Goal: Task Accomplishment & Management: Use online tool/utility

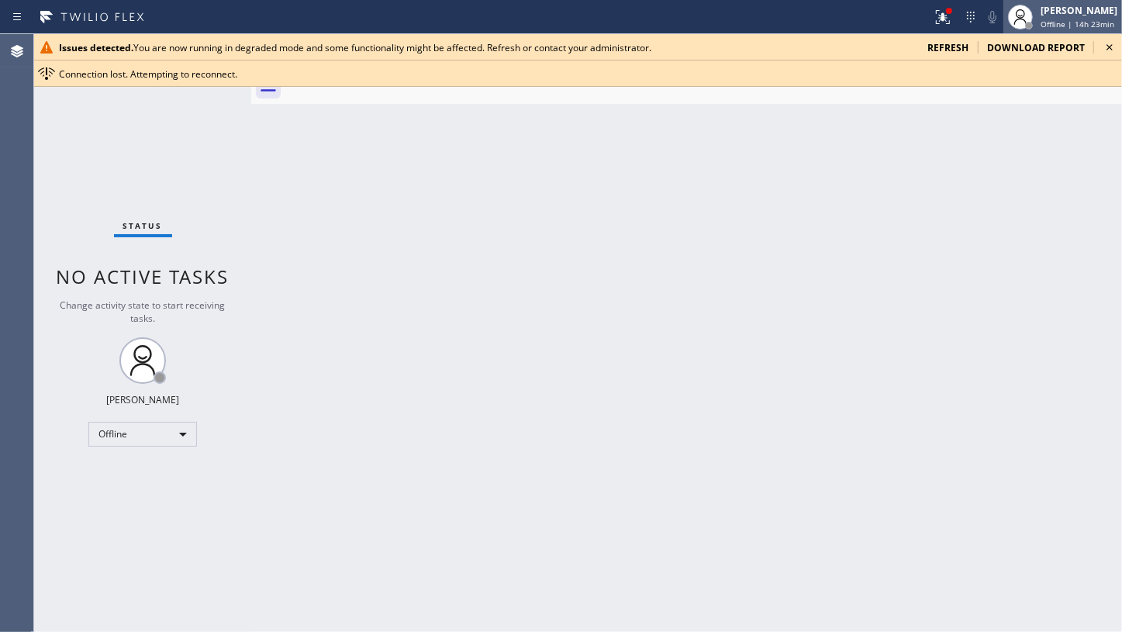
click at [1052, 16] on div "[PERSON_NAME]" at bounding box center [1078, 10] width 77 height 13
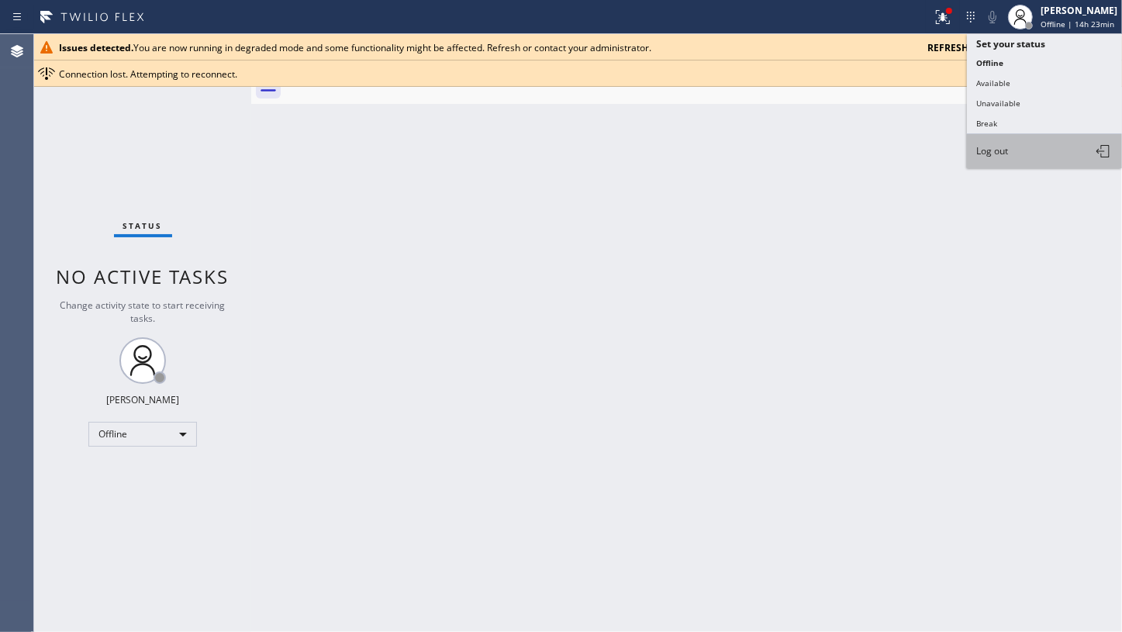
click at [1024, 163] on button "Log out" at bounding box center [1044, 151] width 155 height 34
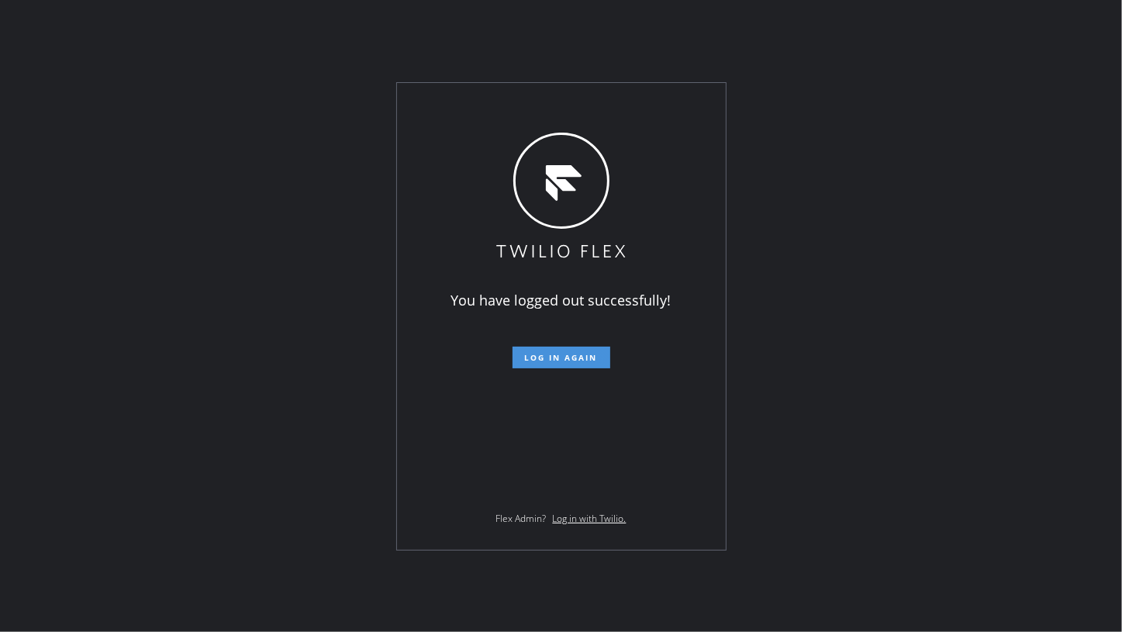
click at [587, 350] on button "Log in again" at bounding box center [561, 358] width 98 height 22
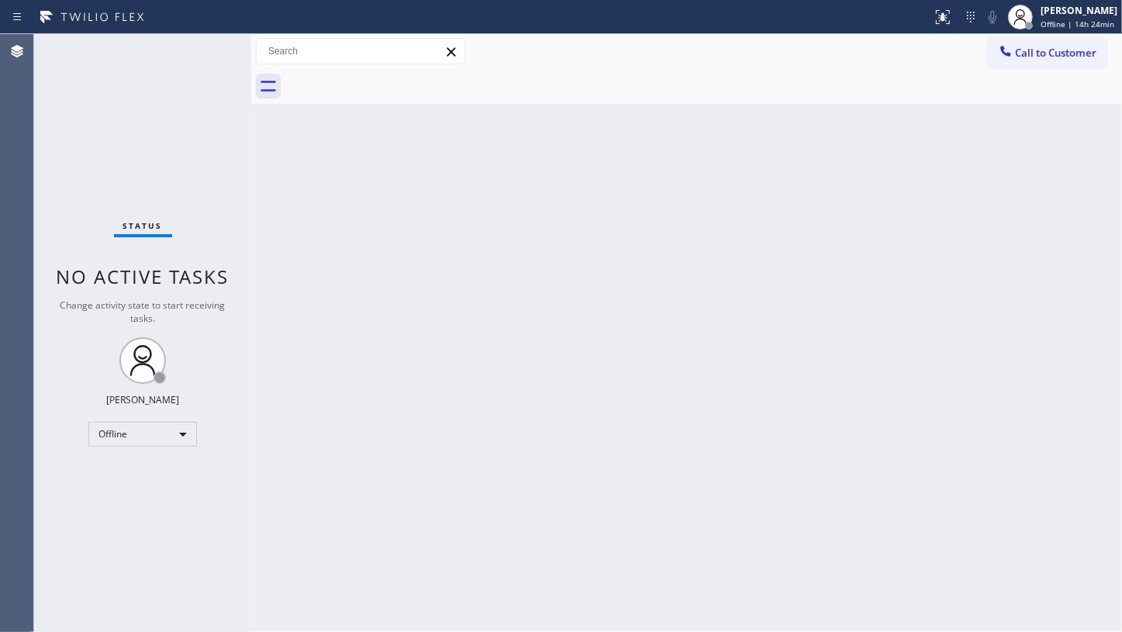
click at [45, 133] on div "Status No active tasks Change activity state to start receiving tasks. JENIZA A…" at bounding box center [142, 333] width 217 height 598
click at [105, 151] on div "Status No active tasks Change activity state to start receiving tasks. JENIZA A…" at bounding box center [142, 333] width 217 height 598
click at [229, 426] on div "Status No active tasks Change activity state to start receiving tasks. JENIZA A…" at bounding box center [142, 333] width 217 height 598
click at [134, 426] on div "Offline" at bounding box center [142, 434] width 109 height 25
click at [129, 470] on li "Available" at bounding box center [141, 473] width 105 height 19
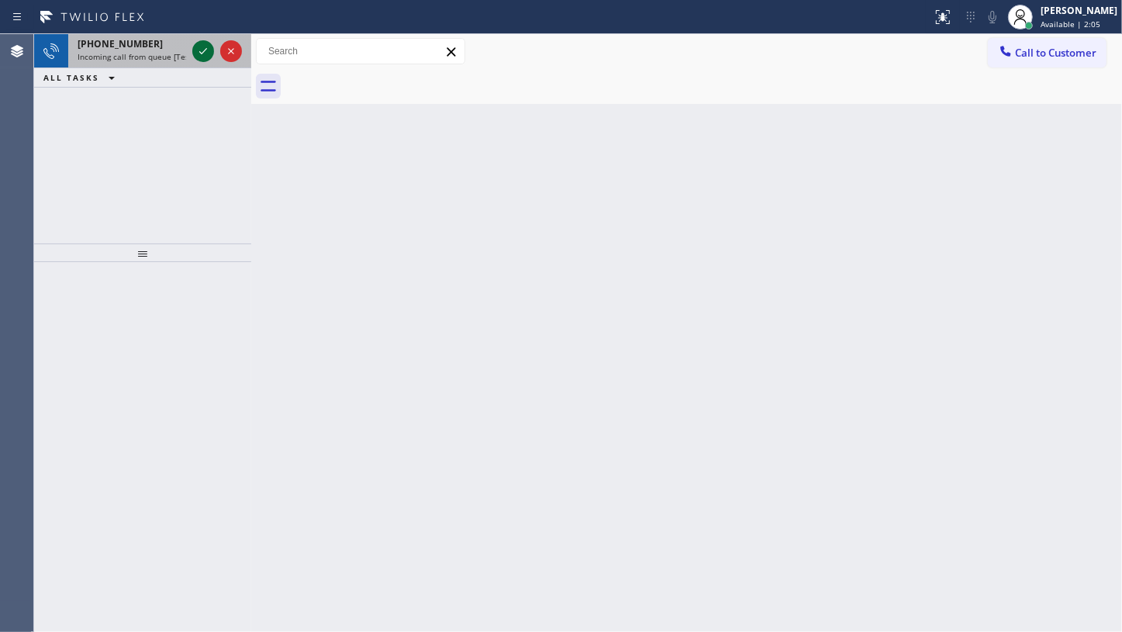
click at [206, 51] on icon at bounding box center [203, 51] width 19 height 19
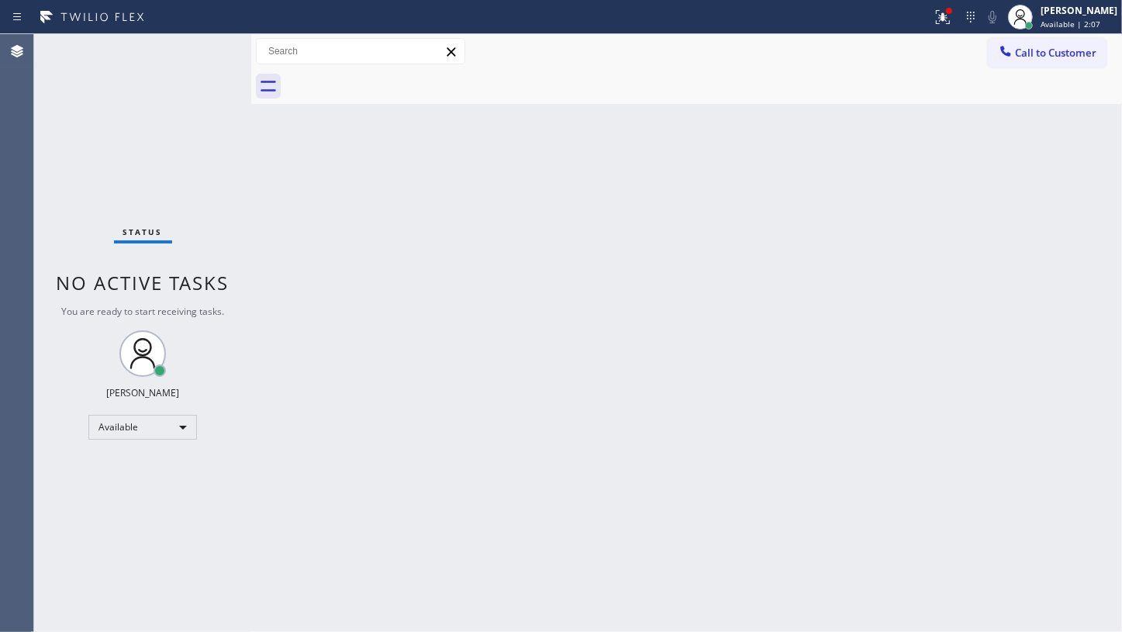
drag, startPoint x: 931, startPoint y: 16, endPoint x: 930, endPoint y: 109, distance: 93.8
click at [931, 22] on div at bounding box center [943, 17] width 34 height 19
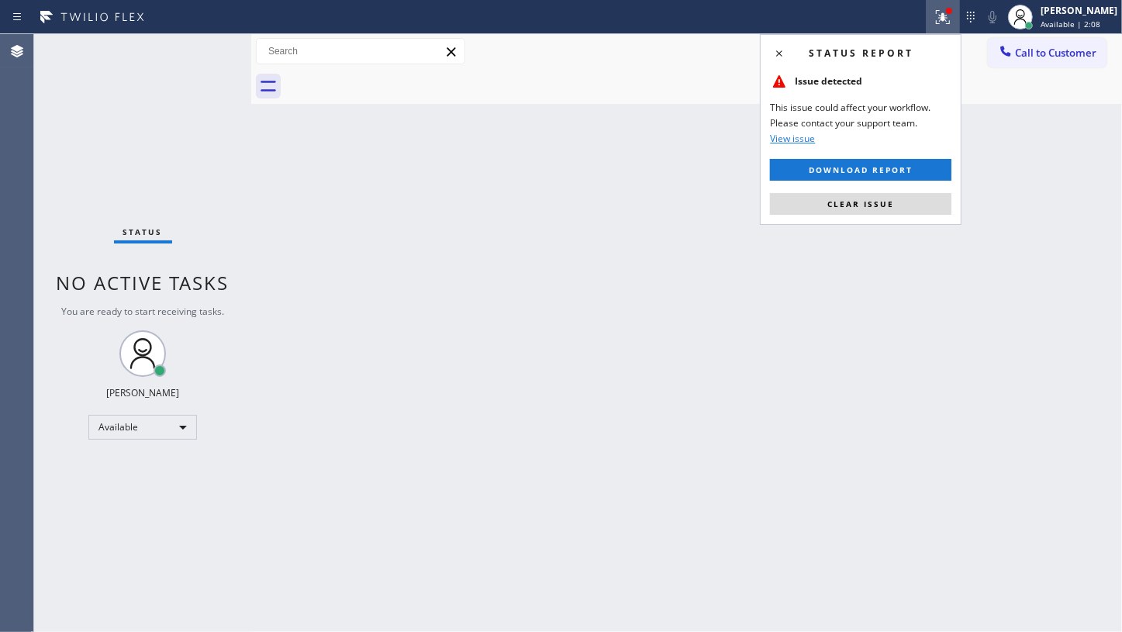
click at [908, 216] on div "Status report Issue detected This issue could affect your workflow. Please cont…" at bounding box center [861, 129] width 202 height 191
click at [907, 191] on div "Status report Issue detected This issue could affect your workflow. Please cont…" at bounding box center [861, 129] width 202 height 191
click at [885, 212] on button "Clear issue" at bounding box center [860, 204] width 181 height 22
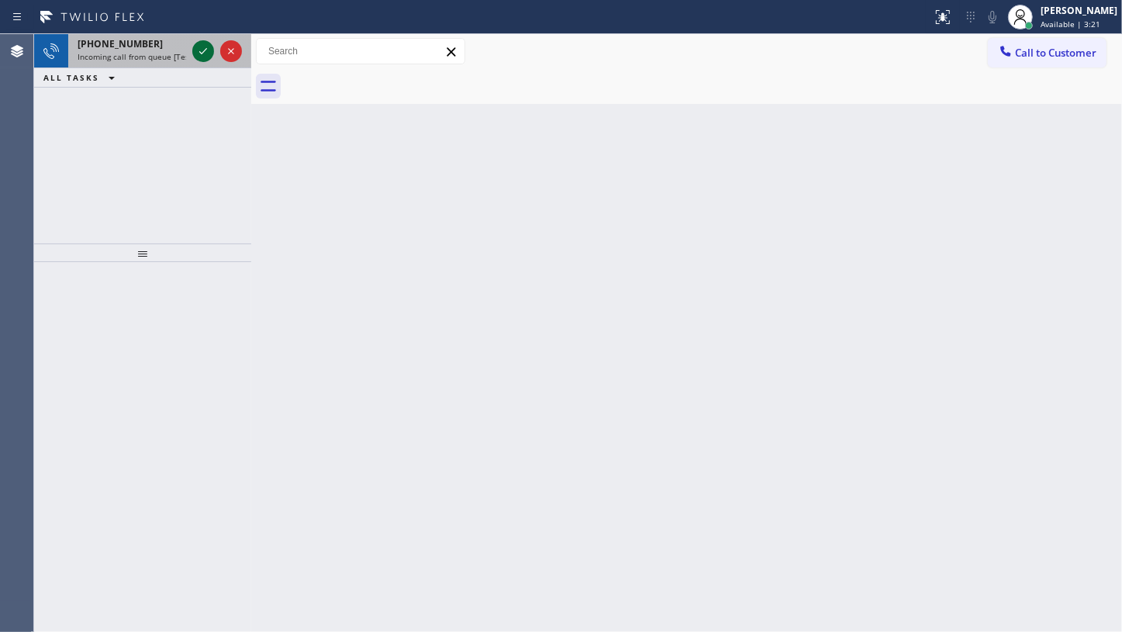
click at [202, 46] on icon at bounding box center [203, 51] width 19 height 19
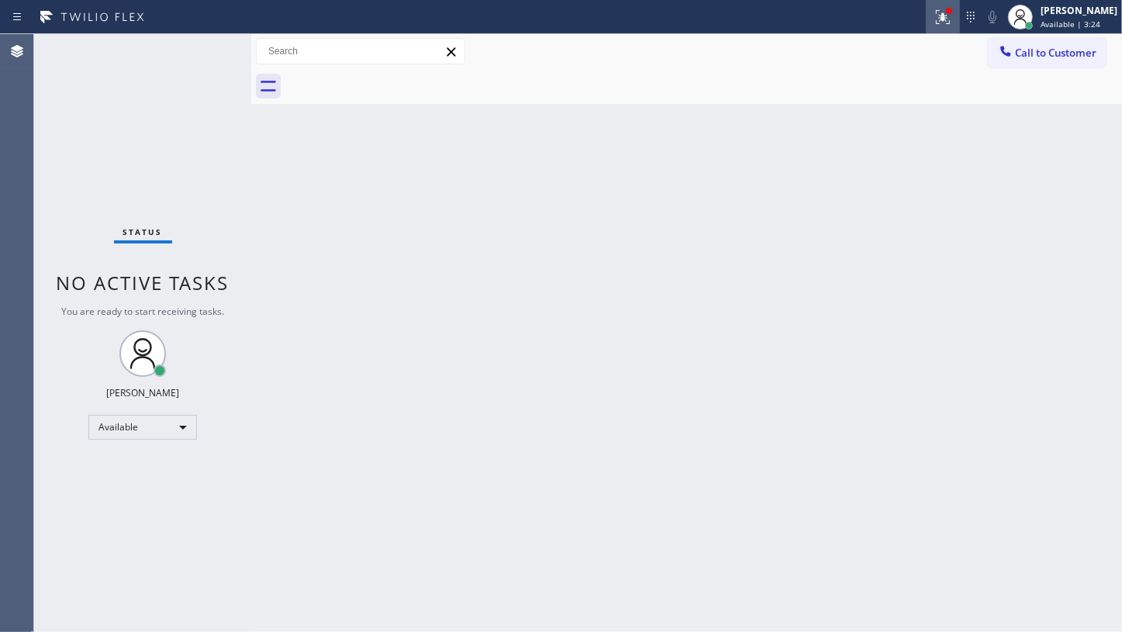
click at [945, 17] on icon at bounding box center [940, 15] width 9 height 11
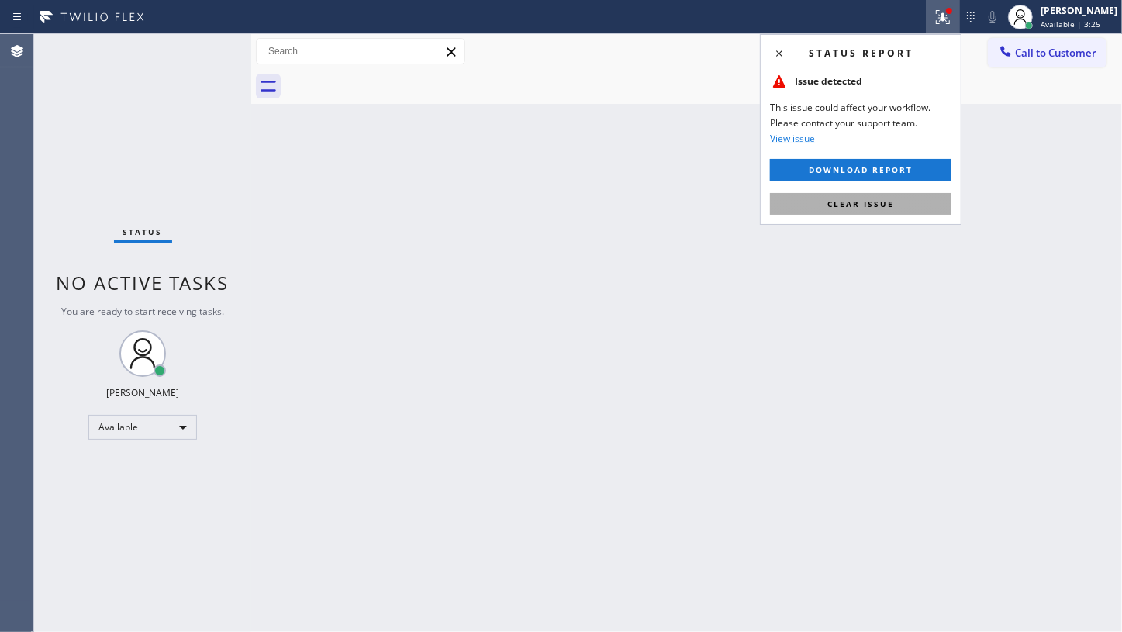
click at [880, 197] on button "Clear issue" at bounding box center [860, 204] width 181 height 22
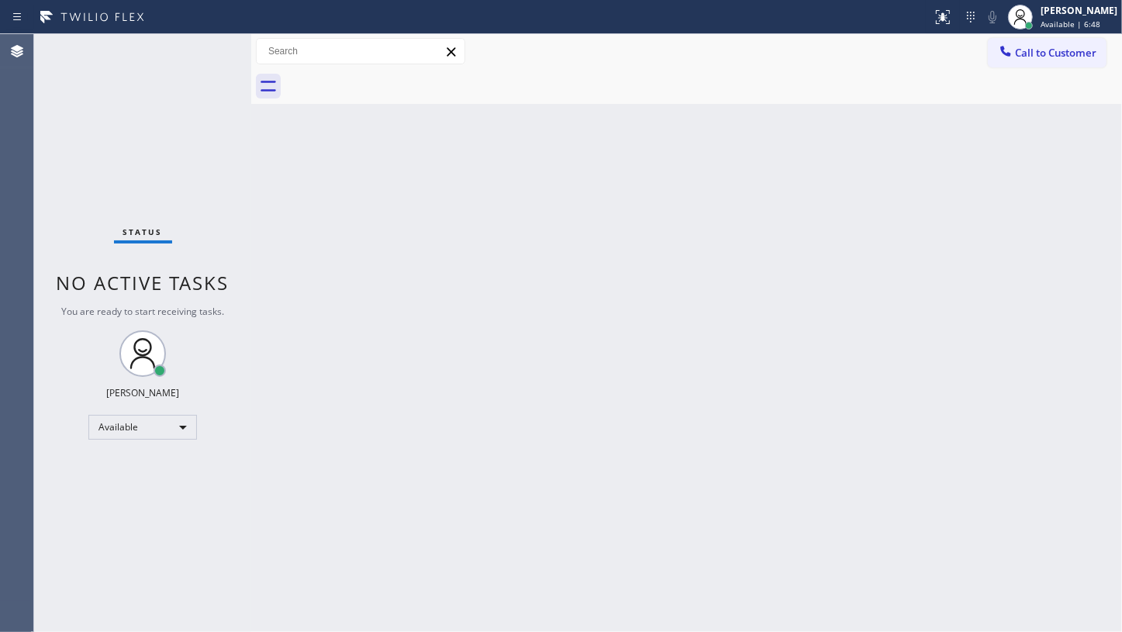
click at [142, 127] on div "Status No active tasks You are ready to start receiving tasks. JENIZA ALCAYDE A…" at bounding box center [142, 333] width 217 height 598
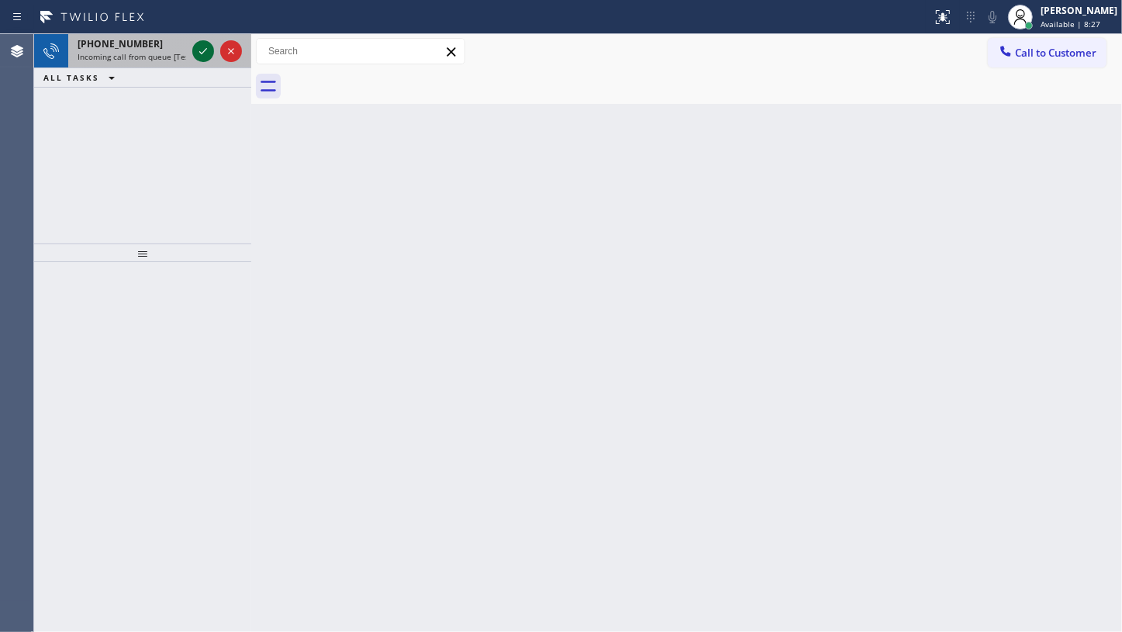
click at [194, 50] on icon at bounding box center [203, 51] width 19 height 19
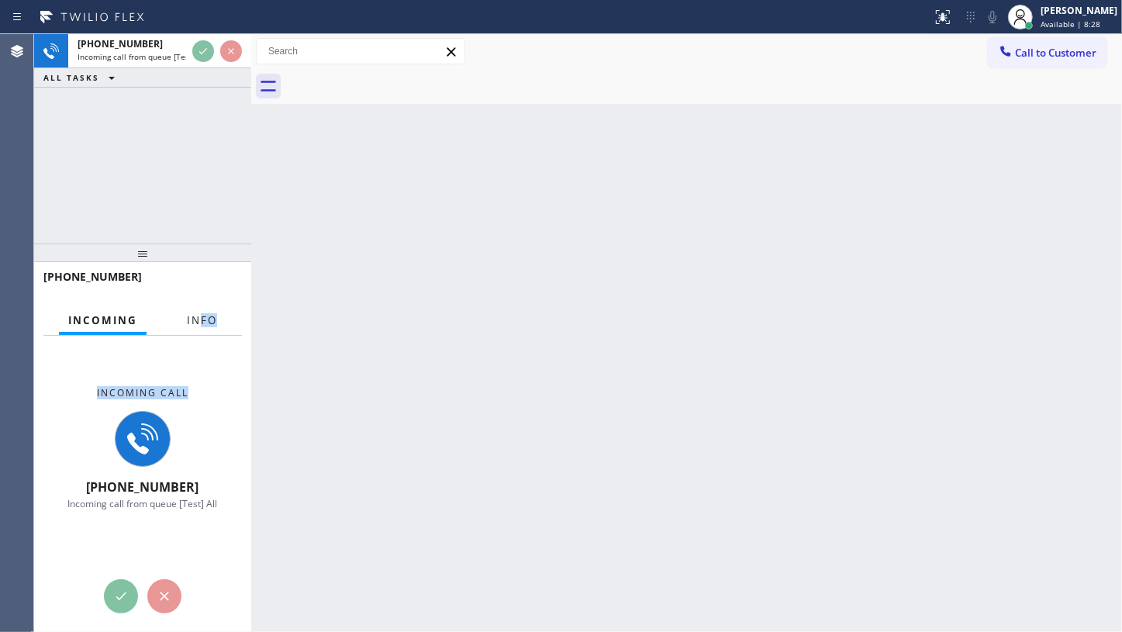
click at [202, 331] on div "Incoming Info Incoming call [PHONE_NUMBER] Incoming call from queue [Test] All …" at bounding box center [142, 468] width 217 height 326
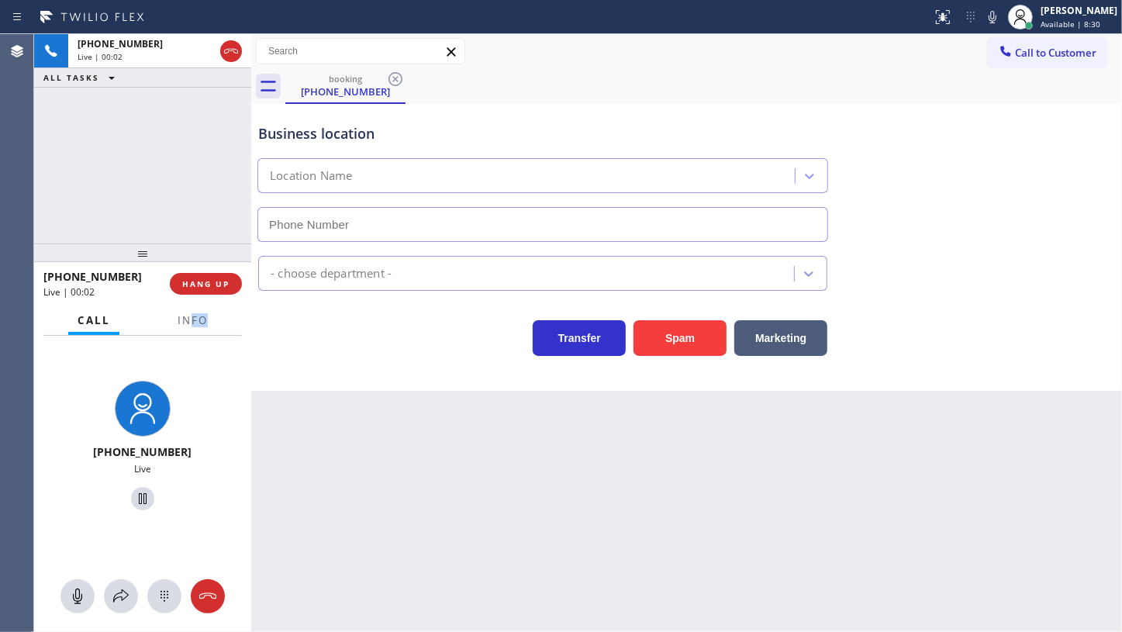
type input "[PHONE_NUMBER]"
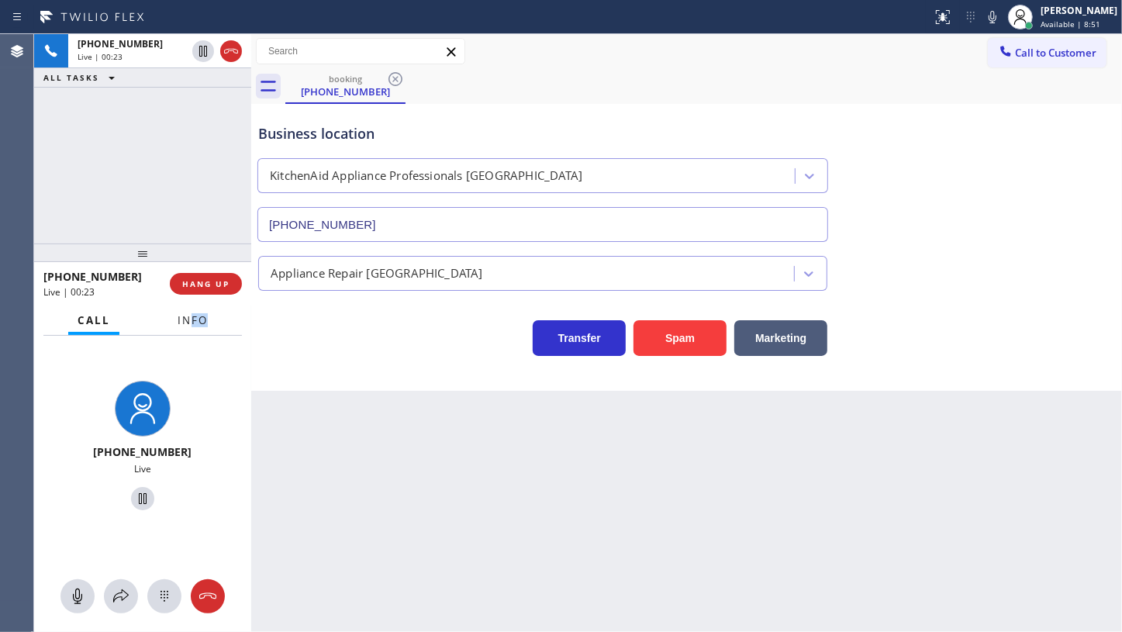
click at [185, 321] on span "Info" at bounding box center [193, 320] width 30 height 14
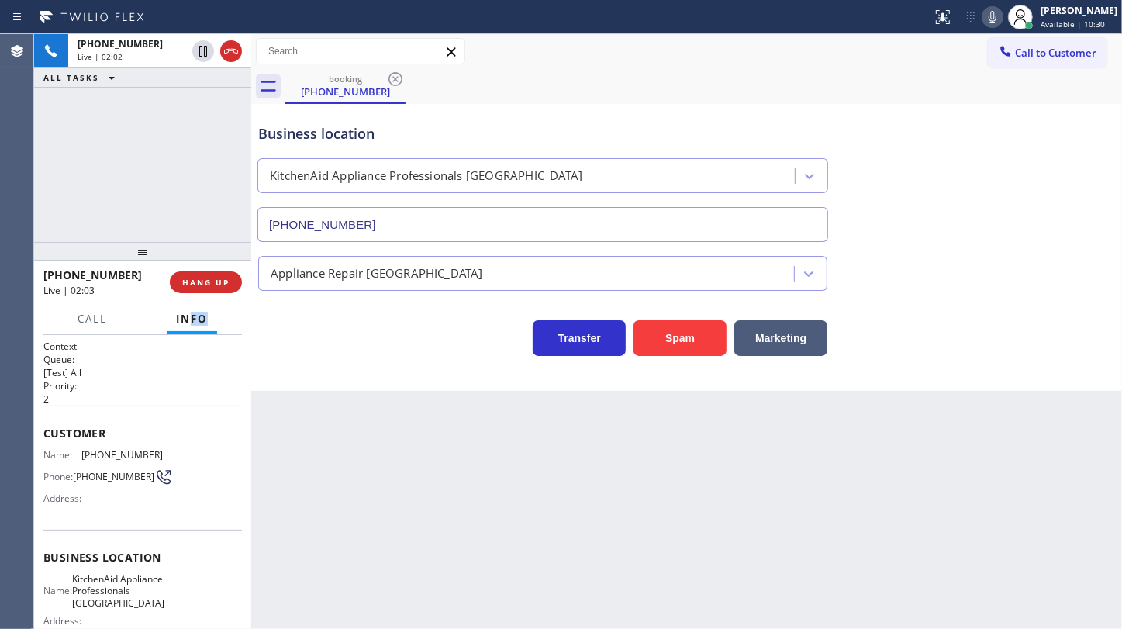
click at [991, 12] on icon at bounding box center [992, 17] width 19 height 19
click at [993, 22] on icon at bounding box center [992, 17] width 19 height 19
click at [993, 4] on div "Status report No issues detected If you experience an issue, please download th…" at bounding box center [1024, 17] width 196 height 34
click at [995, 12] on icon at bounding box center [992, 17] width 19 height 19
click at [200, 43] on div at bounding box center [217, 51] width 56 height 34
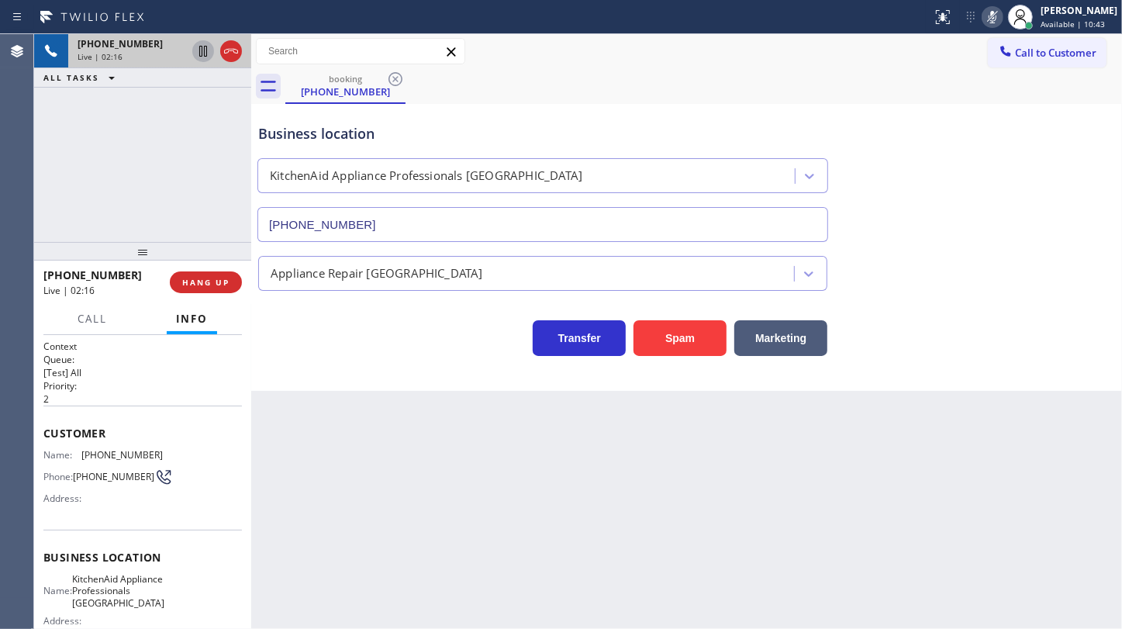
click at [200, 43] on icon at bounding box center [203, 51] width 19 height 19
click at [95, 154] on div "[PHONE_NUMBER] Live | 03:14 ALL TASKS ALL TASKS ACTIVE TASKS TASKS IN WRAP UP" at bounding box center [142, 138] width 217 height 208
click at [196, 51] on icon at bounding box center [203, 51] width 19 height 19
click at [1002, 18] on icon at bounding box center [992, 17] width 19 height 19
click at [179, 198] on div "[PHONE_NUMBER] Live | 03:40 ALL TASKS ALL TASKS ACTIVE TASKS TASKS IN WRAP UP" at bounding box center [142, 138] width 217 height 208
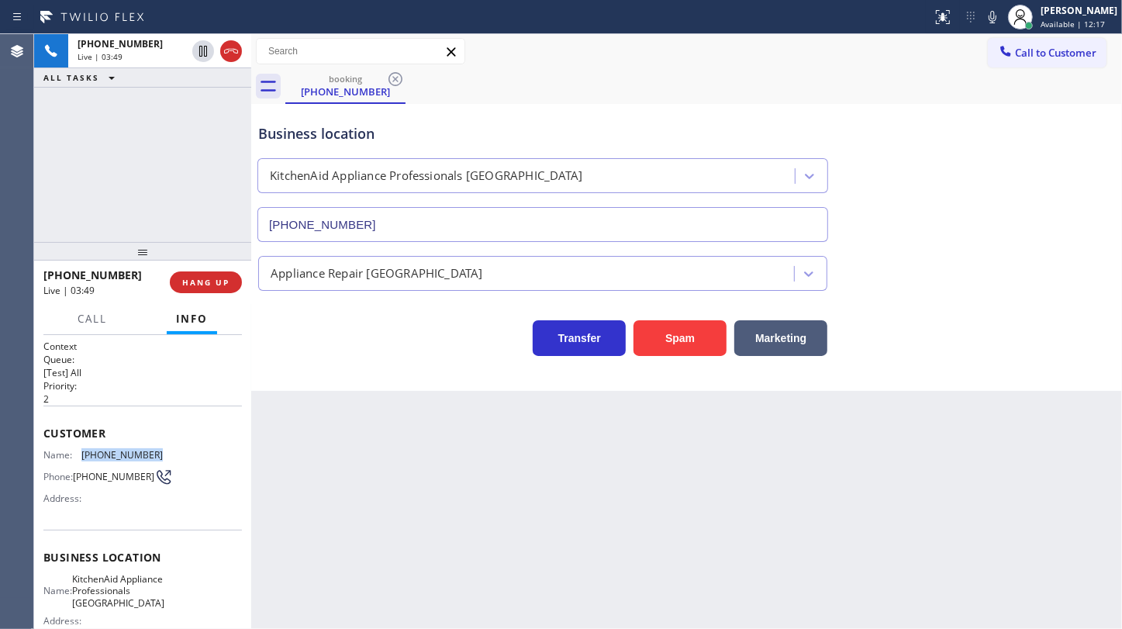
drag, startPoint x: 83, startPoint y: 450, endPoint x: 159, endPoint y: 448, distance: 76.0
click at [159, 449] on div "Name: [PHONE_NUMBER] Phone: [PHONE_NUMBER] Address:" at bounding box center [142, 479] width 198 height 61
copy div "[PHONE_NUMBER]"
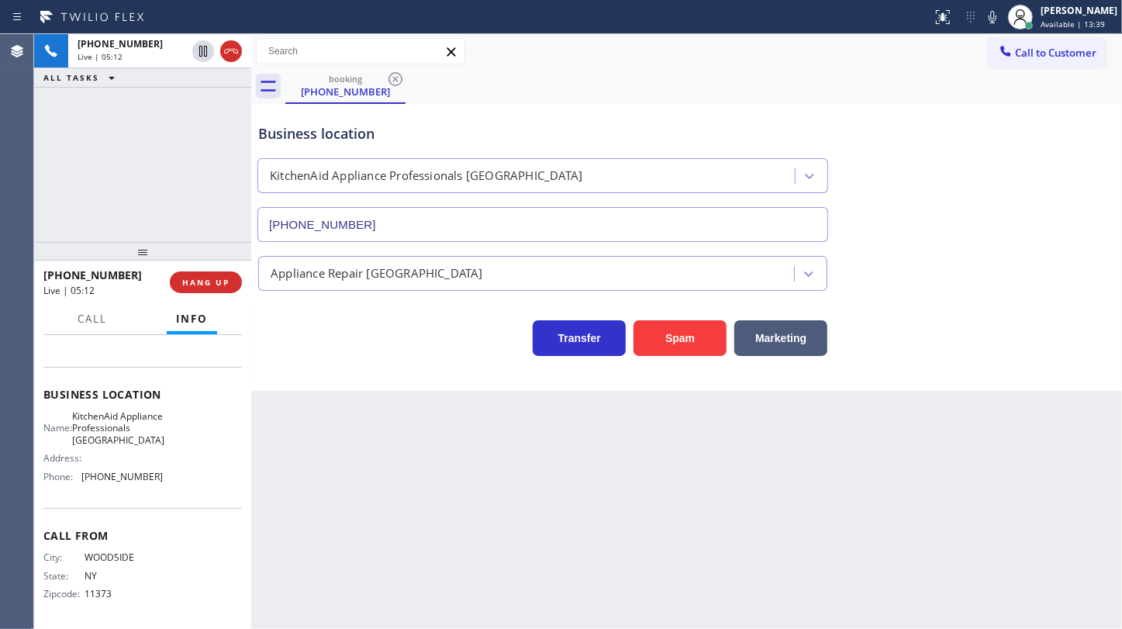
scroll to position [178, 0]
drag, startPoint x: 83, startPoint y: 475, endPoint x: 172, endPoint y: 495, distance: 91.4
click at [172, 495] on div "Business location Name: KitchenAid Appliance Professionals [GEOGRAPHIC_DATA] Ad…" at bounding box center [142, 435] width 198 height 141
copy span "[PHONE_NUMBER]"
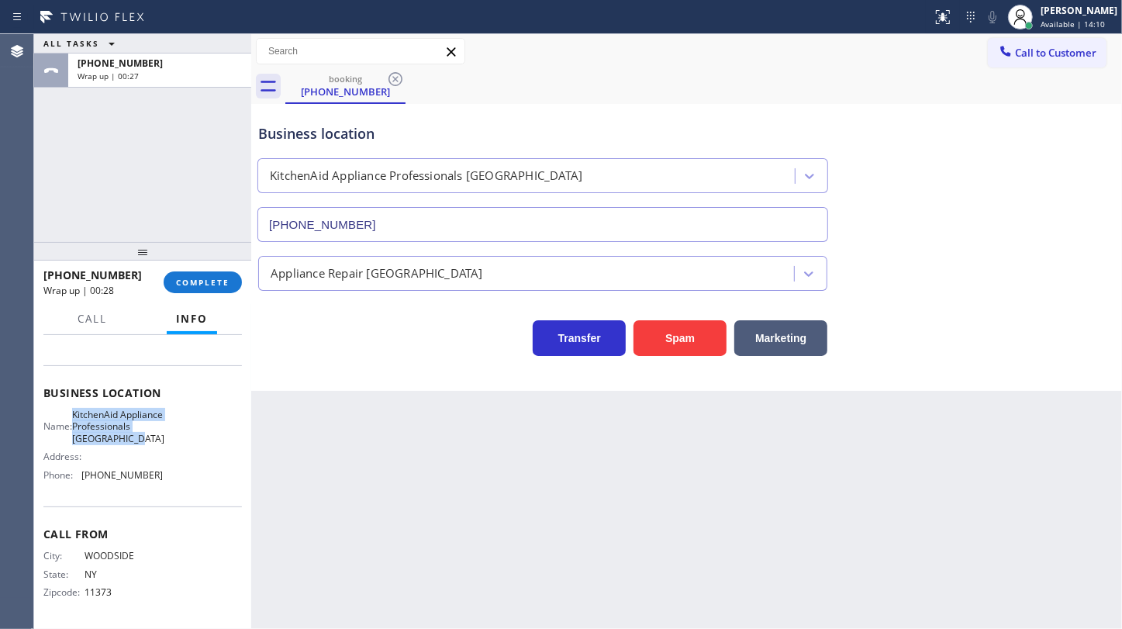
drag, startPoint x: 84, startPoint y: 396, endPoint x: 160, endPoint y: 442, distance: 89.4
click at [160, 442] on div "Name: KitchenAid Appliance Professionals [GEOGRAPHIC_DATA] Address: Phone: [PHO…" at bounding box center [142, 448] width 198 height 78
copy span "KitchenAid Appliance Professionals [GEOGRAPHIC_DATA]"
click at [894, 317] on div "Transfer Spam Marketing" at bounding box center [686, 331] width 863 height 50
click at [186, 282] on span "COMPLETE" at bounding box center [202, 282] width 53 height 11
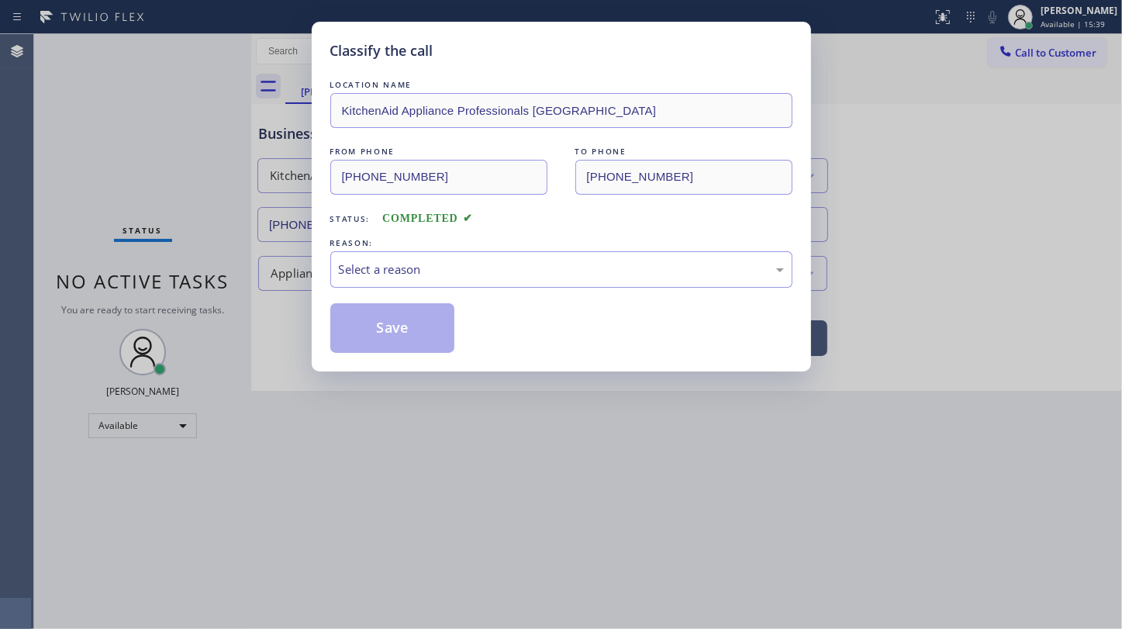
drag, startPoint x: 347, startPoint y: 237, endPoint x: 347, endPoint y: 257, distance: 19.4
click at [347, 238] on div "REASON:" at bounding box center [561, 243] width 462 height 16
click at [353, 272] on div "Select a reason" at bounding box center [561, 270] width 445 height 18
click at [352, 318] on button "Save" at bounding box center [392, 328] width 125 height 50
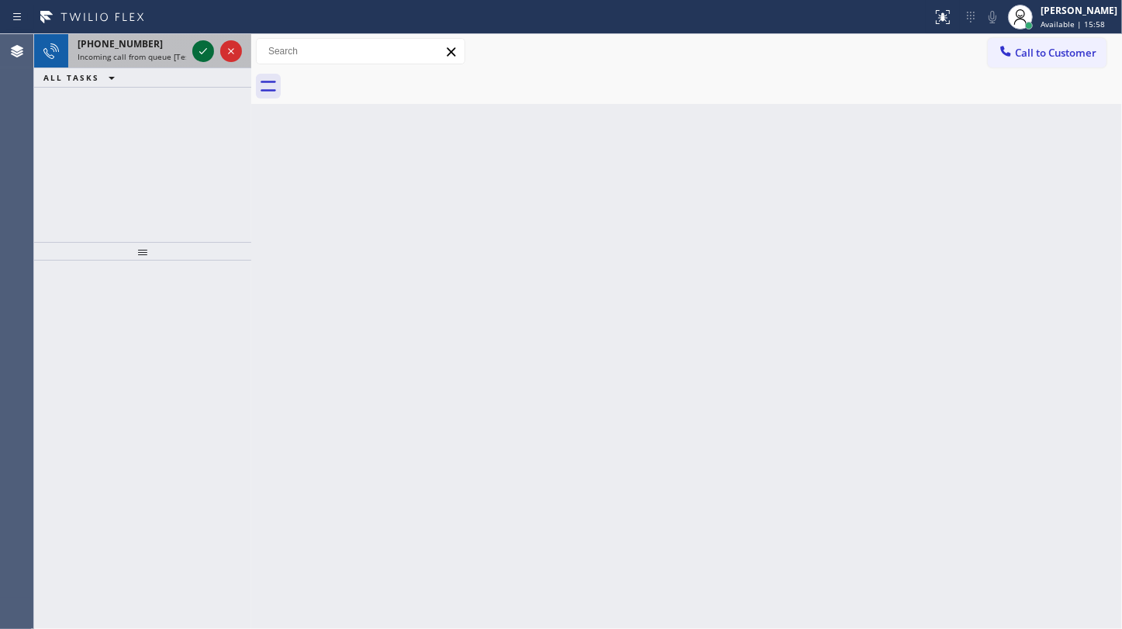
click at [204, 48] on icon at bounding box center [203, 51] width 19 height 19
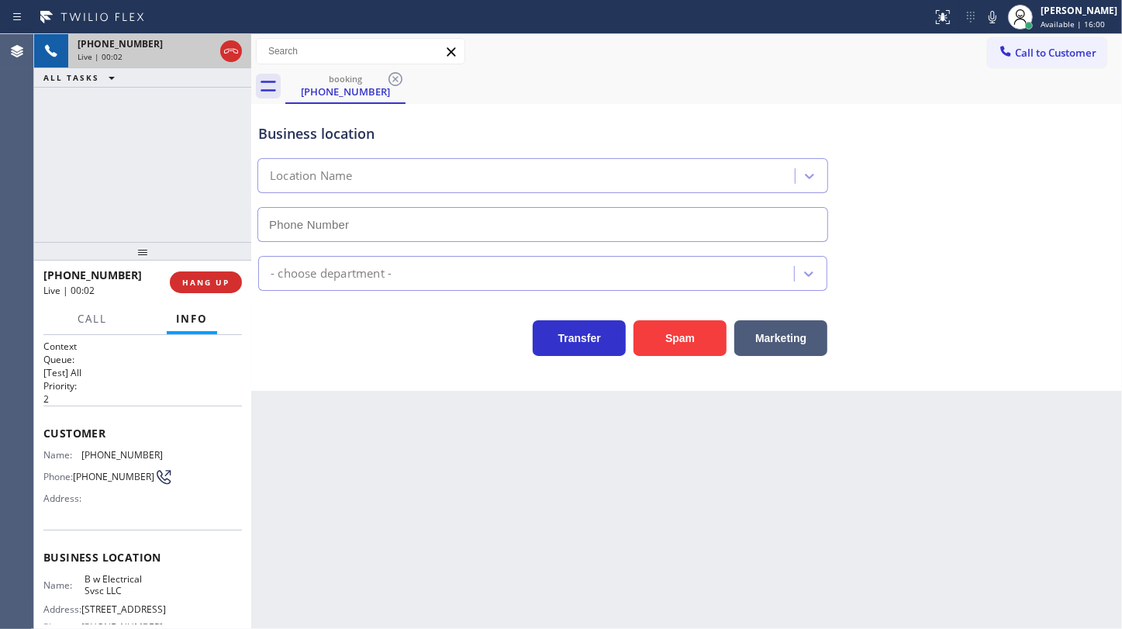
type input "[PHONE_NUMBER]"
click at [208, 287] on span "HANG UP" at bounding box center [205, 282] width 47 height 11
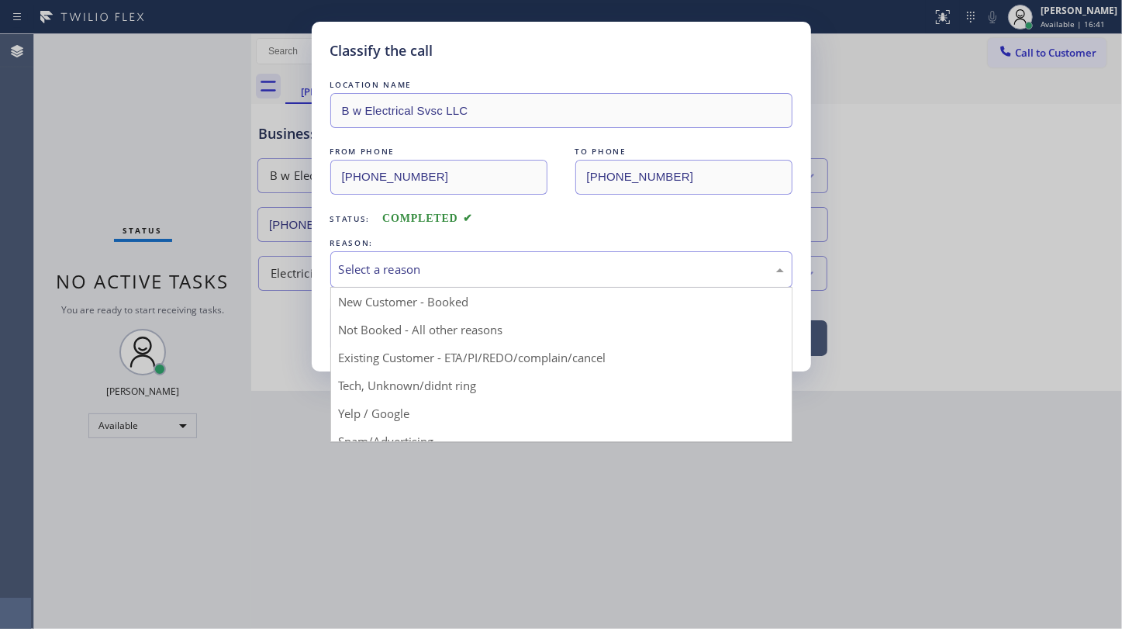
click at [422, 275] on div "Select a reason" at bounding box center [561, 270] width 445 height 18
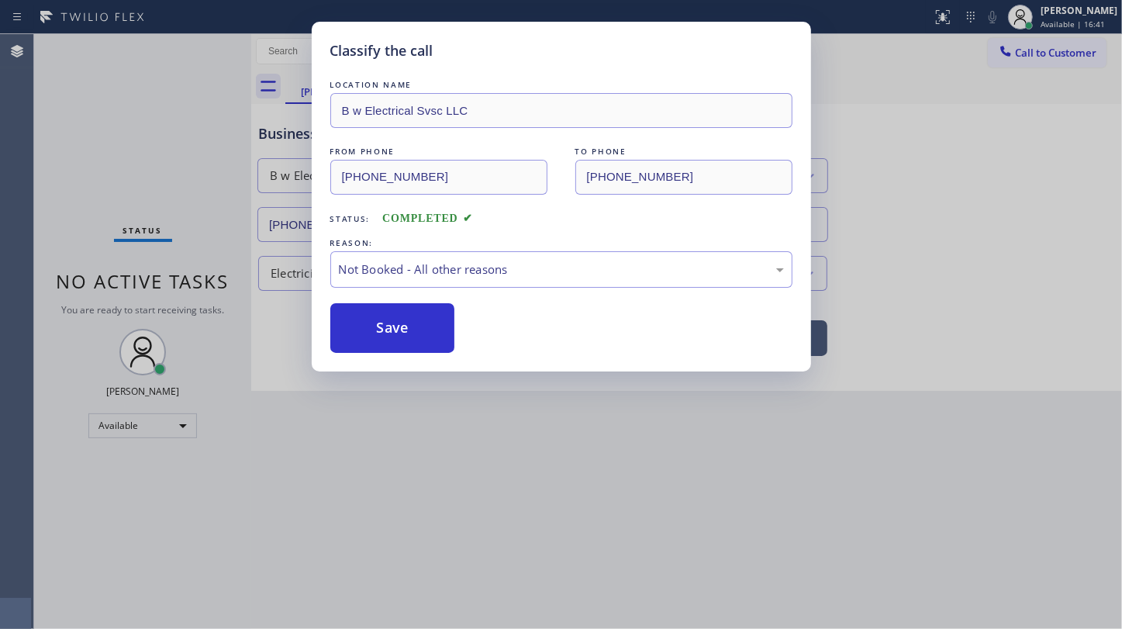
click at [371, 325] on button "Save" at bounding box center [392, 328] width 125 height 50
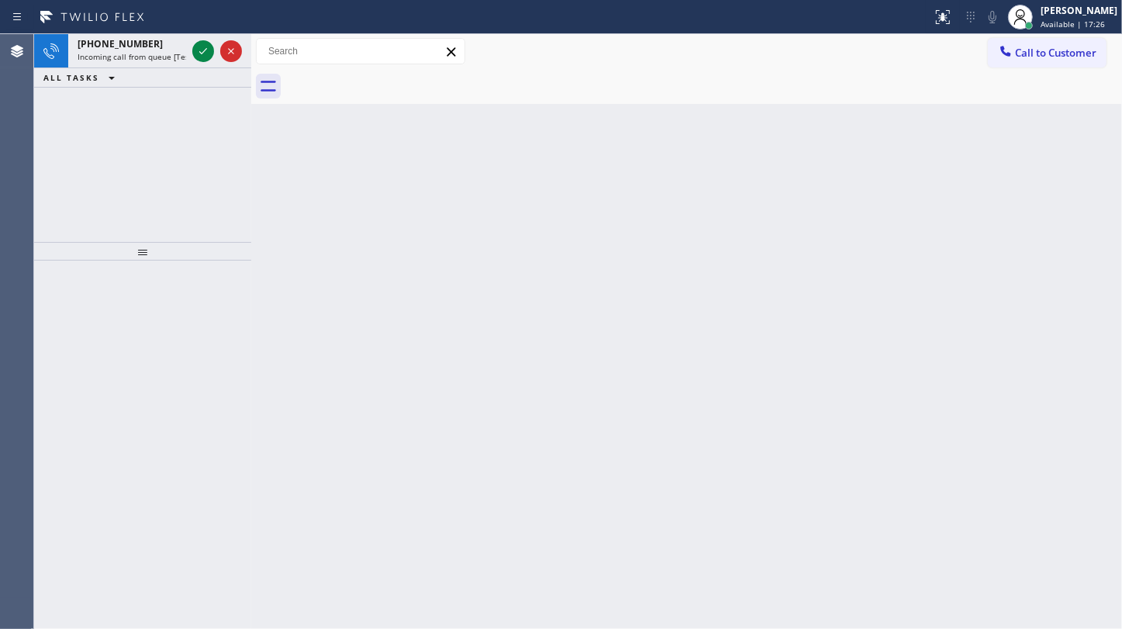
click at [78, 147] on div "[PHONE_NUMBER] Incoming call from queue [Test] All ALL TASKS ALL TASKS ACTIVE T…" at bounding box center [142, 138] width 217 height 208
click at [202, 46] on icon at bounding box center [203, 51] width 19 height 19
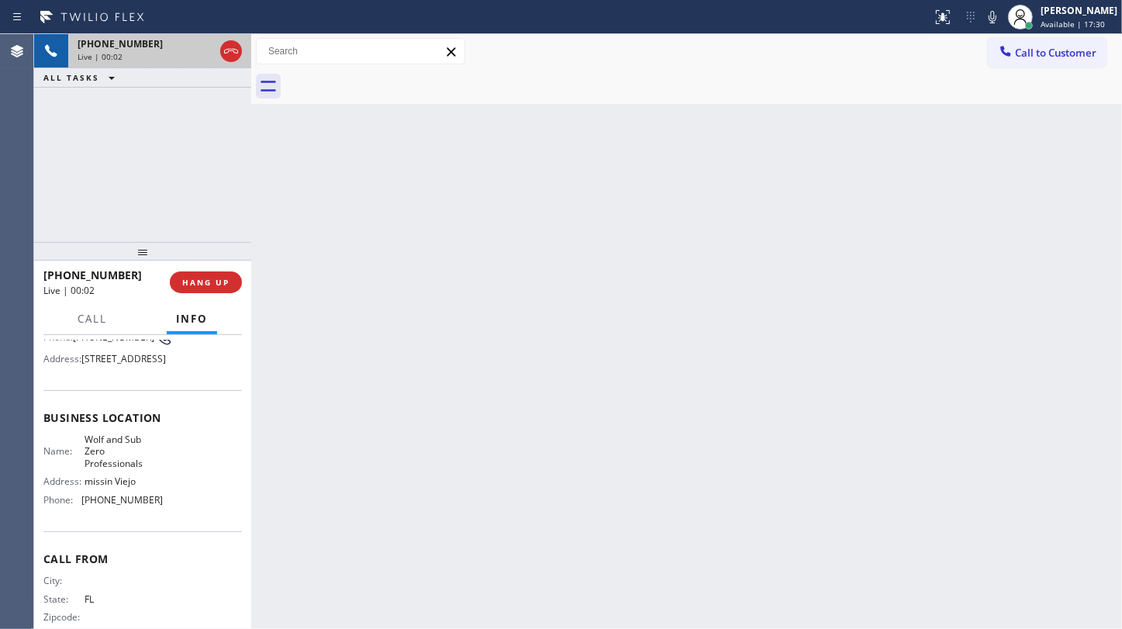
scroll to position [140, 0]
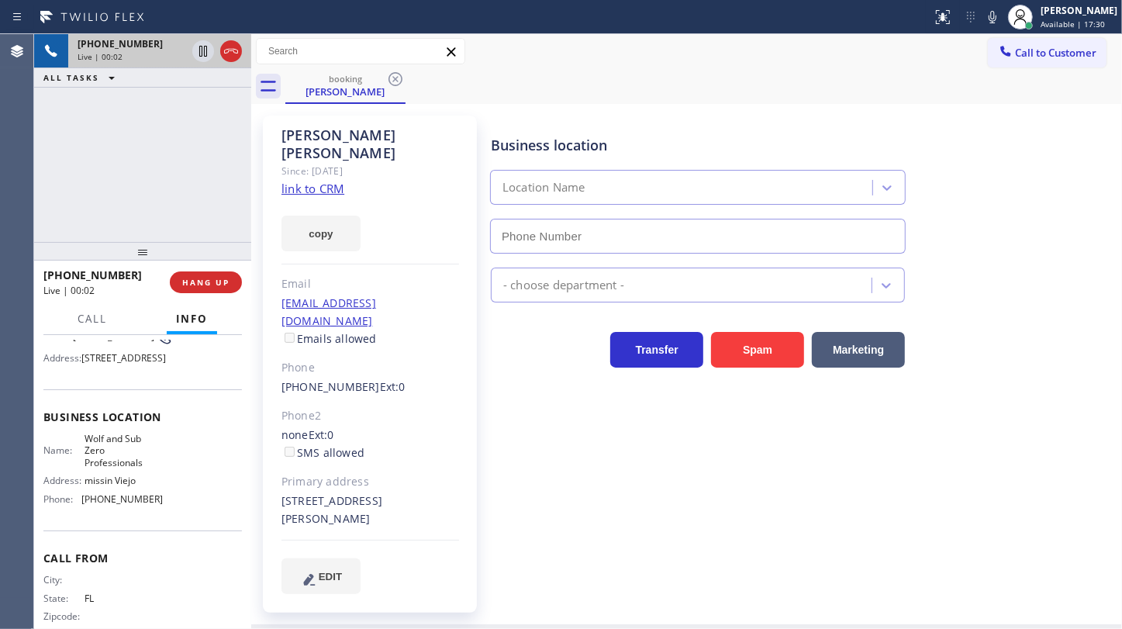
type input "[PHONE_NUMBER]"
click at [314, 181] on link "link to CRM" at bounding box center [312, 189] width 63 height 16
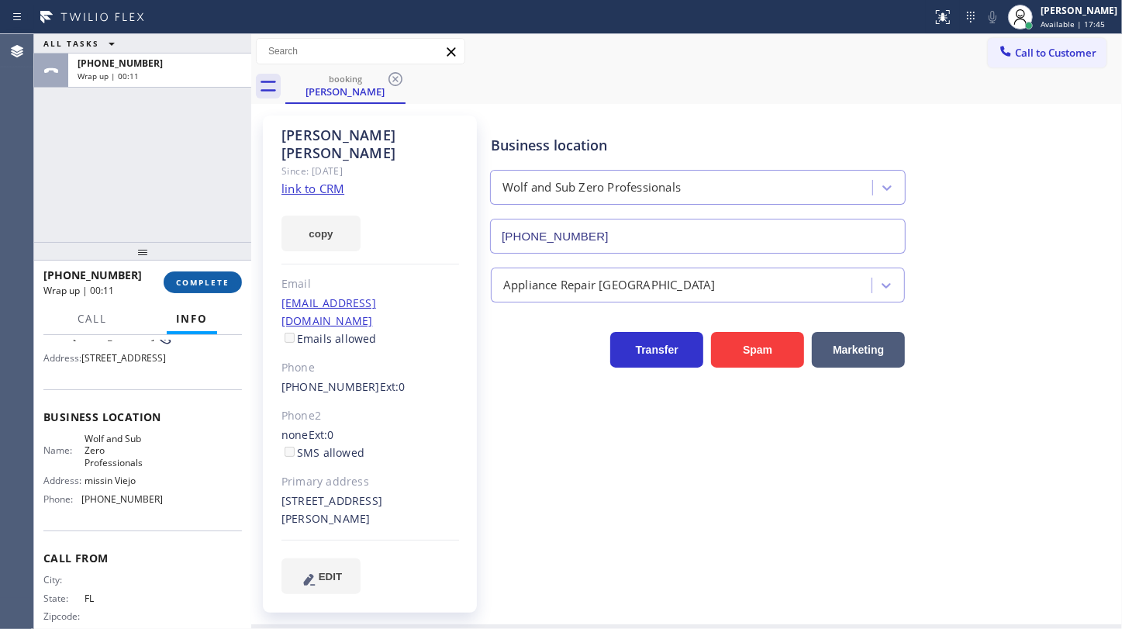
click at [201, 279] on span "COMPLETE" at bounding box center [202, 282] width 53 height 11
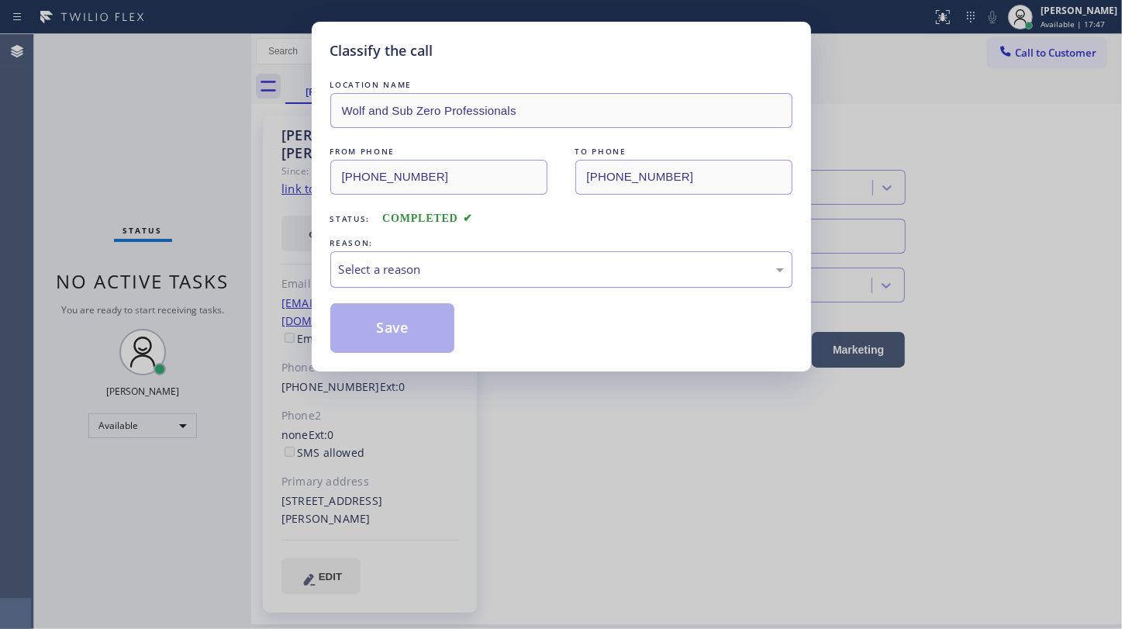
click at [384, 278] on div "Select a reason" at bounding box center [561, 269] width 462 height 36
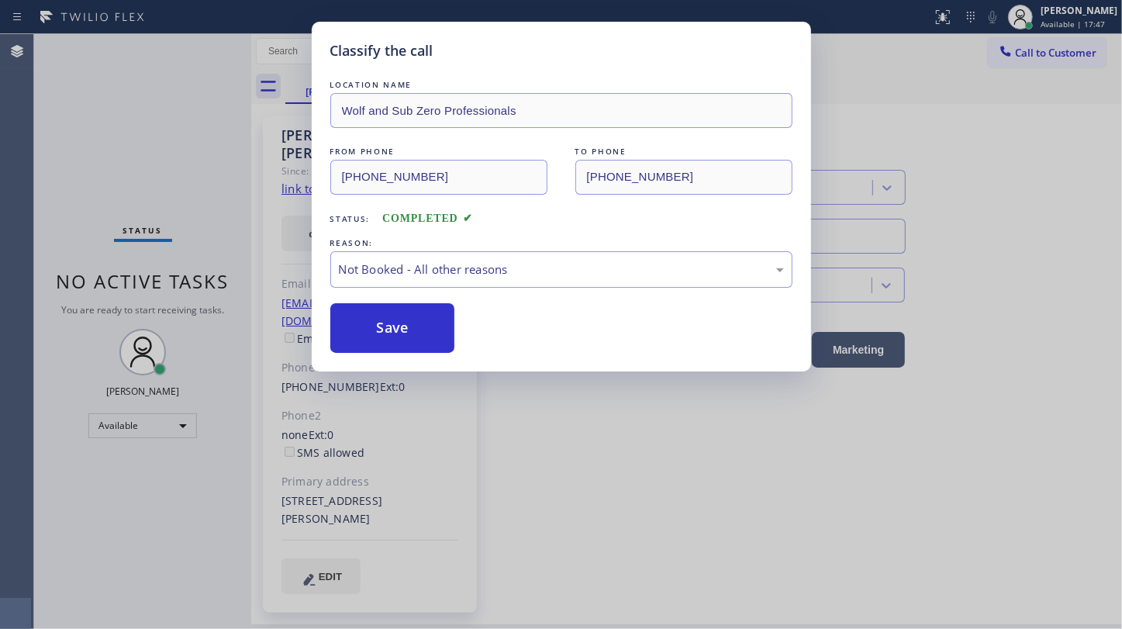
click at [379, 327] on button "Save" at bounding box center [392, 328] width 125 height 50
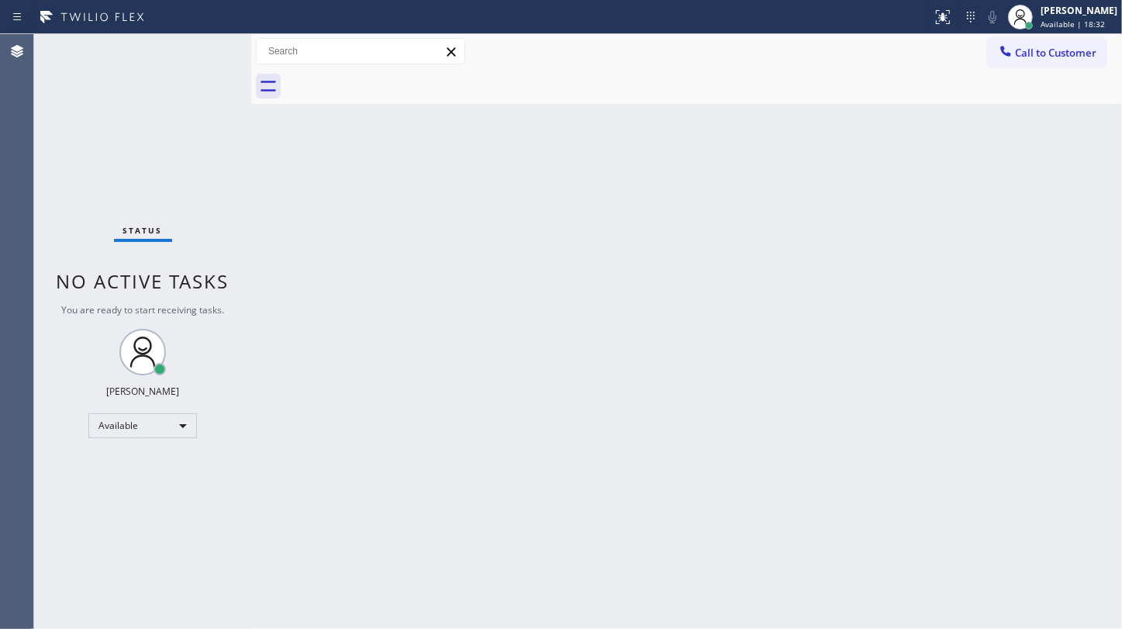
click at [169, 174] on div "Status No active tasks You are ready to start receiving tasks. JENIZA ALCAYDE A…" at bounding box center [142, 331] width 217 height 595
click at [1116, 291] on div "Back to Dashboard Change Sender ID Customers Technicians Select a contact Outbo…" at bounding box center [686, 331] width 871 height 595
click at [854, 243] on div "Back to Dashboard Change Sender ID Customers Technicians Select a contact Outbo…" at bounding box center [686, 331] width 871 height 595
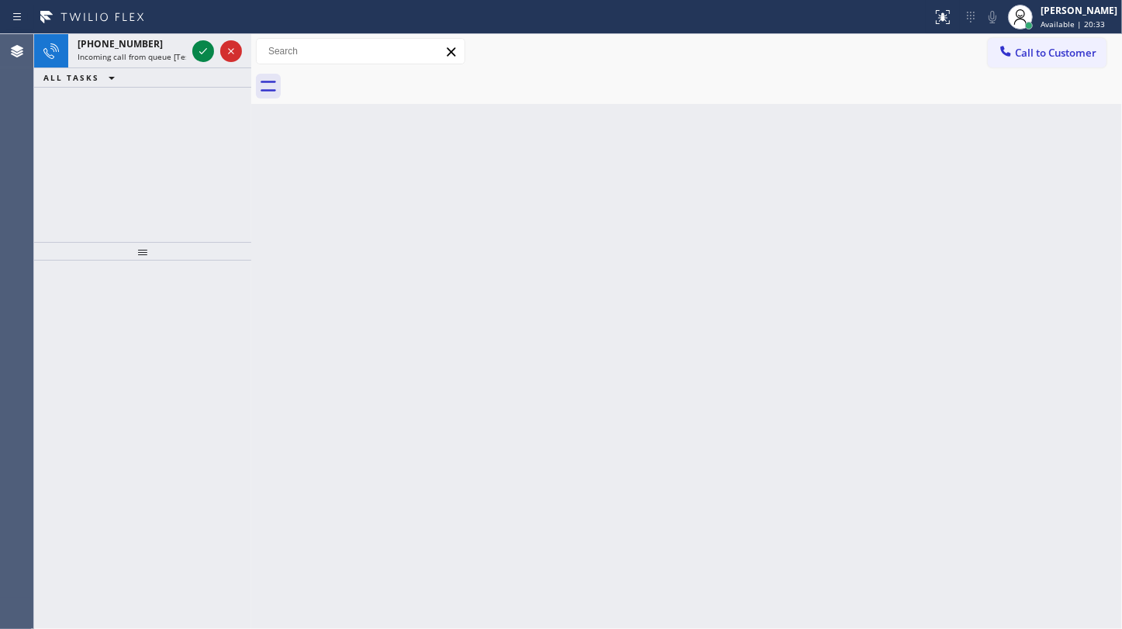
drag, startPoint x: 49, startPoint y: 123, endPoint x: 121, endPoint y: 110, distance: 73.3
click at [60, 123] on div "[PHONE_NUMBER] Incoming call from queue [Test] All ALL TASKS ALL TASKS ACTIVE T…" at bounding box center [142, 138] width 217 height 208
drag, startPoint x: 191, startPoint y: 53, endPoint x: 203, endPoint y: 50, distance: 13.0
click at [193, 50] on div at bounding box center [217, 51] width 56 height 34
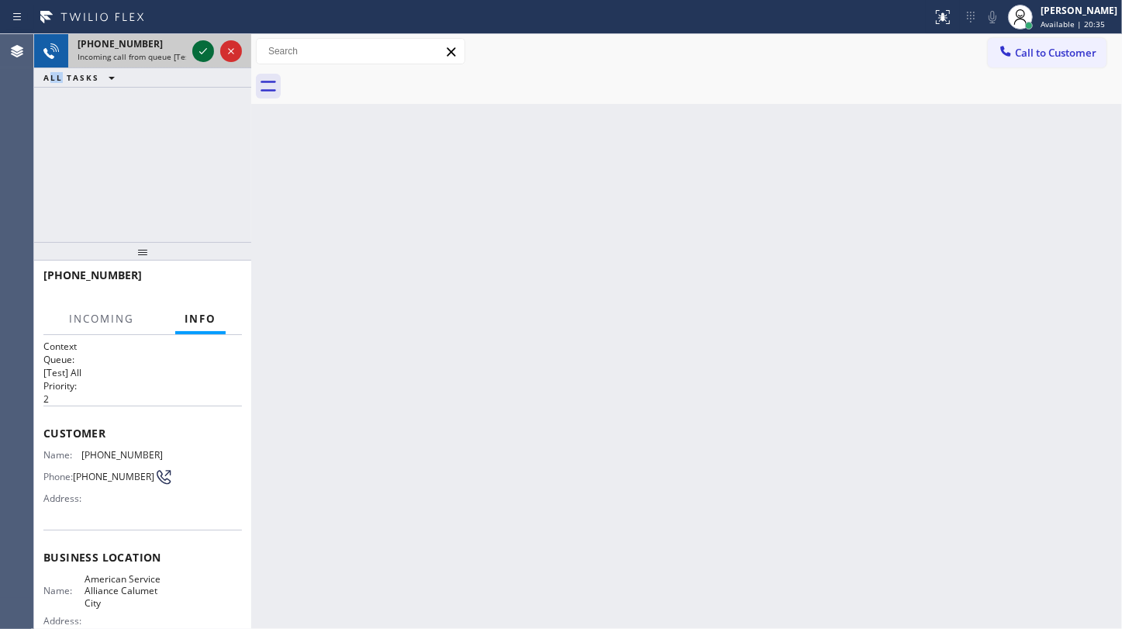
click at [203, 50] on icon at bounding box center [203, 51] width 19 height 19
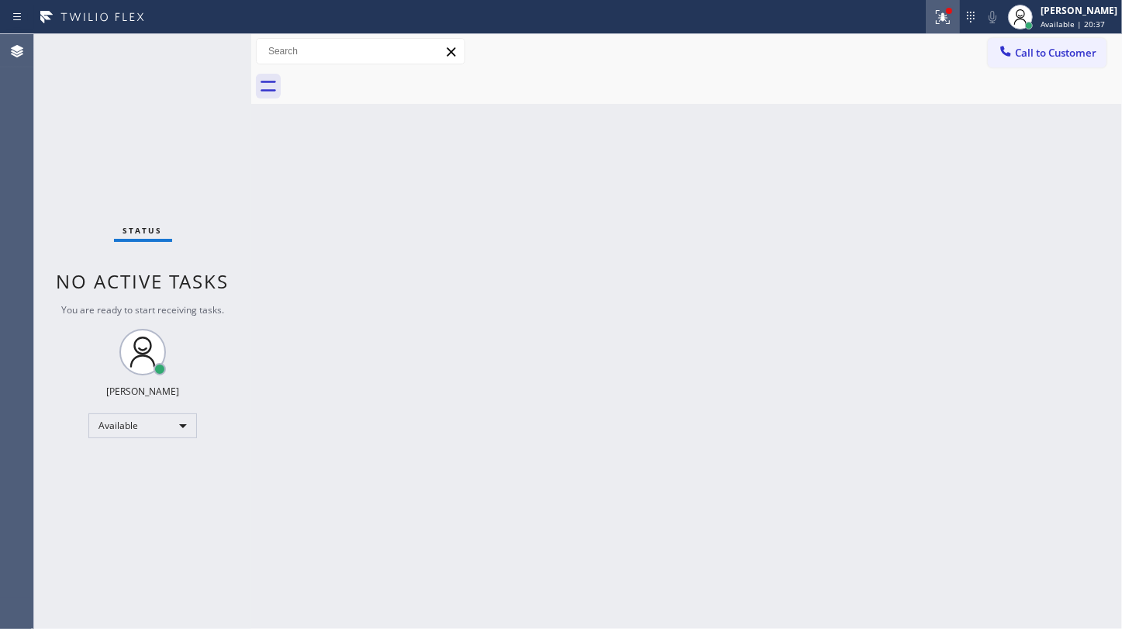
click at [935, 16] on icon at bounding box center [943, 17] width 19 height 19
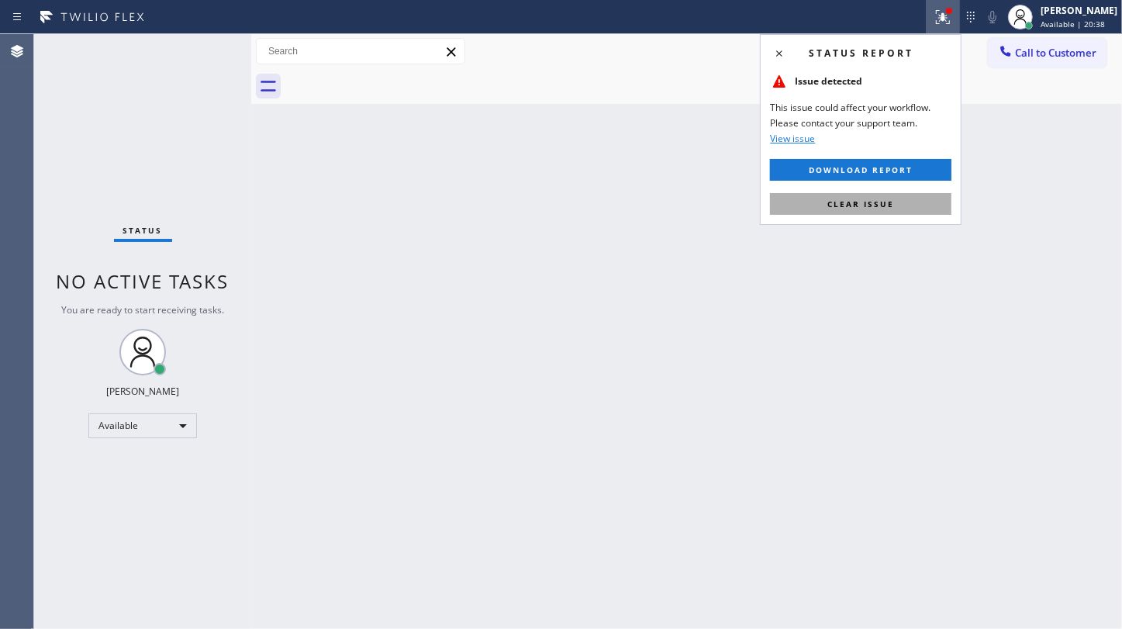
click at [904, 200] on button "Clear issue" at bounding box center [860, 204] width 181 height 22
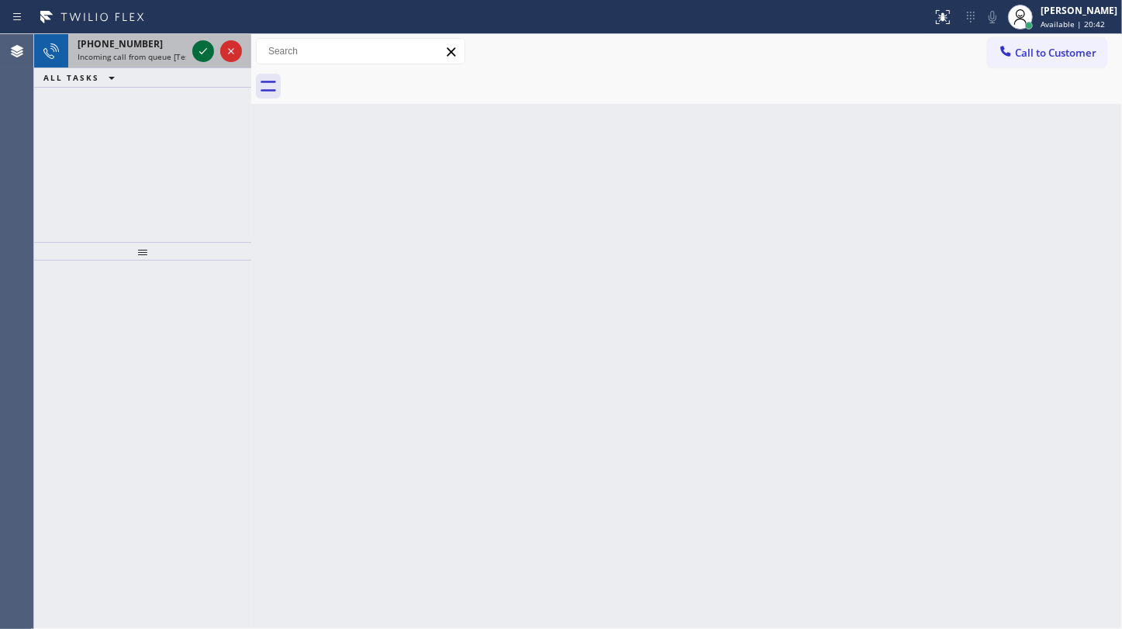
click at [202, 49] on icon at bounding box center [203, 51] width 19 height 19
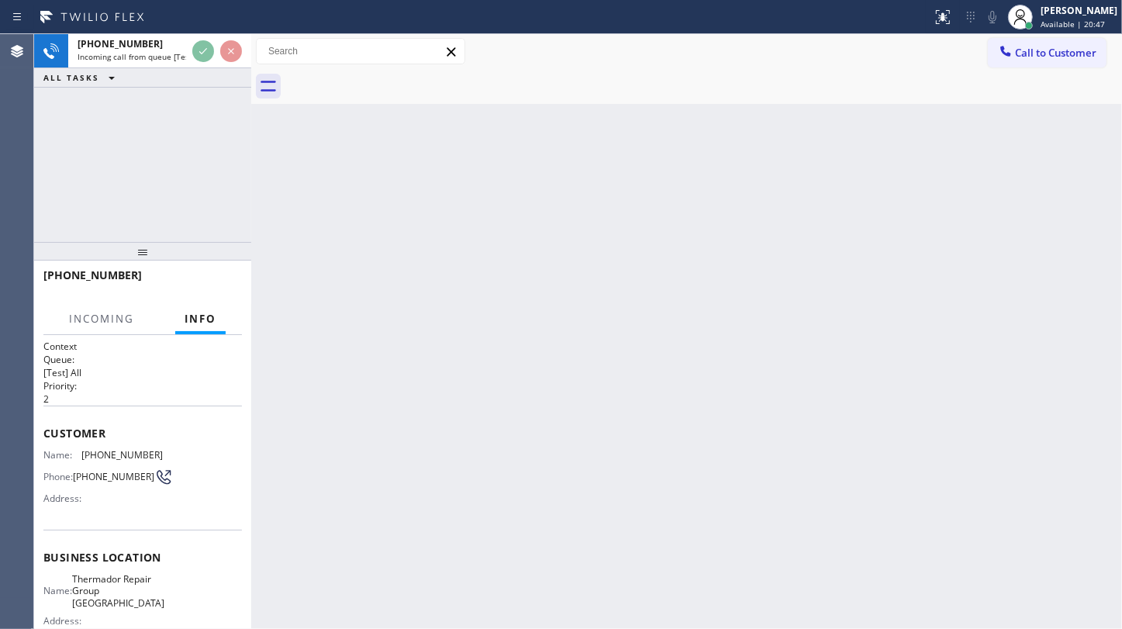
click at [202, 74] on div "ALL TASKS ALL TASKS ACTIVE TASKS TASKS IN WRAP UP" at bounding box center [142, 77] width 217 height 19
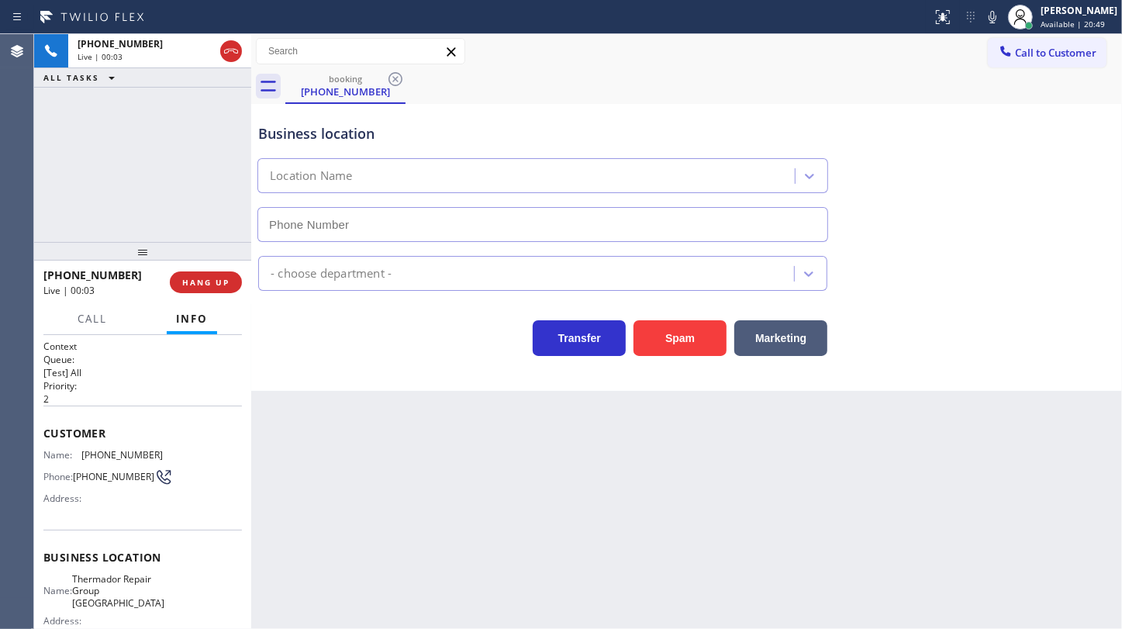
type input "[PHONE_NUMBER]"
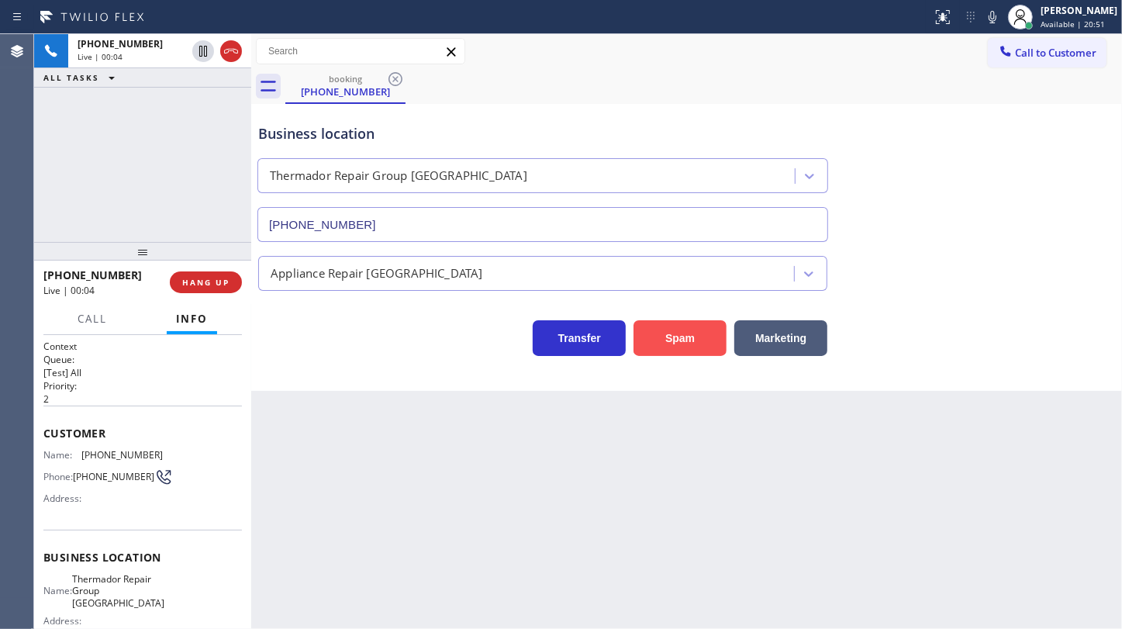
click at [672, 333] on button "Spam" at bounding box center [679, 338] width 93 height 36
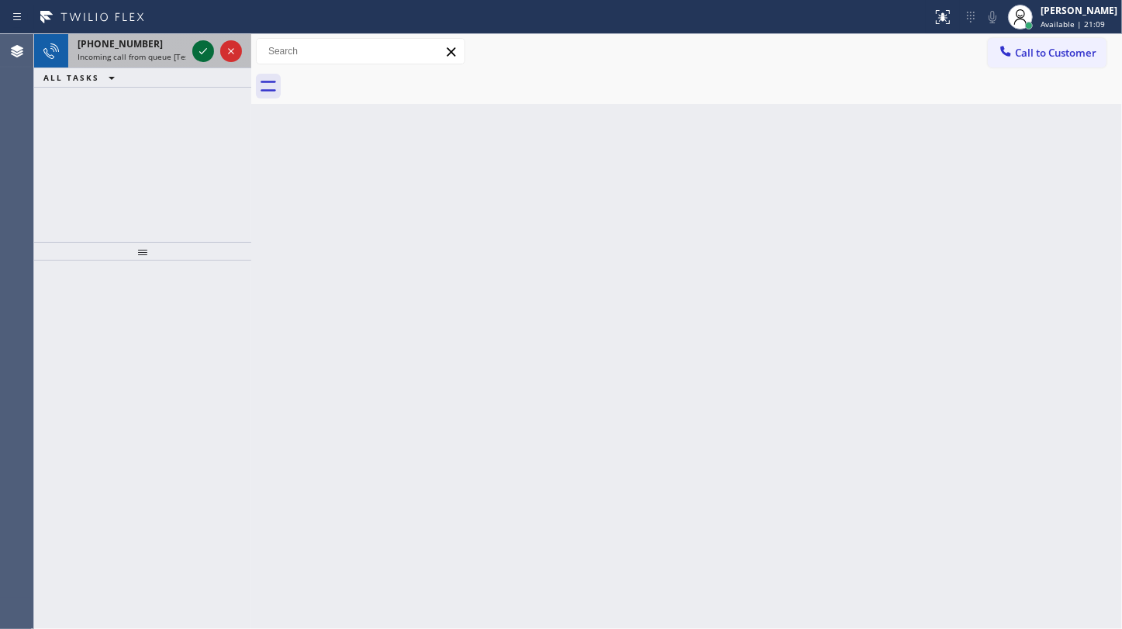
click at [203, 52] on icon at bounding box center [203, 51] width 8 height 6
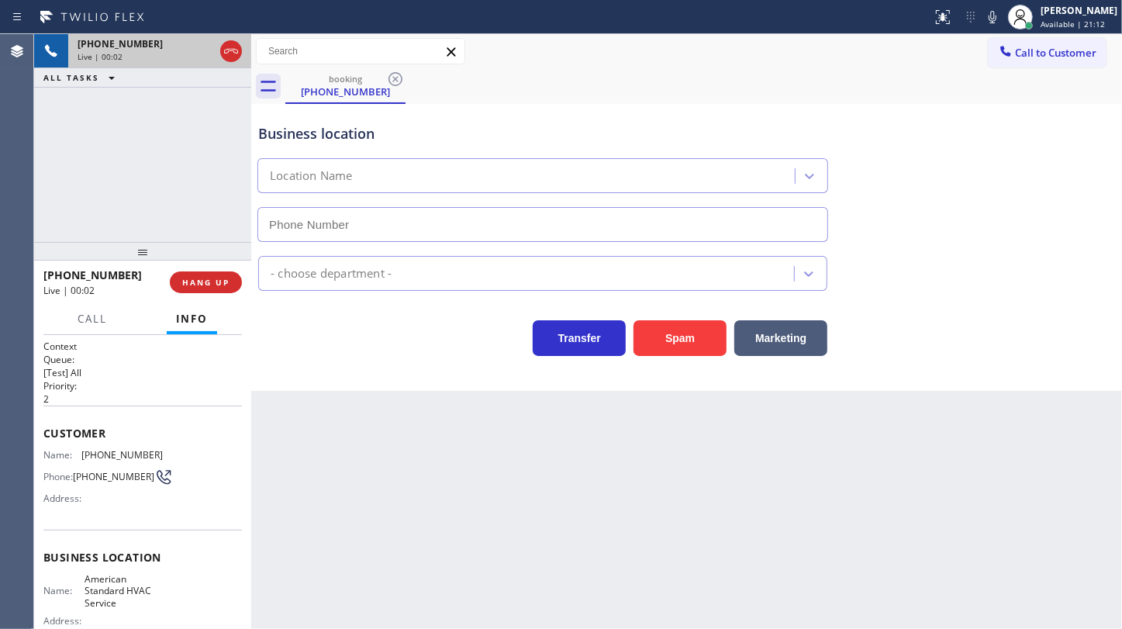
type input "[PHONE_NUMBER]"
click at [671, 328] on button "Spam" at bounding box center [679, 338] width 93 height 36
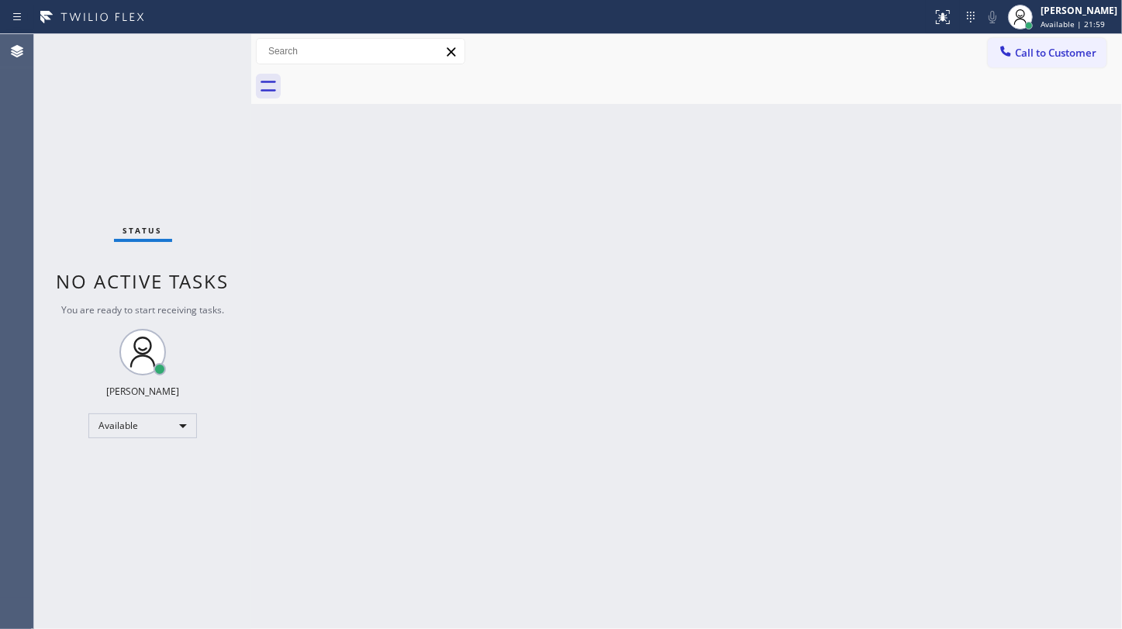
click at [105, 149] on div "Status No active tasks You are ready to start receiving tasks. JENIZA ALCAYDE A…" at bounding box center [142, 331] width 217 height 595
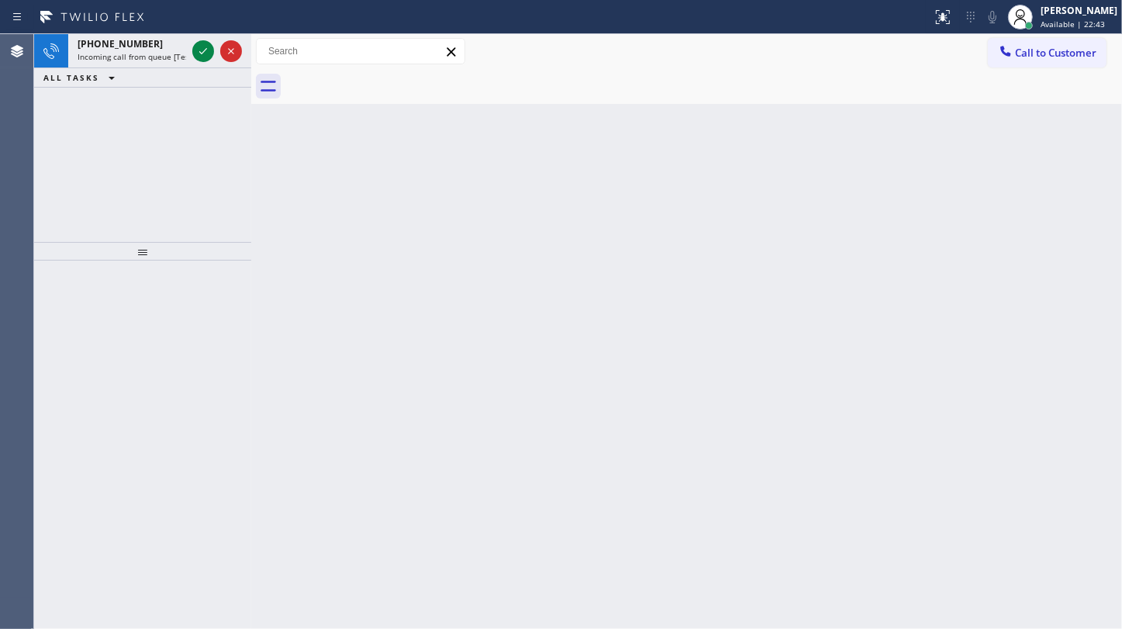
drag, startPoint x: 107, startPoint y: 132, endPoint x: 144, endPoint y: 74, distance: 69.0
click at [109, 127] on div "[PHONE_NUMBER] Incoming call from queue [Test] All ALL TASKS ALL TASKS ACTIVE T…" at bounding box center [142, 138] width 217 height 208
click at [201, 47] on icon at bounding box center [203, 51] width 19 height 19
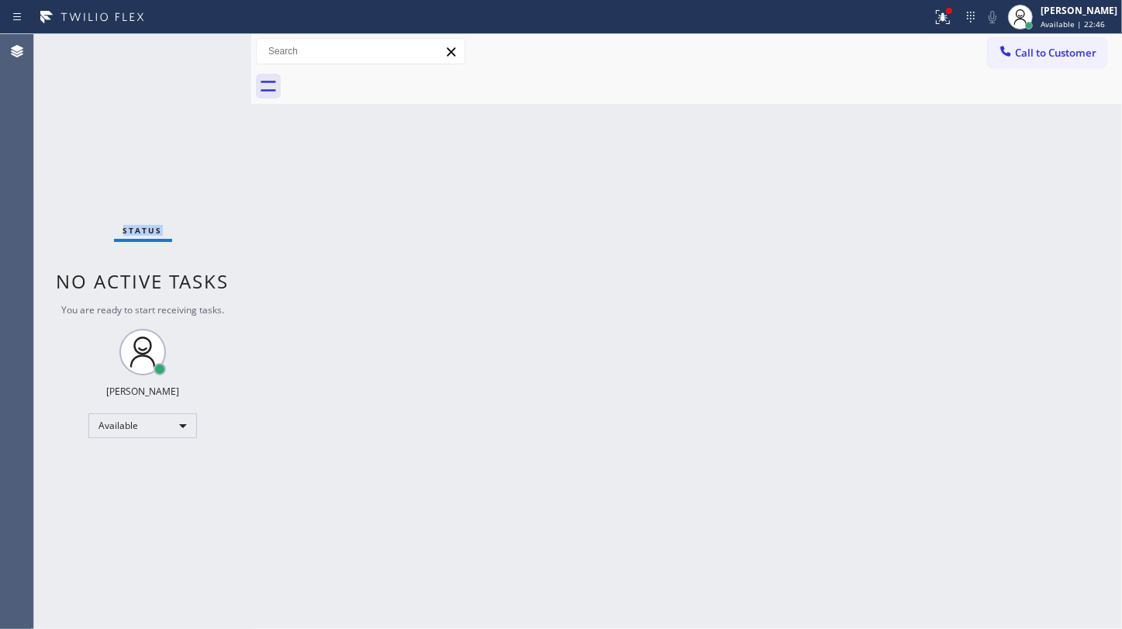
click at [201, 47] on div "Status No active tasks You are ready to start receiving tasks. JENIZA ALCAYDE A…" at bounding box center [142, 331] width 217 height 595
click at [945, 25] on icon at bounding box center [943, 17] width 19 height 19
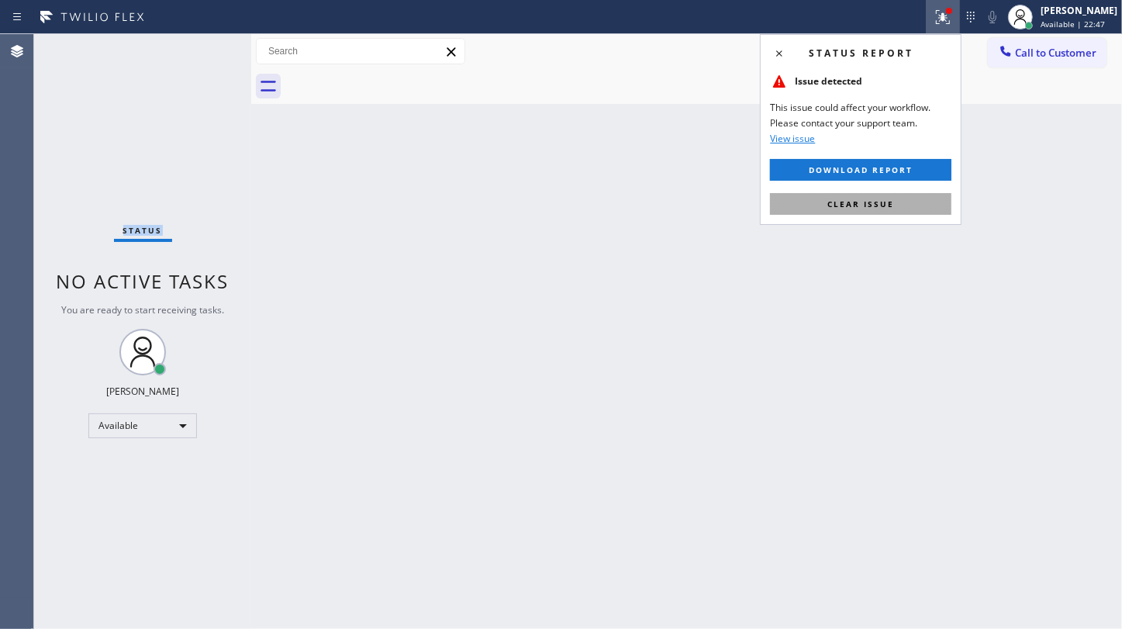
click at [928, 195] on button "Clear issue" at bounding box center [860, 204] width 181 height 22
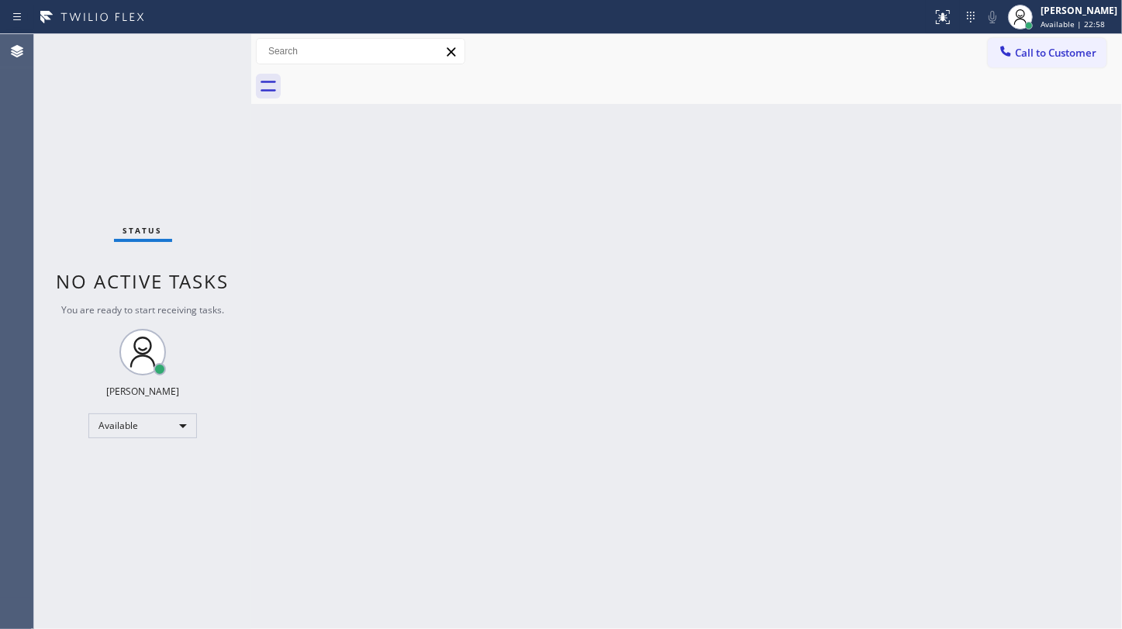
click at [721, 354] on div "Back to Dashboard Change Sender ID Customers Technicians Select a contact Outbo…" at bounding box center [686, 331] width 871 height 595
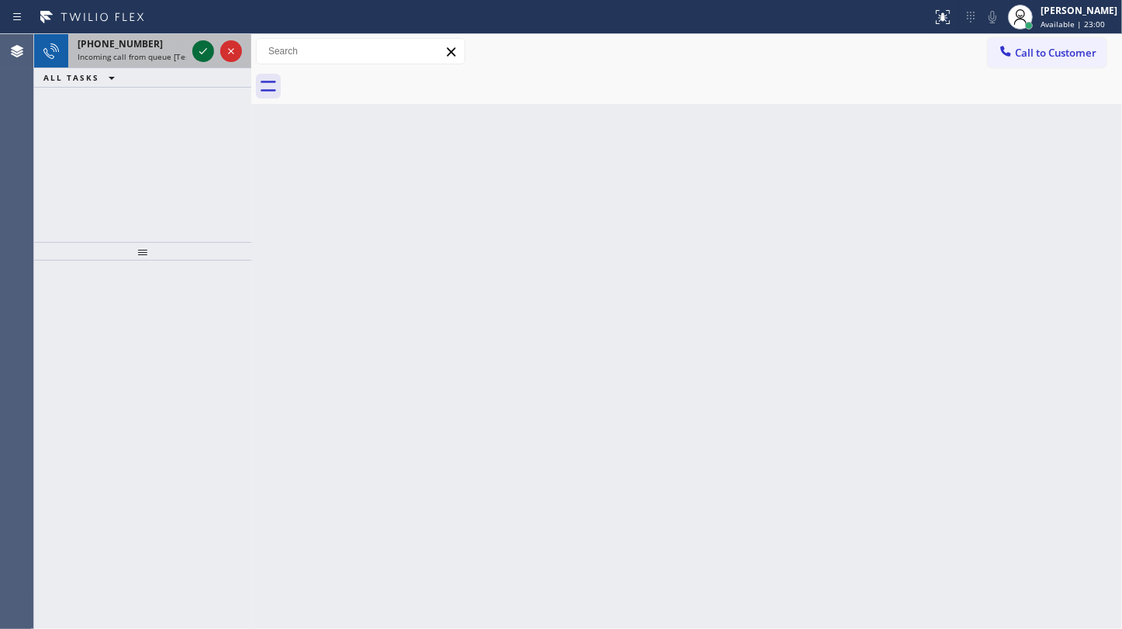
click at [211, 47] on icon at bounding box center [203, 51] width 19 height 19
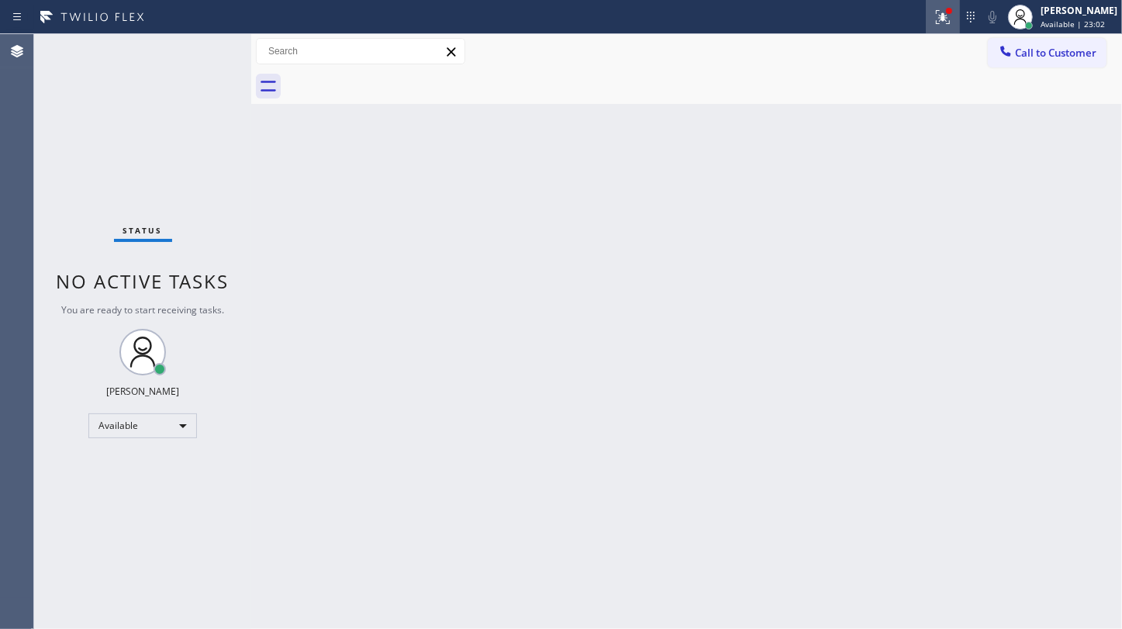
click at [943, 16] on icon at bounding box center [943, 17] width 14 height 14
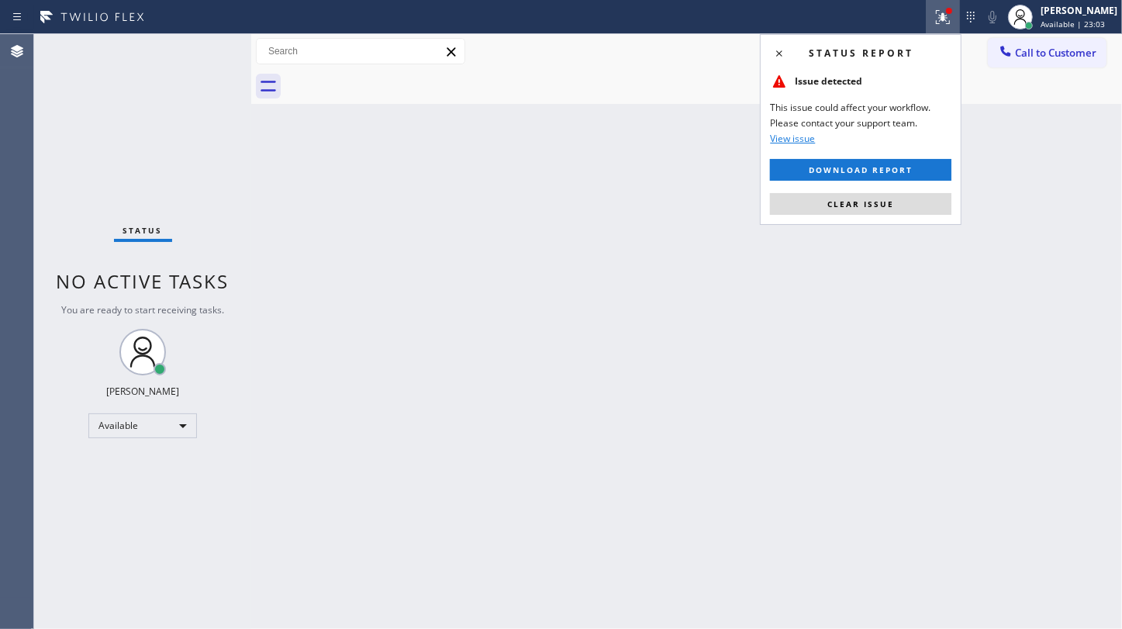
click at [843, 211] on button "Clear issue" at bounding box center [860, 204] width 181 height 22
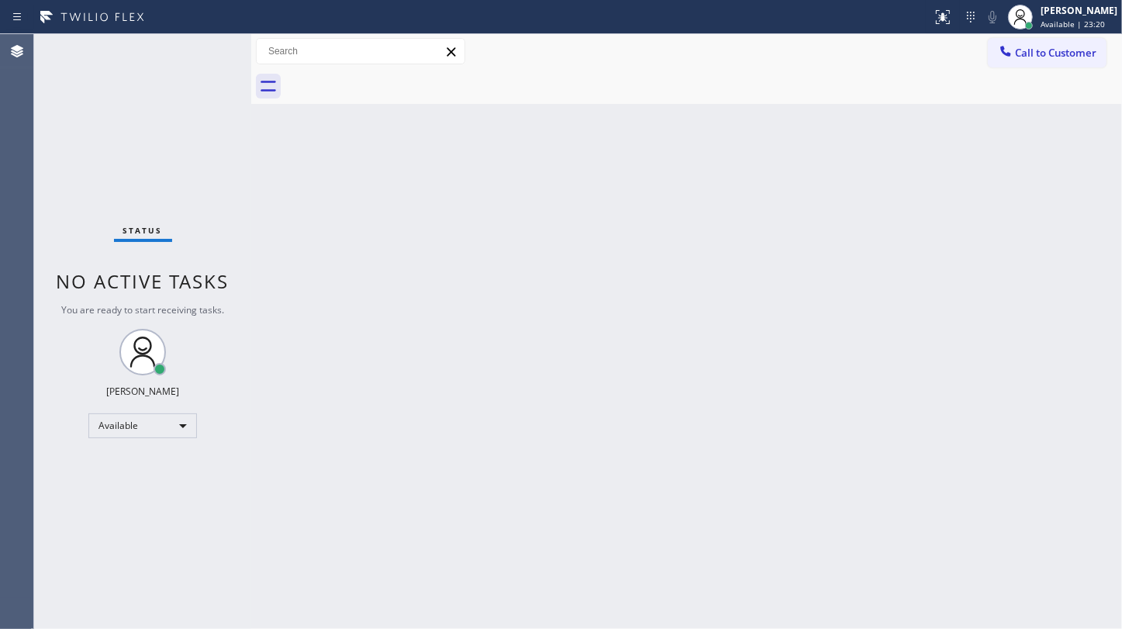
click at [105, 173] on div "Status No active tasks You are ready to start receiving tasks. JENIZA ALCAYDE A…" at bounding box center [142, 331] width 217 height 595
click at [168, 146] on div "Status No active tasks You are ready to start receiving tasks. JENIZA ALCAYDE A…" at bounding box center [142, 331] width 217 height 595
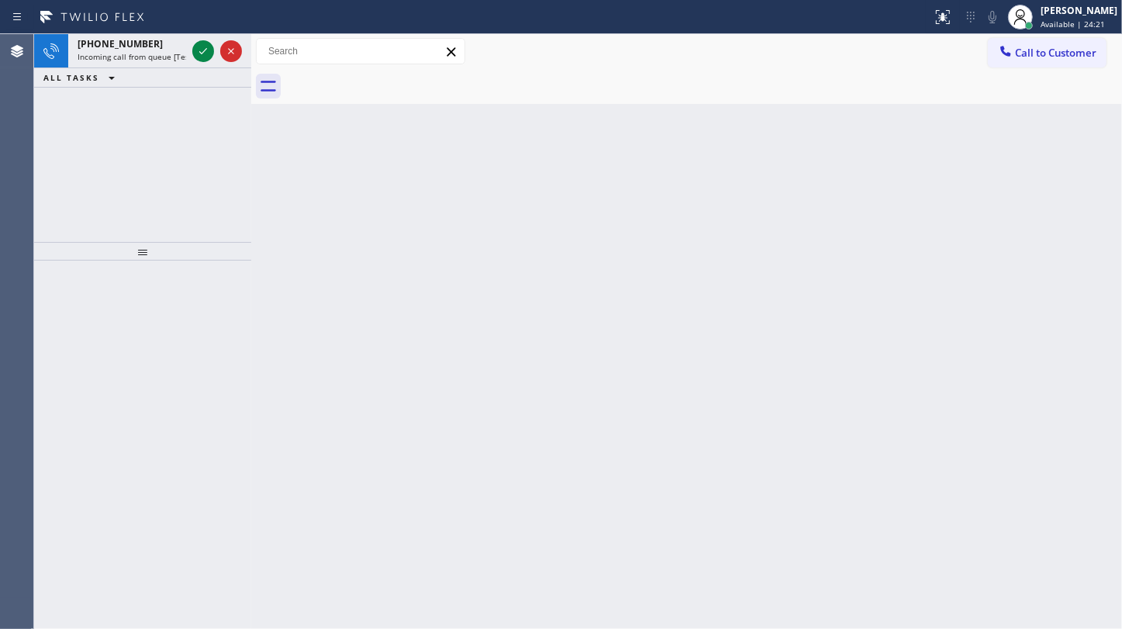
click at [101, 150] on div "[PHONE_NUMBER] Incoming call from queue [Test] All ALL TASKS ALL TASKS ACTIVE T…" at bounding box center [142, 138] width 217 height 208
click at [205, 54] on icon at bounding box center [203, 51] width 19 height 19
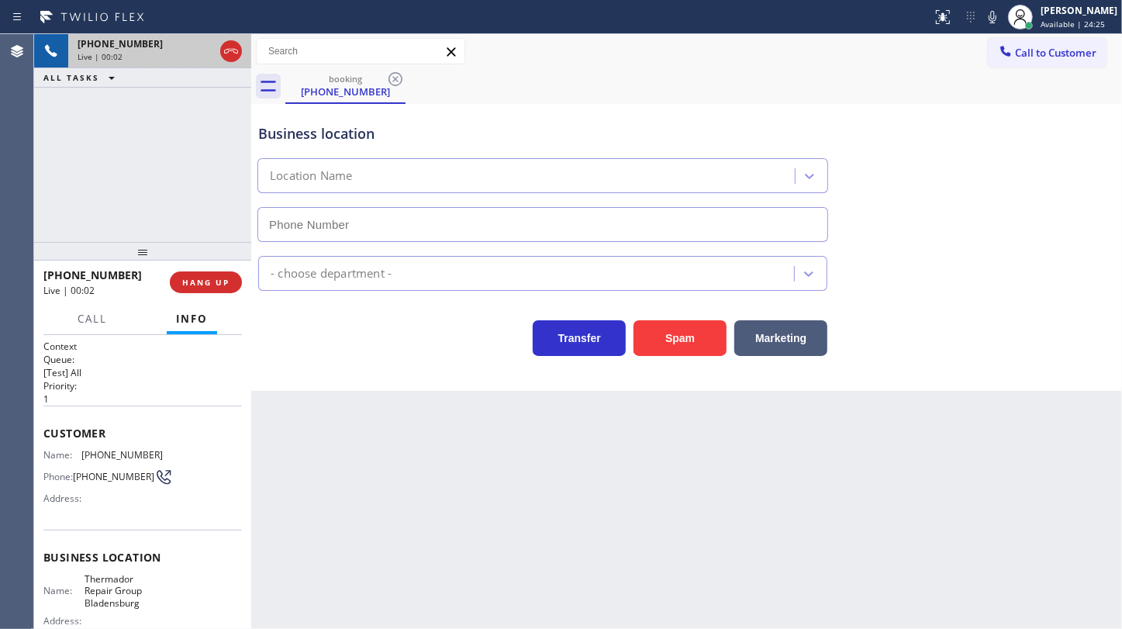
type input "[PHONE_NUMBER]"
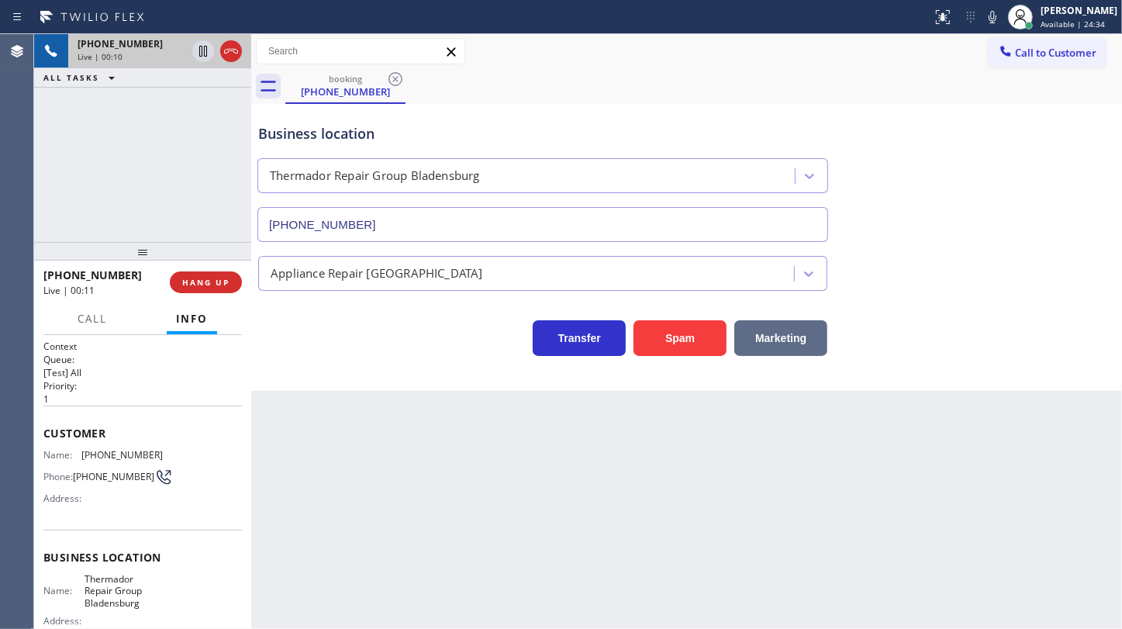
click at [768, 332] on button "Marketing" at bounding box center [780, 338] width 93 height 36
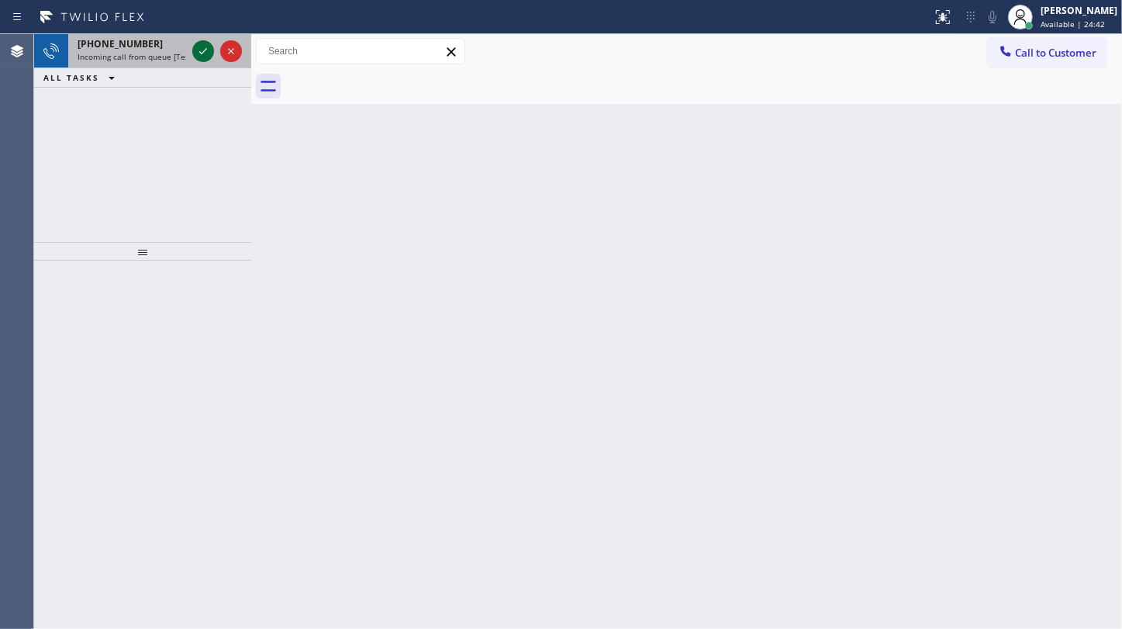
click at [194, 49] on icon at bounding box center [203, 51] width 19 height 19
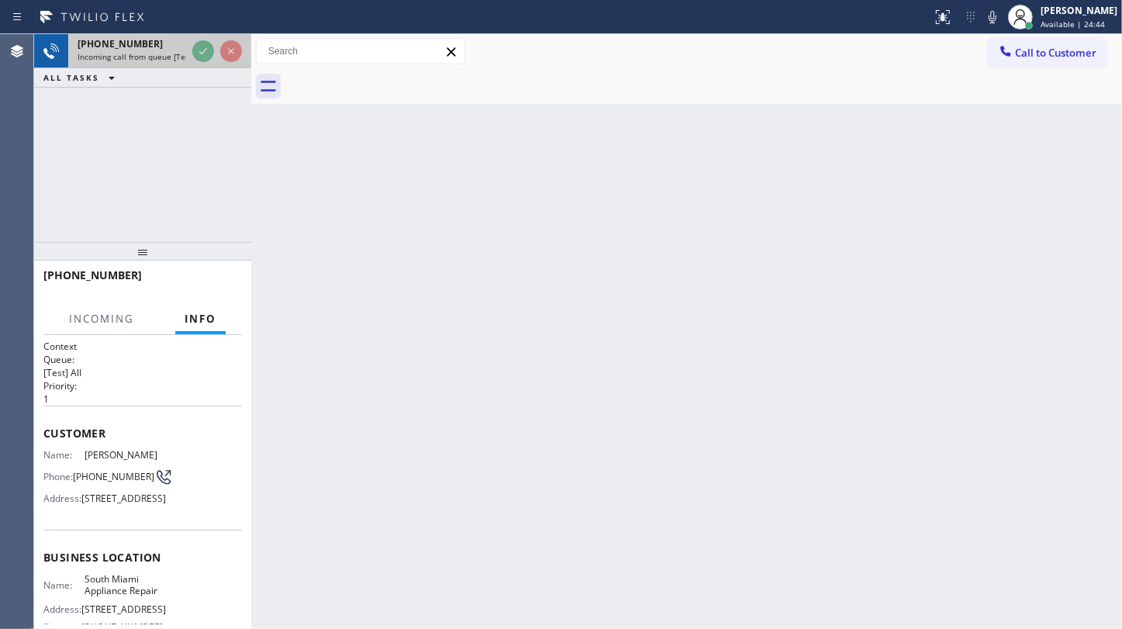
click at [195, 49] on icon at bounding box center [203, 51] width 19 height 19
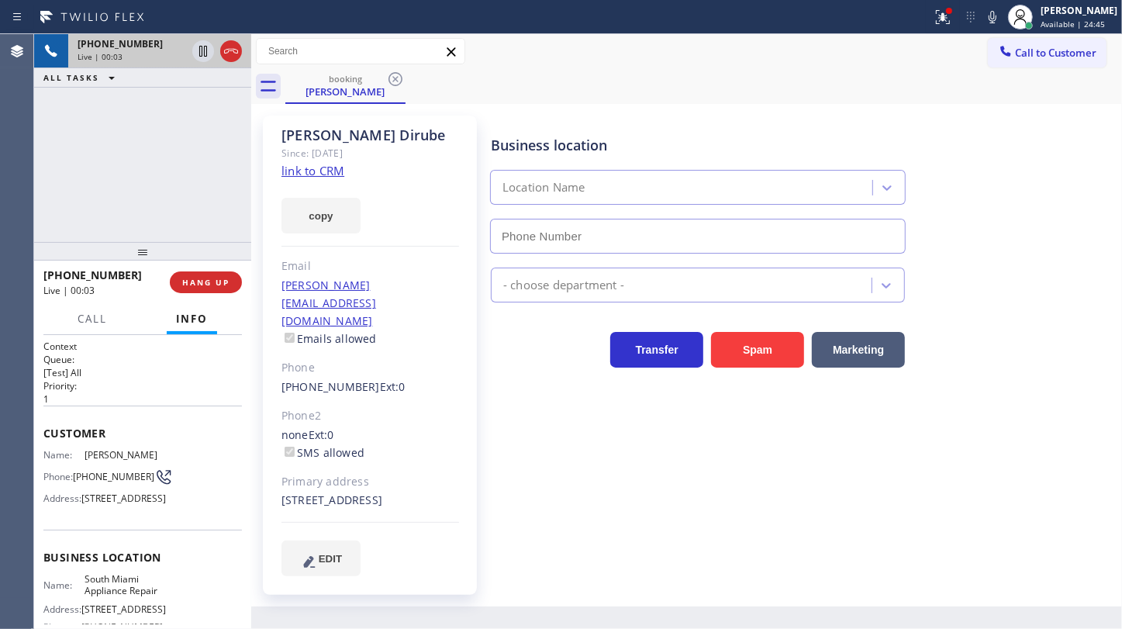
type input "[PHONE_NUMBER]"
click at [324, 155] on div "Since: [DATE]" at bounding box center [370, 153] width 178 height 18
click at [325, 160] on div "Since: [DATE]" at bounding box center [370, 153] width 178 height 18
click at [323, 170] on link "link to CRM" at bounding box center [312, 171] width 63 height 16
click at [991, 16] on icon at bounding box center [993, 17] width 8 height 12
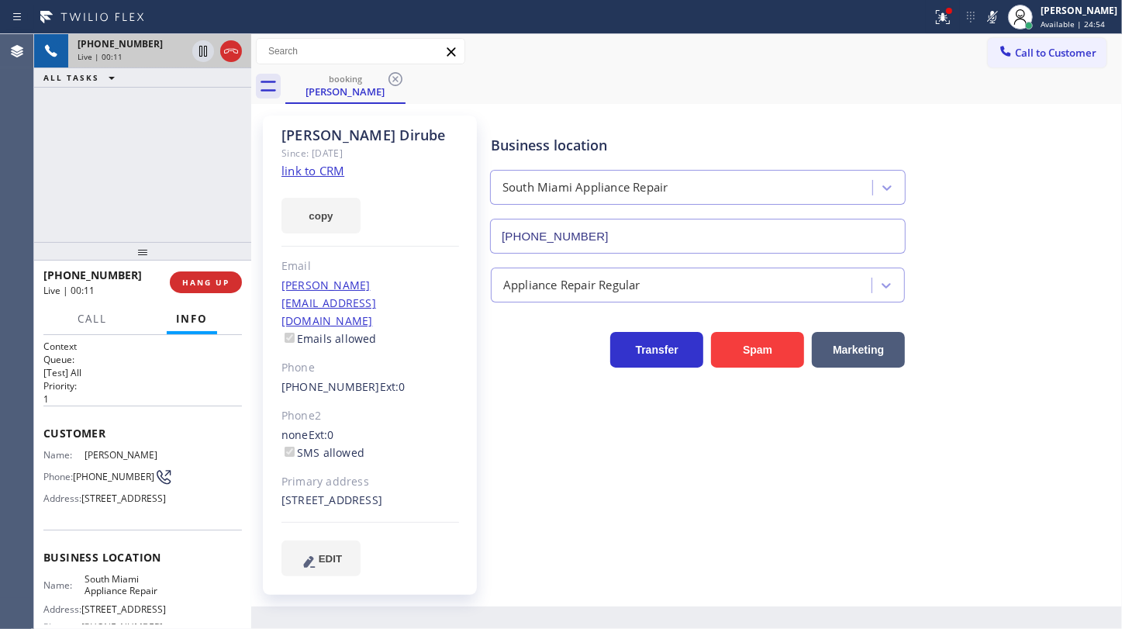
click at [990, 19] on rect at bounding box center [992, 15] width 11 height 11
click at [281, 174] on link "link to CRM" at bounding box center [312, 171] width 63 height 16
click at [934, 13] on div at bounding box center [943, 17] width 34 height 19
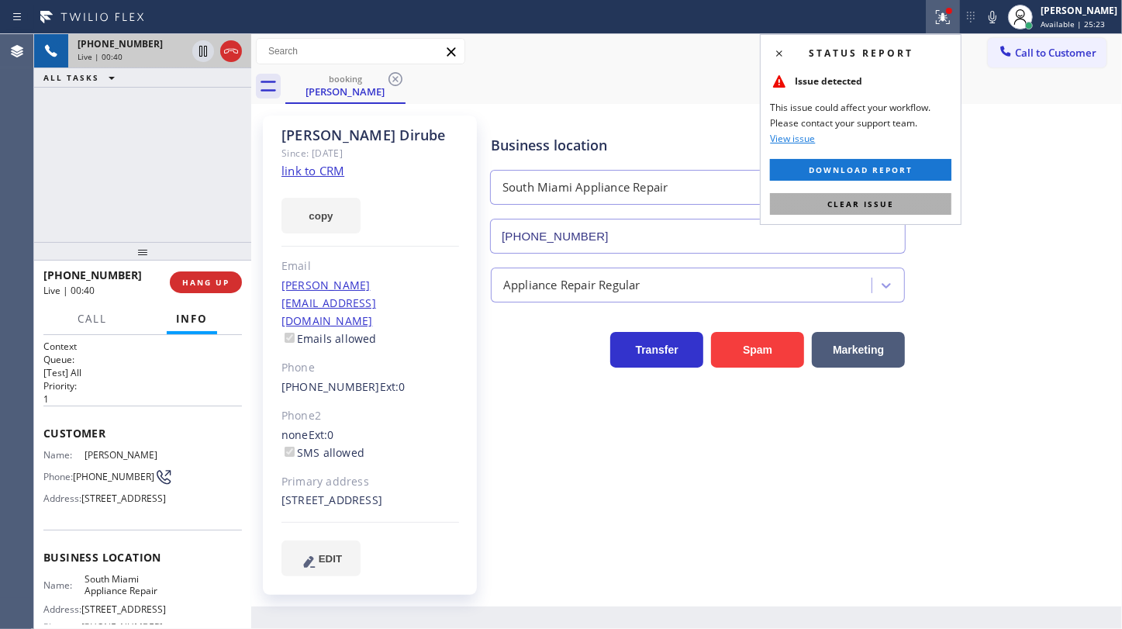
click at [928, 198] on button "Clear issue" at bounding box center [860, 204] width 181 height 22
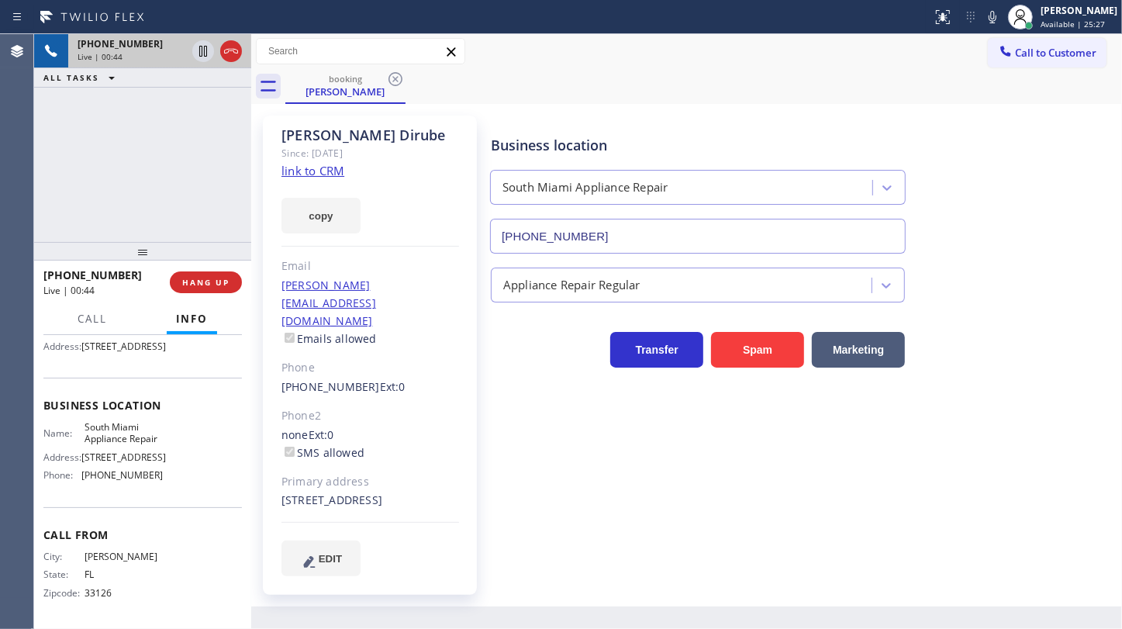
scroll to position [120, 0]
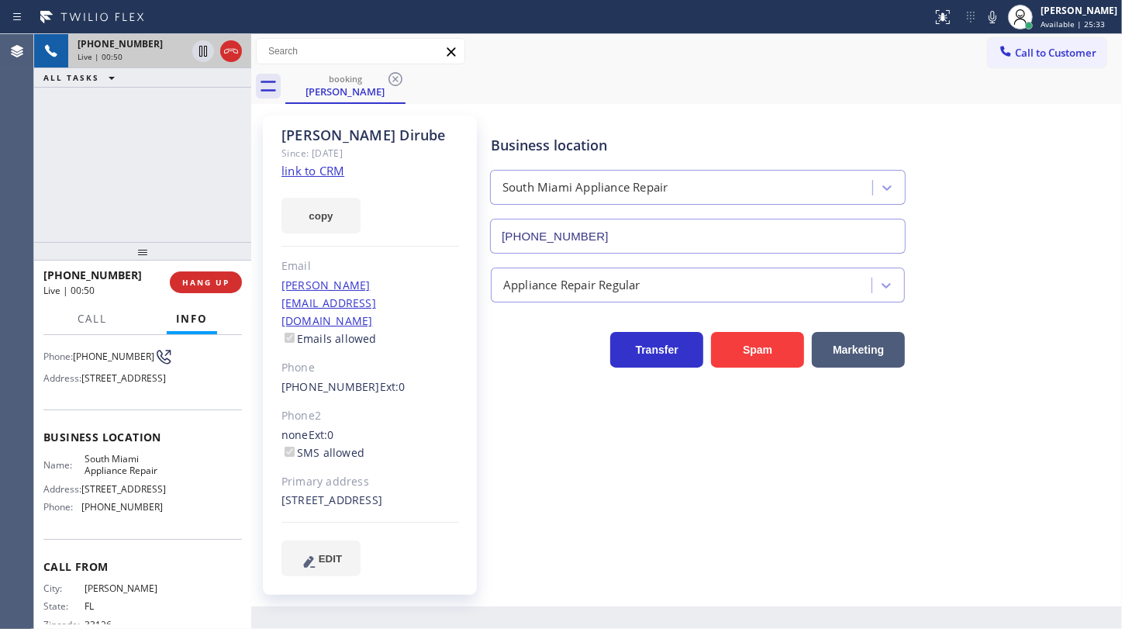
click at [144, 141] on div "[PHONE_NUMBER] Live | 00:50 ALL TASKS ALL TASKS ACTIVE TASKS TASKS IN WRAP UP" at bounding box center [142, 138] width 217 height 208
click at [988, 12] on icon at bounding box center [992, 17] width 19 height 19
click at [104, 185] on div "[PHONE_NUMBER] Live | 02:57 ALL TASKS ALL TASKS ACTIVE TASKS TASKS IN WRAP UP" at bounding box center [142, 138] width 217 height 208
click at [1058, 216] on div "Business location [GEOGRAPHIC_DATA] Appliance Repair [PHONE_NUMBER]" at bounding box center [803, 183] width 630 height 140
drag, startPoint x: 132, startPoint y: 208, endPoint x: 70, endPoint y: 12, distance: 205.0
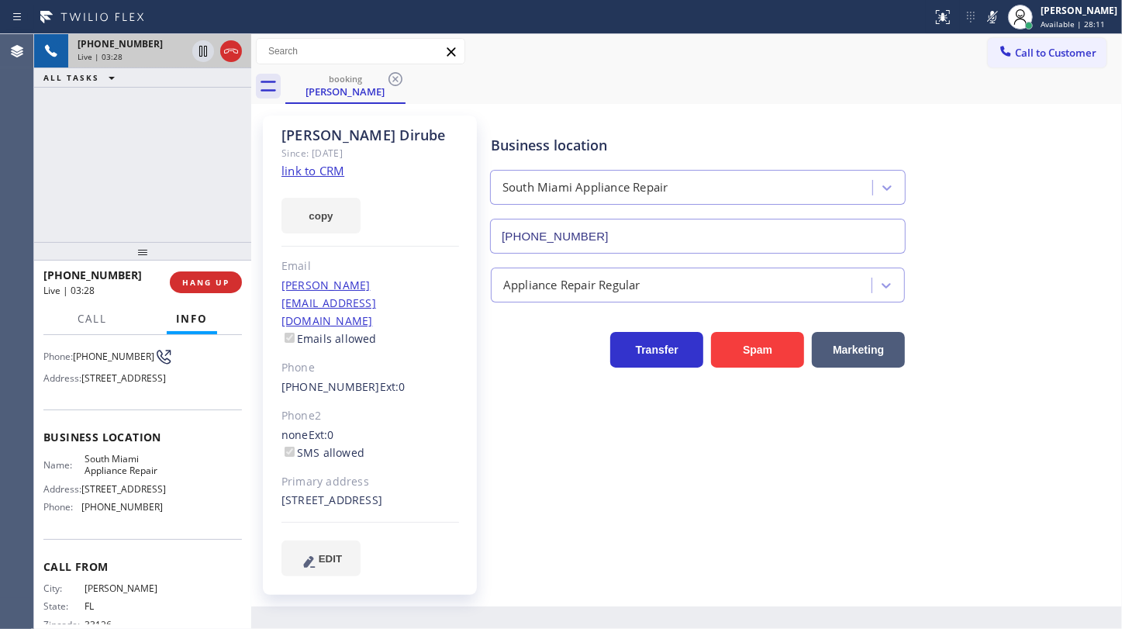
click at [129, 198] on div "[PHONE_NUMBER] Live | 03:28 ALL TASKS ALL TASKS ACTIVE TASKS TASKS IN WRAP UP" at bounding box center [142, 138] width 217 height 208
click at [1045, 188] on div "Business location [GEOGRAPHIC_DATA] Appliance Repair [PHONE_NUMBER]" at bounding box center [803, 183] width 630 height 140
click at [996, 20] on icon at bounding box center [992, 17] width 19 height 19
click at [53, 140] on div "[PHONE_NUMBER] Live | 04:12 ALL TASKS ALL TASKS ACTIVE TASKS TASKS IN WRAP UP" at bounding box center [142, 138] width 217 height 208
click at [99, 185] on div "[PHONE_NUMBER] Live | 04:52 ALL TASKS ALL TASKS ACTIVE TASKS TASKS IN WRAP UP" at bounding box center [142, 138] width 217 height 208
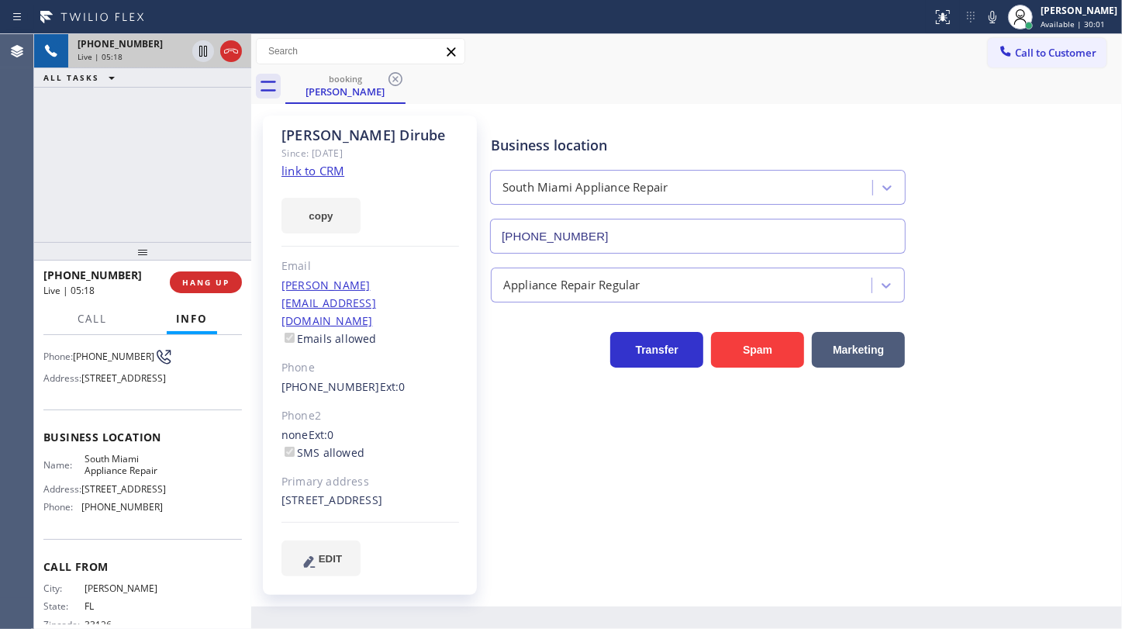
click at [67, 212] on div "[PHONE_NUMBER] Live | 05:18 ALL TASKS ALL TASKS ACTIVE TASKS TASKS IN WRAP UP" at bounding box center [142, 138] width 217 height 208
click at [85, 168] on div "[PHONE_NUMBER] Live | 05:33 ALL TASKS ALL TASKS ACTIVE TASKS TASKS IN WRAP UP" at bounding box center [142, 138] width 217 height 208
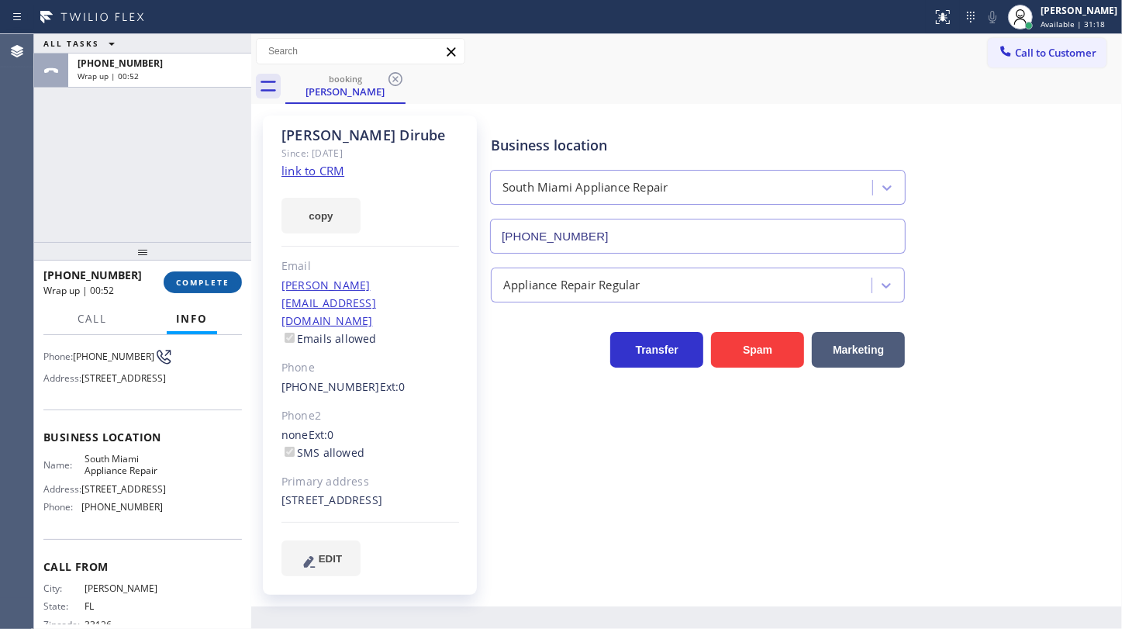
click at [200, 282] on span "COMPLETE" at bounding box center [202, 282] width 53 height 11
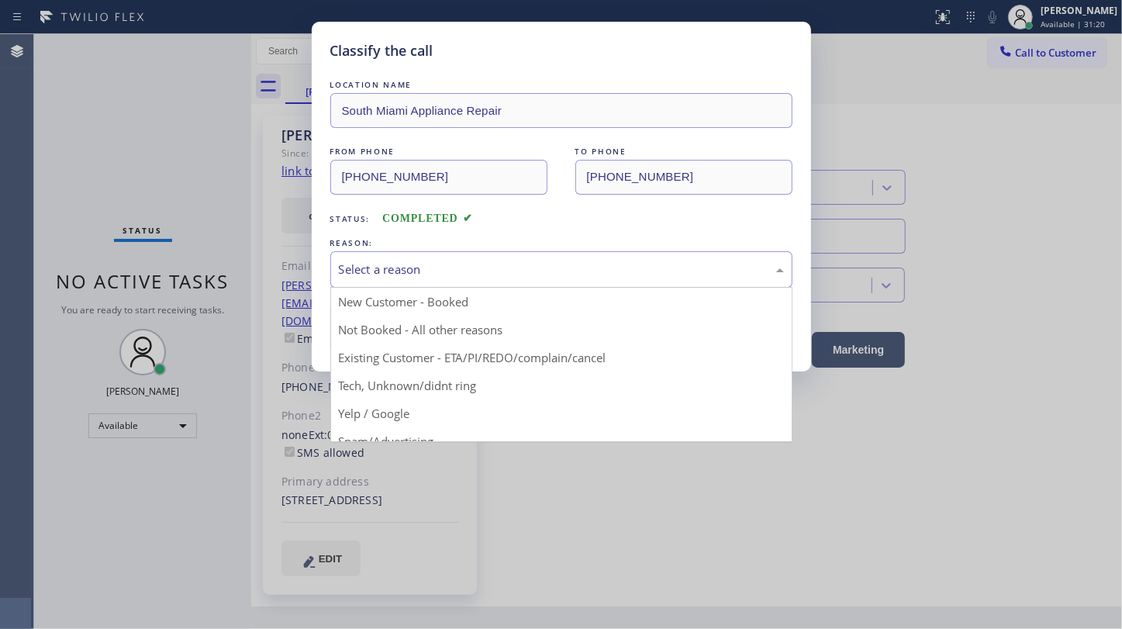
click at [349, 269] on div "Select a reason" at bounding box center [561, 270] width 445 height 18
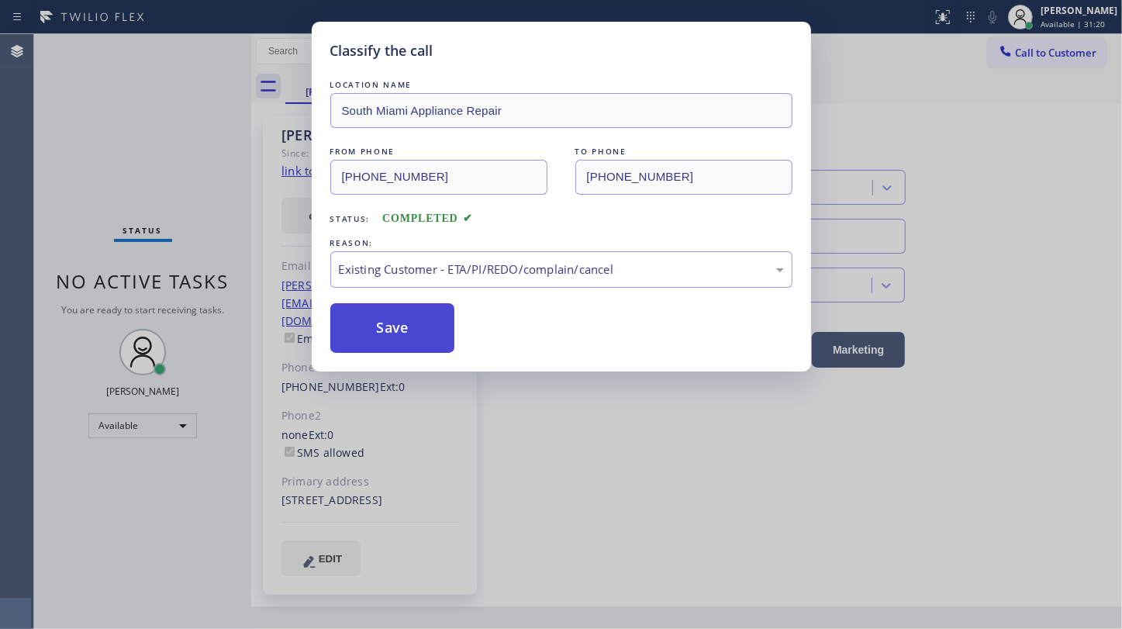
click at [356, 336] on button "Save" at bounding box center [392, 328] width 125 height 50
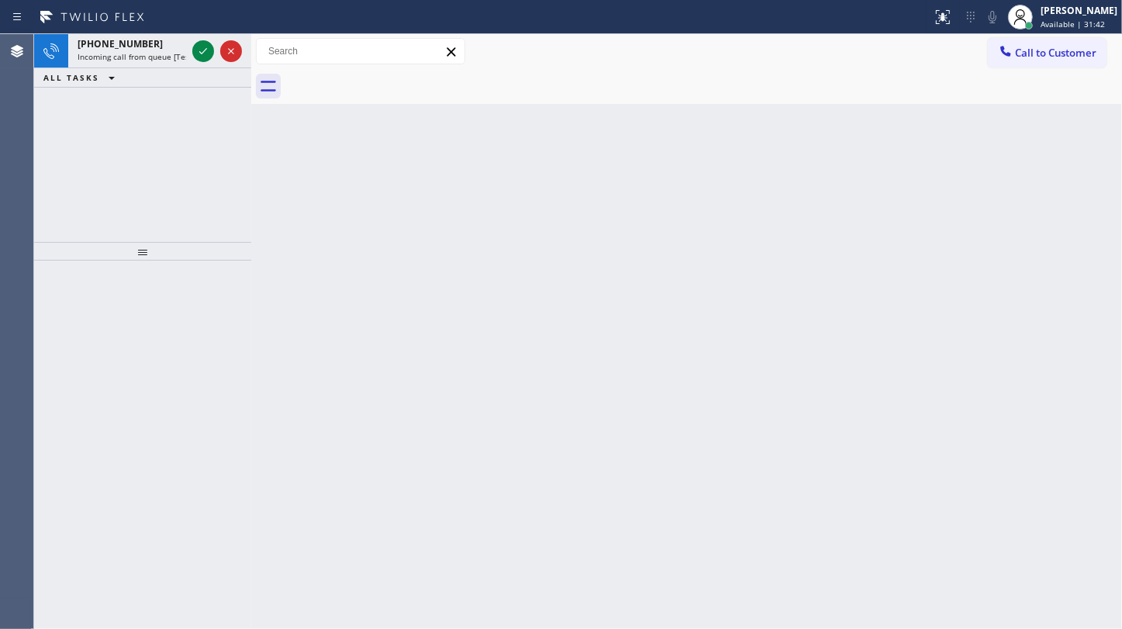
drag, startPoint x: 95, startPoint y: 136, endPoint x: 144, endPoint y: 105, distance: 58.9
click at [114, 124] on div "[PHONE_NUMBER] Incoming call from queue [Test] All ALL TASKS ALL TASKS ACTIVE T…" at bounding box center [142, 138] width 217 height 208
click at [197, 47] on icon at bounding box center [203, 51] width 19 height 19
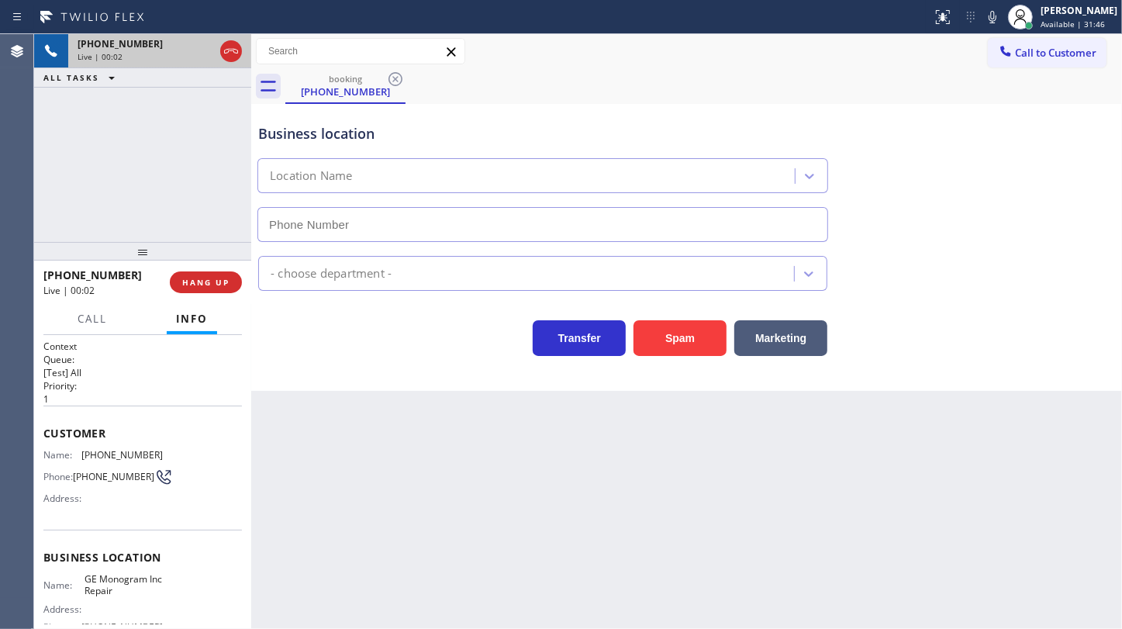
type input "[PHONE_NUMBER]"
click at [740, 91] on div "booking [PHONE_NUMBER]" at bounding box center [703, 86] width 837 height 35
click at [986, 21] on icon at bounding box center [992, 17] width 19 height 19
click at [103, 318] on span "Call" at bounding box center [92, 319] width 29 height 14
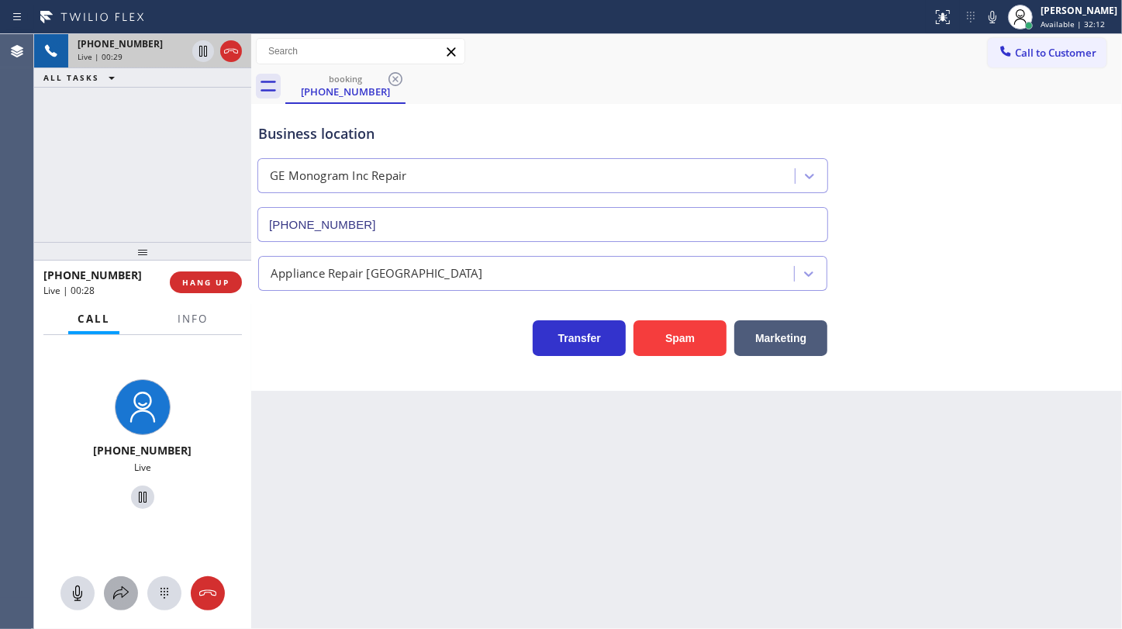
click at [112, 589] on icon at bounding box center [121, 593] width 19 height 19
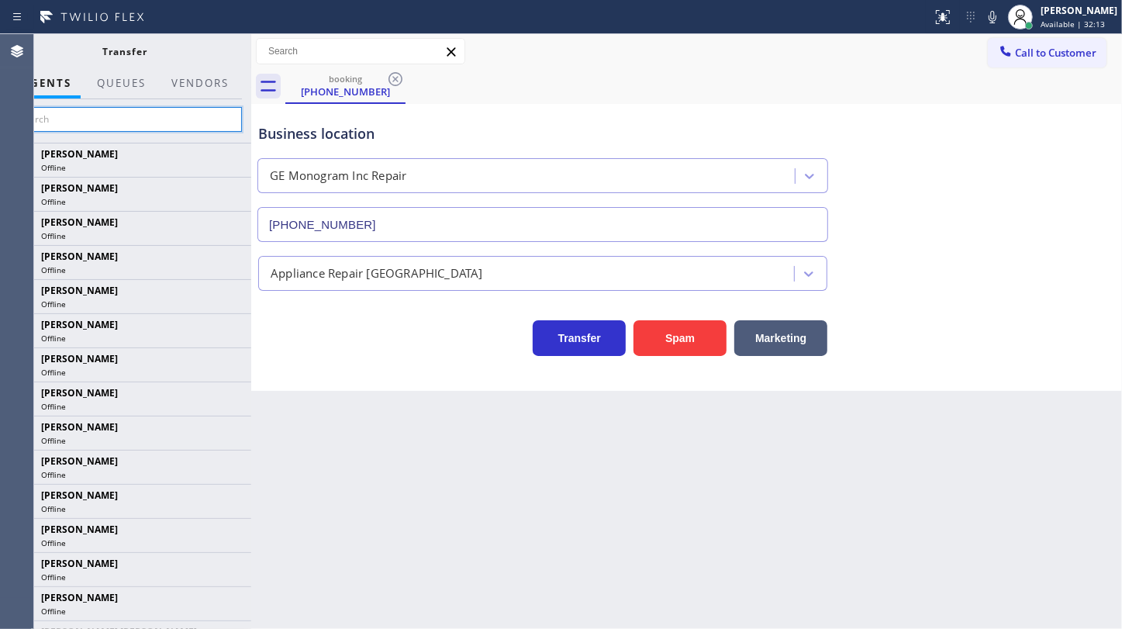
click at [119, 124] on input "text" at bounding box center [125, 119] width 233 height 25
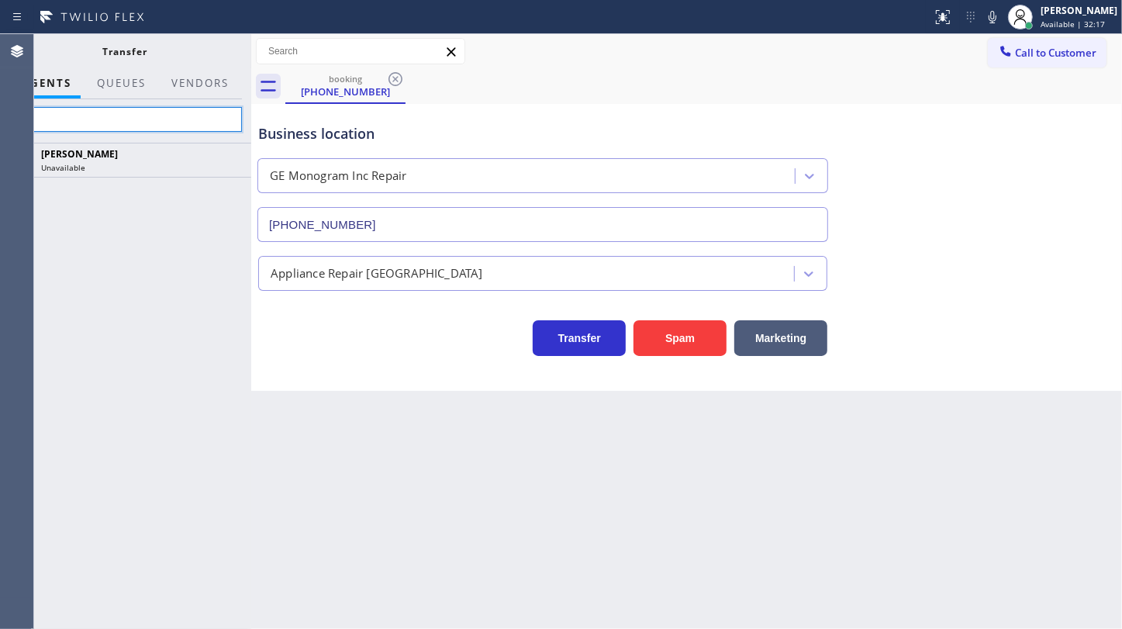
type input "f"
type input "feli"
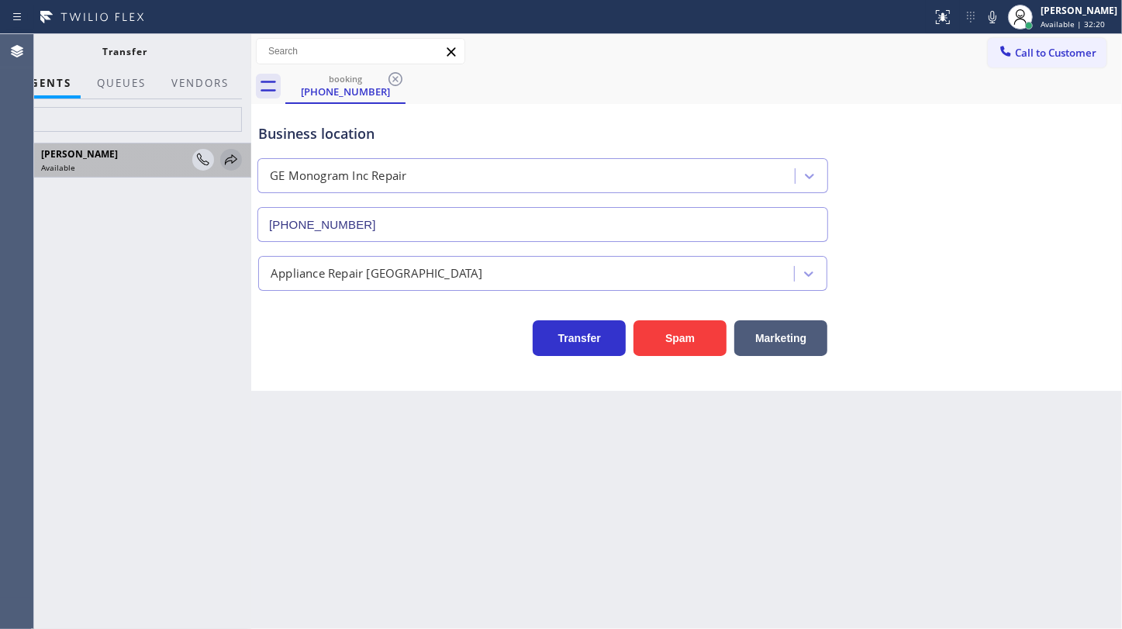
click at [233, 158] on icon at bounding box center [231, 159] width 19 height 19
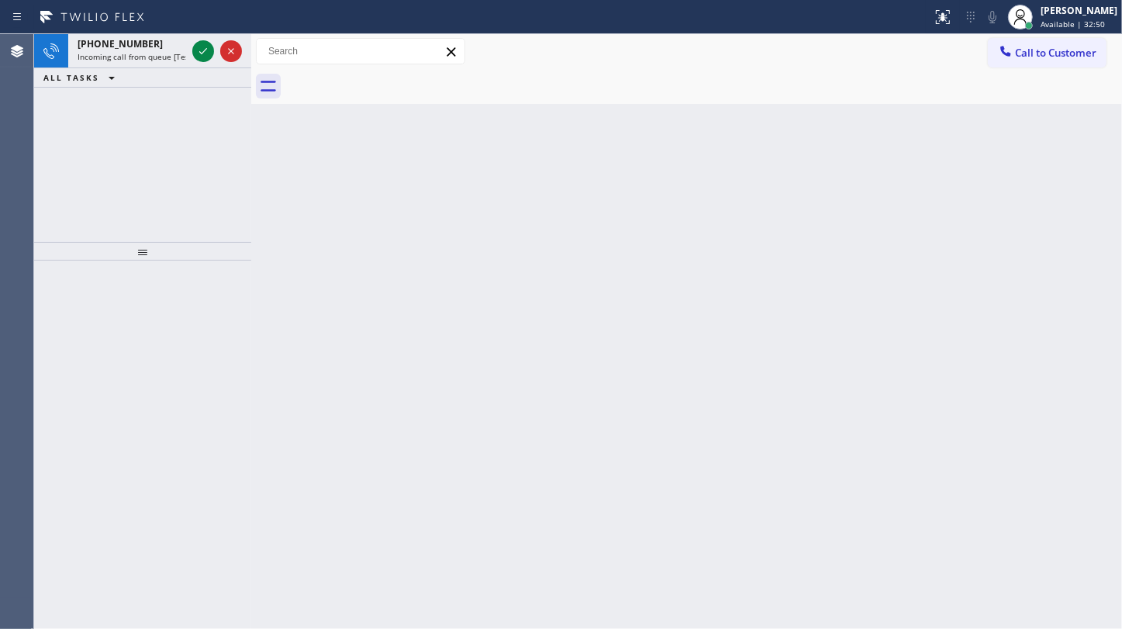
drag, startPoint x: 123, startPoint y: 168, endPoint x: 161, endPoint y: 23, distance: 150.1
click at [126, 144] on div "[PHONE_NUMBER] Incoming call from queue [Test] All ALL TASKS ALL TASKS ACTIVE T…" at bounding box center [142, 138] width 217 height 208
click at [204, 54] on icon at bounding box center [203, 51] width 19 height 19
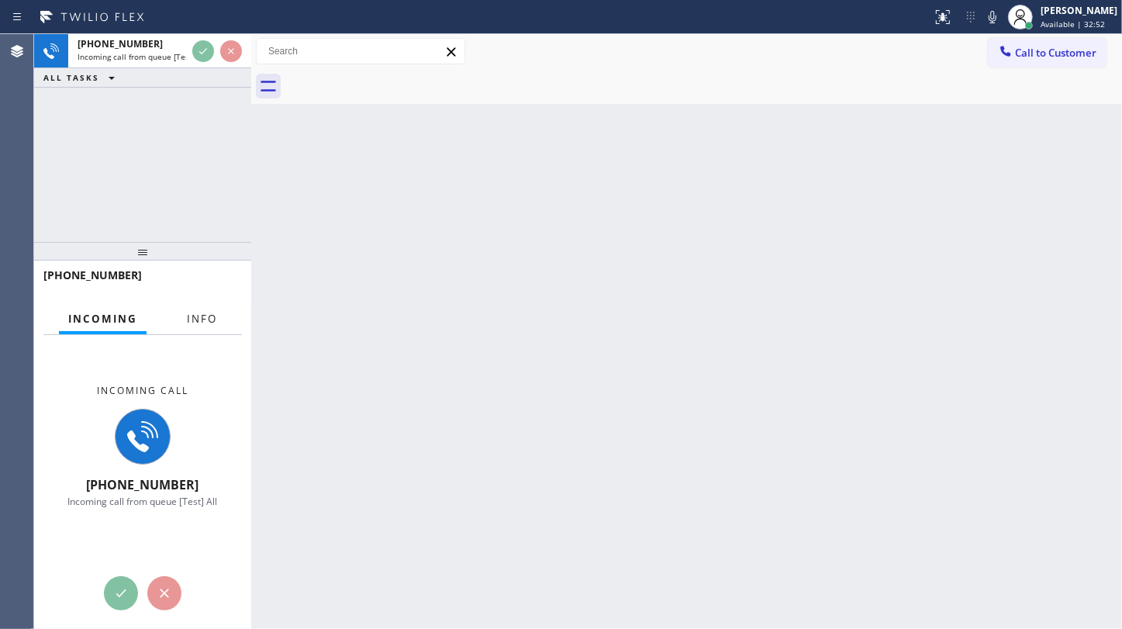
click at [198, 317] on span "Info" at bounding box center [202, 319] width 30 height 14
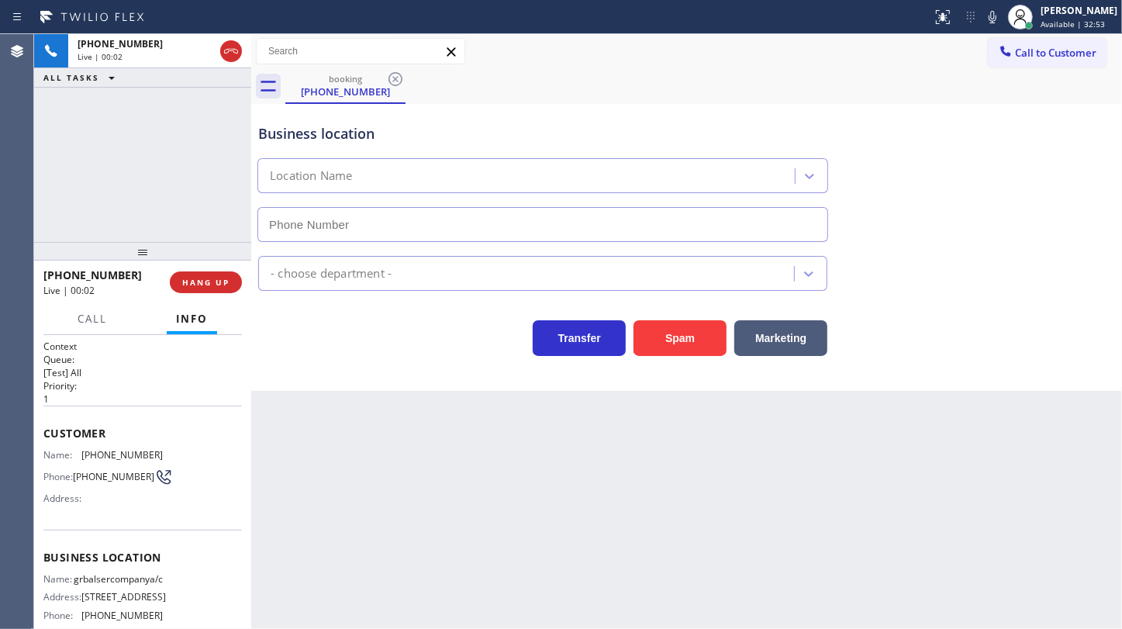
type input "[PHONE_NUMBER]"
click at [661, 334] on button "Spam" at bounding box center [679, 338] width 93 height 36
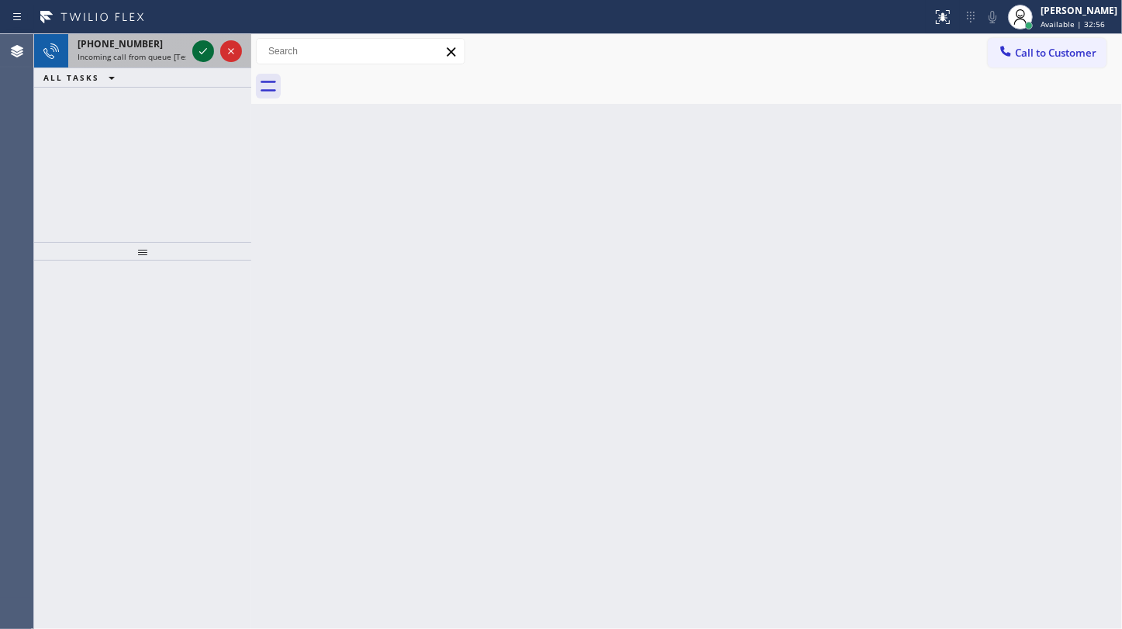
click at [213, 51] on div at bounding box center [203, 51] width 22 height 19
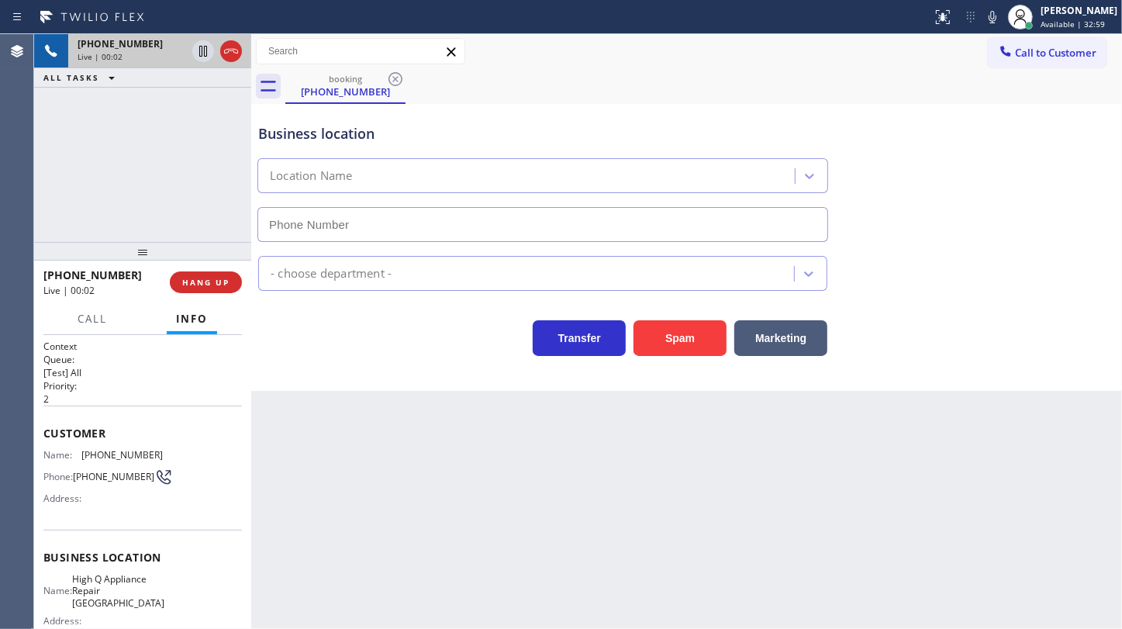
type input "[PHONE_NUMBER]"
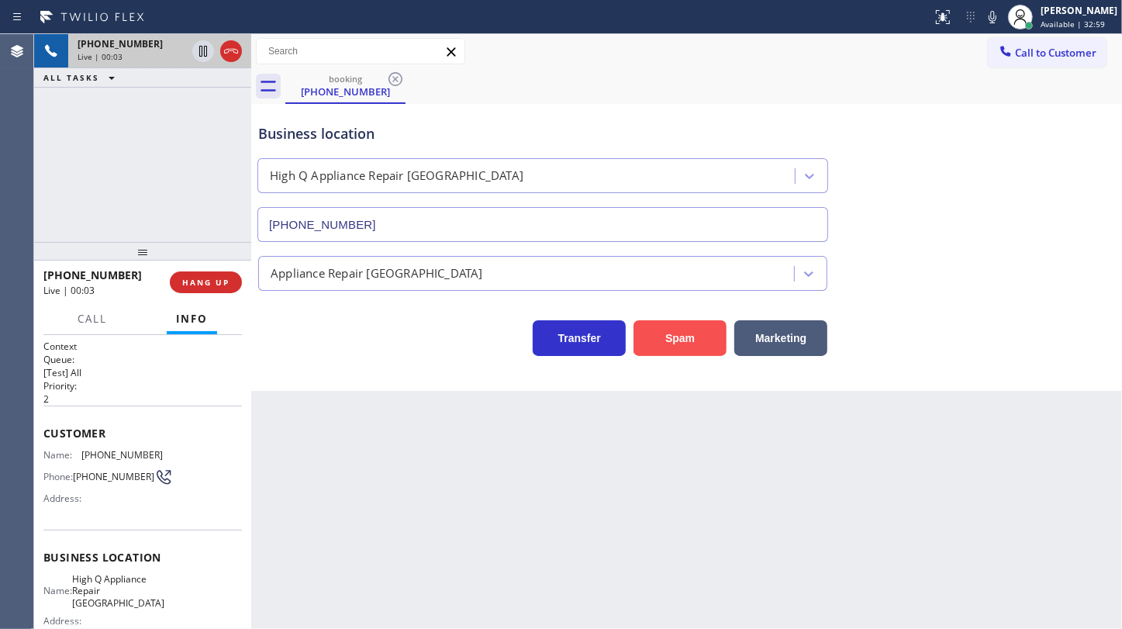
click at [699, 340] on button "Spam" at bounding box center [679, 338] width 93 height 36
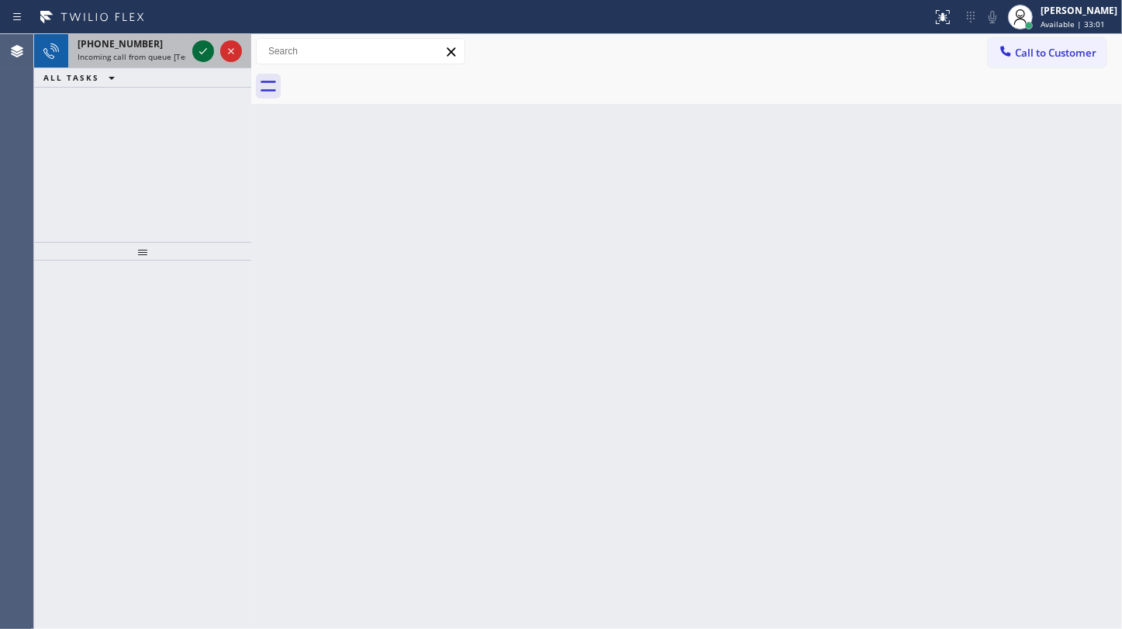
click at [206, 48] on icon at bounding box center [203, 51] width 8 height 6
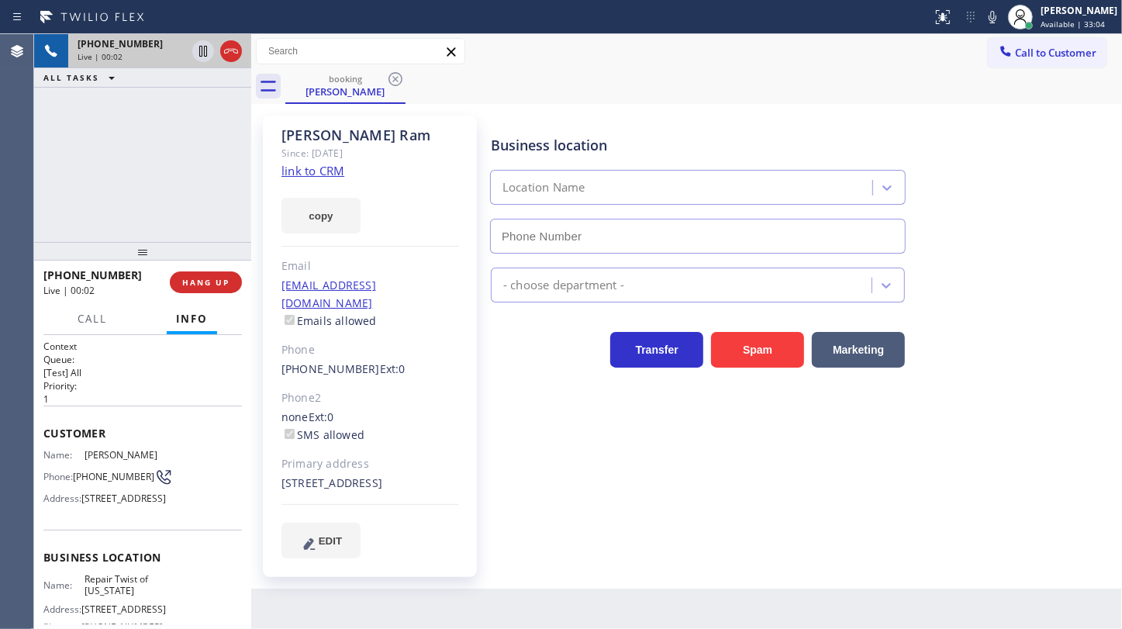
type input "[PHONE_NUMBER]"
click at [319, 169] on link "link to CRM" at bounding box center [312, 171] width 63 height 16
click at [991, 13] on icon at bounding box center [992, 17] width 19 height 19
click at [198, 47] on icon at bounding box center [203, 51] width 19 height 19
click at [62, 141] on div "[PHONE_NUMBER] Live | 01:50 ALL TASKS ALL TASKS ACTIVE TASKS TASKS IN WRAP UP" at bounding box center [142, 138] width 217 height 208
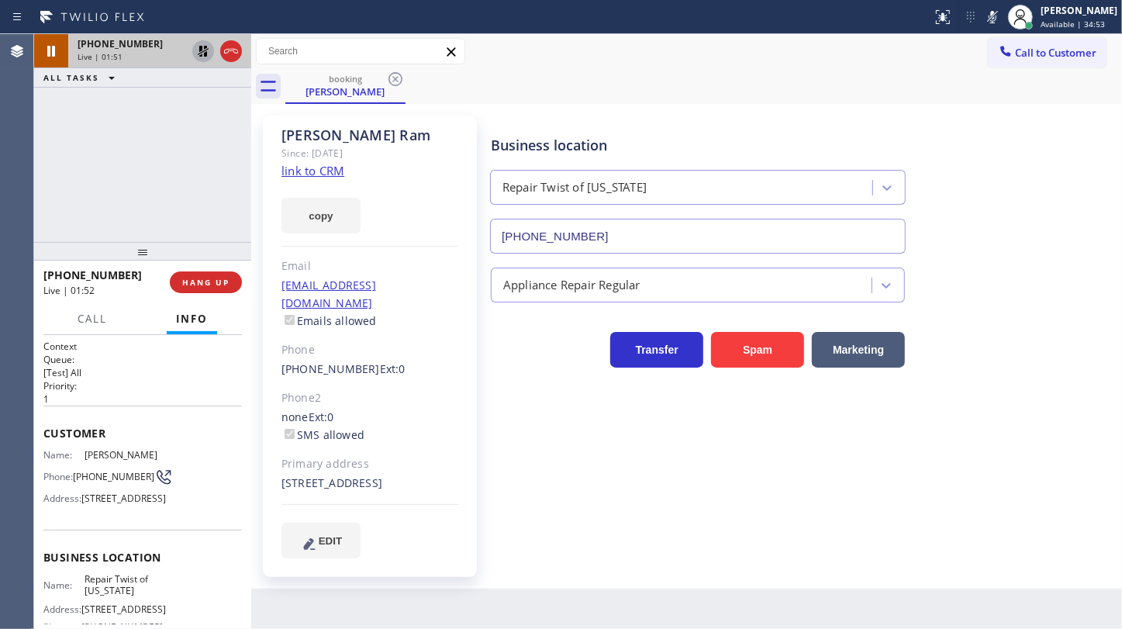
click at [204, 49] on icon at bounding box center [203, 51] width 19 height 19
click at [992, 11] on icon at bounding box center [992, 17] width 19 height 19
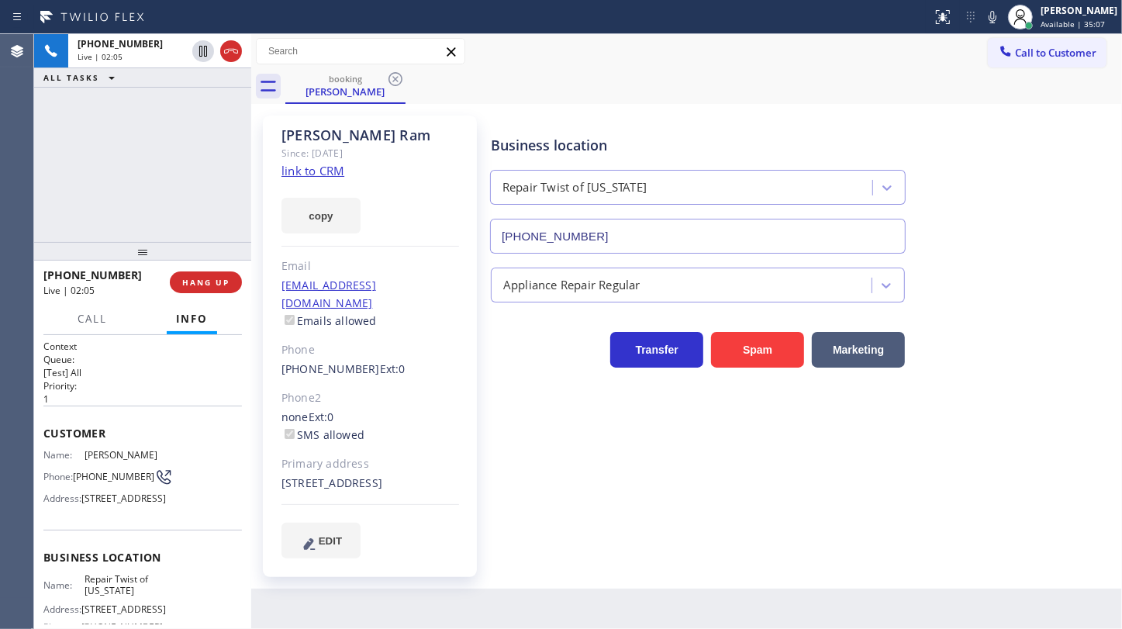
click at [64, 178] on div "[PHONE_NUMBER] Live | 02:05 ALL TASKS ALL TASKS ACTIVE TASKS TASKS IN WRAP UP" at bounding box center [142, 138] width 217 height 208
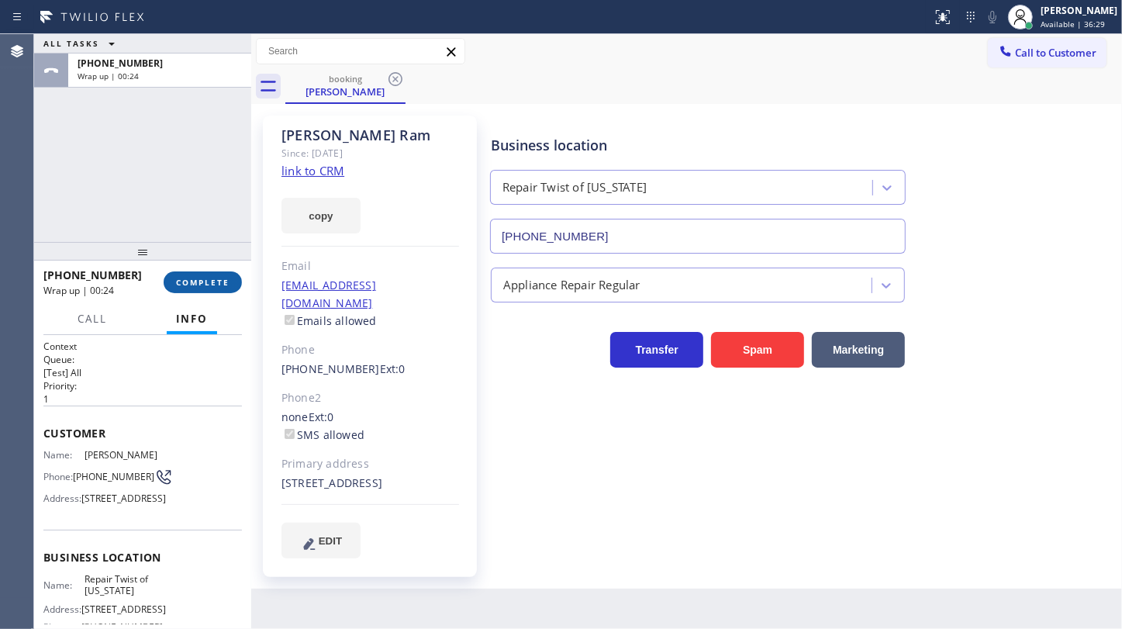
click at [181, 282] on span "COMPLETE" at bounding box center [202, 282] width 53 height 11
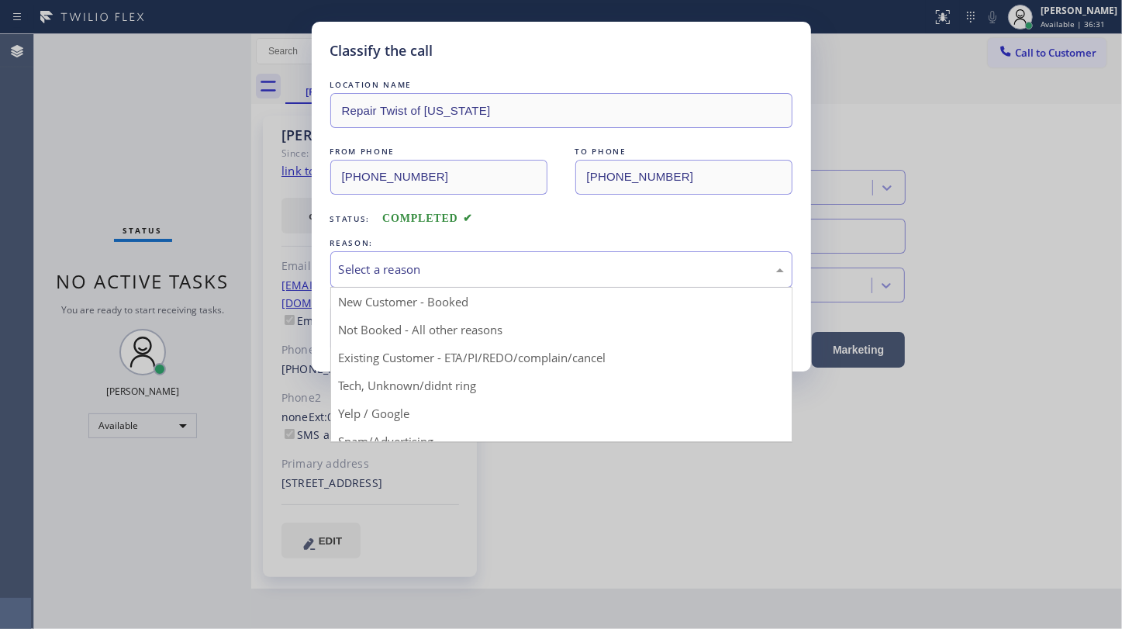
drag, startPoint x: 393, startPoint y: 275, endPoint x: 386, endPoint y: 326, distance: 51.6
click at [393, 276] on div "Select a reason" at bounding box center [561, 270] width 445 height 18
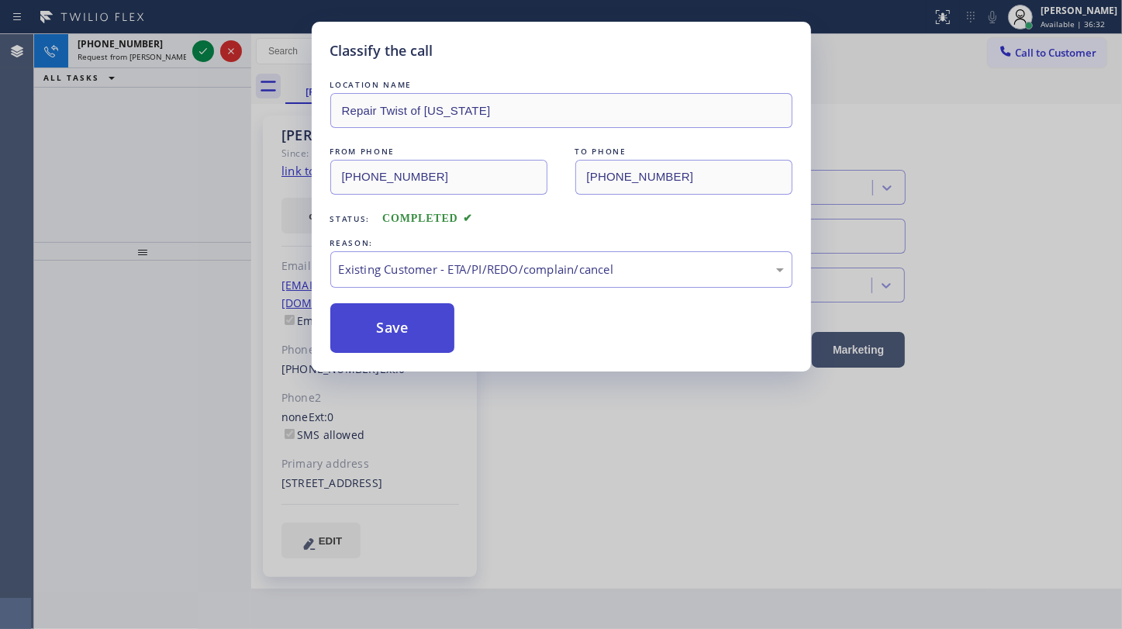
click at [395, 332] on button "Save" at bounding box center [392, 328] width 125 height 50
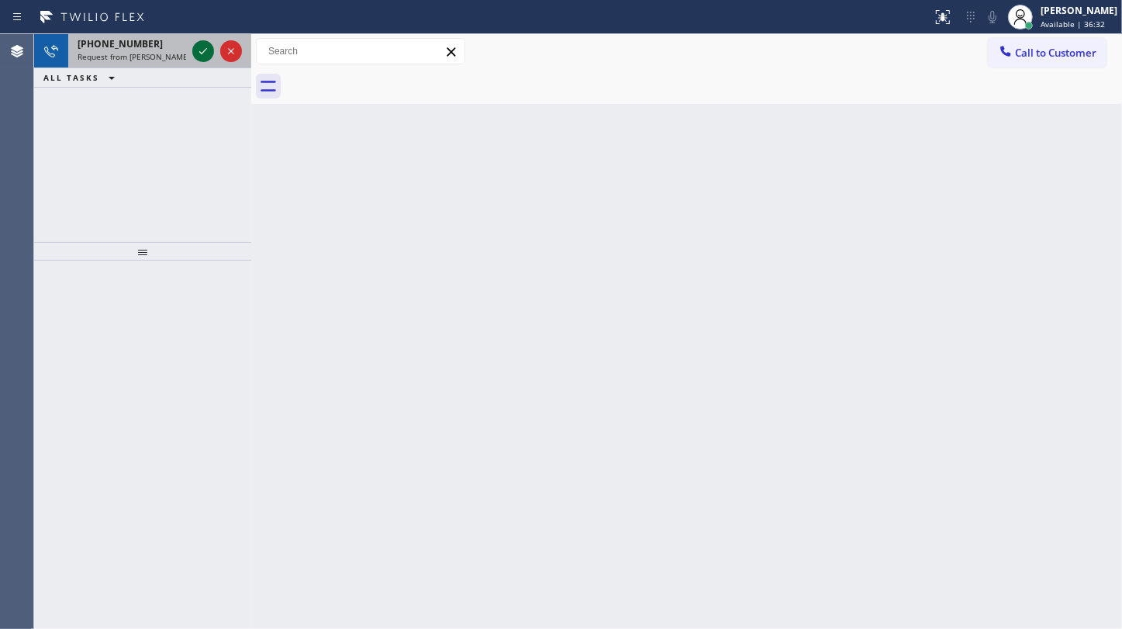
click at [200, 47] on icon at bounding box center [203, 51] width 19 height 19
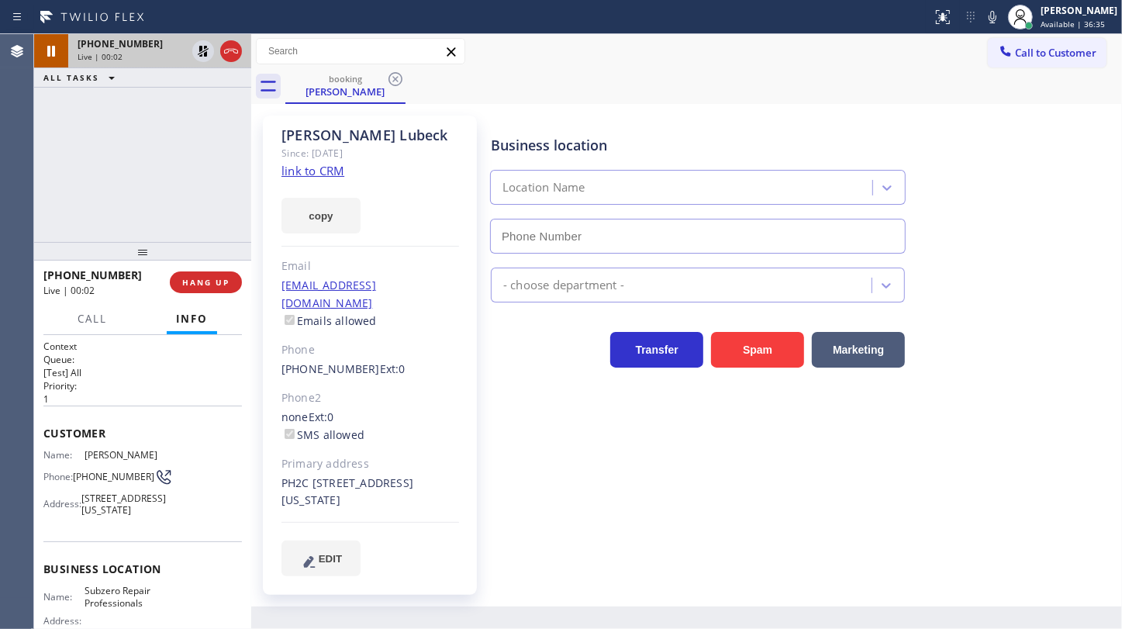
type input "[PHONE_NUMBER]"
click at [306, 170] on link "link to CRM" at bounding box center [312, 171] width 63 height 16
click at [185, 279] on span "HANG UP" at bounding box center [205, 282] width 47 height 11
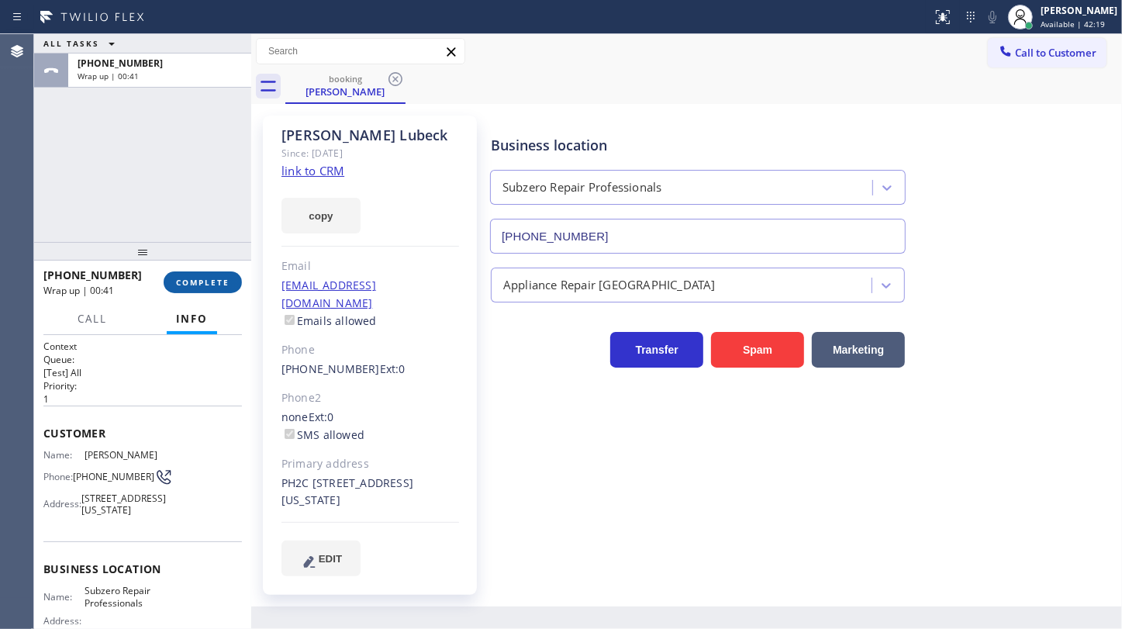
click at [227, 279] on span "COMPLETE" at bounding box center [202, 282] width 53 height 11
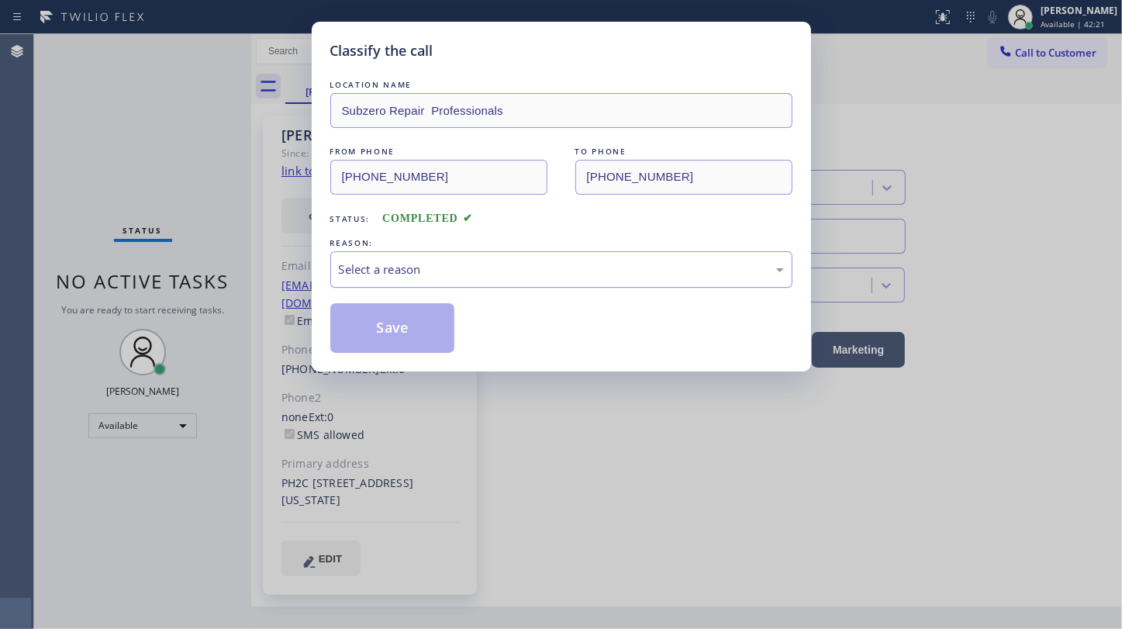
click at [378, 257] on div "Select a reason" at bounding box center [561, 269] width 462 height 36
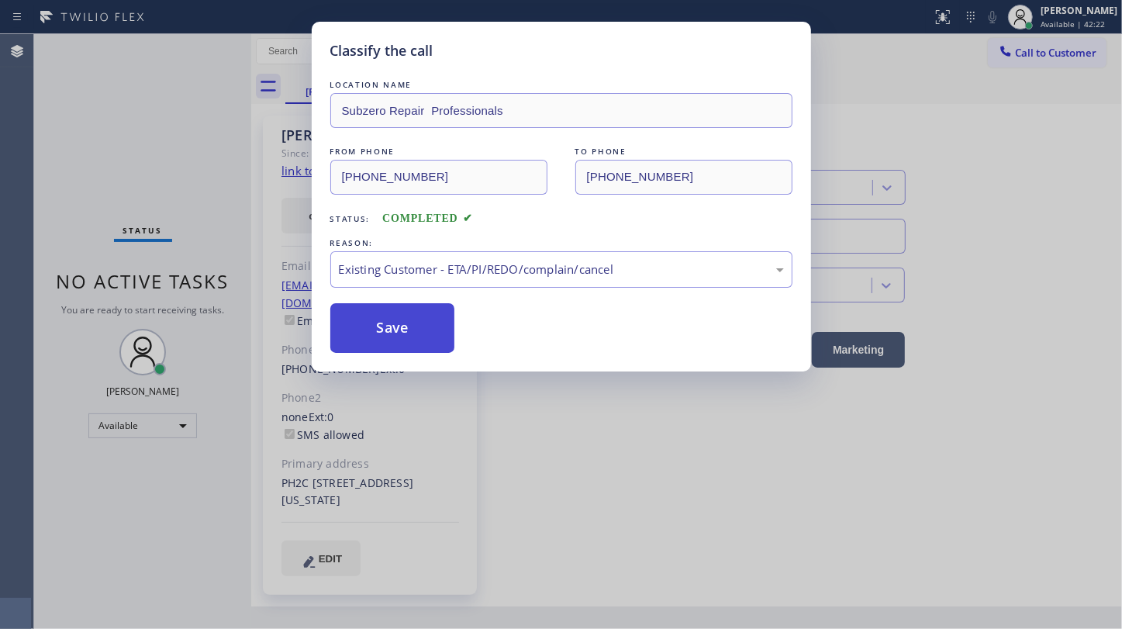
click at [363, 320] on button "Save" at bounding box center [392, 328] width 125 height 50
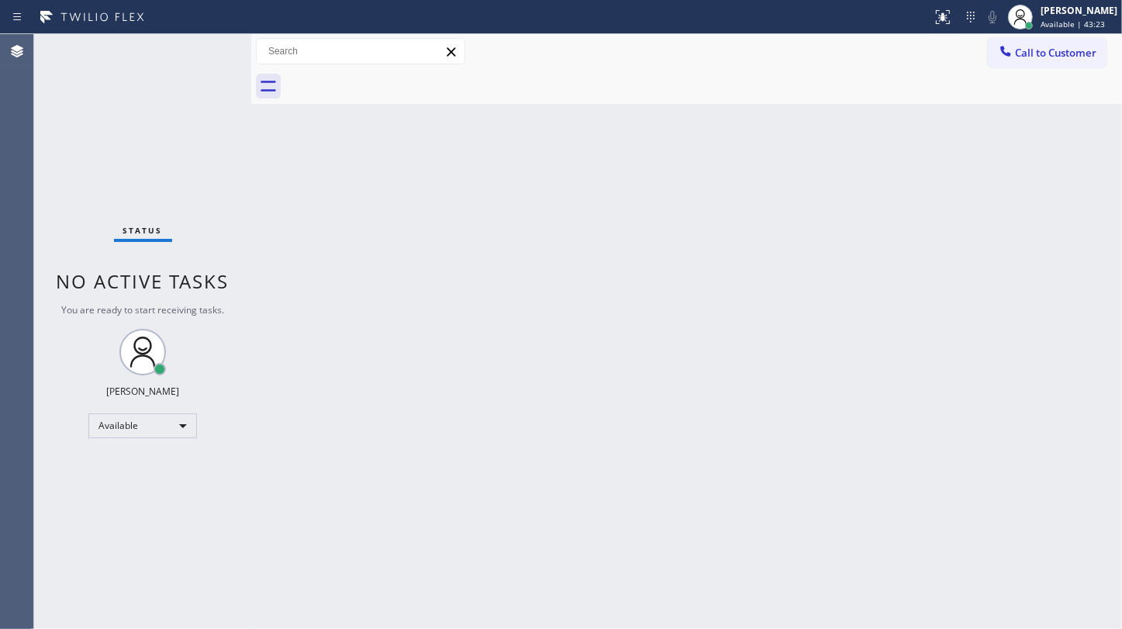
click at [46, 180] on div "Status No active tasks You are ready to start receiving tasks. JENIZA ALCAYDE A…" at bounding box center [142, 331] width 217 height 595
click at [1064, 11] on div "[PERSON_NAME]" at bounding box center [1078, 10] width 77 height 13
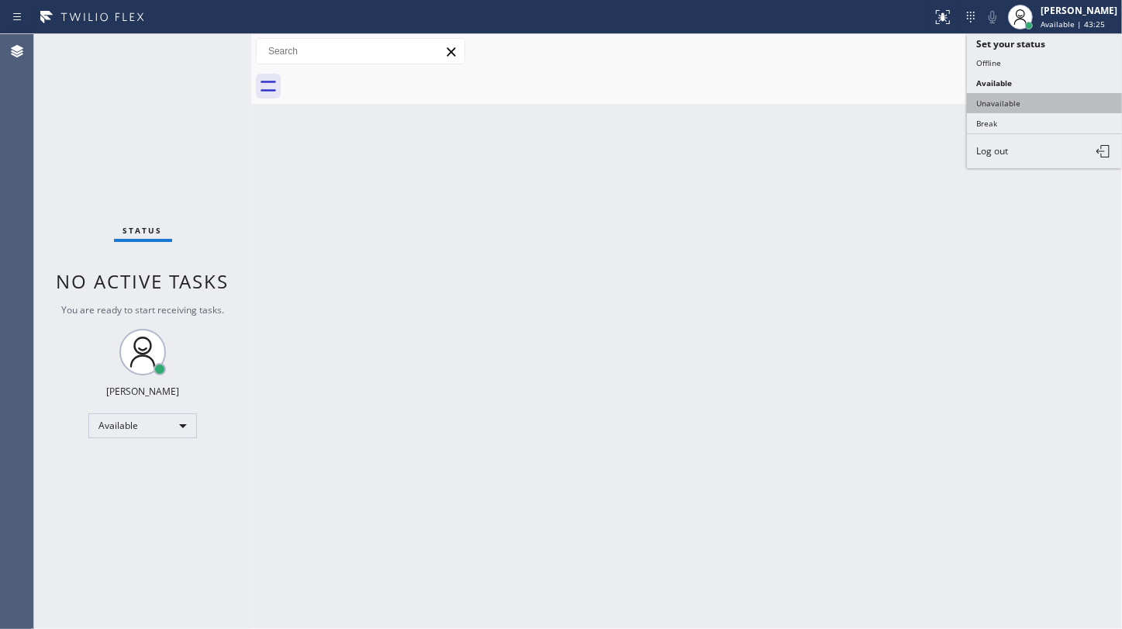
click at [1002, 93] on button "Unavailable" at bounding box center [1044, 103] width 155 height 20
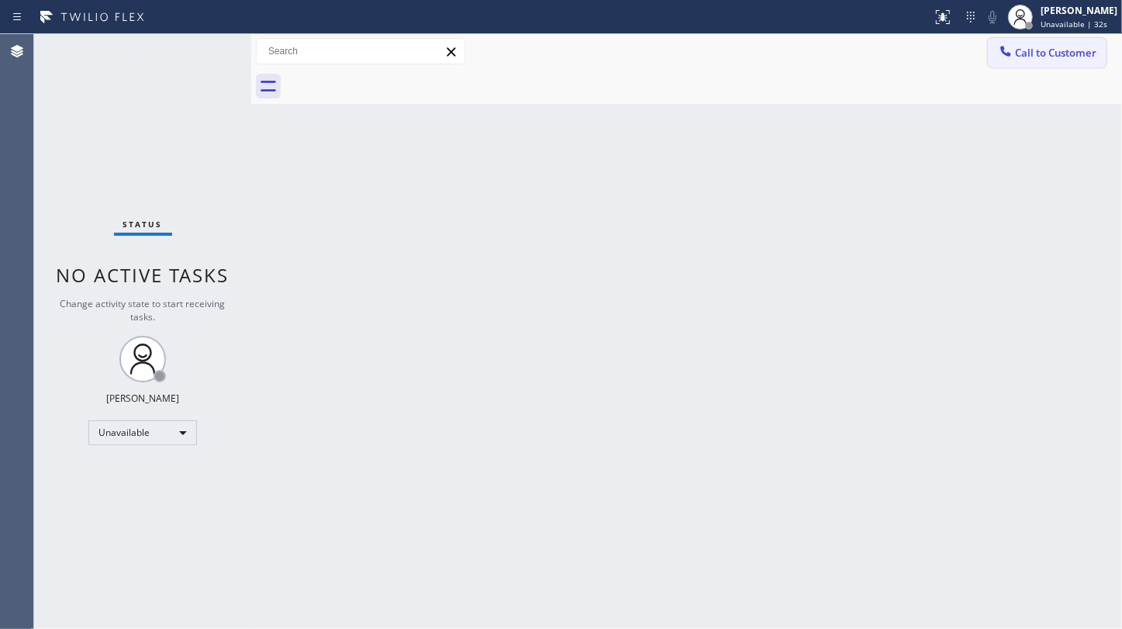
click at [1022, 64] on button "Call to Customer" at bounding box center [1047, 52] width 119 height 29
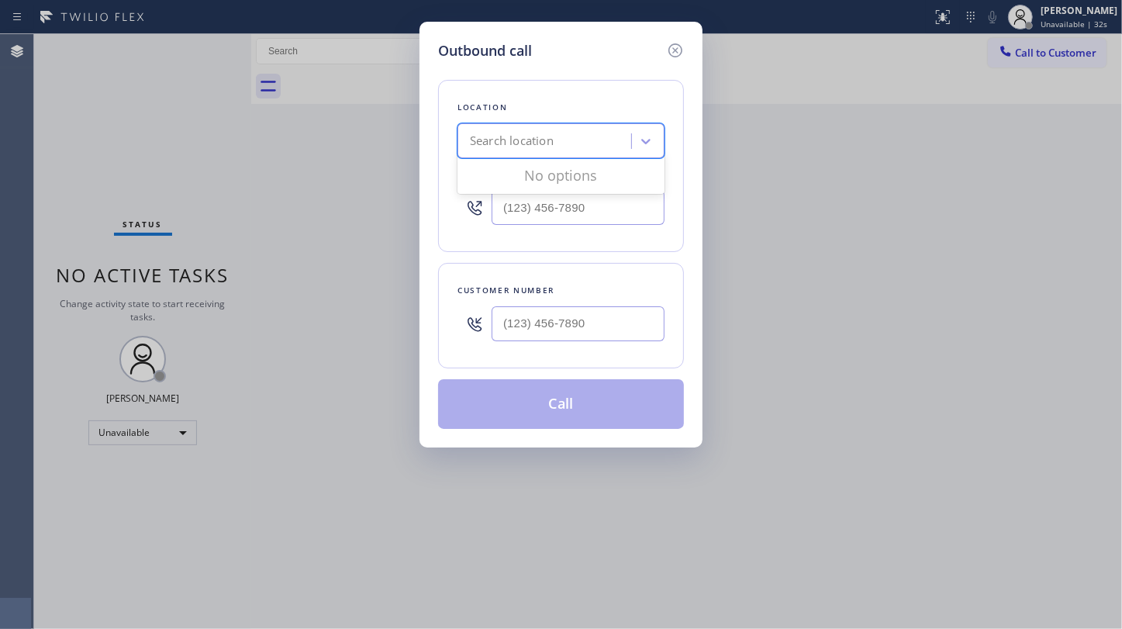
click at [507, 135] on div "Search location" at bounding box center [512, 142] width 84 height 18
paste input "Subzero Repair Professionals"
type input "Subzero Repair Professionals"
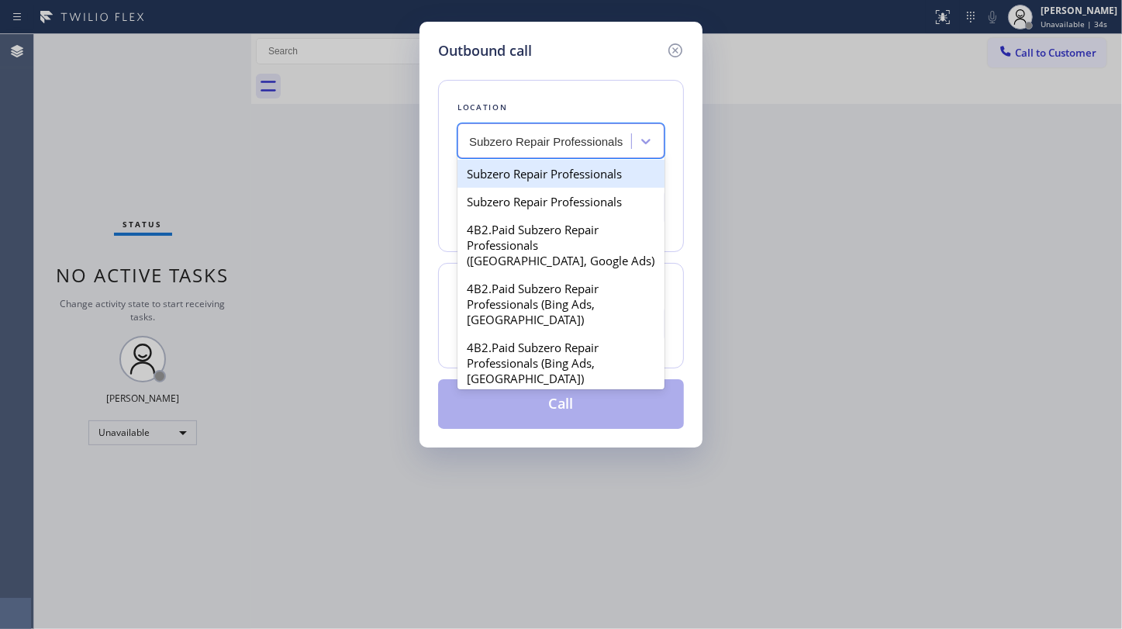
click at [519, 170] on div "Subzero Repair Professionals" at bounding box center [560, 174] width 207 height 28
type input "[PHONE_NUMBER]"
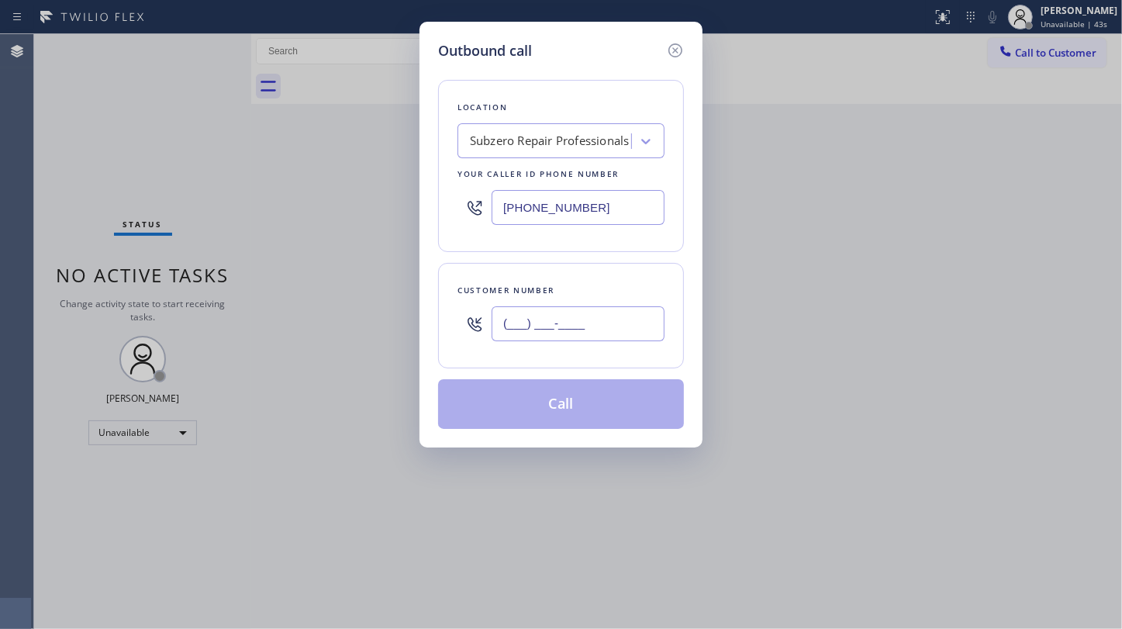
click at [516, 327] on input "(___) ___-____" at bounding box center [578, 323] width 173 height 35
paste input "561) 307-0886"
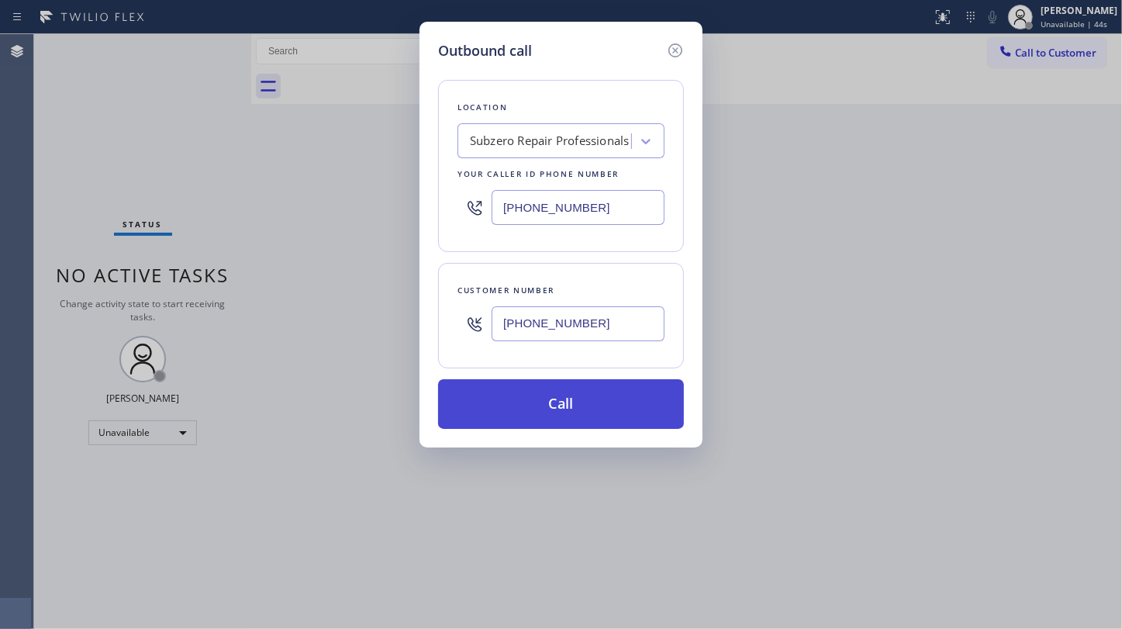
type input "[PHONE_NUMBER]"
click at [589, 392] on button "Call" at bounding box center [561, 404] width 246 height 50
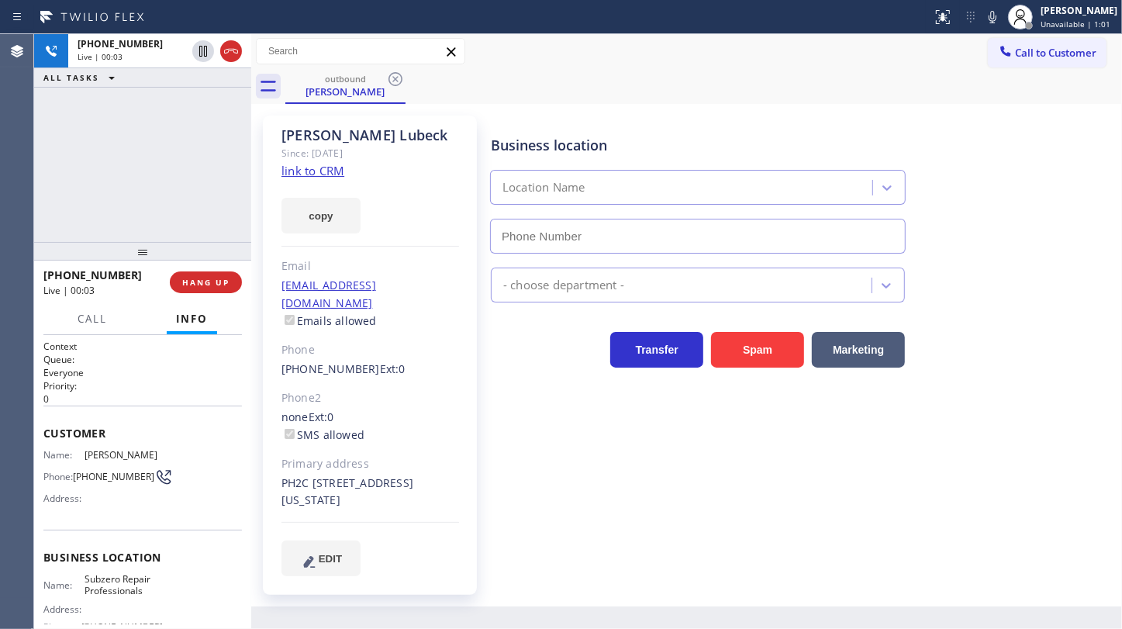
type input "[PHONE_NUMBER]"
click at [73, 155] on div "[PHONE_NUMBER] Live | 02:01 ALL TASKS ALL TASKS ACTIVE TASKS TASKS IN WRAP UP" at bounding box center [142, 138] width 217 height 208
click at [1001, 18] on icon at bounding box center [992, 17] width 19 height 19
drag, startPoint x: 1053, startPoint y: 251, endPoint x: 1016, endPoint y: 81, distance: 173.8
click at [1053, 245] on div "Business location Subzero Repair Professionals [PHONE_NUMBER]" at bounding box center [803, 183] width 630 height 140
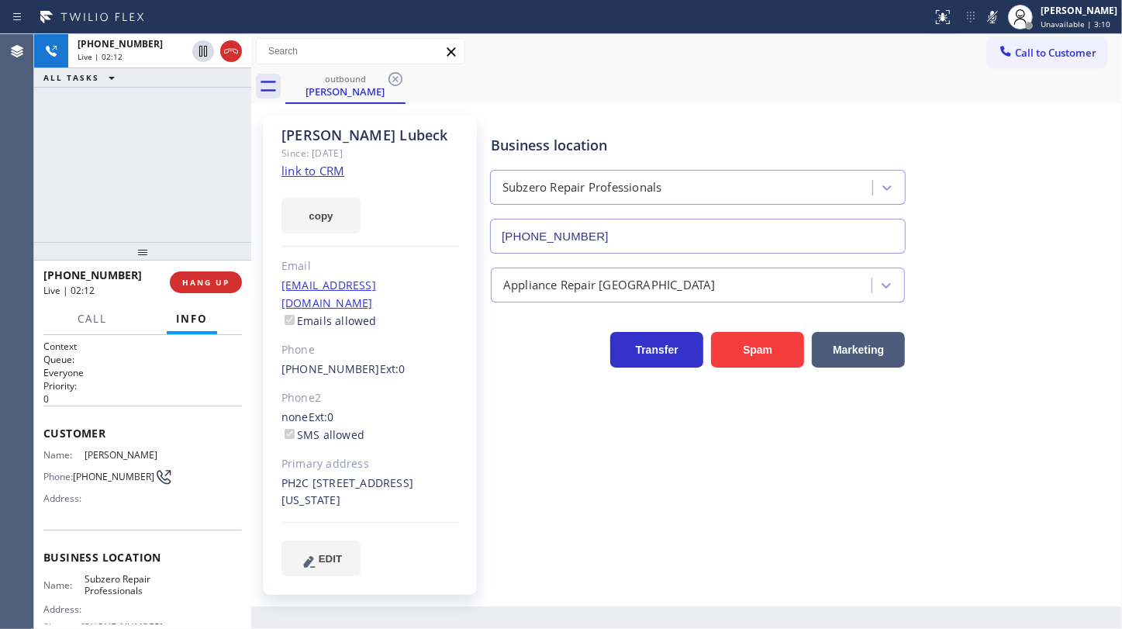
click at [992, 31] on div "Status report No issues detected If you experience an issue, please download th…" at bounding box center [1024, 17] width 196 height 34
click at [992, 22] on icon at bounding box center [992, 17] width 19 height 19
click at [62, 164] on div "[PHONE_NUMBER] Live | 02:49 ALL TASKS ALL TASKS ACTIVE TASKS TASKS IN WRAP UP" at bounding box center [142, 138] width 217 height 208
click at [202, 285] on span "HANG UP" at bounding box center [205, 282] width 47 height 11
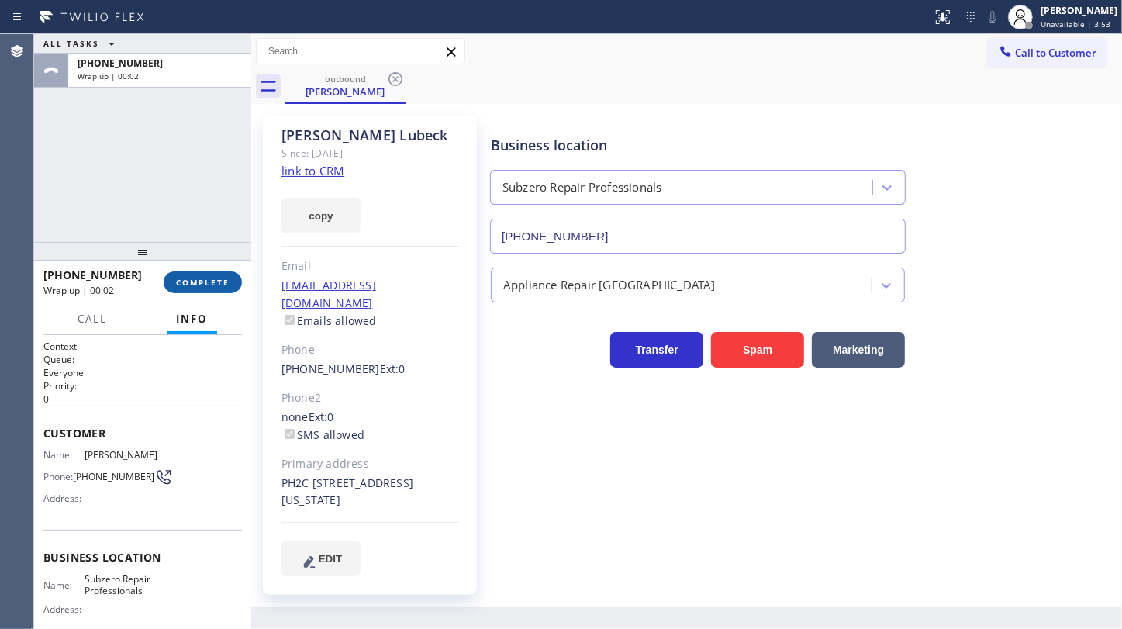
click at [202, 285] on span "COMPLETE" at bounding box center [202, 282] width 53 height 11
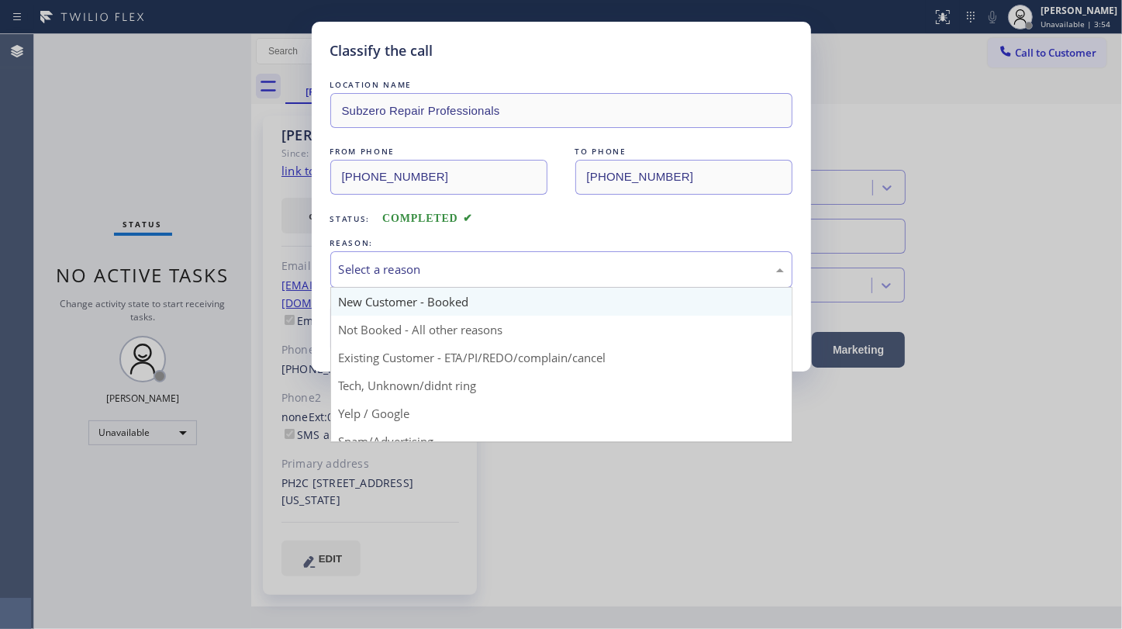
drag, startPoint x: 367, startPoint y: 273, endPoint x: 359, endPoint y: 287, distance: 16.0
click at [366, 272] on div "Select a reason" at bounding box center [561, 270] width 445 height 18
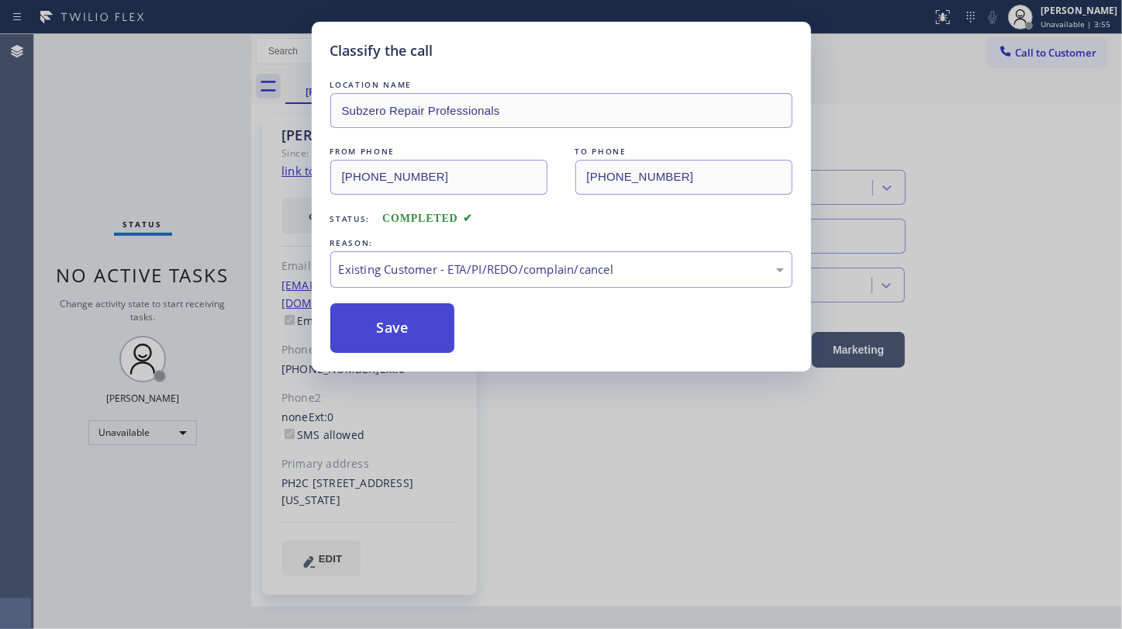
click at [364, 313] on button "Save" at bounding box center [392, 328] width 125 height 50
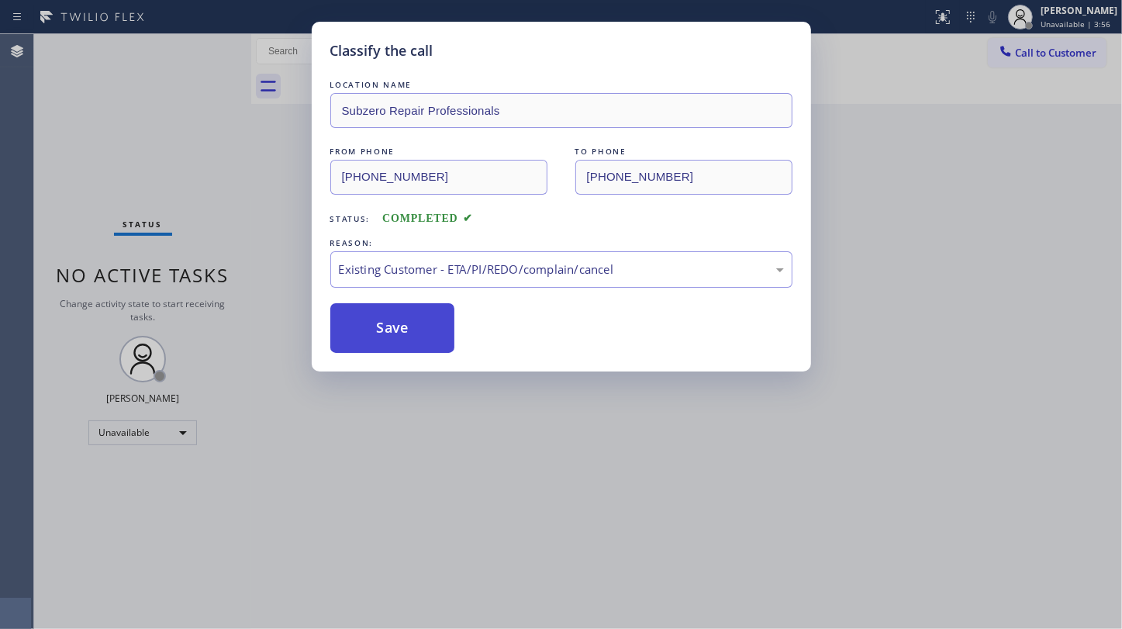
click at [371, 340] on button "Save" at bounding box center [392, 328] width 125 height 50
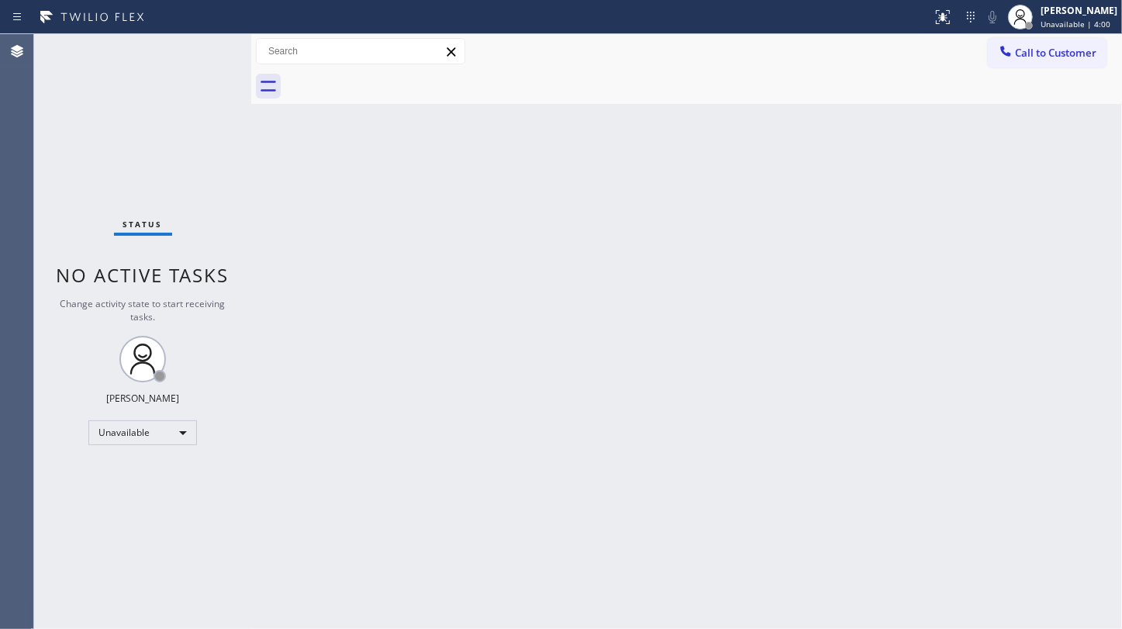
click at [561, 499] on div "Back to Dashboard Change Sender ID Customers Technicians Select a contact Outbo…" at bounding box center [686, 331] width 871 height 595
click at [119, 426] on div "Unavailable" at bounding box center [142, 432] width 109 height 25
click at [141, 467] on li "Available" at bounding box center [141, 472] width 105 height 19
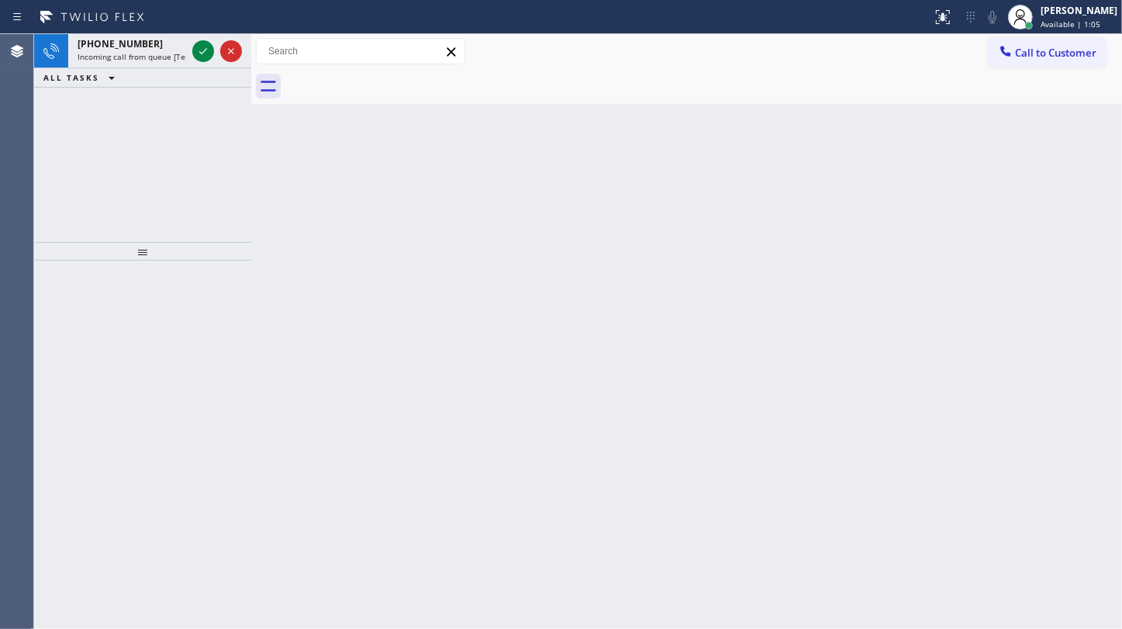
drag, startPoint x: 112, startPoint y: 112, endPoint x: 147, endPoint y: 71, distance: 55.0
click at [112, 113] on div "[PHONE_NUMBER] Incoming call from queue [Test] All ALL TASKS ALL TASKS ACTIVE T…" at bounding box center [142, 138] width 217 height 208
click at [202, 49] on icon at bounding box center [203, 51] width 19 height 19
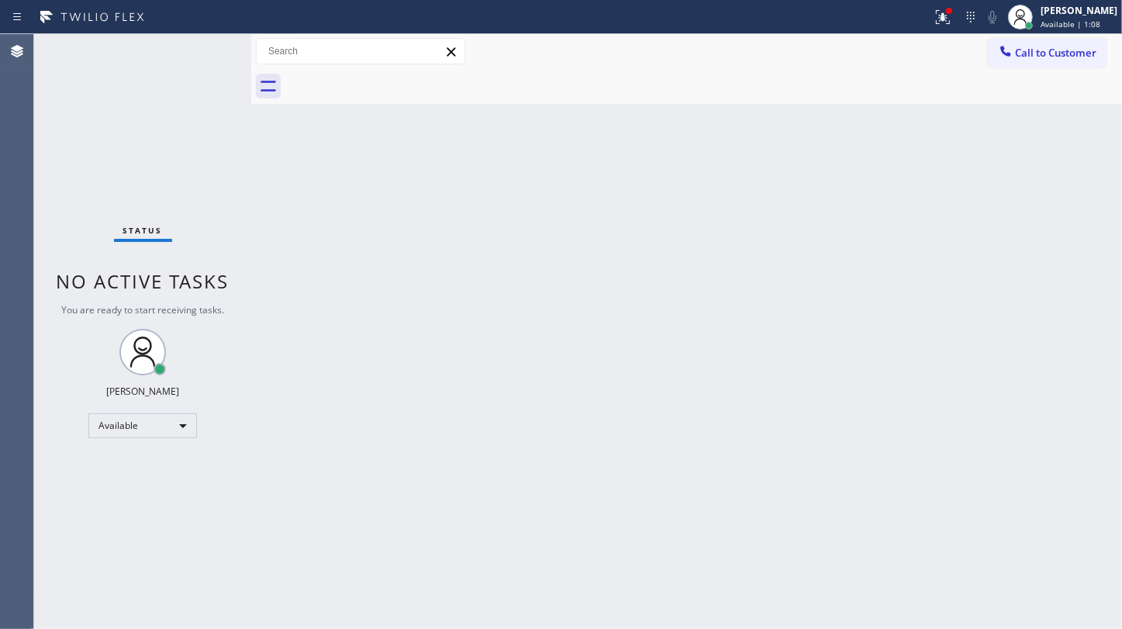
click at [202, 47] on div "Status No active tasks You are ready to start receiving tasks. JENIZA ALCAYDE A…" at bounding box center [142, 331] width 217 height 595
click at [956, 21] on div at bounding box center [943, 17] width 34 height 19
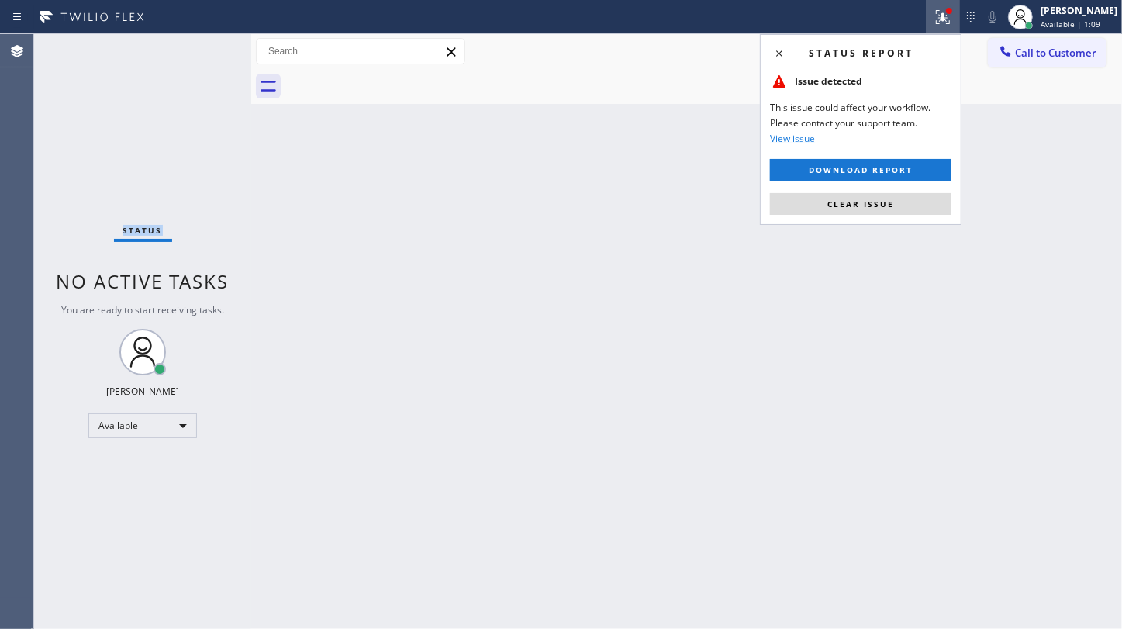
click at [882, 202] on span "Clear issue" at bounding box center [860, 203] width 67 height 11
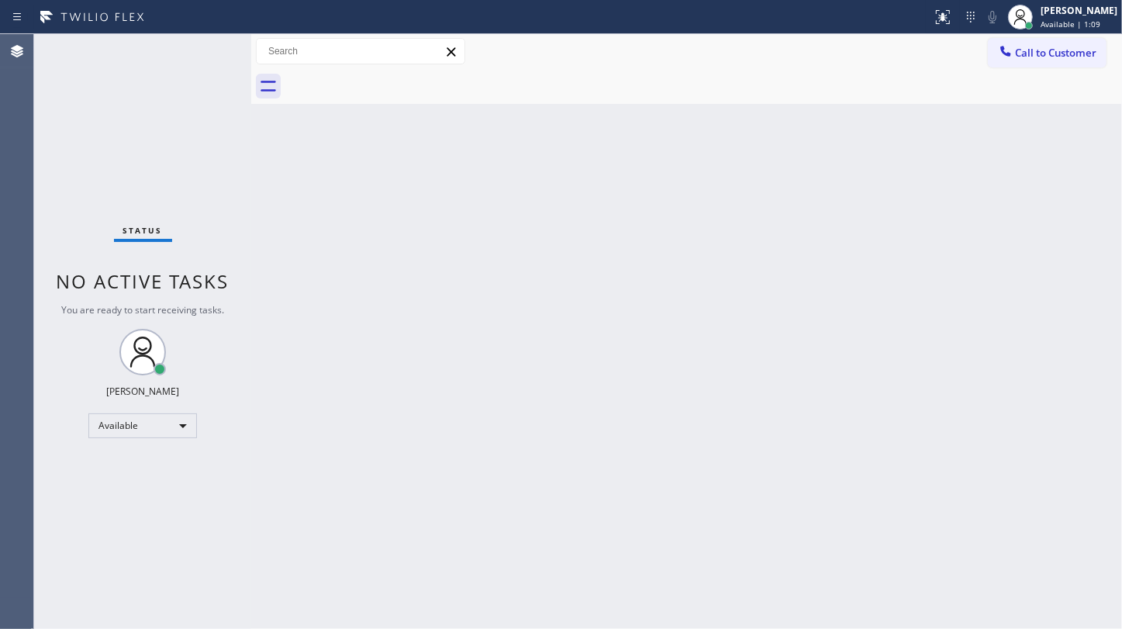
click at [885, 193] on div "Back to Dashboard Change Sender ID Customers Technicians Select a contact Outbo…" at bounding box center [686, 331] width 871 height 595
click at [140, 92] on div "Status No active tasks You are ready to start receiving tasks. JENIZA ALCAYDE A…" at bounding box center [142, 331] width 217 height 595
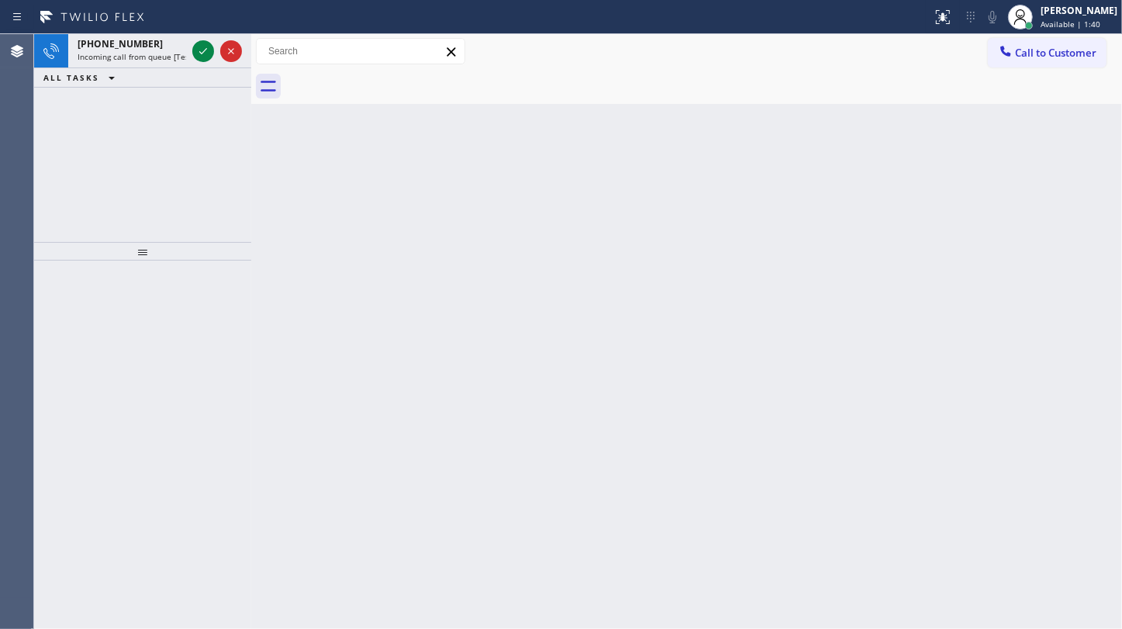
drag, startPoint x: 80, startPoint y: 121, endPoint x: 155, endPoint y: 77, distance: 87.2
click at [83, 119] on div "[PHONE_NUMBER] Incoming call from queue [Test] All ALL TASKS ALL TASKS ACTIVE T…" at bounding box center [142, 138] width 217 height 208
click at [205, 49] on icon at bounding box center [203, 51] width 19 height 19
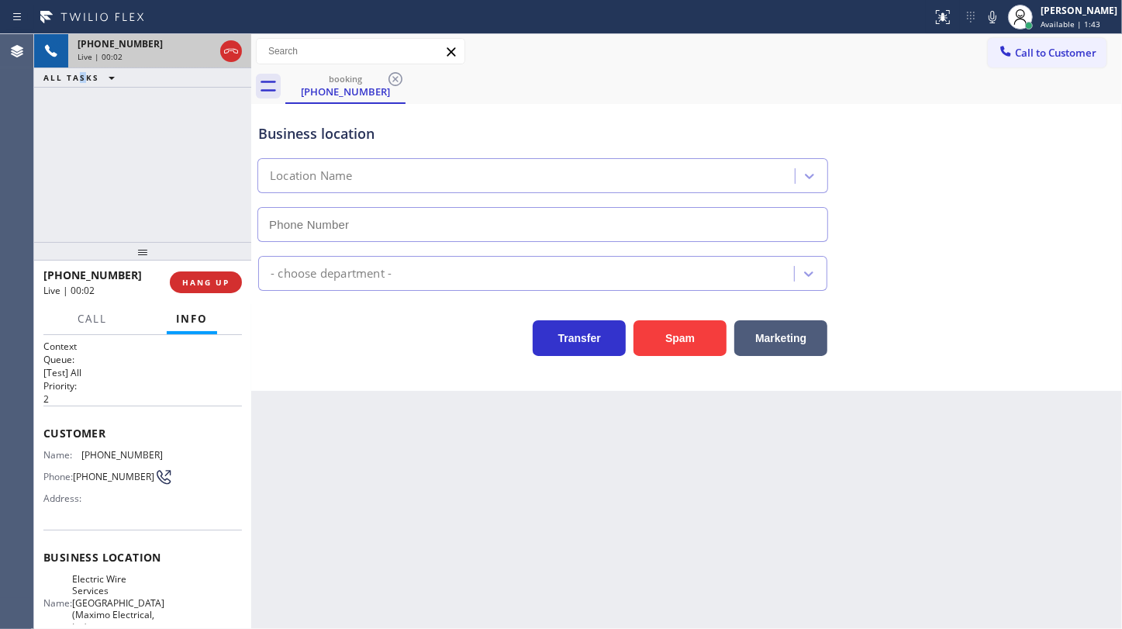
type input "[PHONE_NUMBER]"
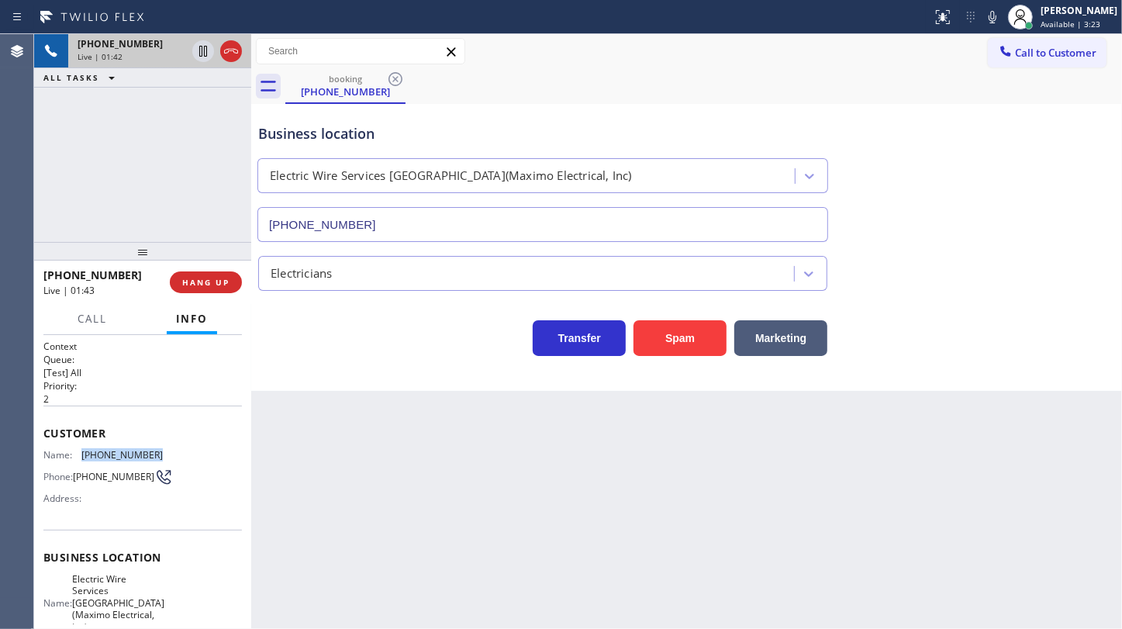
drag, startPoint x: 81, startPoint y: 448, endPoint x: 161, endPoint y: 455, distance: 80.9
click at [161, 455] on div "Name: [PHONE_NUMBER] Phone: [PHONE_NUMBER] Address:" at bounding box center [142, 479] width 198 height 61
copy div "[PHONE_NUMBER]"
click at [994, 19] on icon at bounding box center [992, 17] width 19 height 19
click at [215, 50] on div at bounding box center [217, 51] width 56 height 34
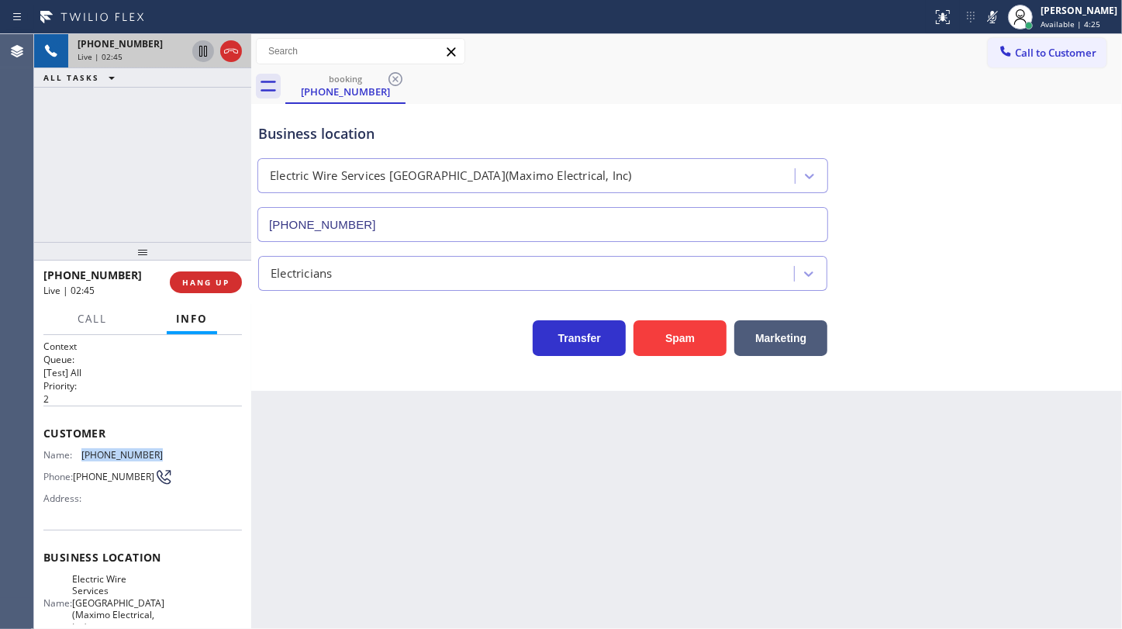
click at [207, 50] on icon at bounding box center [203, 51] width 19 height 19
click at [95, 170] on div "[PHONE_NUMBER] Live | 03:17 ALL TASKS ALL TASKS ACTIVE TASKS TASKS IN WRAP UP" at bounding box center [142, 138] width 217 height 208
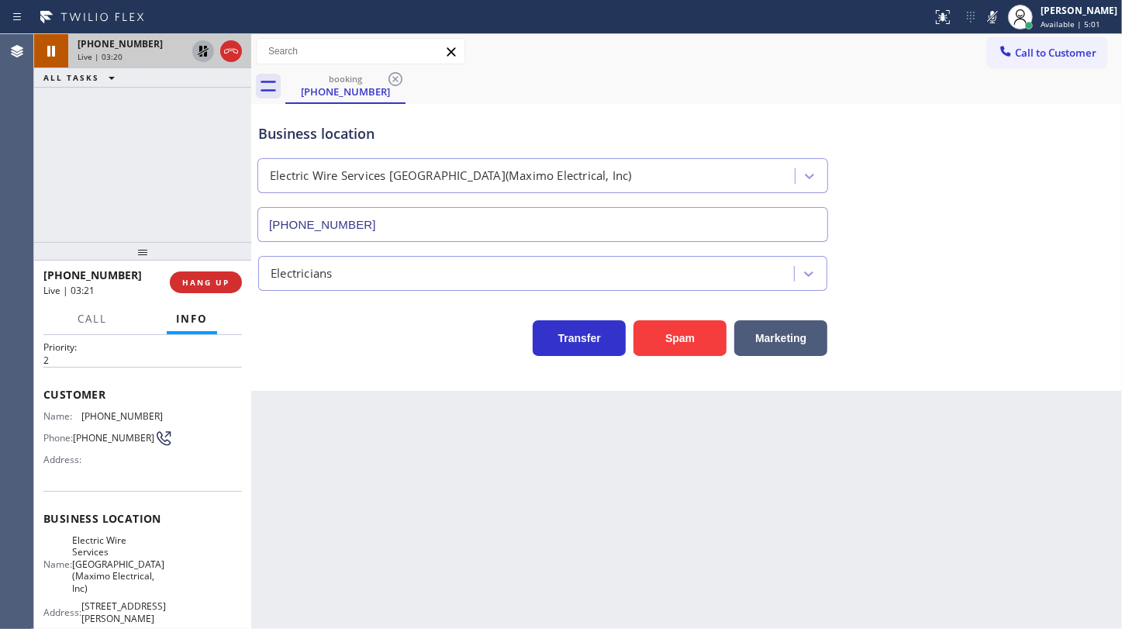
scroll to position [70, 0]
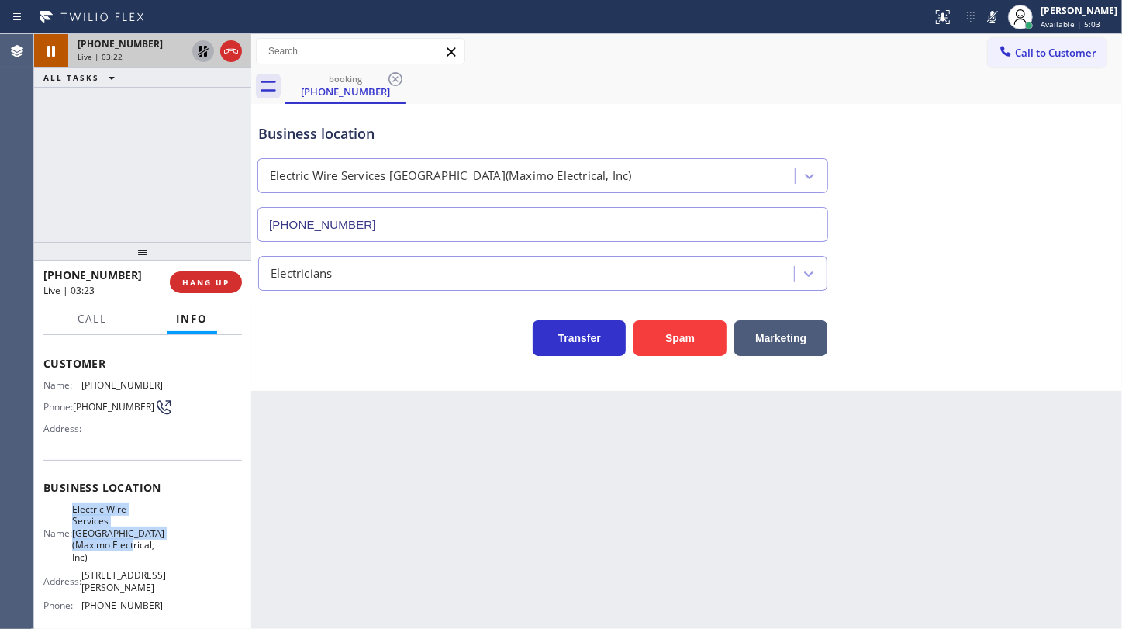
drag, startPoint x: 80, startPoint y: 514, endPoint x: 178, endPoint y: 552, distance: 105.5
click at [178, 552] on div "Name: Electric Wire Services [GEOGRAPHIC_DATA](Maximo Electrical, Inc) Address:…" at bounding box center [142, 560] width 198 height 115
copy span "Electric Wire Services [GEOGRAPHIC_DATA](Maximo Electrical, Inc)"
click at [95, 156] on div "[PHONE_NUMBER] Live | 07:17 ALL TASKS ALL TASKS ACTIVE TASKS TASKS IN WRAP UP" at bounding box center [142, 138] width 217 height 208
click at [999, 14] on icon at bounding box center [992, 17] width 19 height 19
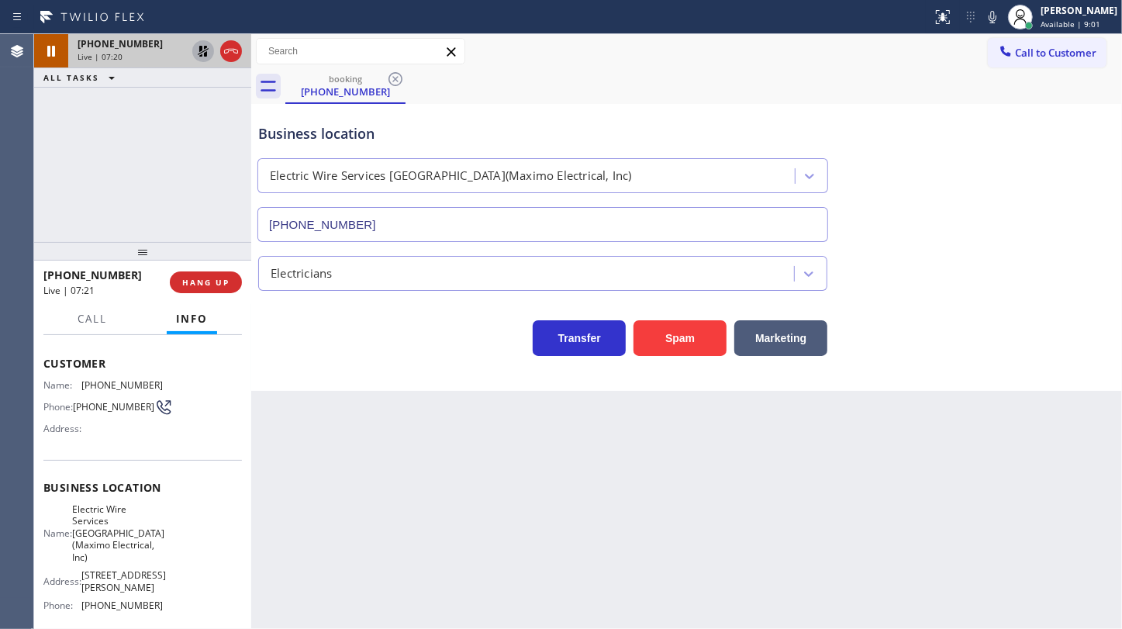
click at [207, 45] on icon at bounding box center [203, 51] width 19 height 19
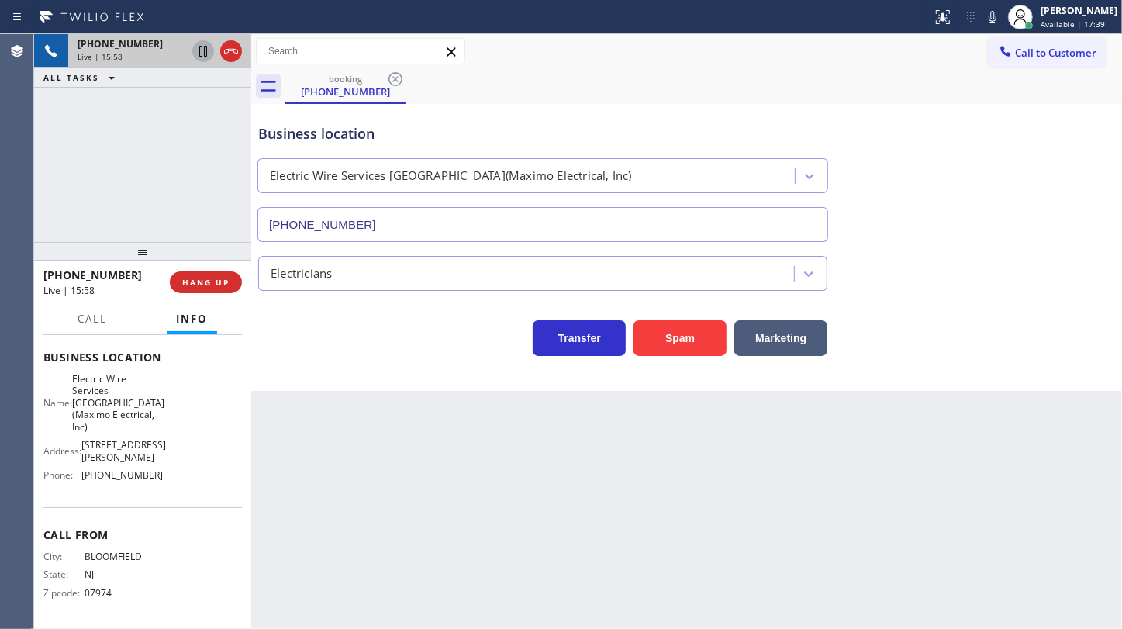
scroll to position [215, 0]
drag, startPoint x: 78, startPoint y: 473, endPoint x: 158, endPoint y: 482, distance: 80.4
click at [158, 482] on div "Name: Electric Wire Services [GEOGRAPHIC_DATA](Maximo Electrical, Inc) Address:…" at bounding box center [142, 430] width 198 height 115
copy div "[PHONE_NUMBER]"
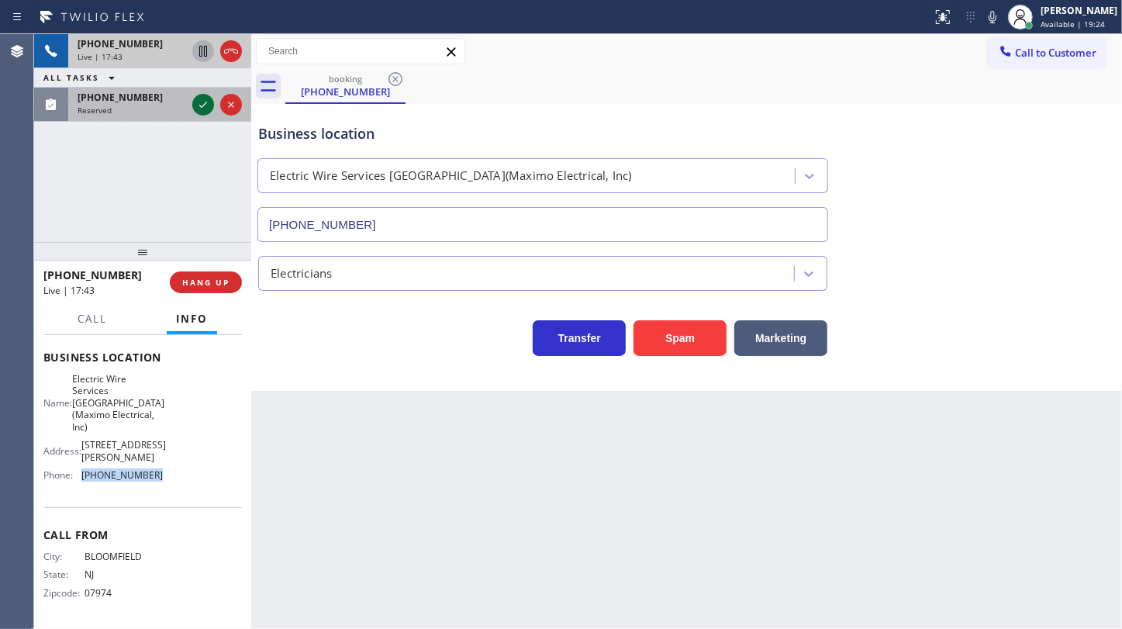
click at [202, 106] on icon at bounding box center [203, 105] width 8 height 6
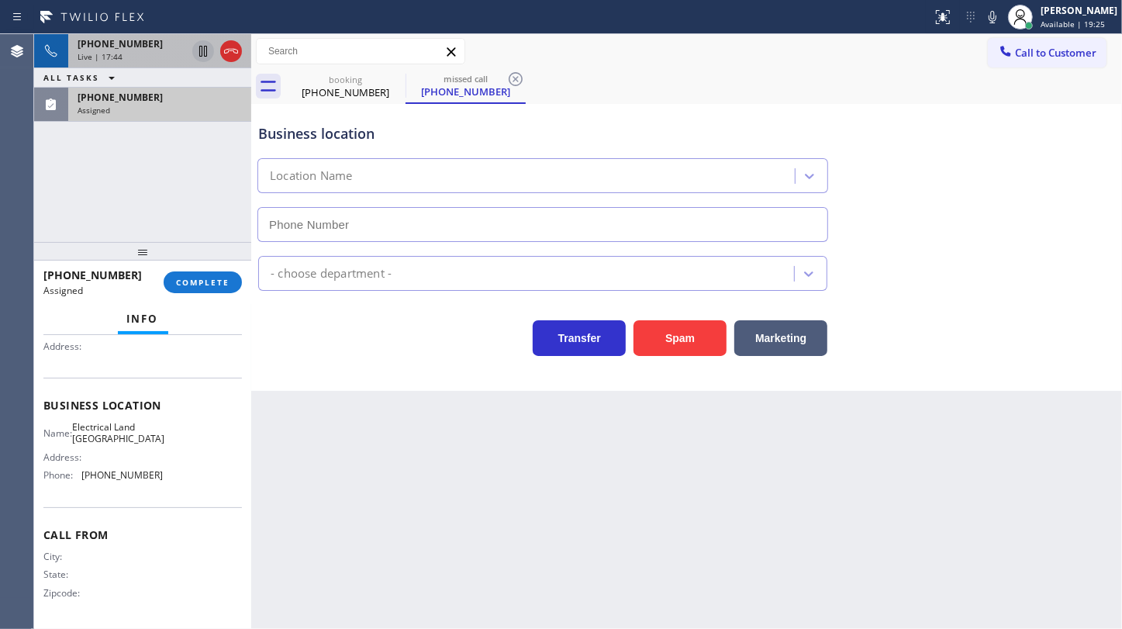
type input "[PHONE_NUMBER]"
click at [170, 110] on div "Assigned" at bounding box center [160, 110] width 164 height 11
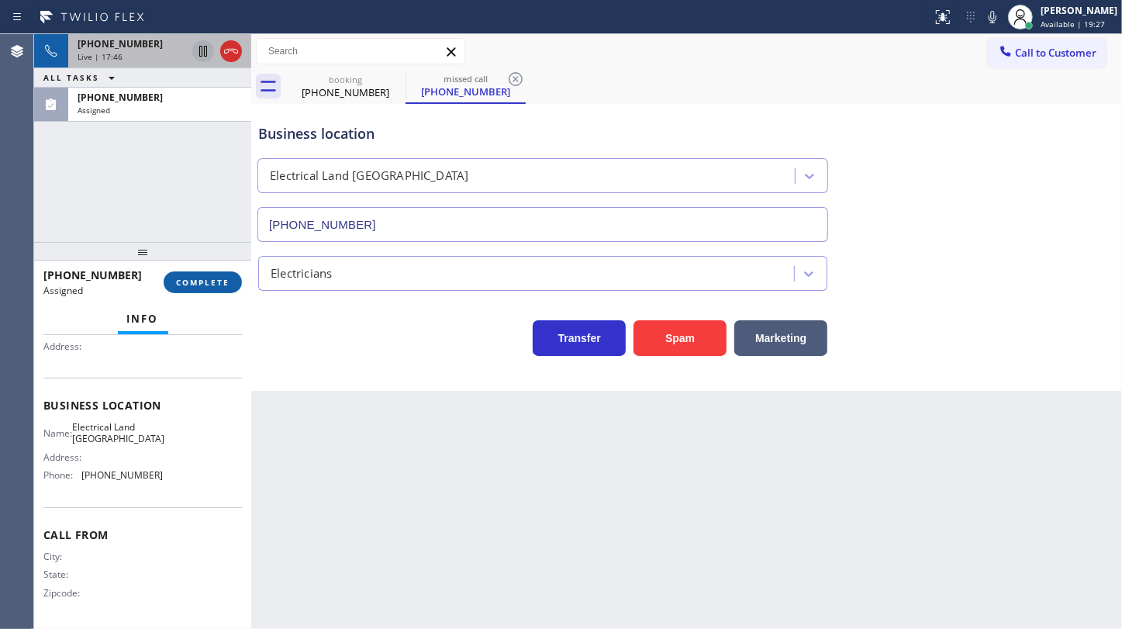
click at [197, 278] on span "COMPLETE" at bounding box center [202, 282] width 53 height 11
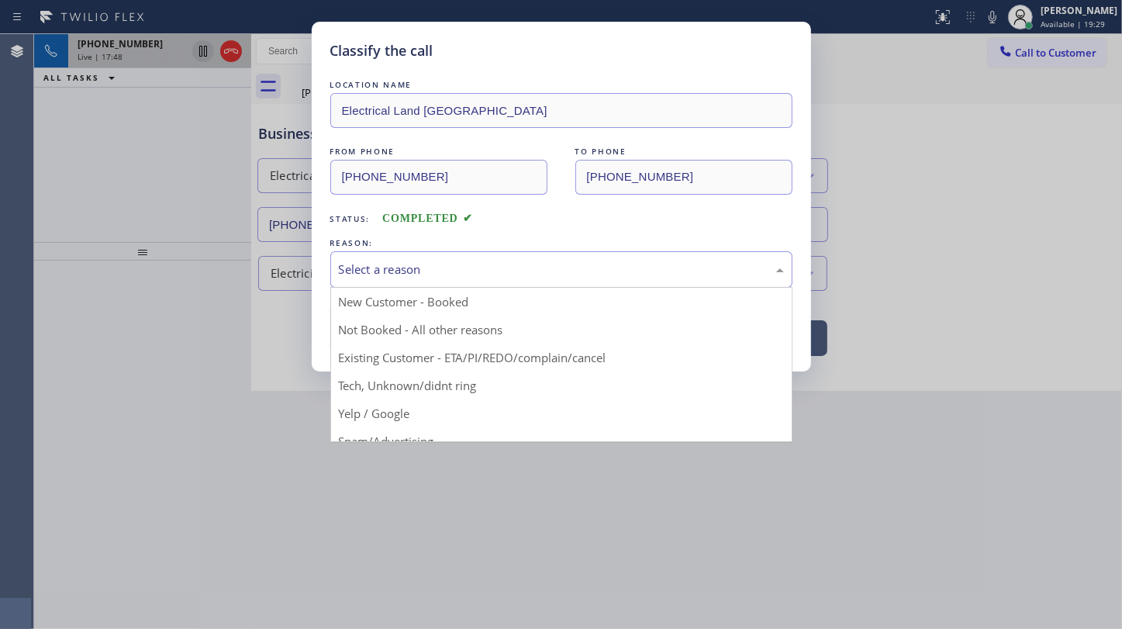
click at [368, 264] on div "Select a reason" at bounding box center [561, 270] width 445 height 18
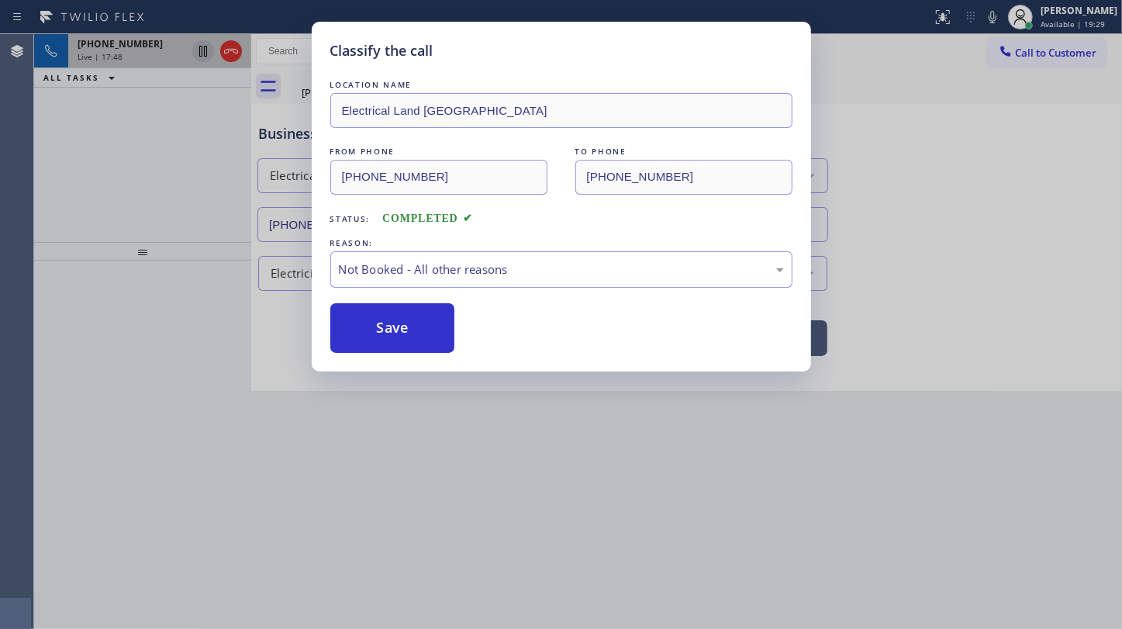
click at [362, 332] on button "Save" at bounding box center [392, 328] width 125 height 50
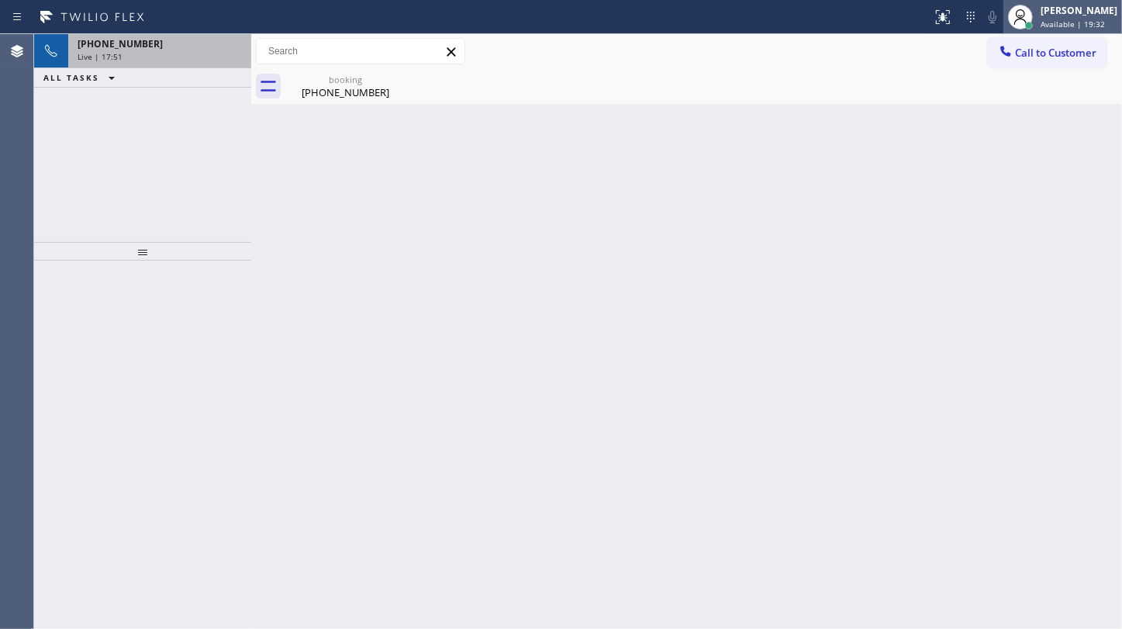
click at [1051, 19] on span "Available | 19:32" at bounding box center [1072, 24] width 64 height 11
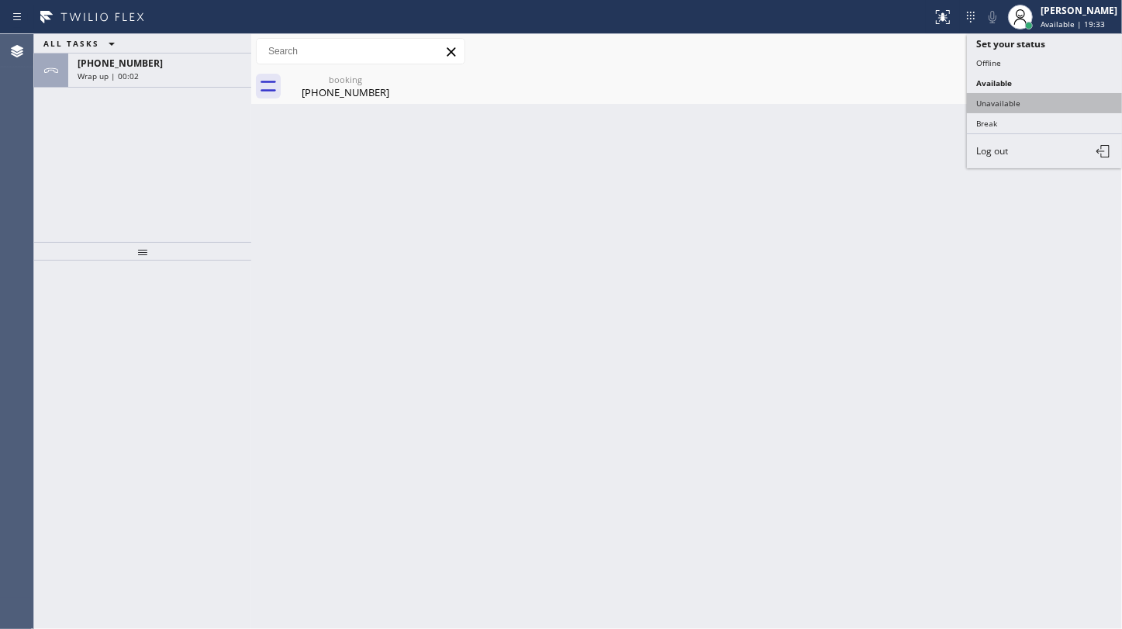
click at [1035, 101] on button "Unavailable" at bounding box center [1044, 103] width 155 height 20
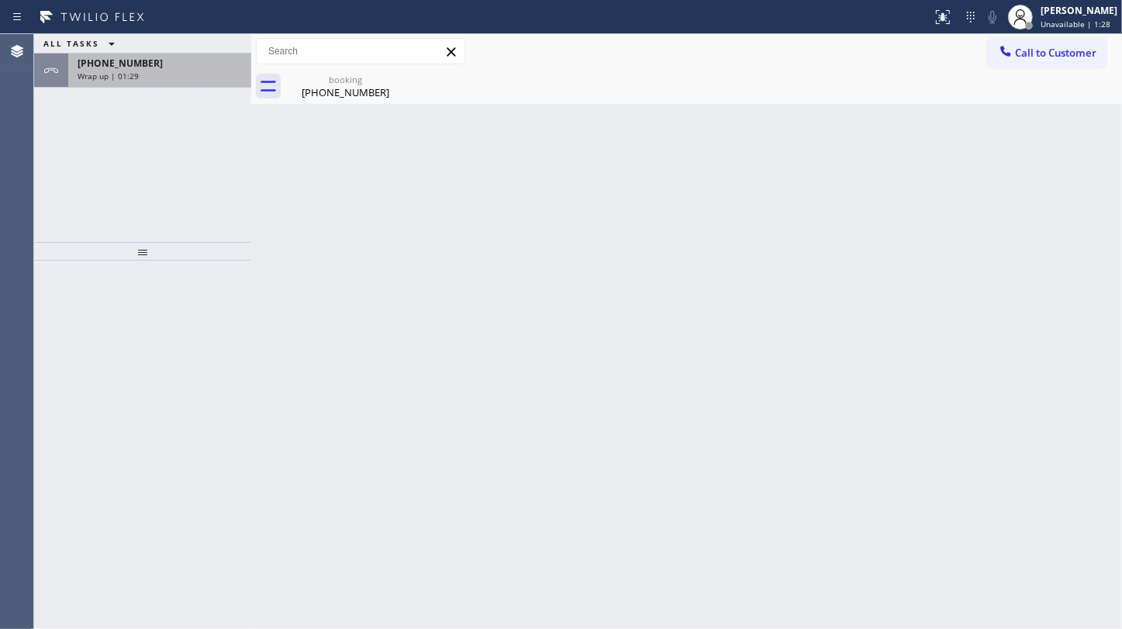
click at [155, 54] on div "[PHONE_NUMBER] Wrap up | 01:29" at bounding box center [156, 70] width 177 height 34
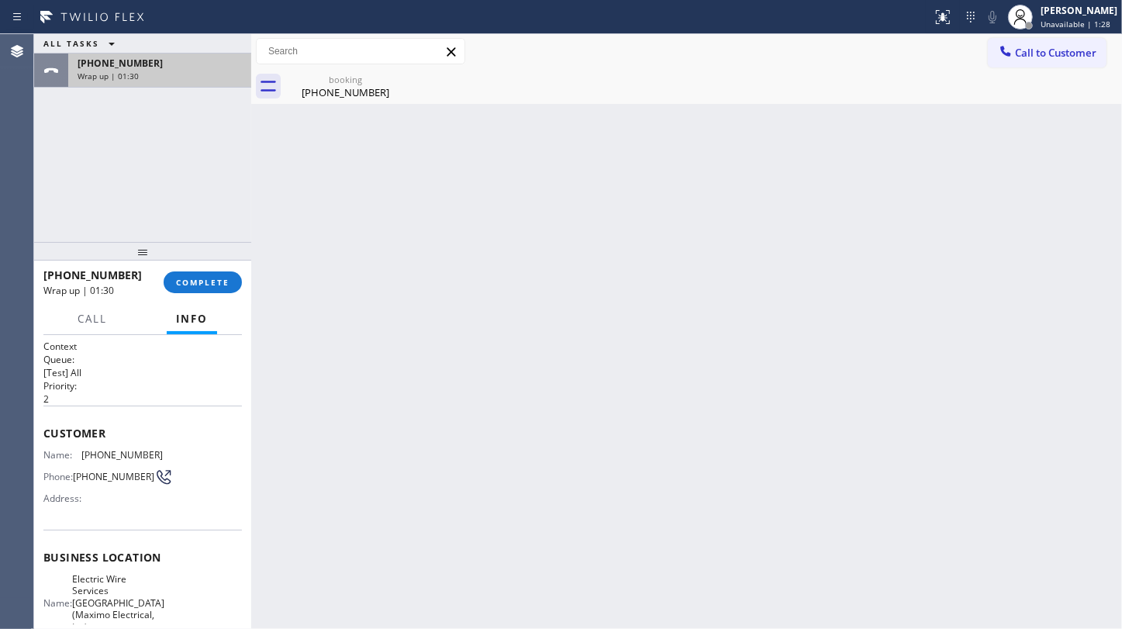
click at [157, 76] on div "Wrap up | 01:30" at bounding box center [160, 76] width 164 height 11
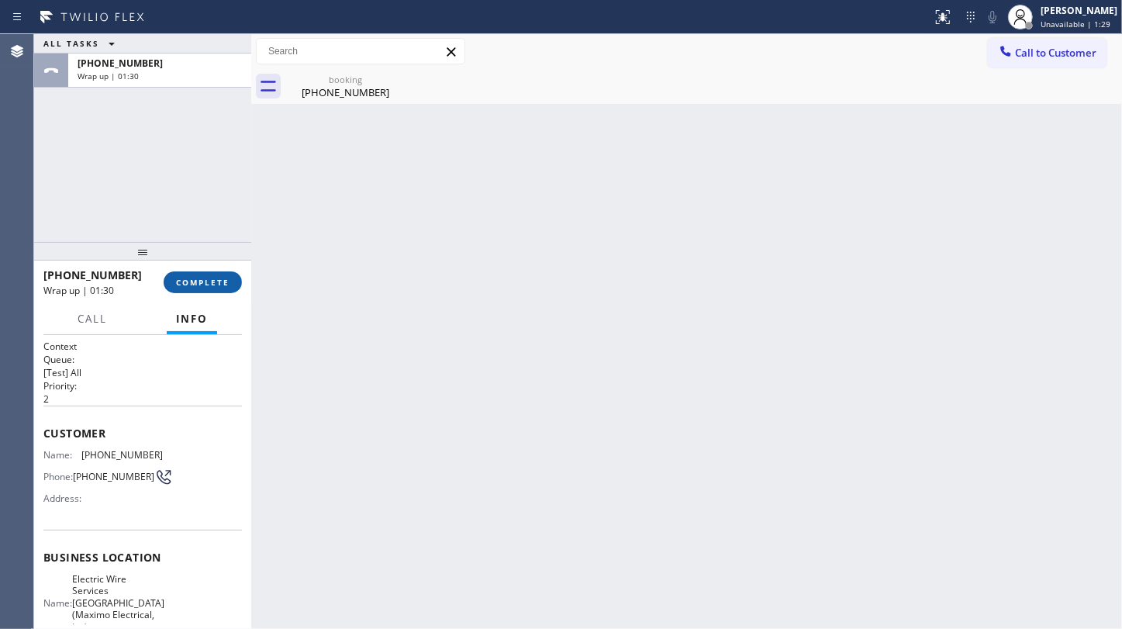
click at [184, 277] on span "COMPLETE" at bounding box center [202, 282] width 53 height 11
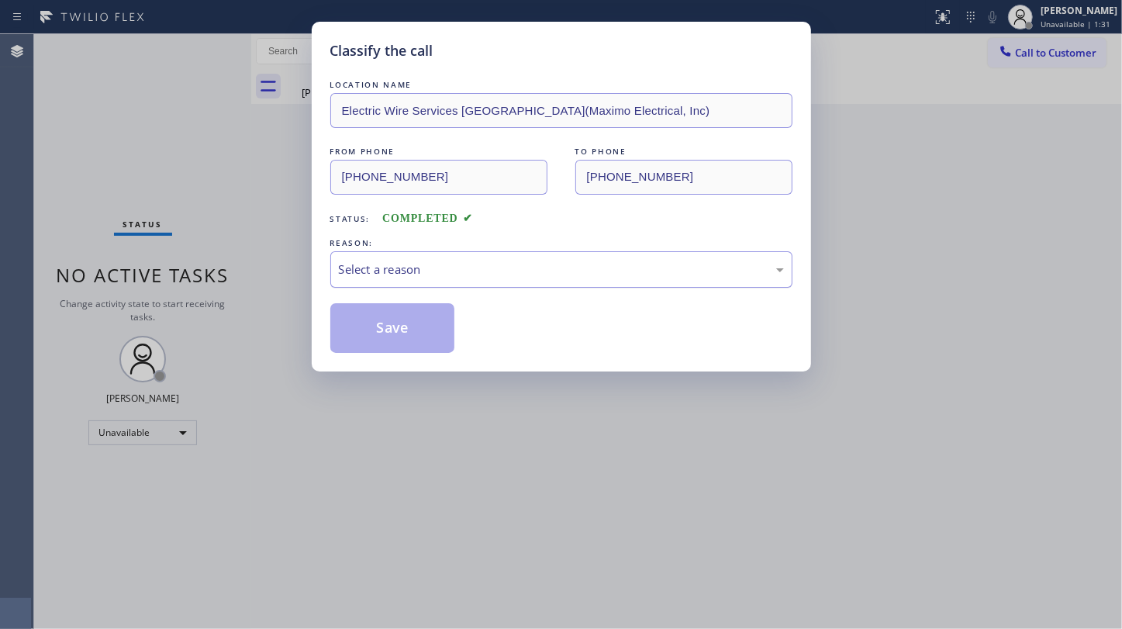
click at [365, 264] on div "Select a reason" at bounding box center [561, 270] width 445 height 18
click at [356, 322] on button "Save" at bounding box center [392, 328] width 125 height 50
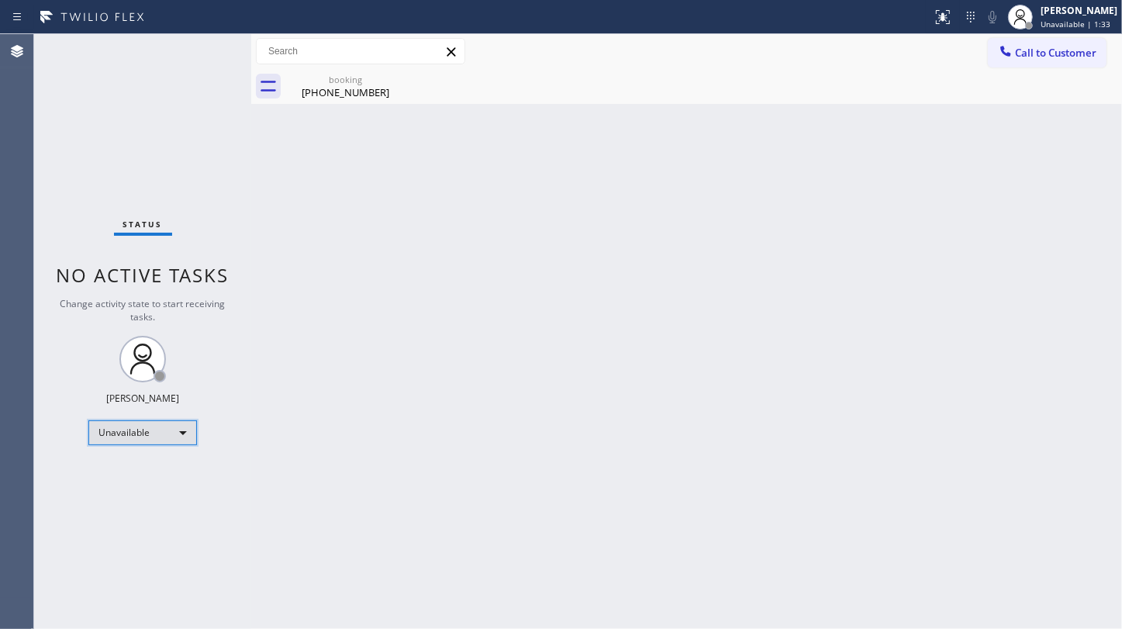
click at [125, 432] on div "Unavailable" at bounding box center [142, 432] width 109 height 25
click at [132, 468] on li "Available" at bounding box center [141, 472] width 105 height 19
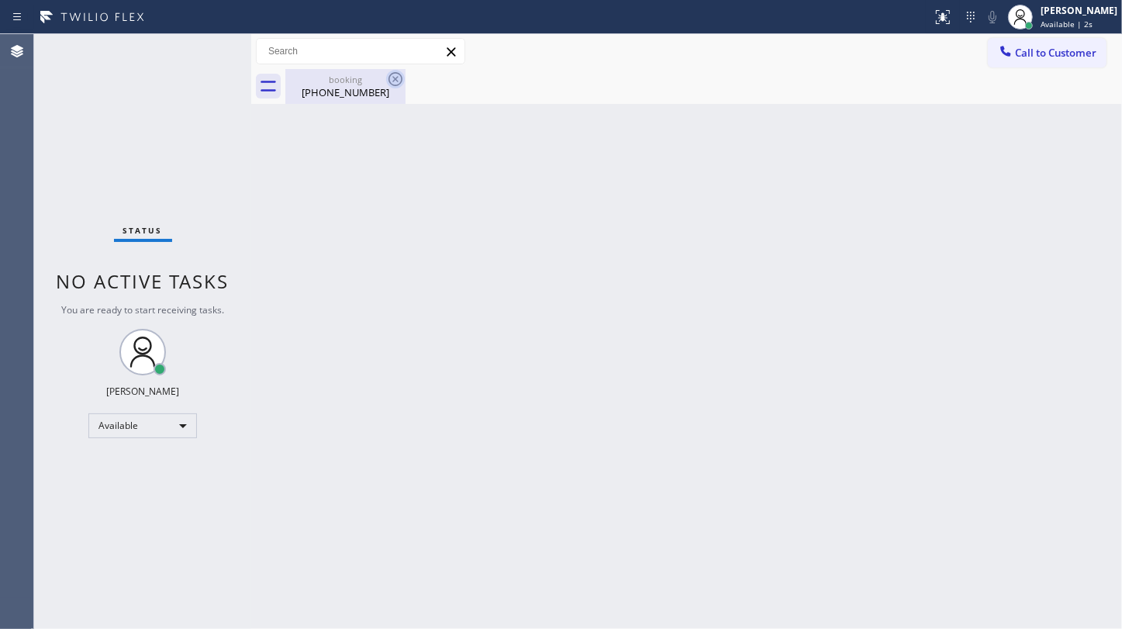
click at [392, 77] on icon at bounding box center [395, 79] width 14 height 14
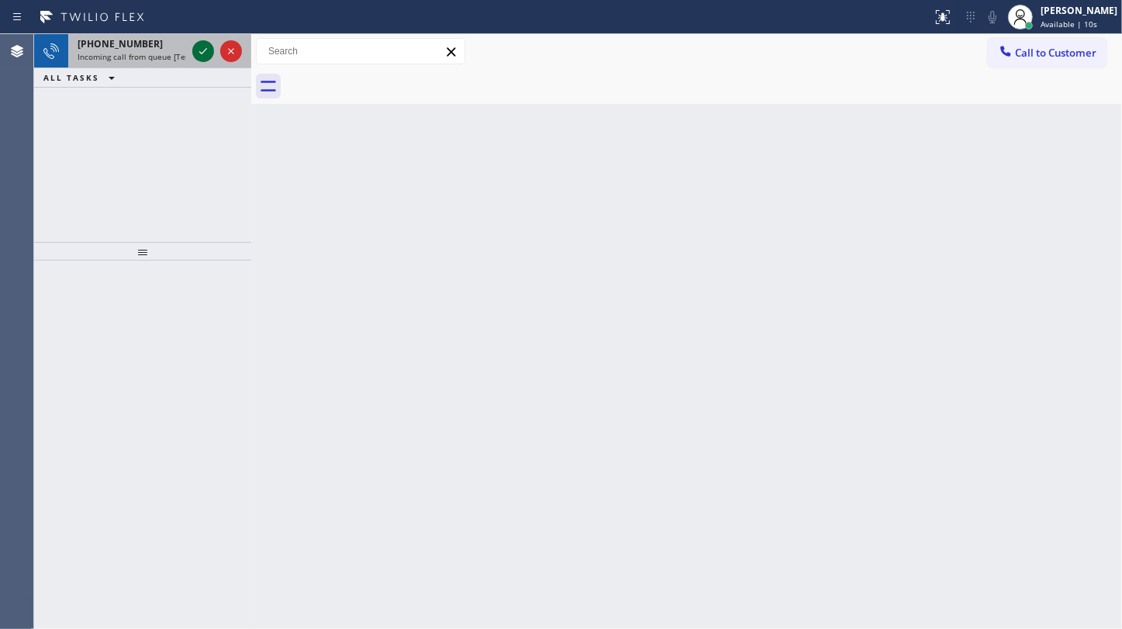
click at [205, 47] on icon at bounding box center [203, 51] width 19 height 19
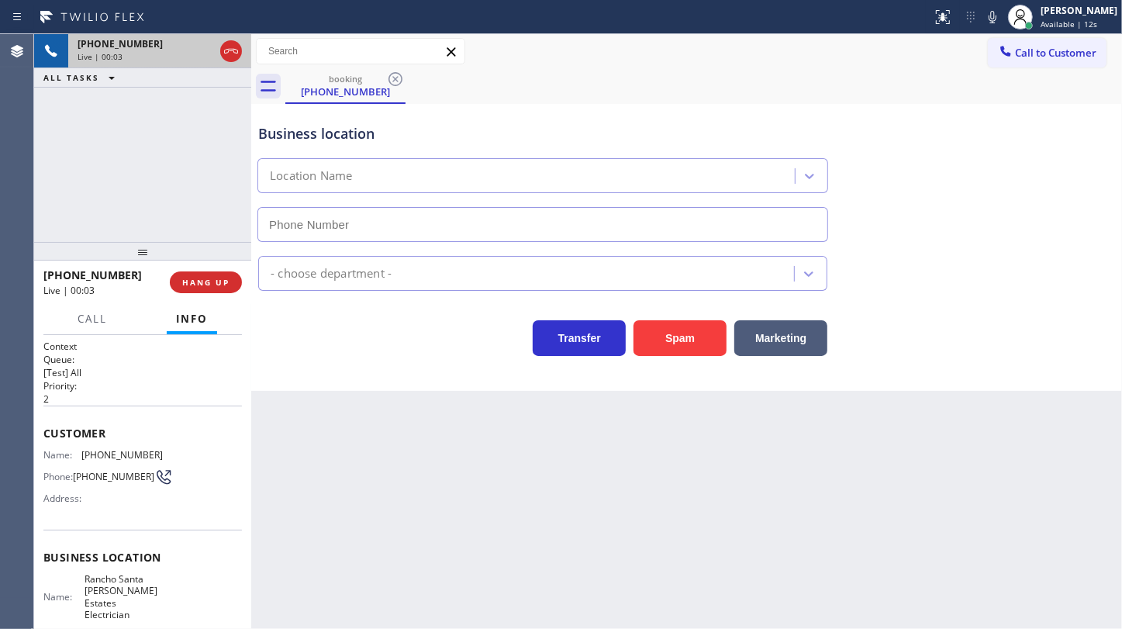
type input "[PHONE_NUMBER]"
click at [680, 129] on div "Business location" at bounding box center [542, 133] width 569 height 21
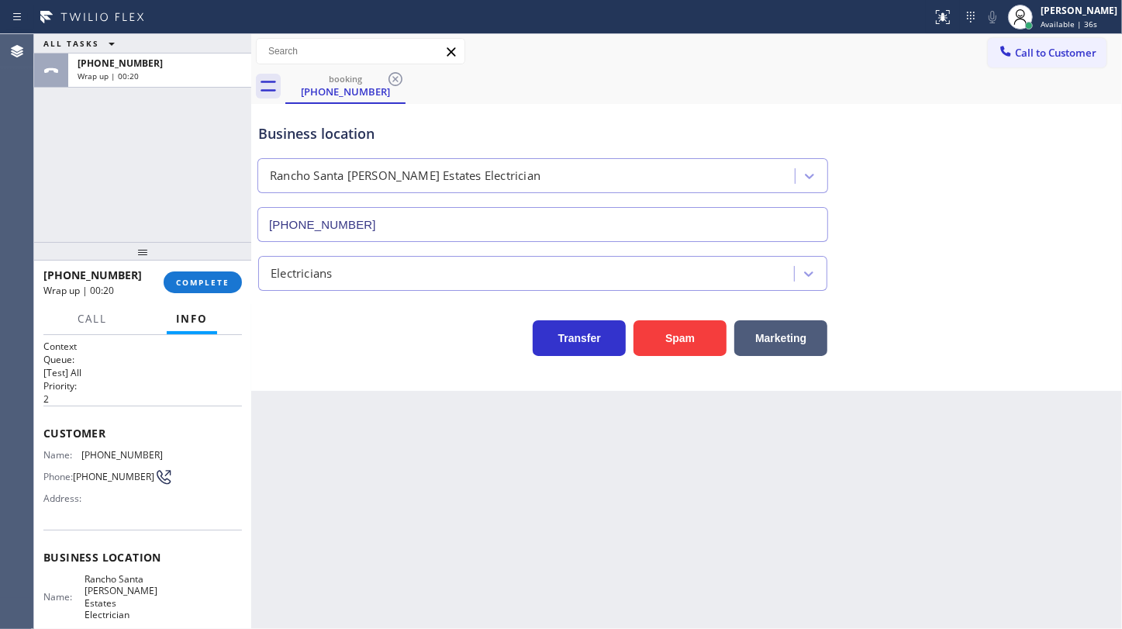
click at [55, 192] on div "ALL TASKS ALL TASKS ACTIVE TASKS TASKS IN WRAP UP [PHONE_NUMBER] Wrap up | 00:20" at bounding box center [142, 138] width 217 height 208
click at [193, 302] on div "[PHONE_NUMBER] Wrap up | 00:21 COMPLETE" at bounding box center [142, 282] width 198 height 40
click at [202, 288] on button "COMPLETE" at bounding box center [203, 282] width 78 height 22
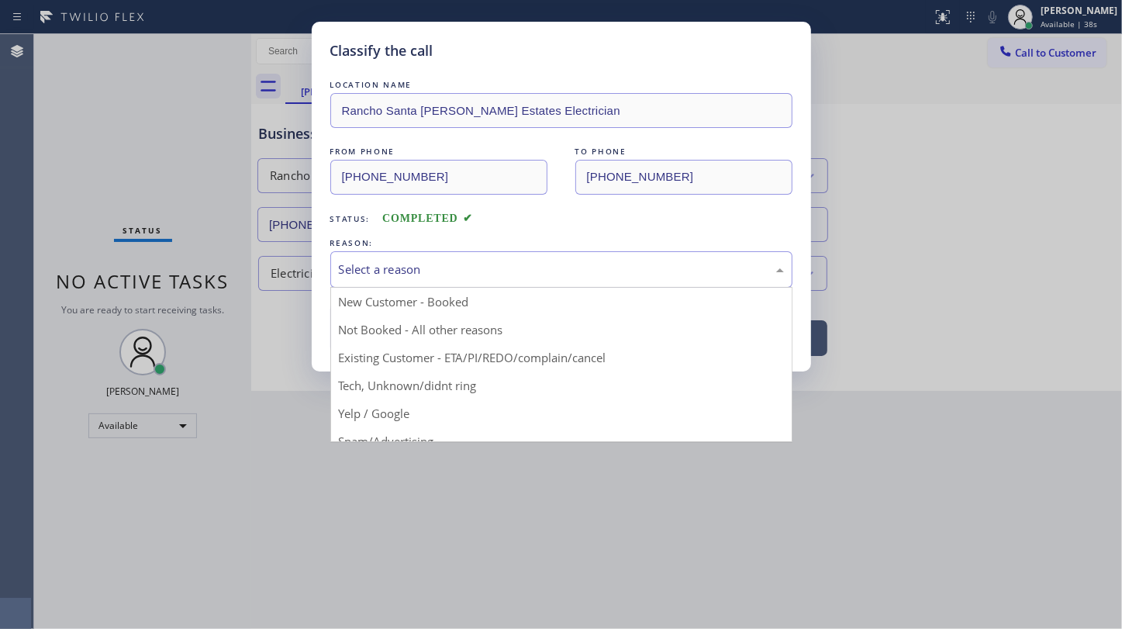
click at [418, 262] on div "Select a reason" at bounding box center [561, 270] width 445 height 18
drag, startPoint x: 401, startPoint y: 392, endPoint x: 407, endPoint y: 330, distance: 61.6
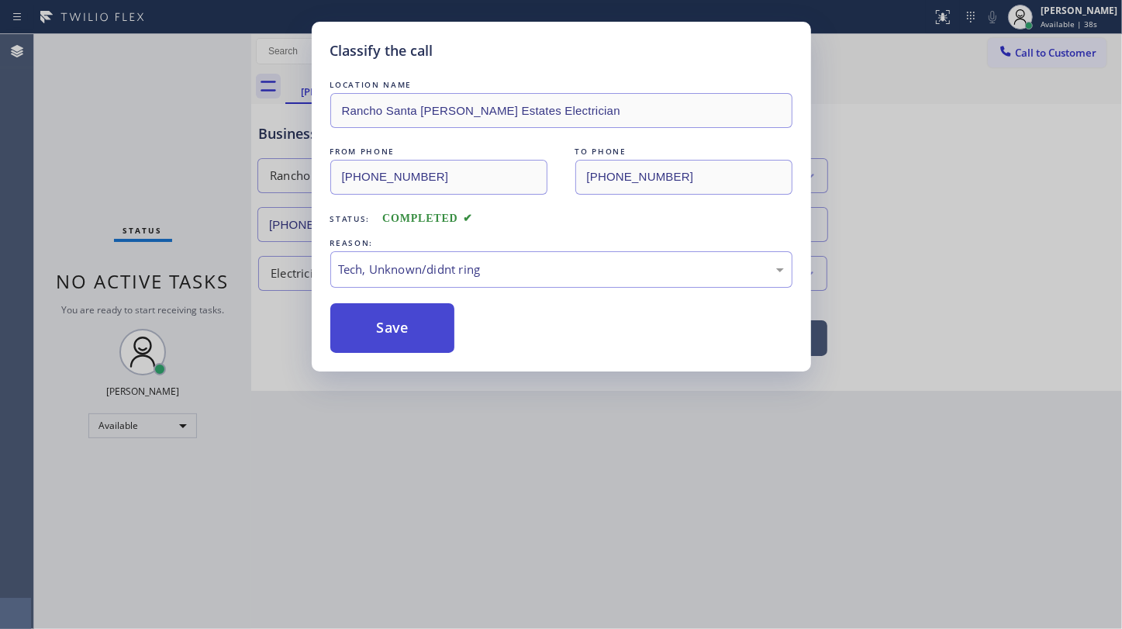
click at [407, 320] on button "Save" at bounding box center [392, 328] width 125 height 50
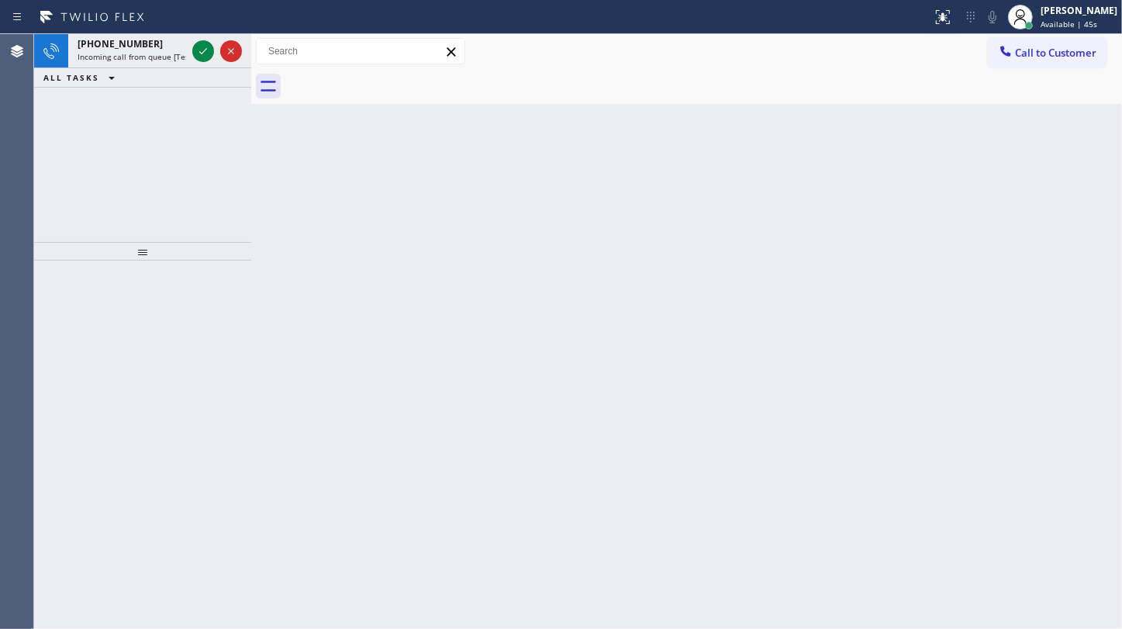
click at [47, 95] on div "[PHONE_NUMBER] Incoming call from queue [Test] All ALL TASKS ALL TASKS ACTIVE T…" at bounding box center [142, 138] width 217 height 208
click at [210, 56] on icon at bounding box center [203, 51] width 19 height 19
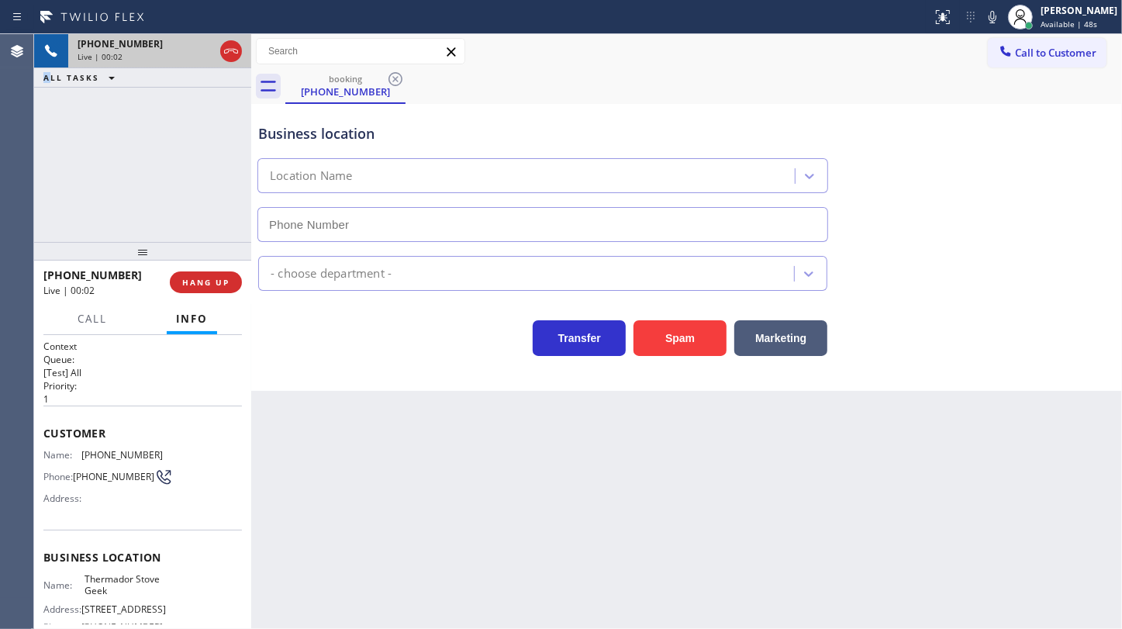
type input "[PHONE_NUMBER]"
click at [807, 331] on button "Marketing" at bounding box center [780, 338] width 93 height 36
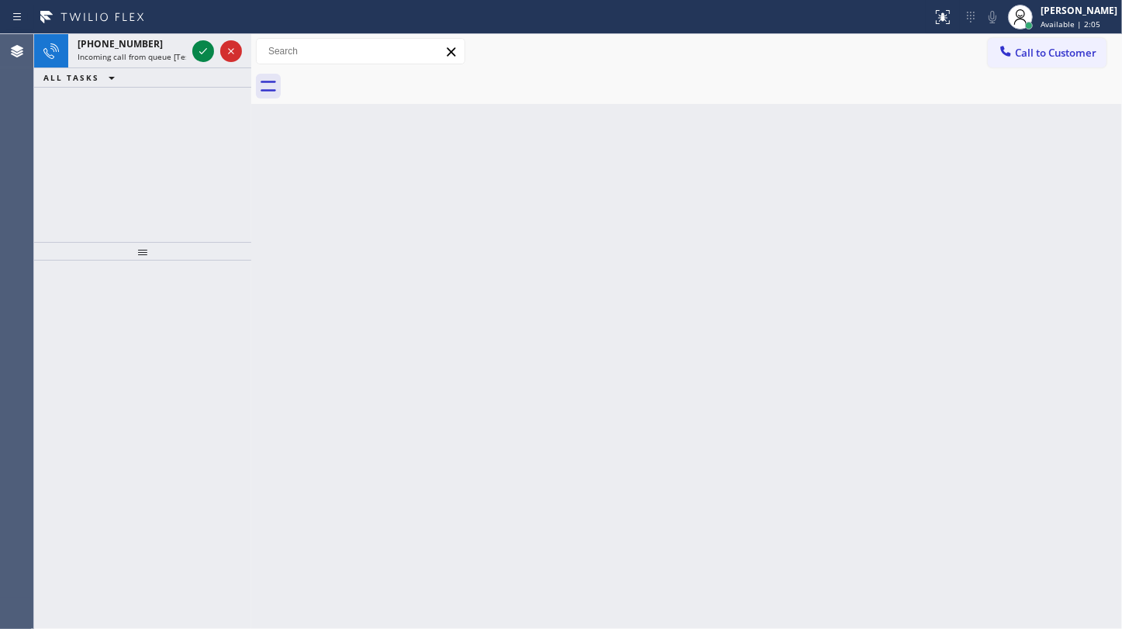
drag, startPoint x: 143, startPoint y: 120, endPoint x: 163, endPoint y: 78, distance: 46.8
click at [145, 116] on div "[PHONE_NUMBER] Incoming call from queue [Test] All ALL TASKS ALL TASKS ACTIVE T…" at bounding box center [142, 138] width 217 height 208
click at [202, 57] on icon at bounding box center [203, 51] width 19 height 19
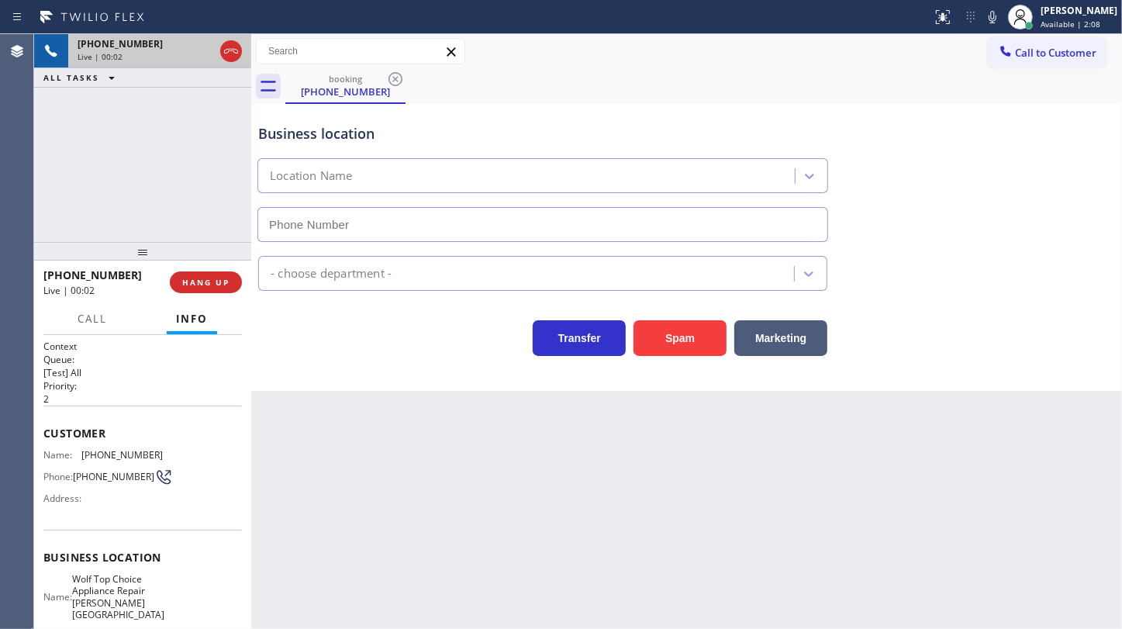
type input "[PHONE_NUMBER]"
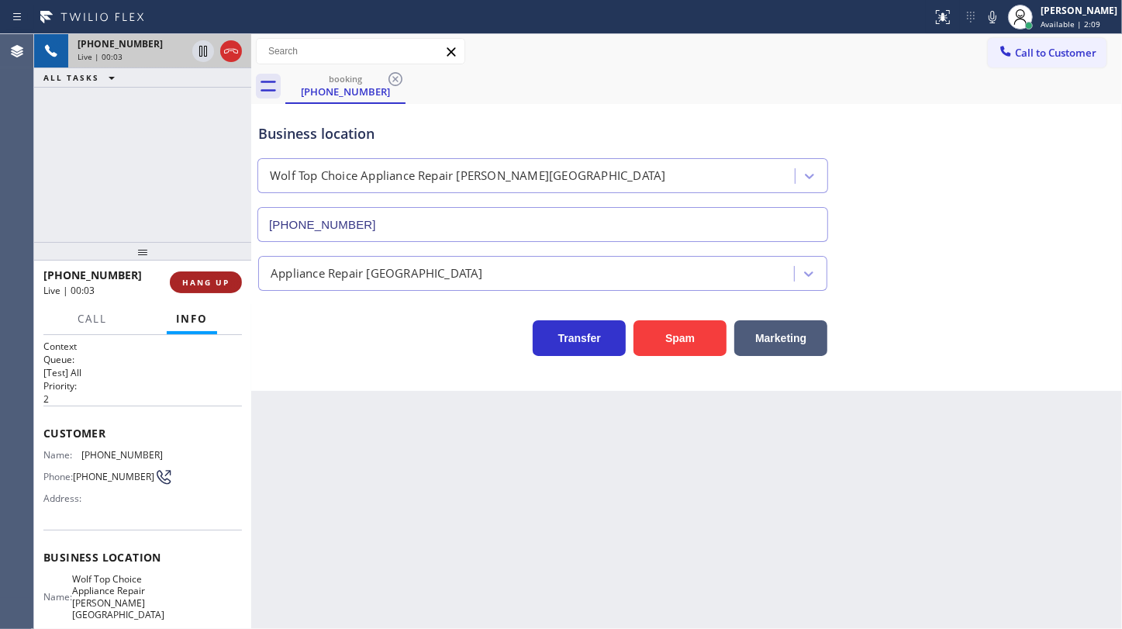
click at [205, 279] on span "HANG UP" at bounding box center [205, 282] width 47 height 11
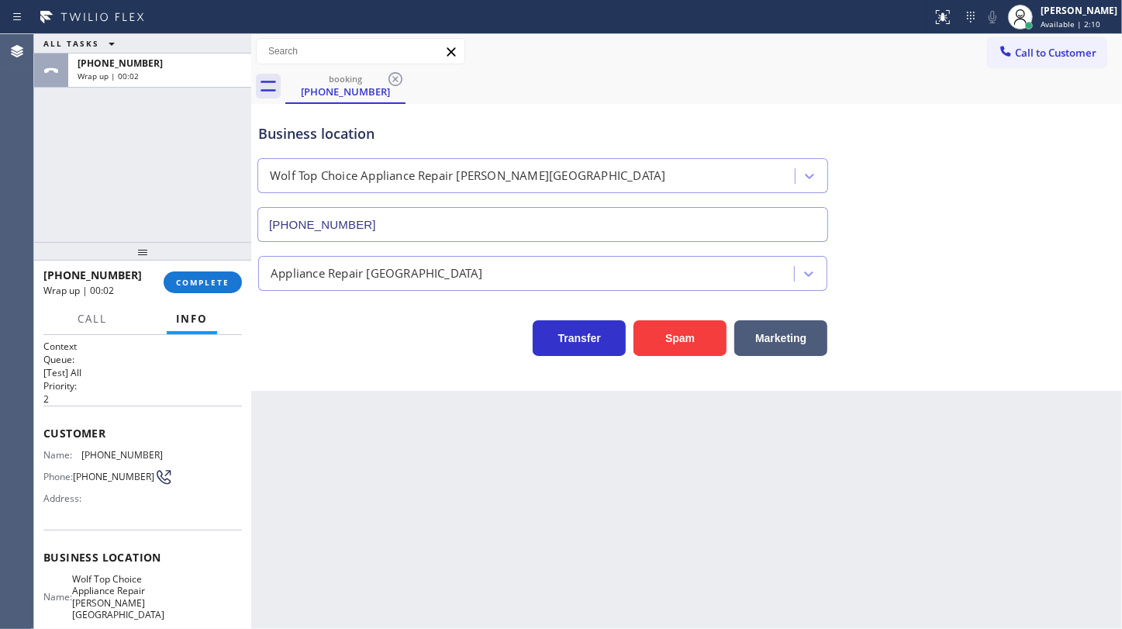
click at [226, 295] on div "[PHONE_NUMBER] Wrap up | 00:02 COMPLETE" at bounding box center [142, 282] width 198 height 40
click at [229, 283] on button "COMPLETE" at bounding box center [203, 282] width 78 height 22
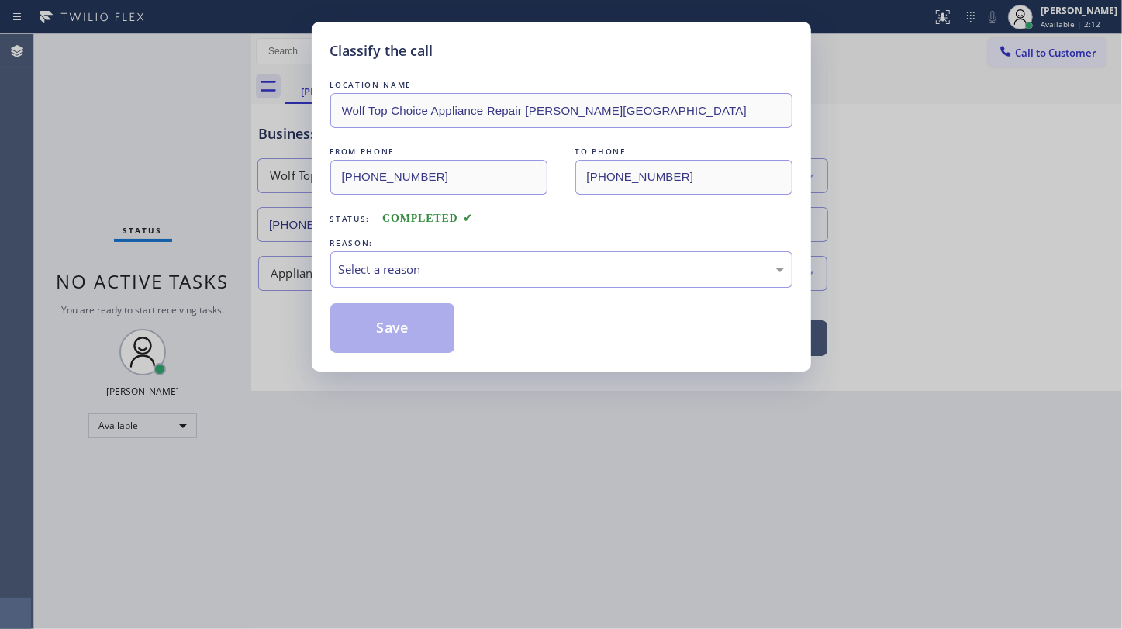
click at [434, 244] on div "REASON:" at bounding box center [561, 243] width 462 height 16
click at [436, 261] on div "Select a reason" at bounding box center [561, 270] width 445 height 18
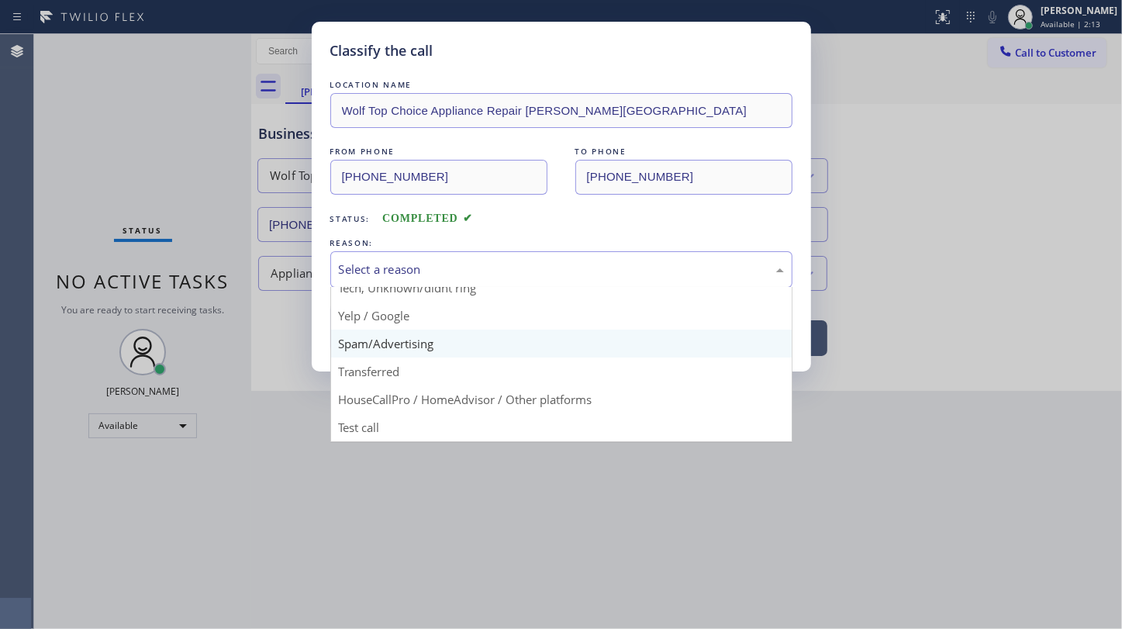
scroll to position [103, 0]
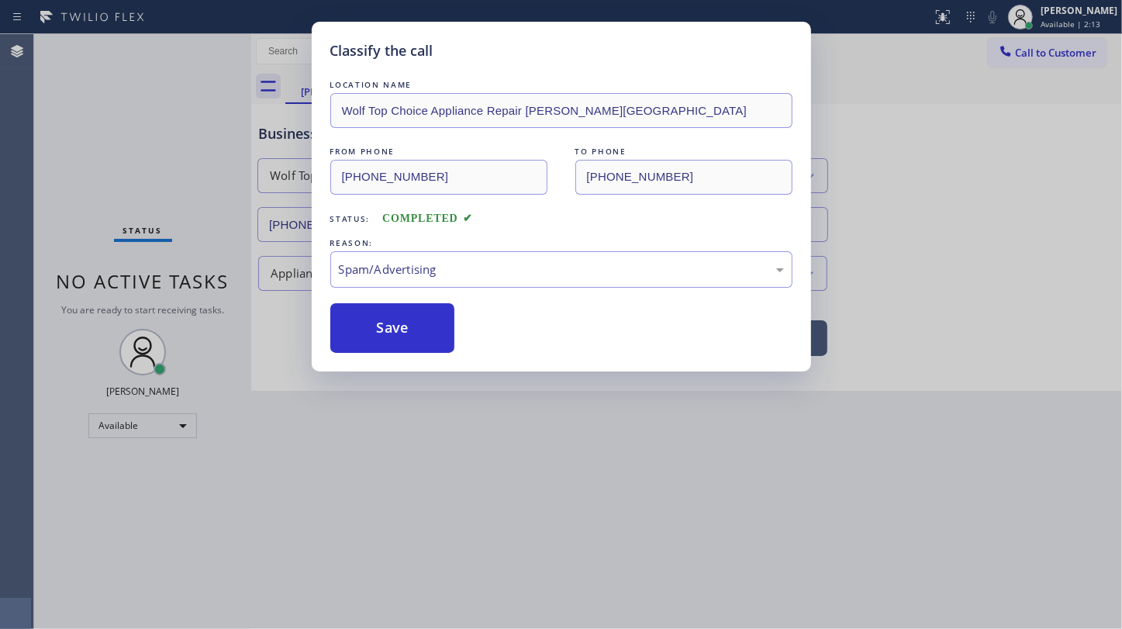
click at [403, 337] on button "Save" at bounding box center [392, 328] width 125 height 50
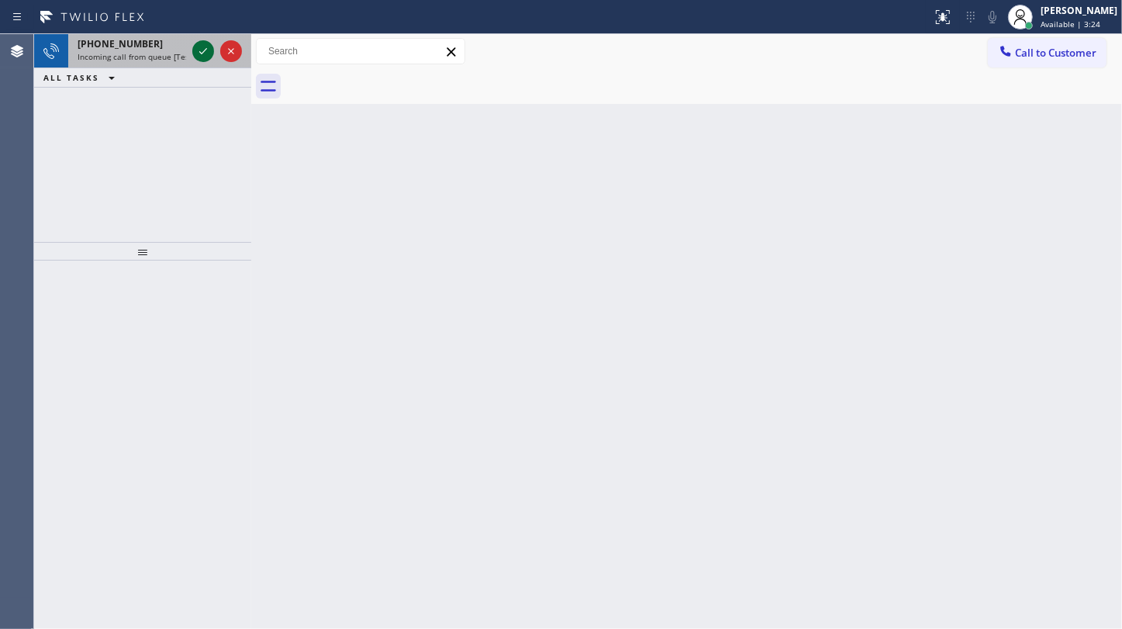
click at [203, 50] on icon at bounding box center [203, 51] width 19 height 19
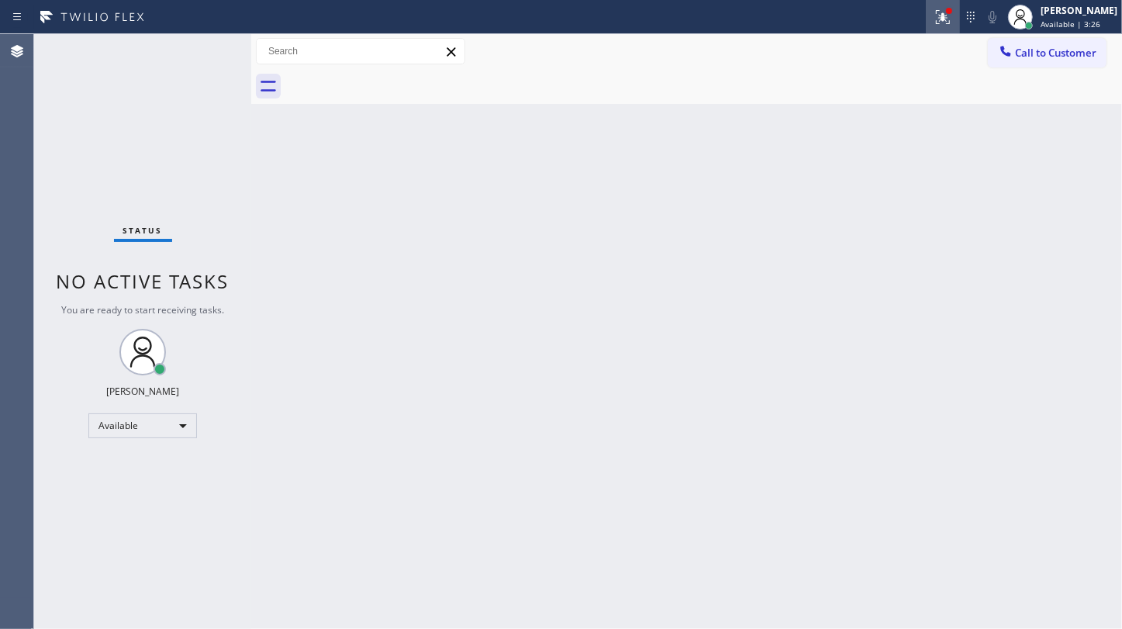
drag, startPoint x: 937, startPoint y: 16, endPoint x: 936, endPoint y: 27, distance: 10.9
click at [936, 22] on icon at bounding box center [943, 17] width 19 height 19
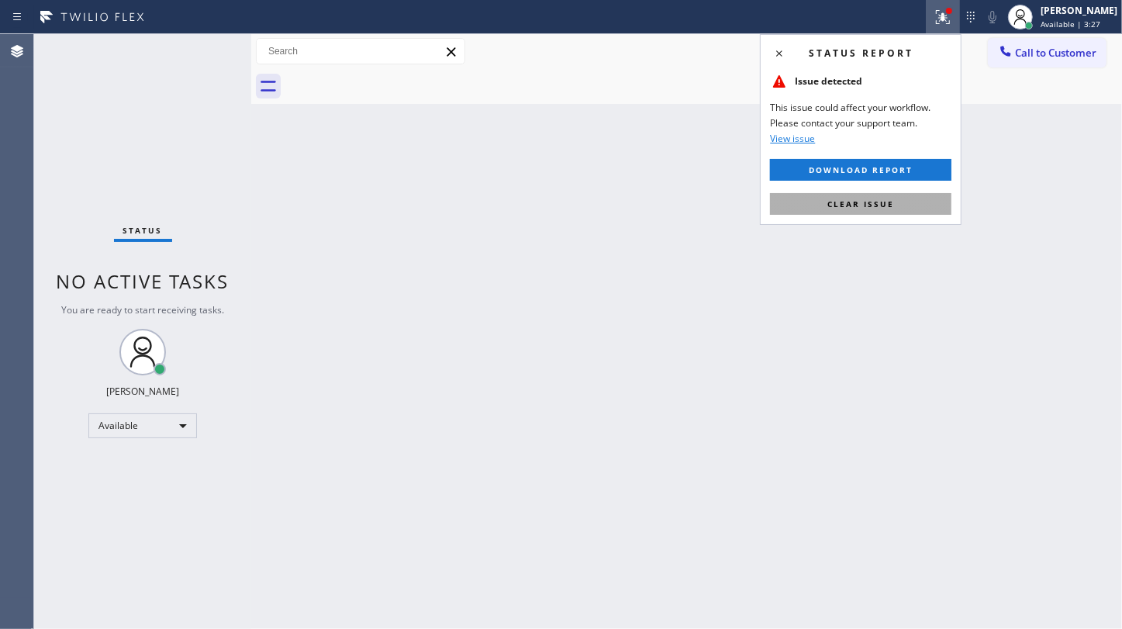
click at [918, 197] on button "Clear issue" at bounding box center [860, 204] width 181 height 22
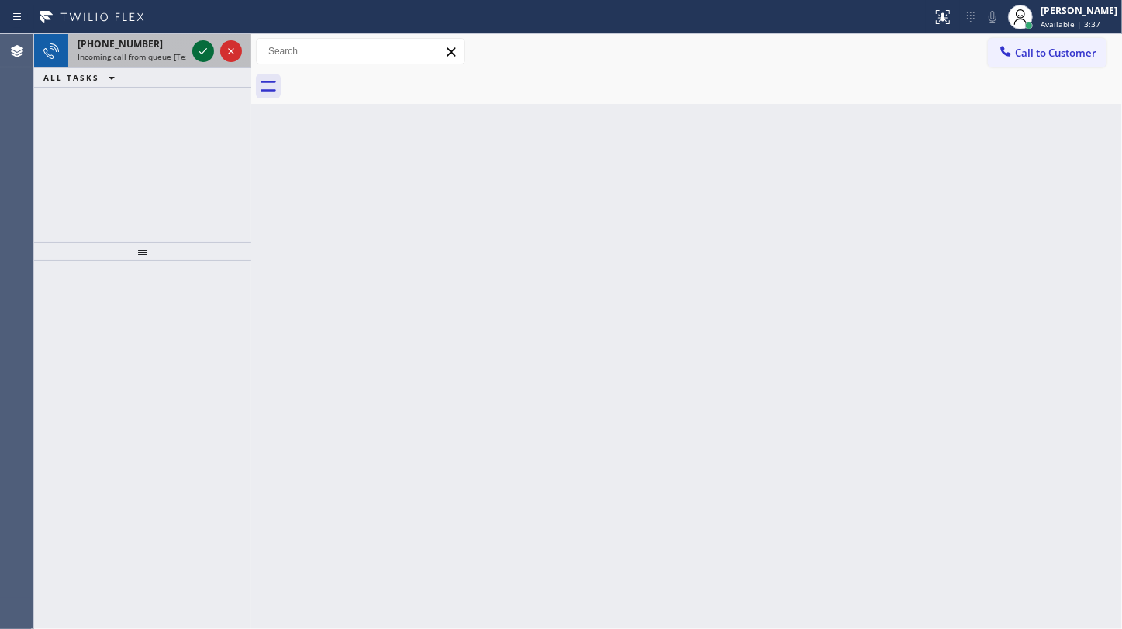
click at [199, 49] on icon at bounding box center [203, 51] width 19 height 19
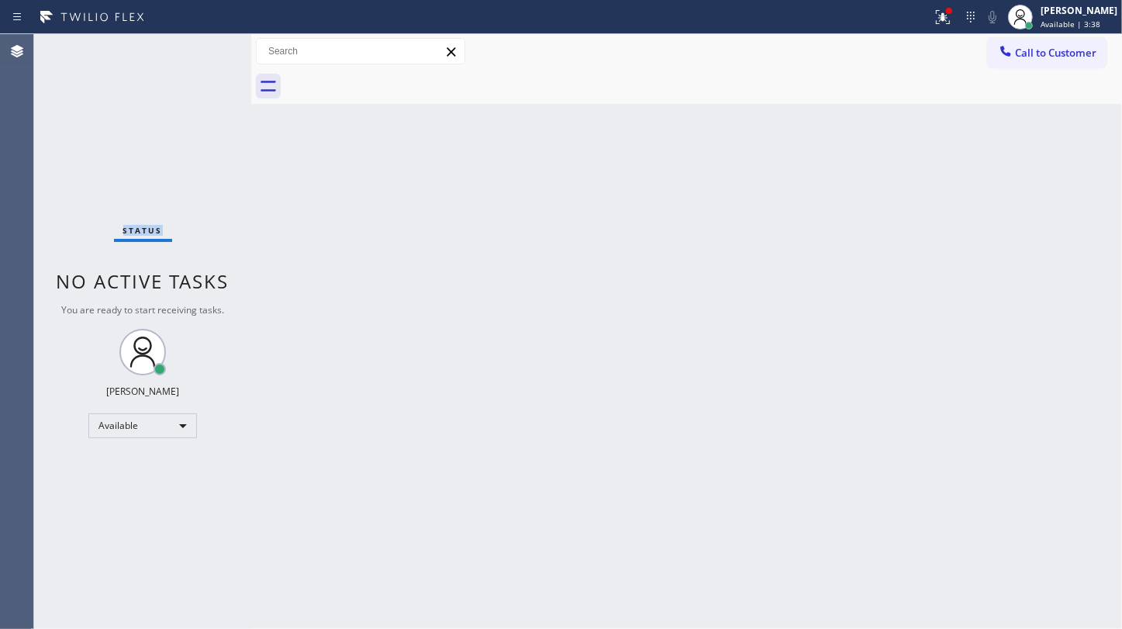
click at [199, 50] on div "Status No active tasks You are ready to start receiving tasks. JENIZA ALCAYDE A…" at bounding box center [142, 331] width 217 height 595
drag, startPoint x: 939, startPoint y: 15, endPoint x: 943, endPoint y: 174, distance: 159.8
click at [940, 41] on div "Status report Issue detected This issue could affect your workflow. Please cont…" at bounding box center [561, 314] width 1122 height 629
click at [956, 0] on button at bounding box center [943, 17] width 34 height 34
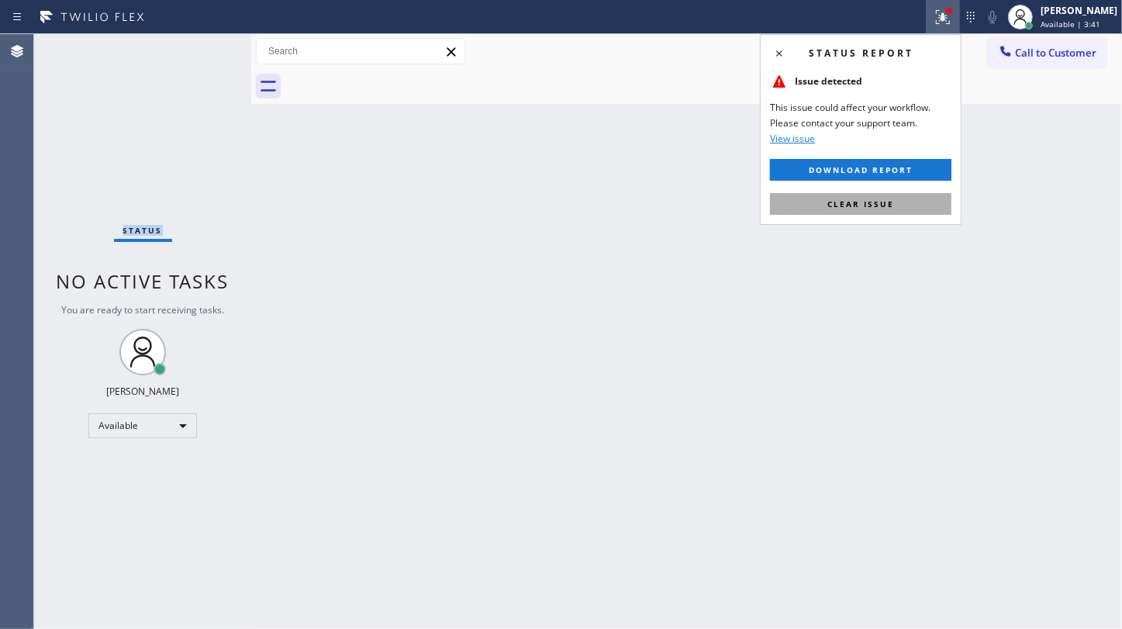
click at [871, 199] on span "Clear issue" at bounding box center [860, 203] width 67 height 11
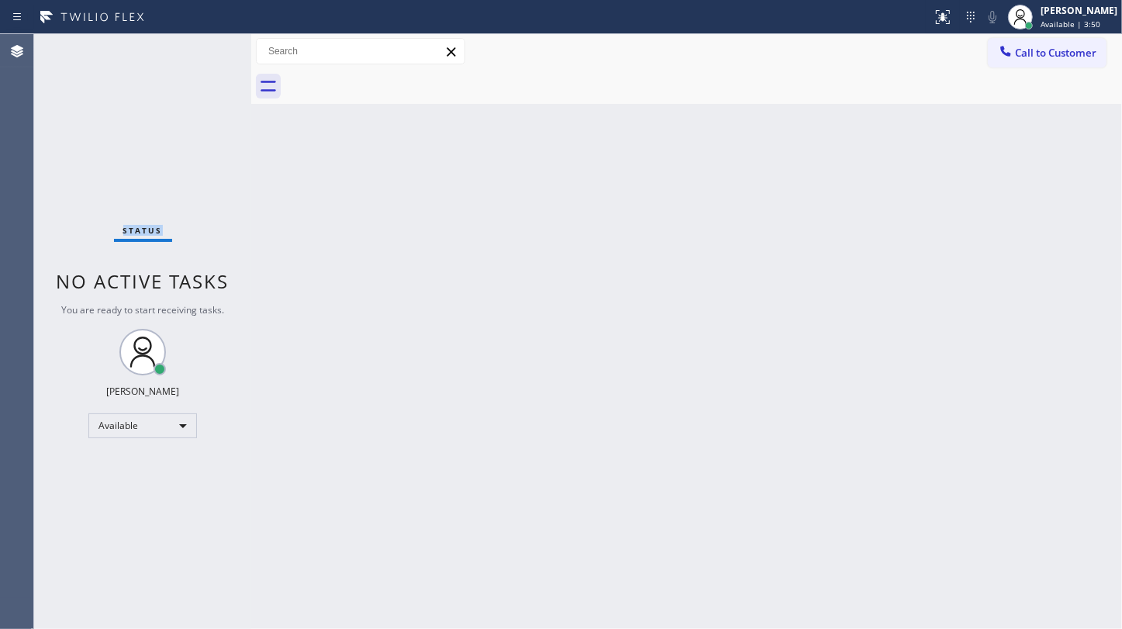
click at [114, 137] on div "Status No active tasks You are ready to start receiving tasks. JENIZA ALCAYDE A…" at bounding box center [142, 331] width 217 height 595
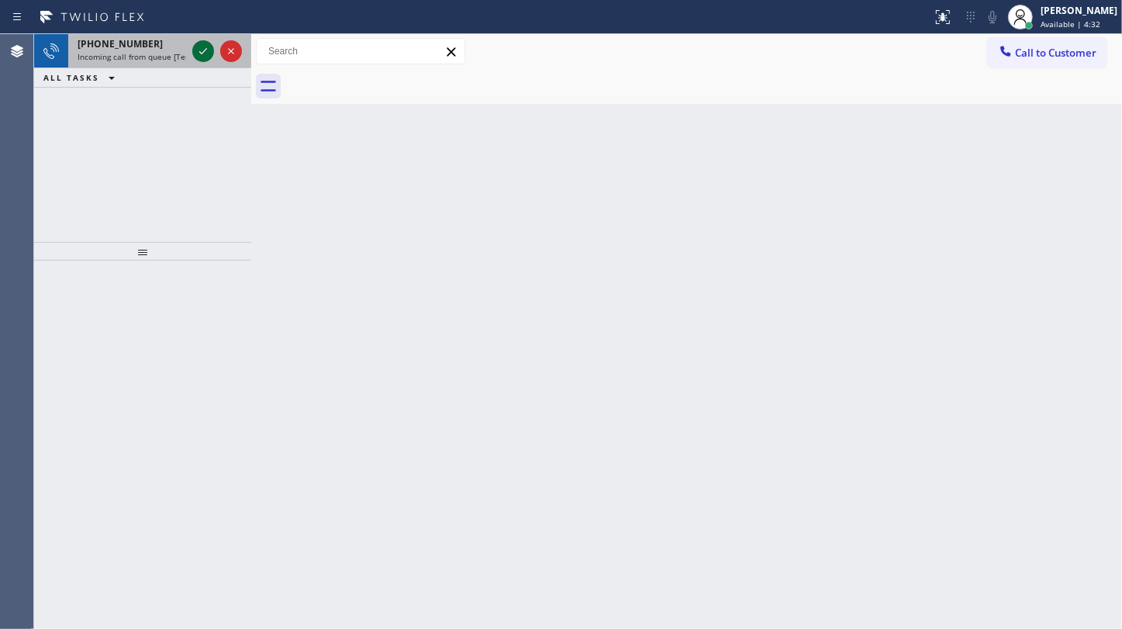
click at [193, 48] on div at bounding box center [203, 51] width 22 height 19
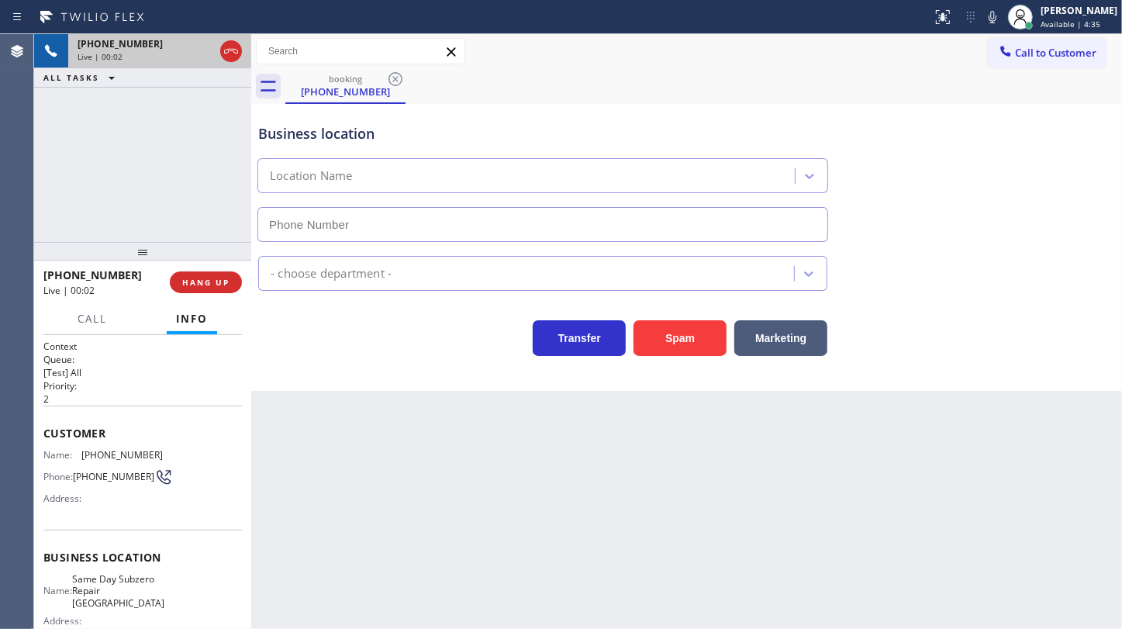
type input "[PHONE_NUMBER]"
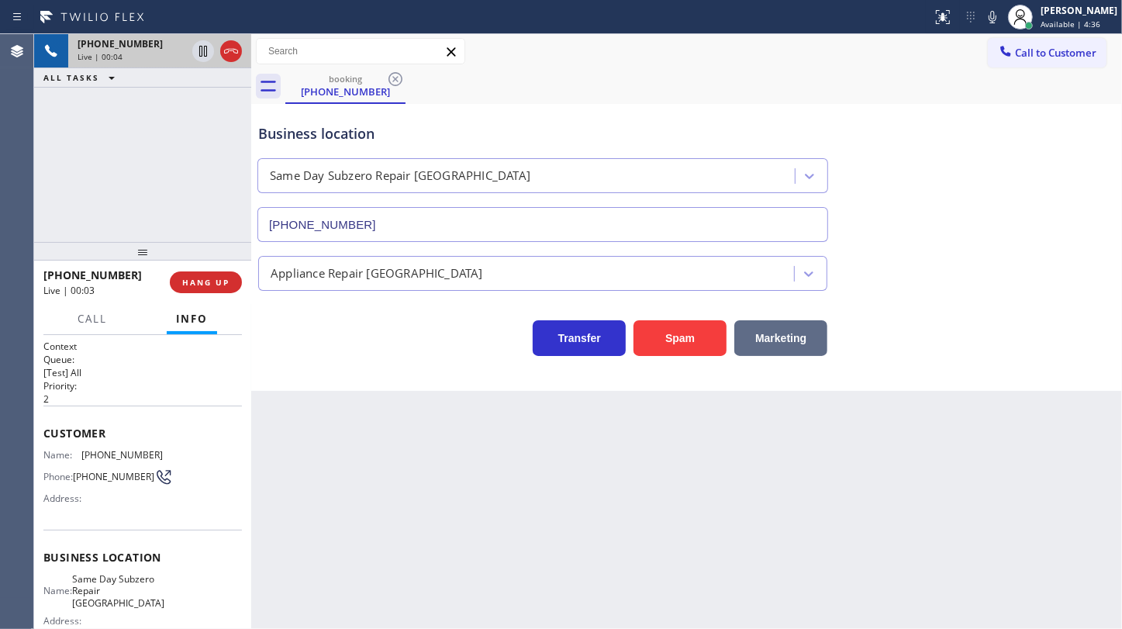
click at [761, 334] on button "Marketing" at bounding box center [780, 338] width 93 height 36
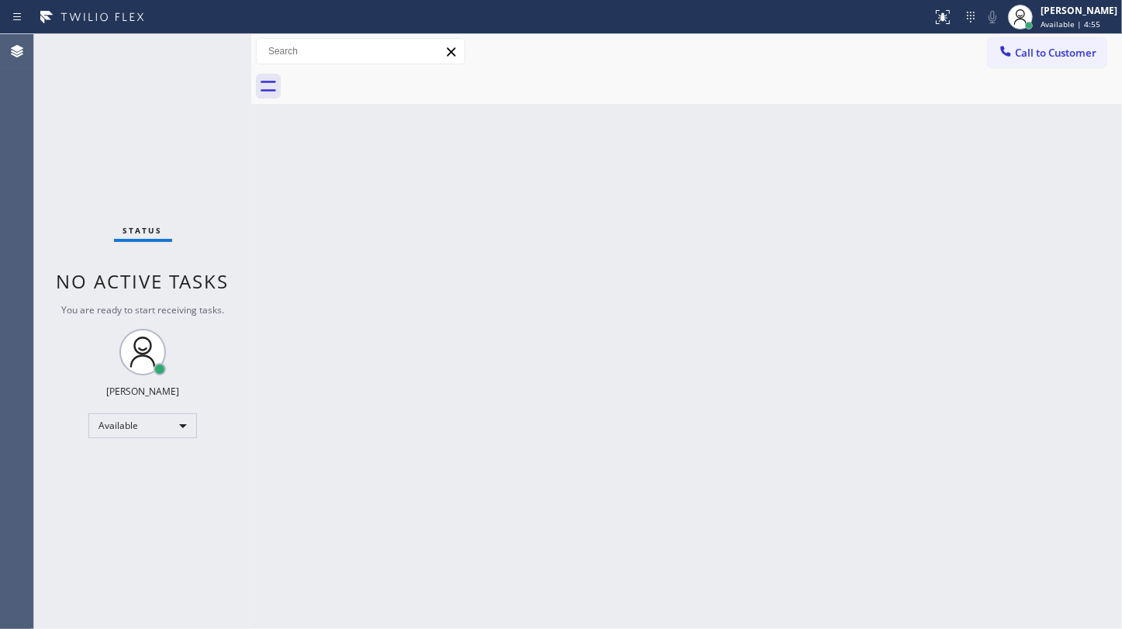
click at [130, 105] on div "Status No active tasks You are ready to start receiving tasks. JENIZA ALCAYDE A…" at bounding box center [142, 331] width 217 height 595
click at [67, 148] on div "Status No active tasks You are ready to start receiving tasks. JENIZA ALCAYDE A…" at bounding box center [142, 331] width 217 height 595
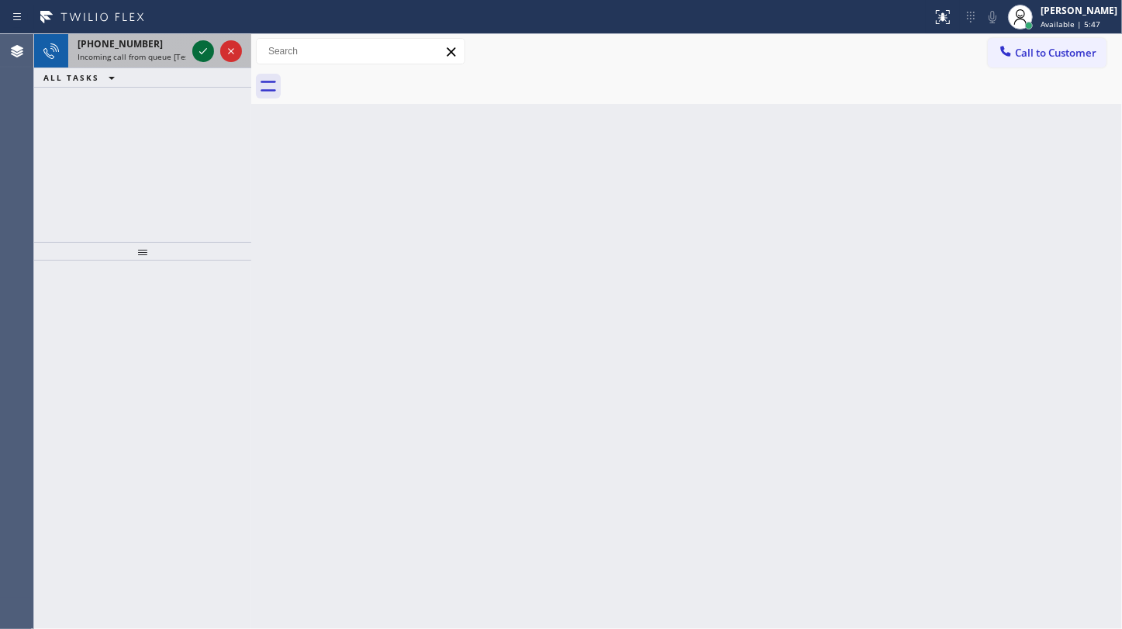
click at [202, 51] on icon at bounding box center [203, 51] width 19 height 19
click at [126, 143] on div "[PHONE_NUMBER] Incoming call from queue [Test] All ALL TASKS ALL TASKS ACTIVE T…" at bounding box center [142, 138] width 217 height 208
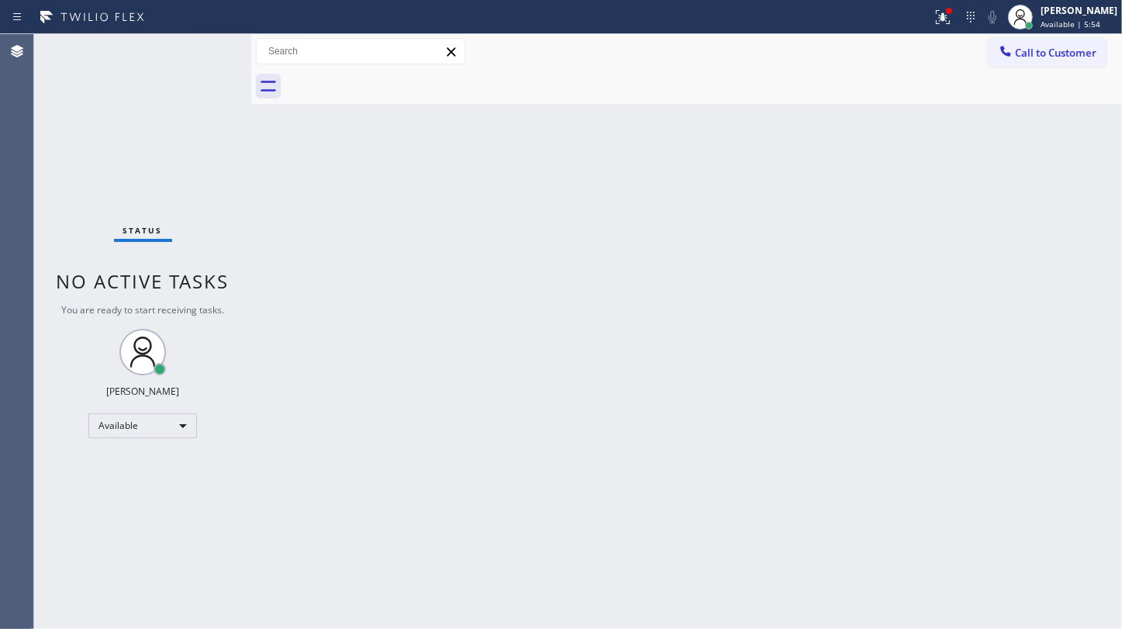
click at [208, 55] on div "Status No active tasks You are ready to start receiving tasks. JENIZA ALCAYDE A…" at bounding box center [142, 331] width 217 height 595
click at [935, 16] on icon at bounding box center [943, 17] width 19 height 19
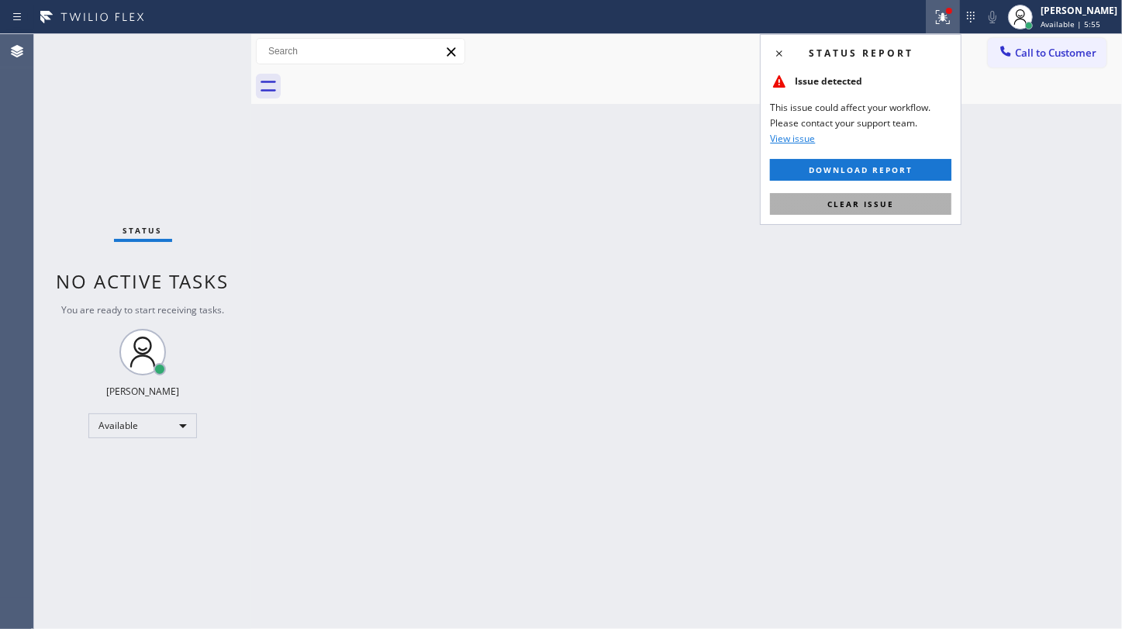
click at [915, 204] on button "Clear issue" at bounding box center [860, 204] width 181 height 22
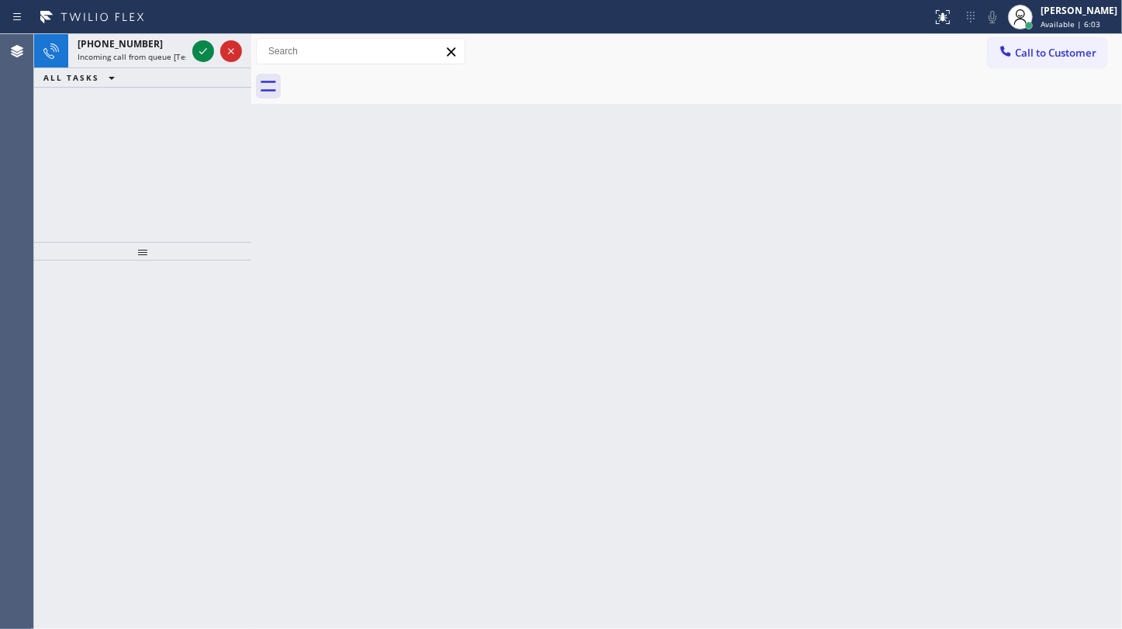
click at [109, 126] on div "[PHONE_NUMBER] Incoming call from queue [Test] All ALL TASKS ALL TASKS ACTIVE T…" at bounding box center [142, 138] width 217 height 208
click at [198, 53] on icon at bounding box center [203, 51] width 19 height 19
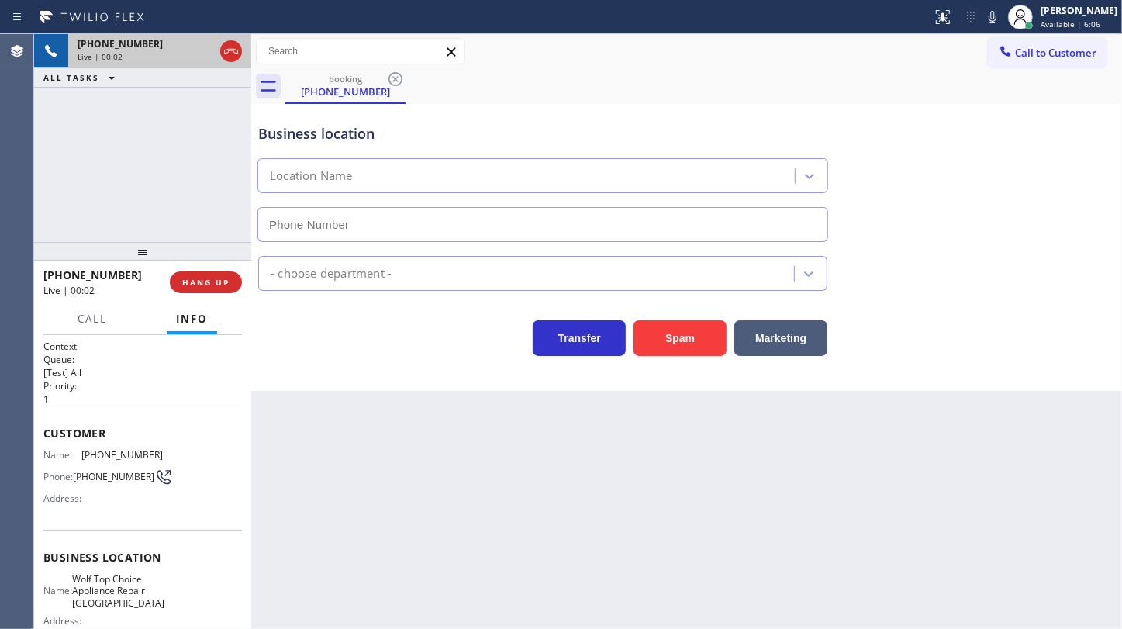
type input "[PHONE_NUMBER]"
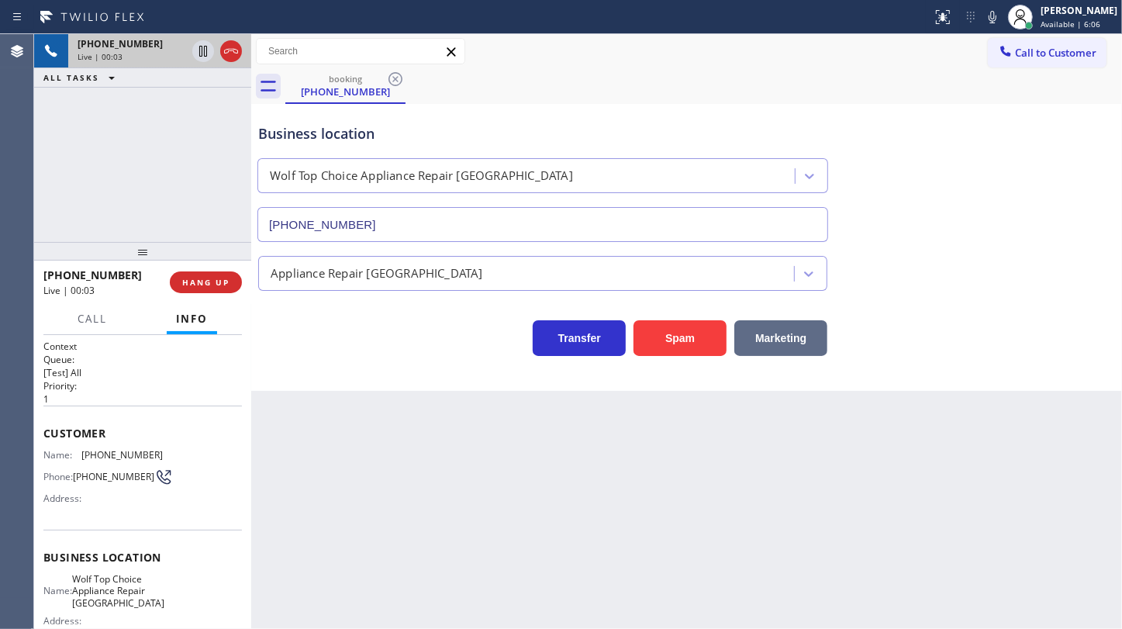
click at [767, 346] on button "Marketing" at bounding box center [780, 338] width 93 height 36
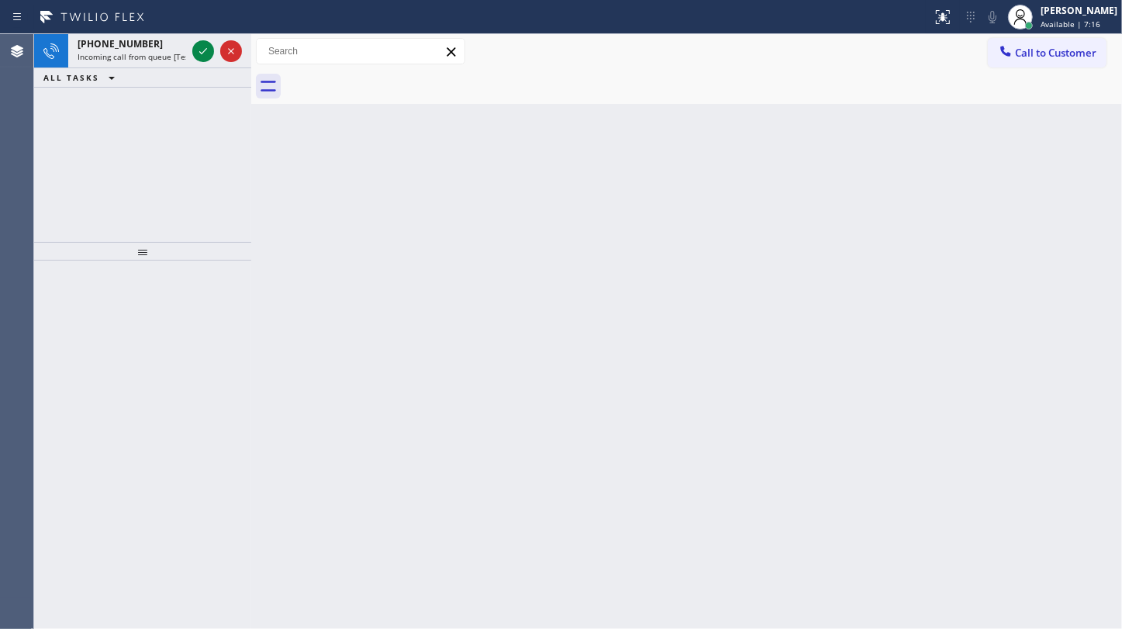
click at [136, 85] on div "[PHONE_NUMBER] Incoming call from queue [Test] All ALL TASKS ALL TASKS ACTIVE T…" at bounding box center [142, 138] width 217 height 208
click at [198, 45] on icon at bounding box center [203, 51] width 19 height 19
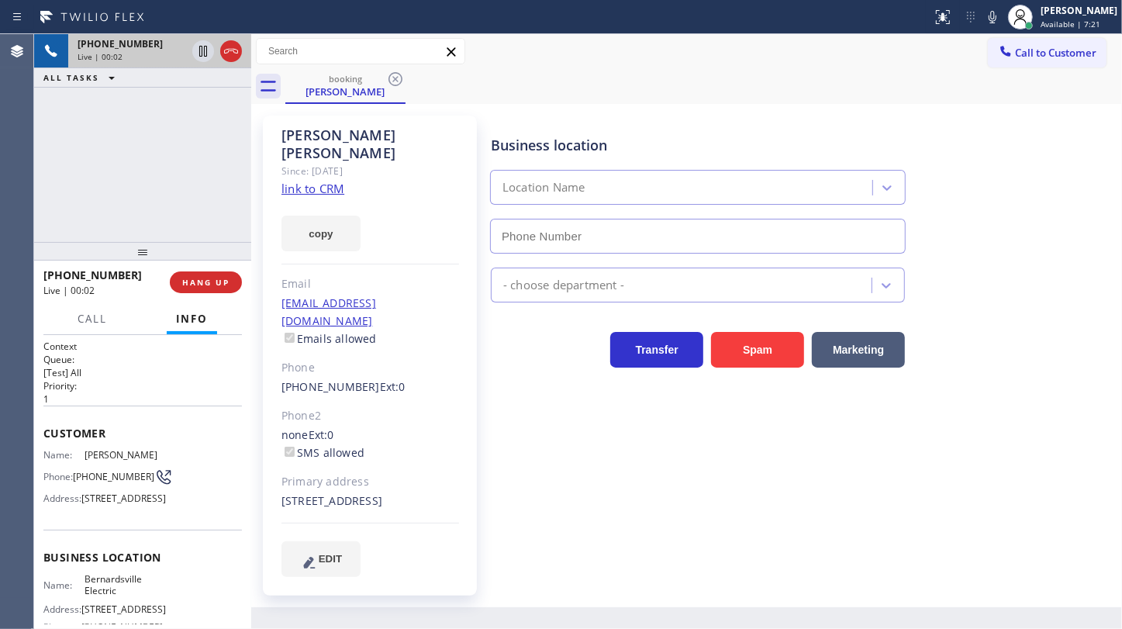
type input "[PHONE_NUMBER]"
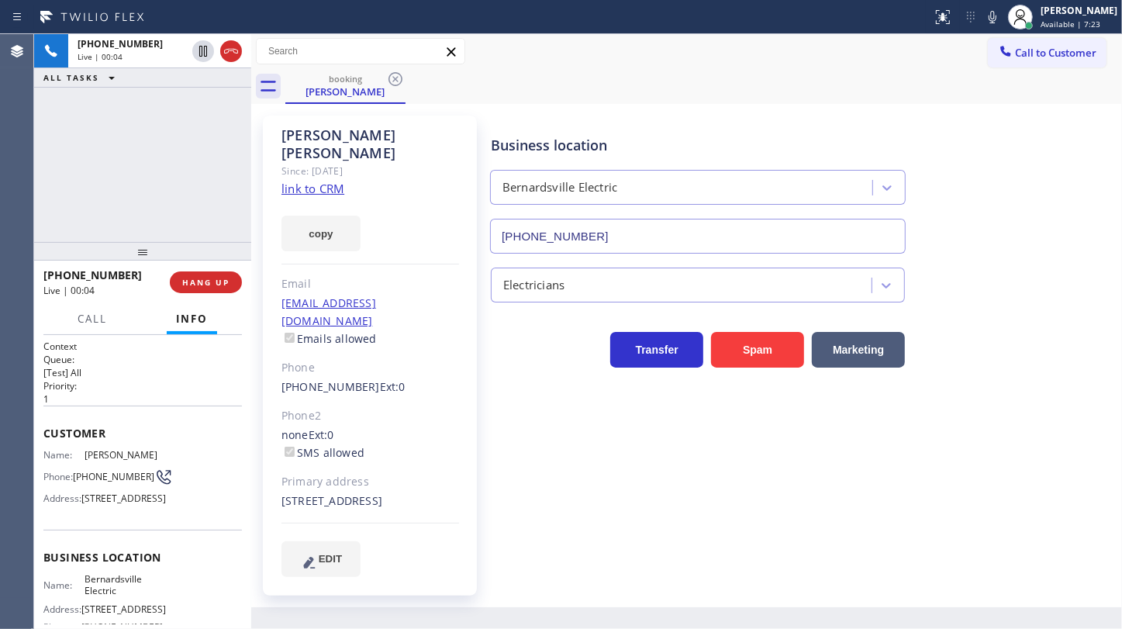
click at [295, 181] on link "link to CRM" at bounding box center [312, 189] width 63 height 16
drag, startPoint x: 999, startPoint y: 20, endPoint x: 977, endPoint y: 23, distance: 22.7
click at [999, 19] on icon at bounding box center [992, 17] width 19 height 19
click at [205, 52] on icon at bounding box center [203, 51] width 19 height 19
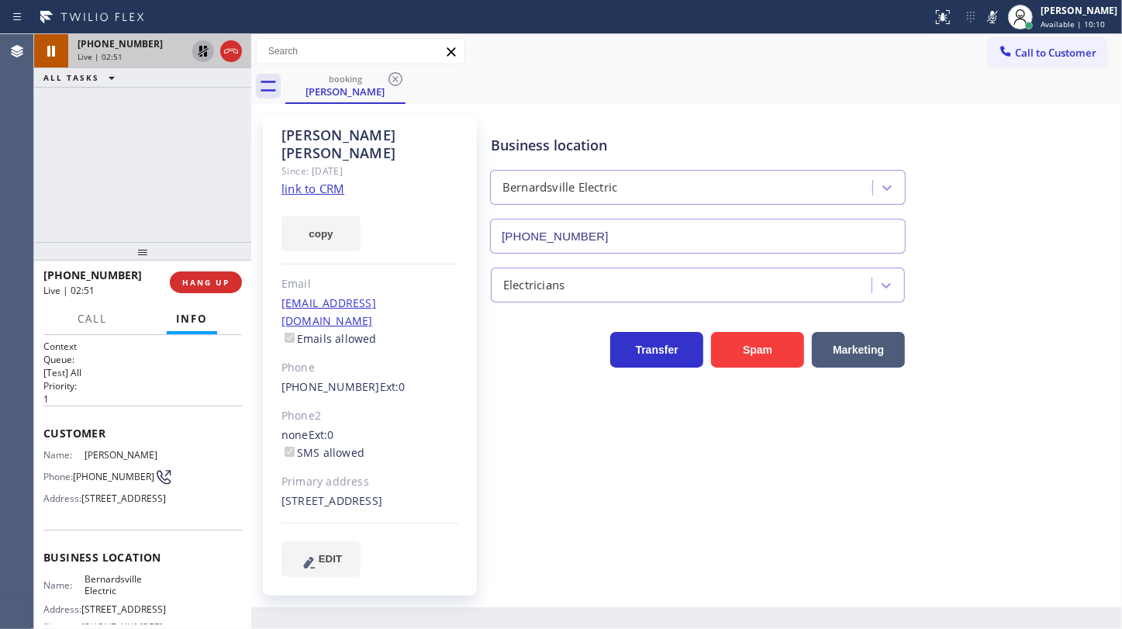
click at [126, 157] on div "[PHONE_NUMBER] Live | 02:51 ALL TASKS ALL TASKS ACTIVE TASKS TASKS IN WRAP UP" at bounding box center [142, 138] width 217 height 208
click at [994, 16] on rect at bounding box center [992, 15] width 11 height 11
click at [207, 49] on icon at bounding box center [203, 51] width 11 height 11
click at [63, 217] on div "[PHONE_NUMBER] Live | 03:12 ALL TASKS ALL TASKS ACTIVE TASKS TASKS IN WRAP UP" at bounding box center [142, 138] width 217 height 208
click at [204, 279] on span "HANG UP" at bounding box center [205, 282] width 47 height 11
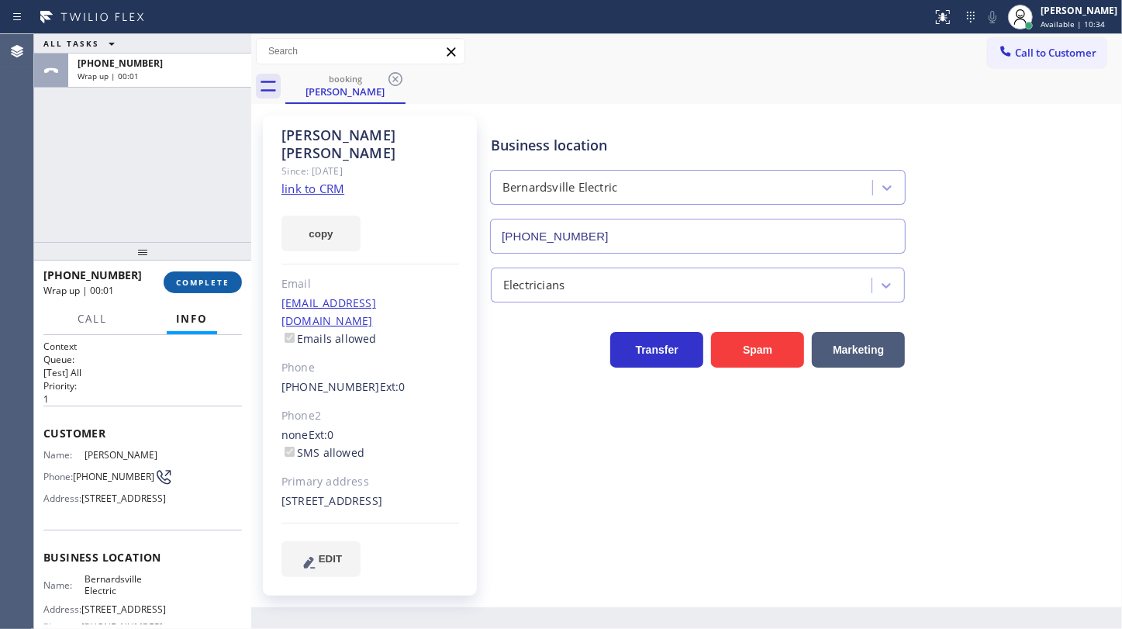
click at [218, 282] on span "COMPLETE" at bounding box center [202, 282] width 53 height 11
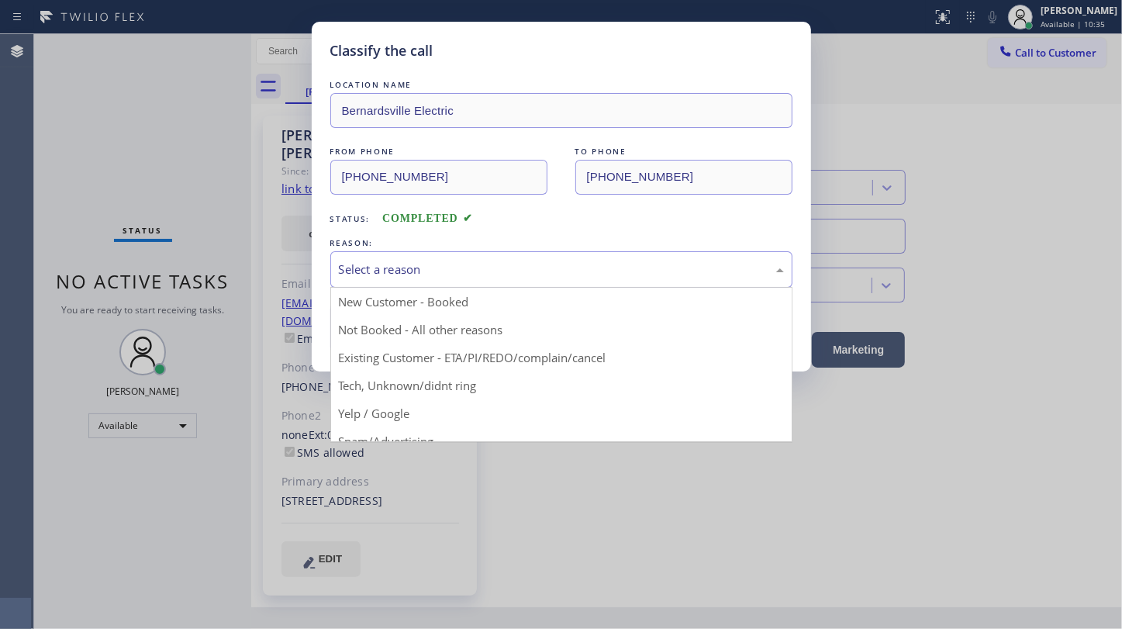
click at [440, 275] on div "Select a reason" at bounding box center [561, 270] width 445 height 18
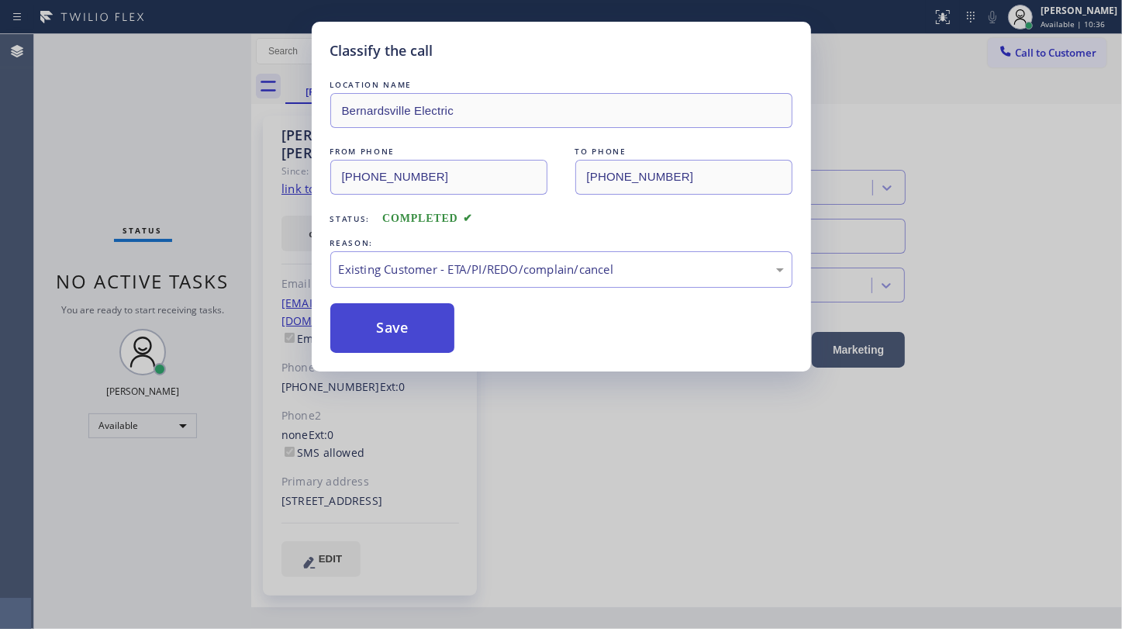
drag, startPoint x: 364, startPoint y: 356, endPoint x: 371, endPoint y: 337, distance: 19.9
click at [371, 337] on button "Save" at bounding box center [392, 328] width 125 height 50
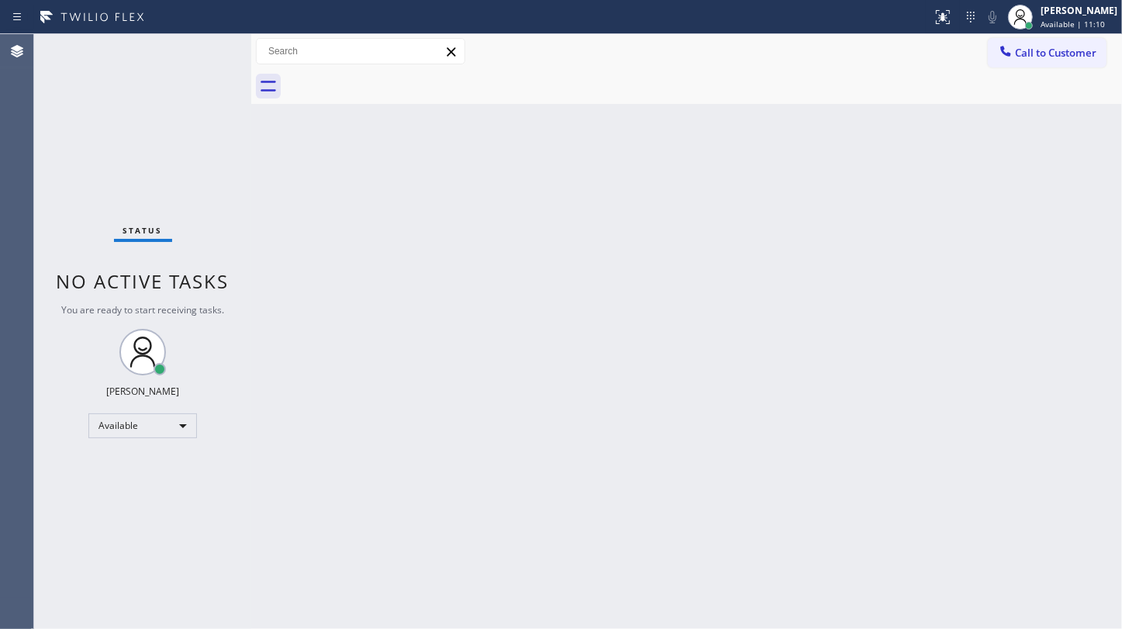
click at [1068, 155] on div "Back to Dashboard Change Sender ID Customers Technicians Select a contact Outbo…" at bounding box center [686, 331] width 871 height 595
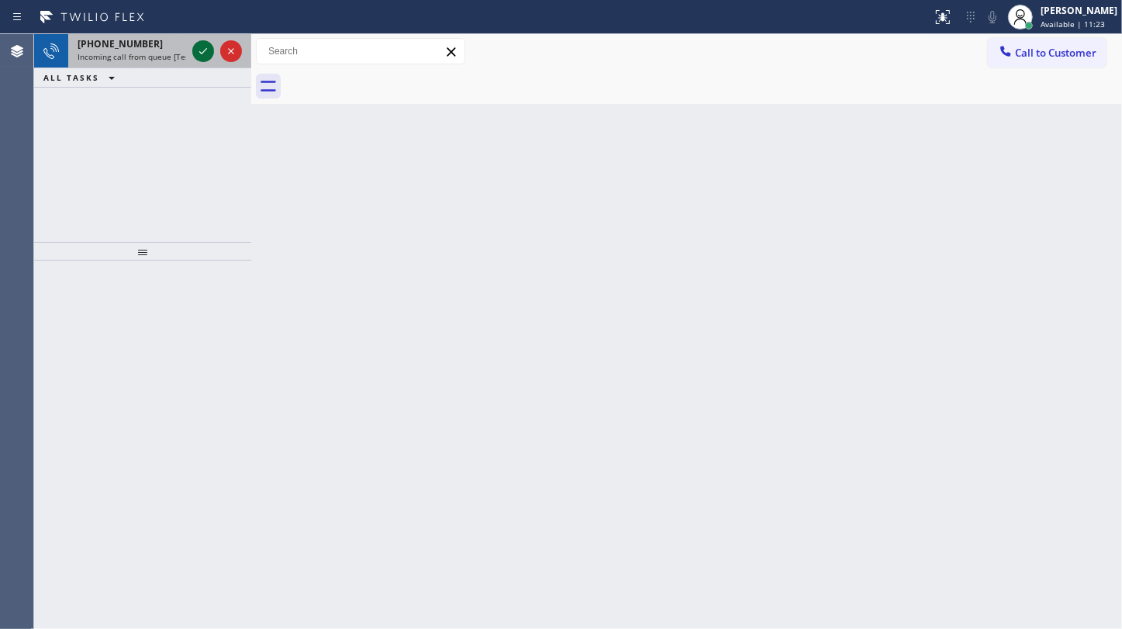
click at [200, 54] on icon at bounding box center [203, 51] width 19 height 19
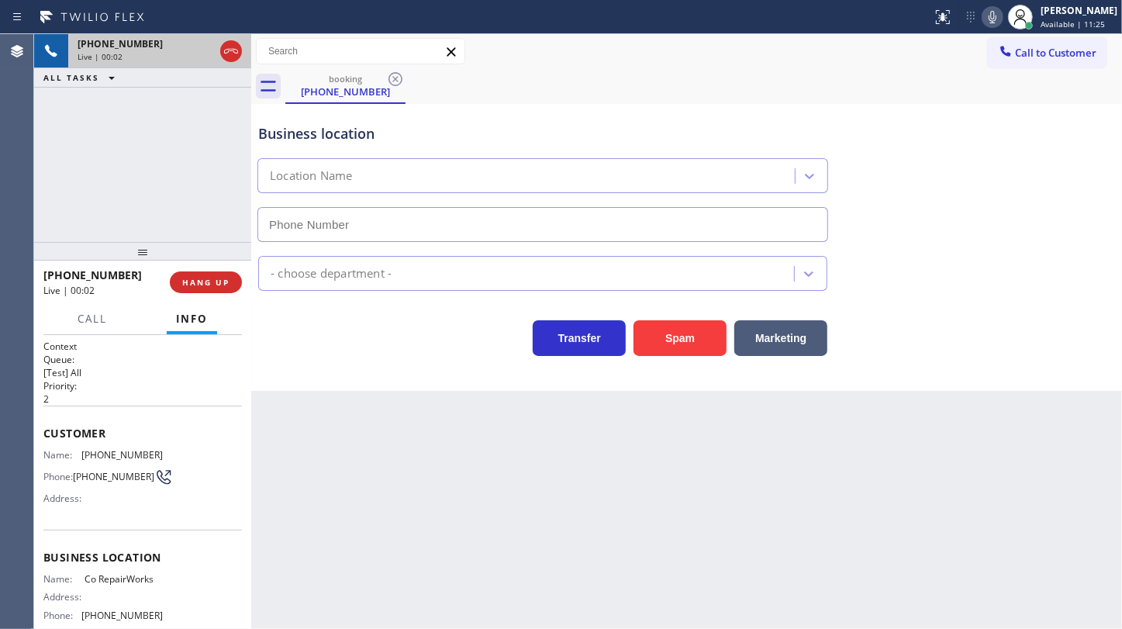
type input "[PHONE_NUMBER]"
click at [714, 336] on button "Spam" at bounding box center [679, 338] width 93 height 36
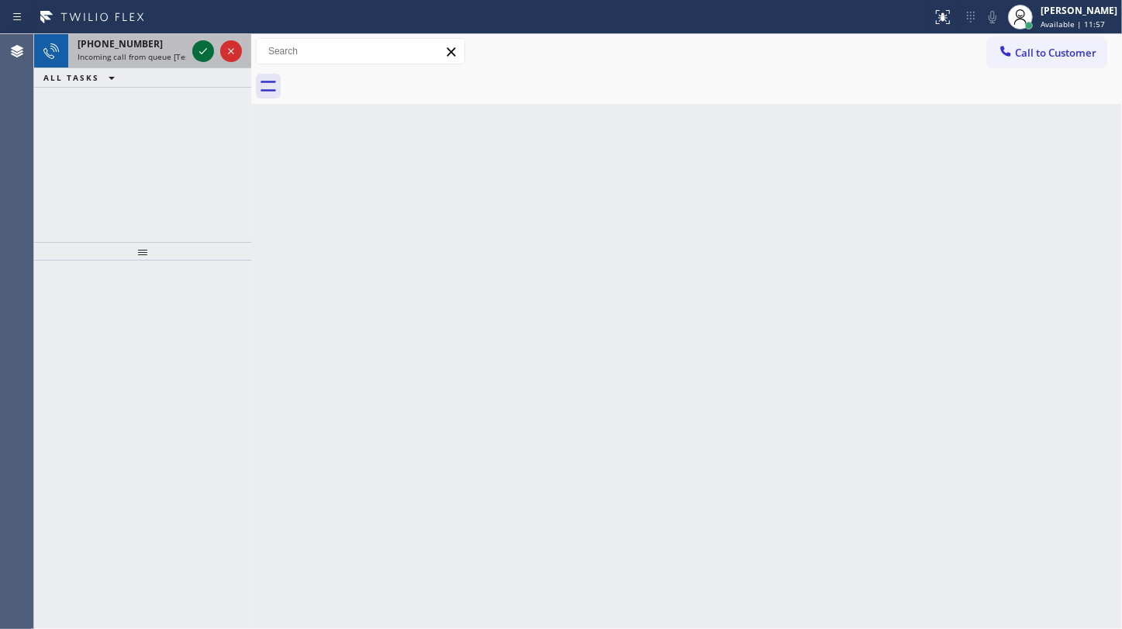
click at [199, 50] on icon at bounding box center [203, 51] width 19 height 19
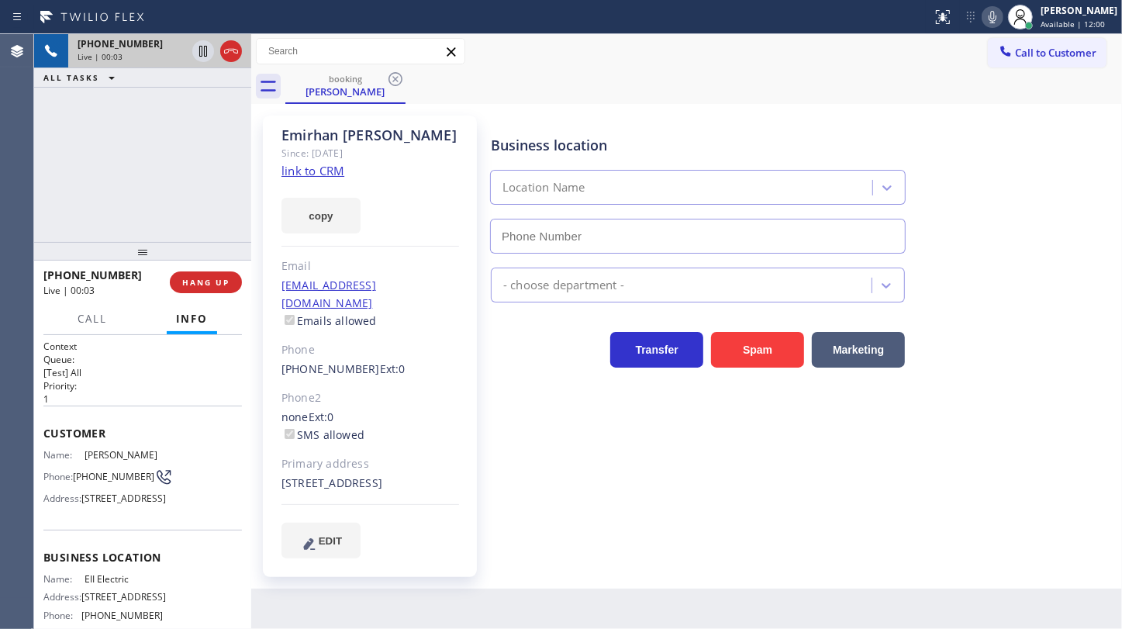
type input "[PHONE_NUMBER]"
click at [333, 171] on link "link to CRM" at bounding box center [312, 171] width 63 height 16
click at [992, 19] on icon at bounding box center [992, 17] width 19 height 19
click at [308, 204] on button "copy" at bounding box center [320, 216] width 79 height 36
click at [991, 14] on icon at bounding box center [992, 17] width 19 height 19
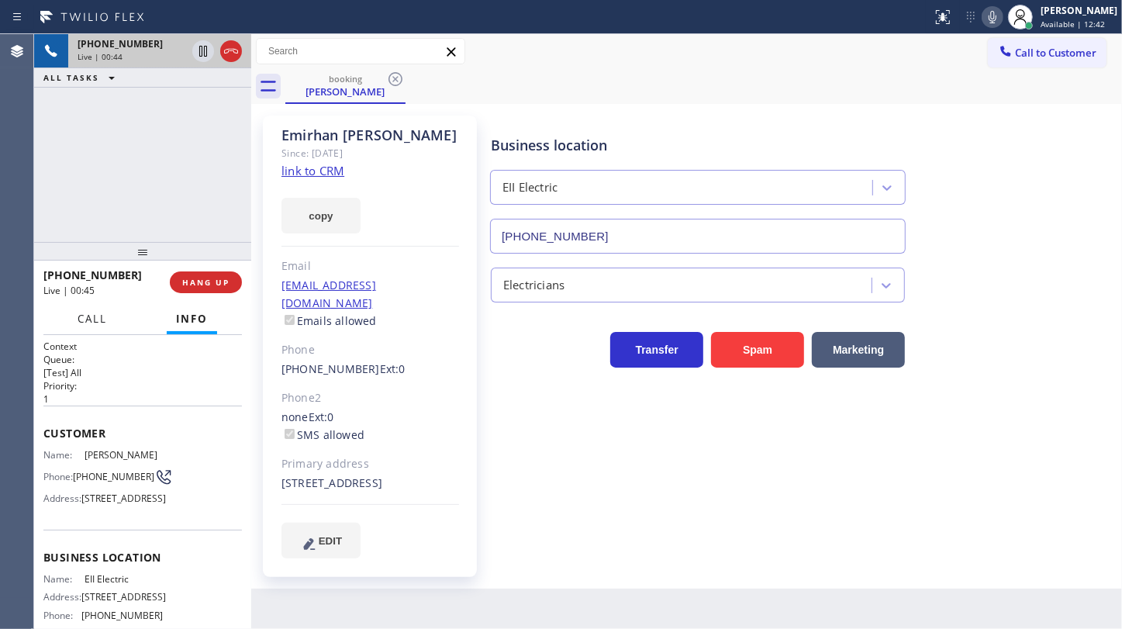
click at [92, 319] on span "Call" at bounding box center [92, 319] width 29 height 14
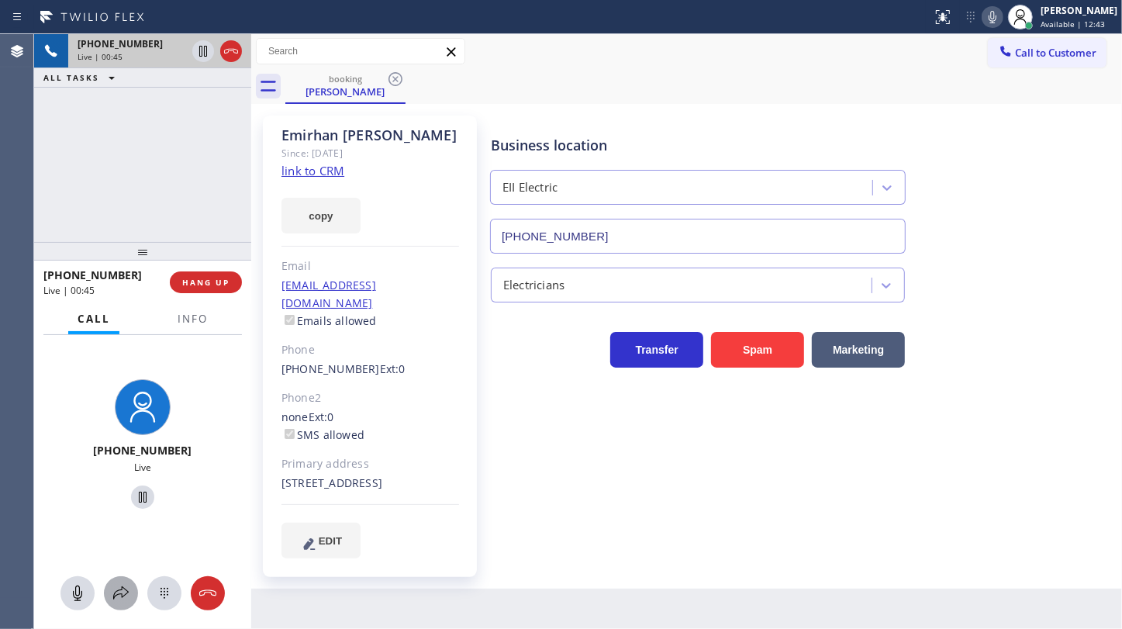
click at [116, 581] on button at bounding box center [121, 593] width 34 height 34
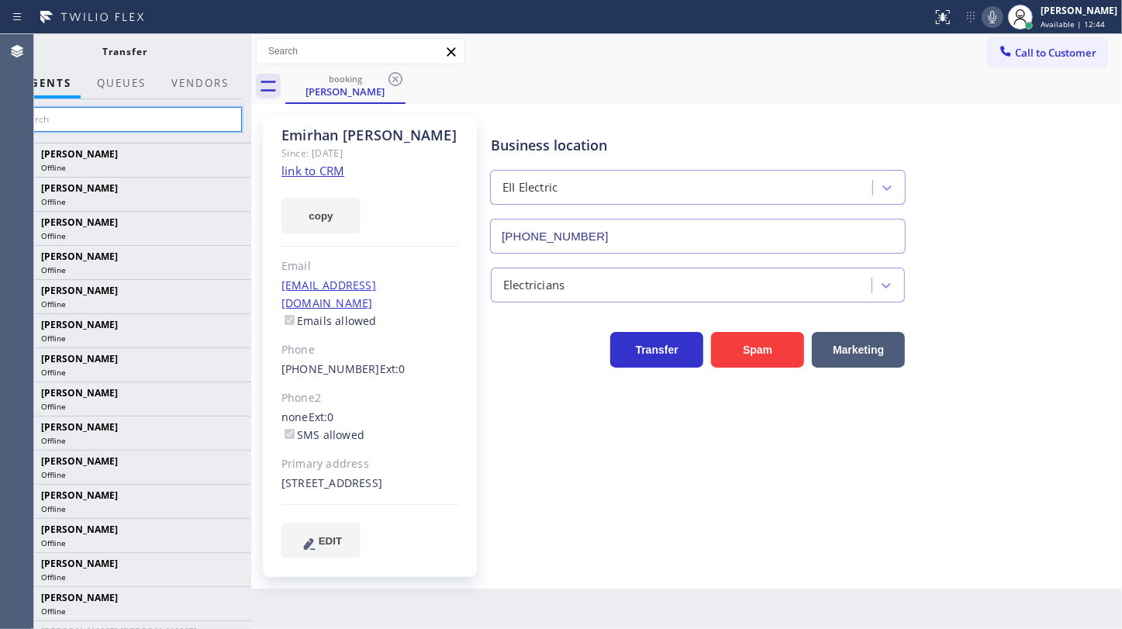
click at [167, 124] on input "text" at bounding box center [125, 119] width 233 height 25
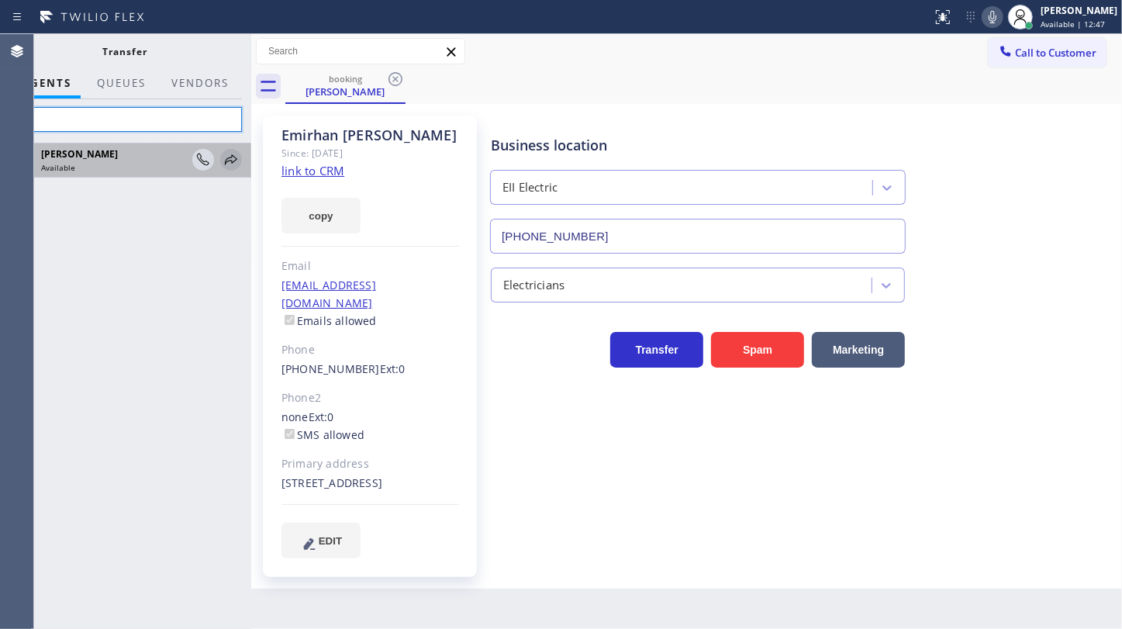
type input "feli"
click at [232, 159] on icon at bounding box center [231, 159] width 19 height 19
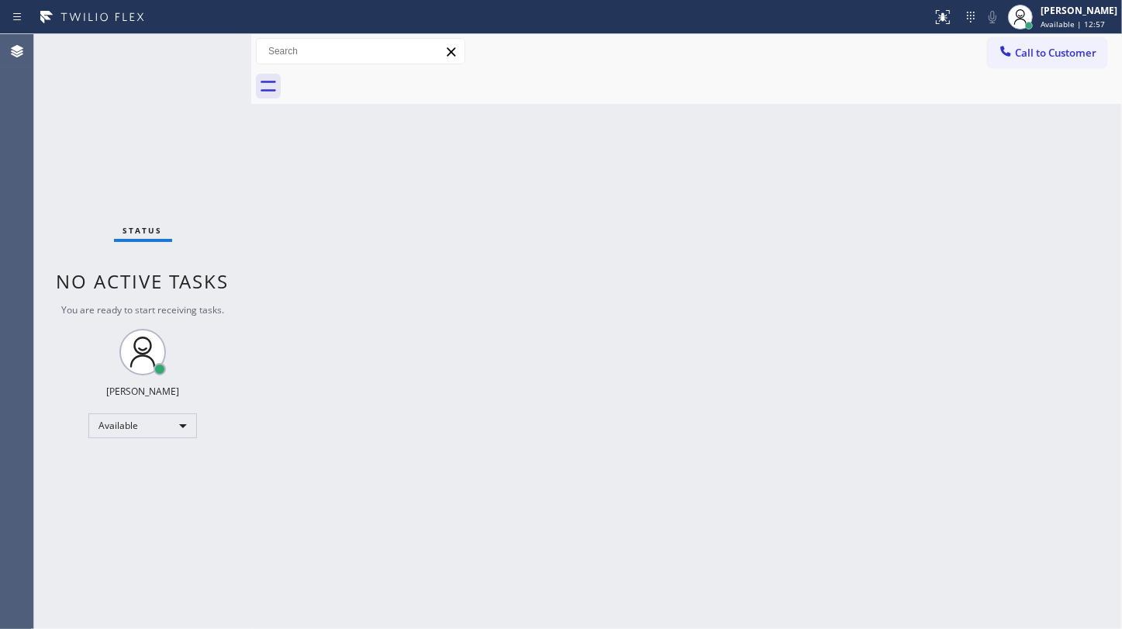
click at [982, 170] on div "Back to Dashboard Change Sender ID Customers Technicians Select a contact Outbo…" at bounding box center [686, 331] width 871 height 595
click at [143, 164] on div "Status No active tasks You are ready to start receiving tasks. JENIZA ALCAYDE A…" at bounding box center [142, 331] width 217 height 595
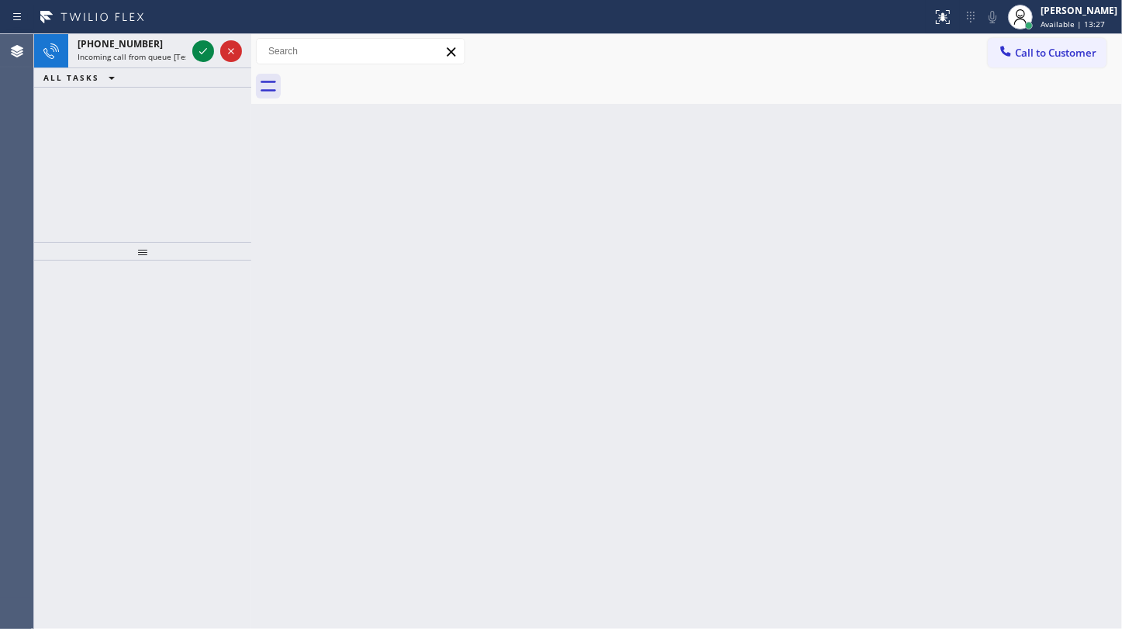
click at [112, 122] on div "[PHONE_NUMBER] Incoming call from queue [Test] All ALL TASKS ALL TASKS ACTIVE T…" at bounding box center [142, 138] width 217 height 208
click at [201, 47] on icon at bounding box center [203, 51] width 19 height 19
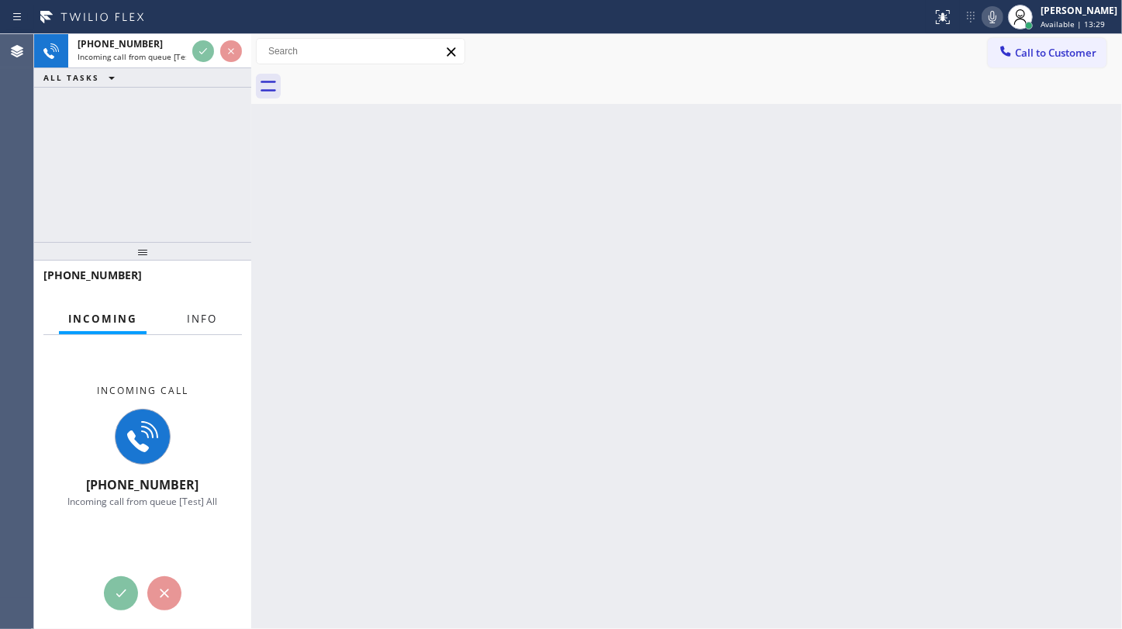
click at [201, 316] on span "Info" at bounding box center [202, 319] width 30 height 14
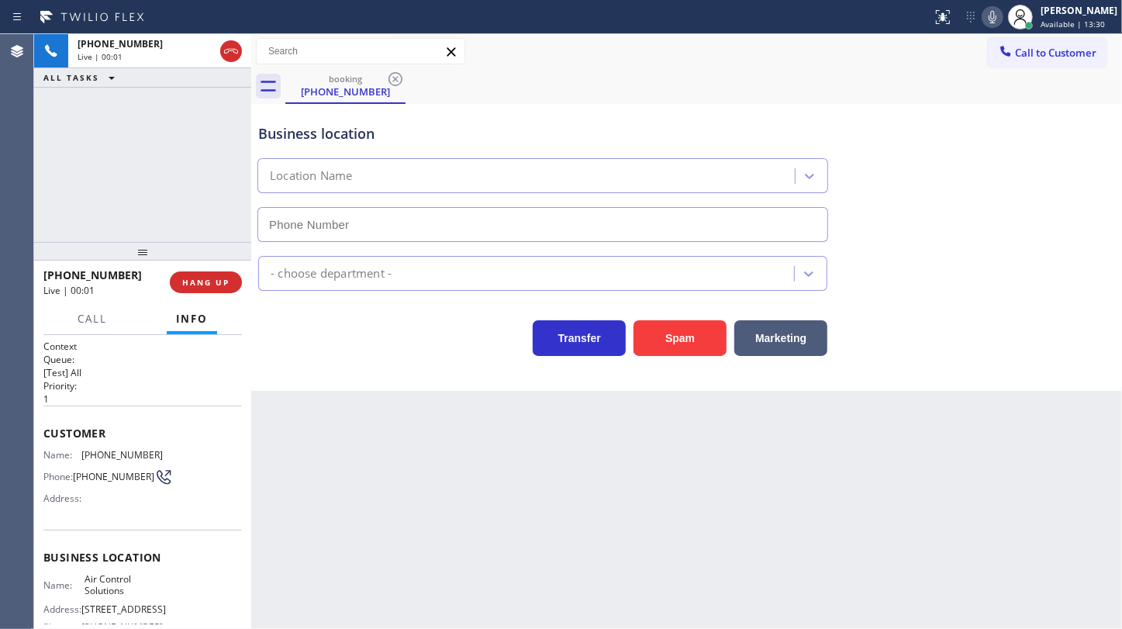
type input "[PHONE_NUMBER]"
click at [663, 343] on button "Spam" at bounding box center [679, 338] width 93 height 36
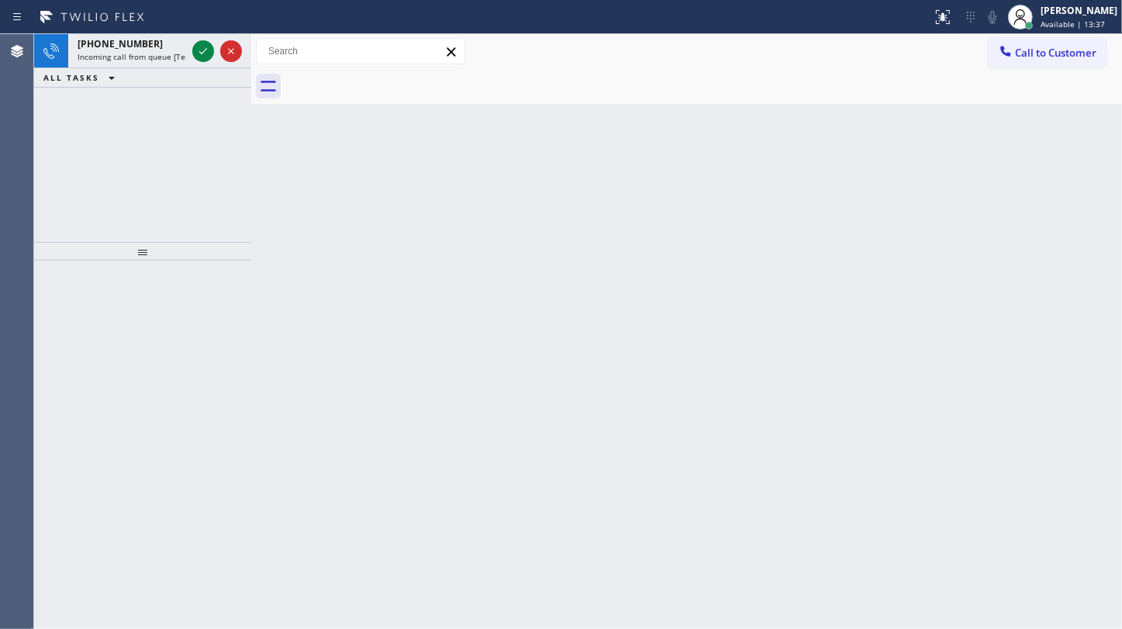
drag, startPoint x: 98, startPoint y: 142, endPoint x: 159, endPoint y: 85, distance: 82.8
click at [99, 142] on div "[PHONE_NUMBER] Incoming call from queue [Test] All ALL TASKS ALL TASKS ACTIVE T…" at bounding box center [142, 138] width 217 height 208
click at [212, 47] on icon at bounding box center [203, 51] width 19 height 19
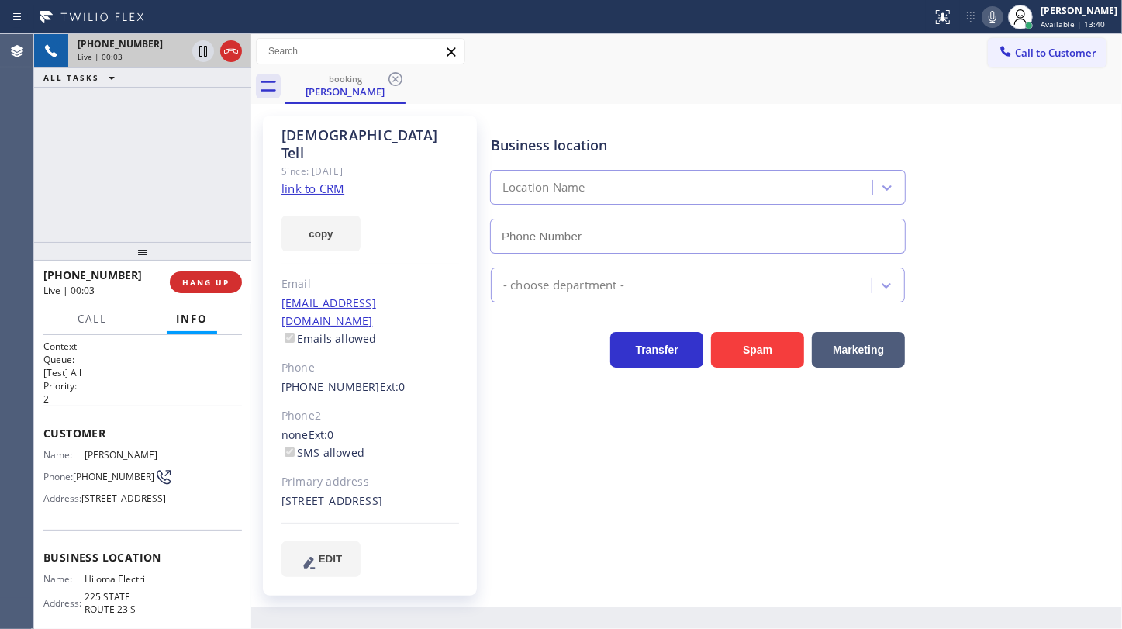
type input "[PHONE_NUMBER]"
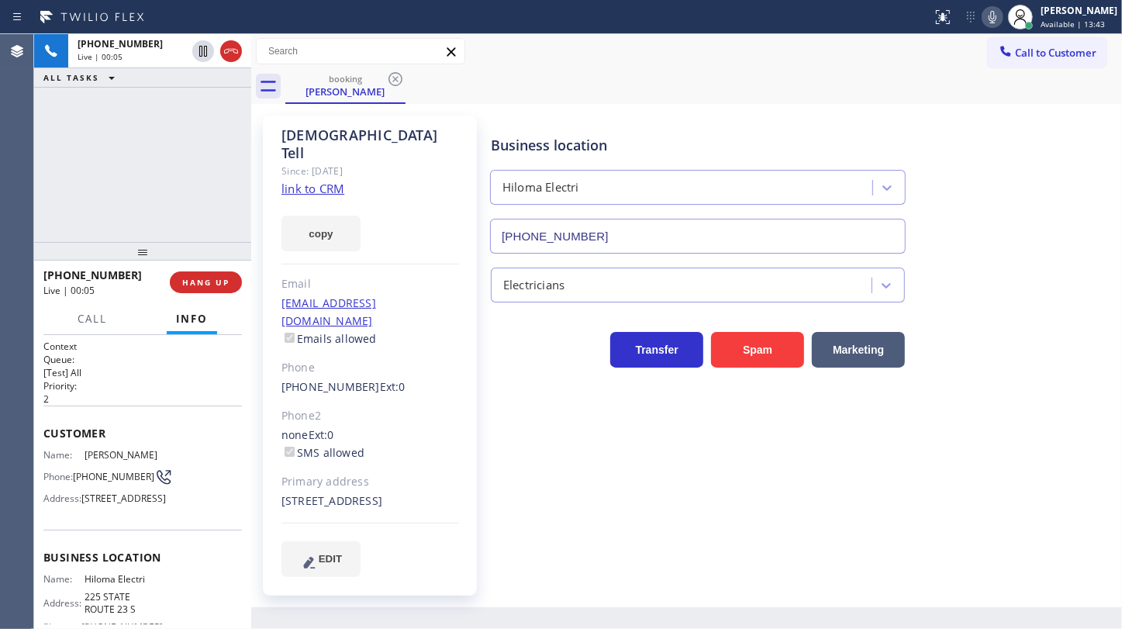
click at [302, 181] on link "link to CRM" at bounding box center [312, 189] width 63 height 16
click at [992, 16] on icon at bounding box center [993, 17] width 8 height 12
click at [213, 47] on div at bounding box center [203, 51] width 22 height 19
click at [209, 50] on icon at bounding box center [203, 51] width 19 height 19
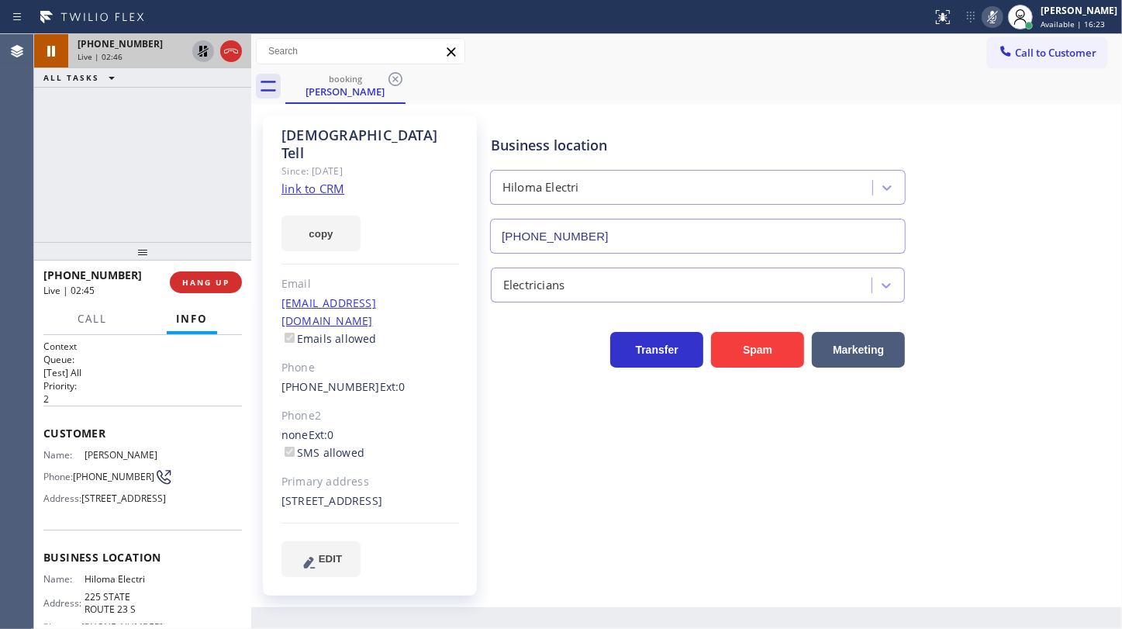
click at [144, 152] on div "[PHONE_NUMBER] Live | 02:46 ALL TASKS ALL TASKS ACTIVE TASKS TASKS IN WRAP UP" at bounding box center [142, 138] width 217 height 208
click at [203, 55] on icon at bounding box center [203, 51] width 19 height 19
click at [984, 19] on div at bounding box center [993, 17] width 22 height 19
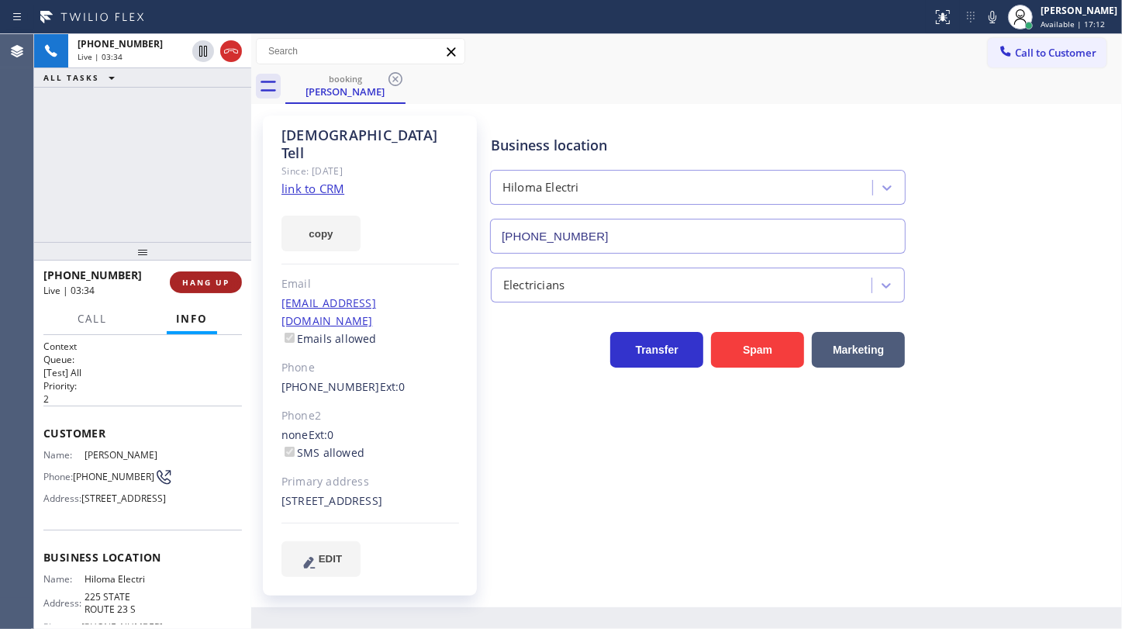
click at [212, 279] on span "HANG UP" at bounding box center [205, 282] width 47 height 11
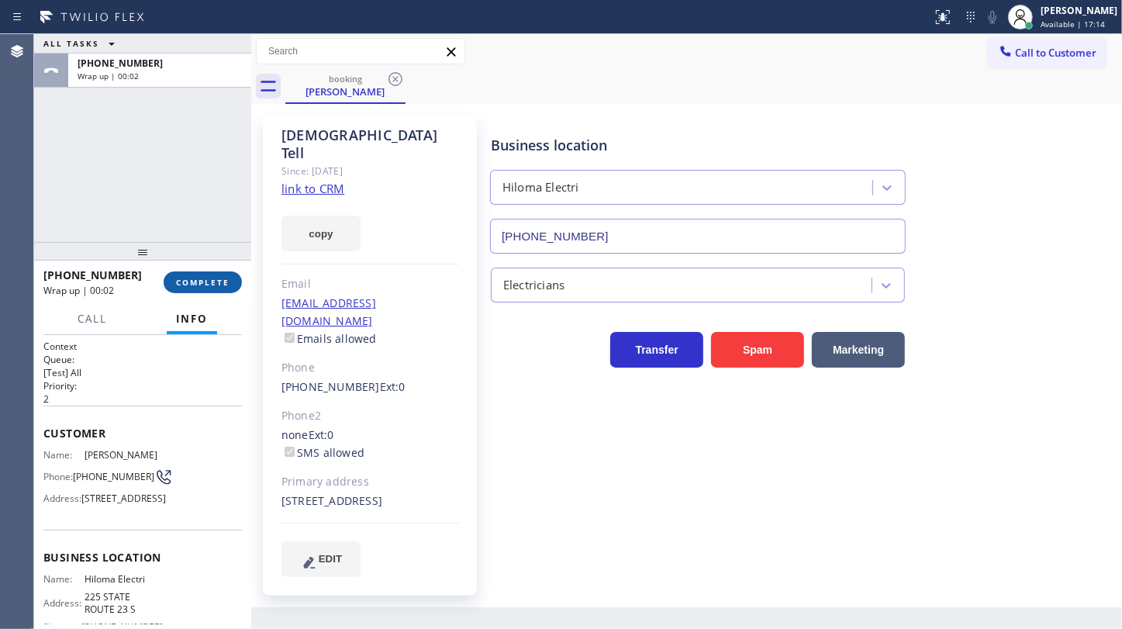
click at [224, 287] on span "COMPLETE" at bounding box center [202, 282] width 53 height 11
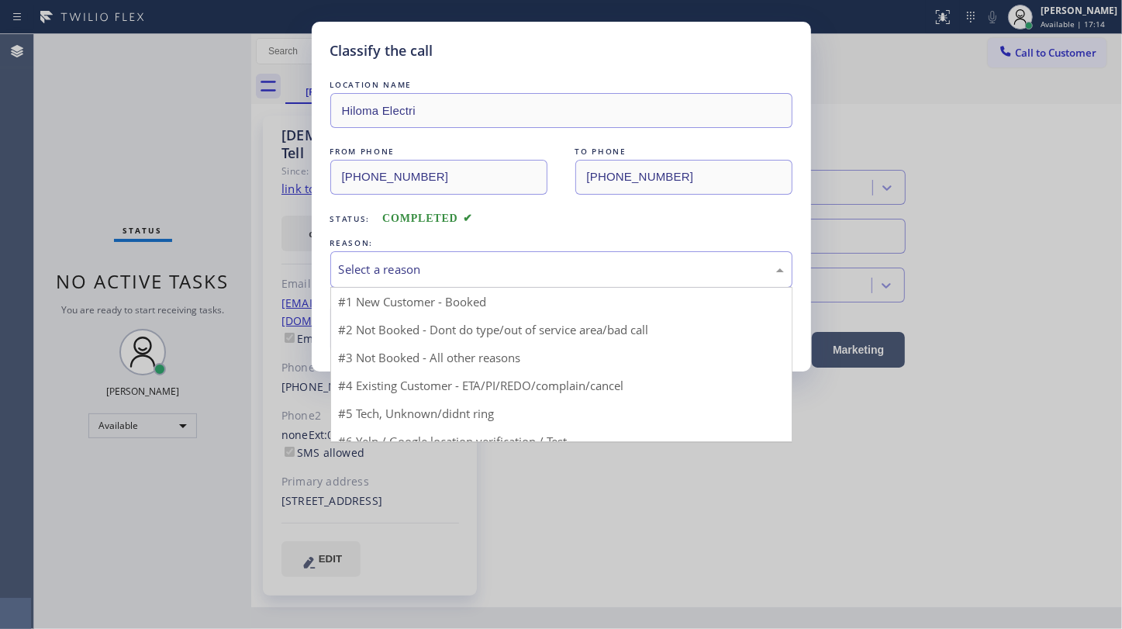
click at [365, 271] on div "Select a reason" at bounding box center [561, 270] width 445 height 18
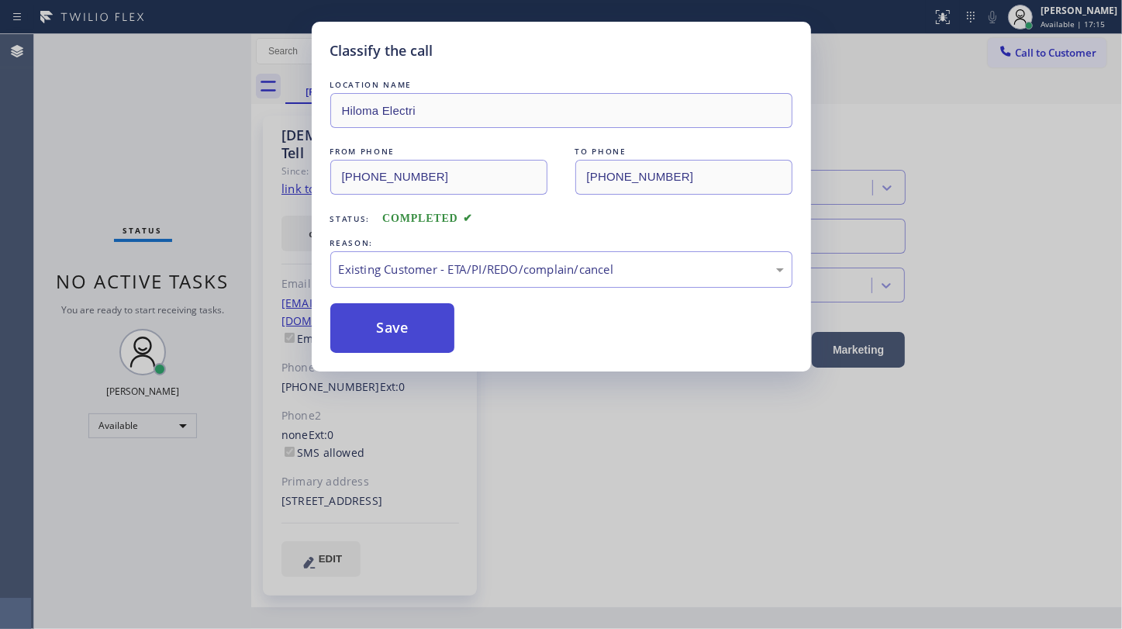
click at [377, 323] on button "Save" at bounding box center [392, 328] width 125 height 50
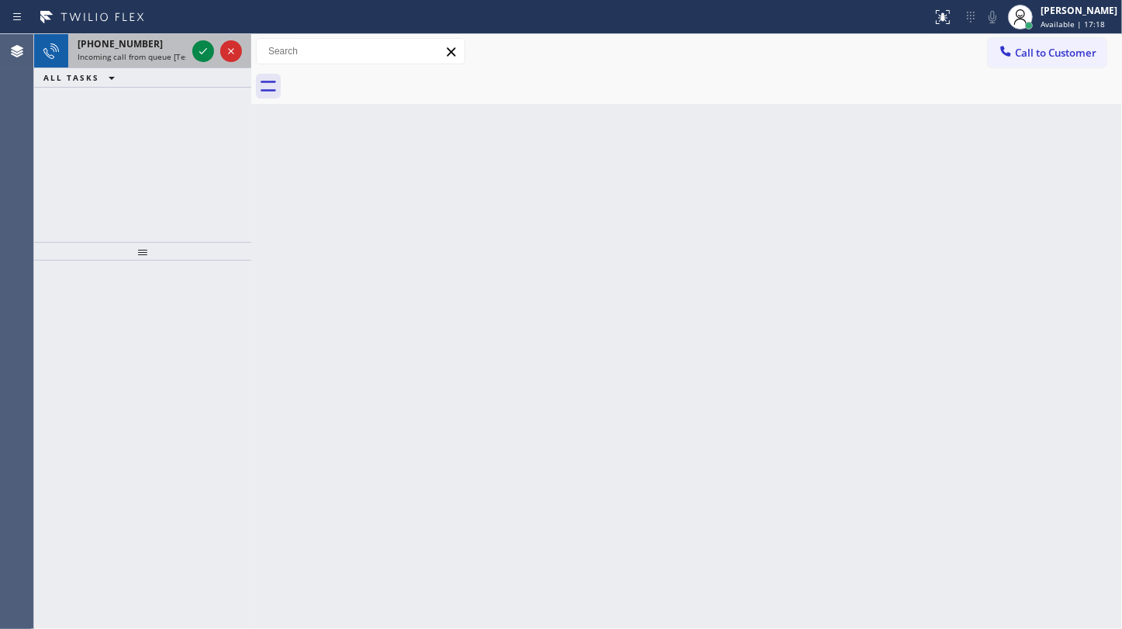
drag, startPoint x: 60, startPoint y: 134, endPoint x: 142, endPoint y: 60, distance: 110.3
click at [78, 119] on div "[PHONE_NUMBER] Incoming call from queue [Test] All ALL TASKS ALL TASKS ACTIVE T…" at bounding box center [142, 138] width 217 height 208
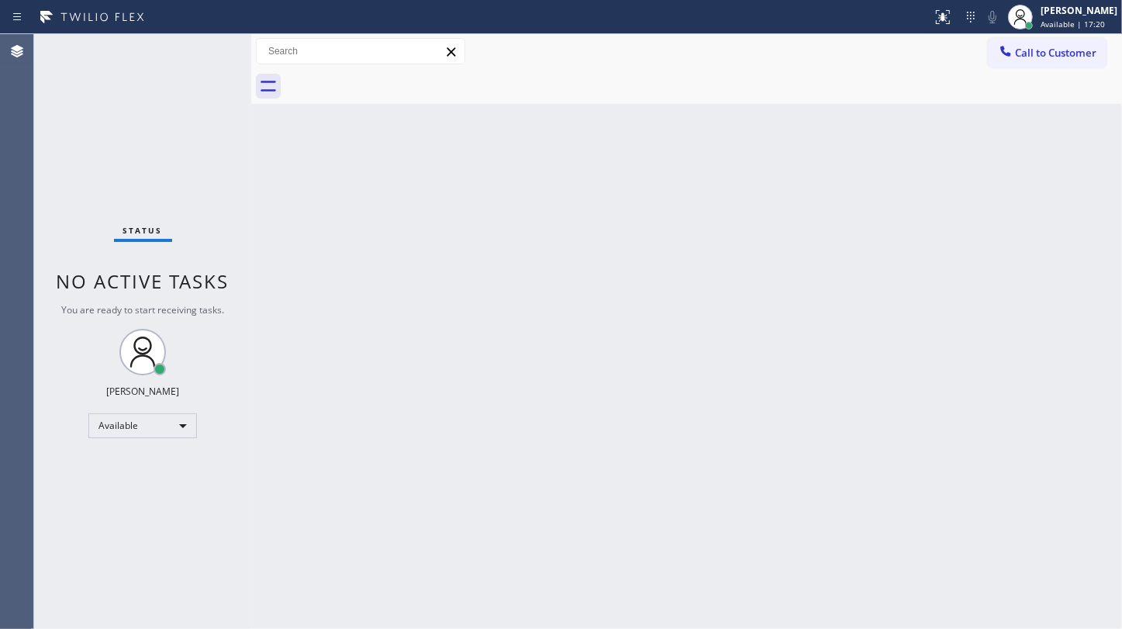
click at [200, 46] on div "Status No active tasks You are ready to start receiving tasks. JENIZA ALCAYDE A…" at bounding box center [142, 331] width 217 height 595
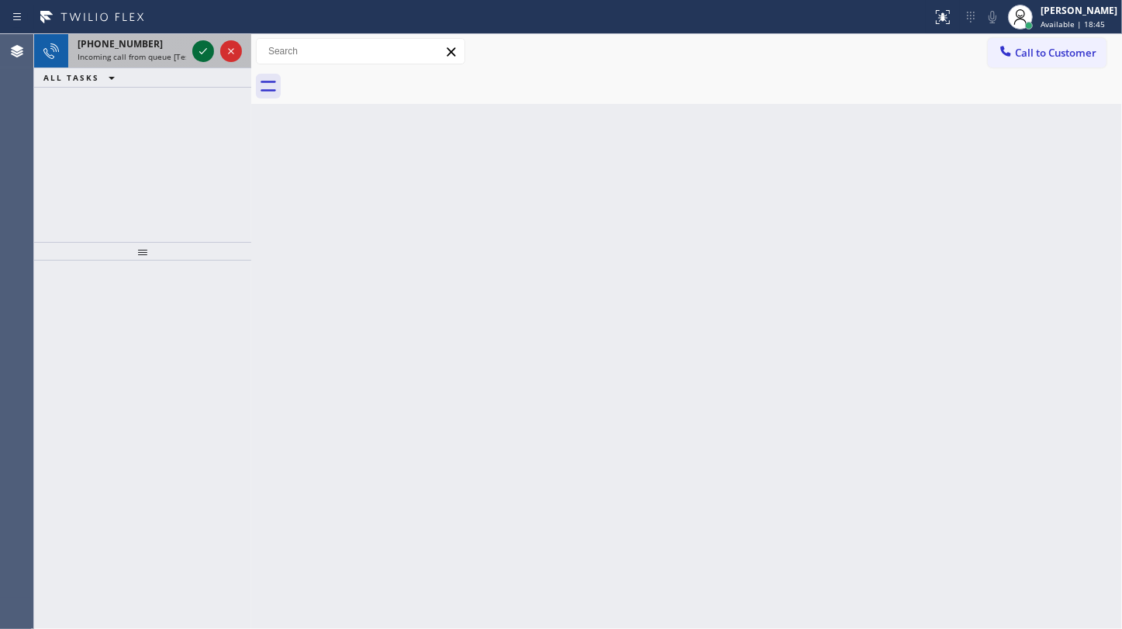
click at [197, 43] on icon at bounding box center [203, 51] width 19 height 19
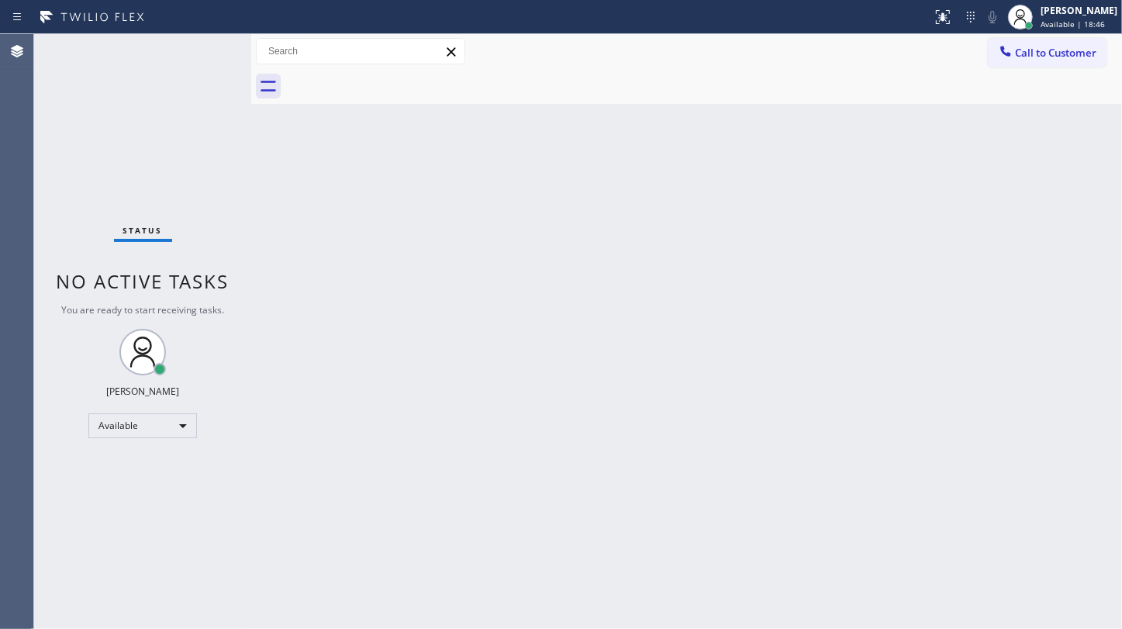
click at [197, 46] on div "Status No active tasks You are ready to start receiving tasks. JENIZA ALCAYDE A…" at bounding box center [142, 331] width 217 height 595
click at [957, 8] on div at bounding box center [943, 17] width 34 height 19
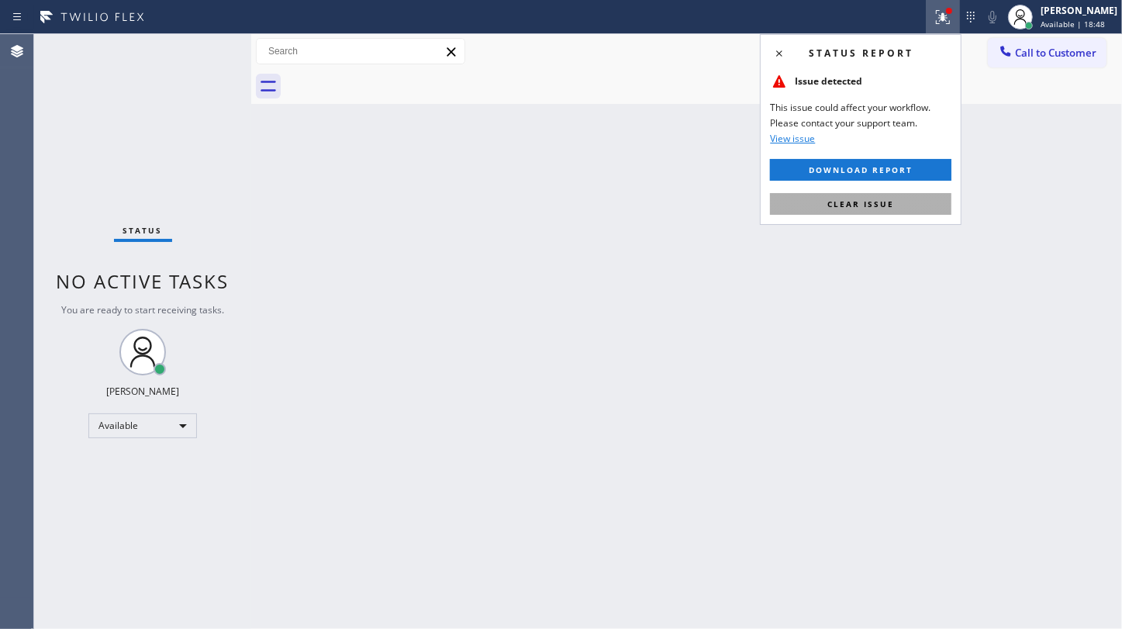
click at [857, 193] on button "Clear issue" at bounding box center [860, 204] width 181 height 22
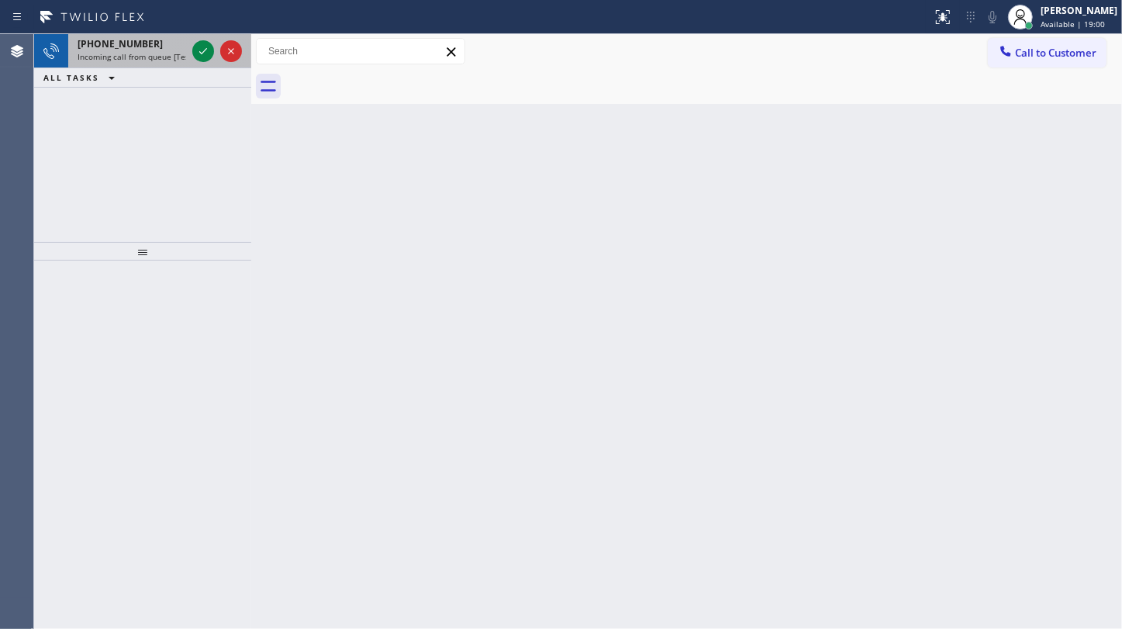
click at [190, 48] on div at bounding box center [217, 51] width 56 height 34
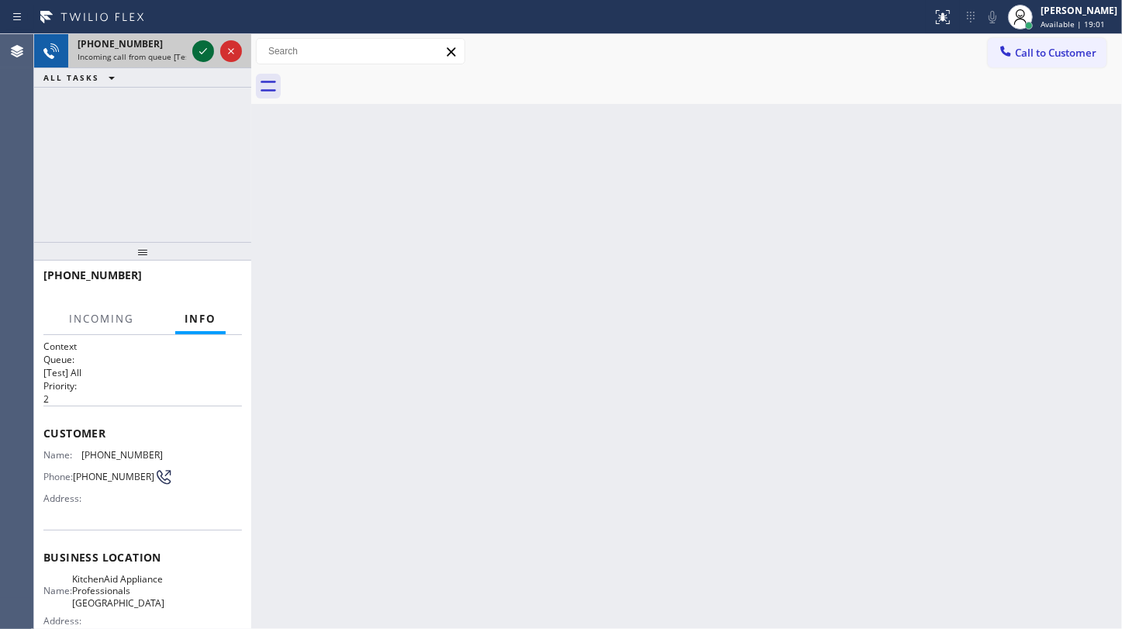
click at [195, 48] on icon at bounding box center [203, 51] width 19 height 19
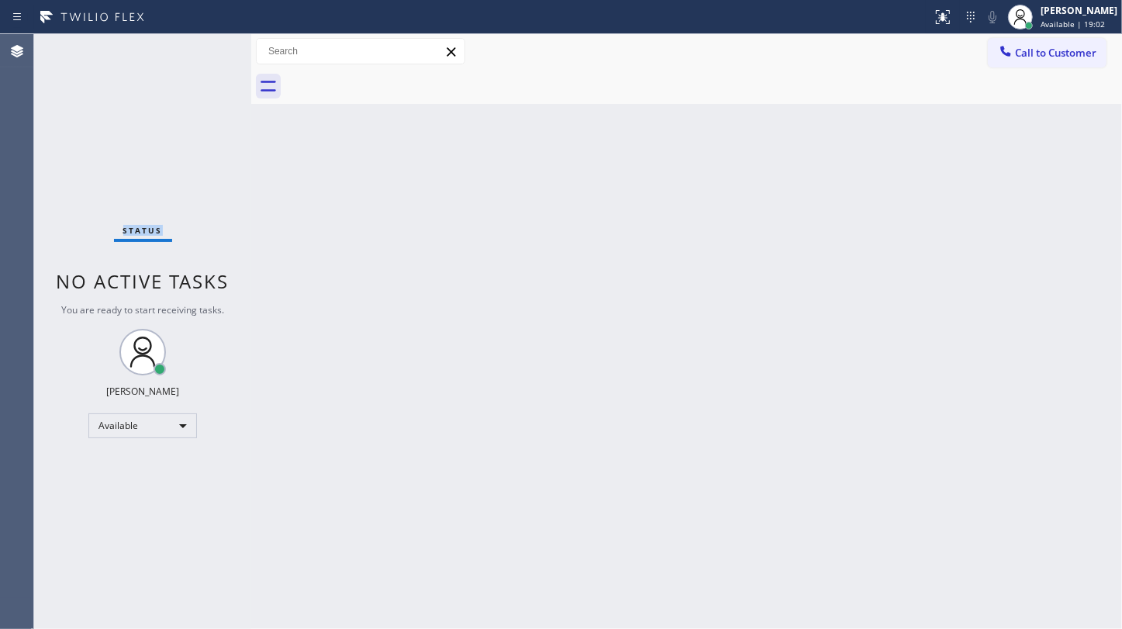
click at [195, 48] on div "Status No active tasks You are ready to start receiving tasks. JENIZA ALCAYDE A…" at bounding box center [142, 331] width 217 height 595
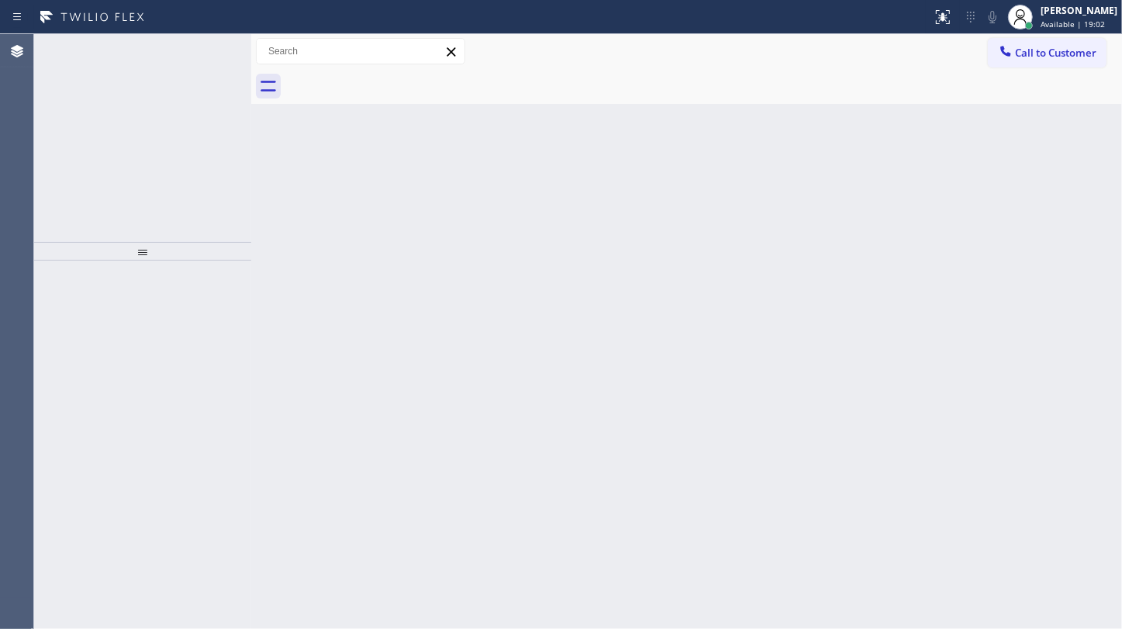
click at [195, 48] on icon at bounding box center [203, 51] width 19 height 19
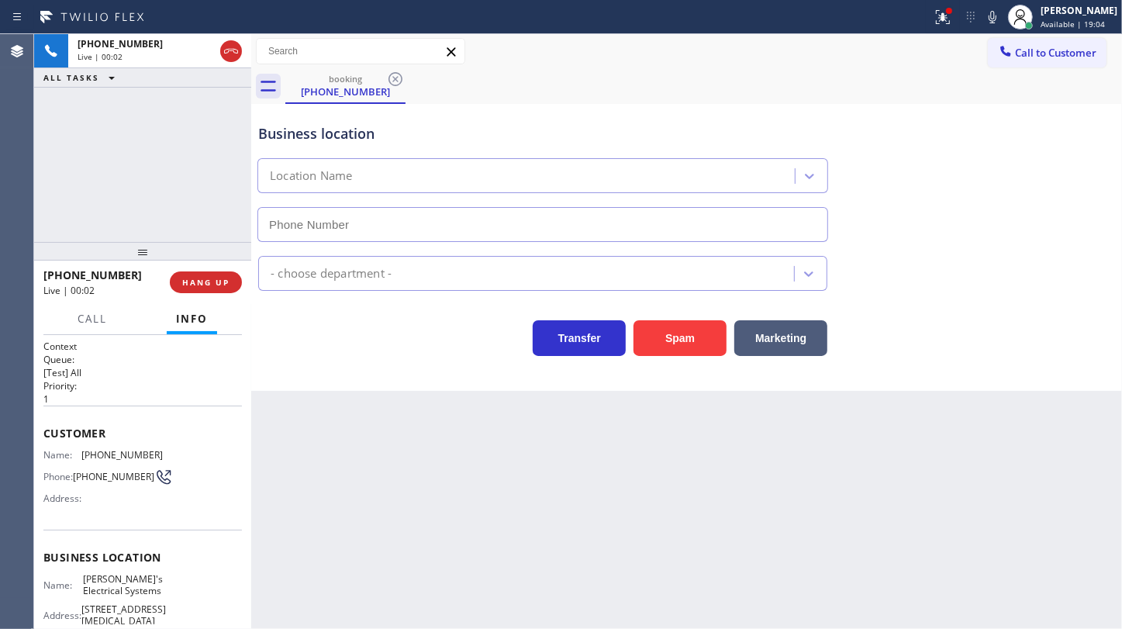
type input "[PHONE_NUMBER]"
click at [934, 16] on div at bounding box center [943, 17] width 34 height 19
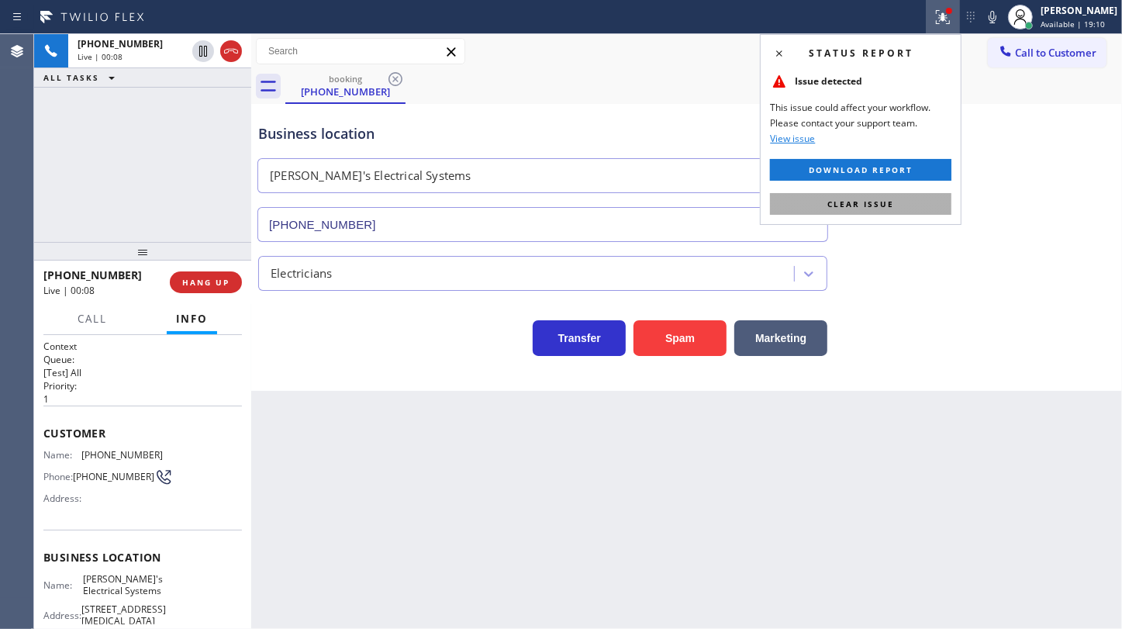
click at [888, 204] on span "Clear issue" at bounding box center [860, 203] width 67 height 11
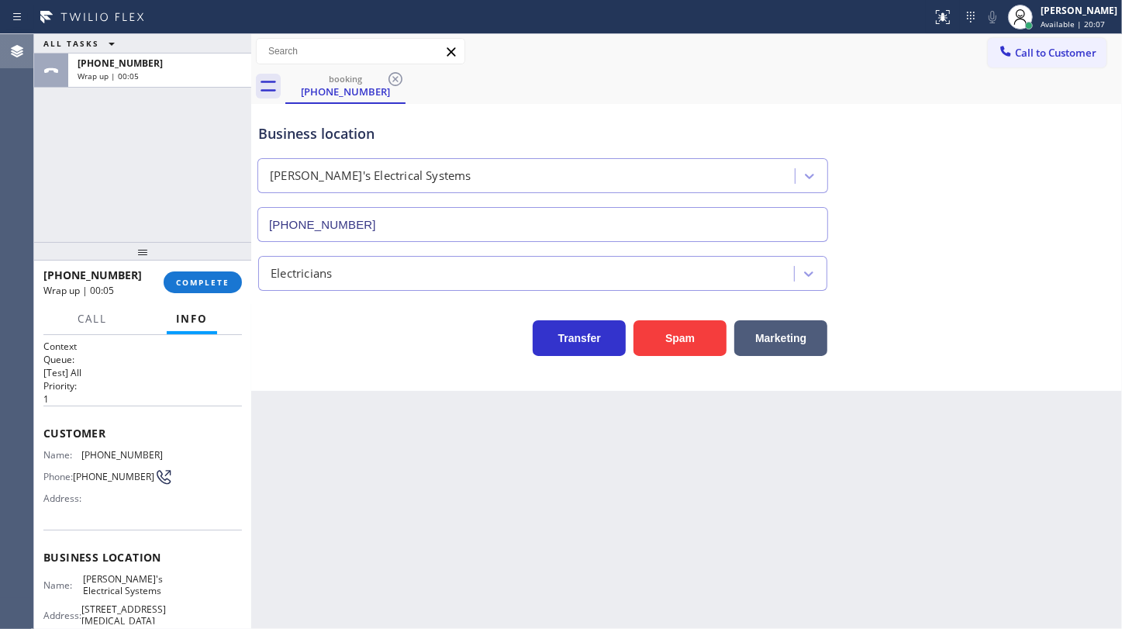
click at [16, 67] on button "Agent Desktop" at bounding box center [16, 51] width 33 height 34
click at [193, 281] on span "COMPLETE" at bounding box center [202, 282] width 53 height 11
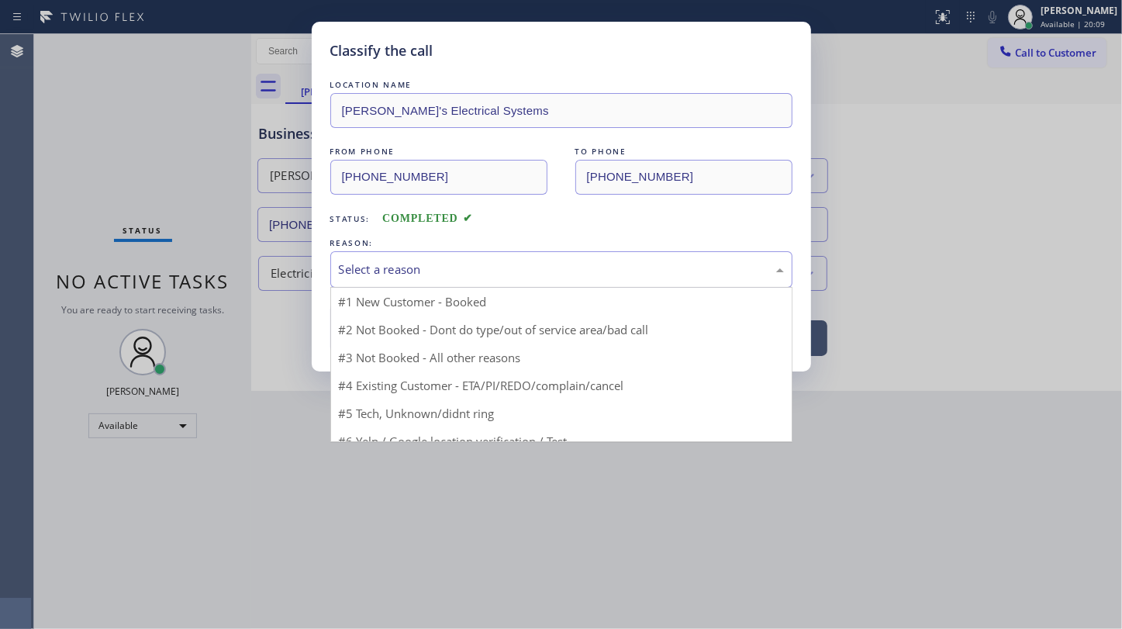
drag, startPoint x: 381, startPoint y: 250, endPoint x: 384, endPoint y: 264, distance: 13.4
click at [384, 264] on div "Select a reason" at bounding box center [561, 269] width 462 height 36
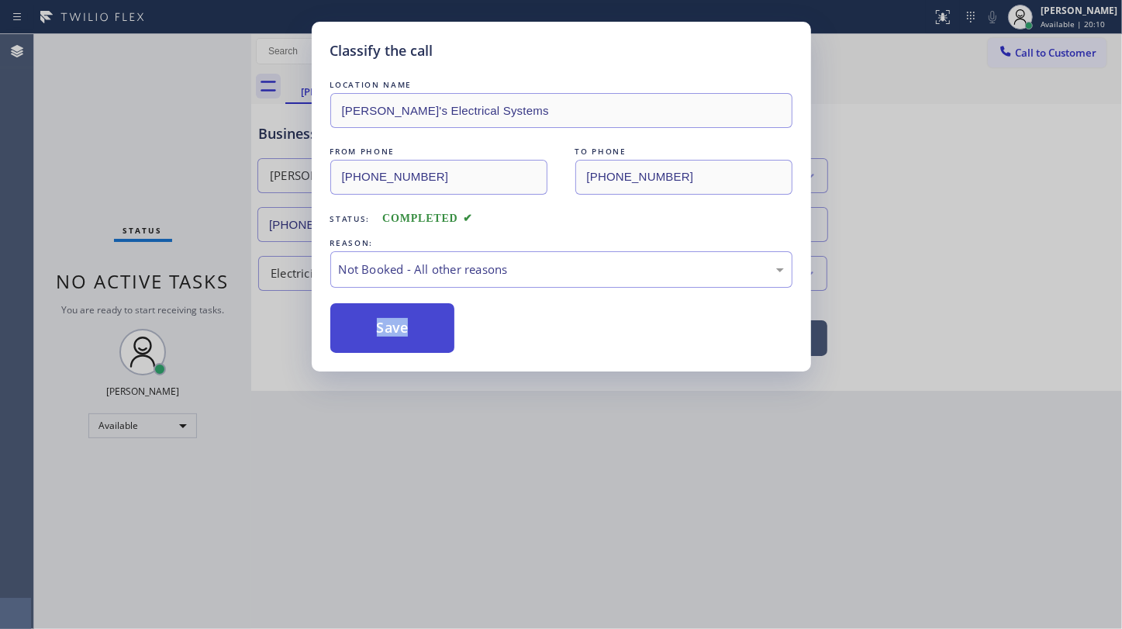
click at [364, 322] on button "Save" at bounding box center [392, 328] width 125 height 50
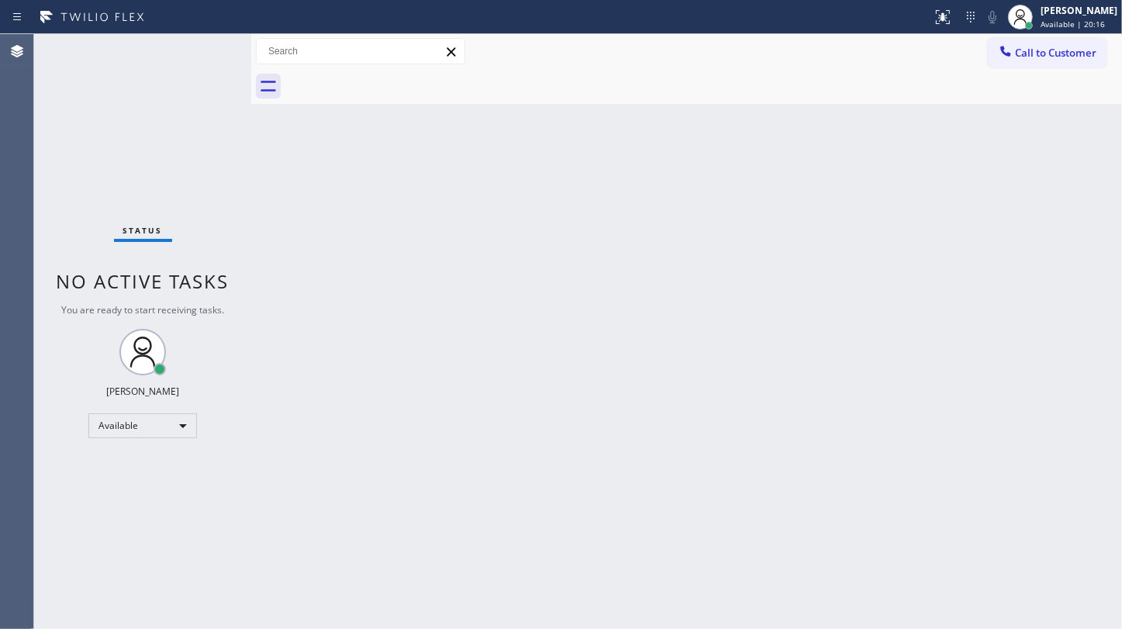
click at [102, 159] on div "Status No active tasks You are ready to start receiving tasks. JENIZA ALCAYDE A…" at bounding box center [142, 331] width 217 height 595
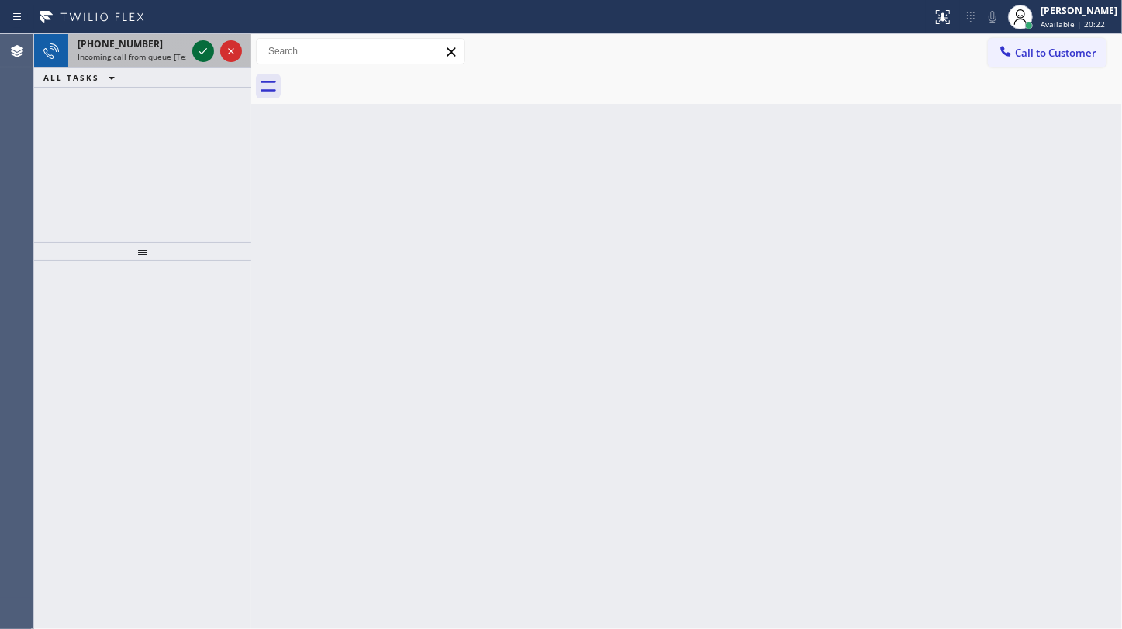
click at [209, 55] on icon at bounding box center [203, 51] width 19 height 19
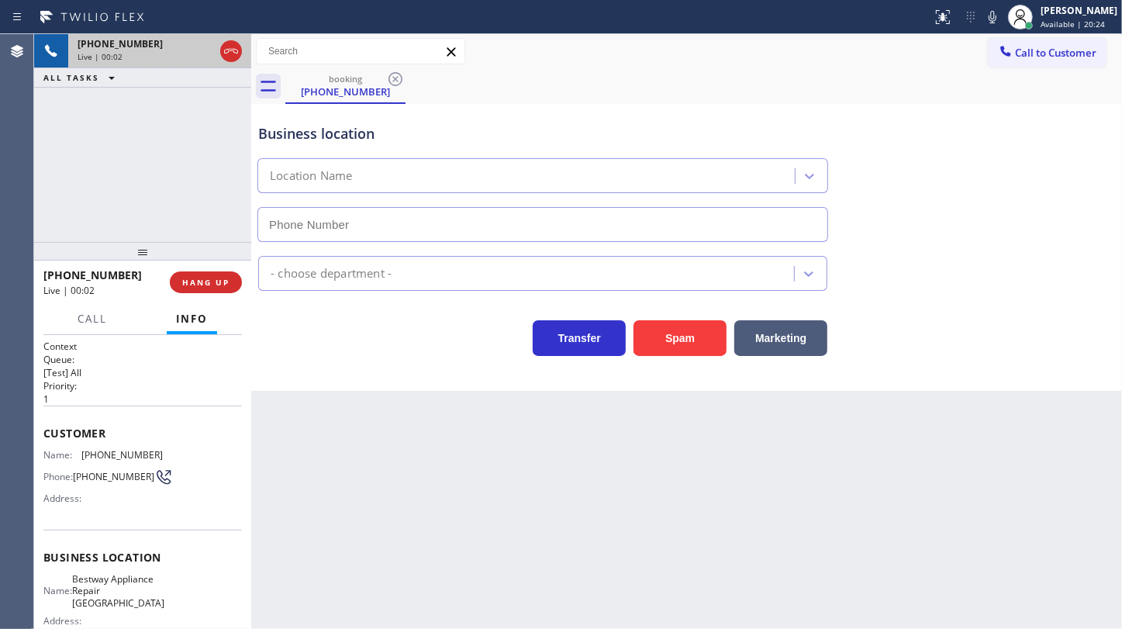
type input "[PHONE_NUMBER]"
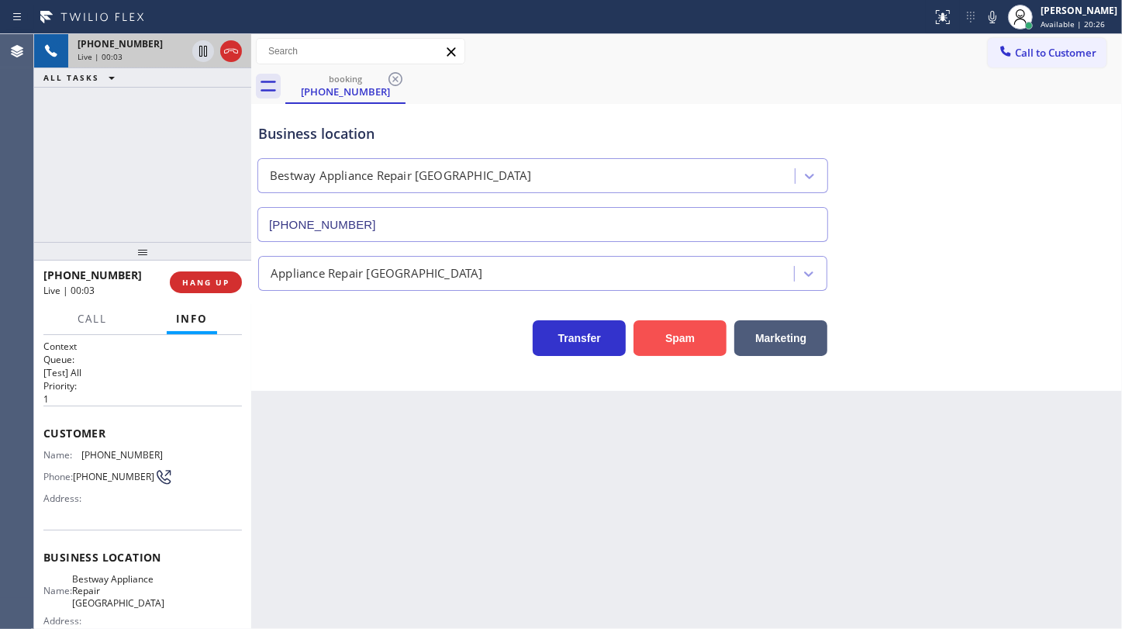
click at [679, 326] on button "Spam" at bounding box center [679, 338] width 93 height 36
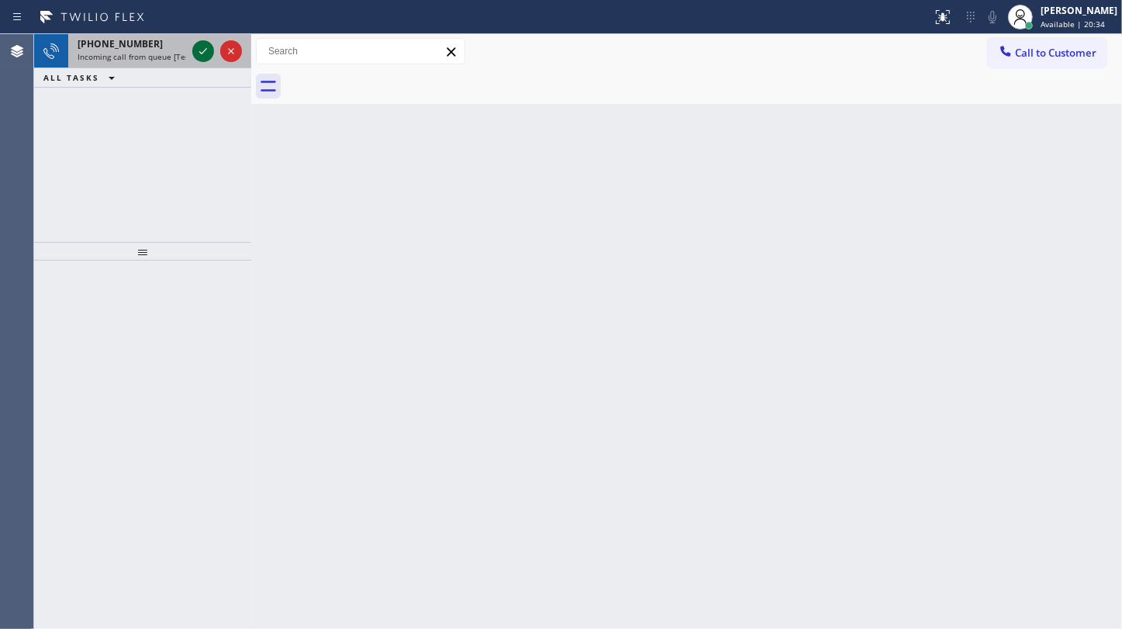
click at [199, 45] on icon at bounding box center [203, 51] width 19 height 19
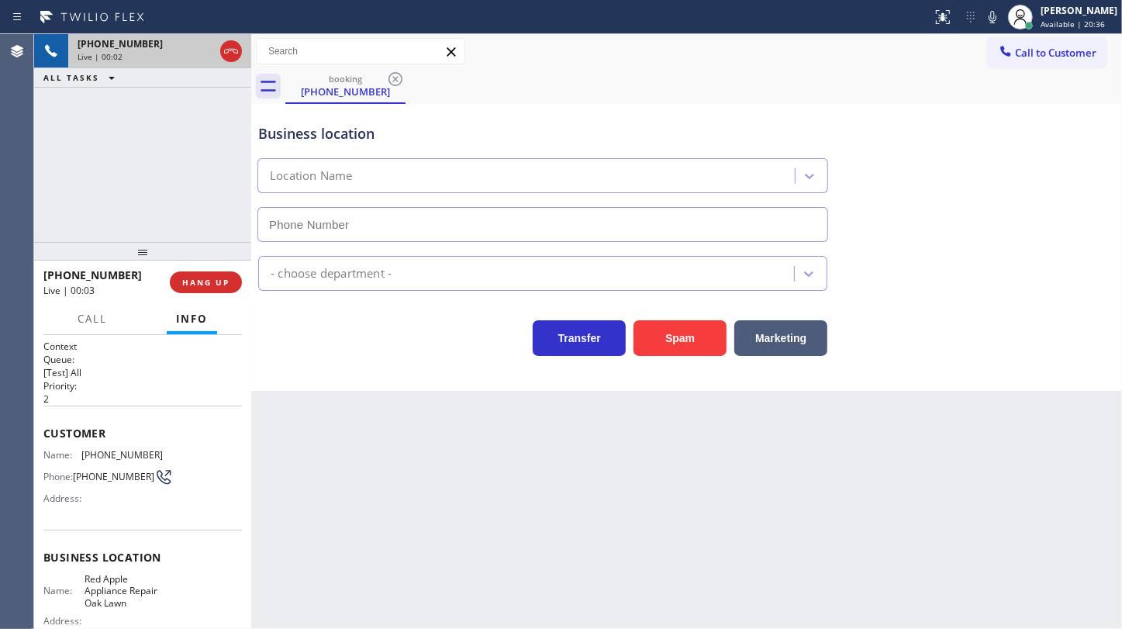
type input "[PHONE_NUMBER]"
click at [164, 132] on div "[PHONE_NUMBER] Live | 00:17 ALL TASKS ALL TASKS ACTIVE TASKS TASKS IN WRAP UP" at bounding box center [142, 138] width 217 height 208
drag, startPoint x: 78, startPoint y: 455, endPoint x: 147, endPoint y: 447, distance: 70.2
click at [147, 449] on div "Name: [PHONE_NUMBER]" at bounding box center [102, 455] width 119 height 12
copy div "[PHONE_NUMBER]"
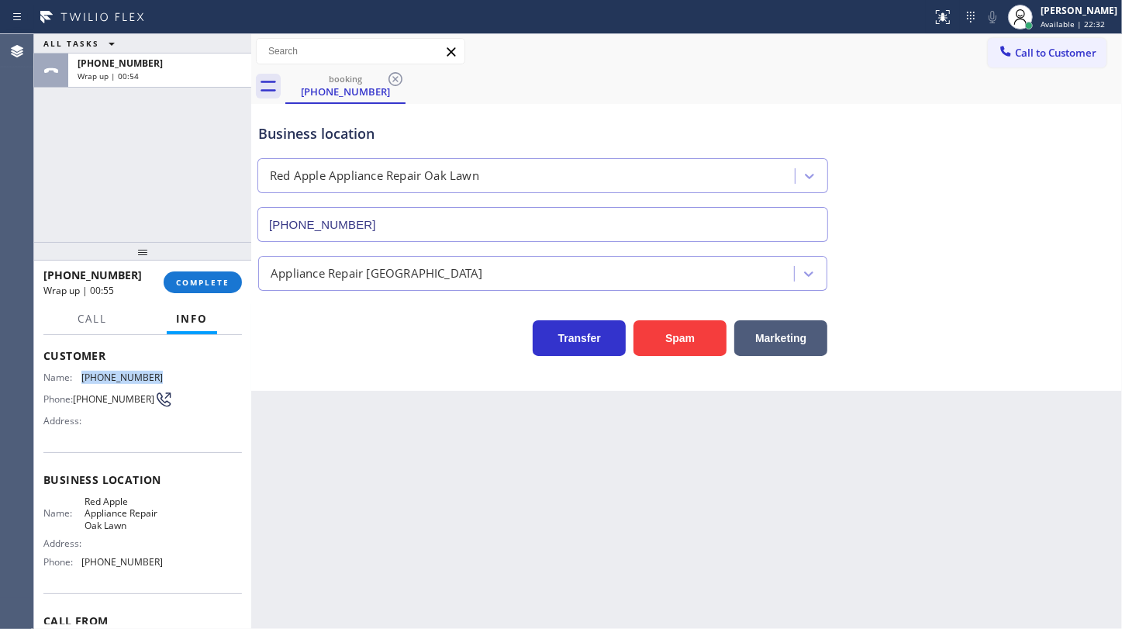
scroll to position [167, 0]
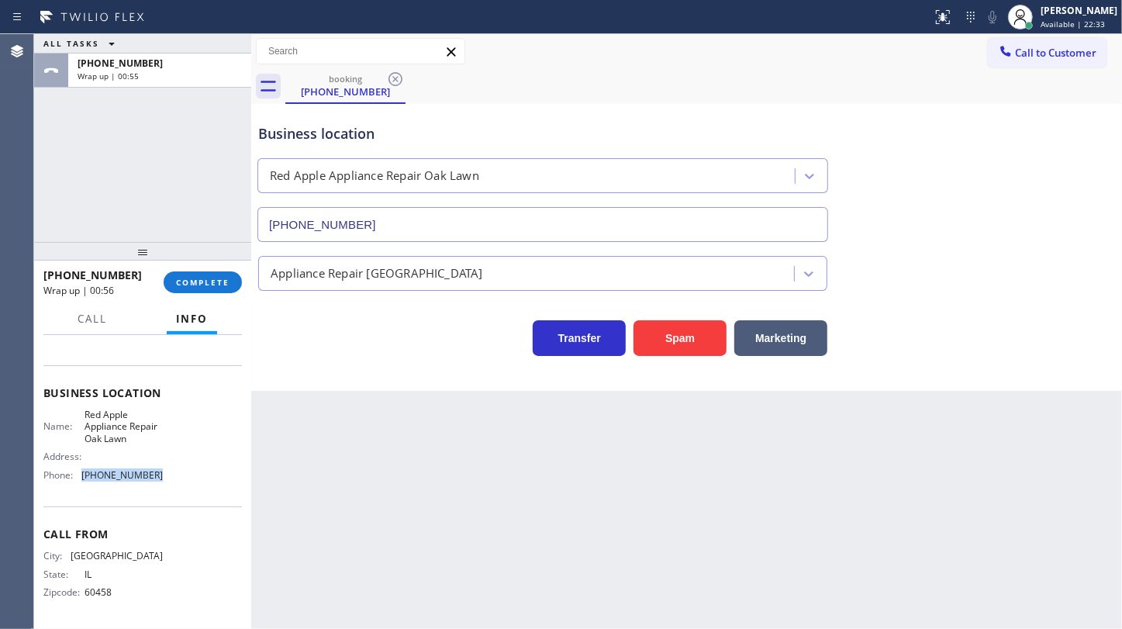
drag, startPoint x: 91, startPoint y: 478, endPoint x: 182, endPoint y: 478, distance: 90.7
click at [182, 478] on div "Name: Red Apple Appliance Repair Oak Lawn Address: Phone: [PHONE_NUMBER]" at bounding box center [142, 448] width 198 height 78
copy div "[PHONE_NUMBER]"
click at [209, 274] on button "COMPLETE" at bounding box center [203, 282] width 78 height 22
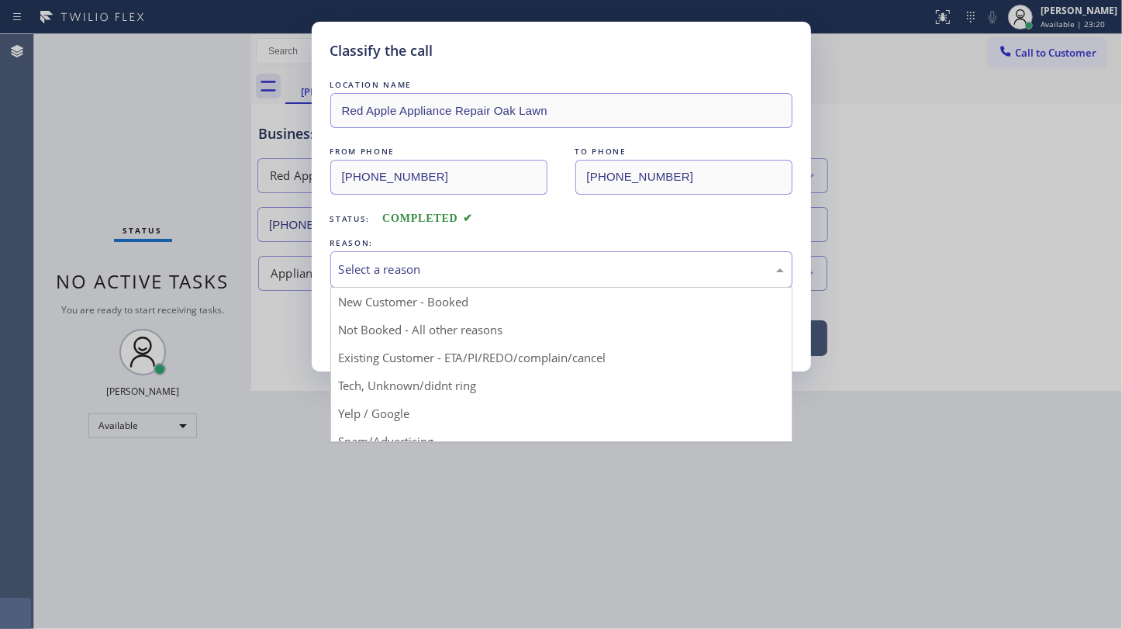
click at [373, 264] on div "Select a reason" at bounding box center [561, 270] width 445 height 18
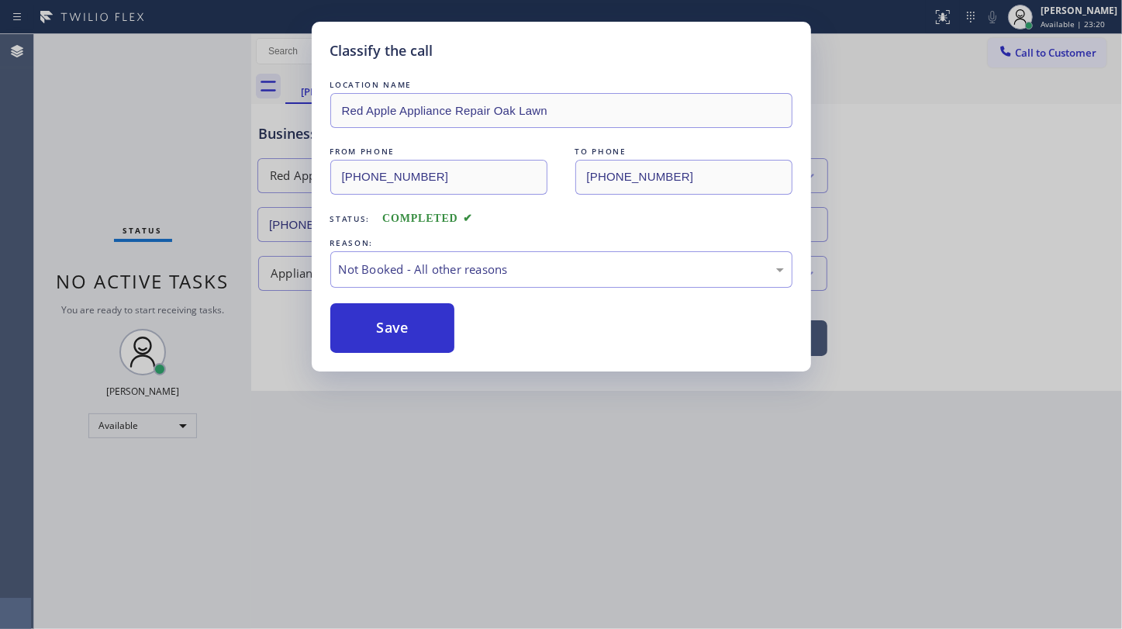
click at [379, 335] on button "Save" at bounding box center [392, 328] width 125 height 50
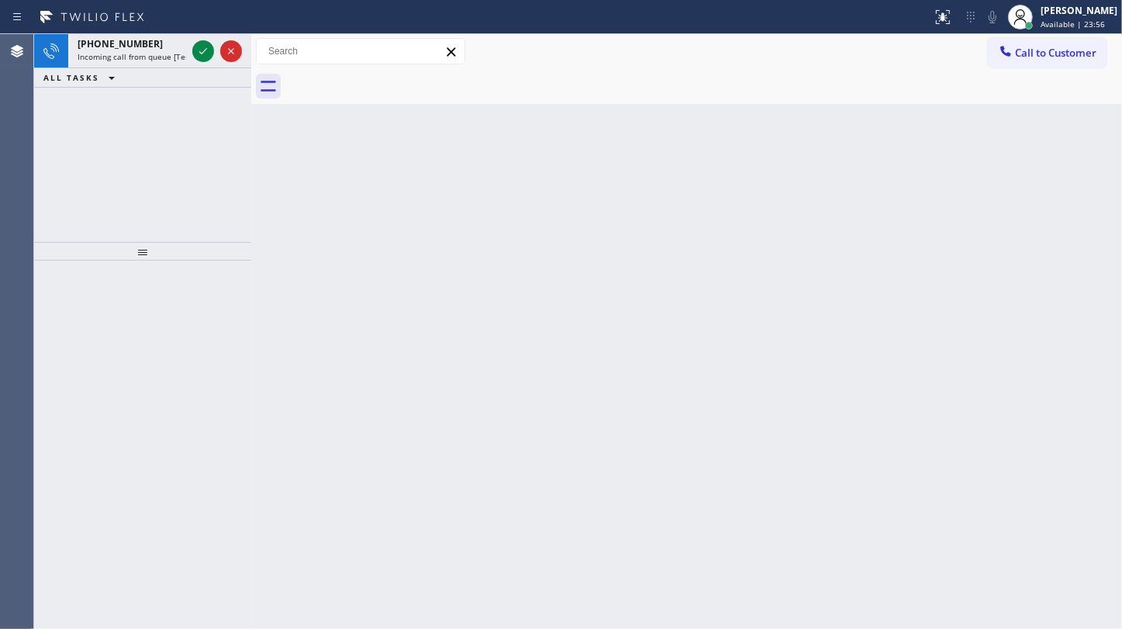
drag, startPoint x: 105, startPoint y: 139, endPoint x: 189, endPoint y: 74, distance: 106.1
click at [106, 137] on div "[PHONE_NUMBER] Incoming call from queue [Test] All ALL TASKS ALL TASKS ACTIVE T…" at bounding box center [142, 138] width 217 height 208
click at [205, 50] on icon at bounding box center [203, 51] width 8 height 6
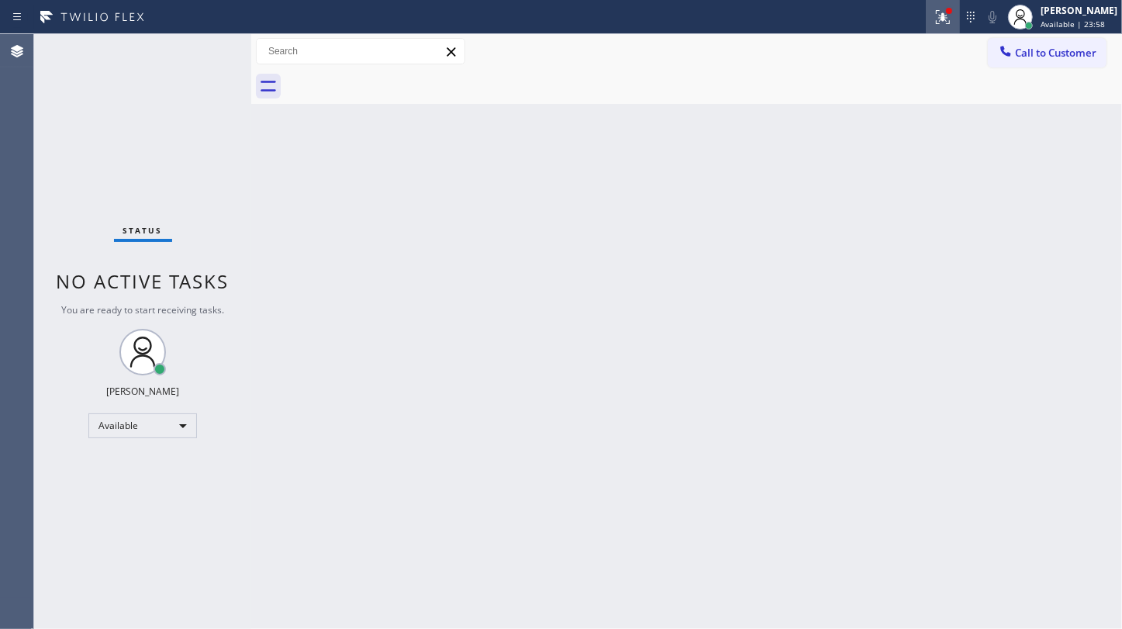
click at [936, 22] on icon at bounding box center [943, 17] width 19 height 19
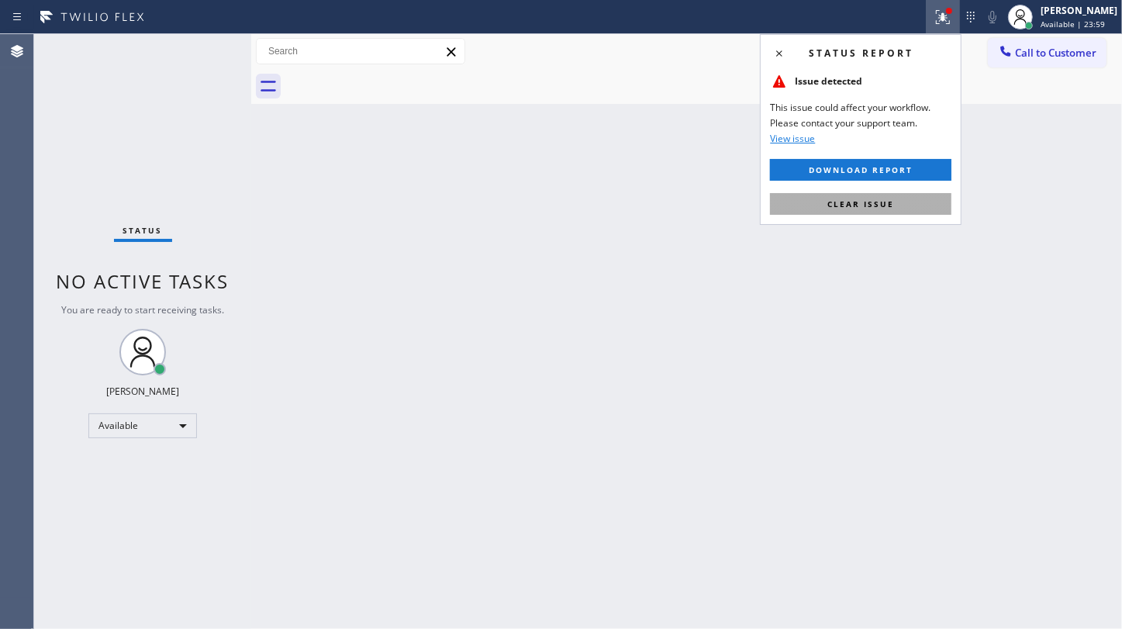
click at [897, 203] on button "Clear issue" at bounding box center [860, 204] width 181 height 22
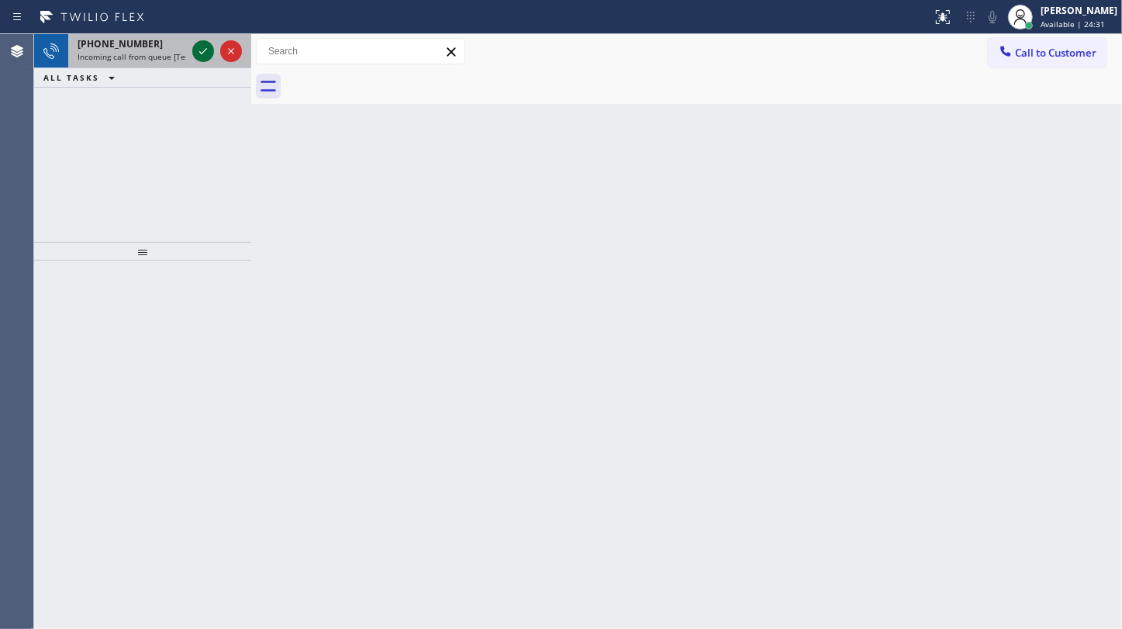
click at [199, 50] on icon at bounding box center [203, 51] width 19 height 19
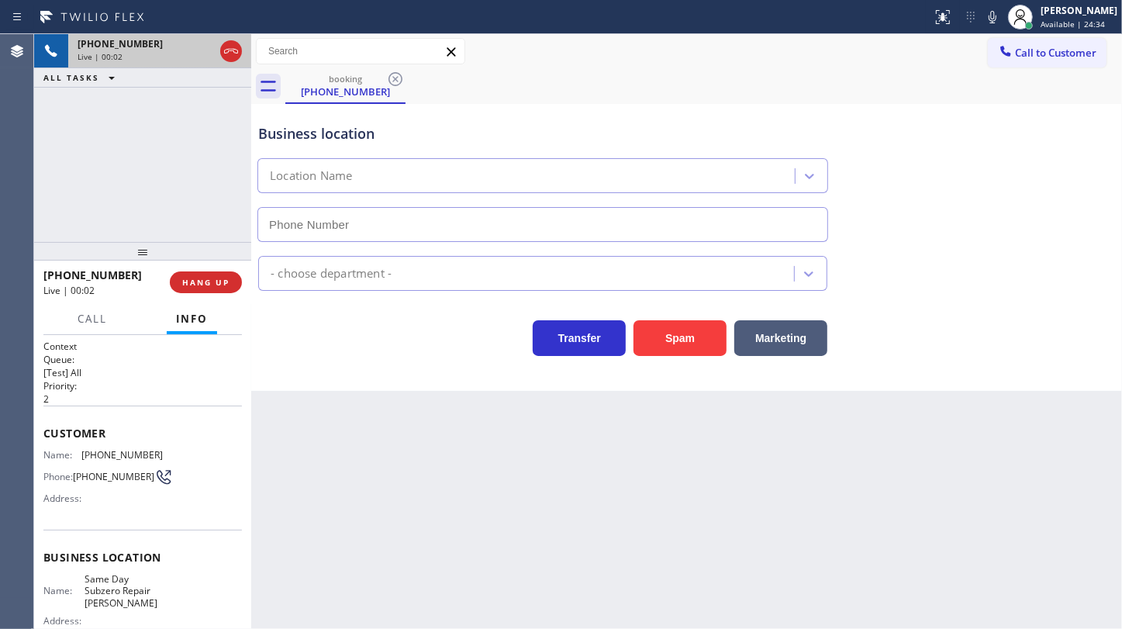
type input "[PHONE_NUMBER]"
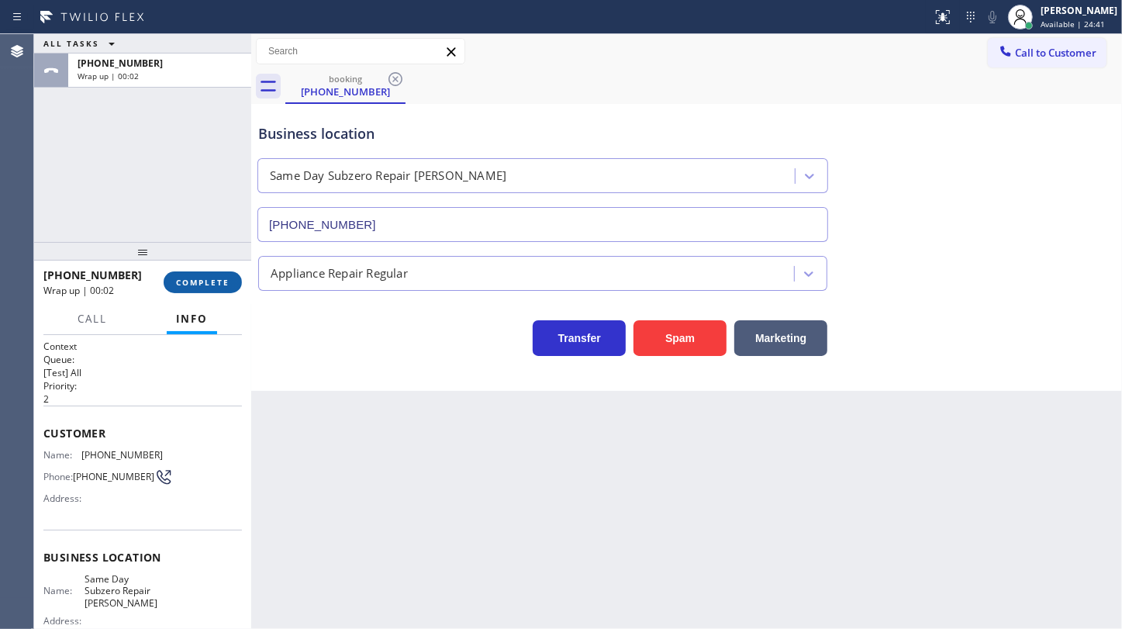
click at [209, 278] on div "[PHONE_NUMBER] Wrap up | 00:02 COMPLETE" at bounding box center [142, 282] width 198 height 40
click at [209, 277] on span "COMPLETE" at bounding box center [202, 282] width 53 height 11
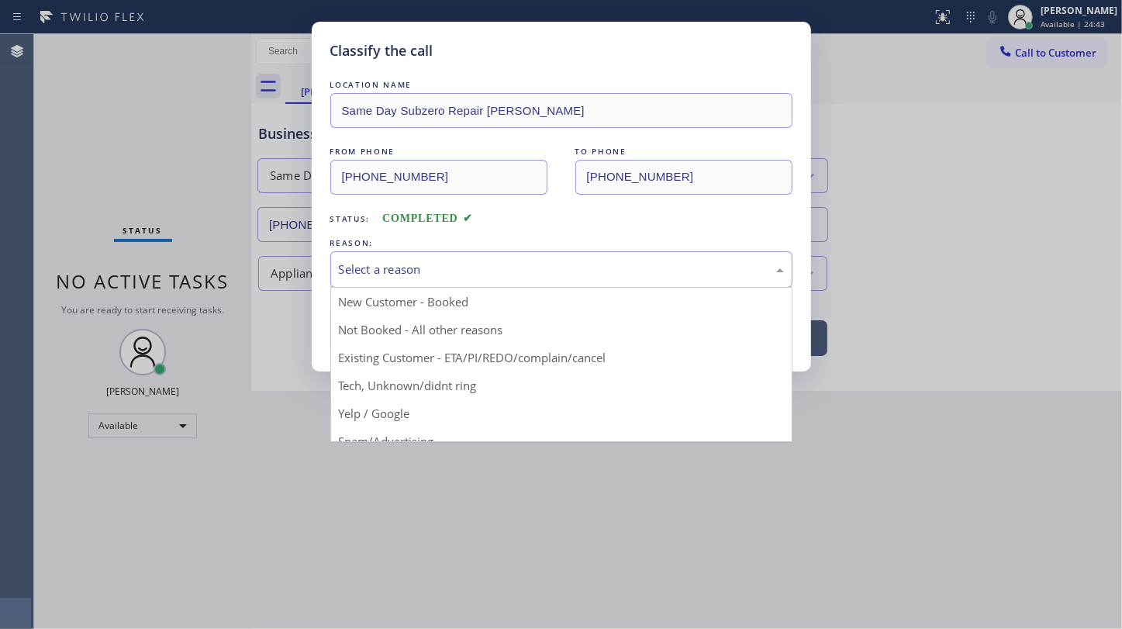
click at [372, 261] on div "Select a reason" at bounding box center [561, 270] width 445 height 18
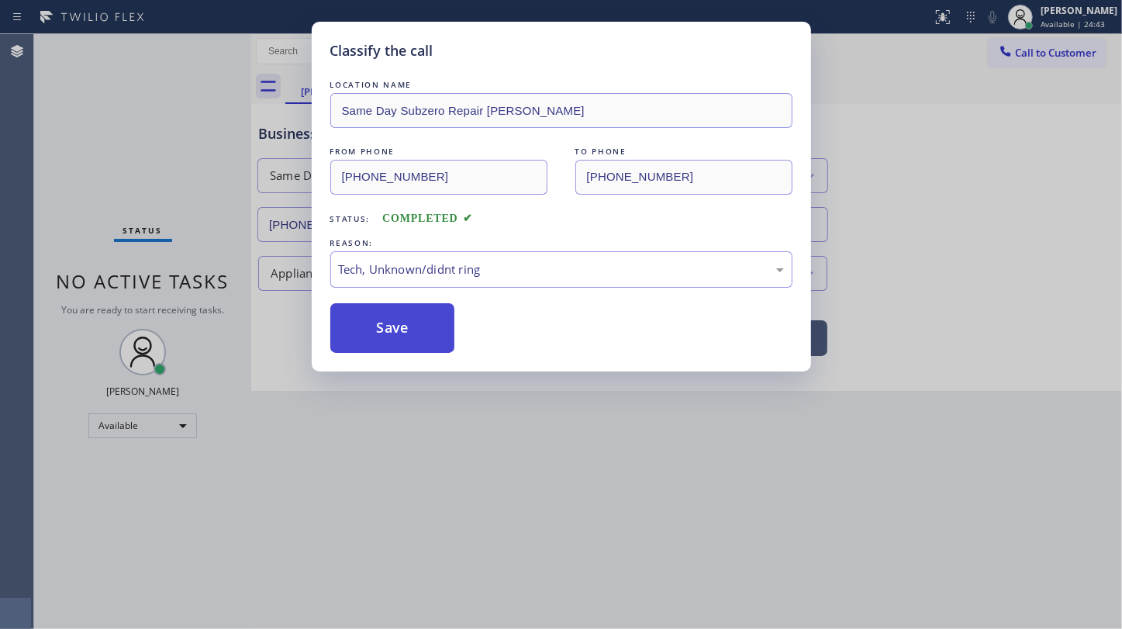
drag, startPoint x: 402, startPoint y: 386, endPoint x: 405, endPoint y: 340, distance: 45.8
click at [406, 340] on button "Save" at bounding box center [392, 328] width 125 height 50
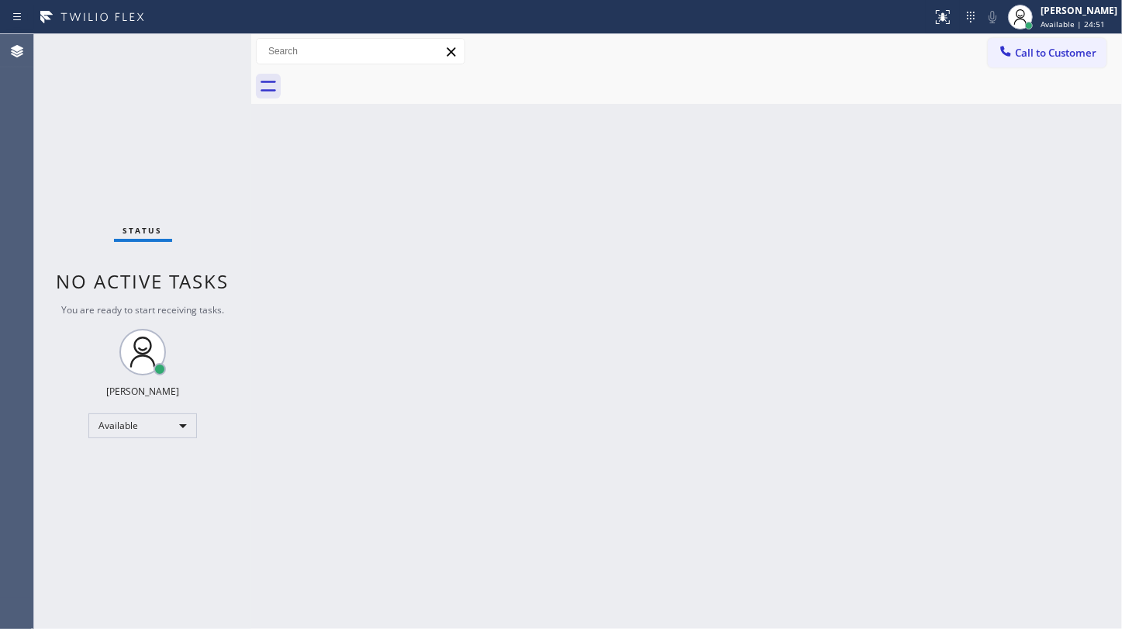
click at [67, 113] on div "Status No active tasks You are ready to start receiving tasks. JENIZA ALCAYDE A…" at bounding box center [142, 331] width 217 height 595
click at [185, 83] on div "Status No active tasks You are ready to start receiving tasks. JENIZA ALCAYDE A…" at bounding box center [142, 331] width 217 height 595
click at [201, 51] on div "Status No active tasks You are ready to start receiving tasks. JENIZA ALCAYDE A…" at bounding box center [142, 331] width 217 height 595
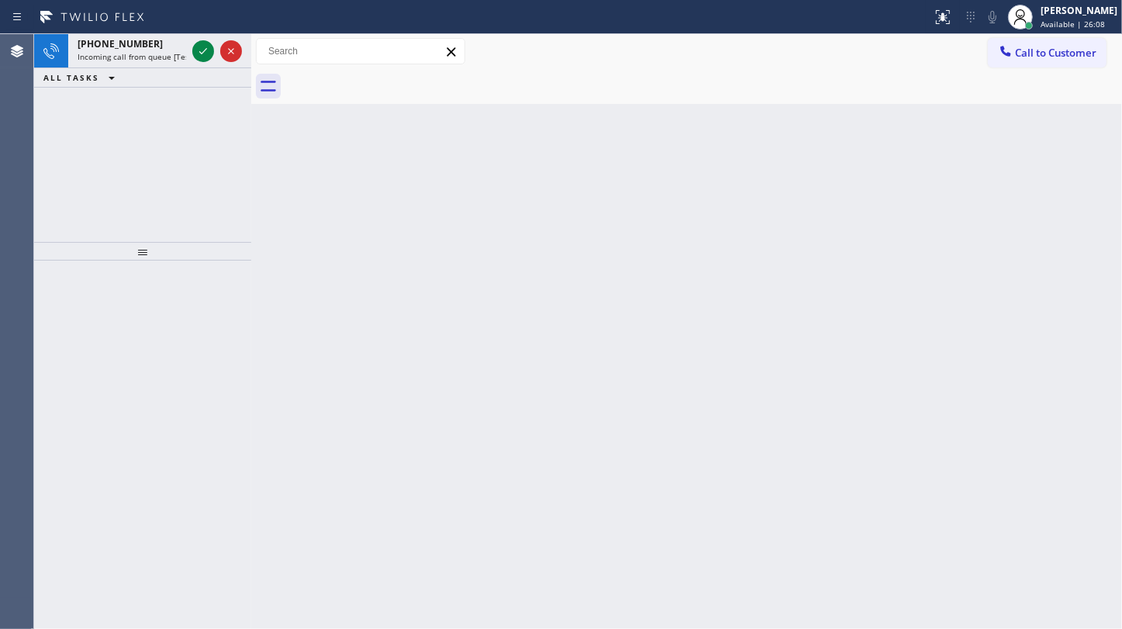
click at [109, 170] on div "[PHONE_NUMBER] Incoming call from queue [Test] All ALL TASKS ALL TASKS ACTIVE T…" at bounding box center [142, 138] width 217 height 208
click at [202, 44] on icon at bounding box center [203, 51] width 19 height 19
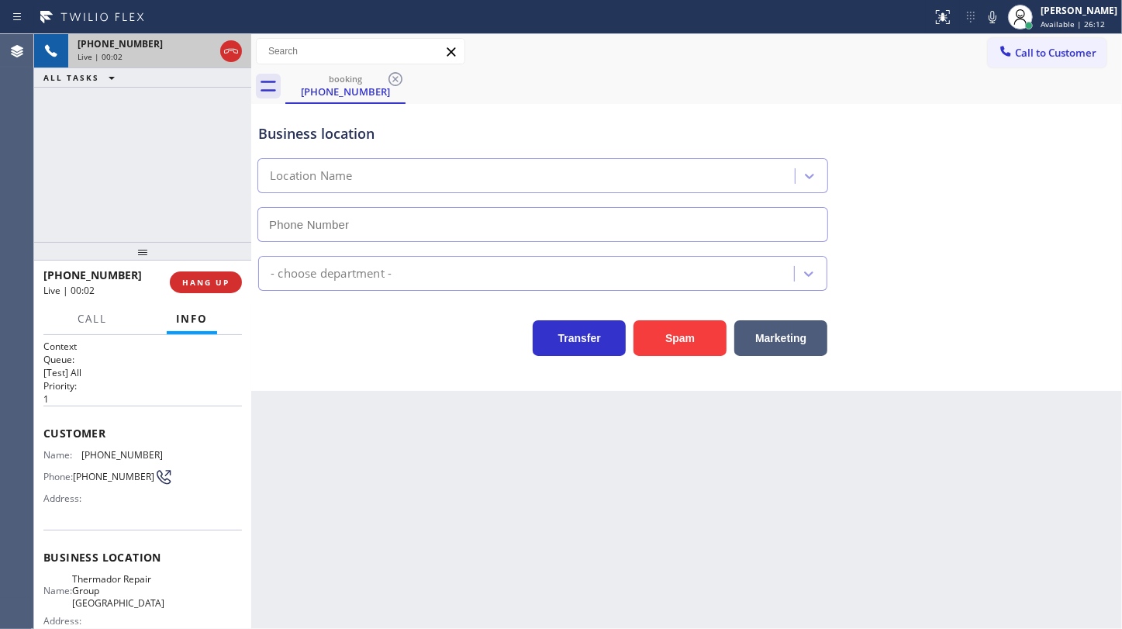
type input "[PHONE_NUMBER]"
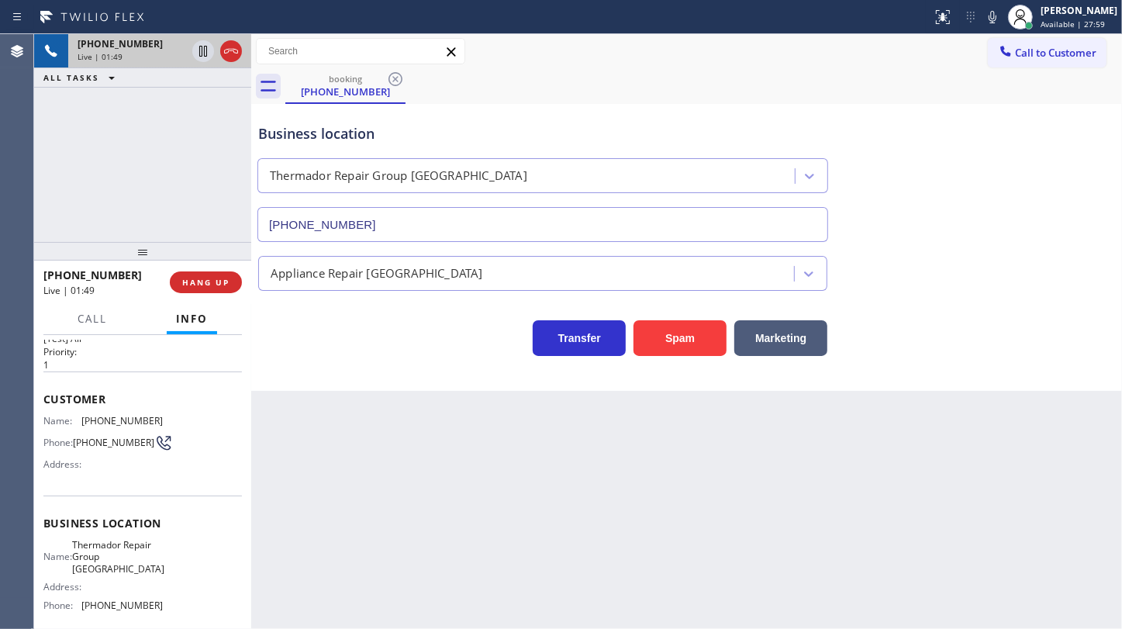
scroll to position [26, 0]
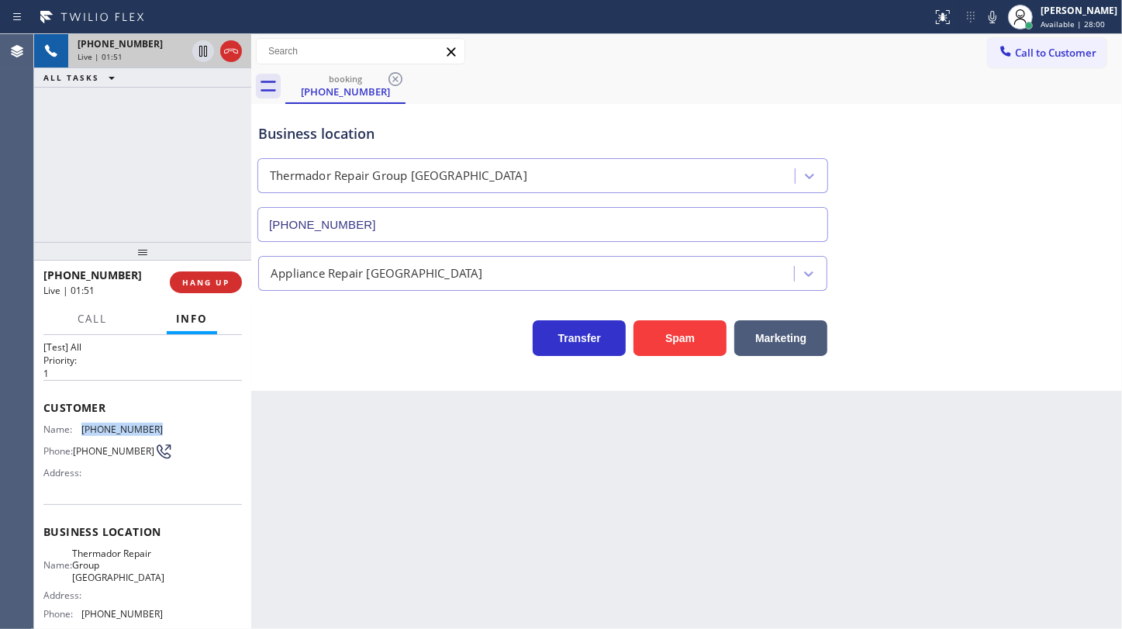
drag, startPoint x: 82, startPoint y: 426, endPoint x: 166, endPoint y: 428, distance: 83.8
click at [166, 428] on div "Name: [PHONE_NUMBER] Phone: [PHONE_NUMBER] Address:" at bounding box center [142, 453] width 198 height 61
copy span "[PHONE_NUMBER]"
click at [109, 324] on button "Call" at bounding box center [92, 319] width 48 height 30
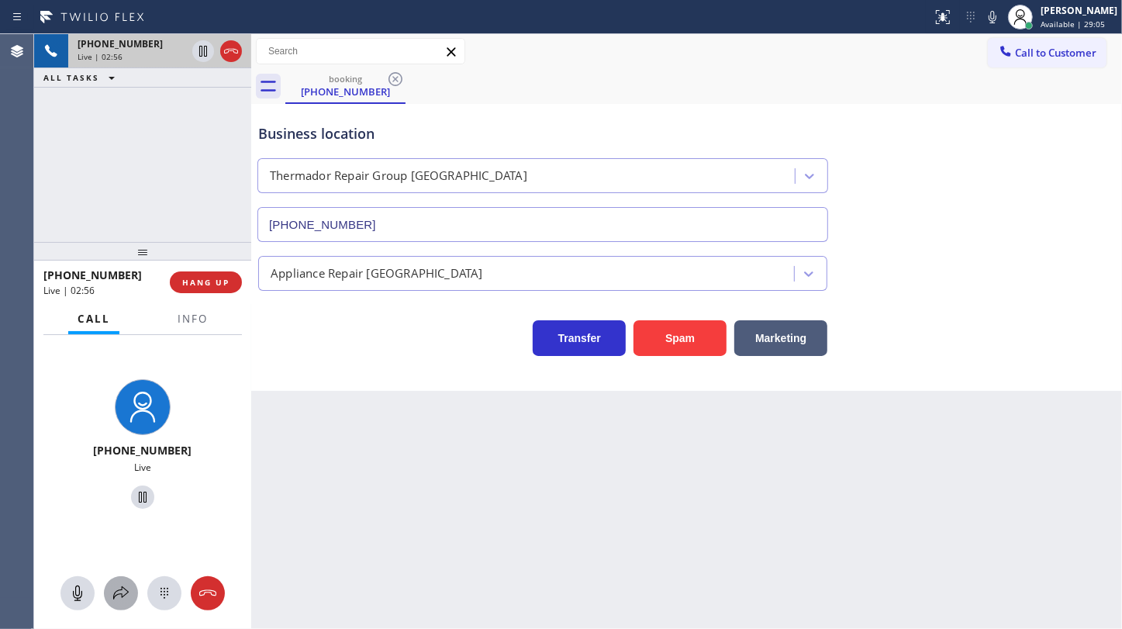
click at [129, 584] on icon at bounding box center [121, 593] width 19 height 19
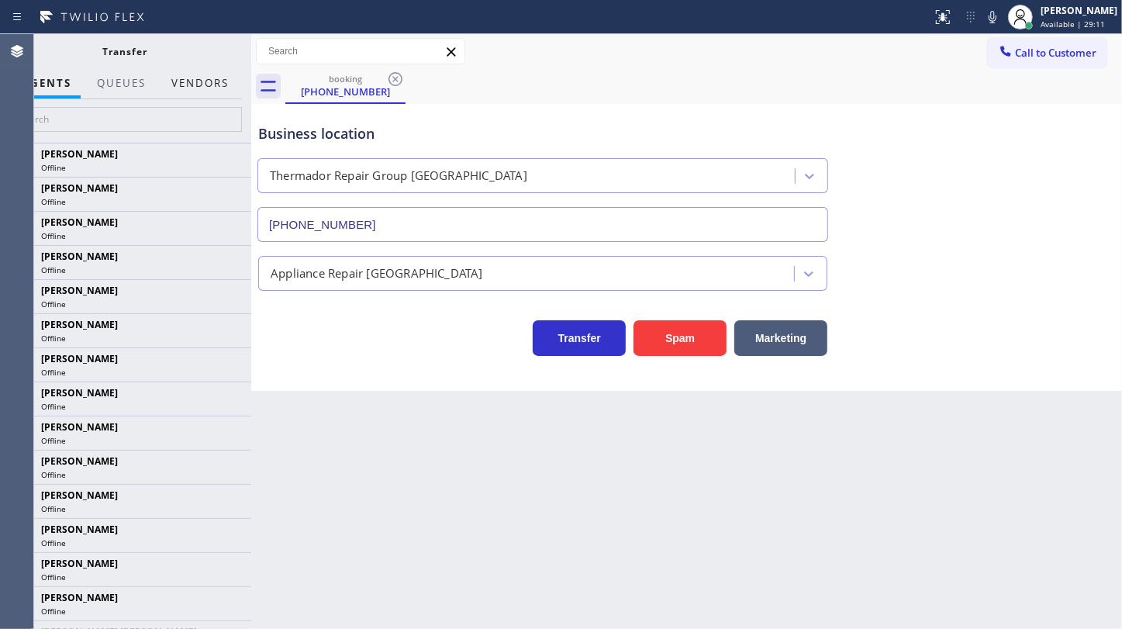
click at [216, 80] on button "Vendors" at bounding box center [200, 83] width 76 height 30
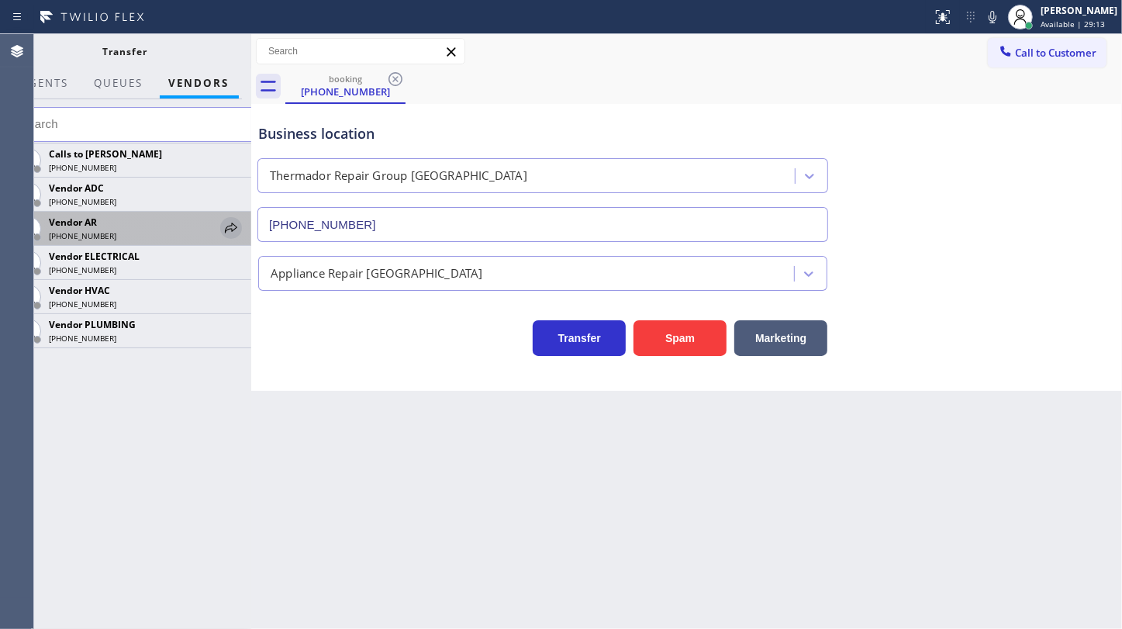
click at [225, 226] on icon at bounding box center [231, 228] width 19 height 19
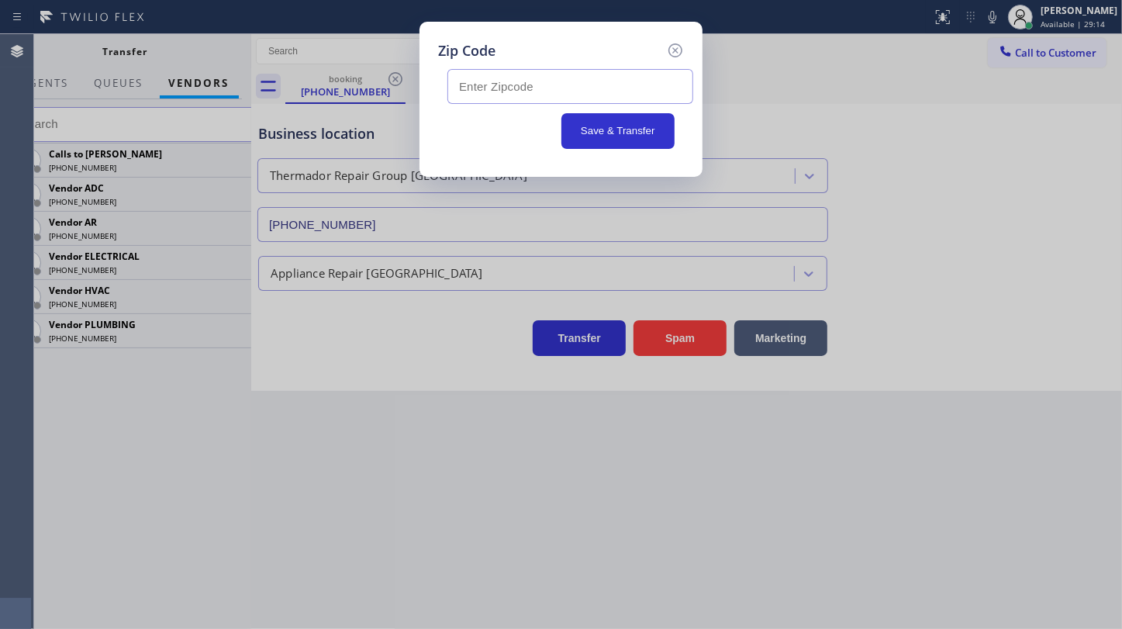
click at [459, 88] on input "text" at bounding box center [570, 86] width 246 height 35
type input "48009"
click at [607, 123] on button "Save & Transfer" at bounding box center [618, 131] width 114 height 36
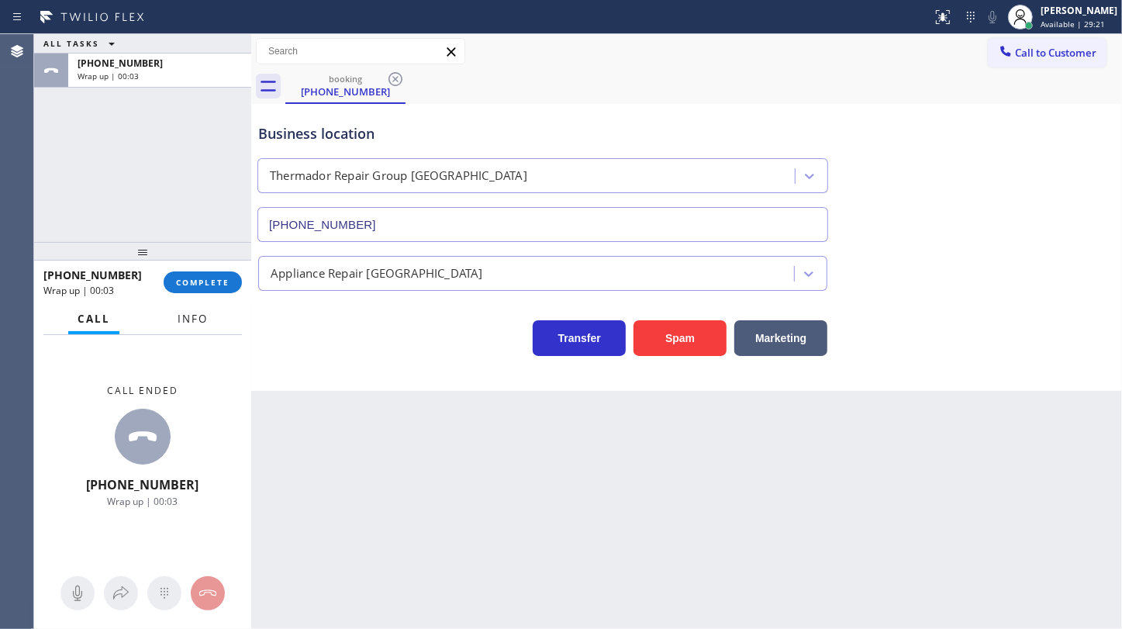
click at [181, 316] on span "Info" at bounding box center [193, 319] width 30 height 14
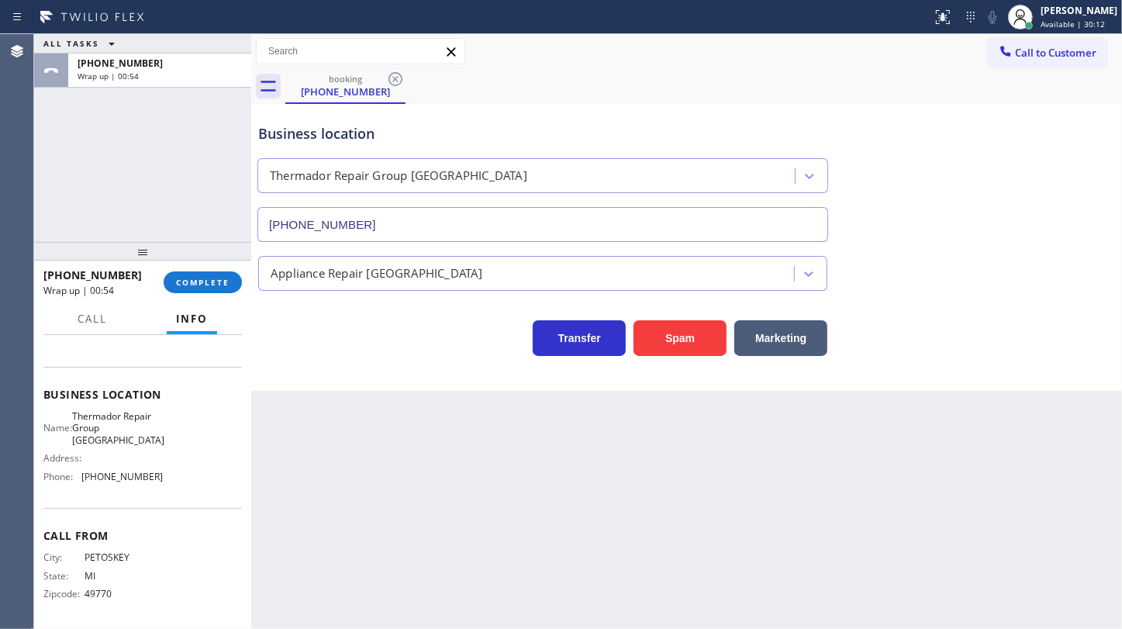
scroll to position [167, 0]
drag, startPoint x: 85, startPoint y: 471, endPoint x: 202, endPoint y: 482, distance: 116.8
click at [202, 482] on div "Name: Thermador Repair Group Echo Park Address: Phone: [PHONE_NUMBER]" at bounding box center [142, 448] width 198 height 78
copy span "213) 340-2231"
click at [174, 282] on button "COMPLETE" at bounding box center [203, 282] width 78 height 22
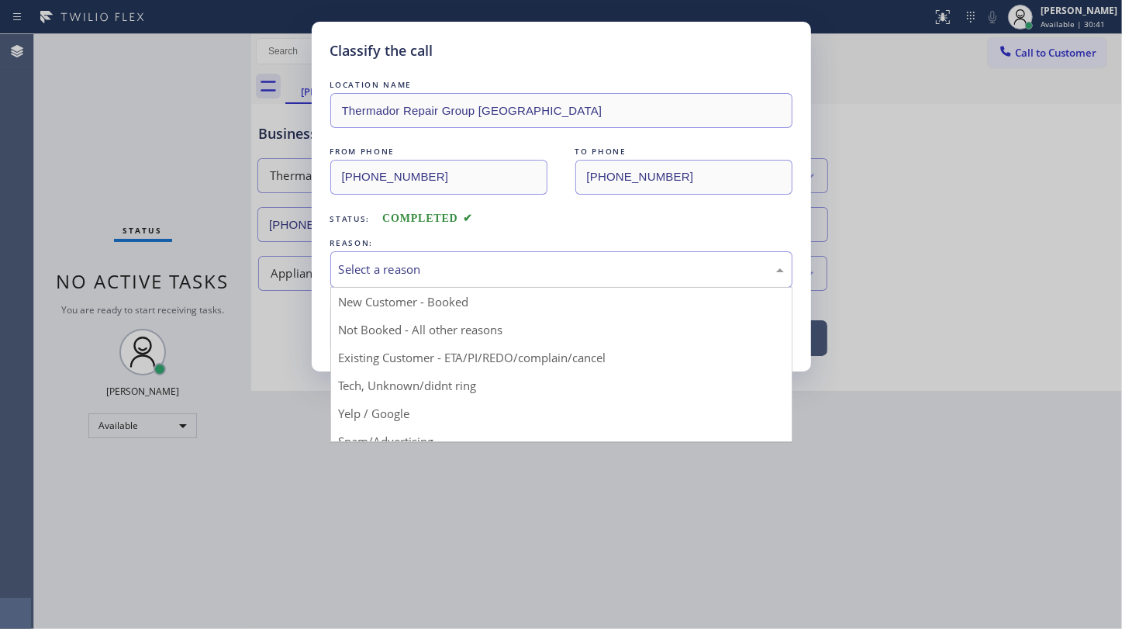
click at [360, 271] on div "Select a reason" at bounding box center [561, 270] width 445 height 18
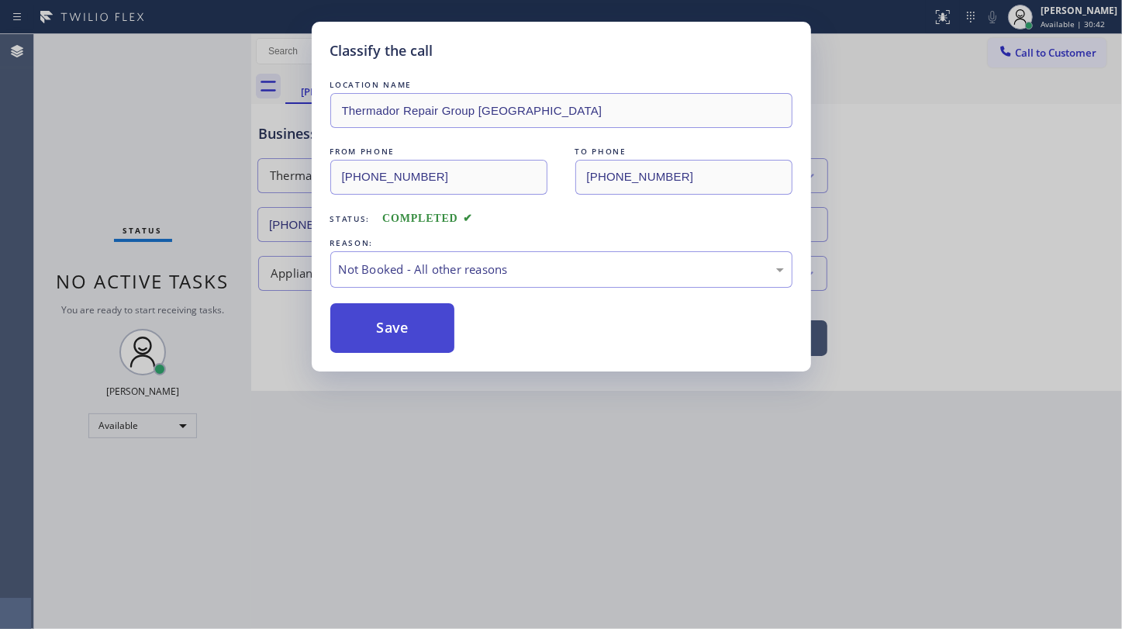
click at [371, 328] on button "Save" at bounding box center [392, 328] width 125 height 50
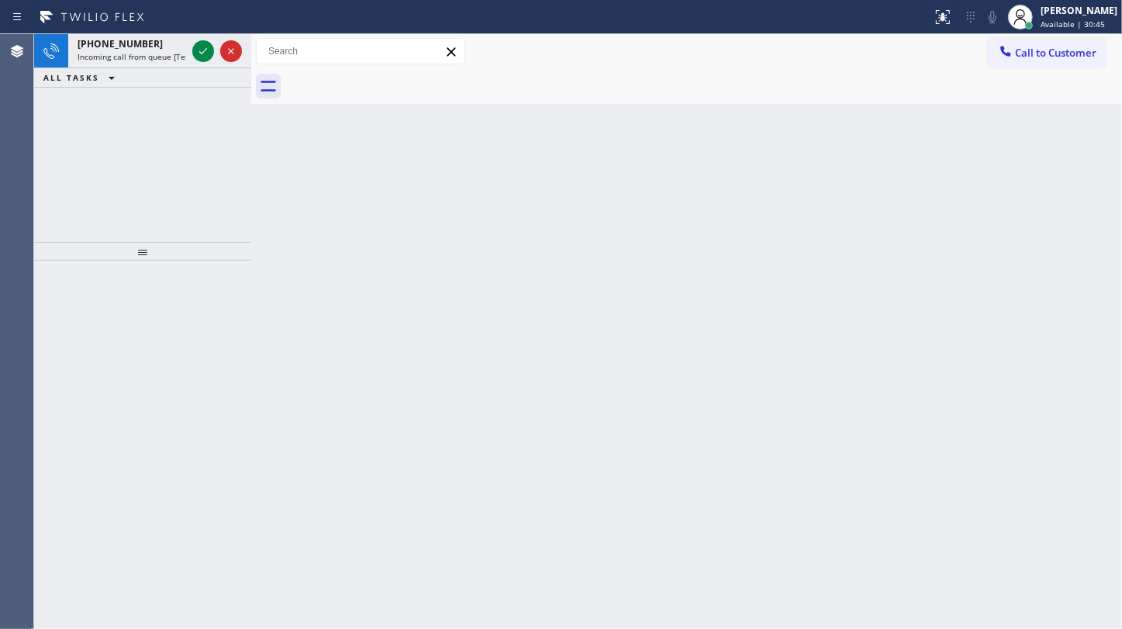
drag, startPoint x: 119, startPoint y: 121, endPoint x: 158, endPoint y: 91, distance: 49.2
click at [132, 112] on div "[PHONE_NUMBER] Incoming call from queue [Test] All ALL TASKS ALL TASKS ACTIVE T…" at bounding box center [142, 138] width 217 height 208
click at [198, 53] on icon at bounding box center [203, 51] width 19 height 19
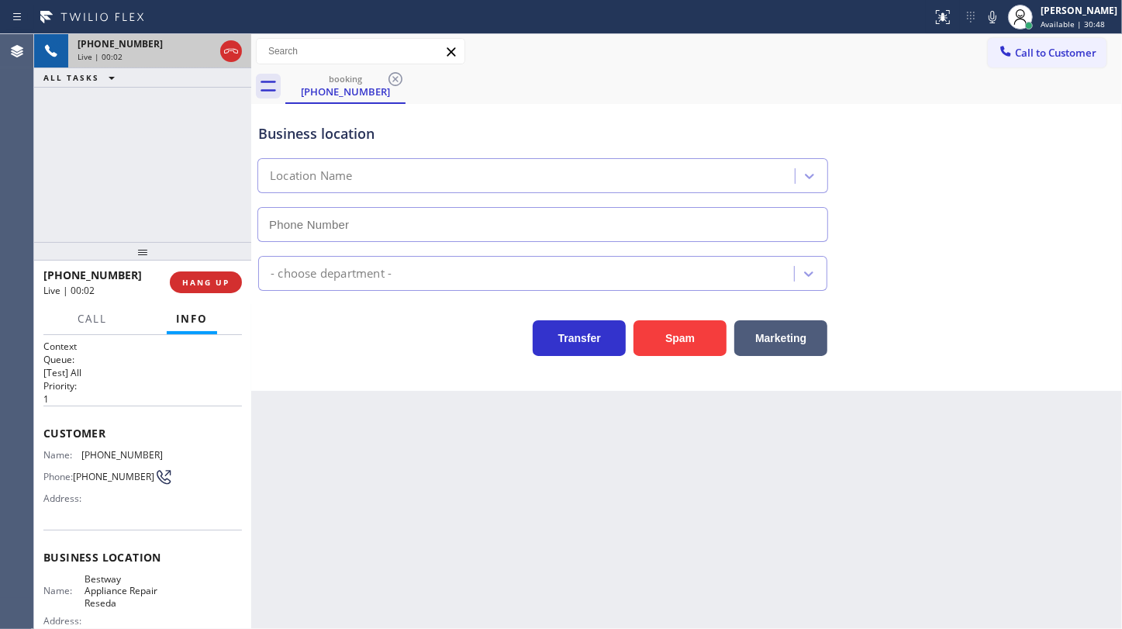
type input "[PHONE_NUMBER]"
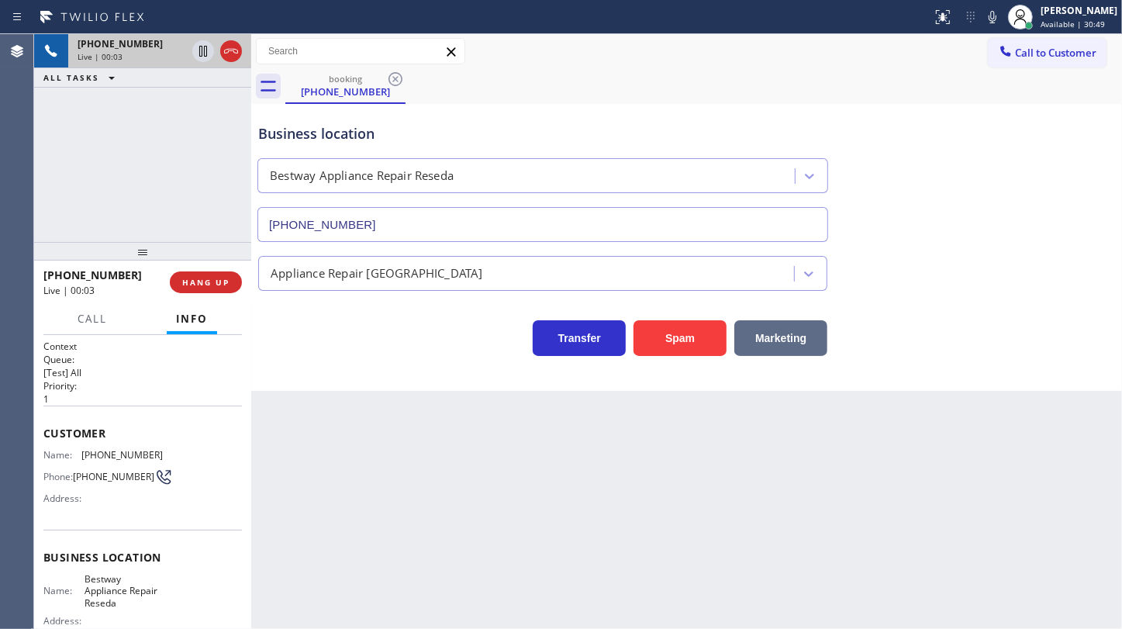
click at [807, 340] on button "Marketing" at bounding box center [780, 338] width 93 height 36
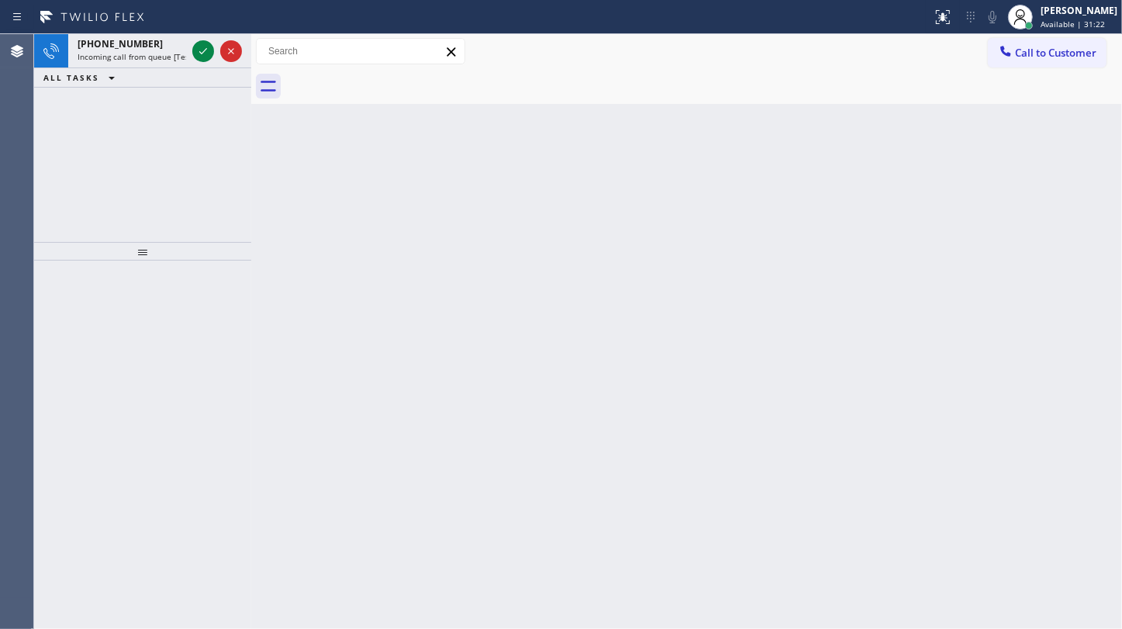
drag, startPoint x: 109, startPoint y: 163, endPoint x: 211, endPoint y: 82, distance: 130.3
click at [143, 130] on div "[PHONE_NUMBER] Incoming call from queue [Test] All ALL TASKS ALL TASKS ACTIVE T…" at bounding box center [142, 138] width 217 height 208
click at [203, 48] on icon at bounding box center [203, 51] width 19 height 19
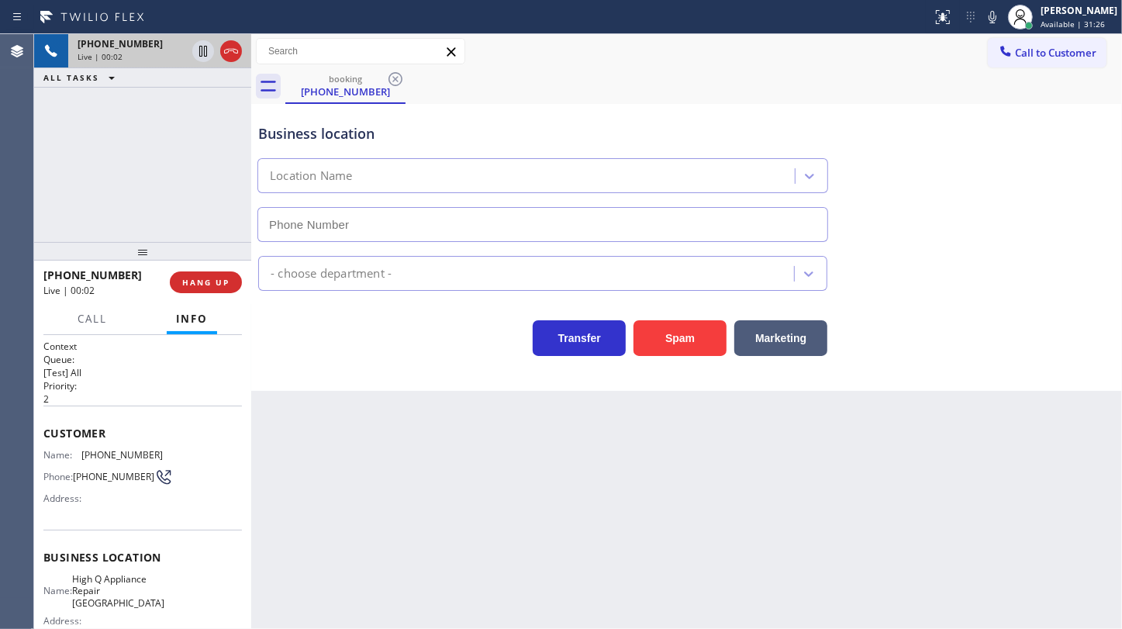
type input "[PHONE_NUMBER]"
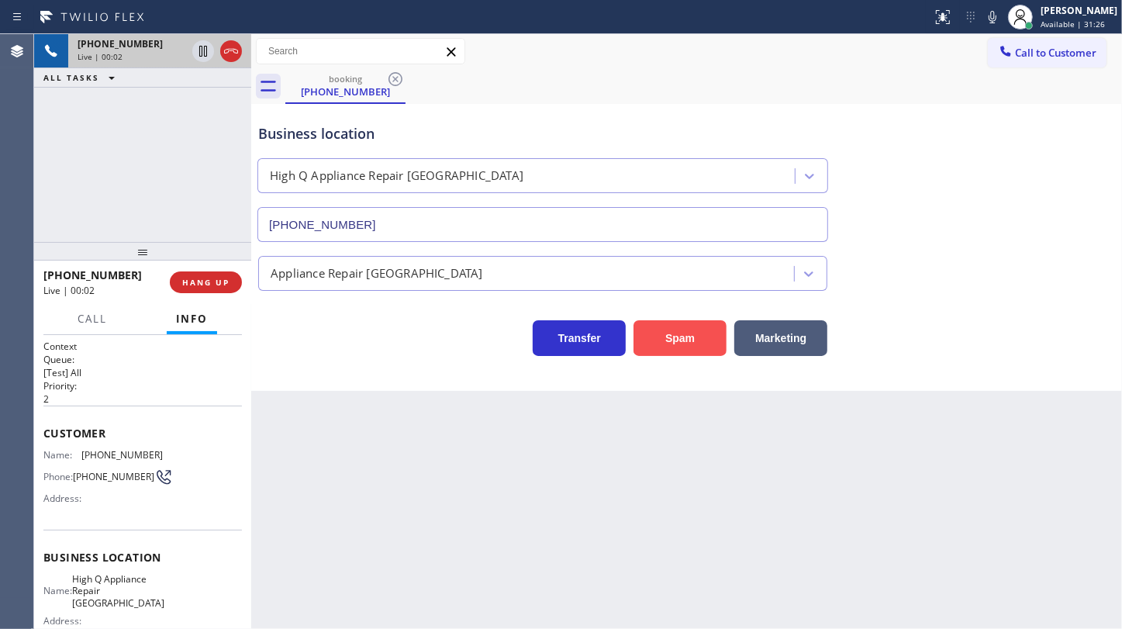
click at [658, 330] on button "Spam" at bounding box center [679, 338] width 93 height 36
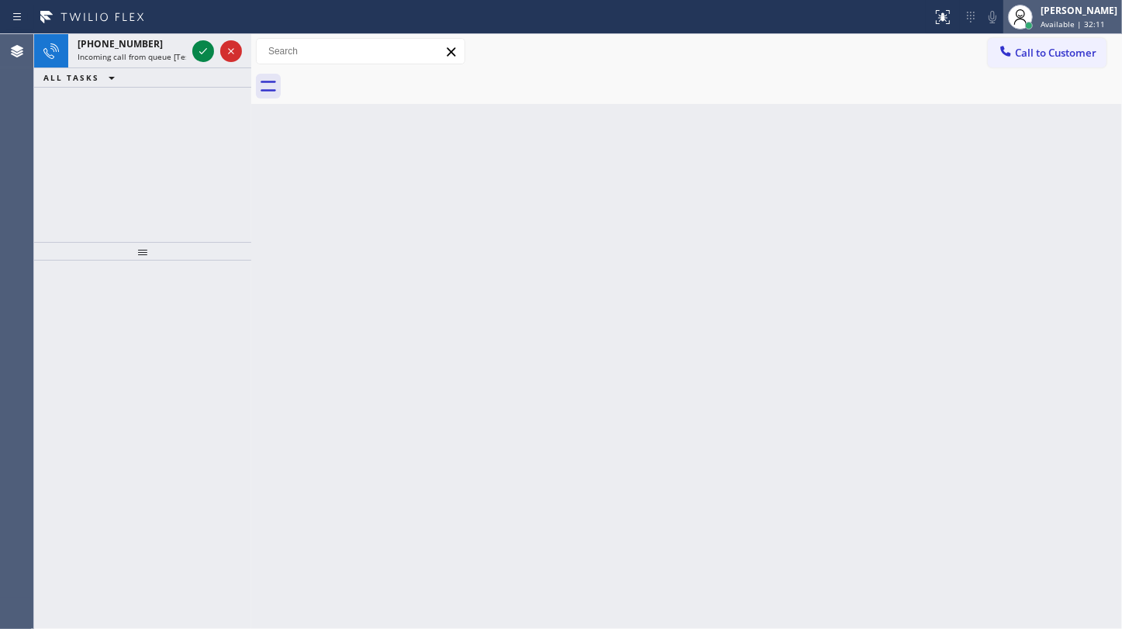
click at [1065, 14] on div "[PERSON_NAME]" at bounding box center [1078, 10] width 77 height 13
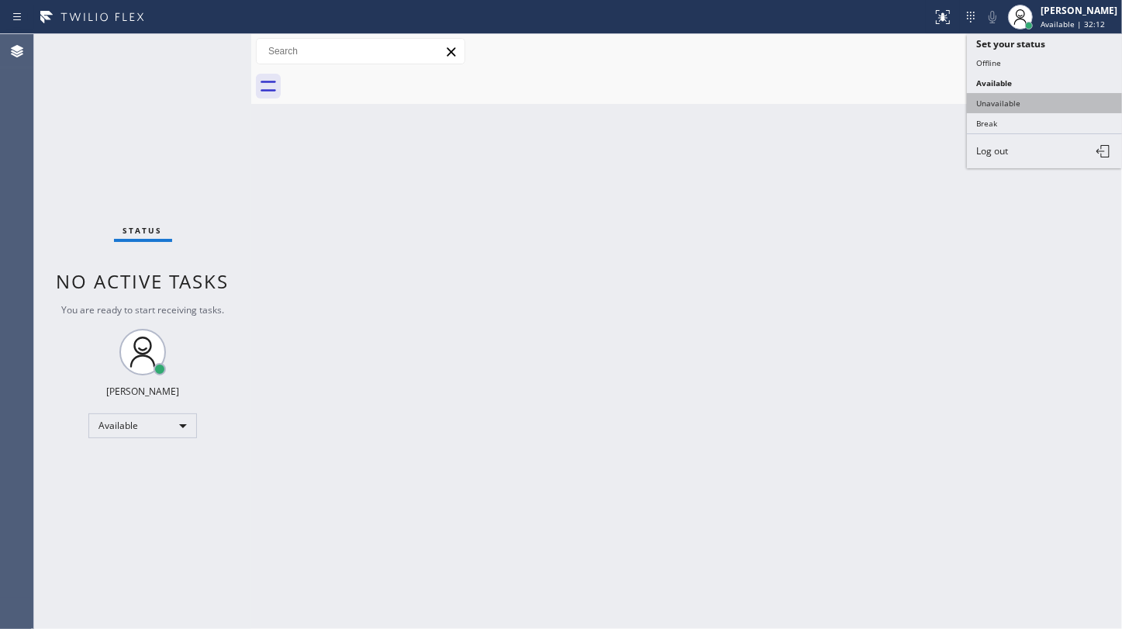
click at [979, 98] on button "Unavailable" at bounding box center [1044, 103] width 155 height 20
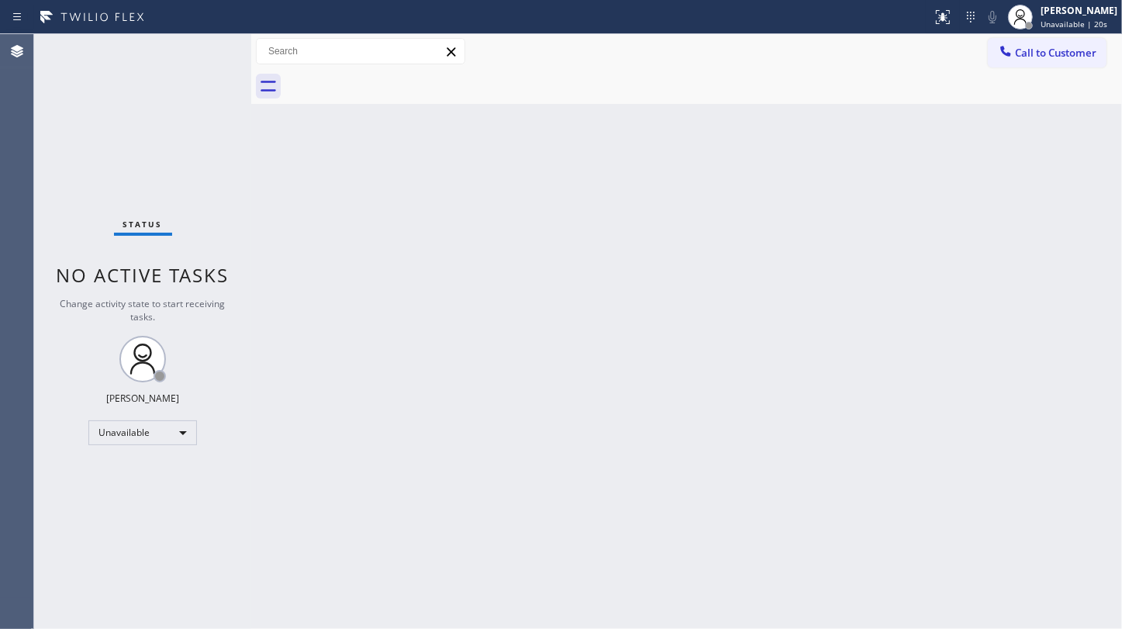
click at [140, 129] on div "Status No active tasks Change activity state to start receiving tasks. JENIZA A…" at bounding box center [142, 331] width 217 height 595
click at [133, 433] on div "Unavailable" at bounding box center [142, 432] width 109 height 25
click at [133, 477] on li "Available" at bounding box center [141, 472] width 105 height 19
click at [120, 129] on div "Status No active tasks You are ready to start receiving tasks. JENIZA ALCAYDE A…" at bounding box center [142, 331] width 217 height 595
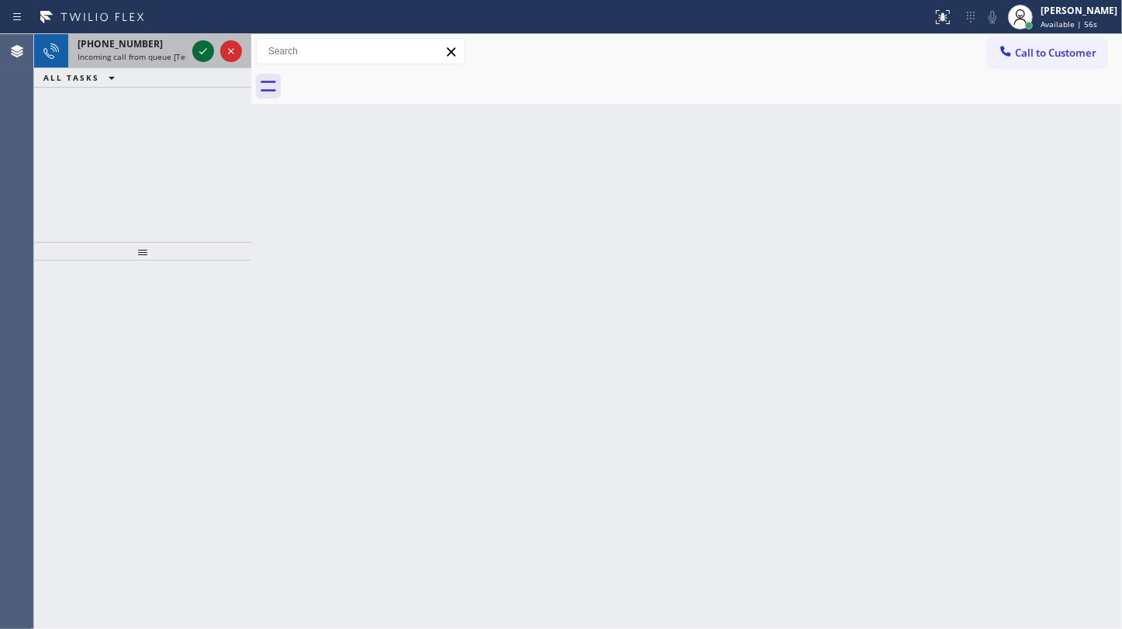
click at [207, 51] on icon at bounding box center [203, 51] width 19 height 19
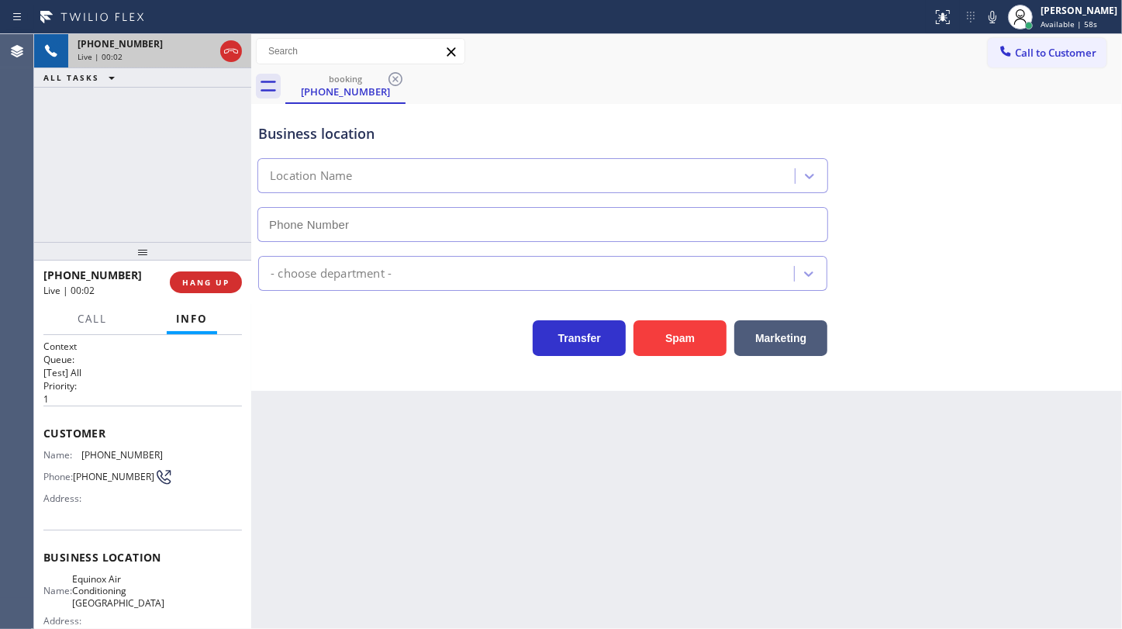
type input "[PHONE_NUMBER]"
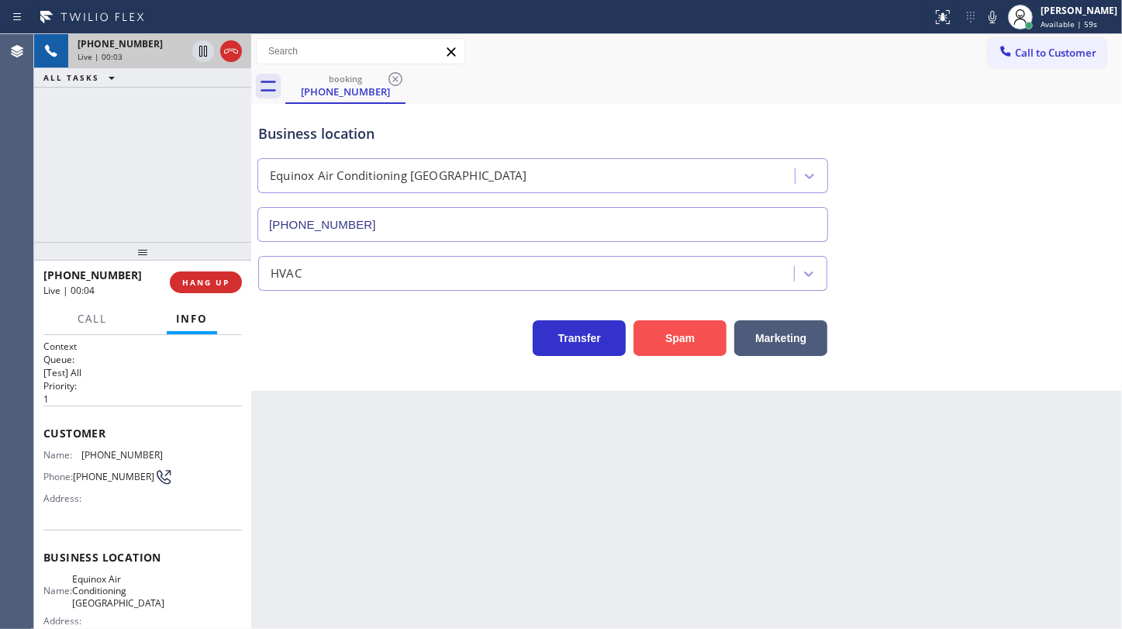
click at [695, 322] on button "Spam" at bounding box center [679, 338] width 93 height 36
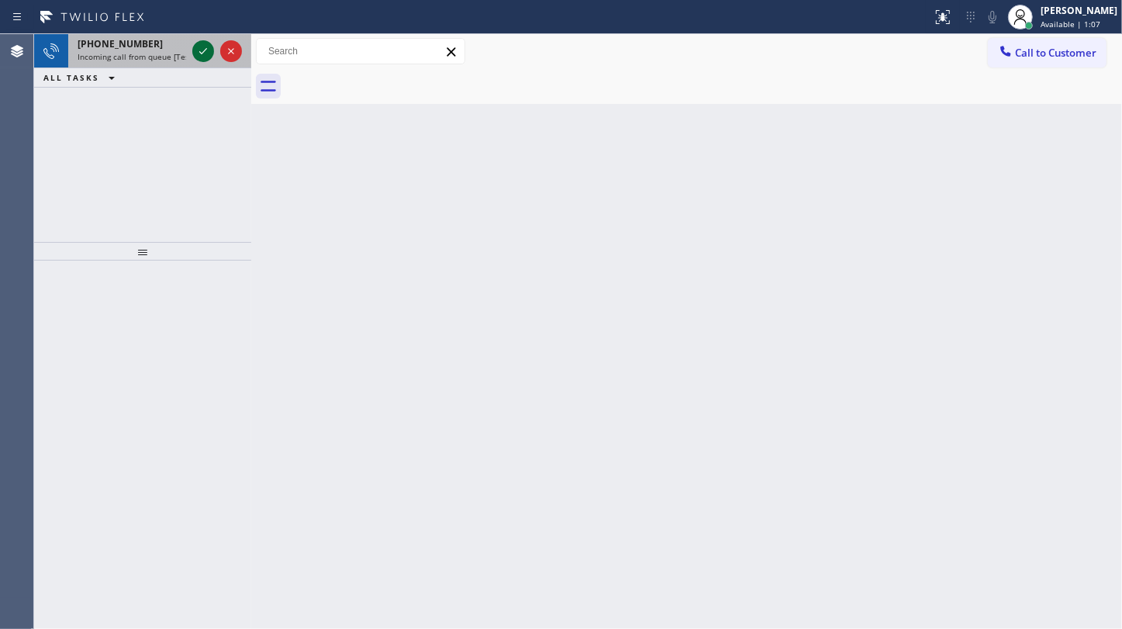
click at [197, 50] on icon at bounding box center [203, 51] width 19 height 19
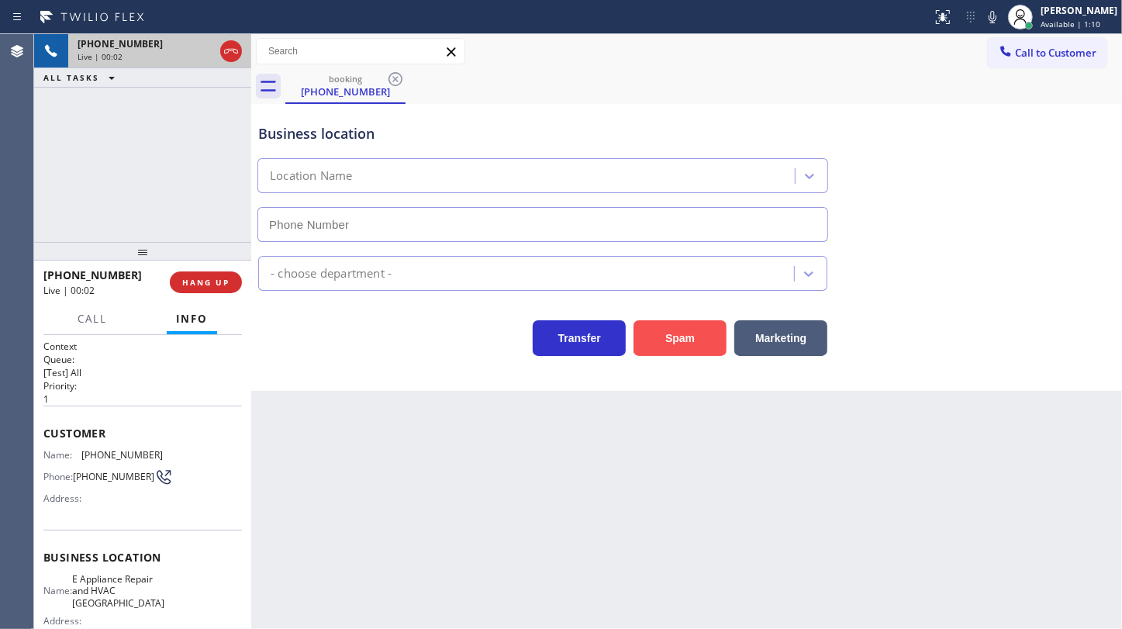
type input "[PHONE_NUMBER]"
click at [657, 338] on button "Spam" at bounding box center [679, 338] width 93 height 36
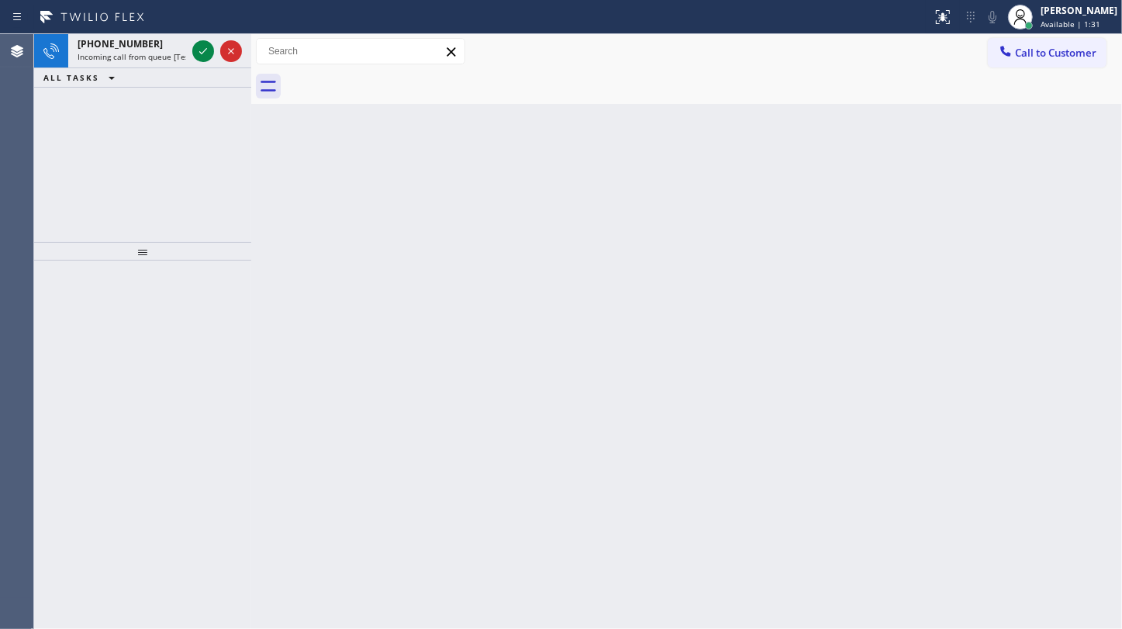
drag, startPoint x: 87, startPoint y: 120, endPoint x: 112, endPoint y: 112, distance: 26.2
click at [112, 112] on div "[PHONE_NUMBER] Incoming call from queue [Test] All ALL TASKS ALL TASKS ACTIVE T…" at bounding box center [142, 138] width 217 height 208
click at [201, 51] on icon at bounding box center [203, 51] width 19 height 19
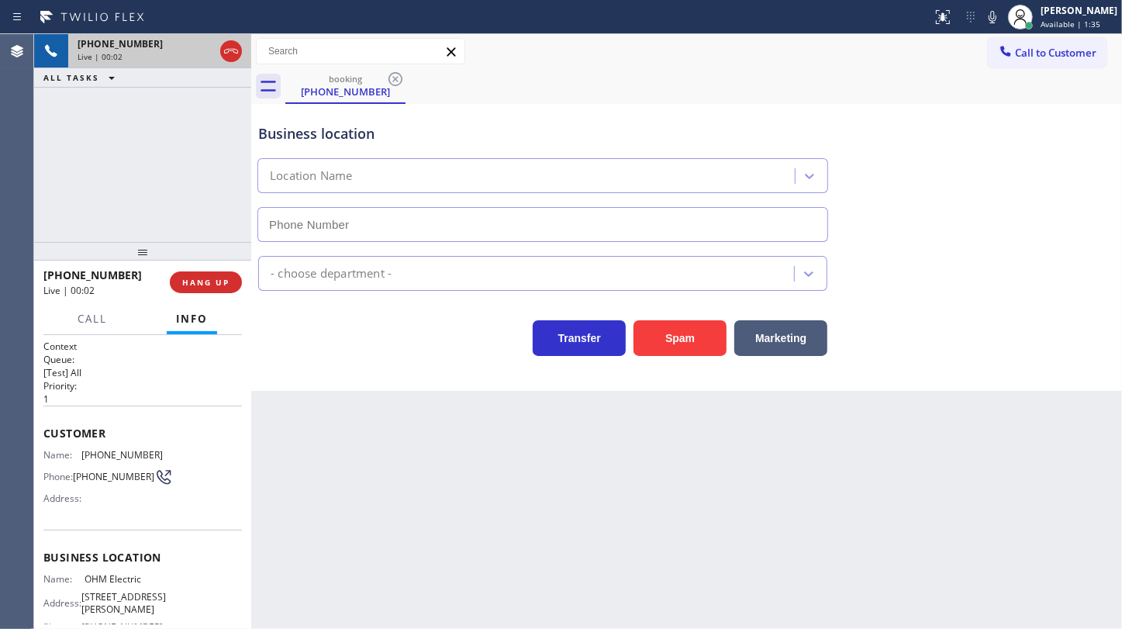
type input "[PHONE_NUMBER]"
click at [666, 339] on button "Spam" at bounding box center [679, 338] width 93 height 36
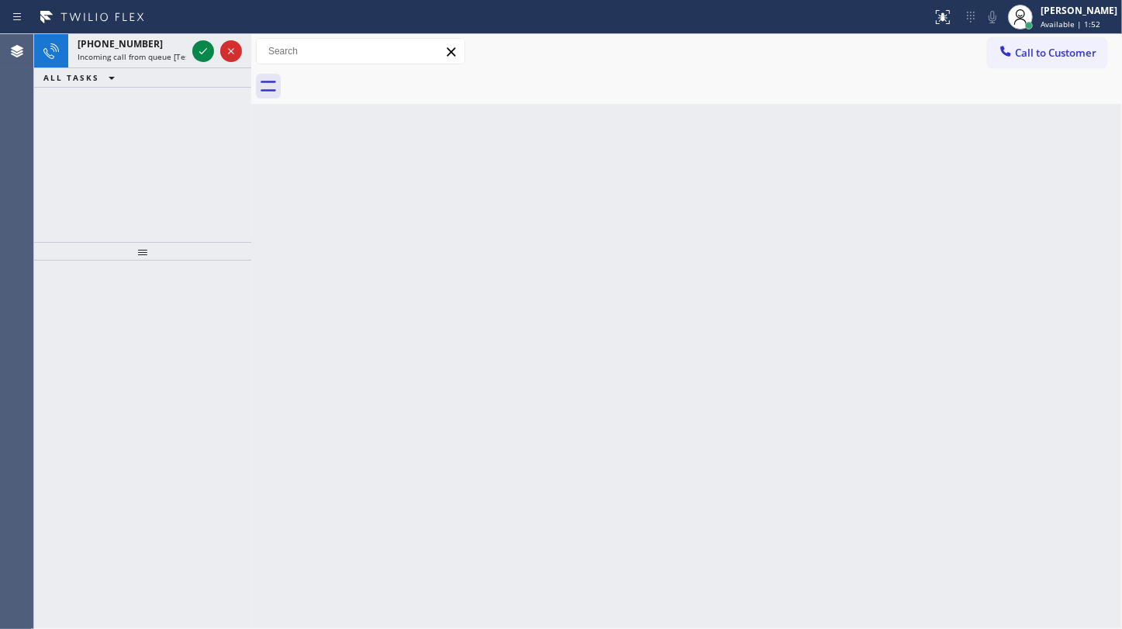
click at [113, 82] on icon at bounding box center [111, 77] width 19 height 19
click at [198, 46] on icon at bounding box center [203, 51] width 19 height 19
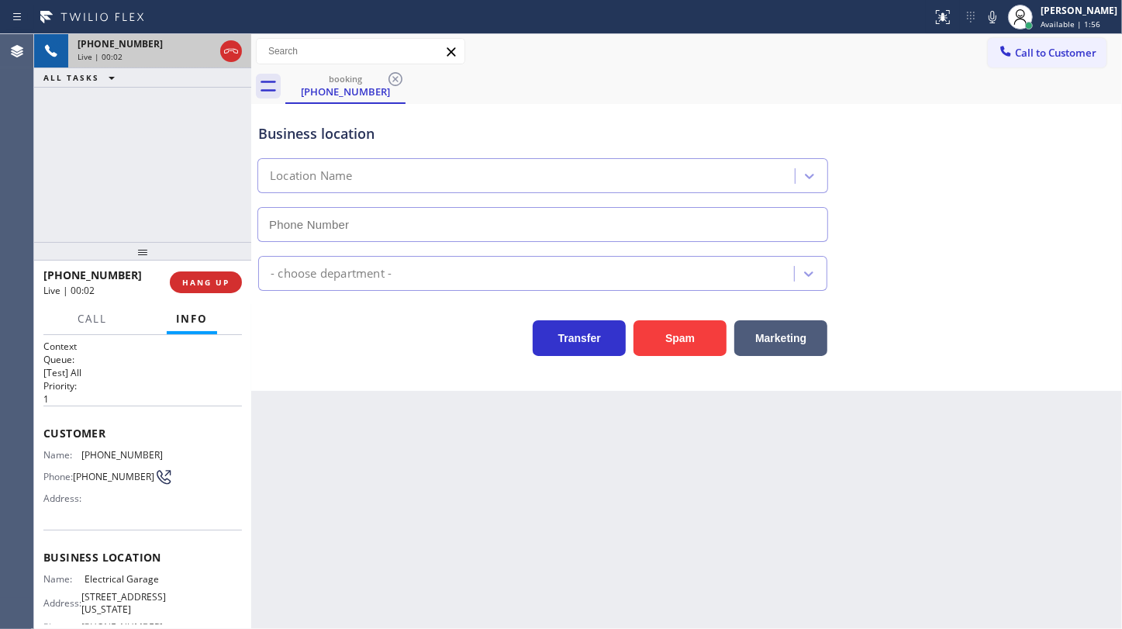
type input "[PHONE_NUMBER]"
click at [644, 350] on button "Spam" at bounding box center [679, 338] width 93 height 36
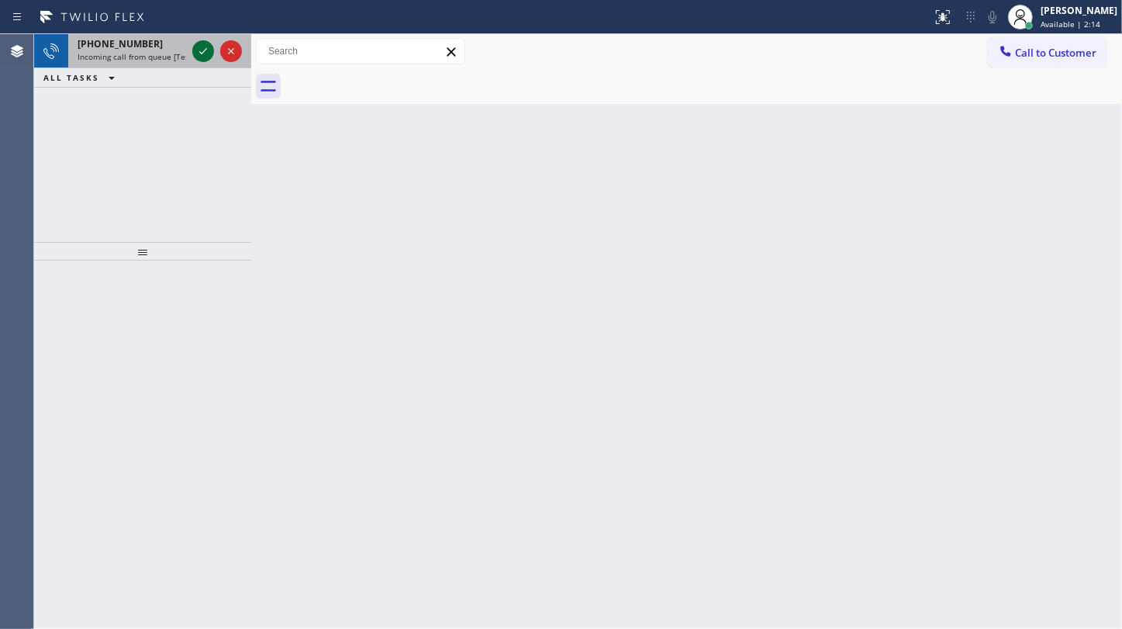
click at [196, 51] on icon at bounding box center [203, 51] width 19 height 19
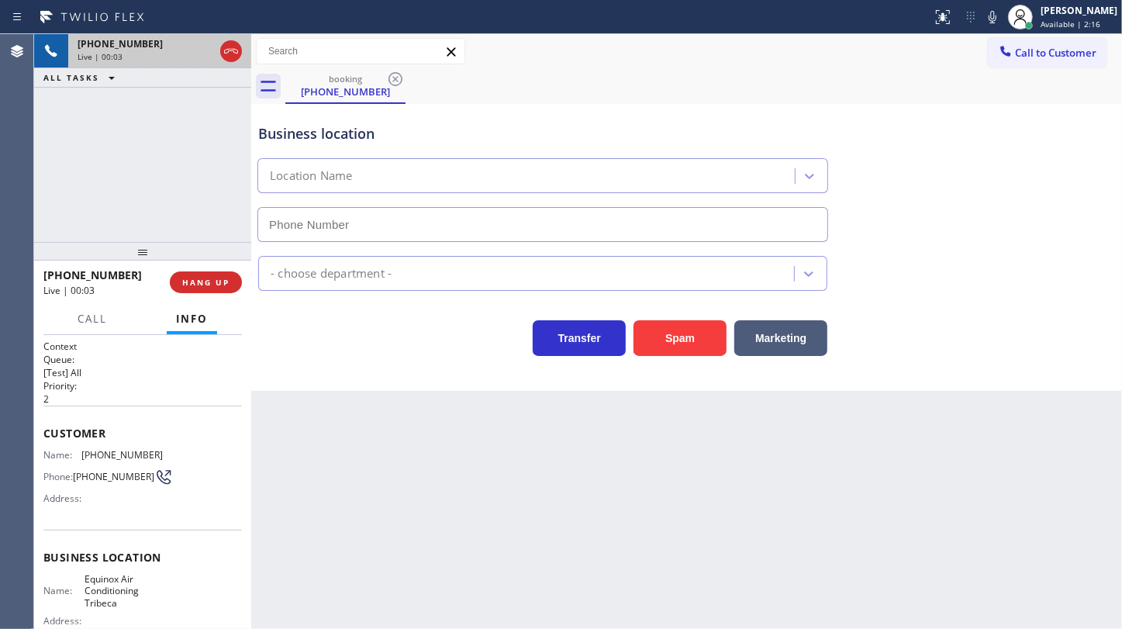
type input "[PHONE_NUMBER]"
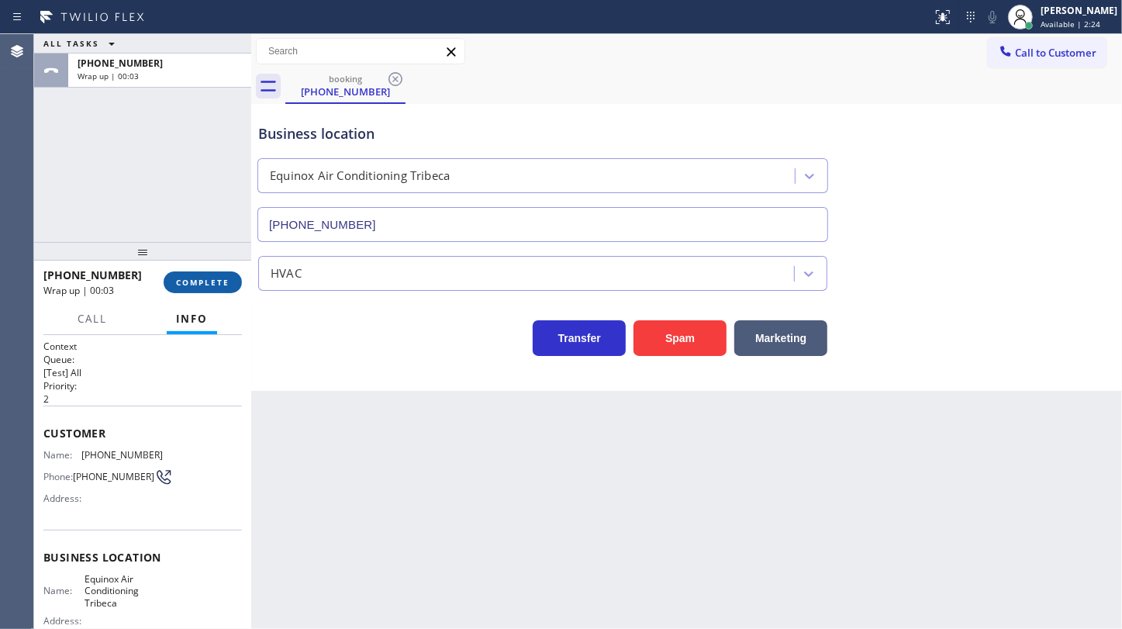
click at [185, 284] on span "COMPLETE" at bounding box center [202, 282] width 53 height 11
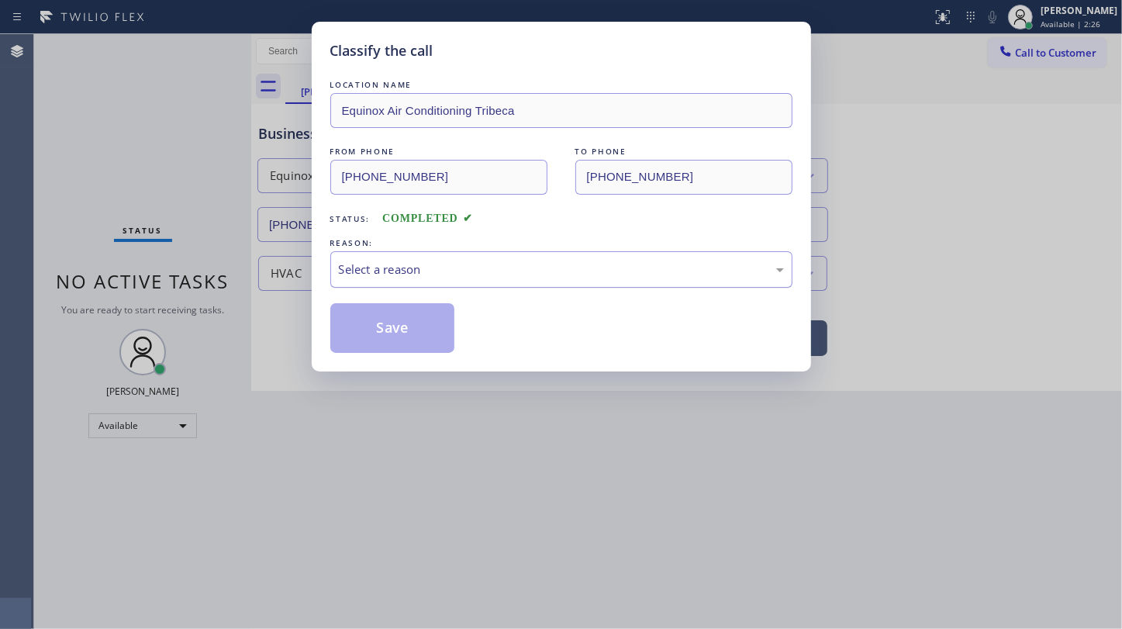
click at [424, 263] on div "Select a reason" at bounding box center [561, 270] width 445 height 18
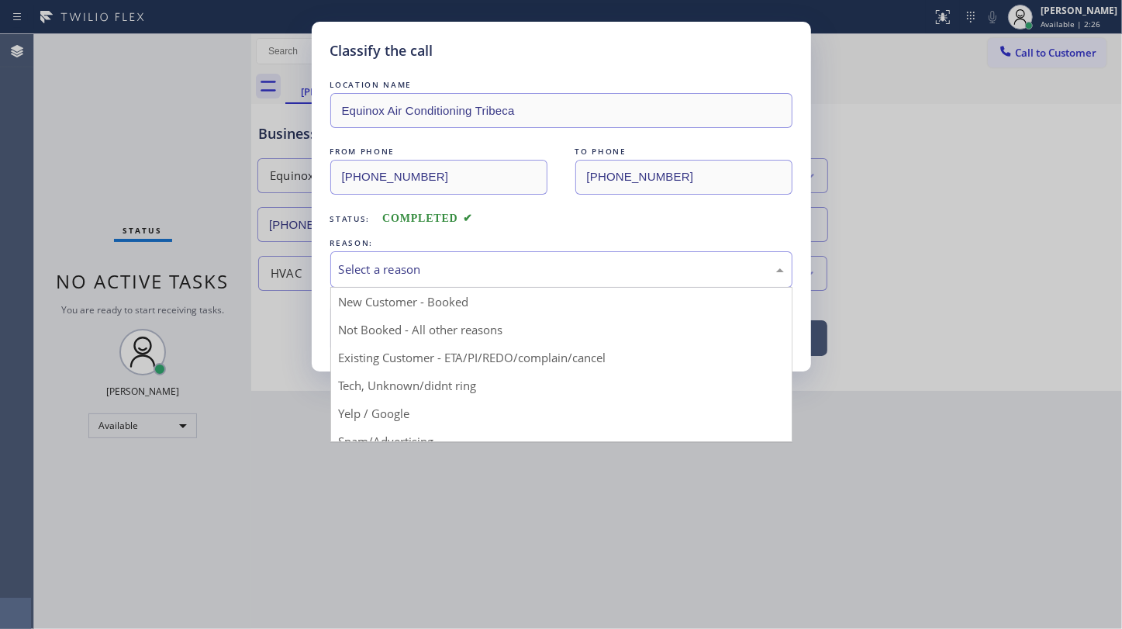
drag, startPoint x: 427, startPoint y: 381, endPoint x: 429, endPoint y: 360, distance: 21.8
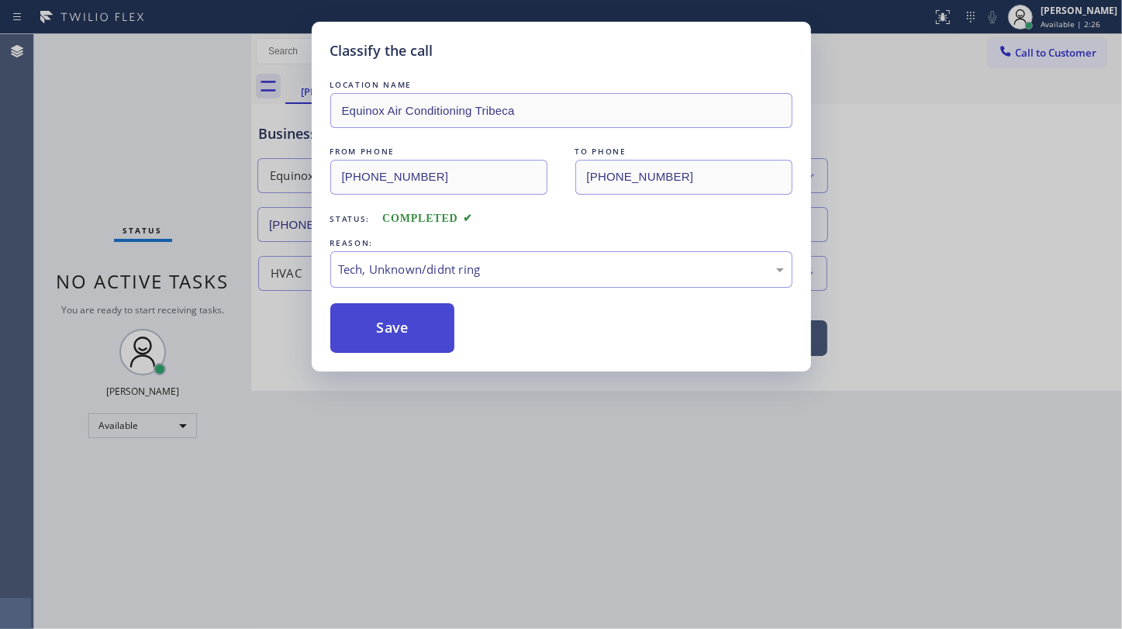
click at [434, 331] on button "Save" at bounding box center [392, 328] width 125 height 50
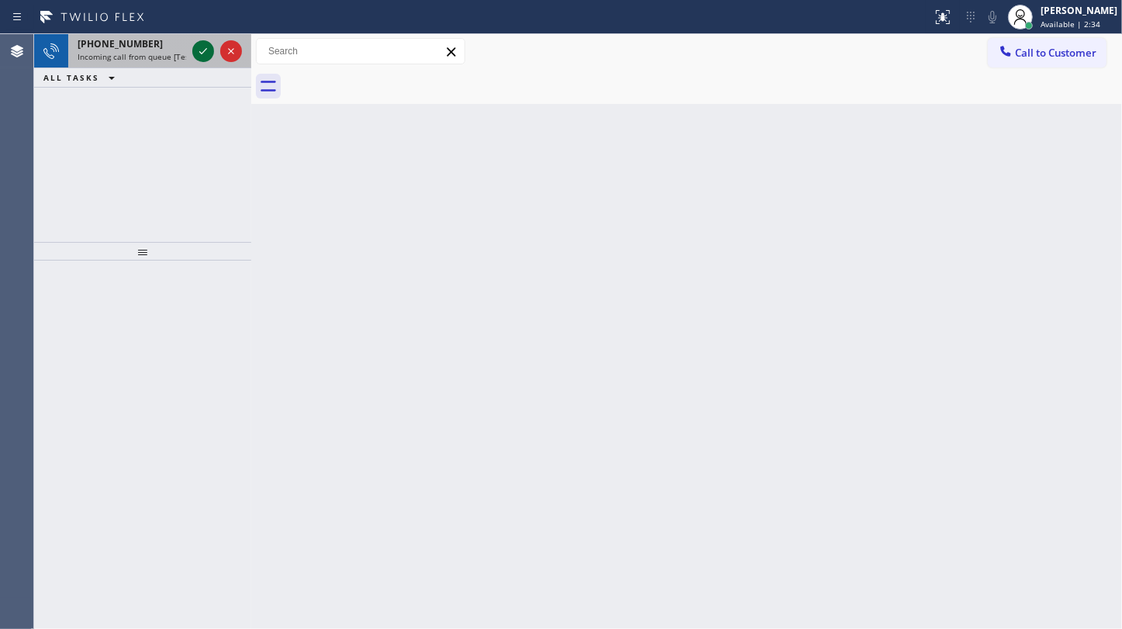
click at [199, 55] on icon at bounding box center [203, 51] width 19 height 19
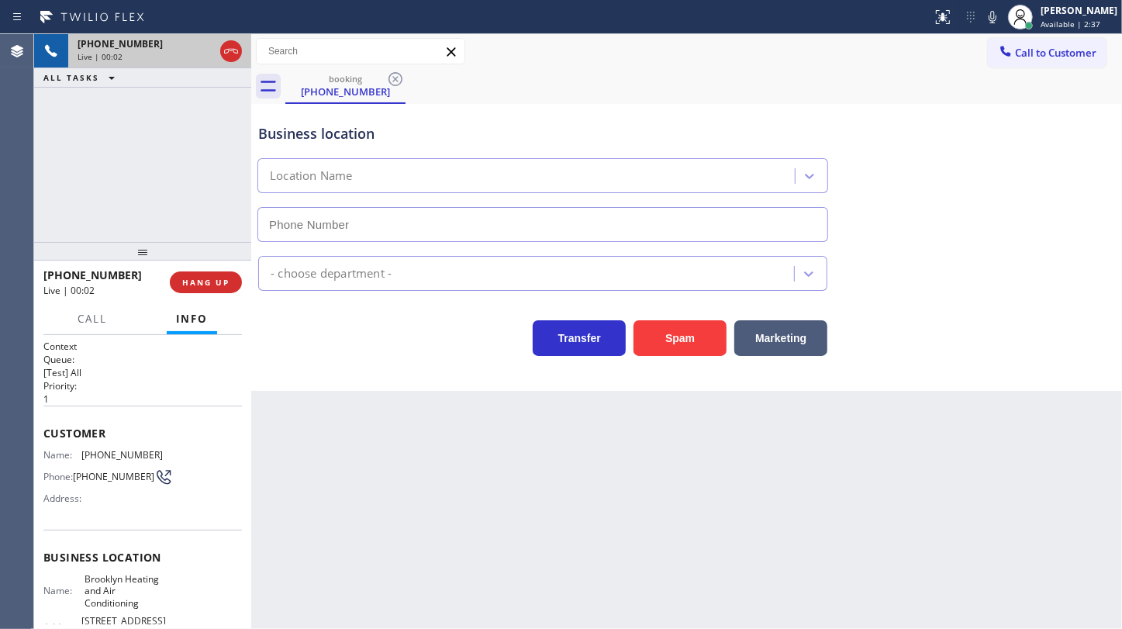
type input "[PHONE_NUMBER]"
drag, startPoint x: 82, startPoint y: 454, endPoint x: 162, endPoint y: 452, distance: 79.9
click at [162, 452] on div "Name: [PHONE_NUMBER] Phone: [PHONE_NUMBER] Address:" at bounding box center [142, 479] width 198 height 61
click at [996, 16] on icon at bounding box center [992, 17] width 19 height 19
click at [199, 49] on icon at bounding box center [203, 51] width 8 height 11
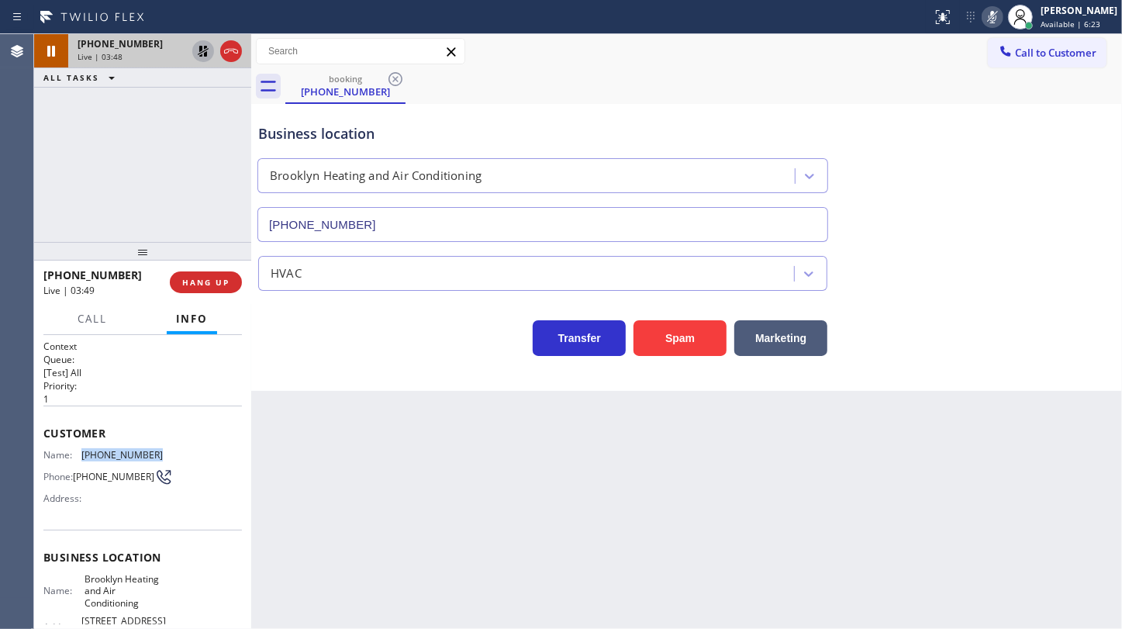
click at [207, 52] on icon at bounding box center [203, 51] width 19 height 19
click at [986, 21] on icon at bounding box center [992, 17] width 19 height 19
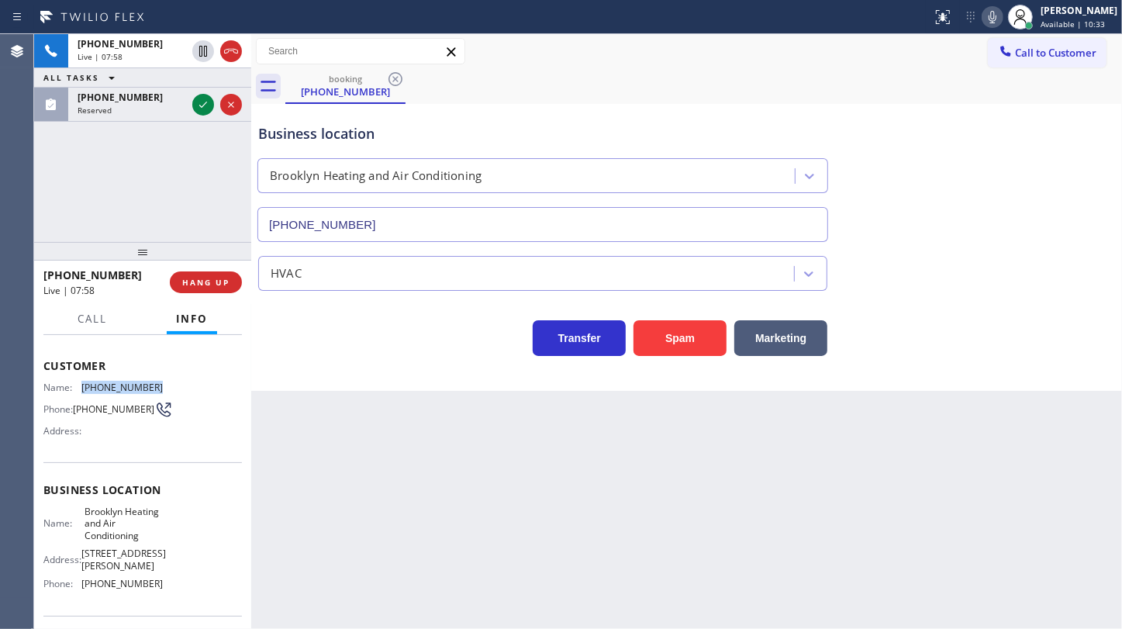
scroll to position [140, 0]
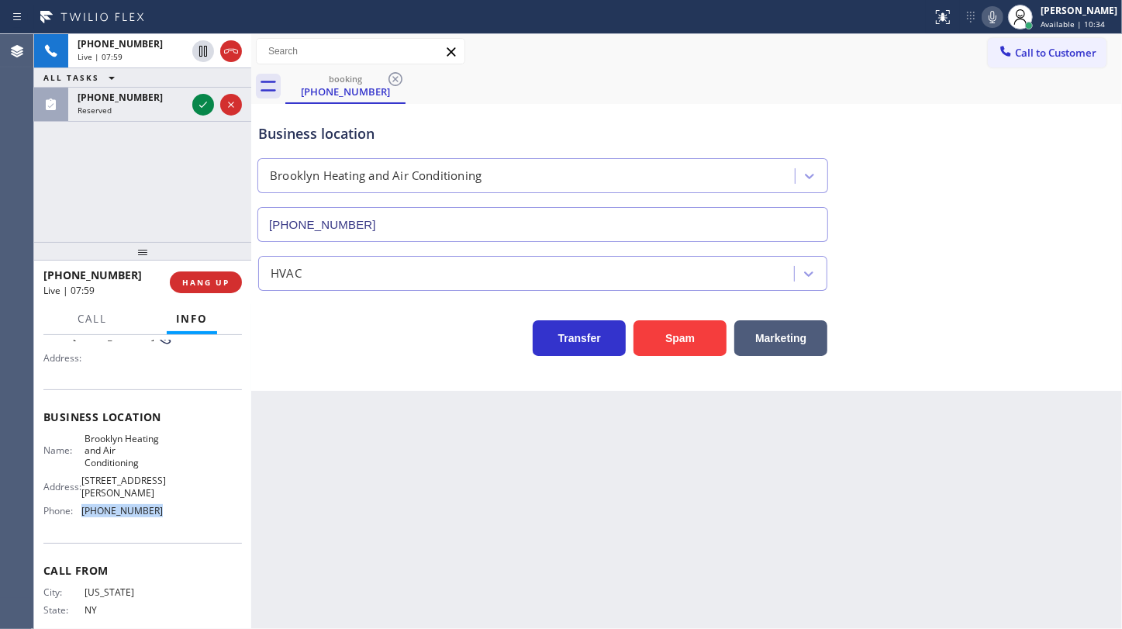
drag, startPoint x: 82, startPoint y: 504, endPoint x: 217, endPoint y: 507, distance: 134.9
click at [217, 507] on div "Name: Brooklyn Heating and Air Conditioning Address: [STREET_ADDRESS][PERSON_NA…" at bounding box center [142, 478] width 198 height 91
click at [202, 108] on icon at bounding box center [203, 104] width 19 height 19
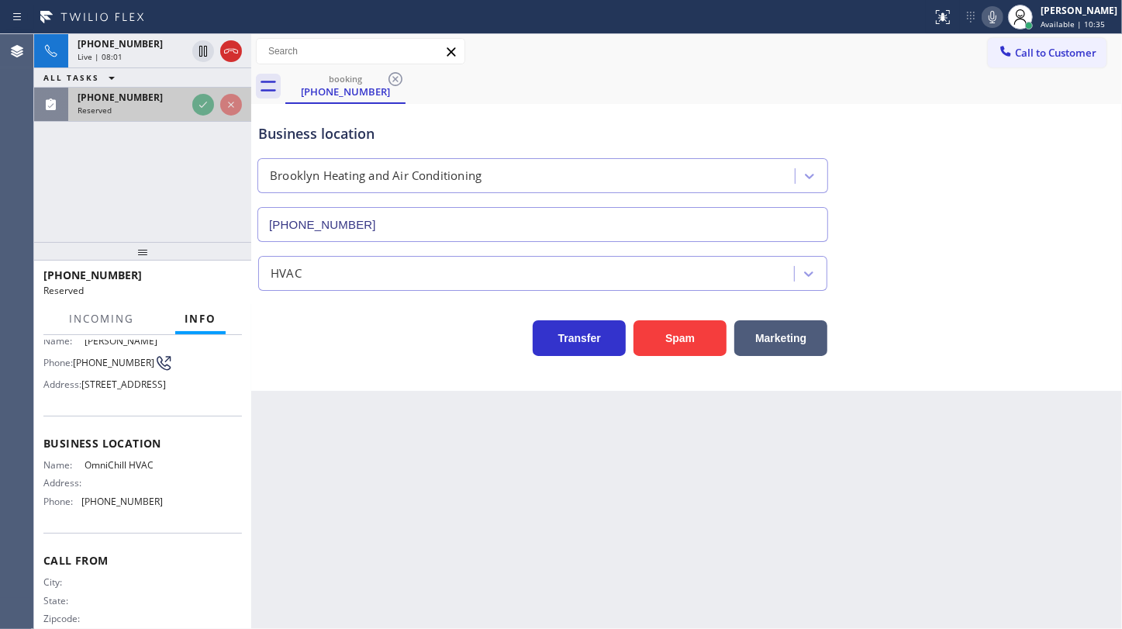
scroll to position [166, 0]
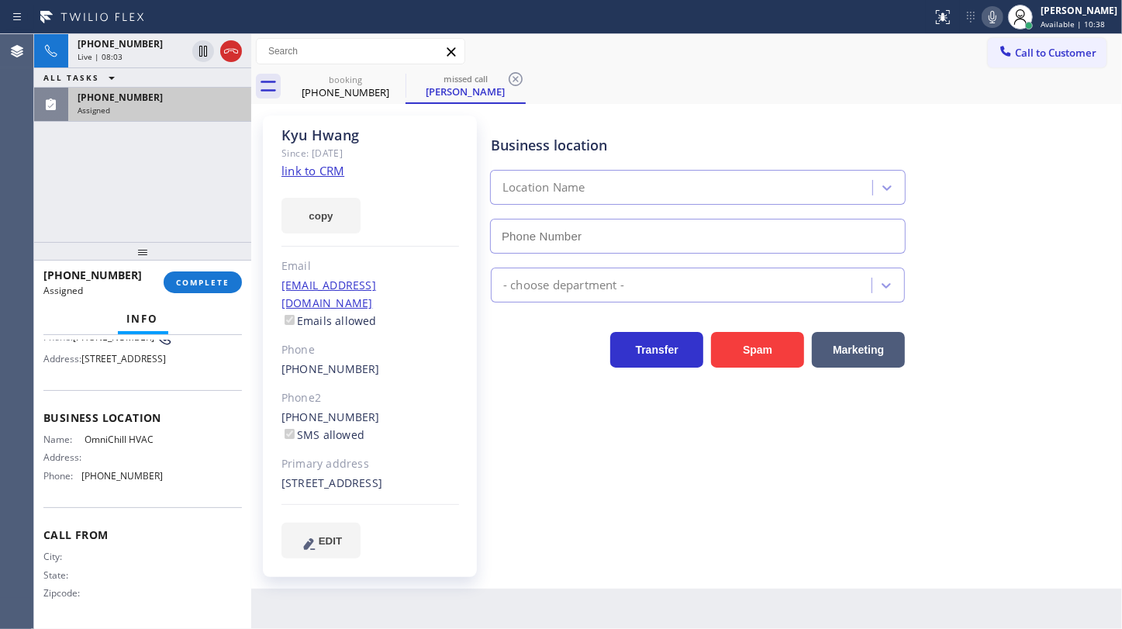
type input "[PHONE_NUMBER]"
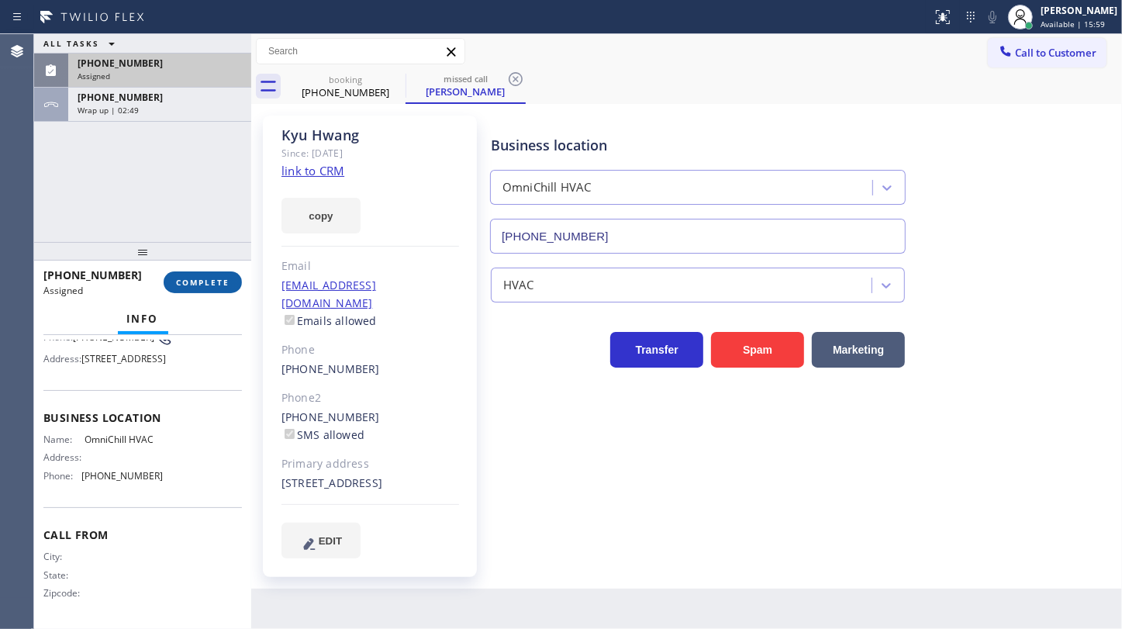
click at [198, 281] on span "COMPLETE" at bounding box center [202, 282] width 53 height 11
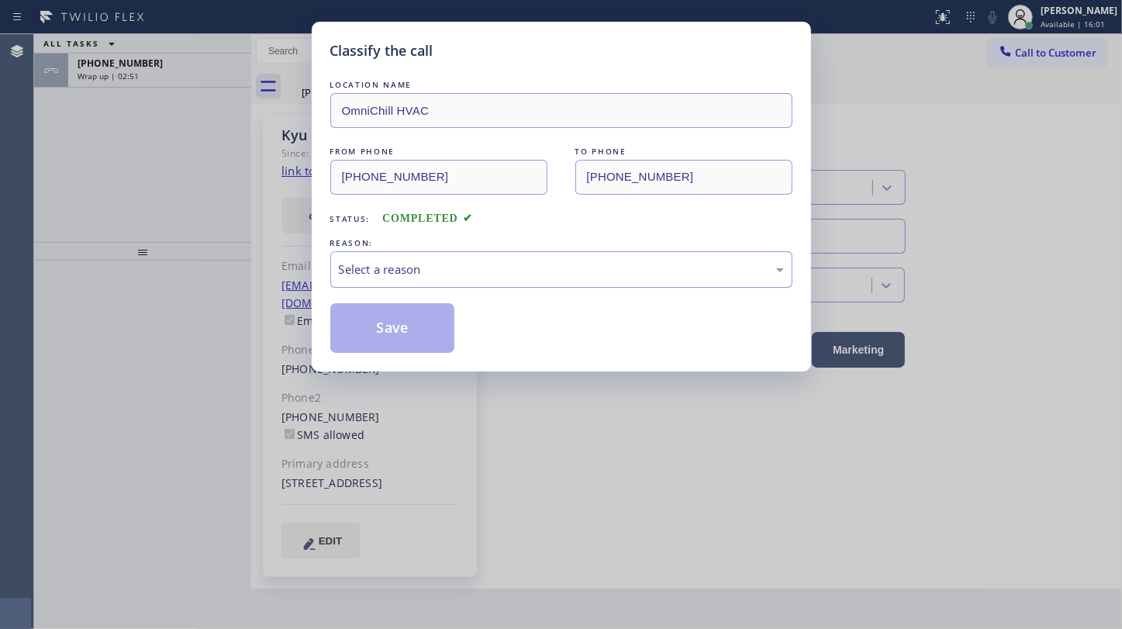
click at [374, 279] on div "Select a reason" at bounding box center [561, 269] width 462 height 36
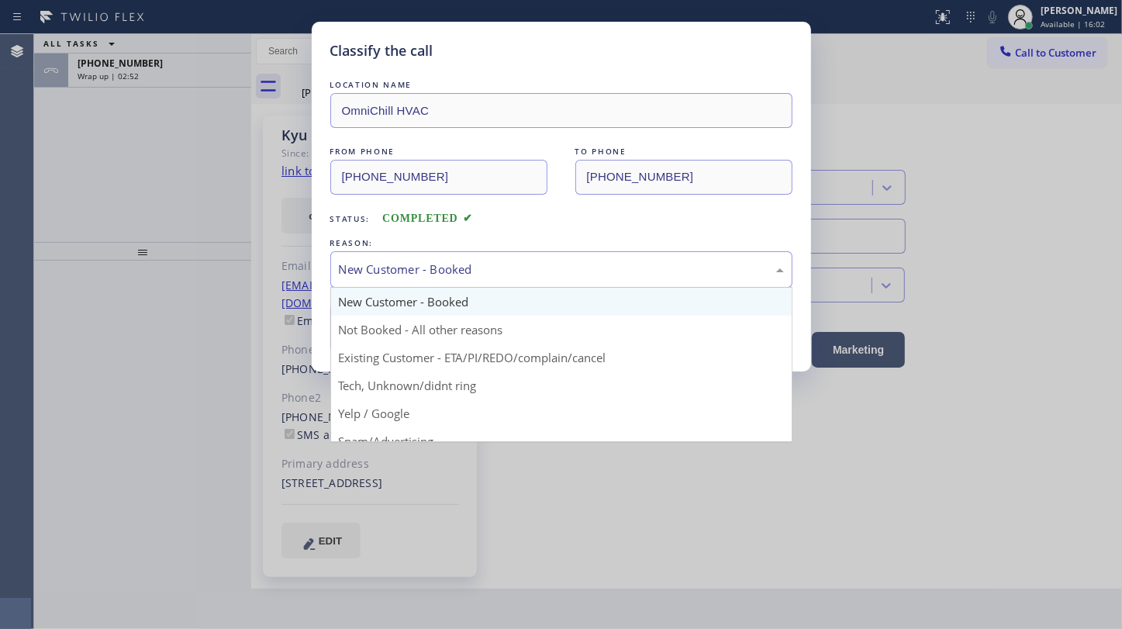
click at [372, 267] on div "New Customer - Booked" at bounding box center [561, 270] width 445 height 18
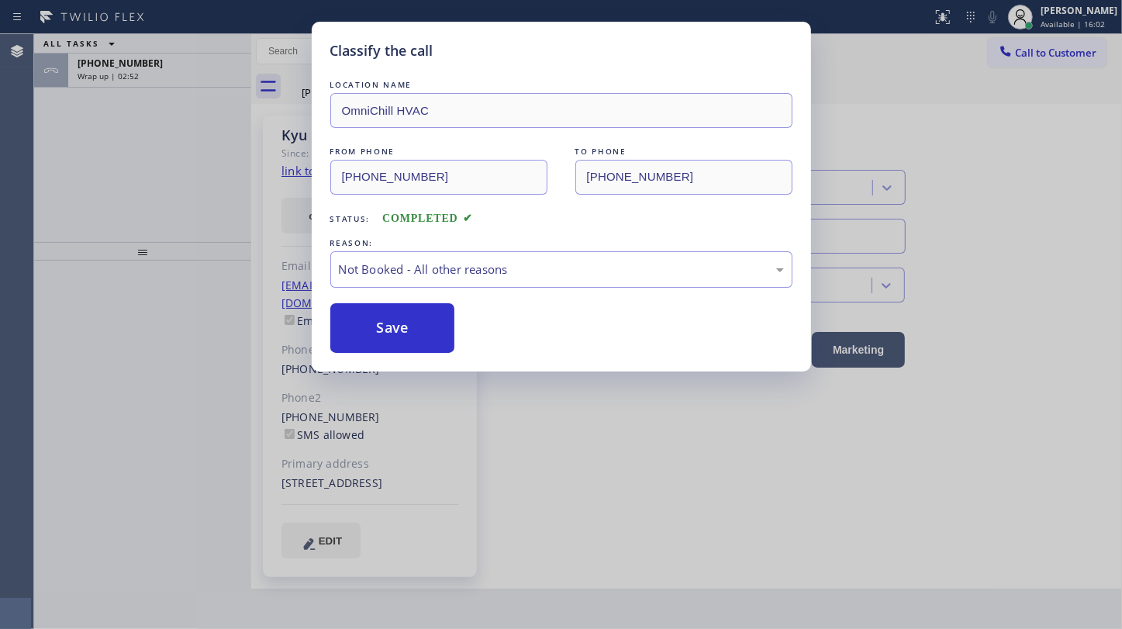
click at [370, 333] on button "Save" at bounding box center [392, 328] width 125 height 50
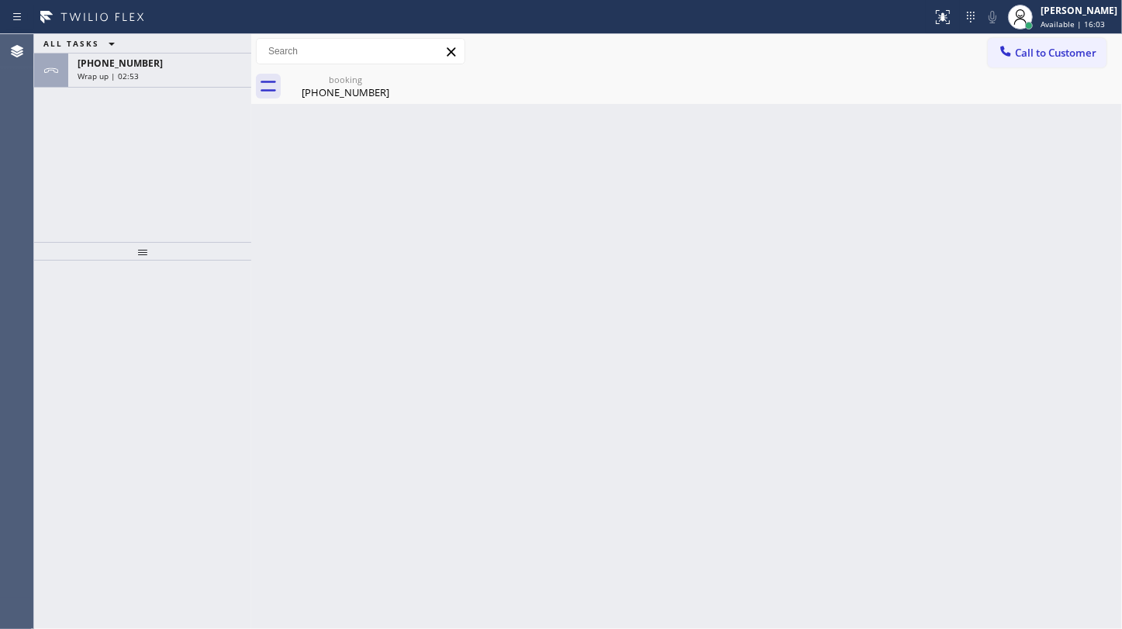
click at [142, 66] on div "[PHONE_NUMBER]" at bounding box center [160, 63] width 164 height 13
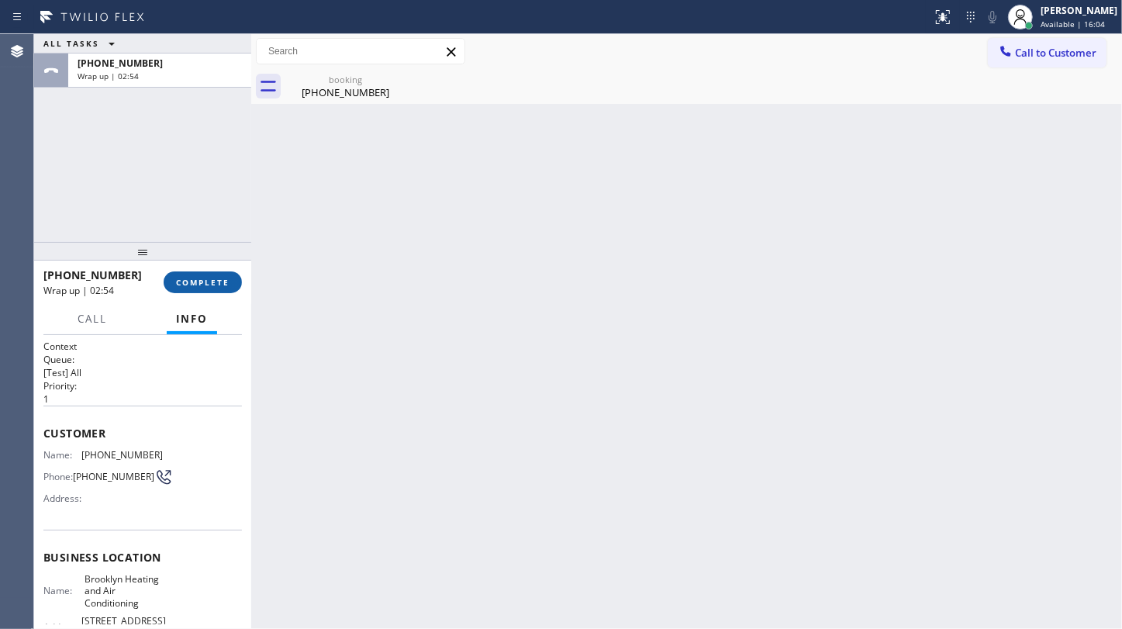
click at [204, 286] on span "COMPLETE" at bounding box center [202, 282] width 53 height 11
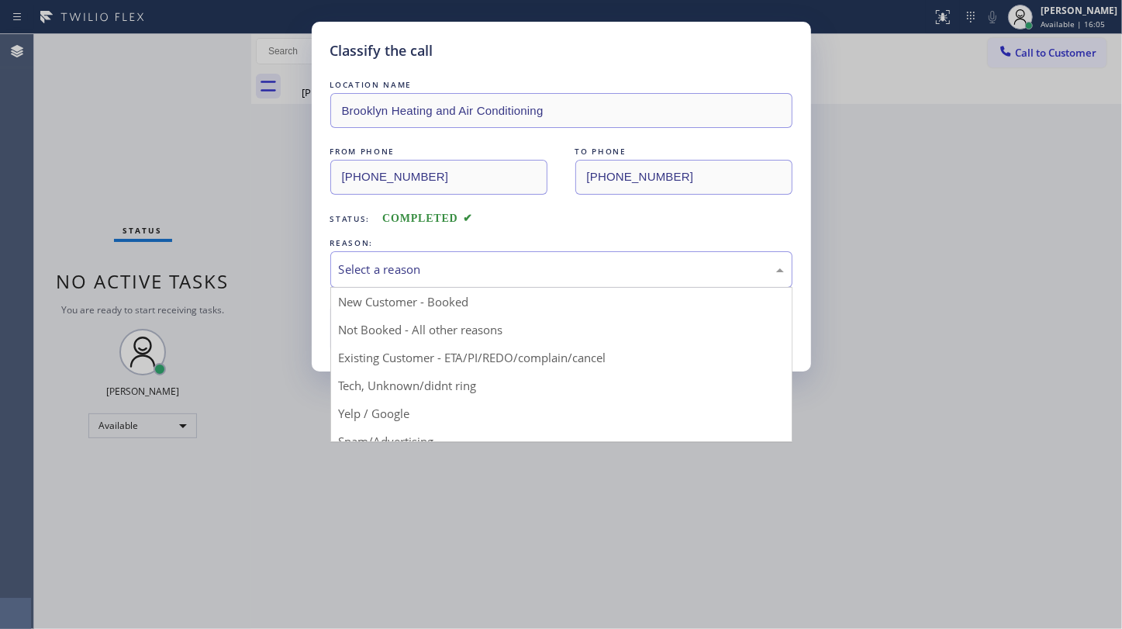
click at [337, 274] on div "Select a reason" at bounding box center [561, 269] width 462 height 36
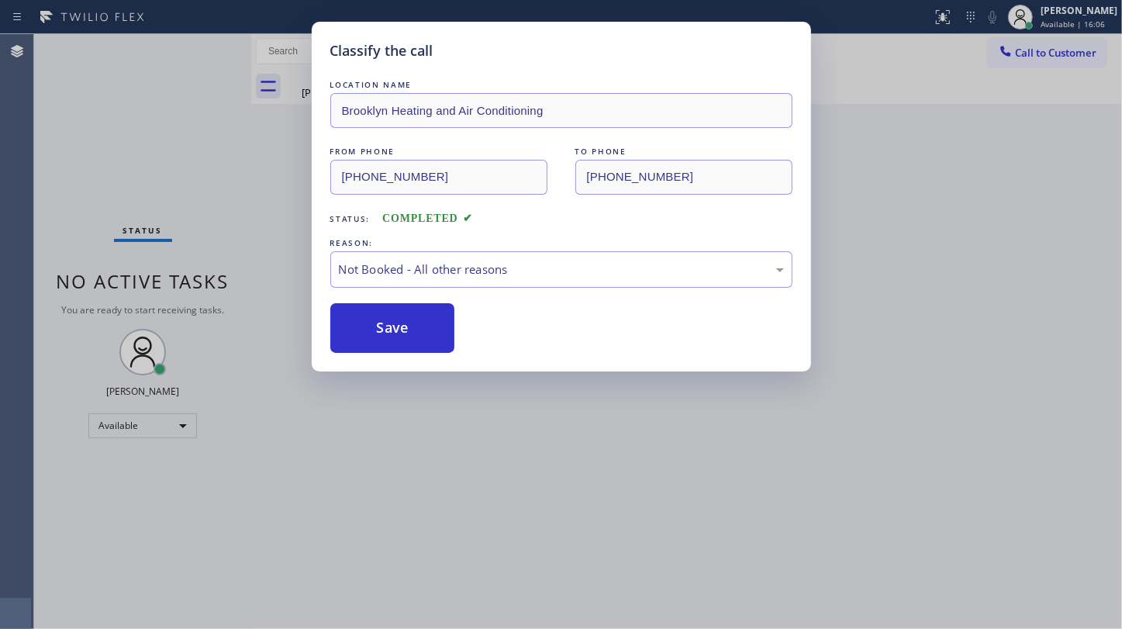
click at [348, 323] on button "Save" at bounding box center [392, 328] width 125 height 50
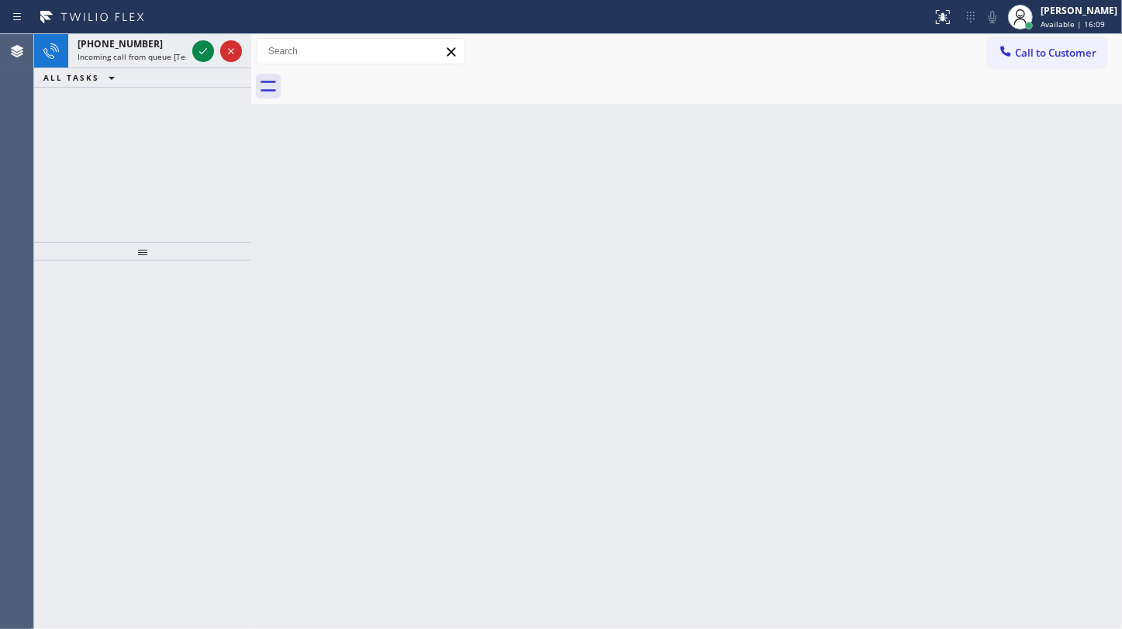
drag, startPoint x: 684, startPoint y: 378, endPoint x: 198, endPoint y: 91, distance: 563.4
click at [666, 362] on div "Back to Dashboard Change Sender ID Customers Technicians Select a contact Outbo…" at bounding box center [686, 331] width 871 height 595
click at [198, 47] on icon at bounding box center [203, 51] width 19 height 19
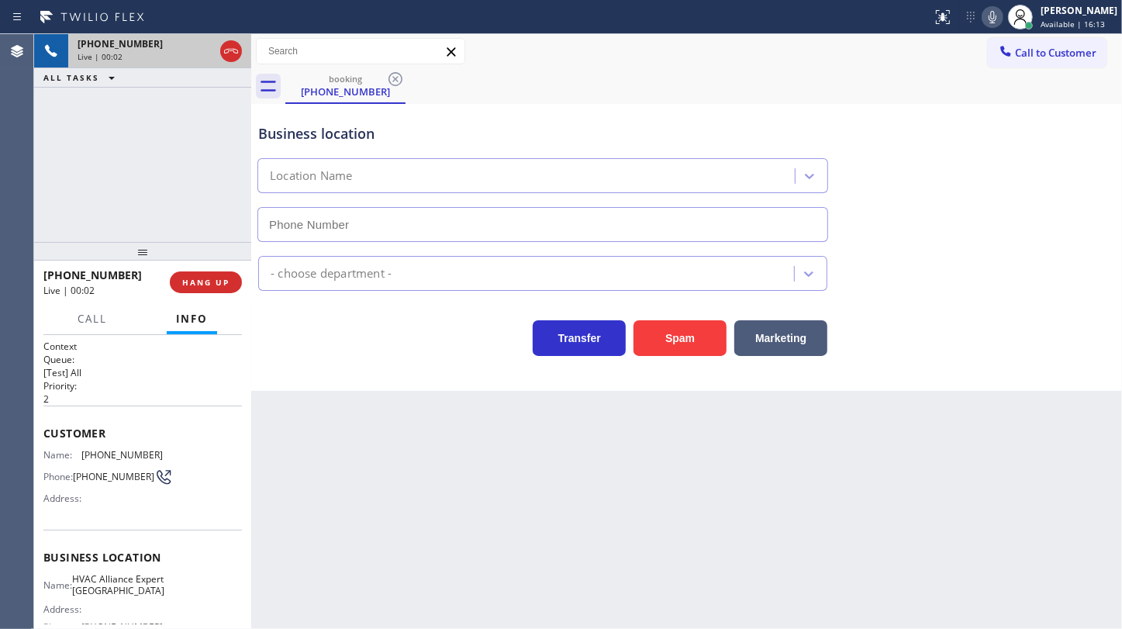
type input "[PHONE_NUMBER]"
click at [202, 282] on span "HANG UP" at bounding box center [205, 282] width 47 height 11
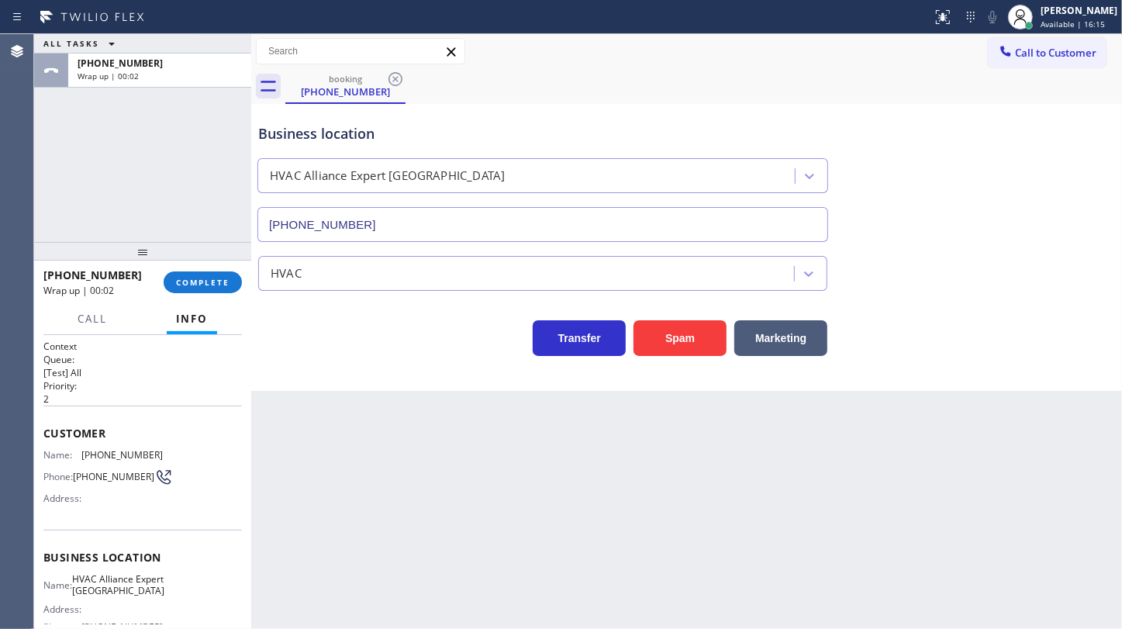
click at [1116, 286] on div "HVAC" at bounding box center [686, 270] width 863 height 41
click at [1046, 2] on div "[PERSON_NAME] Available | 16:57" at bounding box center [1062, 17] width 119 height 34
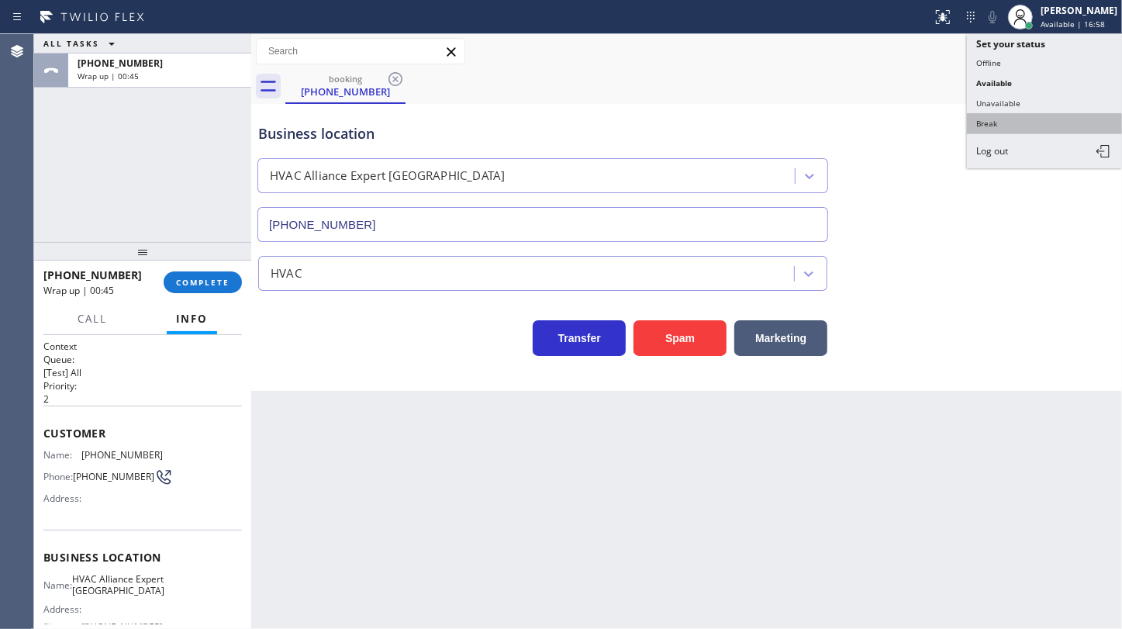
click at [995, 119] on button "Break" at bounding box center [1044, 123] width 155 height 20
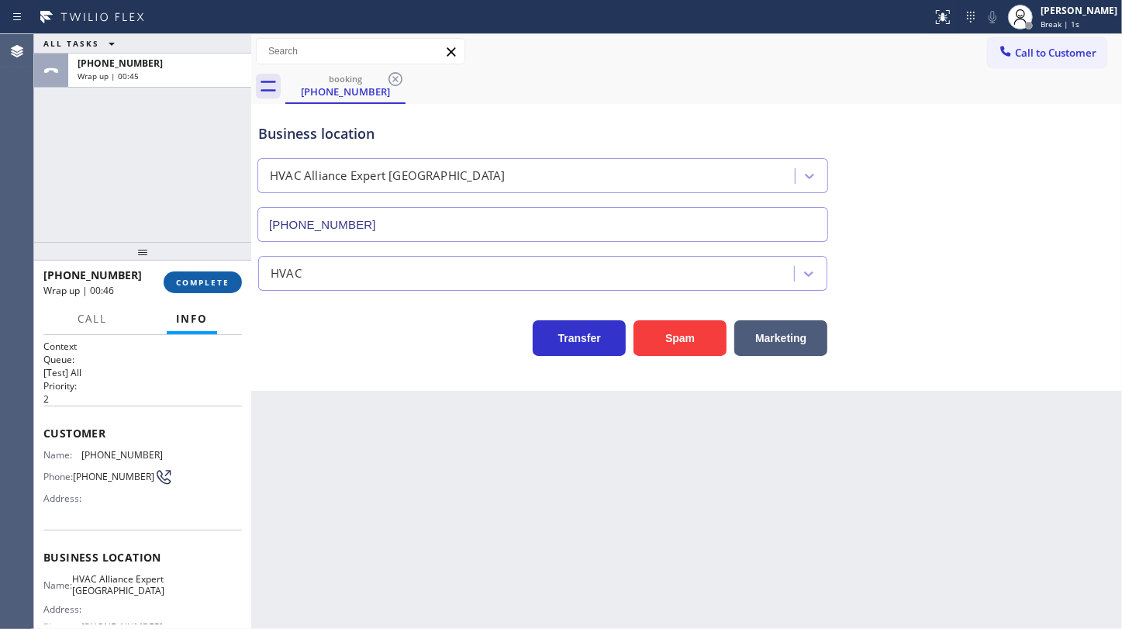
click at [204, 278] on span "COMPLETE" at bounding box center [202, 282] width 53 height 11
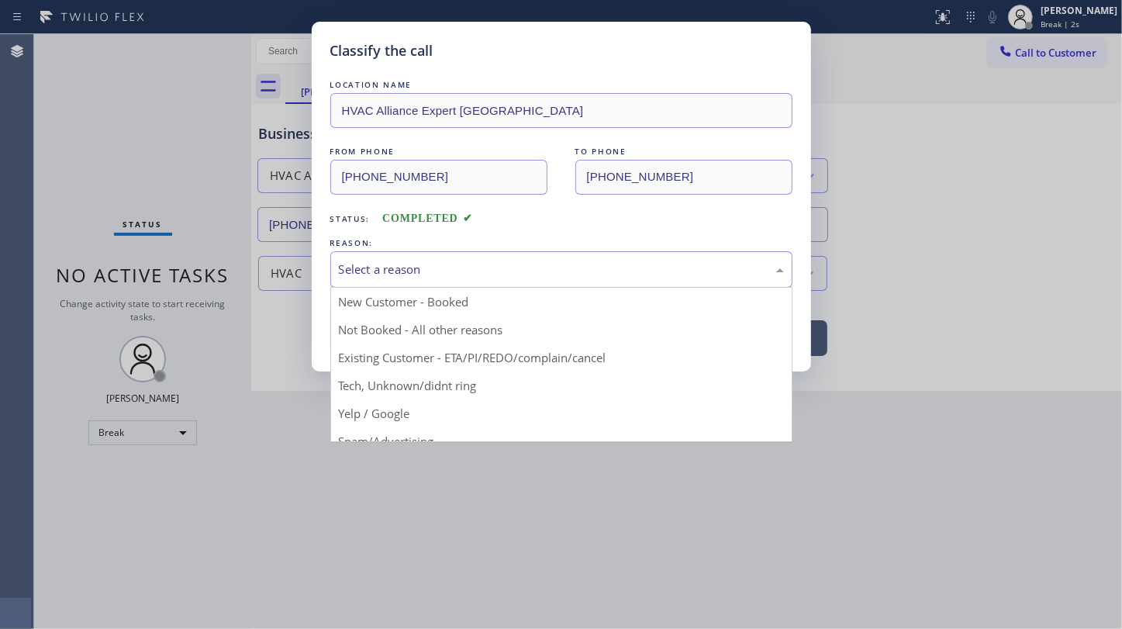
drag, startPoint x: 345, startPoint y: 267, endPoint x: 367, endPoint y: 278, distance: 24.3
click at [346, 267] on div "Select a reason" at bounding box center [561, 270] width 445 height 18
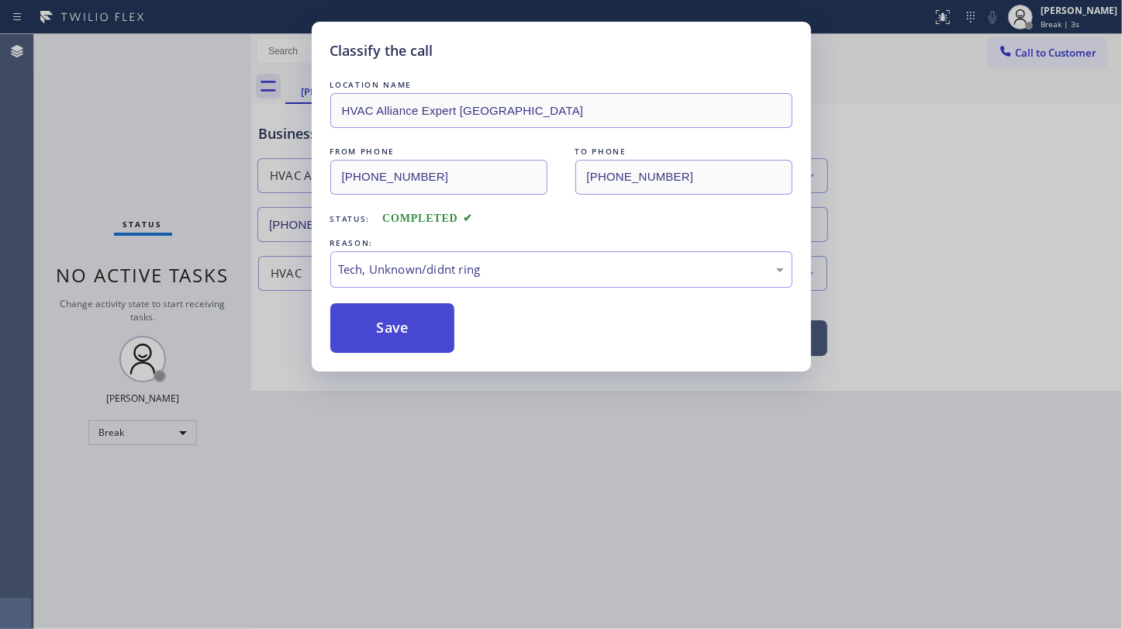
click at [412, 334] on button "Save" at bounding box center [392, 328] width 125 height 50
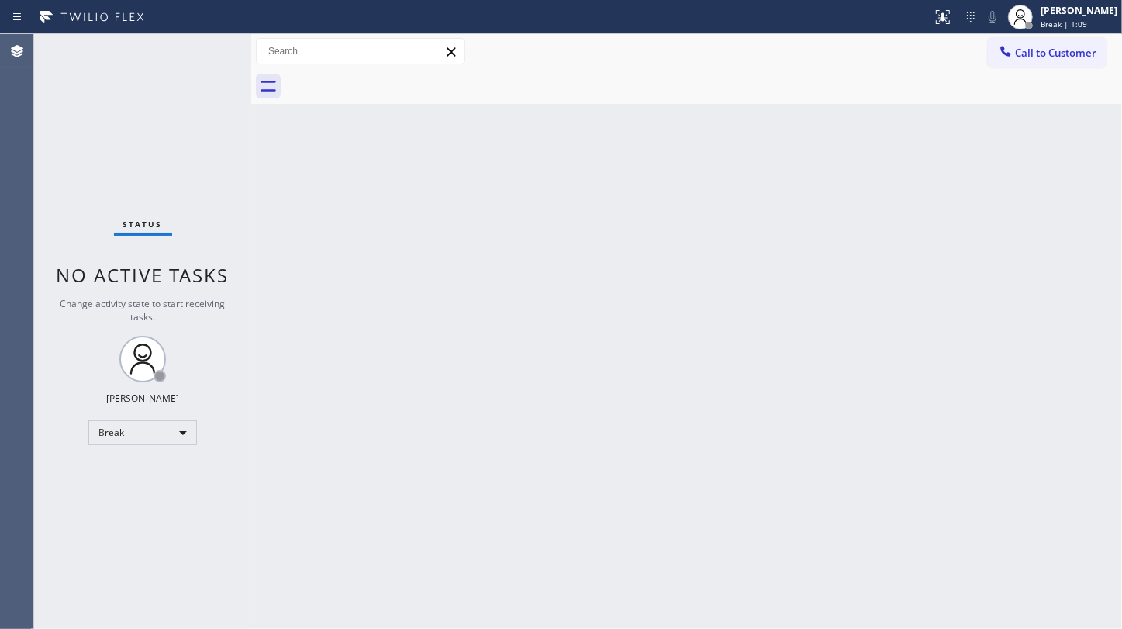
click at [95, 114] on div "Status No active tasks Change activity state to start receiving tasks. JENIZA A…" at bounding box center [142, 331] width 217 height 595
click at [76, 121] on div "Status No active tasks Change activity state to start receiving tasks. JENIZA A…" at bounding box center [142, 331] width 217 height 595
click at [165, 107] on div "Status No active tasks Change activity state to start receiving tasks. JENIZA A…" at bounding box center [142, 331] width 217 height 595
click at [101, 432] on div "Break" at bounding box center [142, 432] width 109 height 25
click at [109, 469] on li "Available" at bounding box center [141, 472] width 105 height 19
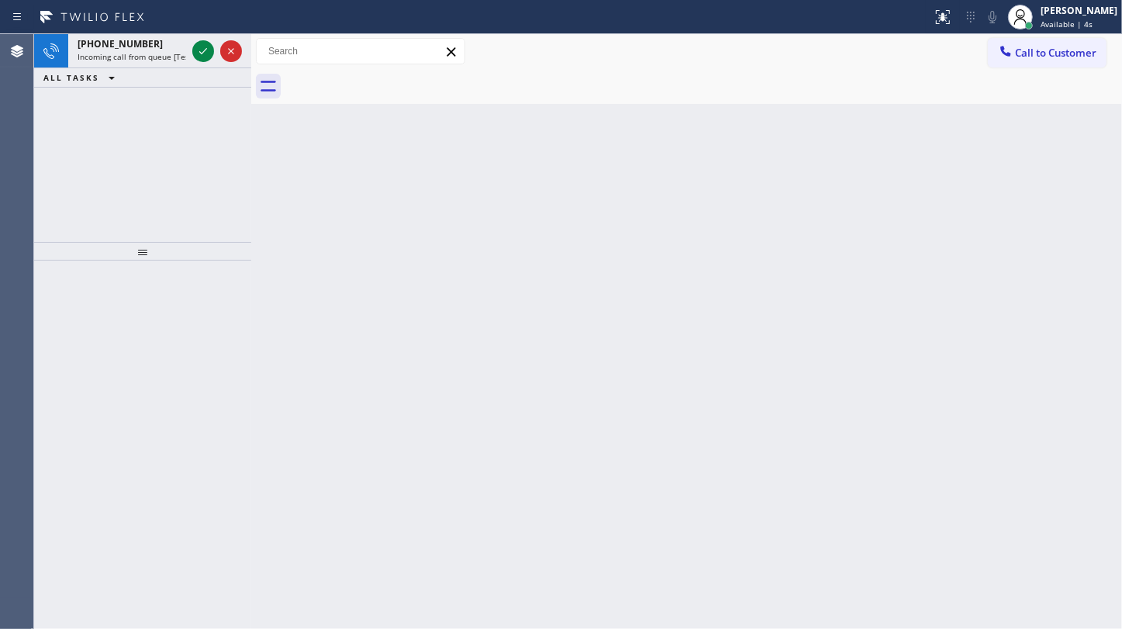
click at [147, 85] on div "ALL TASKS ALL TASKS ACTIVE TASKS TASKS IN WRAP UP" at bounding box center [142, 77] width 217 height 19
click at [193, 53] on div at bounding box center [203, 51] width 22 height 19
drag, startPoint x: 89, startPoint y: 133, endPoint x: 125, endPoint y: 78, distance: 65.6
click at [89, 133] on div "[PHONE_NUMBER] Incoming call from queue [Test] All ALL TASKS ALL TASKS ACTIVE T…" at bounding box center [142, 138] width 217 height 208
click at [209, 50] on icon at bounding box center [203, 51] width 19 height 19
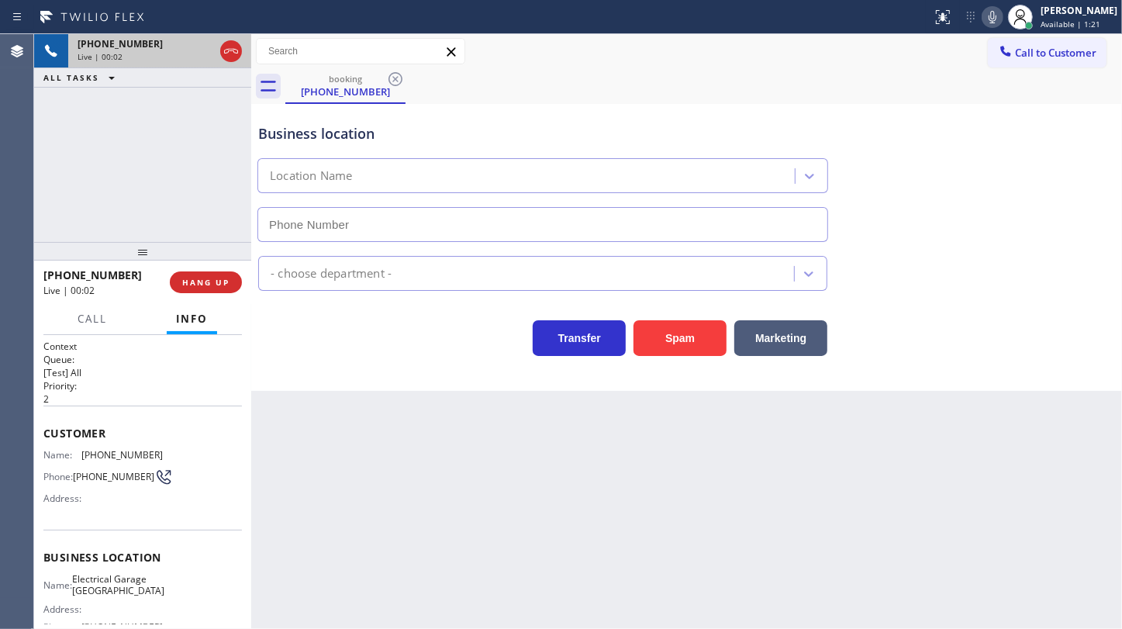
type input "[PHONE_NUMBER]"
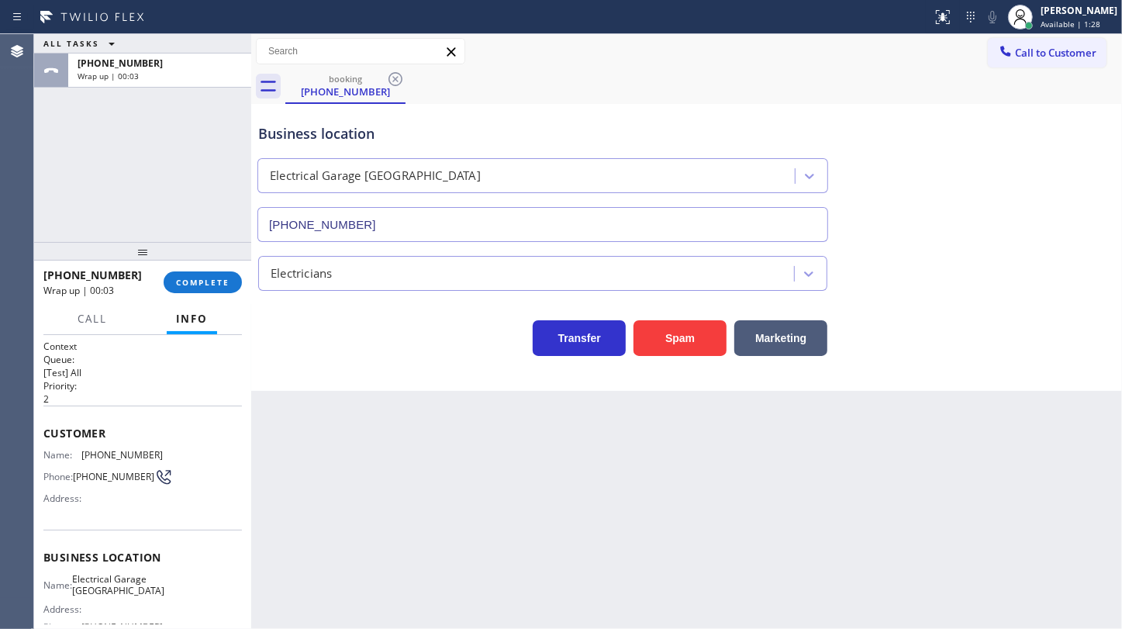
click at [202, 270] on div "[PHONE_NUMBER] Wrap up | 00:03 COMPLETE" at bounding box center [142, 282] width 198 height 40
click at [206, 281] on span "COMPLETE" at bounding box center [202, 282] width 53 height 11
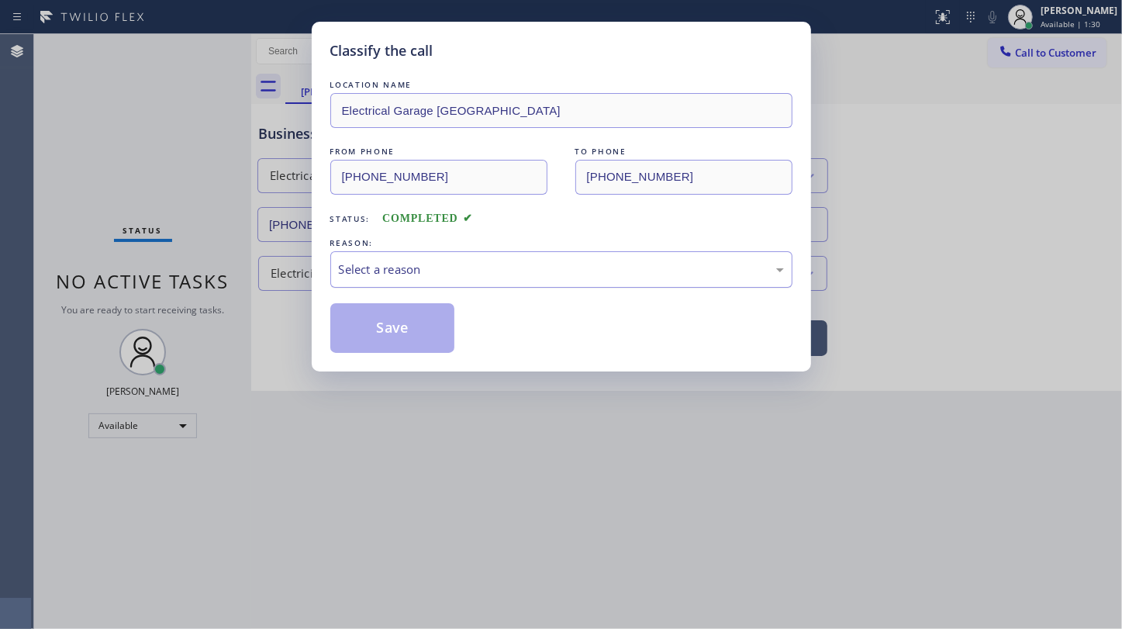
click at [360, 251] on div "REASON: Select a reason" at bounding box center [561, 261] width 462 height 53
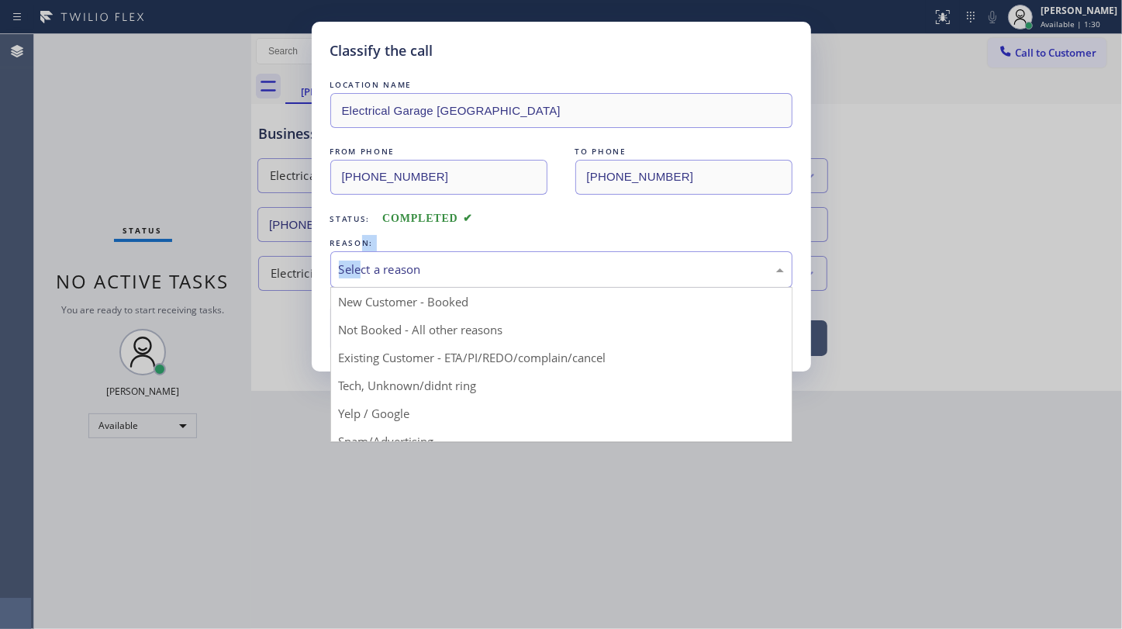
click at [361, 279] on div "Select a reason" at bounding box center [561, 269] width 462 height 36
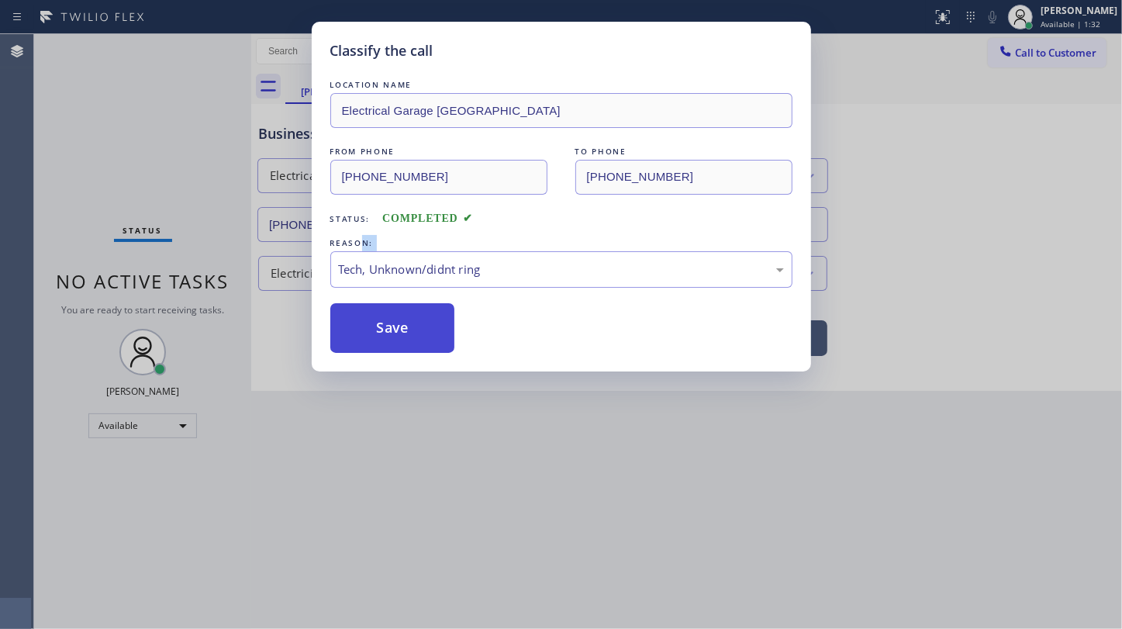
click at [401, 319] on button "Save" at bounding box center [392, 328] width 125 height 50
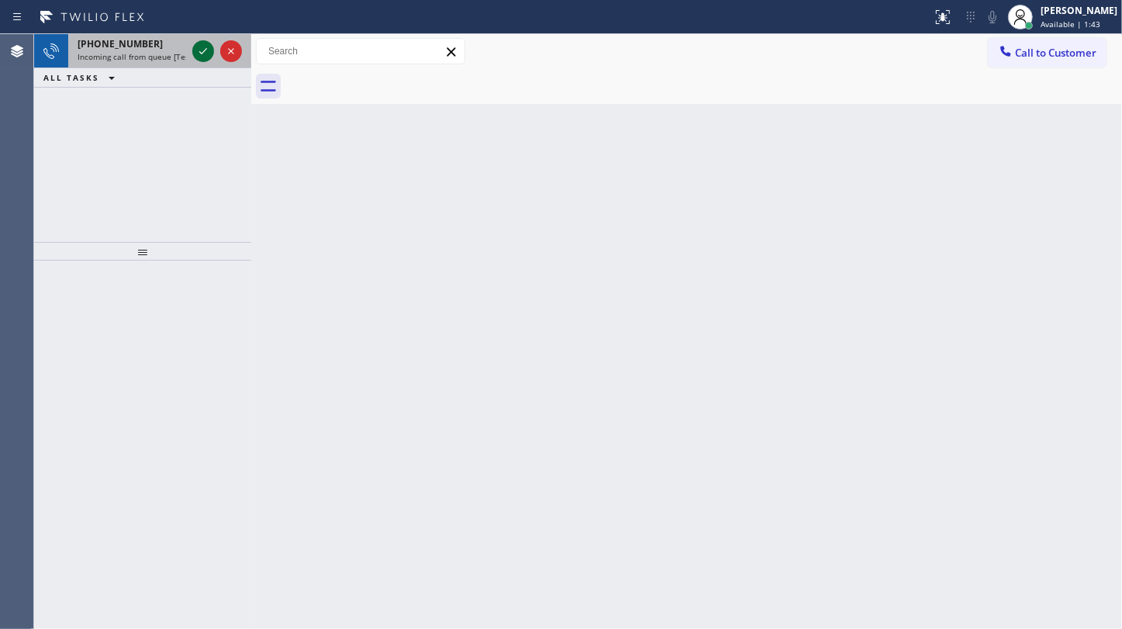
click at [195, 52] on icon at bounding box center [203, 51] width 19 height 19
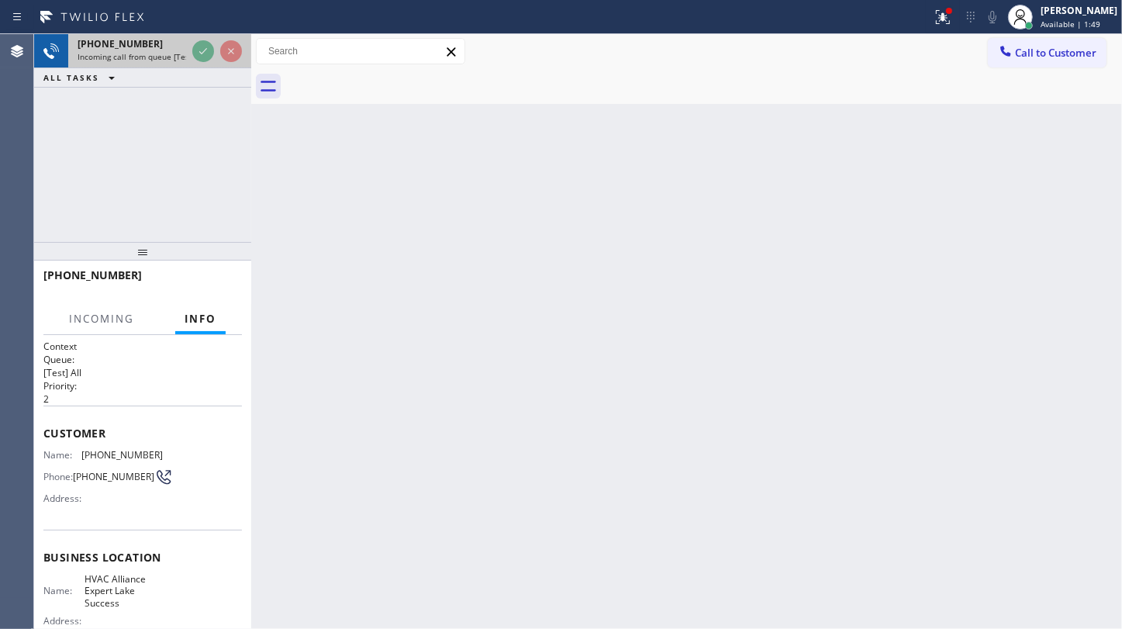
click at [215, 49] on div at bounding box center [217, 51] width 56 height 34
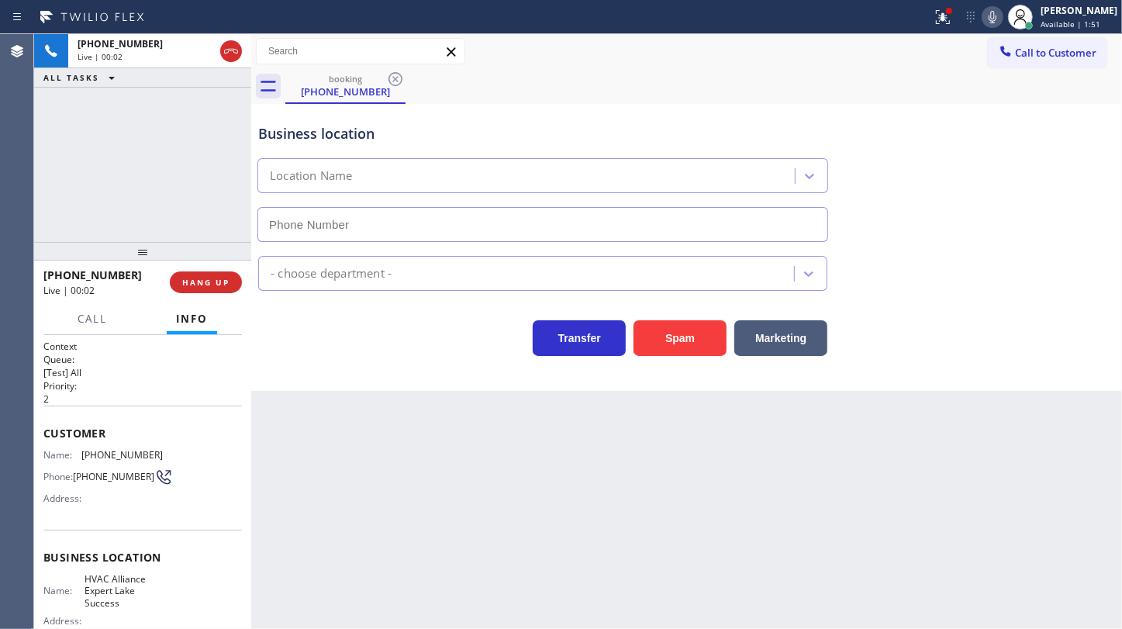
type input "[PHONE_NUMBER]"
click at [687, 337] on button "Spam" at bounding box center [679, 338] width 93 height 36
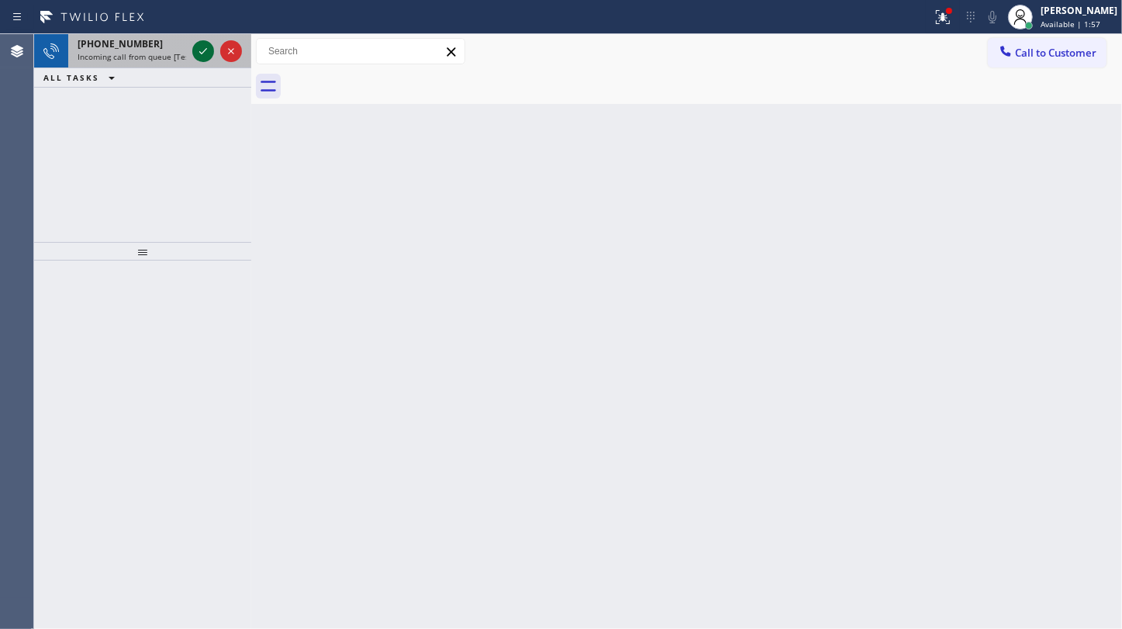
click at [193, 48] on div at bounding box center [203, 51] width 22 height 19
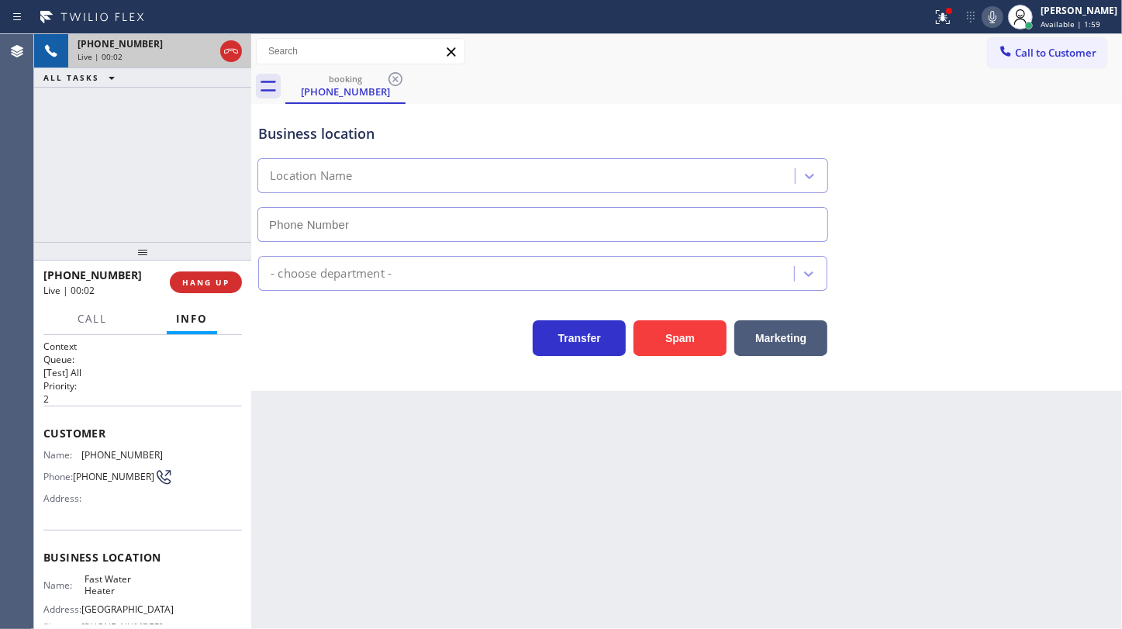
type input "[PHONE_NUMBER]"
click at [657, 346] on button "Spam" at bounding box center [679, 338] width 93 height 36
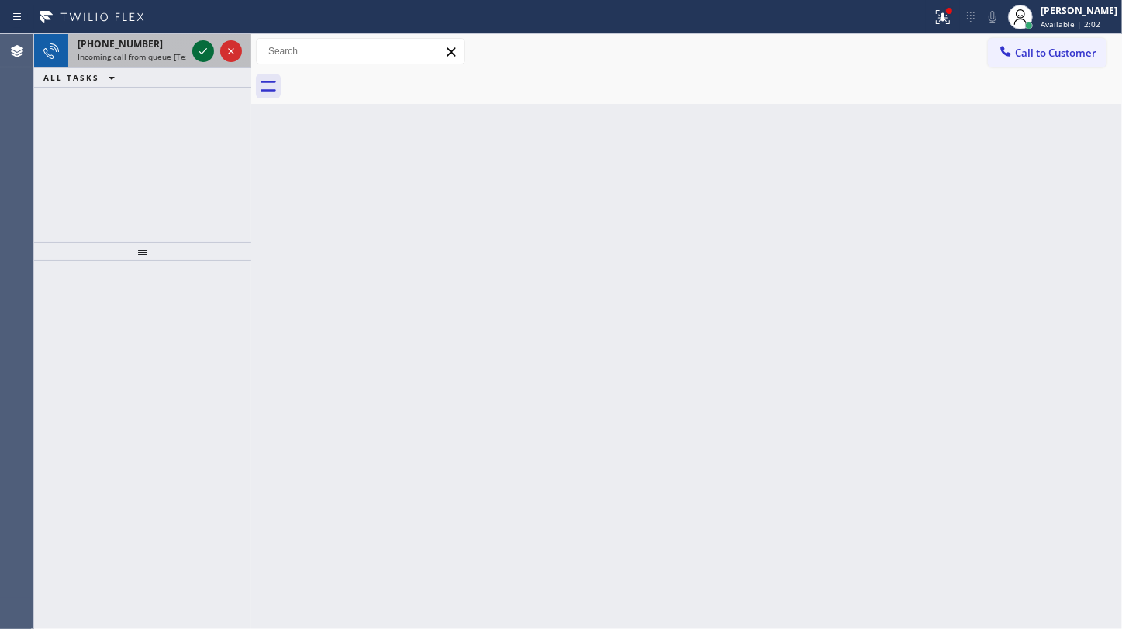
click at [209, 48] on icon at bounding box center [203, 51] width 19 height 19
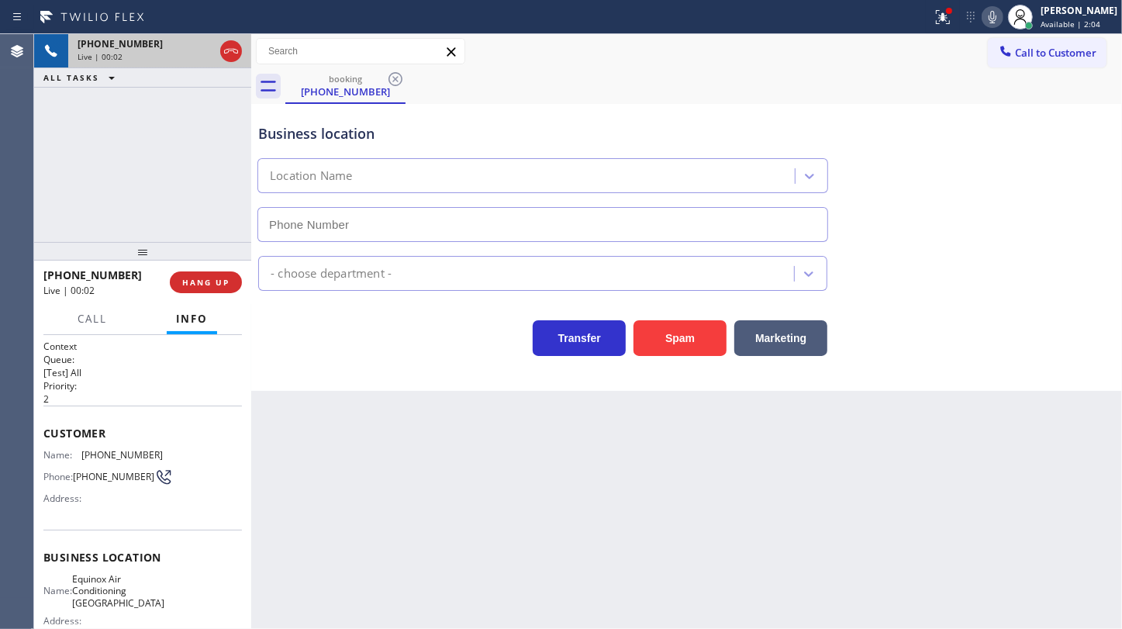
type input "[PHONE_NUMBER]"
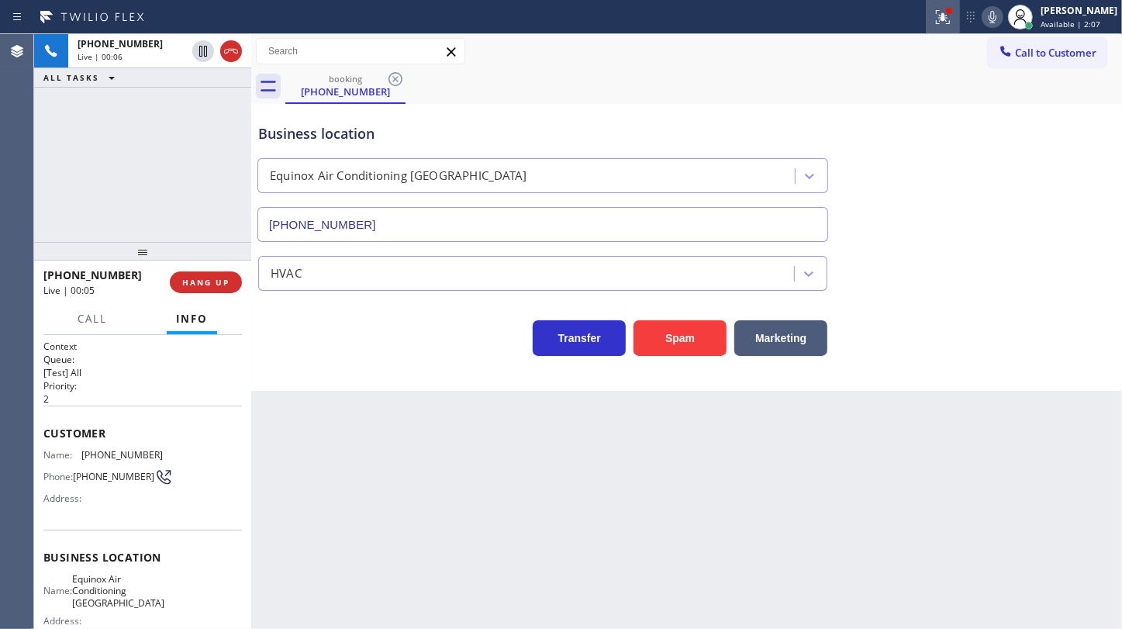
click at [947, 20] on icon at bounding box center [943, 17] width 19 height 19
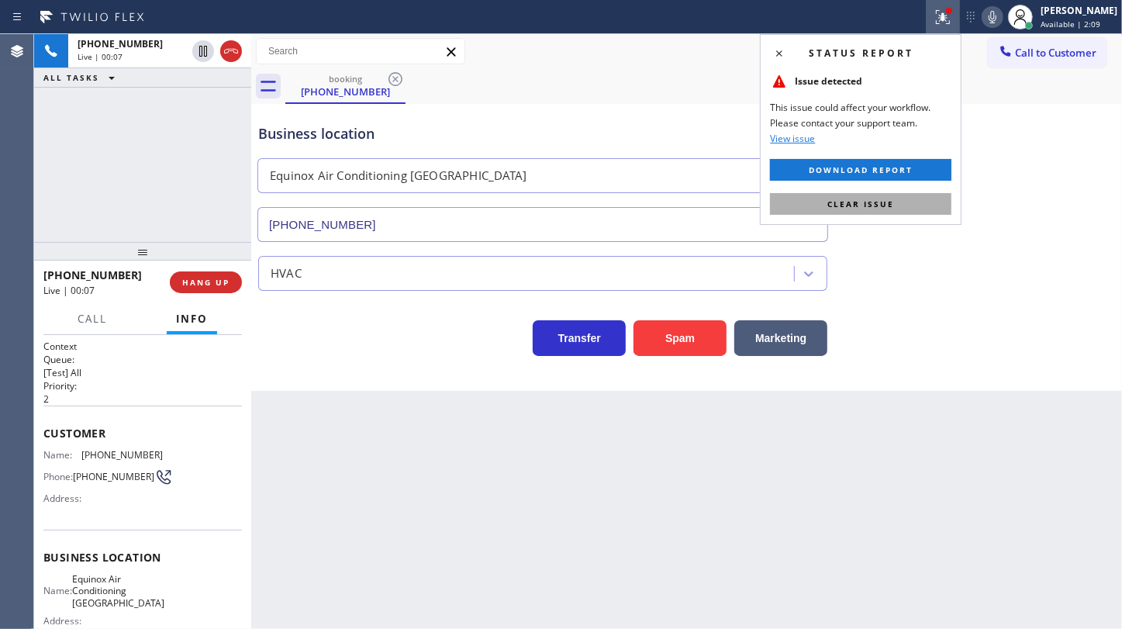
click at [867, 207] on span "Clear issue" at bounding box center [860, 203] width 67 height 11
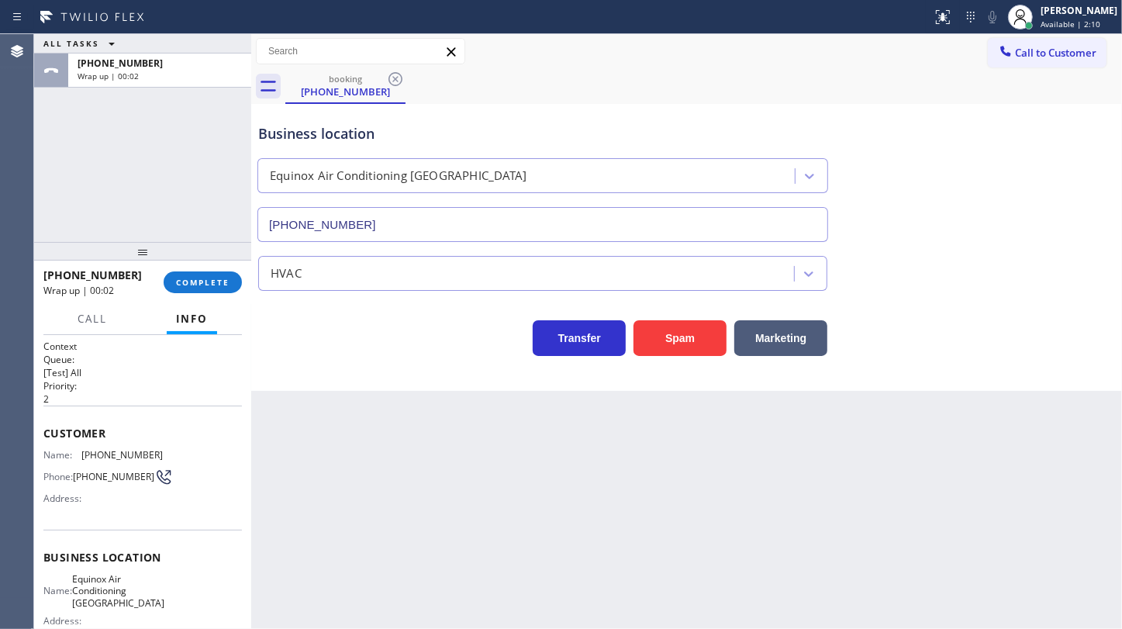
click at [223, 265] on div "[PHONE_NUMBER] Wrap up | 00:02 COMPLETE" at bounding box center [142, 282] width 198 height 40
click at [200, 290] on button "COMPLETE" at bounding box center [203, 282] width 78 height 22
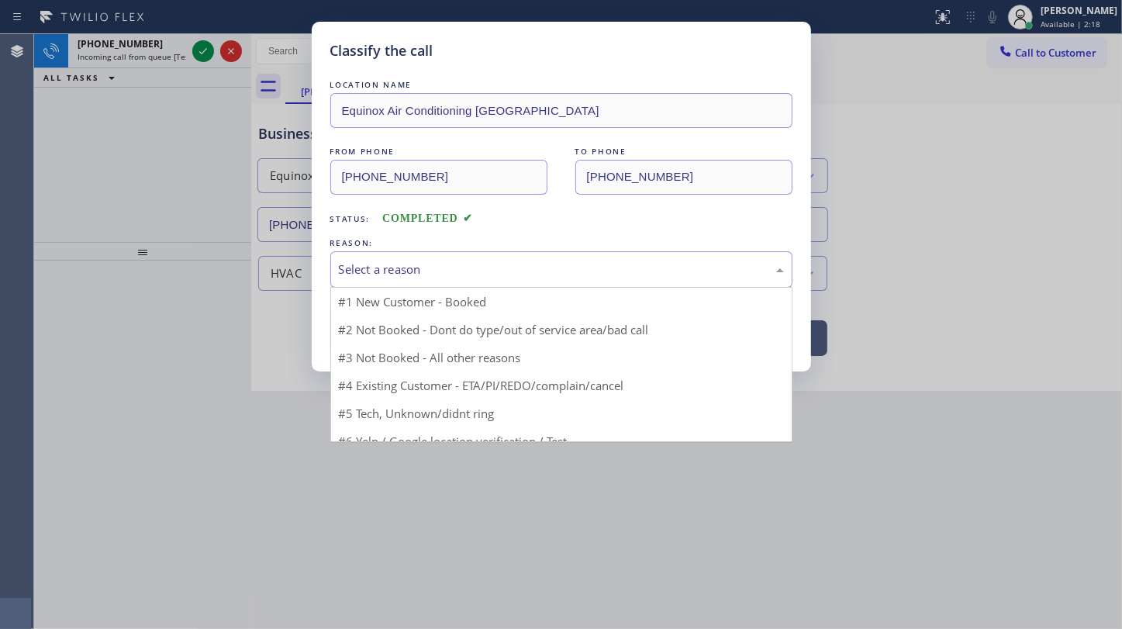
click at [395, 257] on div "Select a reason" at bounding box center [561, 269] width 462 height 36
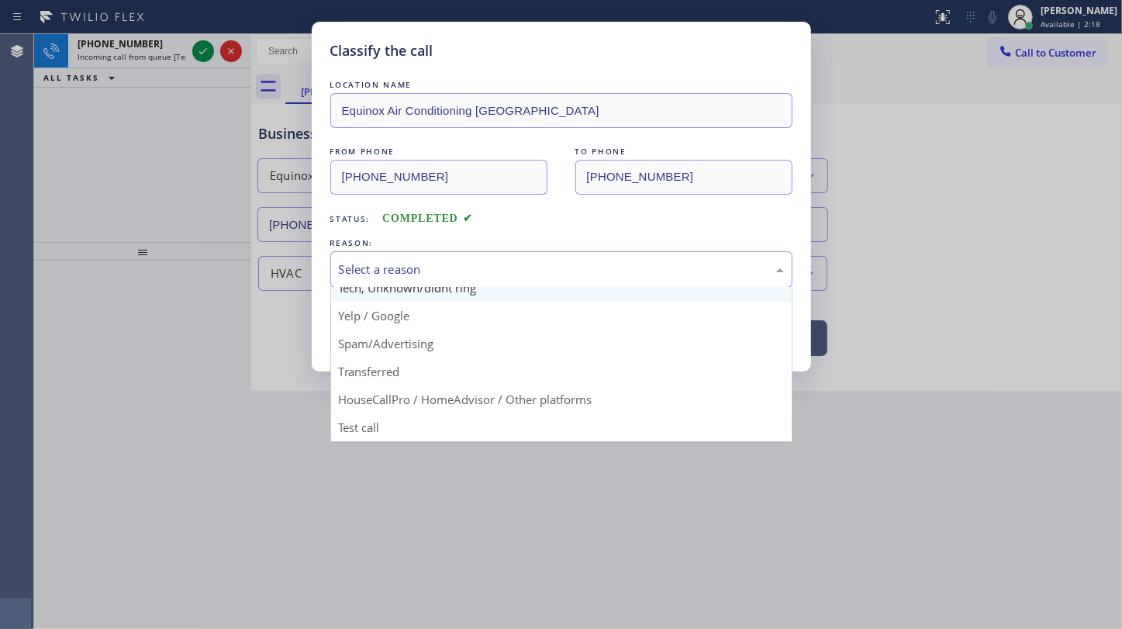
scroll to position [103, 0]
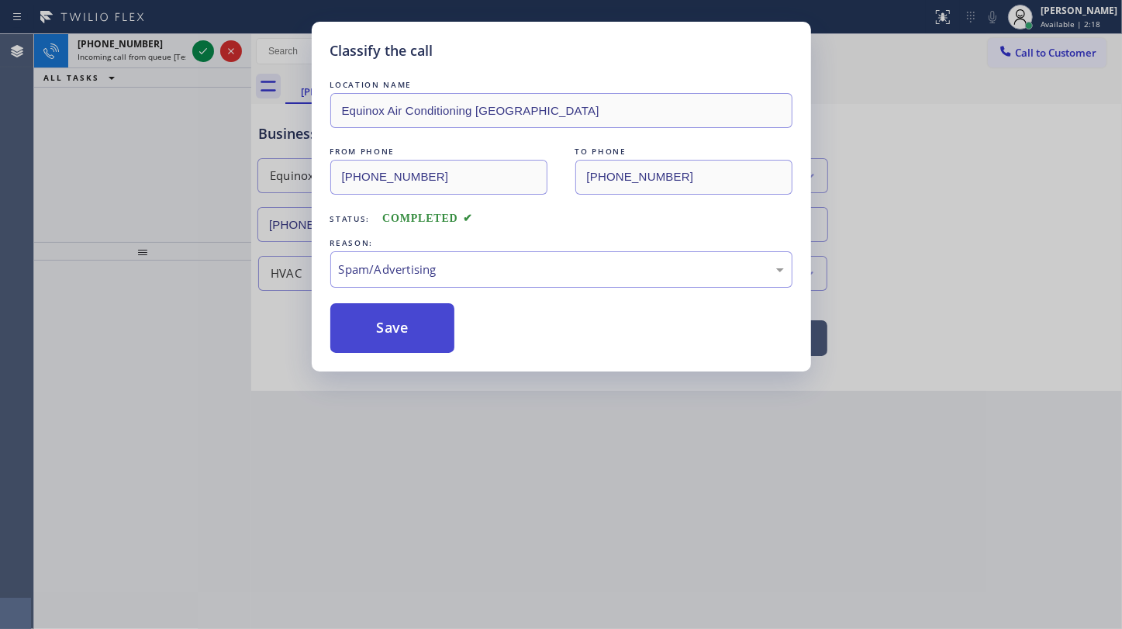
click at [406, 340] on button "Save" at bounding box center [392, 328] width 125 height 50
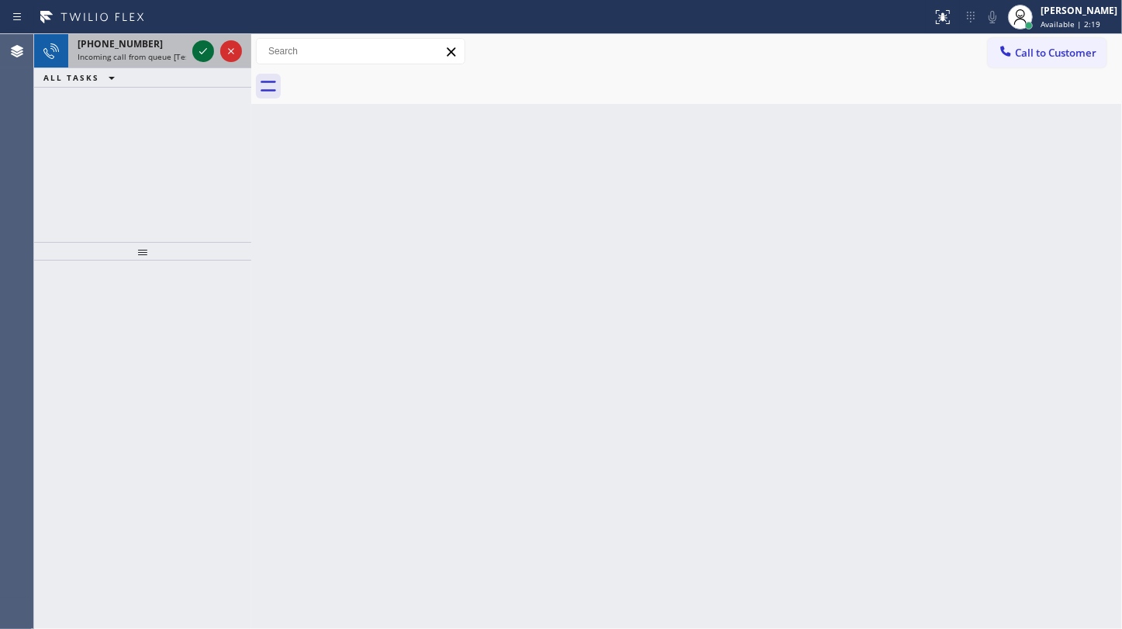
click at [205, 53] on icon at bounding box center [203, 51] width 19 height 19
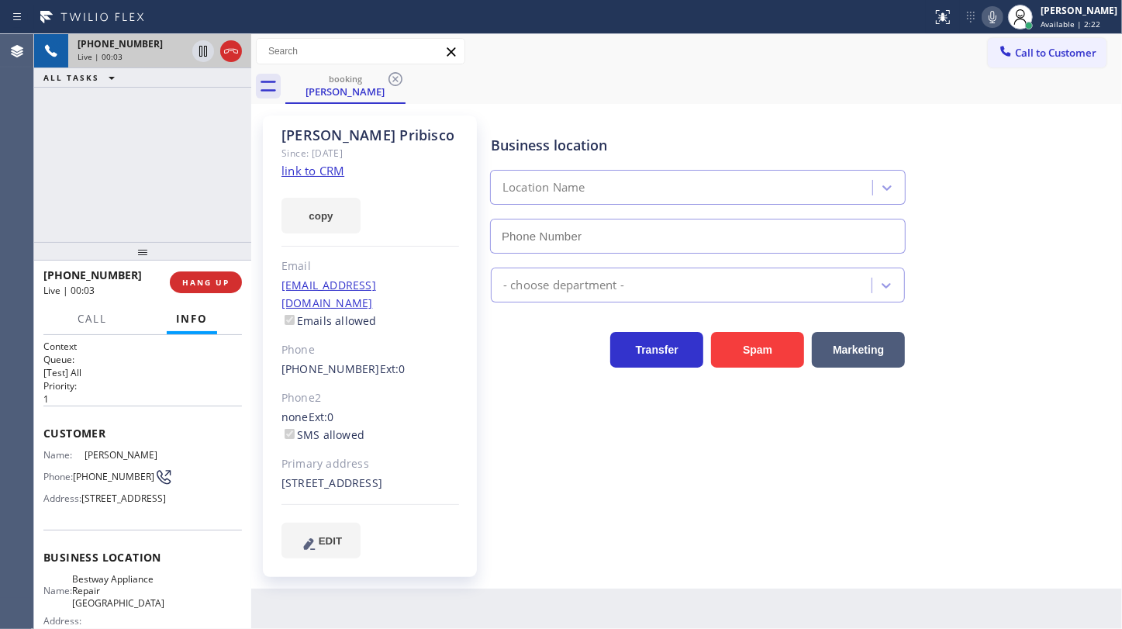
type input "[PHONE_NUMBER]"
click at [304, 170] on link "link to CRM" at bounding box center [312, 171] width 63 height 16
click at [989, 12] on icon at bounding box center [992, 17] width 19 height 19
click at [197, 46] on icon at bounding box center [203, 51] width 19 height 19
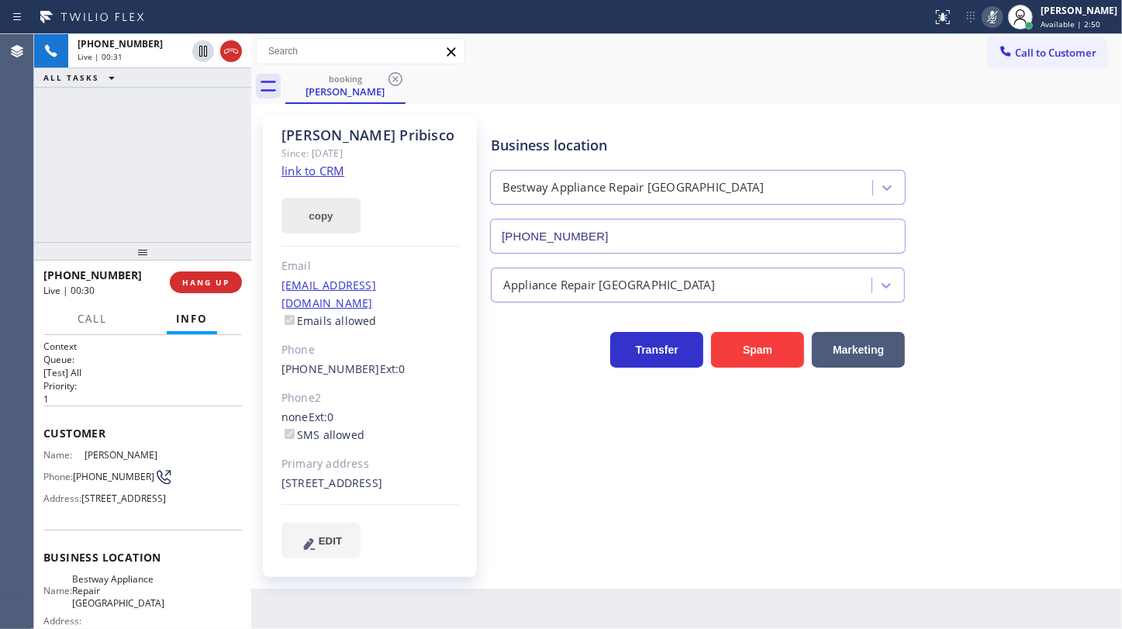
click at [340, 226] on button "copy" at bounding box center [320, 216] width 79 height 36
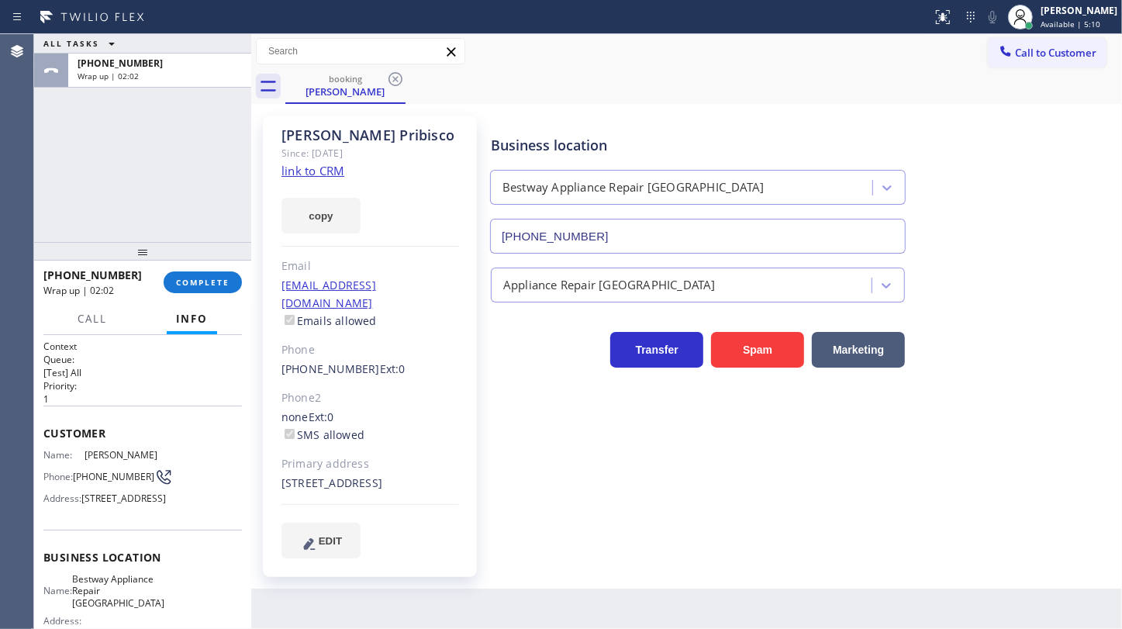
click at [45, 210] on div "ALL TASKS ALL TASKS ACTIVE TASKS TASKS IN WRAP UP [PHONE_NUMBER] Wrap up | 02:02" at bounding box center [142, 138] width 217 height 208
click at [133, 171] on div "ALL TASKS ALL TASKS ACTIVE TASKS TASKS IN WRAP UP [PHONE_NUMBER] Wrap up | 02:07" at bounding box center [142, 138] width 217 height 208
click at [215, 287] on span "COMPLETE" at bounding box center [202, 282] width 53 height 11
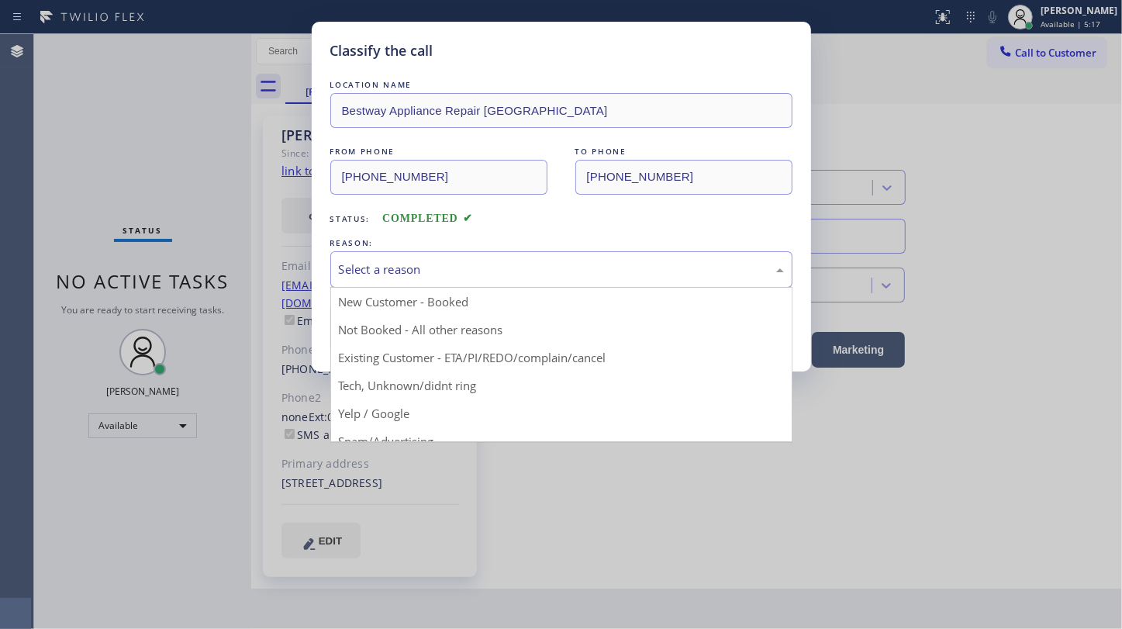
click at [352, 266] on div "Select a reason" at bounding box center [561, 270] width 445 height 18
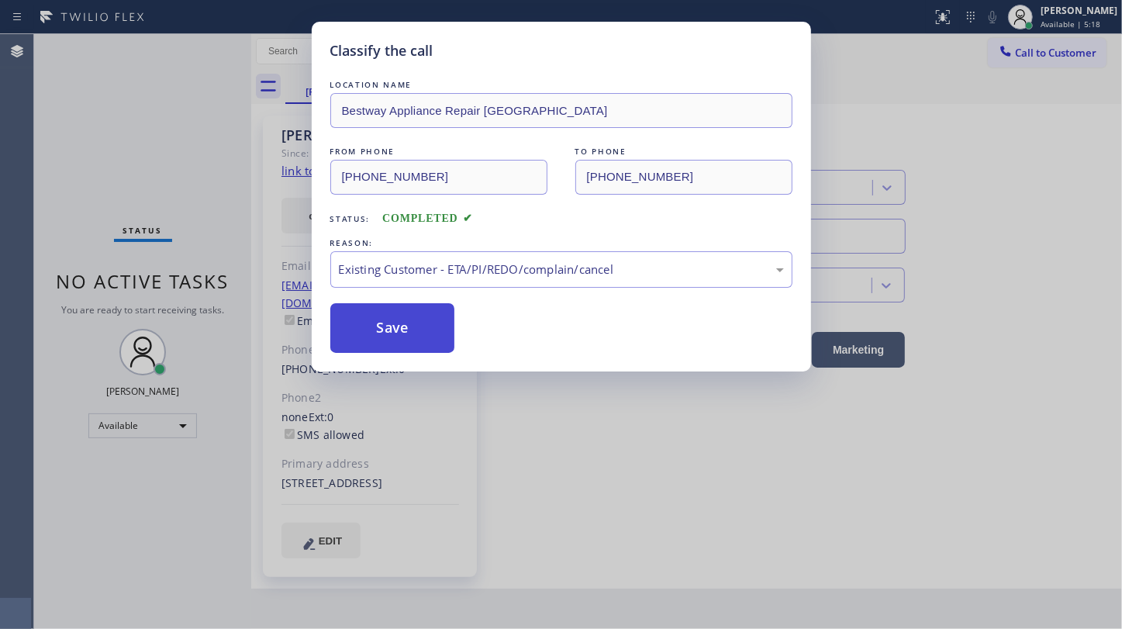
drag, startPoint x: 347, startPoint y: 354, endPoint x: 347, endPoint y: 332, distance: 21.7
click at [347, 332] on button "Save" at bounding box center [392, 328] width 125 height 50
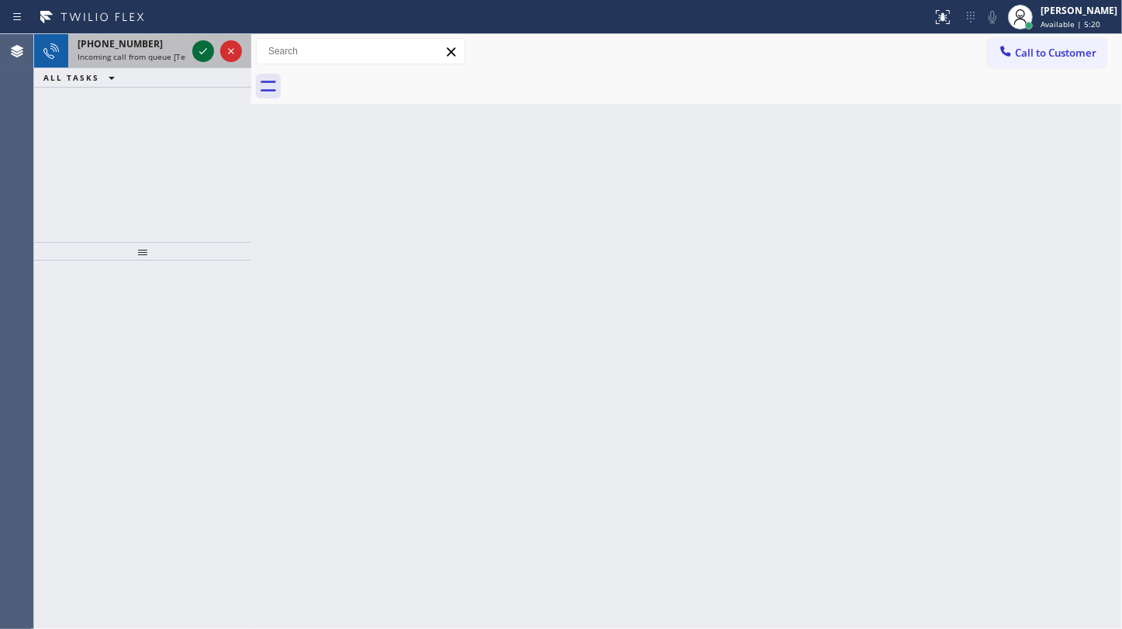
click at [205, 50] on icon at bounding box center [203, 51] width 8 height 6
click at [198, 50] on icon at bounding box center [203, 51] width 19 height 19
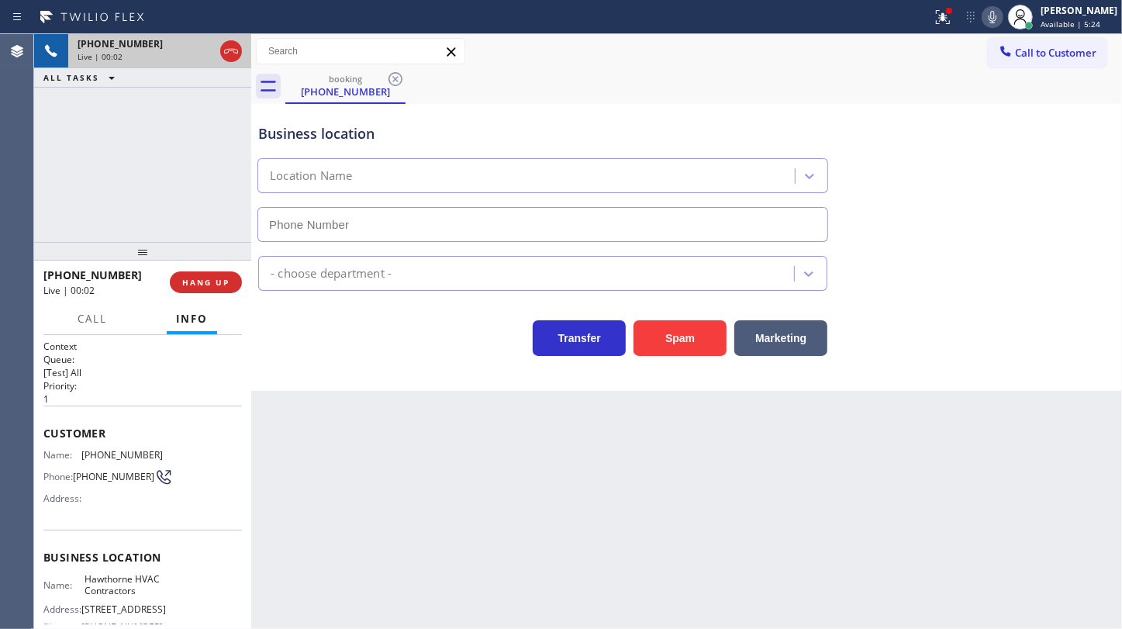
type input "[PHONE_NUMBER]"
click at [938, 16] on icon at bounding box center [943, 17] width 19 height 19
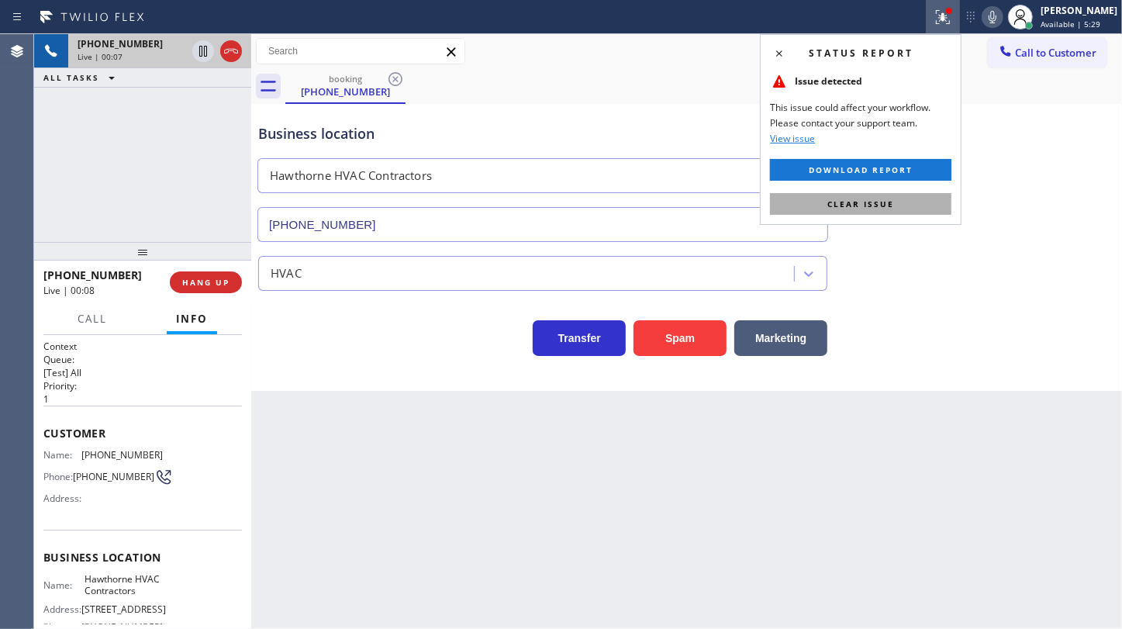
click at [857, 205] on span "Clear issue" at bounding box center [860, 203] width 67 height 11
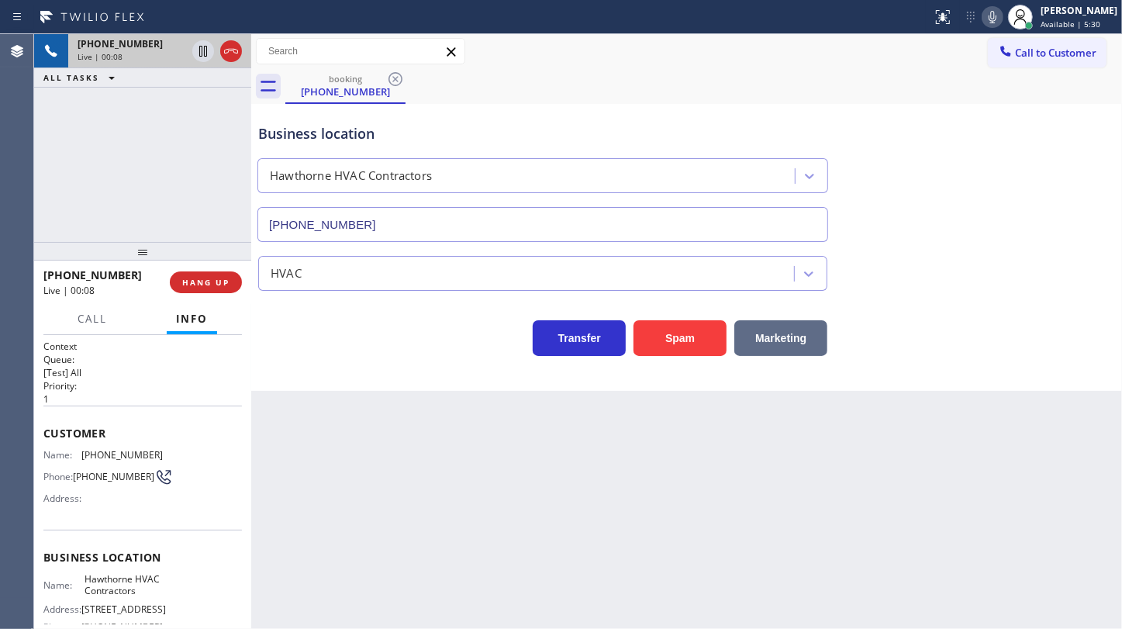
click at [768, 332] on button "Marketing" at bounding box center [780, 338] width 93 height 36
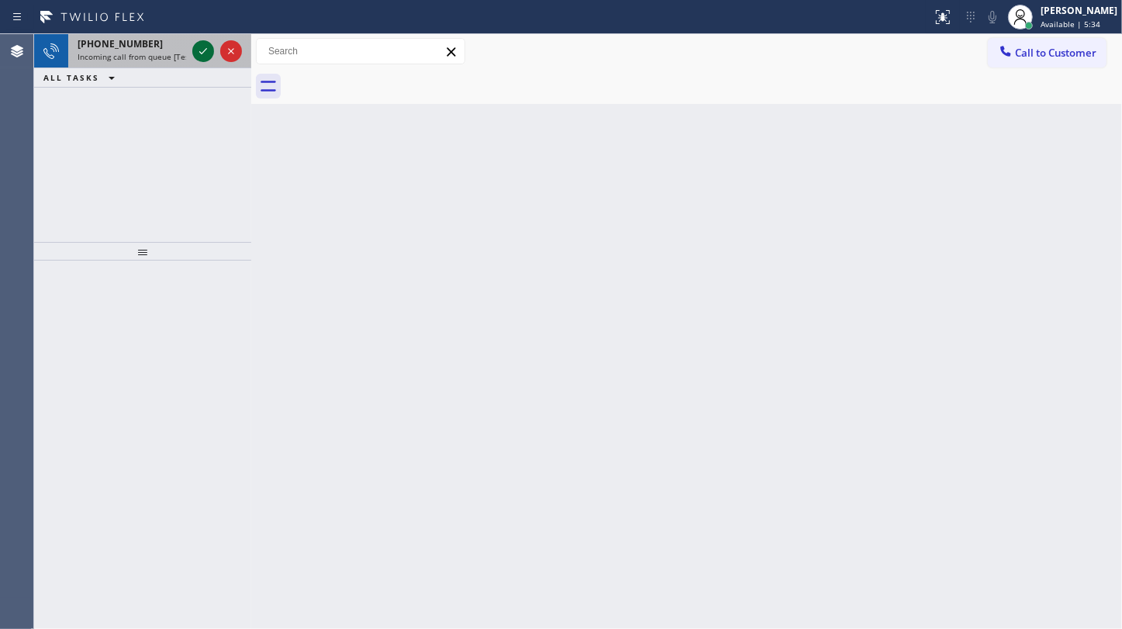
click at [202, 46] on icon at bounding box center [203, 51] width 19 height 19
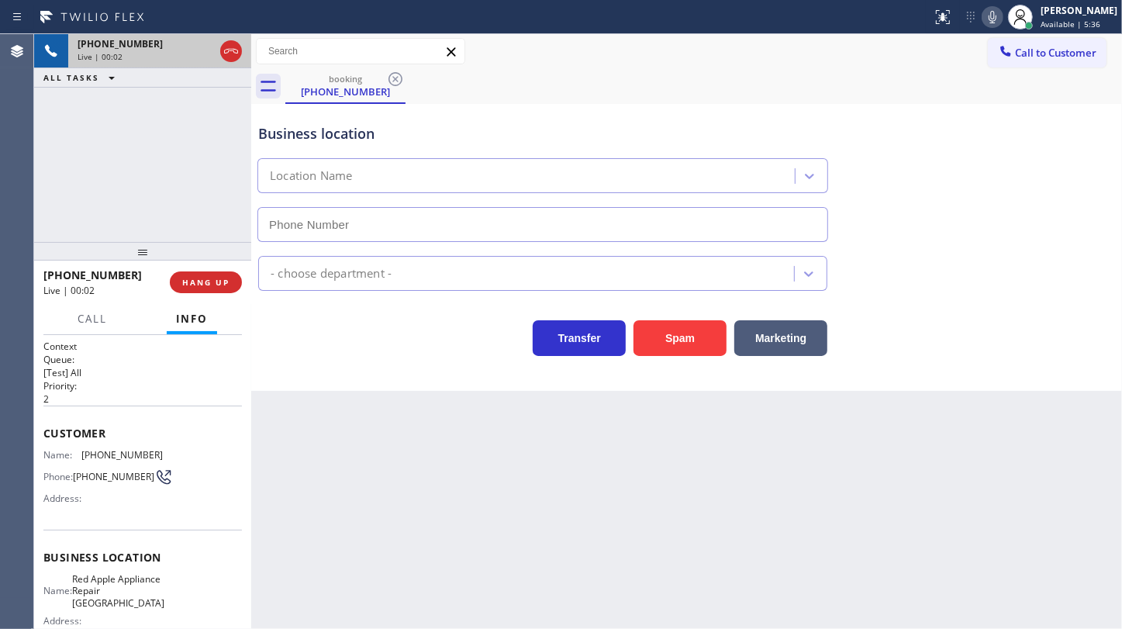
type input "[PHONE_NUMBER]"
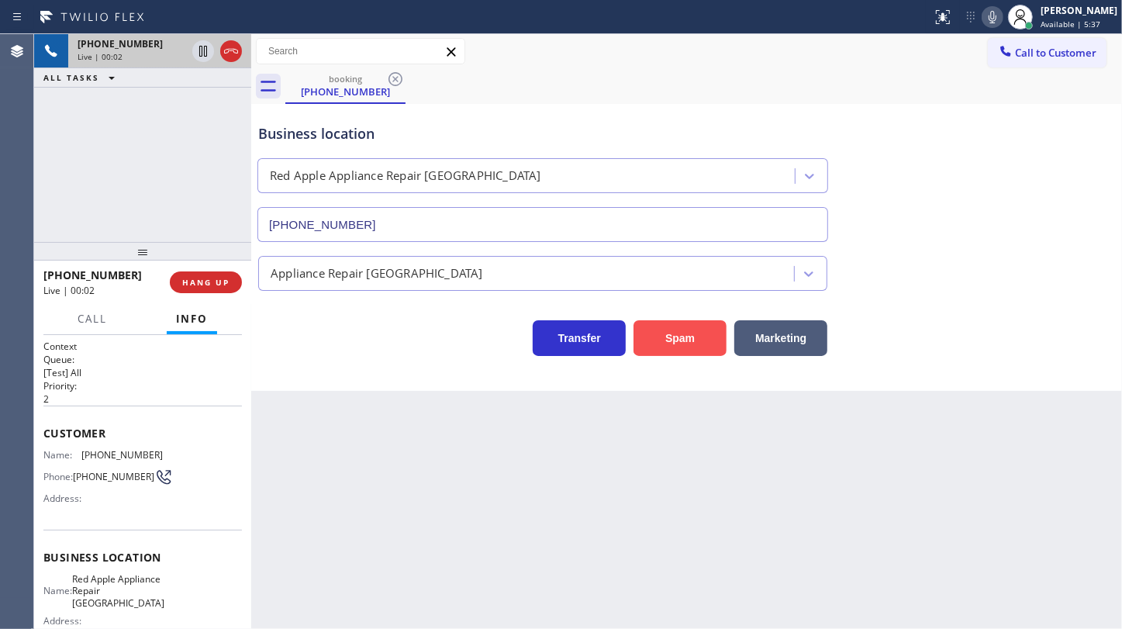
click at [650, 333] on button "Spam" at bounding box center [679, 338] width 93 height 36
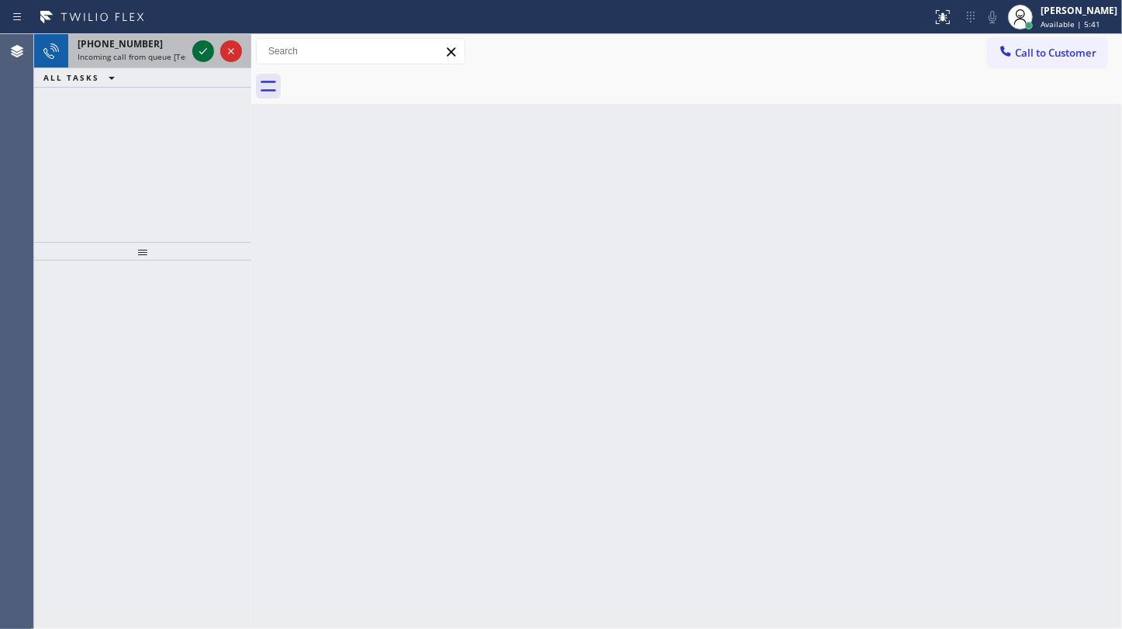
click at [195, 53] on icon at bounding box center [203, 51] width 19 height 19
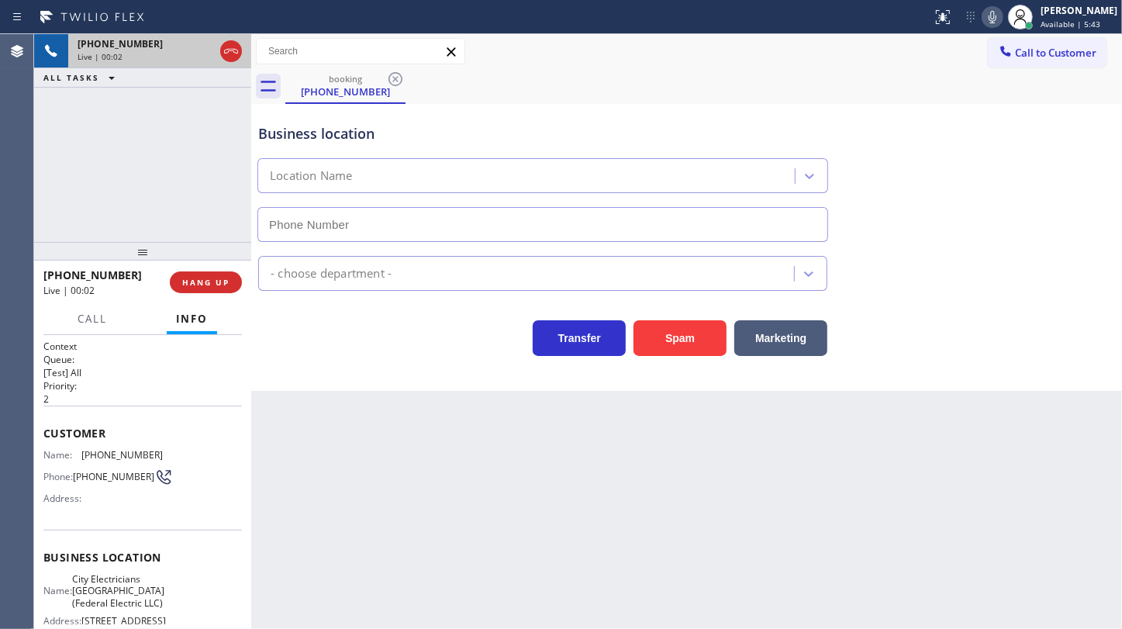
type input "[PHONE_NUMBER]"
click at [673, 316] on div "Spam" at bounding box center [676, 333] width 101 height 43
click at [673, 318] on div "Spam" at bounding box center [676, 333] width 101 height 43
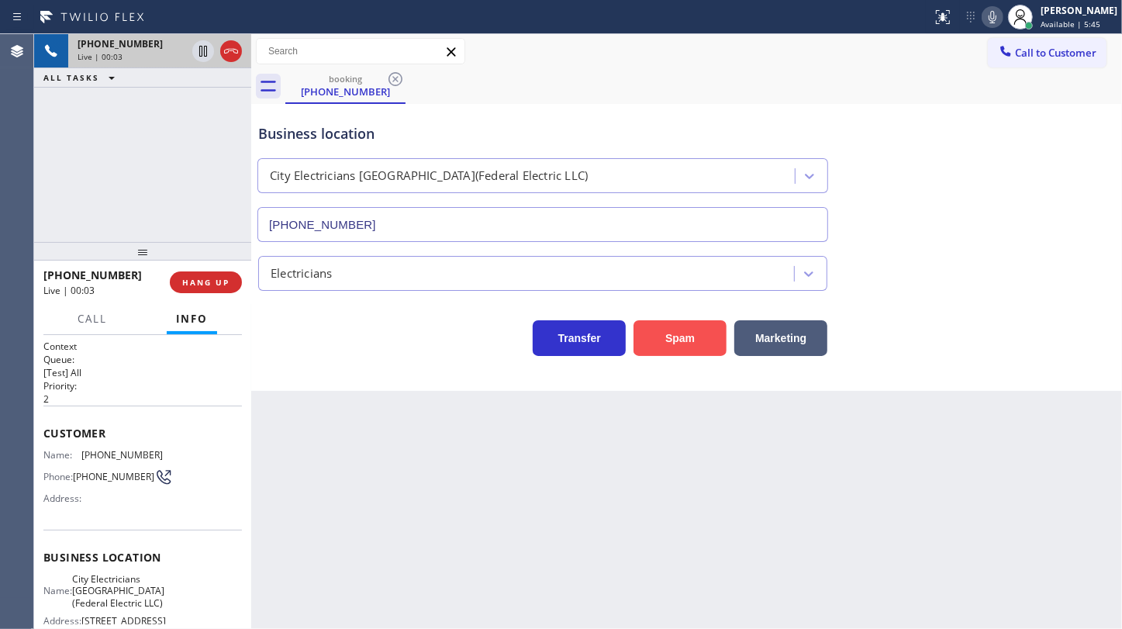
click at [671, 326] on button "Spam" at bounding box center [679, 338] width 93 height 36
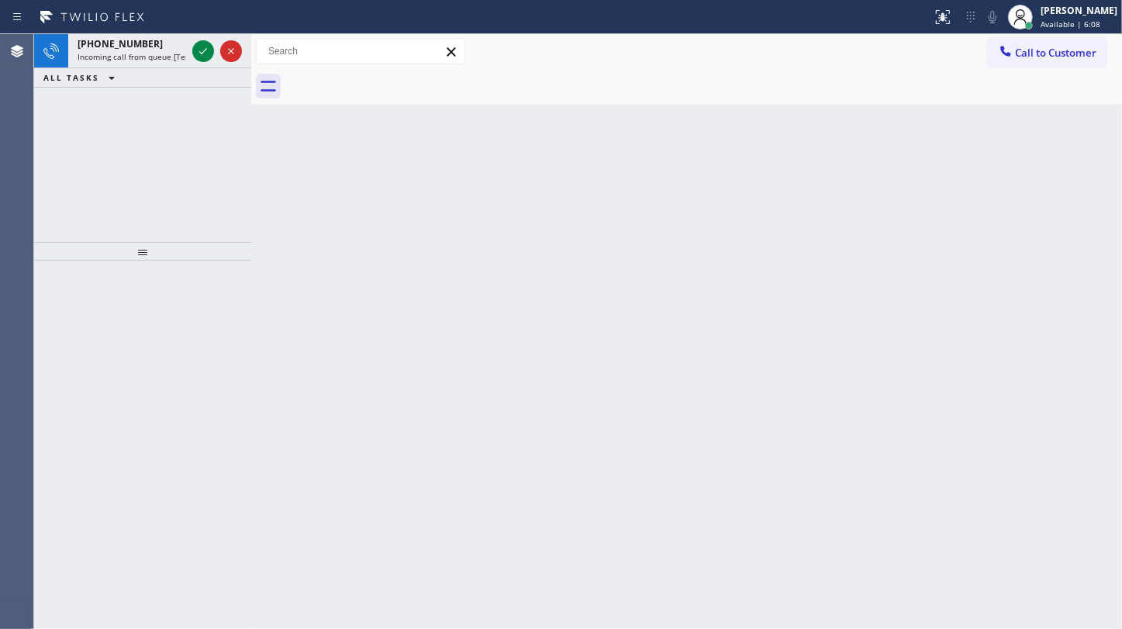
drag, startPoint x: 143, startPoint y: 119, endPoint x: 173, endPoint y: 79, distance: 49.9
click at [147, 116] on div "[PHONE_NUMBER] Incoming call from queue [Test] All ALL TASKS ALL TASKS ACTIVE T…" at bounding box center [142, 138] width 217 height 208
click at [208, 43] on icon at bounding box center [203, 51] width 19 height 19
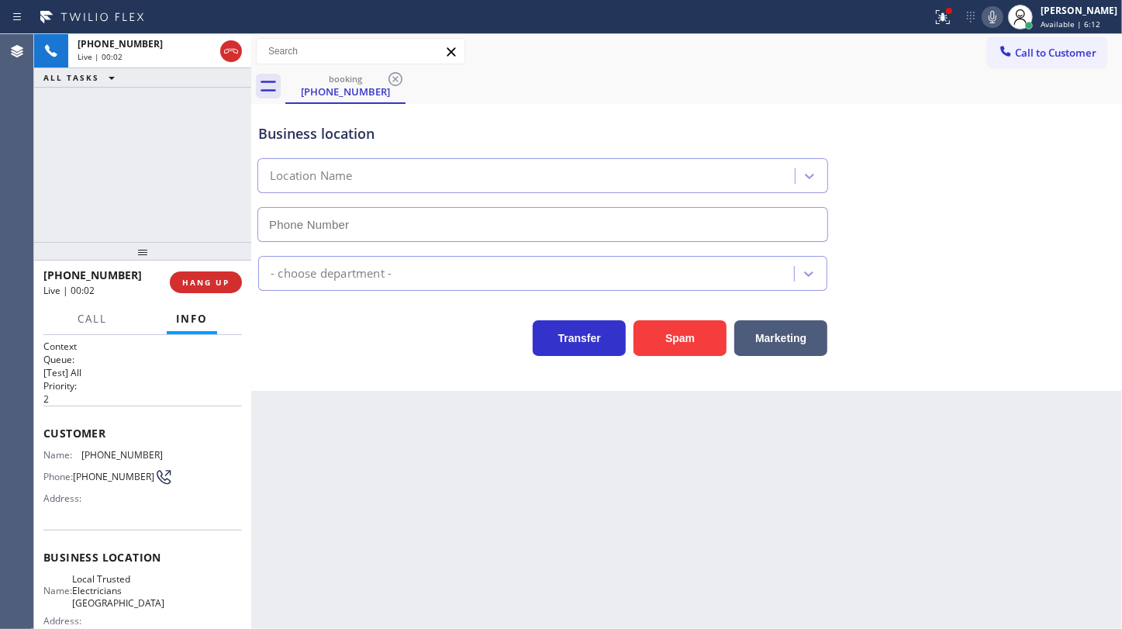
type input "[PHONE_NUMBER]"
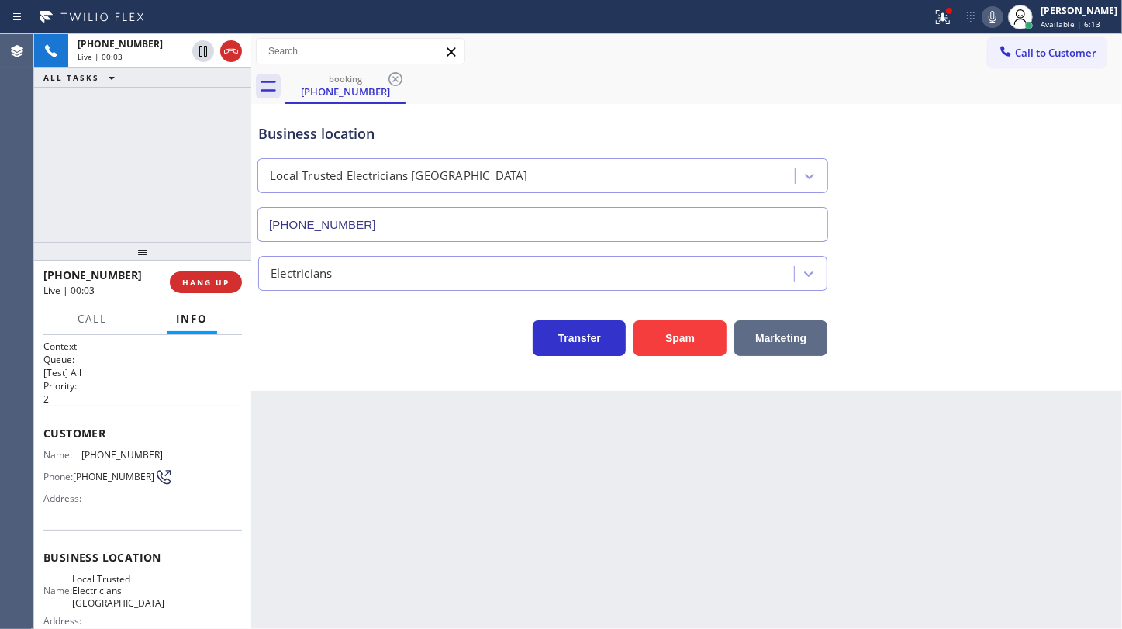
click at [740, 351] on button "Marketing" at bounding box center [780, 338] width 93 height 36
click at [702, 340] on button "Spam" at bounding box center [679, 338] width 93 height 36
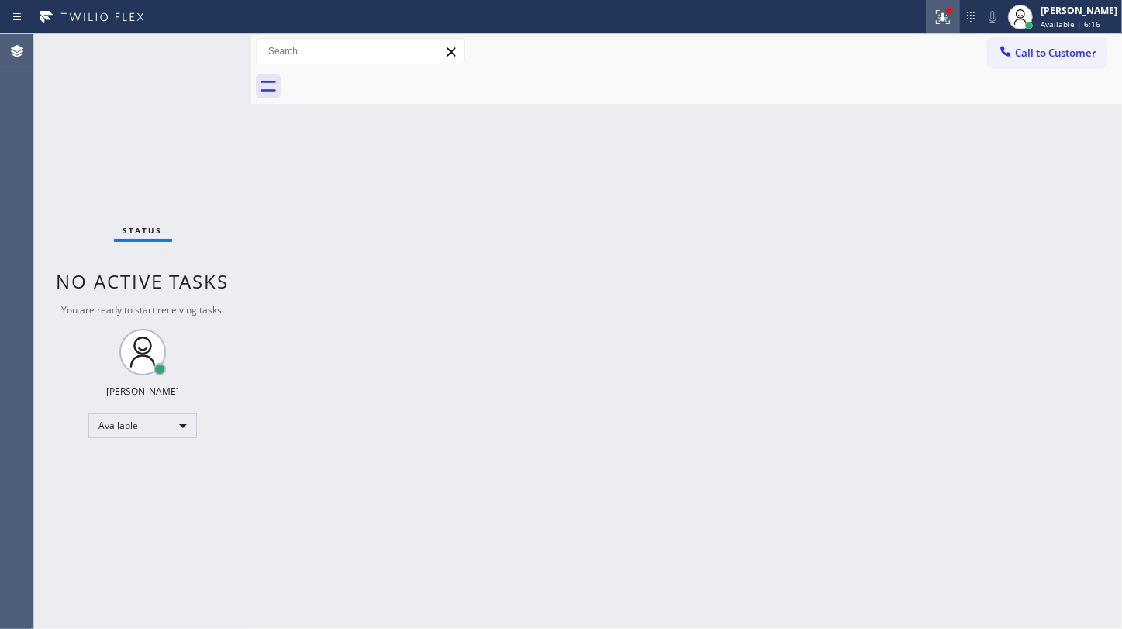
click at [947, 16] on icon at bounding box center [943, 17] width 19 height 19
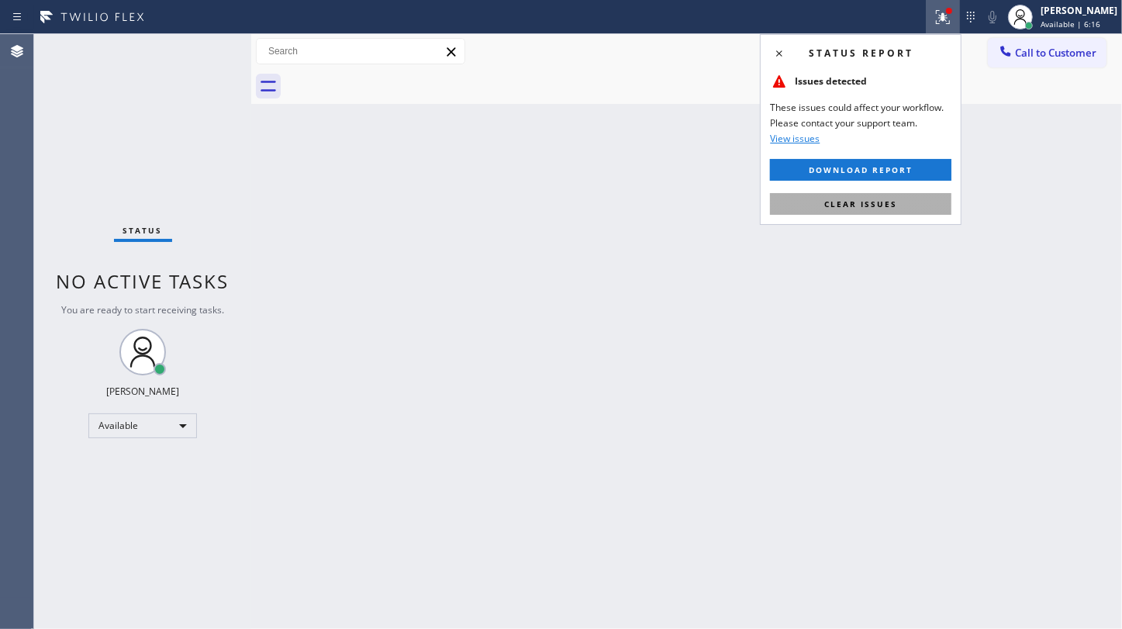
click at [902, 194] on button "Clear issues" at bounding box center [860, 204] width 181 height 22
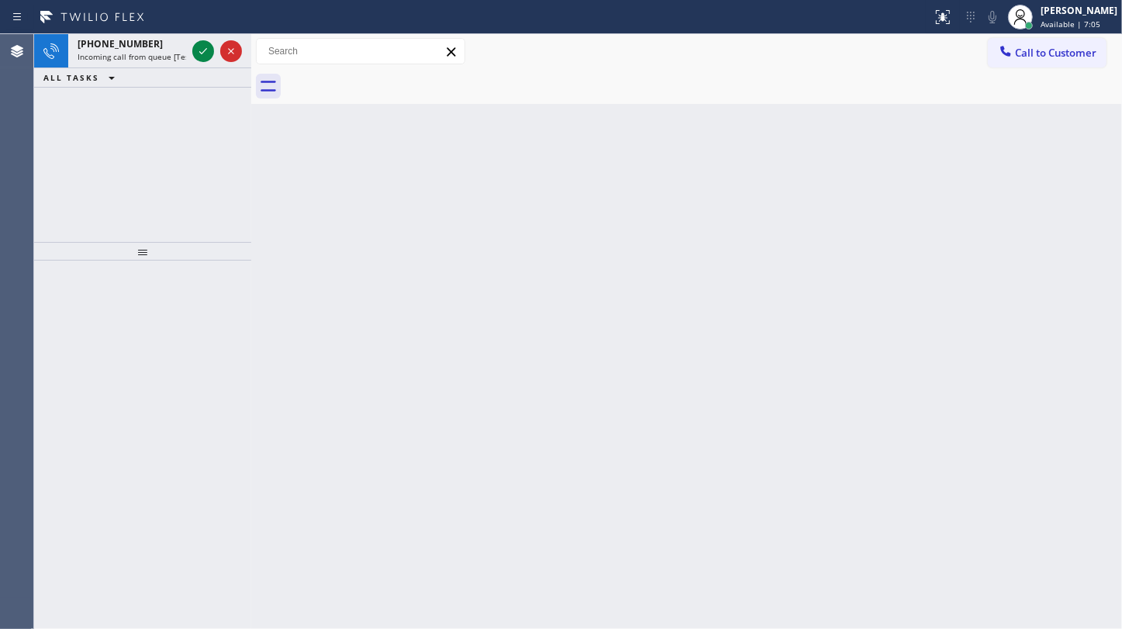
click at [129, 94] on div "[PHONE_NUMBER] Incoming call from queue [Test] All ALL TASKS ALL TASKS ACTIVE T…" at bounding box center [142, 138] width 217 height 208
click at [202, 54] on icon at bounding box center [203, 51] width 19 height 19
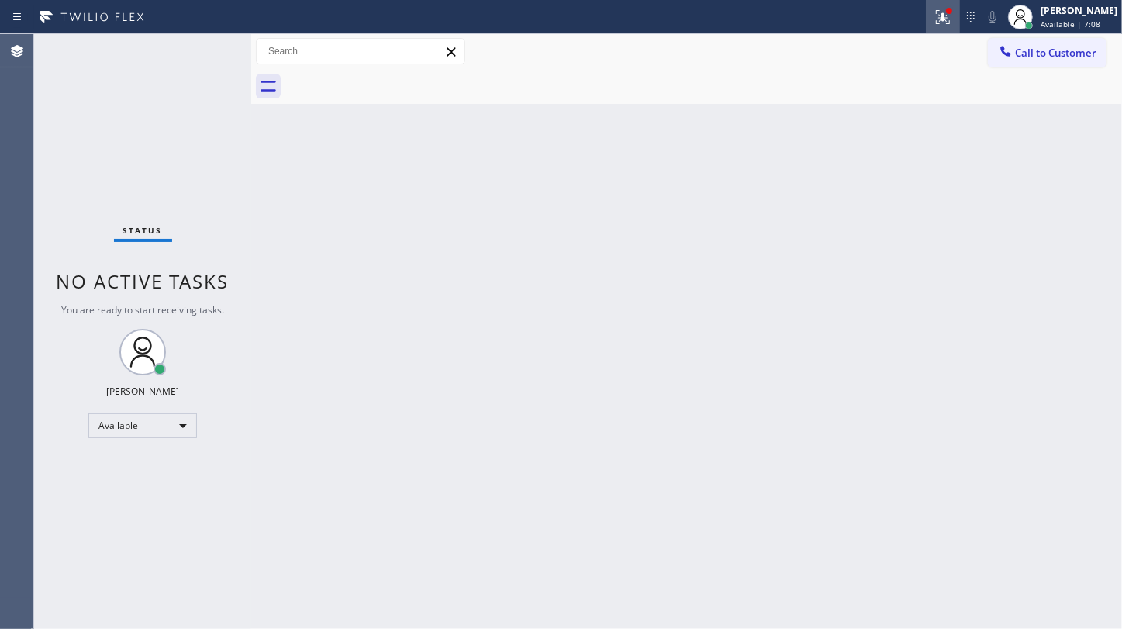
click at [945, 16] on icon at bounding box center [940, 15] width 9 height 11
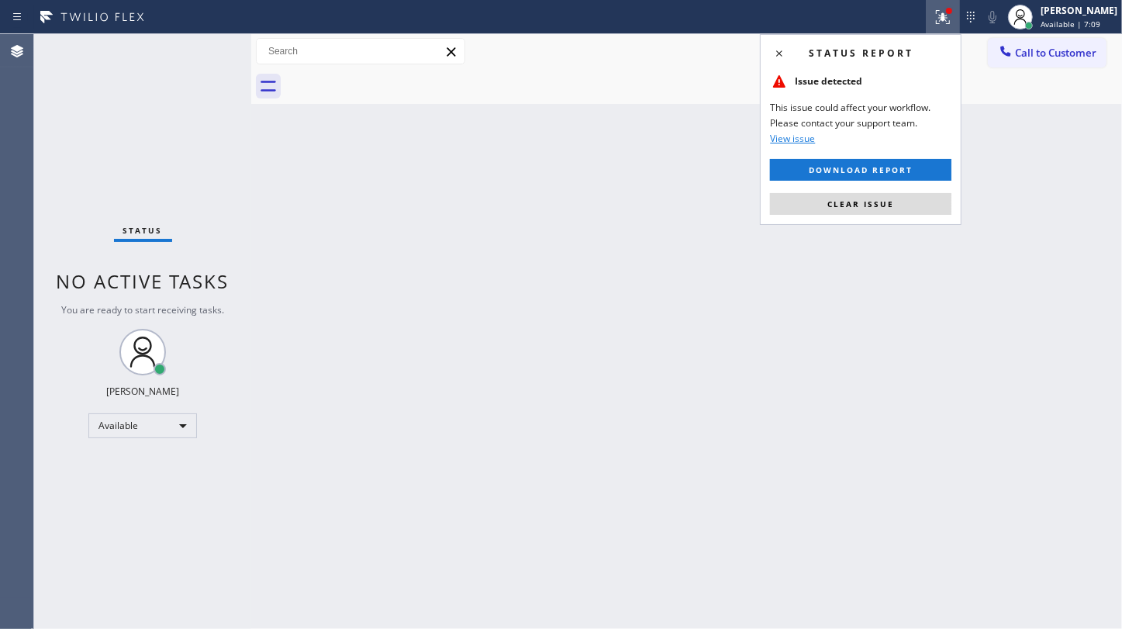
drag, startPoint x: 911, startPoint y: 196, endPoint x: 910, endPoint y: 85, distance: 111.7
click at [911, 188] on div "Status report Issue detected This issue could affect your workflow. Please cont…" at bounding box center [861, 129] width 202 height 191
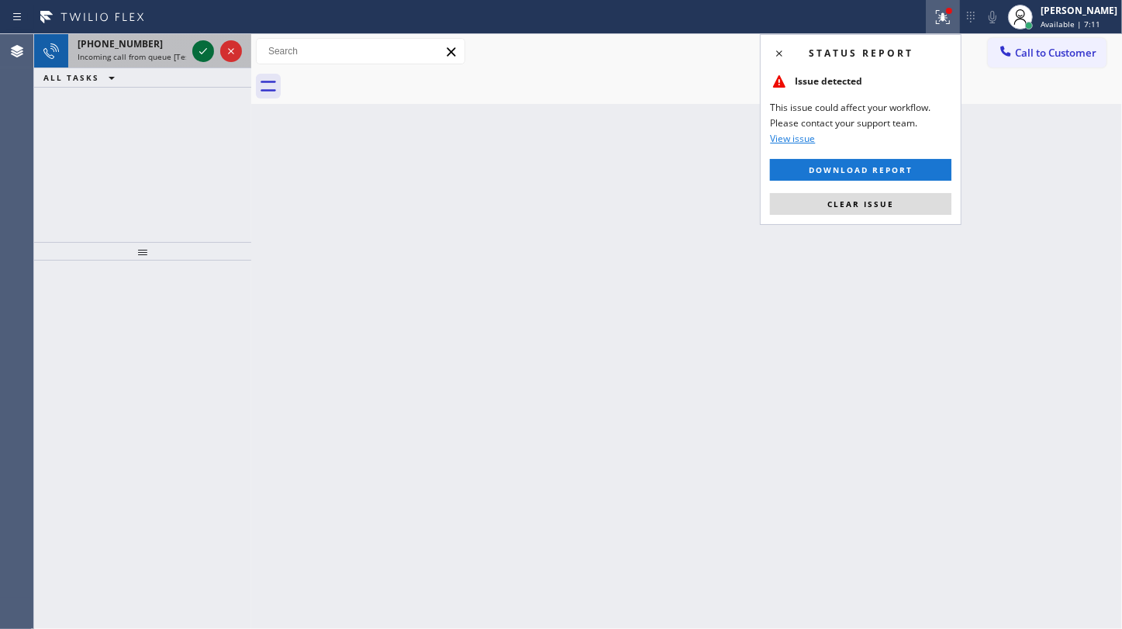
click at [209, 50] on icon at bounding box center [203, 51] width 19 height 19
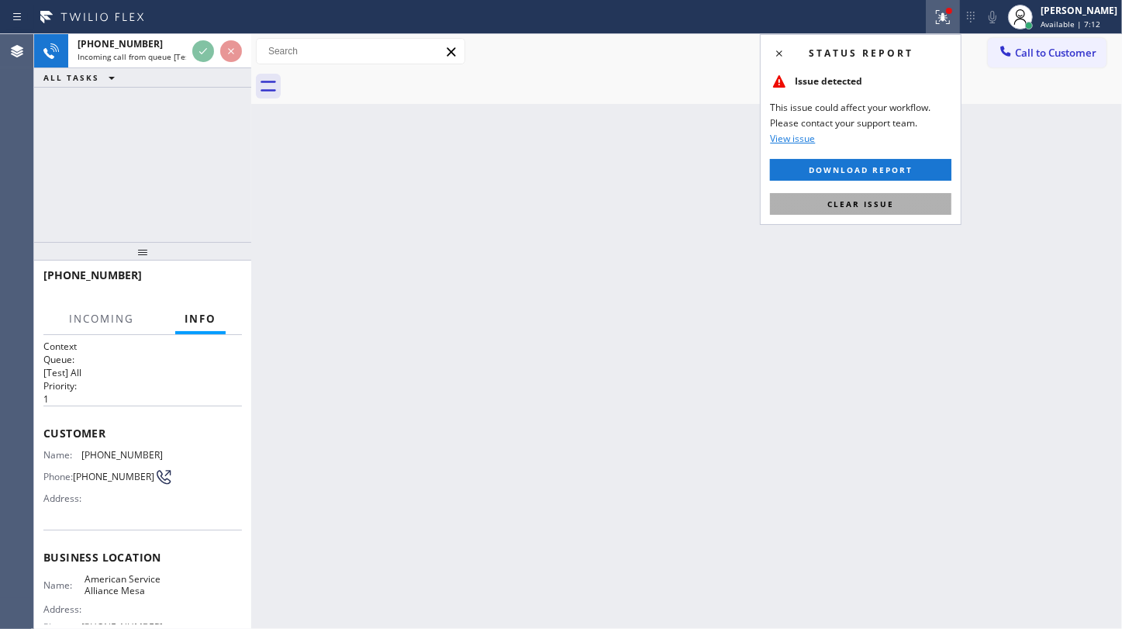
click at [845, 202] on span "Clear issue" at bounding box center [860, 203] width 67 height 11
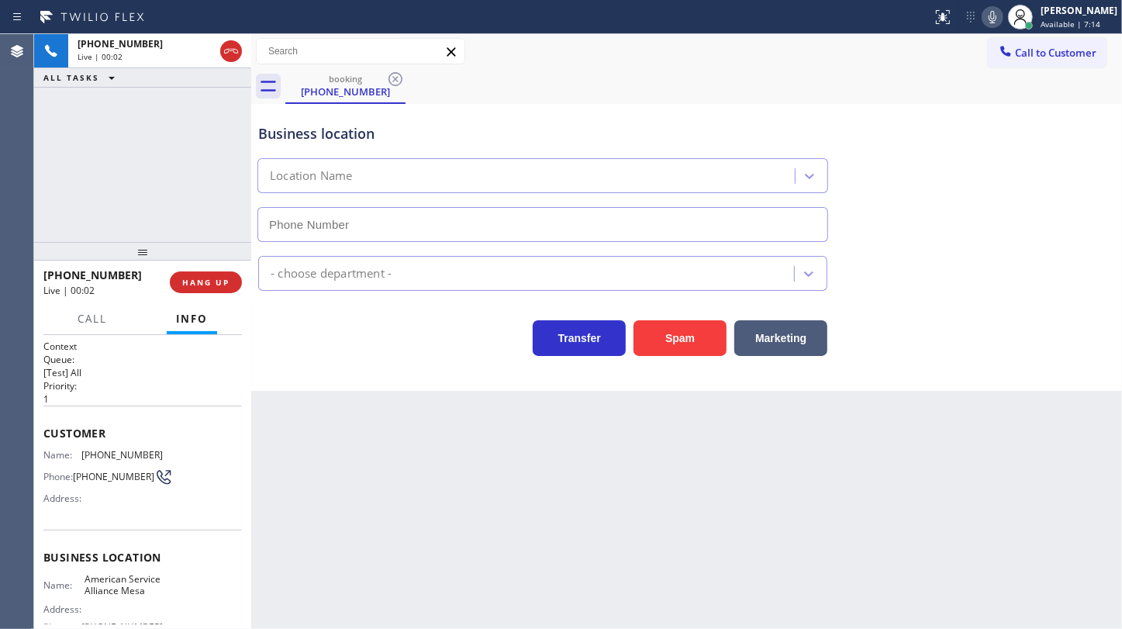
type input "[PHONE_NUMBER]"
click at [209, 287] on span "HANG UP" at bounding box center [205, 282] width 47 height 11
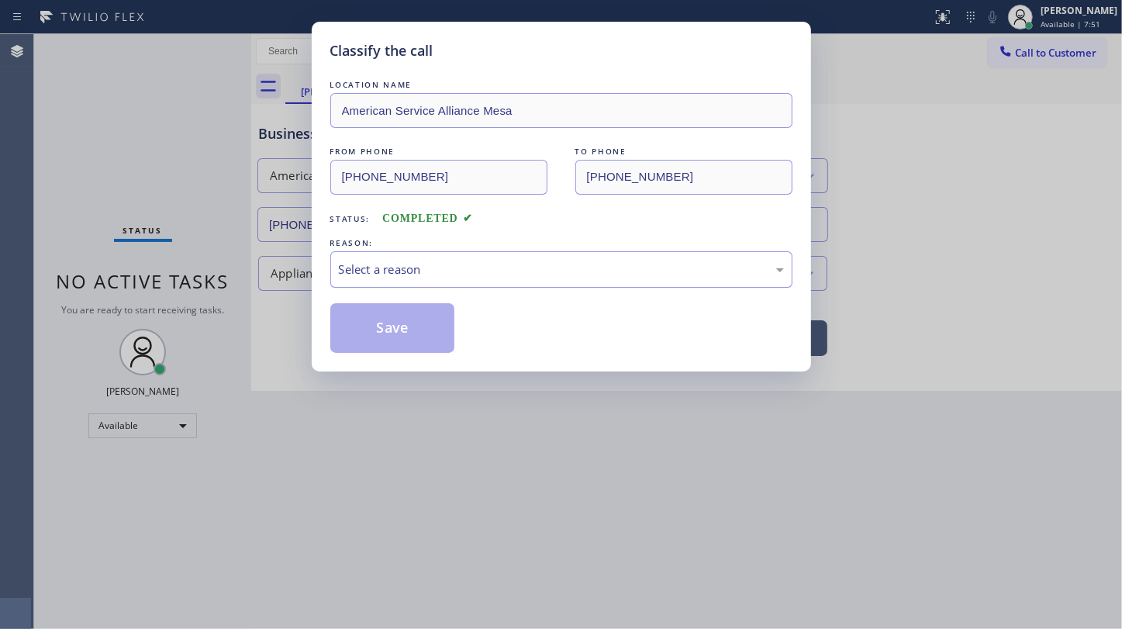
click at [393, 262] on div "Select a reason" at bounding box center [561, 270] width 445 height 18
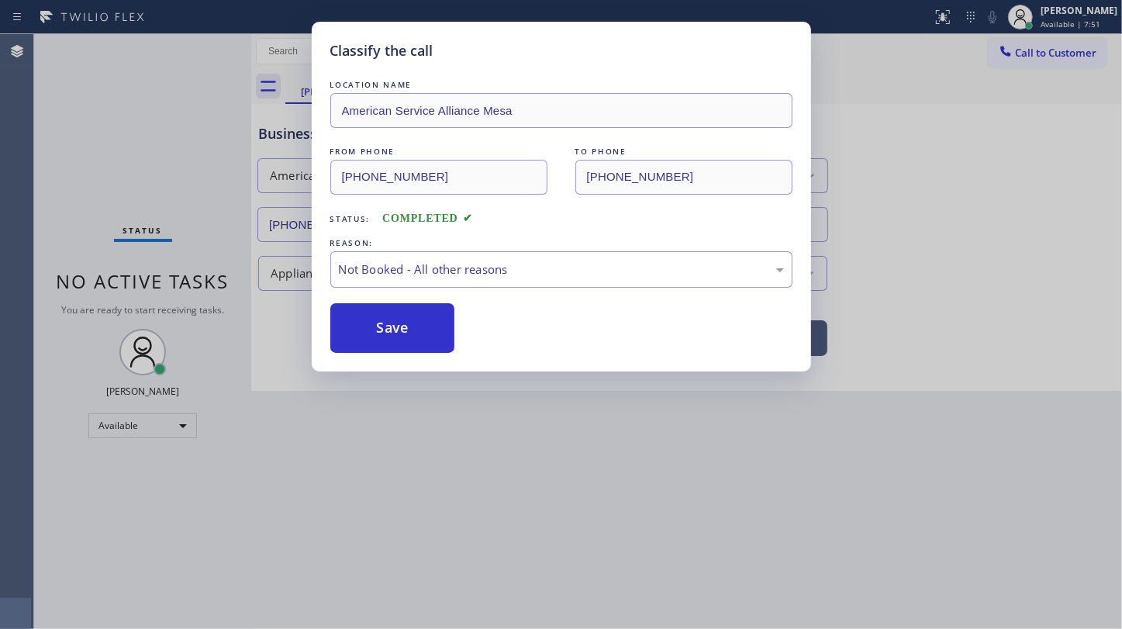
click at [374, 333] on button "Save" at bounding box center [392, 328] width 125 height 50
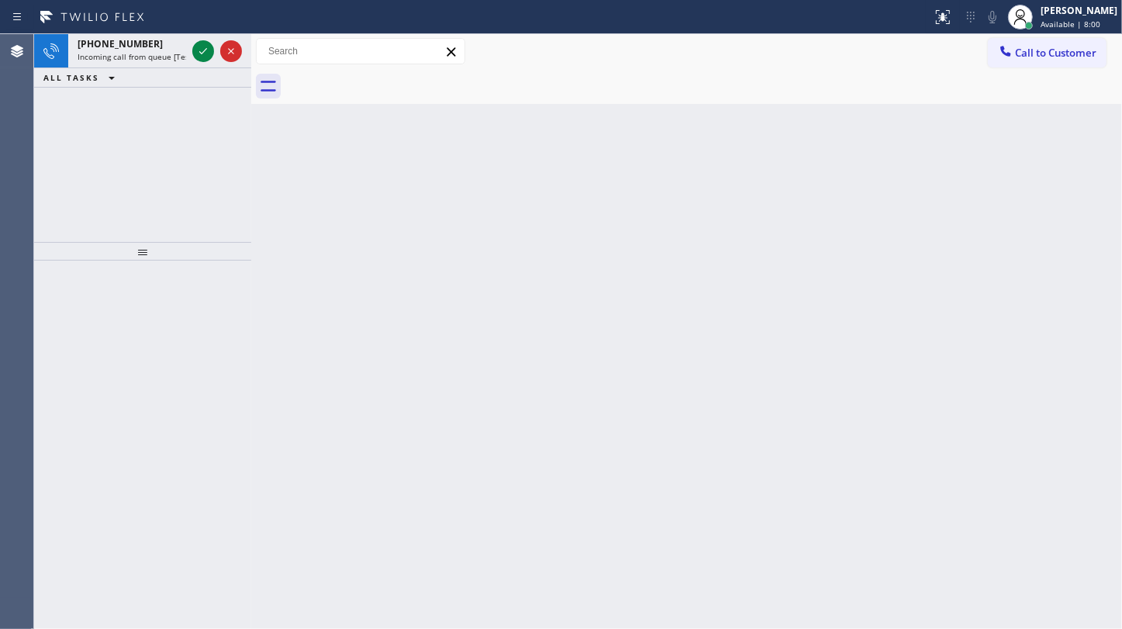
drag, startPoint x: 129, startPoint y: 217, endPoint x: 173, endPoint y: 99, distance: 125.9
click at [134, 198] on div "[PHONE_NUMBER] Incoming call from queue [Test] All ALL TASKS ALL TASKS ACTIVE T…" at bounding box center [142, 138] width 217 height 208
click at [209, 50] on icon at bounding box center [203, 51] width 19 height 19
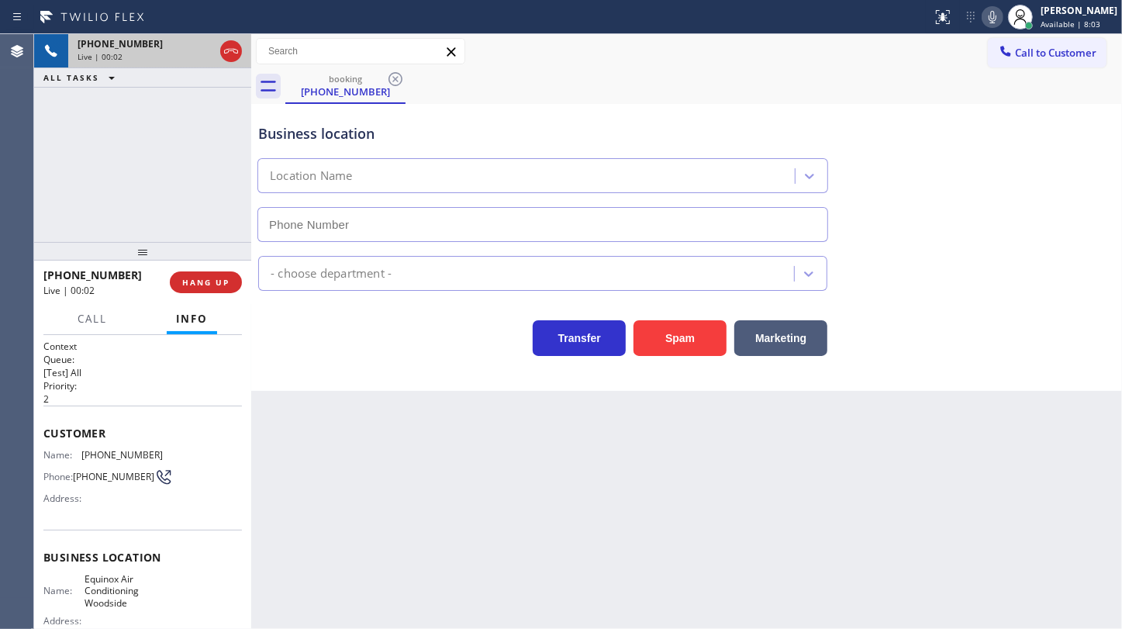
type input "[PHONE_NUMBER]"
click at [682, 333] on button "Spam" at bounding box center [679, 338] width 93 height 36
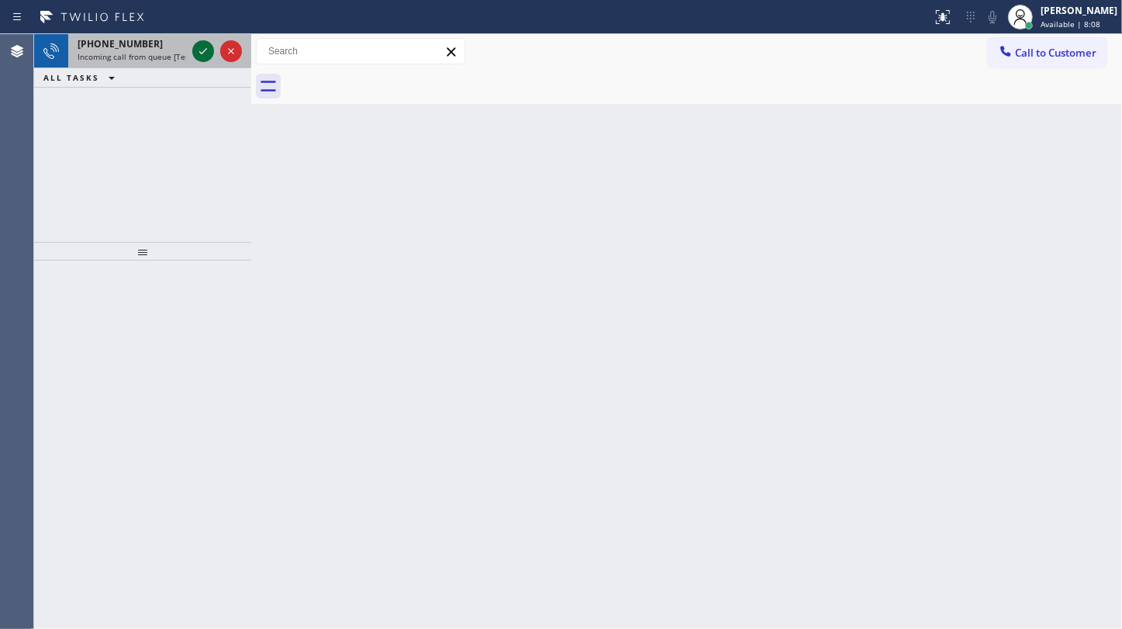
click at [206, 41] on button at bounding box center [203, 51] width 22 height 22
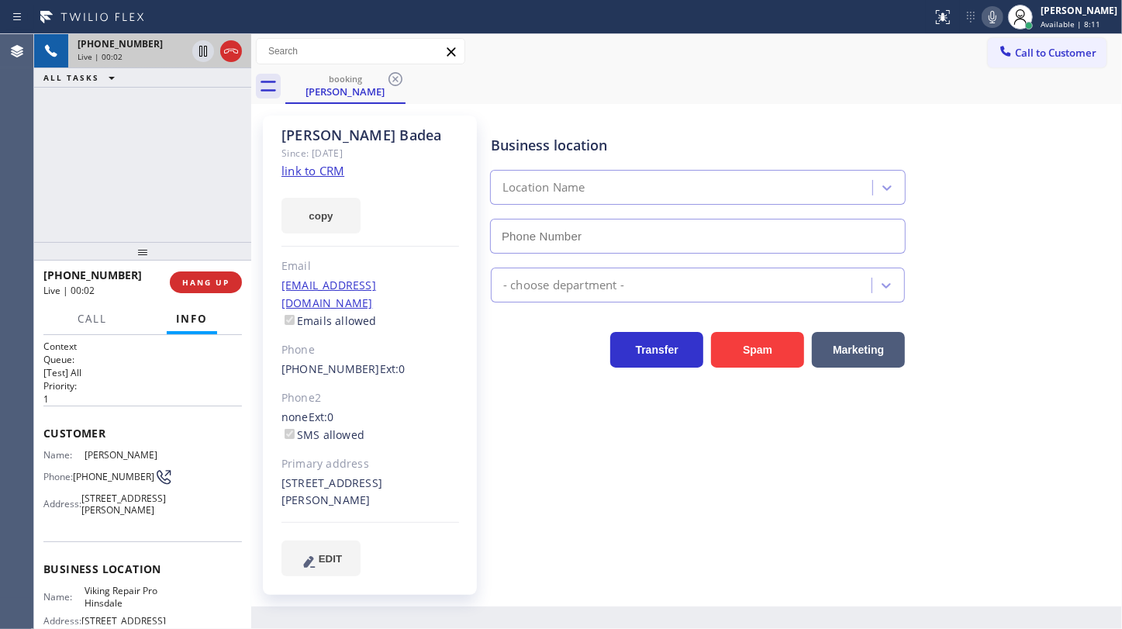
type input "[PHONE_NUMBER]"
click at [331, 164] on link "link to CRM" at bounding box center [312, 171] width 63 height 16
click at [209, 51] on icon at bounding box center [203, 51] width 19 height 19
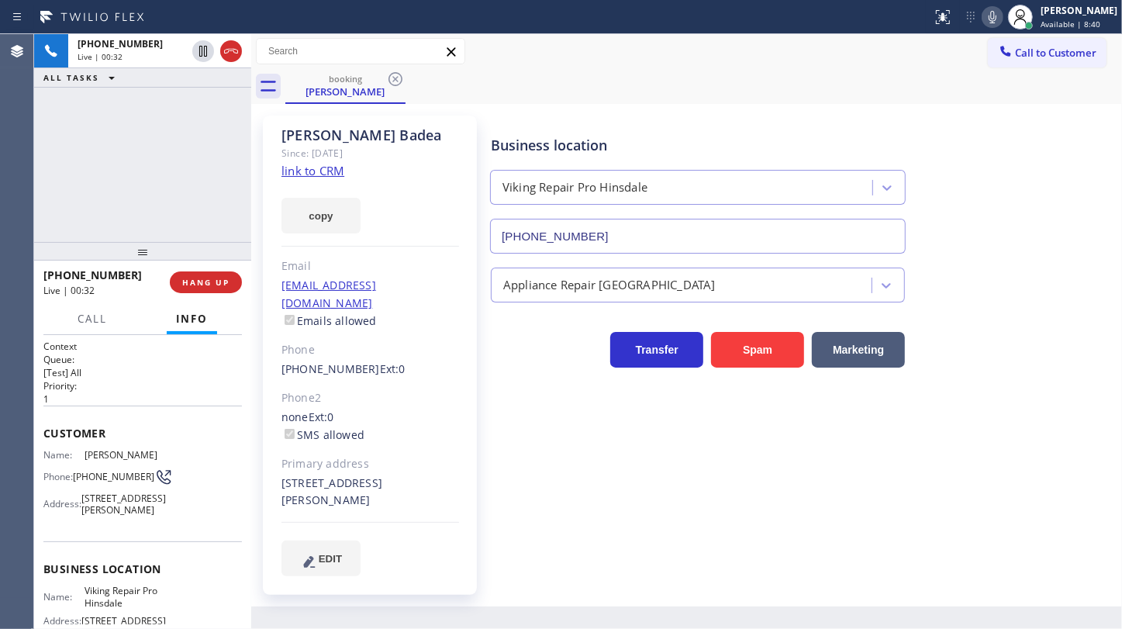
click at [989, 20] on icon at bounding box center [992, 17] width 19 height 19
click at [128, 147] on div "[PHONE_NUMBER] Live | 03:34 ALL TASKS ALL TASKS ACTIVE TASKS TASKS IN WRAP UP" at bounding box center [142, 138] width 217 height 208
click at [992, 9] on icon at bounding box center [992, 17] width 19 height 19
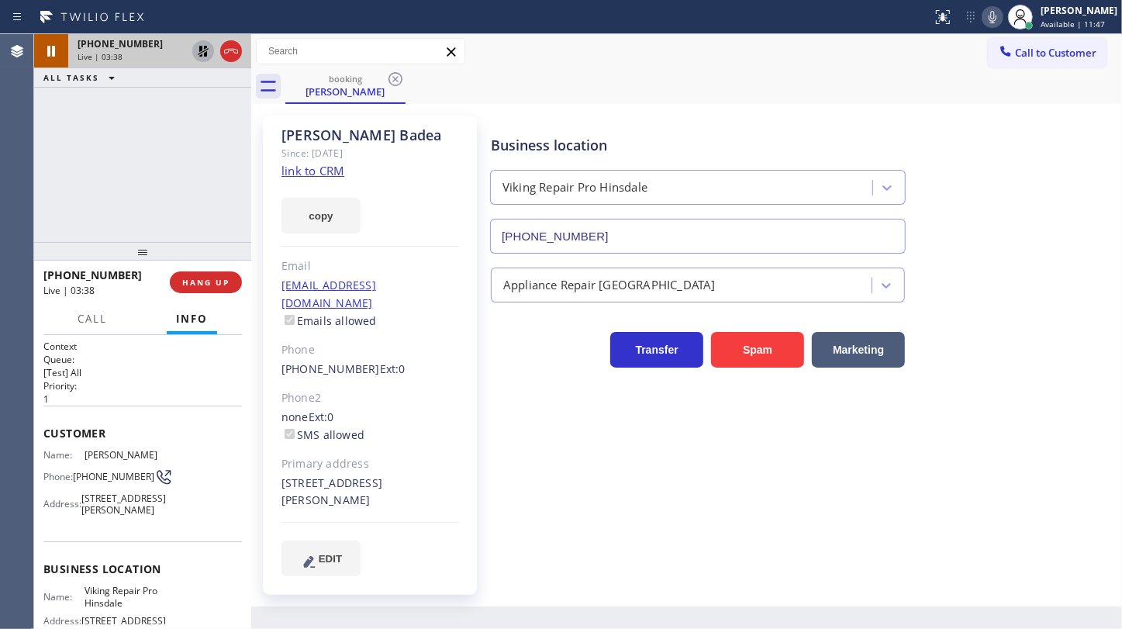
click at [204, 50] on icon at bounding box center [203, 51] width 11 height 11
click at [996, 18] on icon at bounding box center [993, 17] width 8 height 12
click at [1055, 274] on div "Appliance Repair [GEOGRAPHIC_DATA]" at bounding box center [803, 281] width 630 height 41
click at [1062, 155] on div "Business location Viking Repair Pro [GEOGRAPHIC_DATA] [PHONE_NUMBER]" at bounding box center [803, 183] width 630 height 140
click at [996, 18] on icon at bounding box center [993, 17] width 8 height 12
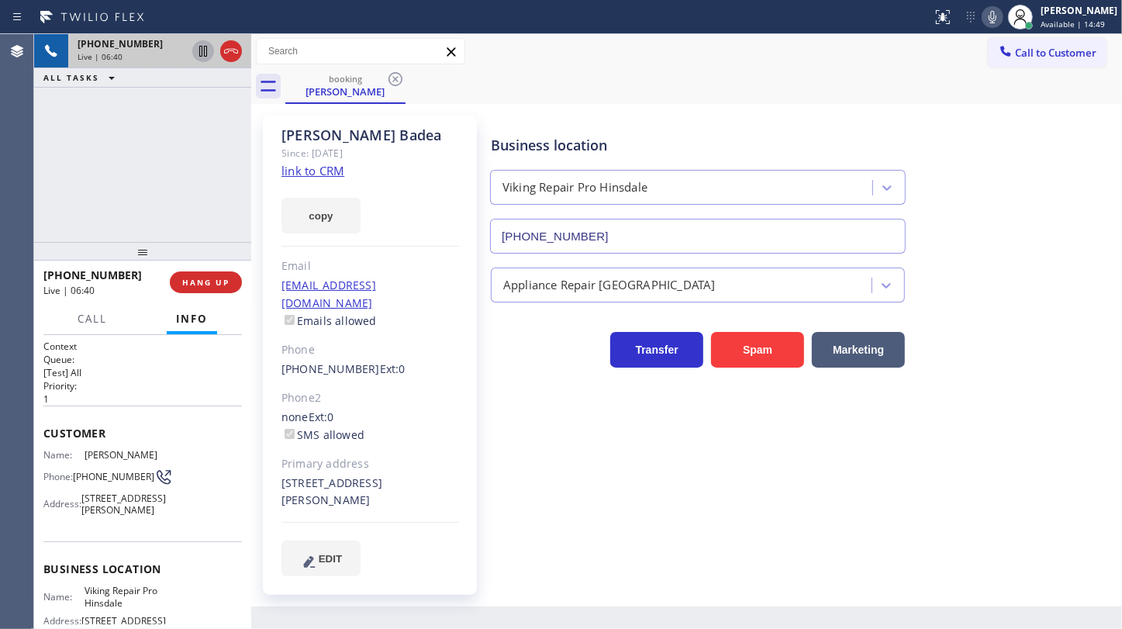
click at [109, 133] on div "[PHONE_NUMBER] Live | 06:40 ALL TASKS ALL TASKS ACTIVE TASKS TASKS IN WRAP UP" at bounding box center [142, 138] width 217 height 208
click at [992, 18] on icon at bounding box center [993, 17] width 8 height 12
click at [1062, 336] on div "Transfer Spam Marketing" at bounding box center [803, 343] width 630 height 50
click at [137, 146] on div "[PHONE_NUMBER] Live | 08:45 ALL TASKS ALL TASKS ACTIVE TASKS TASKS IN WRAP UP" at bounding box center [142, 138] width 217 height 208
drag, startPoint x: 1058, startPoint y: 114, endPoint x: 1039, endPoint y: 43, distance: 73.0
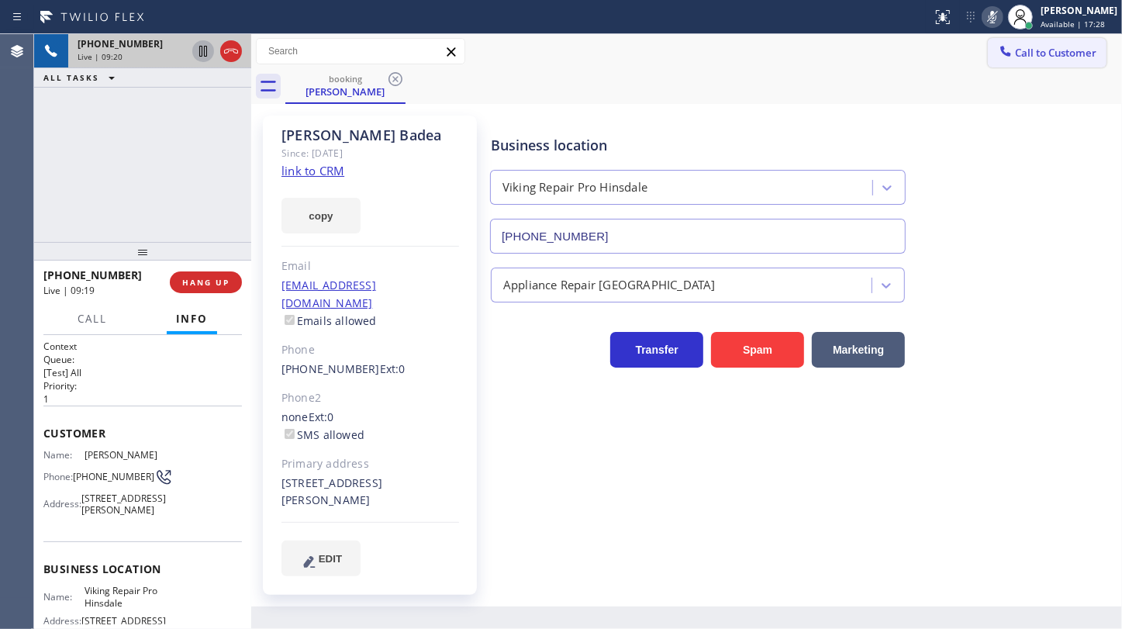
click at [1058, 109] on div "[PERSON_NAME] Since: [DATE] link to CRM copy Email [EMAIL_ADDRESS][DOMAIN_NAME]…" at bounding box center [686, 355] width 863 height 495
click at [993, 12] on icon at bounding box center [993, 17] width 8 height 12
click at [73, 175] on div "[PHONE_NUMBER] Live | 10:18 ALL TASKS ALL TASKS ACTIVE TASKS TASKS IN WRAP UP" at bounding box center [142, 138] width 217 height 208
click at [201, 285] on span "HANG UP" at bounding box center [205, 282] width 47 height 11
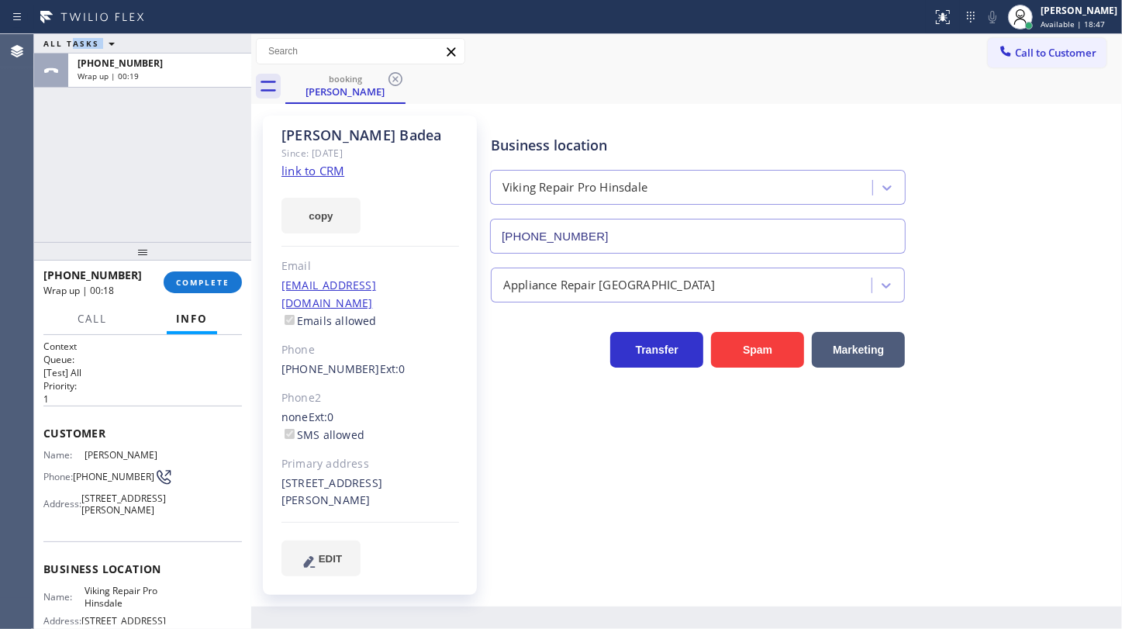
drag, startPoint x: 86, startPoint y: 174, endPoint x: 100, endPoint y: 5, distance: 168.8
click at [88, 174] on div "ALL TASKS ALL TASKS ACTIVE TASKS TASKS IN WRAP UP [PHONE_NUMBER] Wrap up | 00:19" at bounding box center [142, 138] width 217 height 208
click at [222, 287] on span "COMPLETE" at bounding box center [202, 282] width 53 height 11
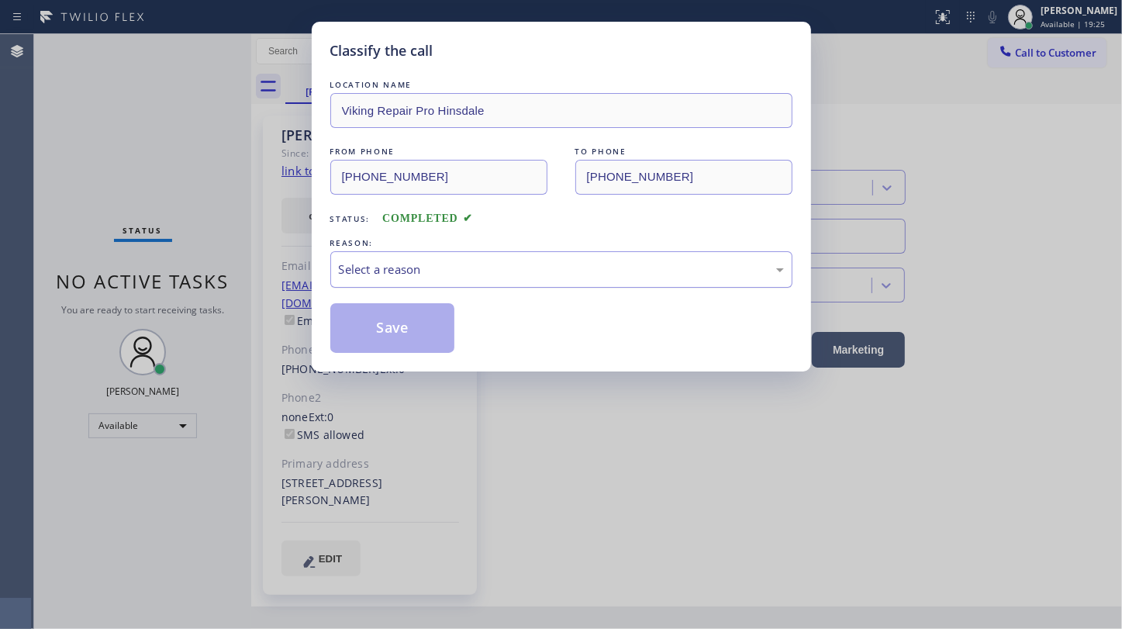
click at [386, 281] on div "Select a reason" at bounding box center [561, 269] width 462 height 36
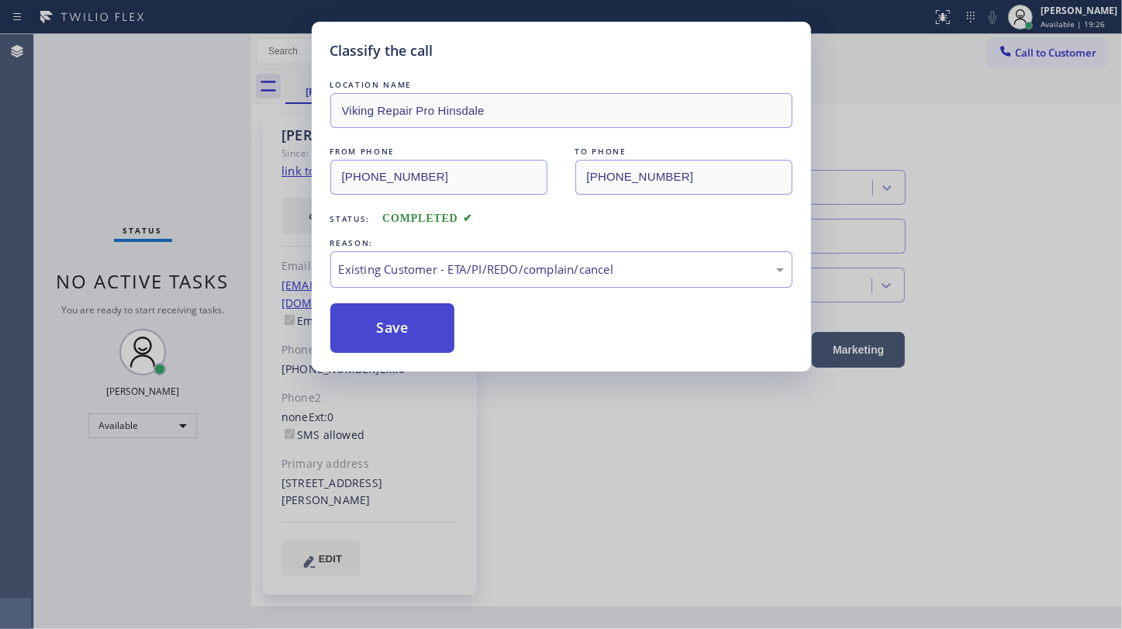
click at [401, 323] on button "Save" at bounding box center [392, 328] width 125 height 50
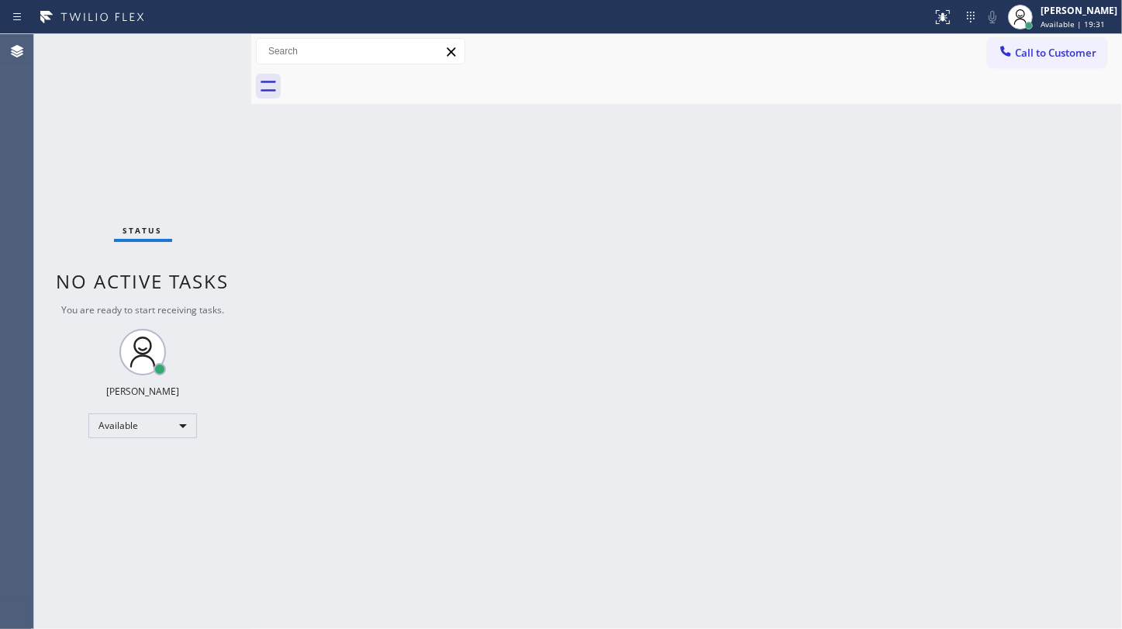
click at [809, 249] on div "Back to Dashboard Change Sender ID Customers Technicians Select a contact Outbo…" at bounding box center [686, 331] width 871 height 595
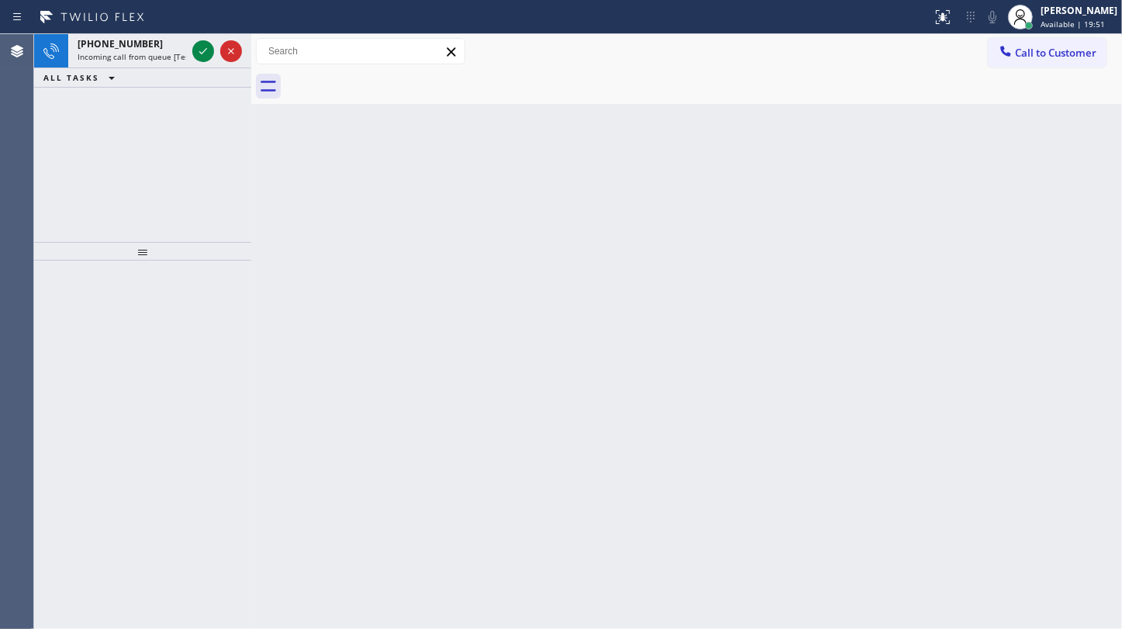
drag, startPoint x: 91, startPoint y: 116, endPoint x: 124, endPoint y: 91, distance: 41.6
click at [94, 112] on div "[PHONE_NUMBER] Incoming call from queue [Test] All ALL TASKS ALL TASKS ACTIVE T…" at bounding box center [142, 138] width 217 height 208
drag, startPoint x: 206, startPoint y: 59, endPoint x: 204, endPoint y: 46, distance: 13.4
click at [207, 59] on icon at bounding box center [203, 51] width 19 height 19
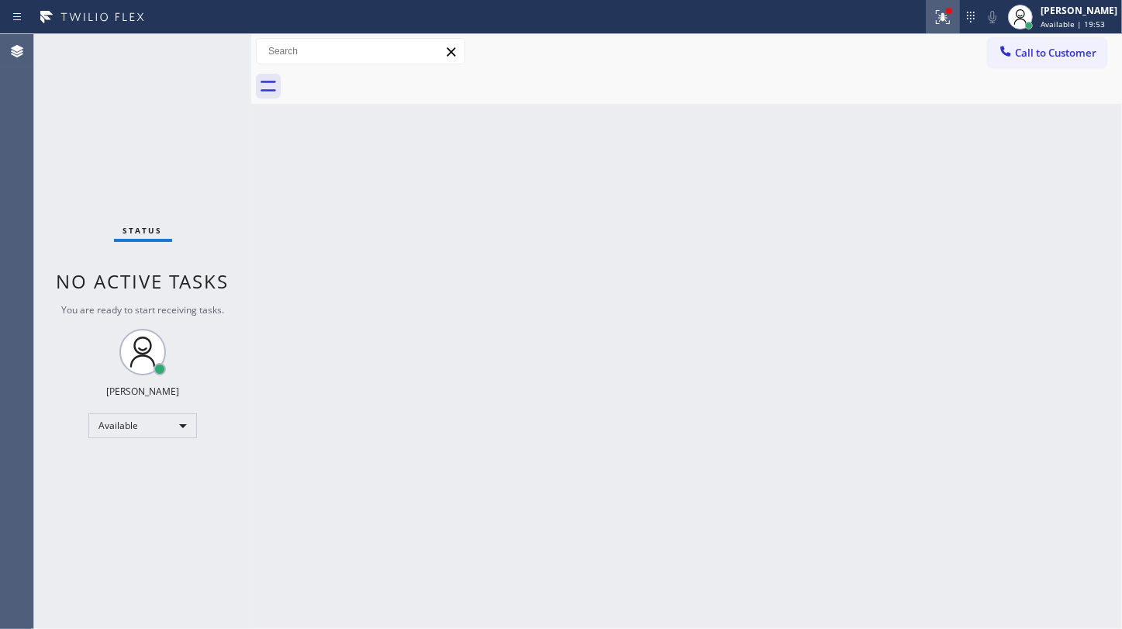
click at [946, 16] on icon at bounding box center [943, 17] width 14 height 14
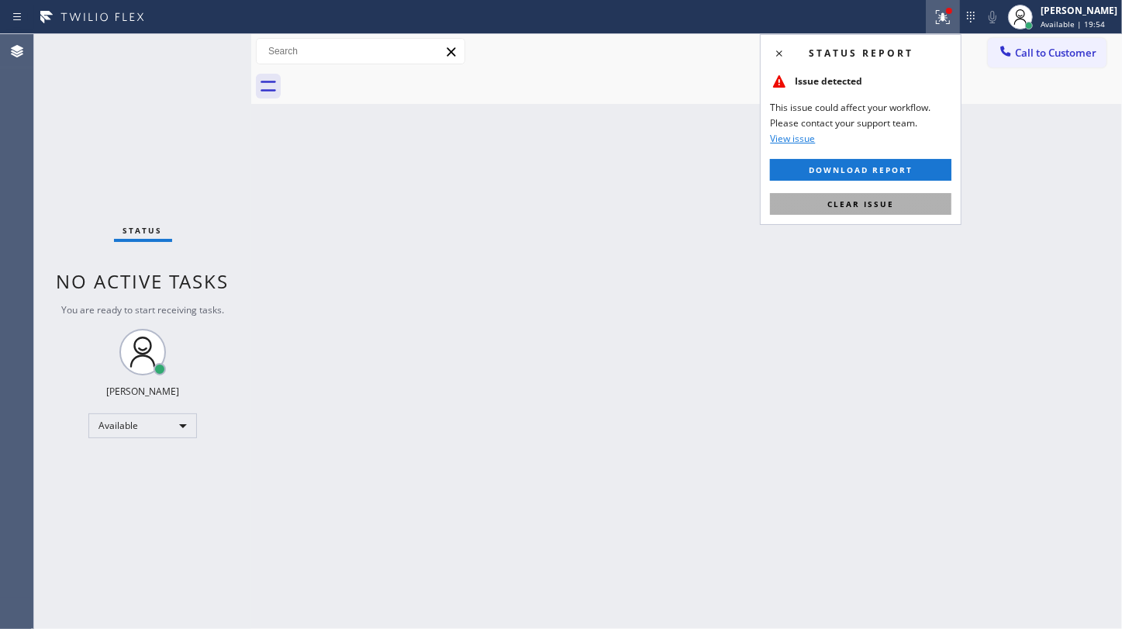
drag, startPoint x: 879, startPoint y: 212, endPoint x: 1015, endPoint y: 157, distance: 146.7
click at [879, 211] on button "Clear issue" at bounding box center [860, 204] width 181 height 22
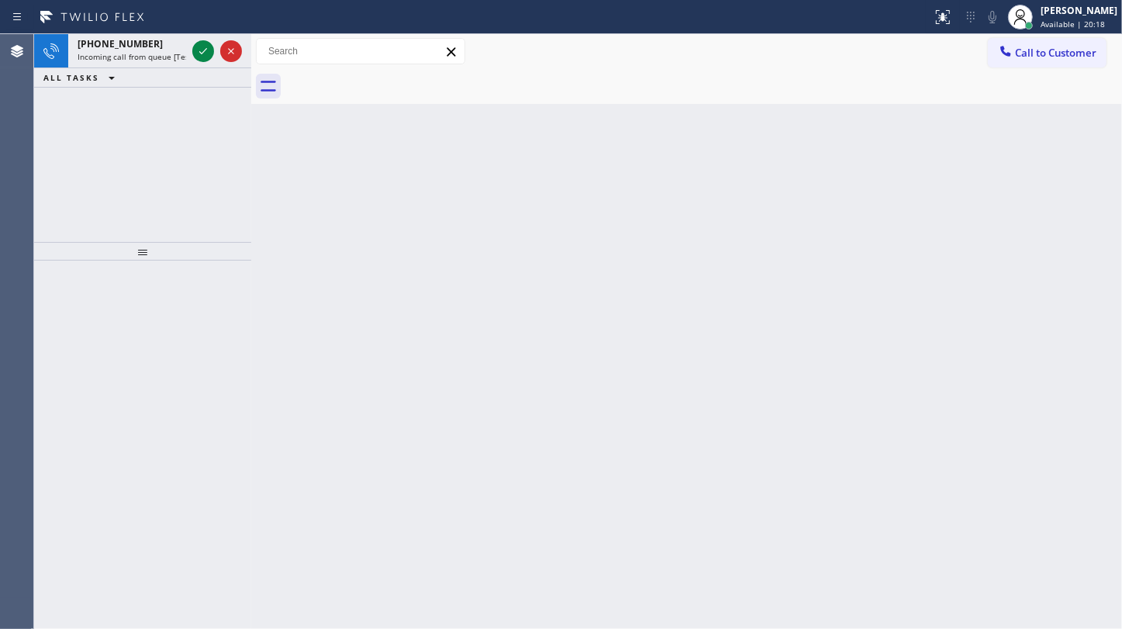
drag, startPoint x: 121, startPoint y: 102, endPoint x: 130, endPoint y: 95, distance: 12.1
click at [130, 95] on div "[PHONE_NUMBER] Incoming call from queue [Test] All ALL TASKS ALL TASKS ACTIVE T…" at bounding box center [142, 138] width 217 height 208
click at [198, 54] on icon at bounding box center [203, 51] width 19 height 19
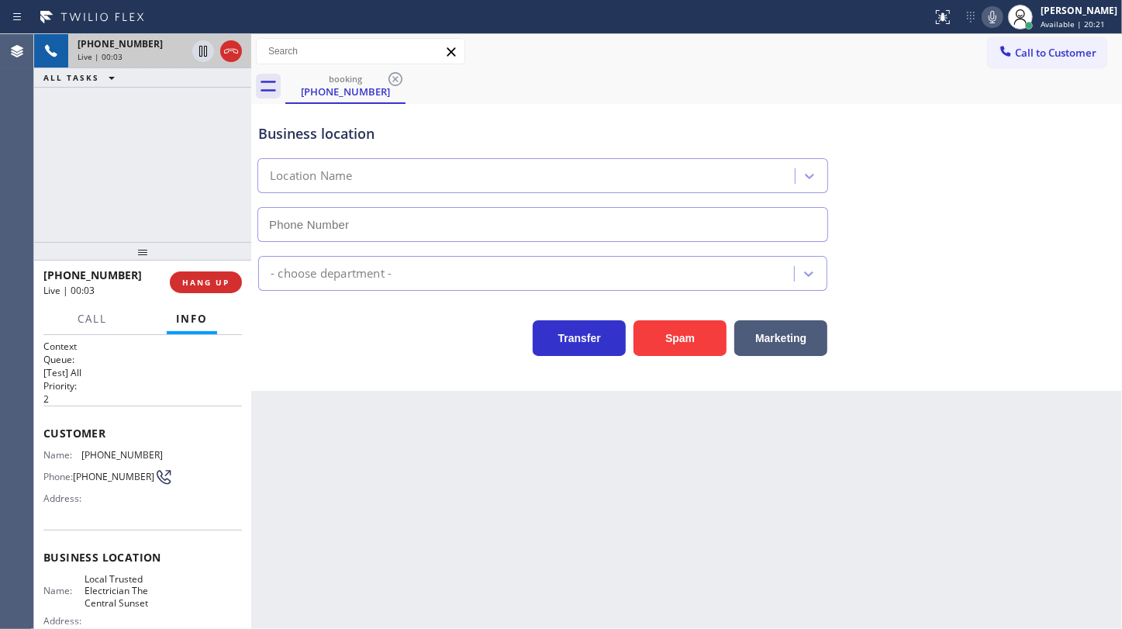
type input "[PHONE_NUMBER]"
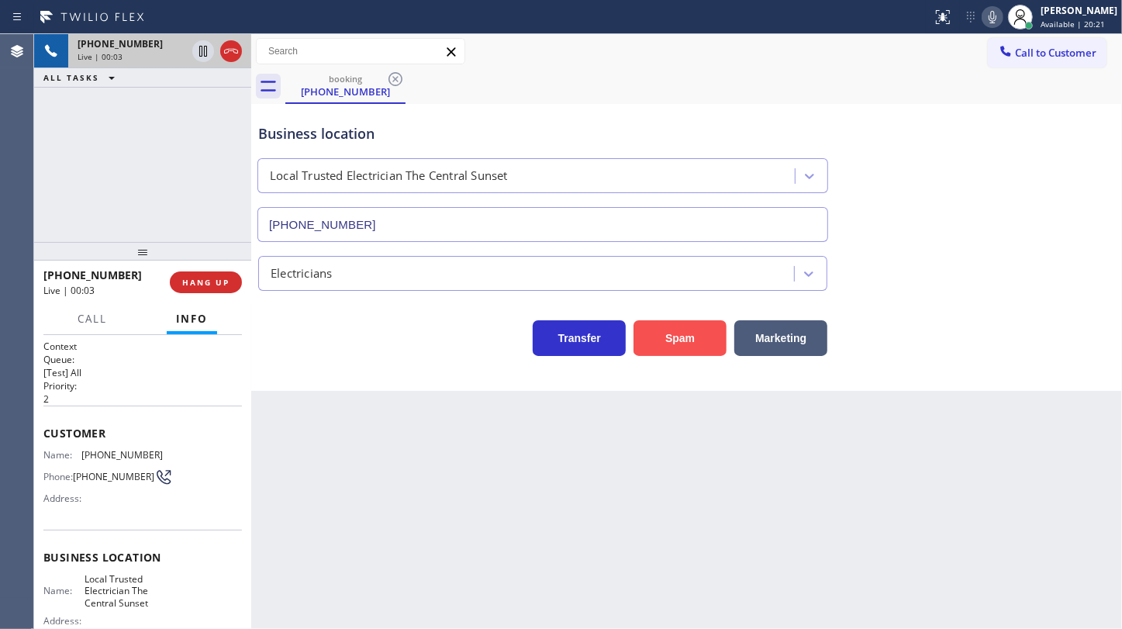
click at [644, 330] on button "Spam" at bounding box center [679, 338] width 93 height 36
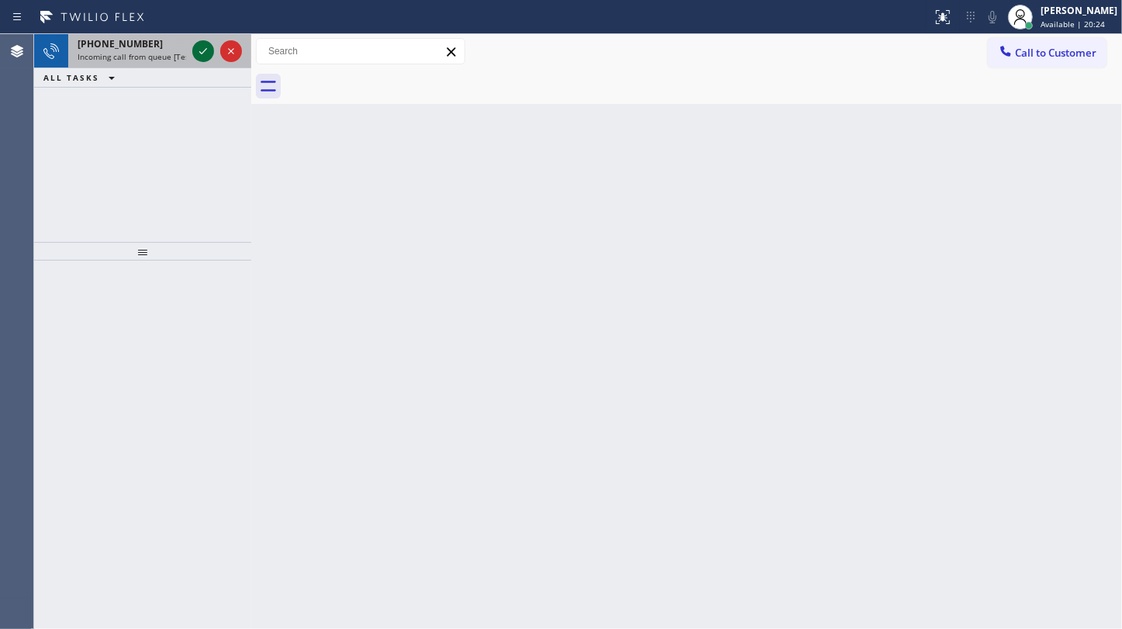
click at [202, 51] on icon at bounding box center [203, 51] width 19 height 19
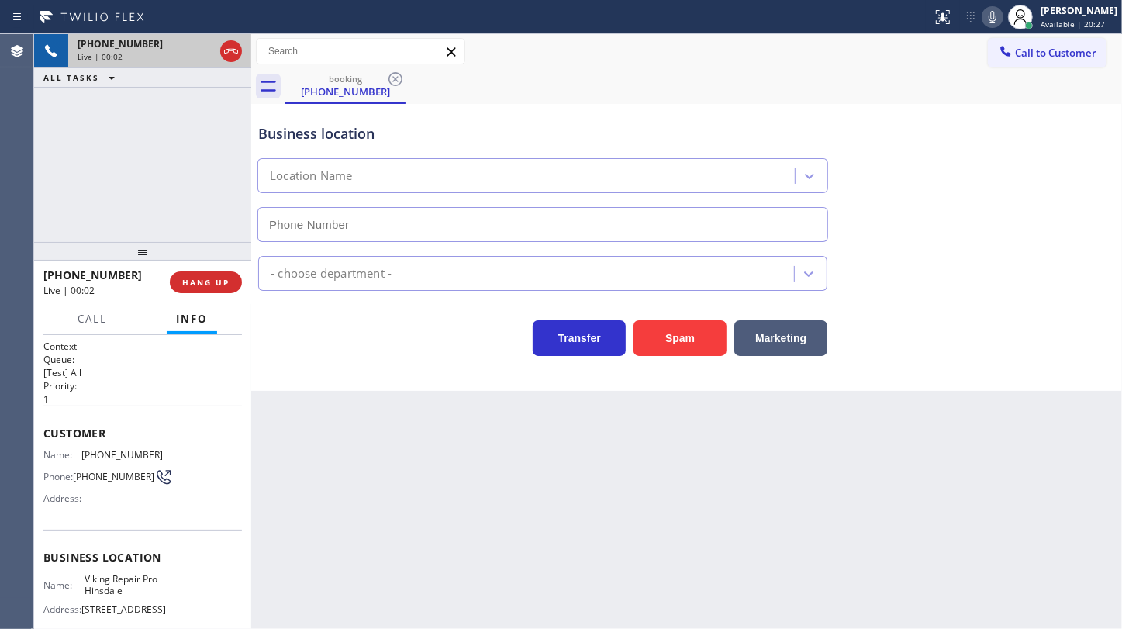
type input "[PHONE_NUMBER]"
click at [73, 447] on div "Customer Name: [PHONE_NUMBER] Phone: [PHONE_NUMBER] Address:" at bounding box center [142, 468] width 198 height 124
drag, startPoint x: 81, startPoint y: 450, endPoint x: 167, endPoint y: 452, distance: 85.3
click at [167, 452] on div "Name: [PHONE_NUMBER] Phone: [PHONE_NUMBER] Address:" at bounding box center [142, 479] width 198 height 61
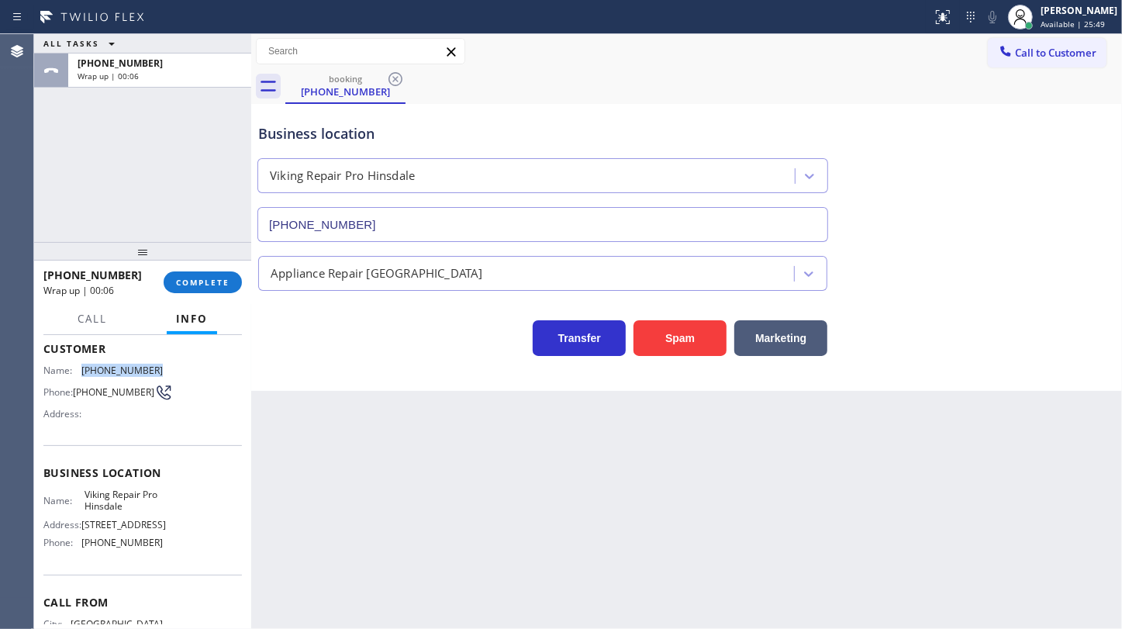
scroll to position [167, 0]
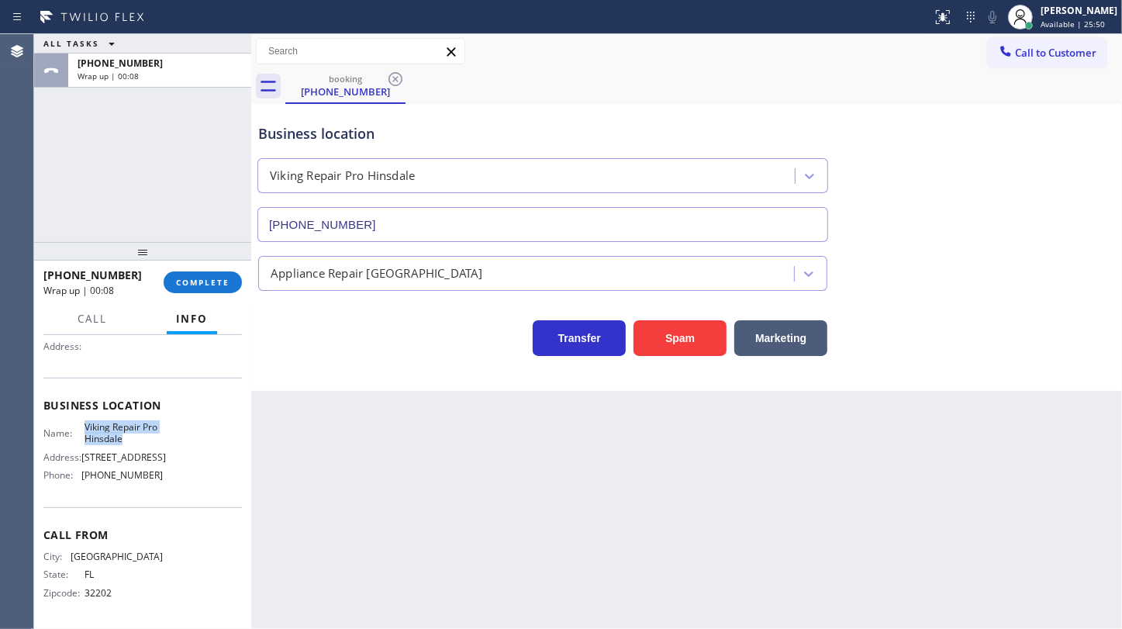
drag, startPoint x: 79, startPoint y: 412, endPoint x: 171, endPoint y: 431, distance: 93.4
click at [171, 431] on div "Name: Viking Repair Pro Hinsdale Address: [STREET_ADDRESS] Phone: [PHONE_NUMBER]" at bounding box center [142, 454] width 198 height 67
drag, startPoint x: 73, startPoint y: 473, endPoint x: 196, endPoint y: 481, distance: 123.5
click at [196, 481] on div "Name: Viking Repair Pro Hinsdale Address: [STREET_ADDRESS] Phone: [PHONE_NUMBER]" at bounding box center [142, 454] width 198 height 67
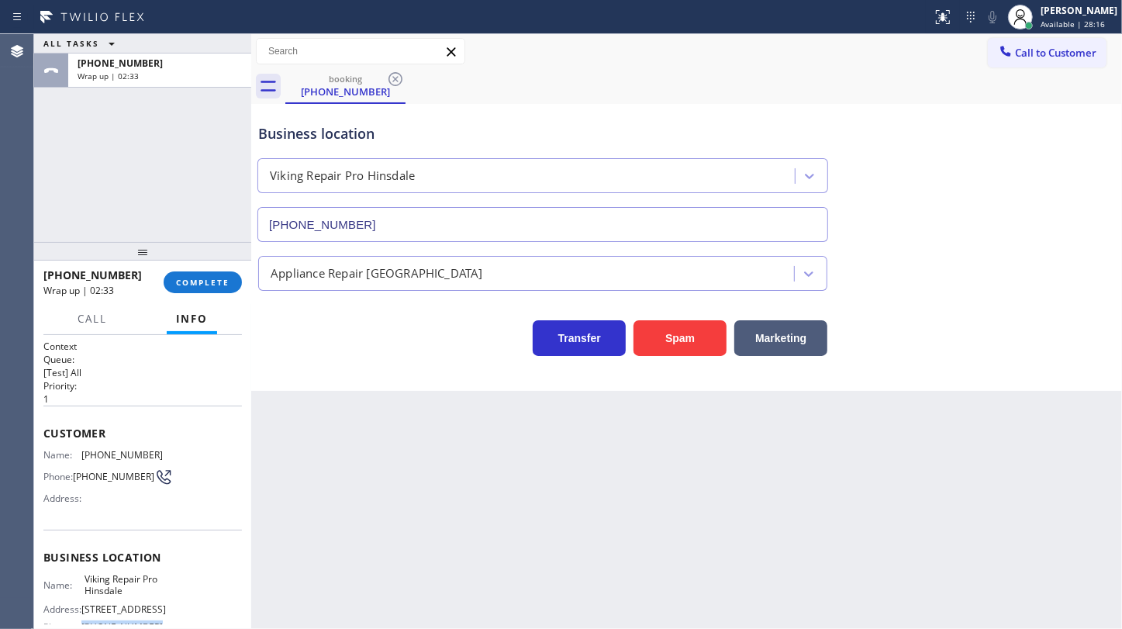
scroll to position [167, 0]
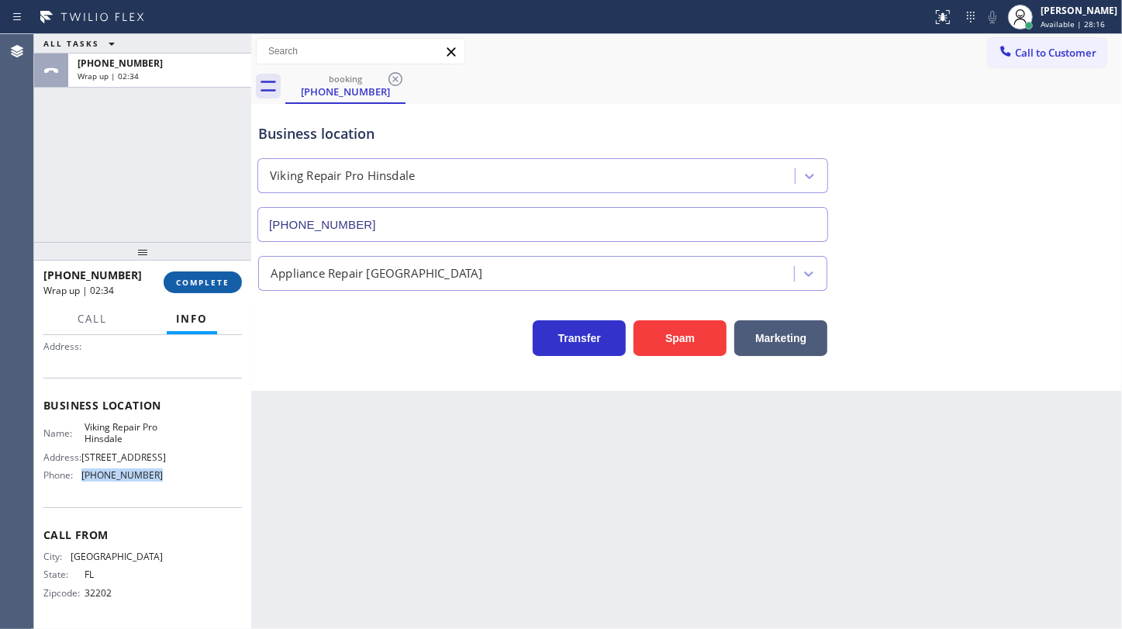
click at [231, 273] on button "COMPLETE" at bounding box center [203, 282] width 78 height 22
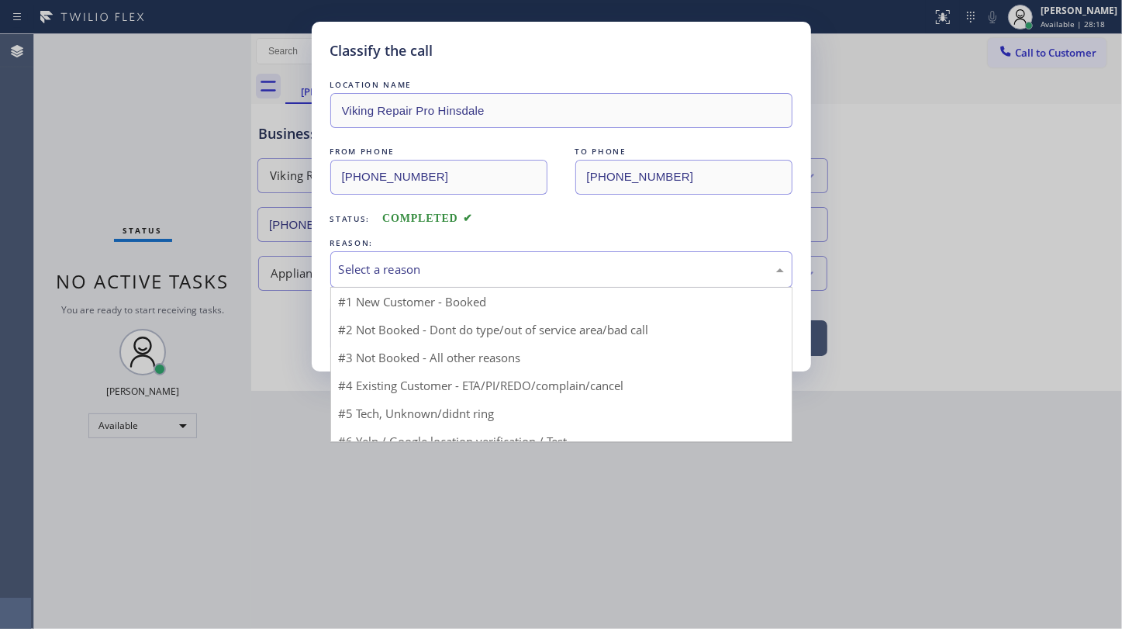
click at [347, 268] on div "Select a reason" at bounding box center [561, 270] width 445 height 18
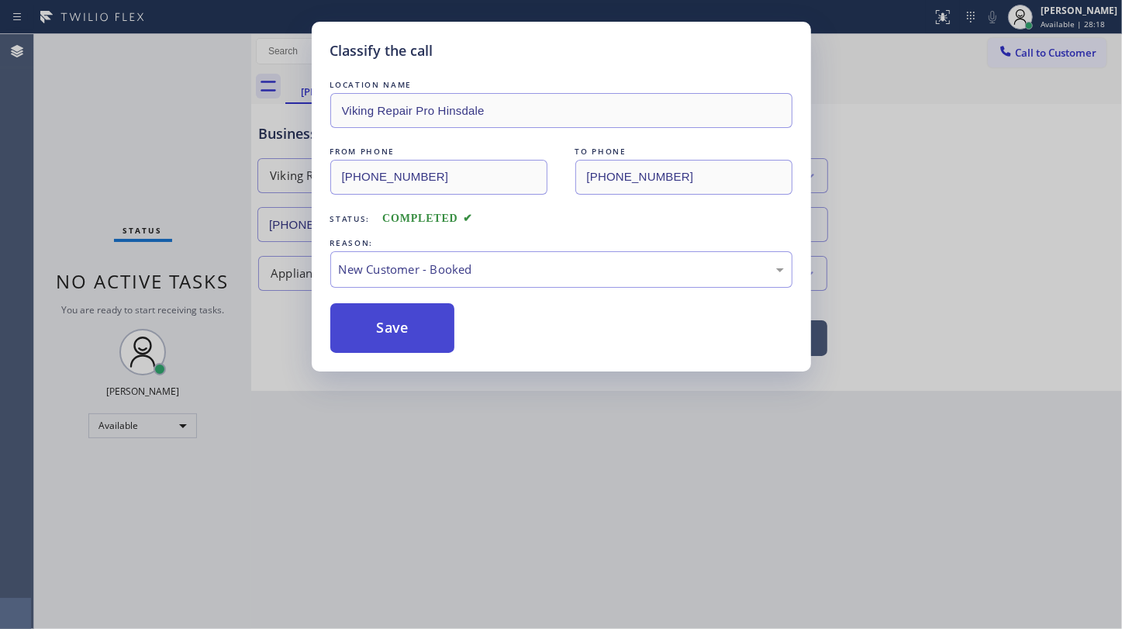
click at [377, 319] on button "Save" at bounding box center [392, 328] width 125 height 50
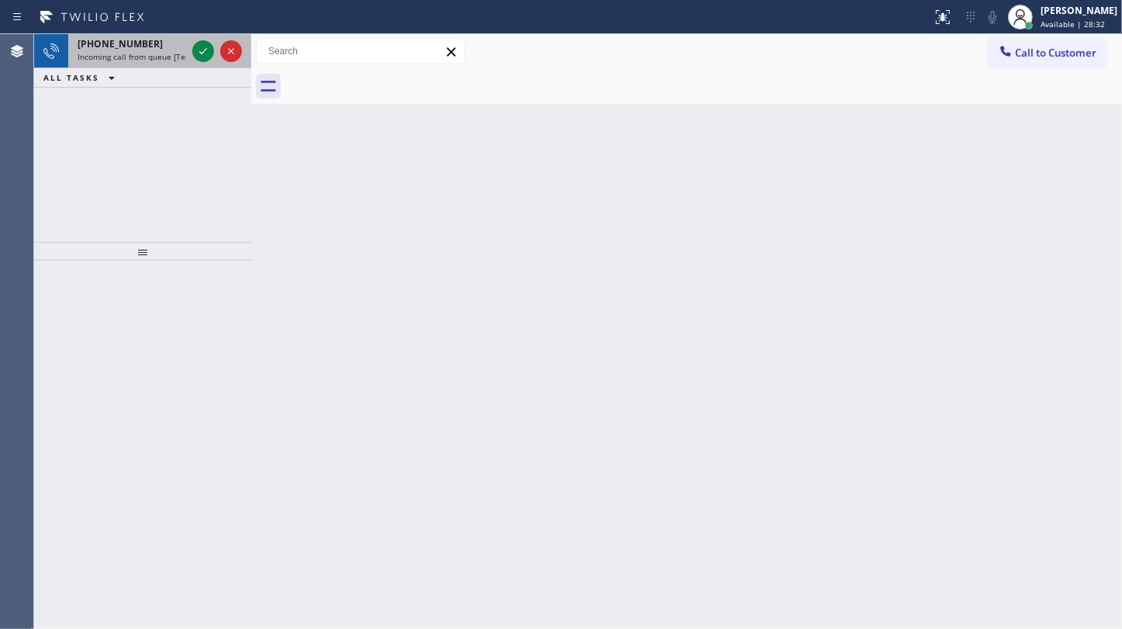
click at [216, 49] on div at bounding box center [217, 51] width 56 height 34
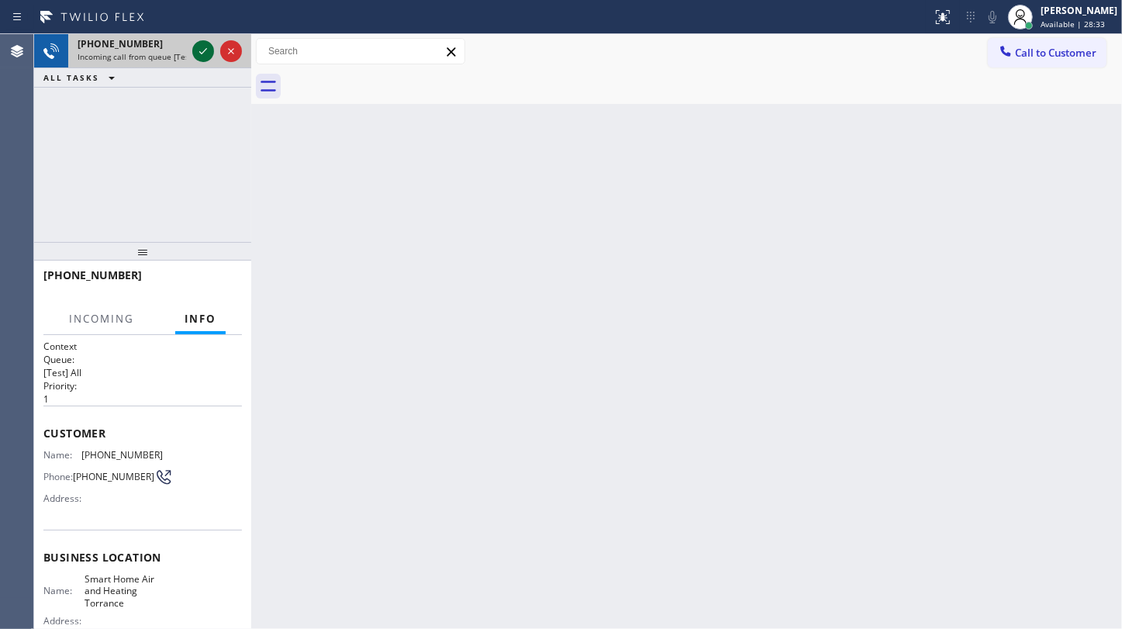
click at [209, 49] on icon at bounding box center [203, 51] width 19 height 19
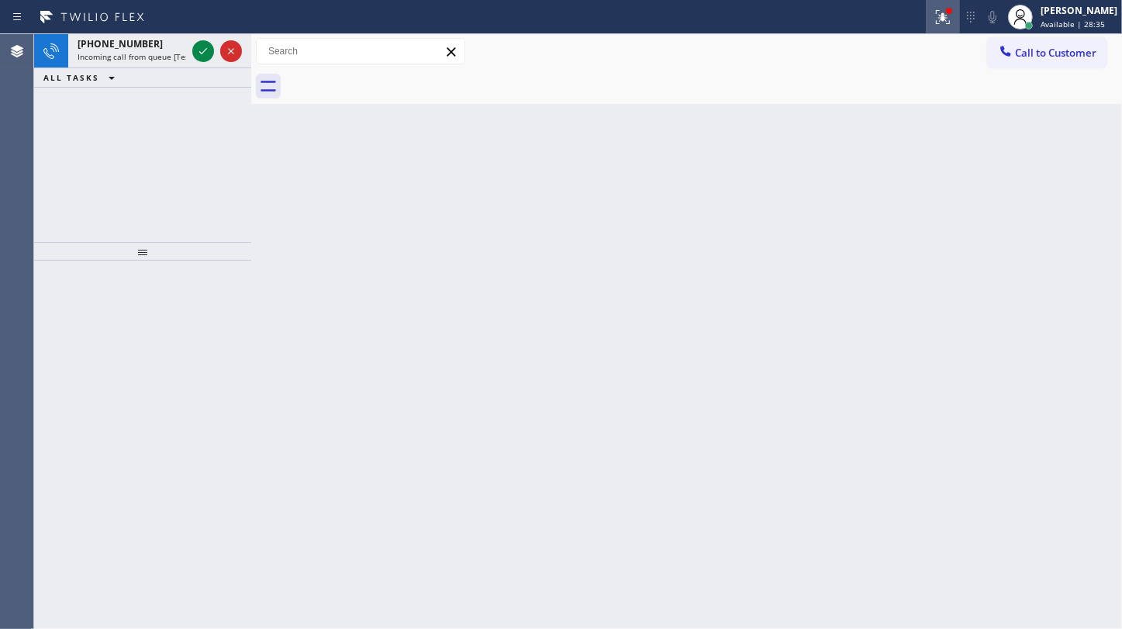
click at [942, 16] on icon at bounding box center [943, 17] width 14 height 14
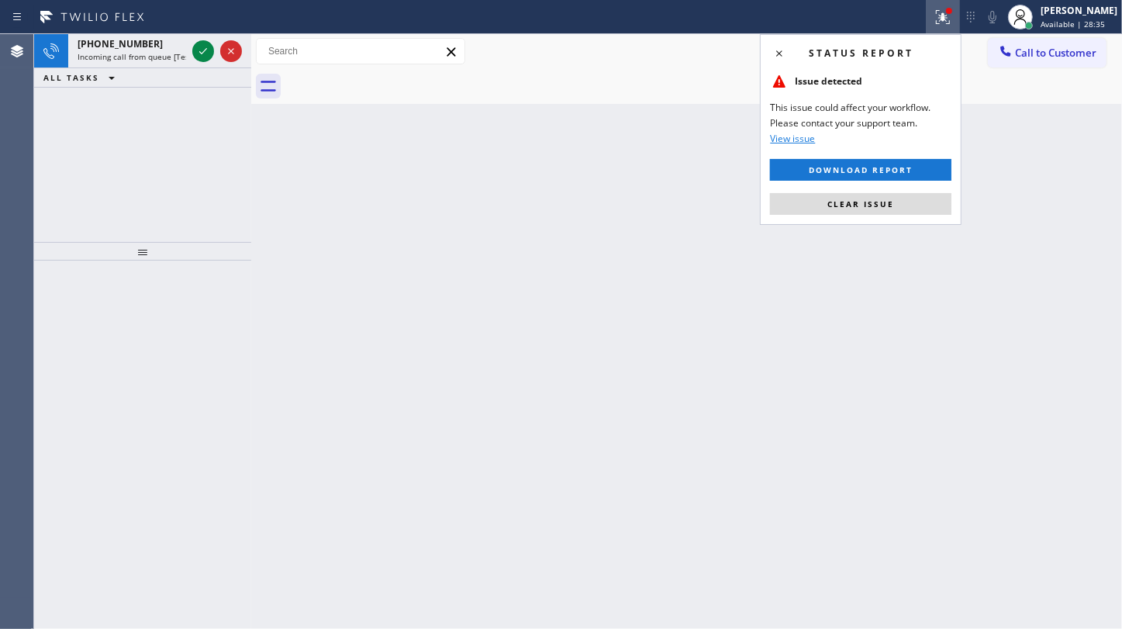
drag, startPoint x: 868, startPoint y: 209, endPoint x: 597, endPoint y: 167, distance: 274.7
click at [868, 206] on button "Clear issue" at bounding box center [860, 204] width 181 height 22
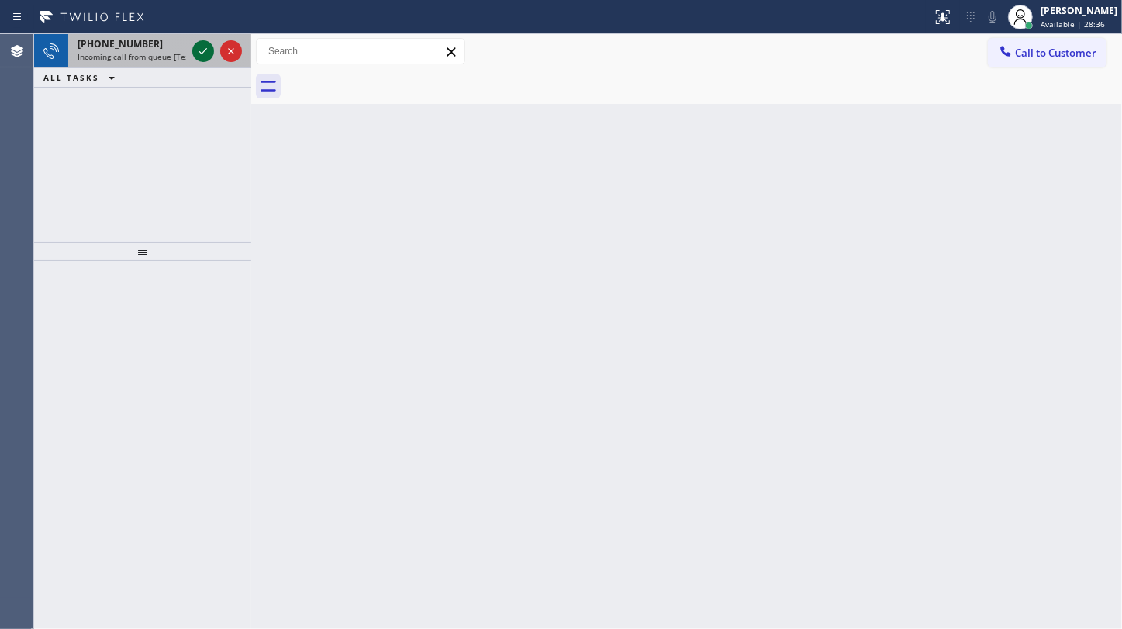
click at [209, 49] on icon at bounding box center [203, 51] width 19 height 19
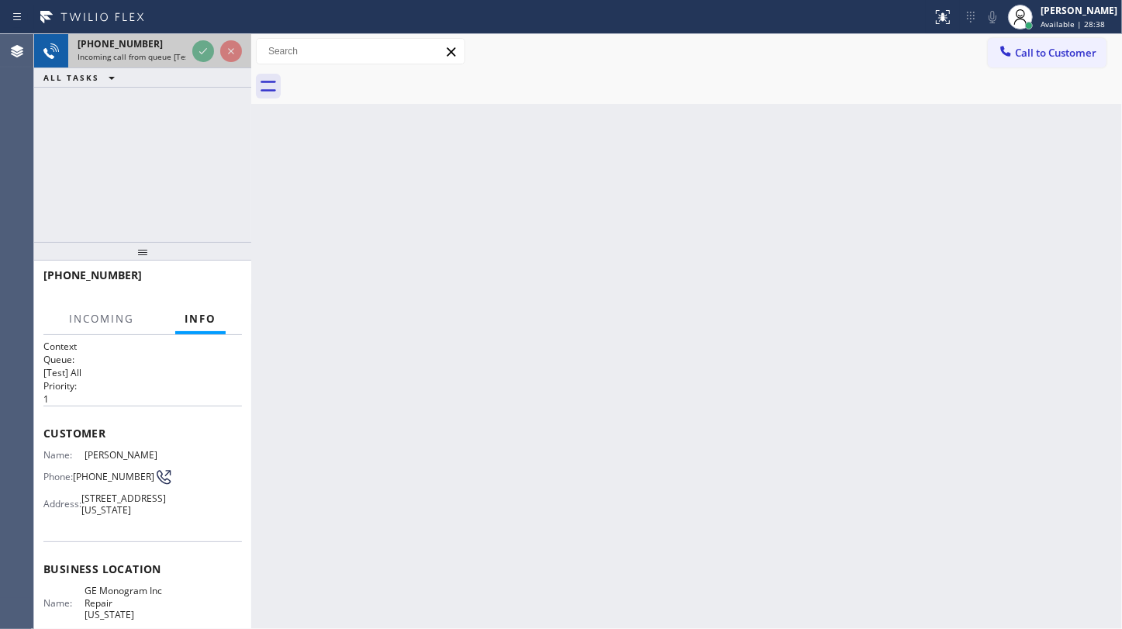
click at [223, 40] on div at bounding box center [217, 51] width 56 height 34
click at [211, 50] on div at bounding box center [217, 51] width 56 height 34
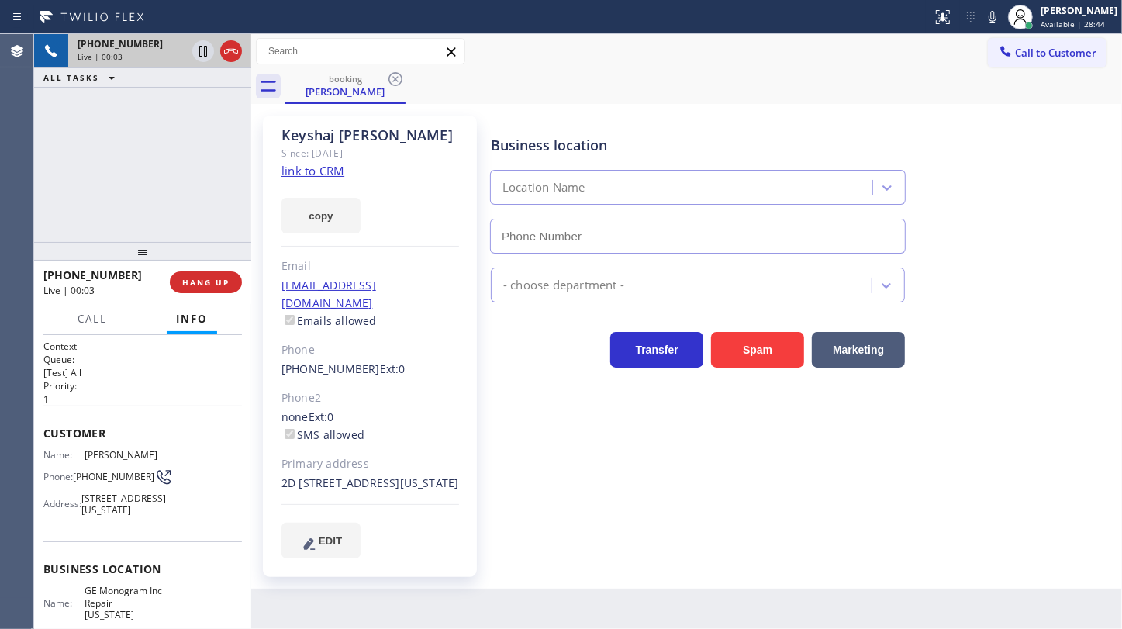
type input "(332) 456-0495"
click at [316, 167] on link "link to CRM" at bounding box center [312, 171] width 63 height 16
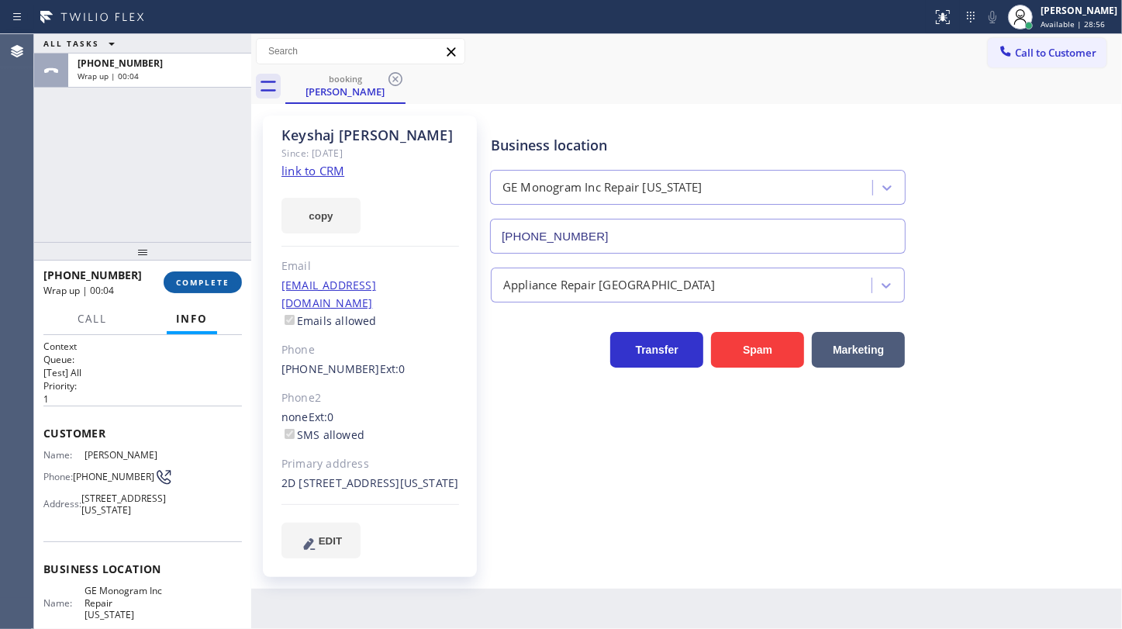
click at [204, 276] on div "+19172082780 Wrap up | 00:04 COMPLETE" at bounding box center [142, 282] width 198 height 40
click at [204, 276] on button "COMPLETE" at bounding box center [203, 282] width 78 height 22
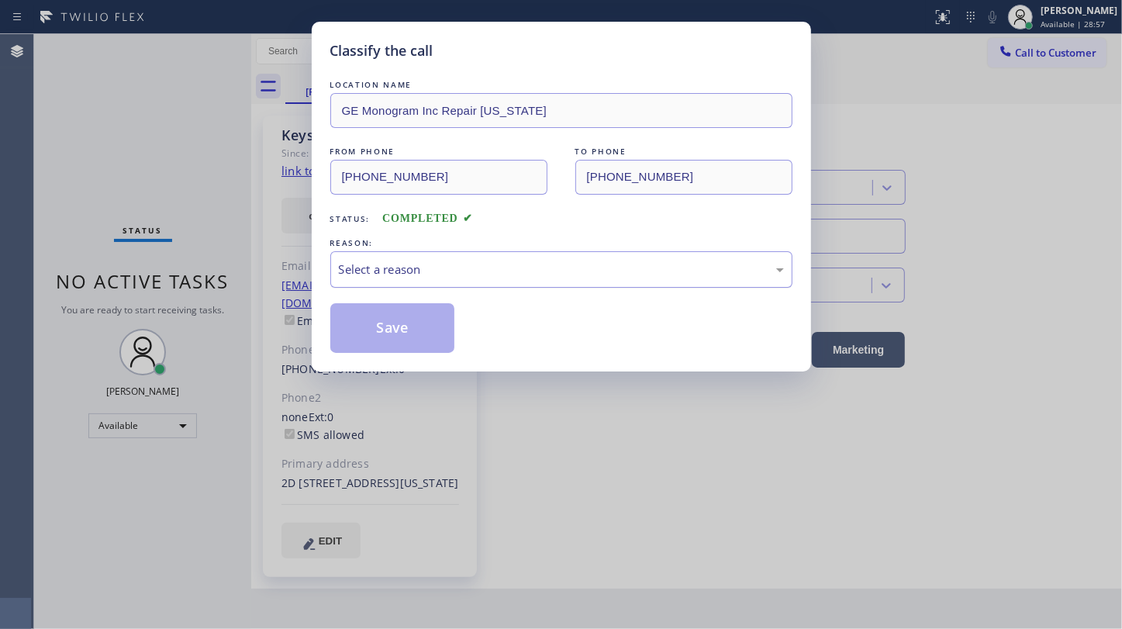
click at [408, 273] on div "Select a reason" at bounding box center [561, 270] width 445 height 18
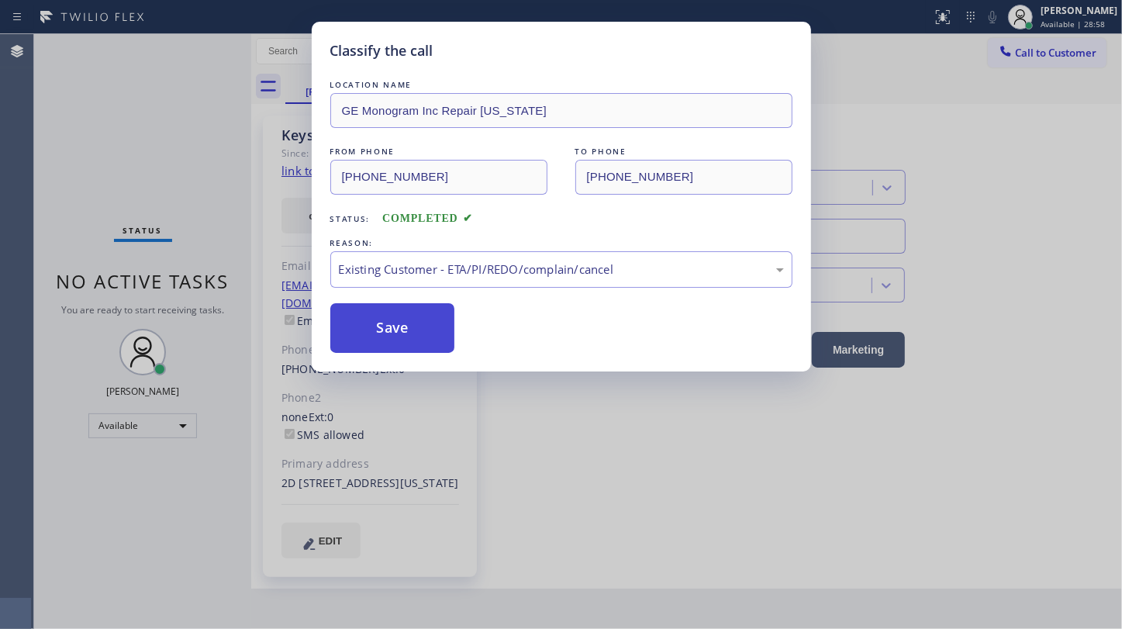
drag, startPoint x: 402, startPoint y: 368, endPoint x: 409, endPoint y: 347, distance: 22.1
click at [410, 343] on button "Save" at bounding box center [392, 328] width 125 height 50
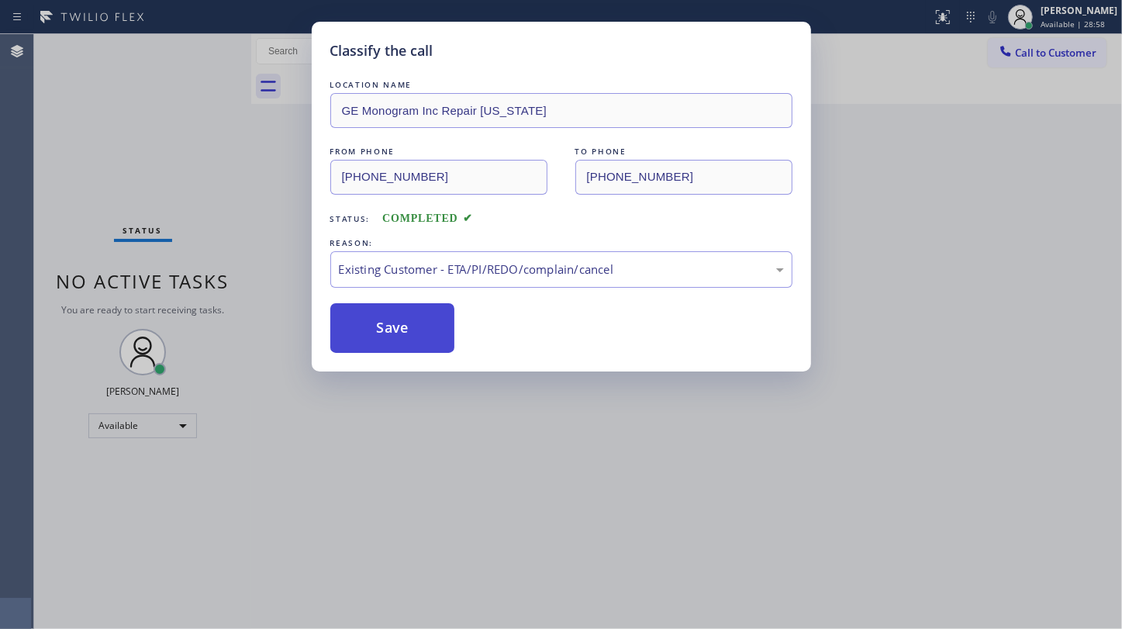
click at [410, 336] on button "Save" at bounding box center [392, 328] width 125 height 50
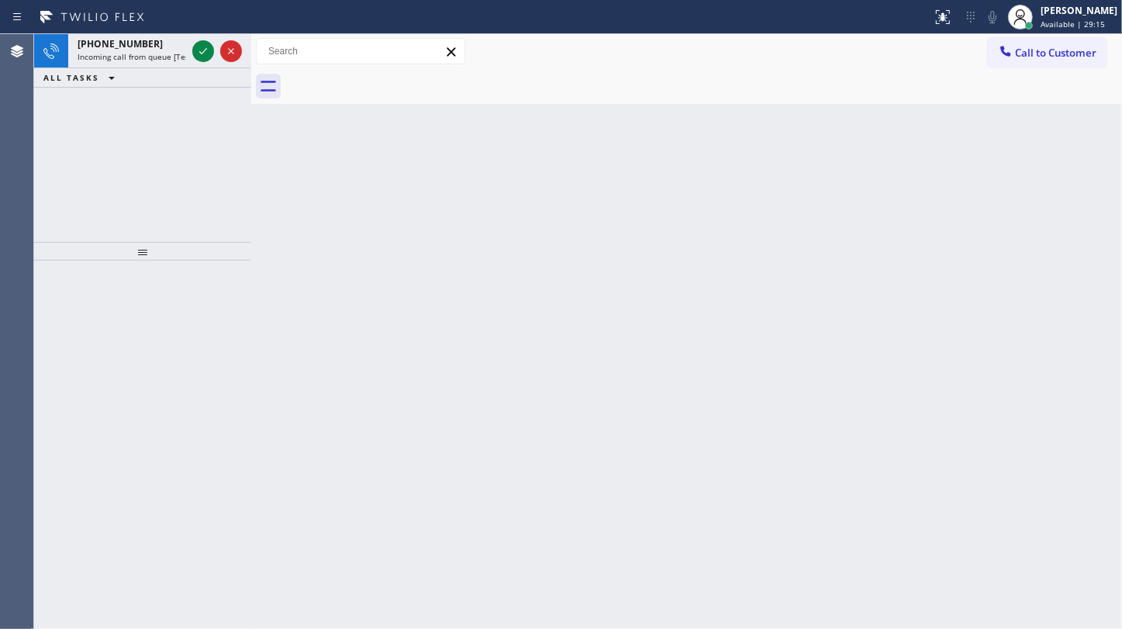
drag, startPoint x: 114, startPoint y: 102, endPoint x: 181, endPoint y: 70, distance: 74.9
click at [114, 101] on div "+15205416330 Incoming call from queue [Test] All ALL TASKS ALL TASKS ACTIVE TAS…" at bounding box center [142, 138] width 217 height 208
click at [195, 47] on icon at bounding box center [203, 51] width 19 height 19
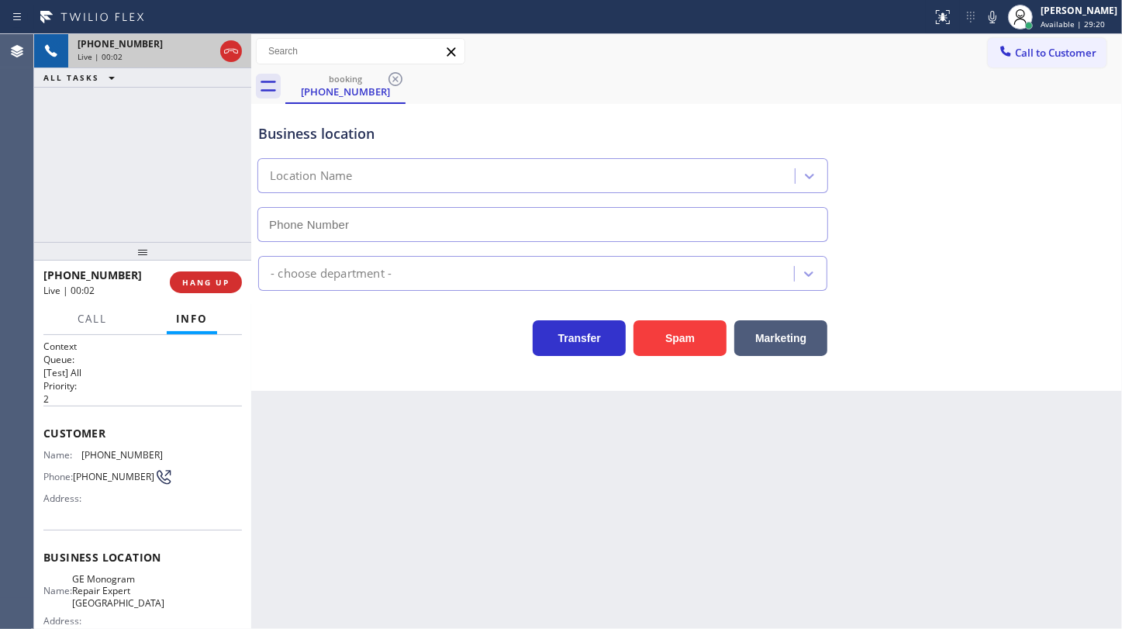
type input "(623) 323-7393"
click at [204, 287] on span "HANG UP" at bounding box center [205, 282] width 47 height 11
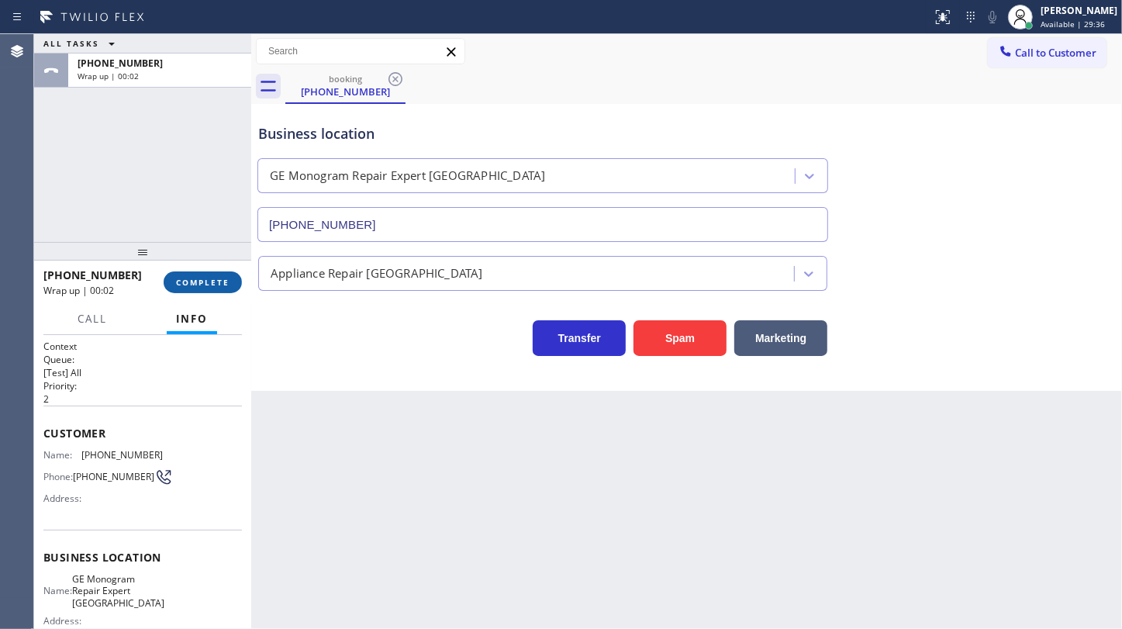
click at [218, 283] on span "COMPLETE" at bounding box center [202, 282] width 53 height 11
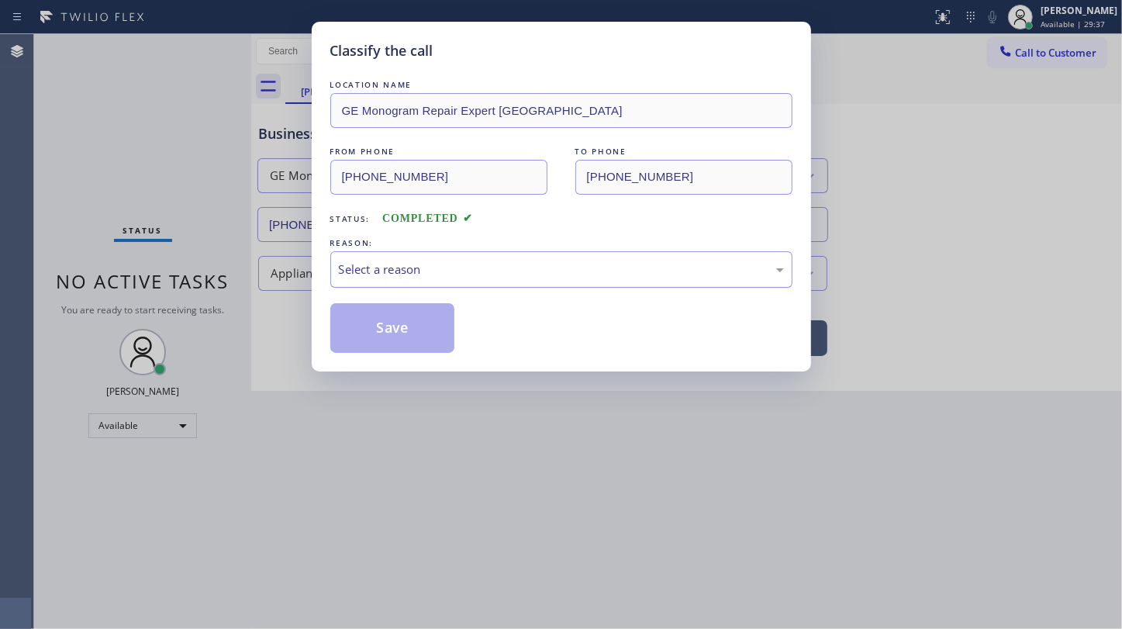
click at [355, 257] on div "Select a reason" at bounding box center [561, 269] width 462 height 36
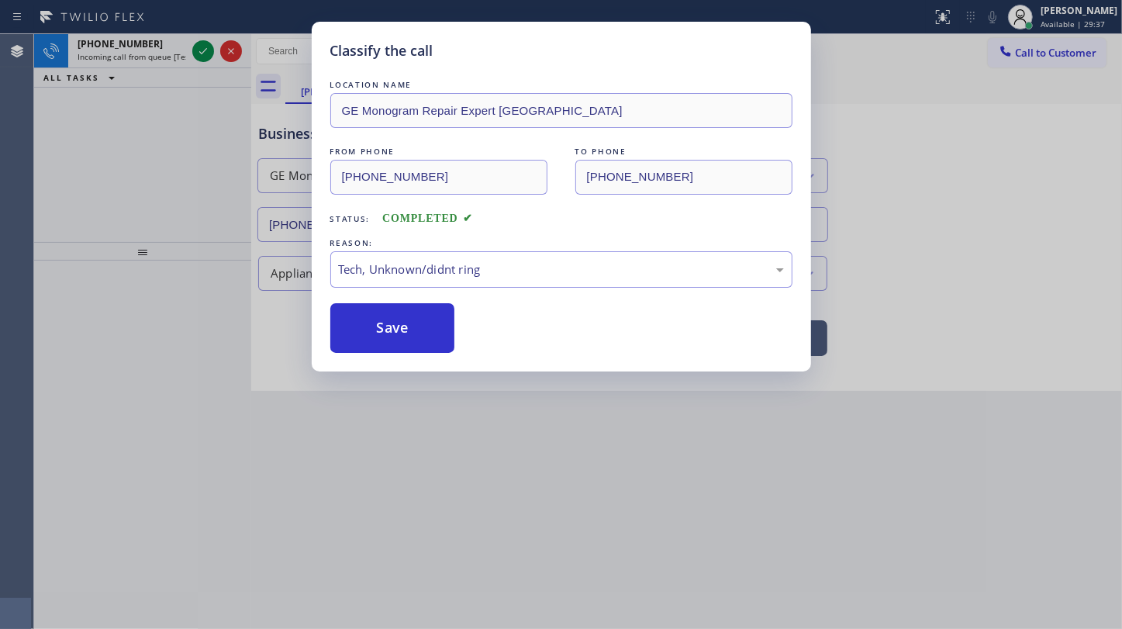
drag, startPoint x: 380, startPoint y: 377, endPoint x: 380, endPoint y: 368, distance: 8.5
click at [378, 336] on button "Save" at bounding box center [392, 328] width 125 height 50
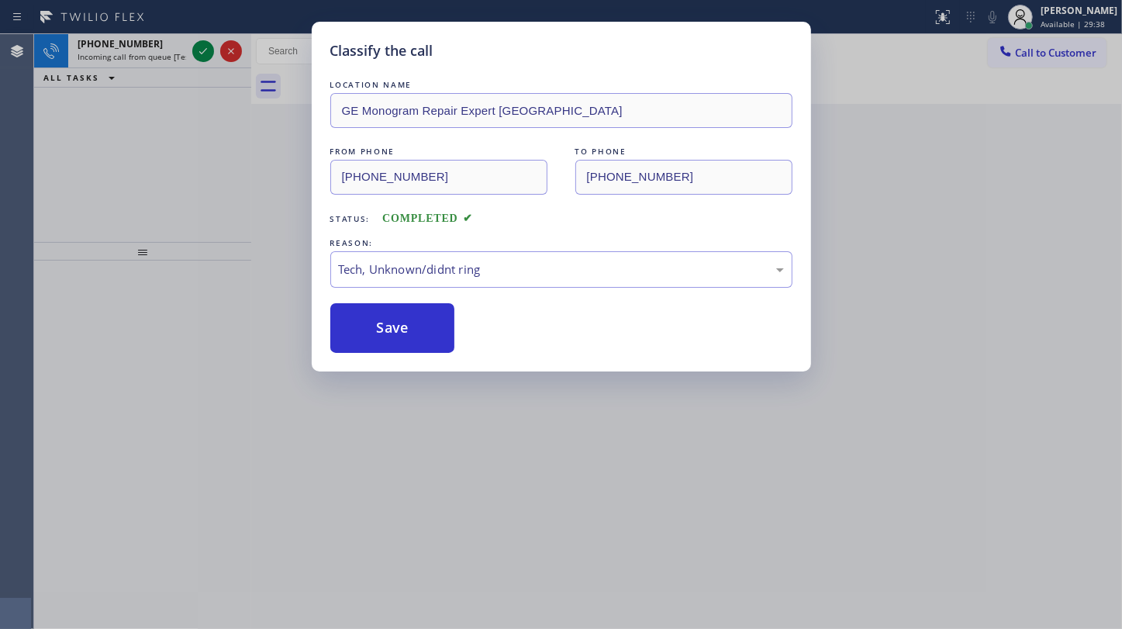
click at [196, 48] on icon at bounding box center [203, 51] width 19 height 19
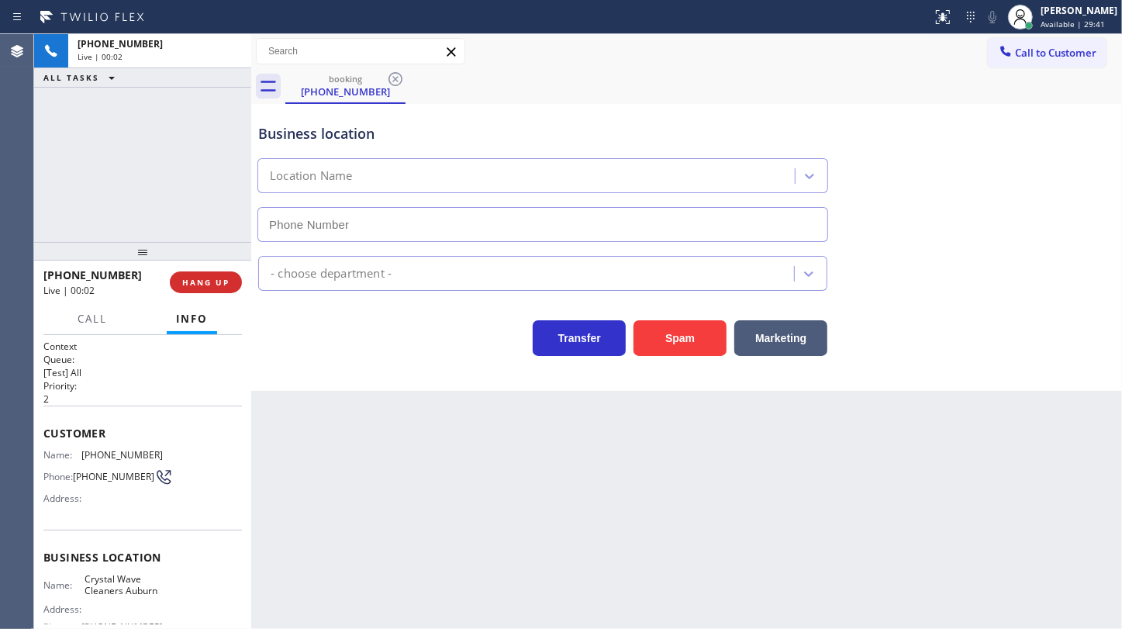
type input "(425) 600-2912"
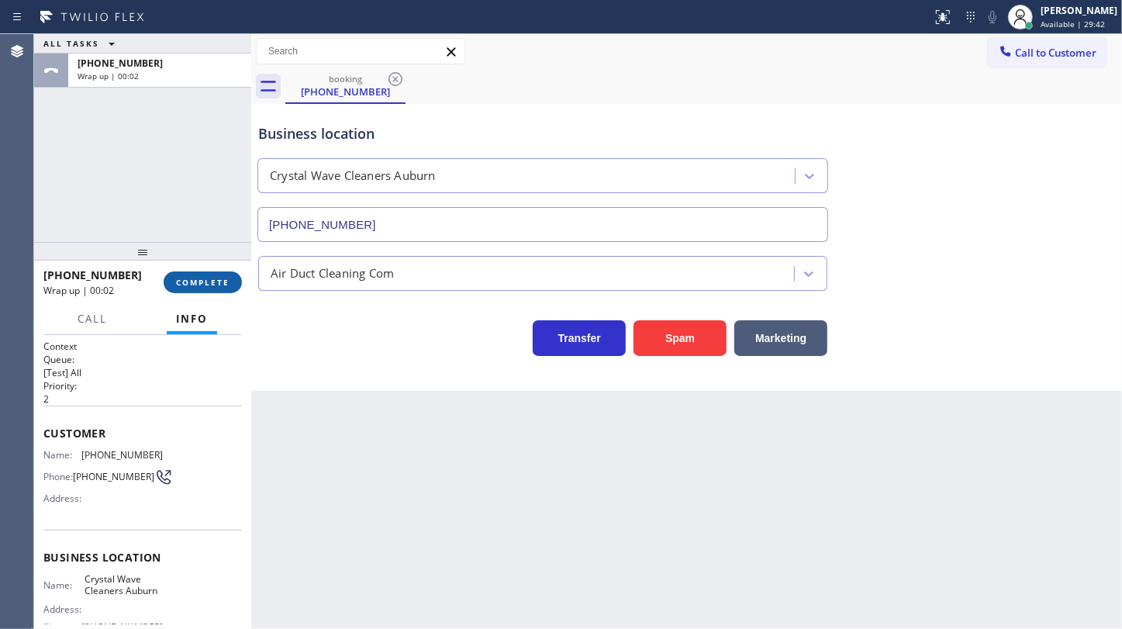
click at [181, 285] on span "COMPLETE" at bounding box center [202, 282] width 53 height 11
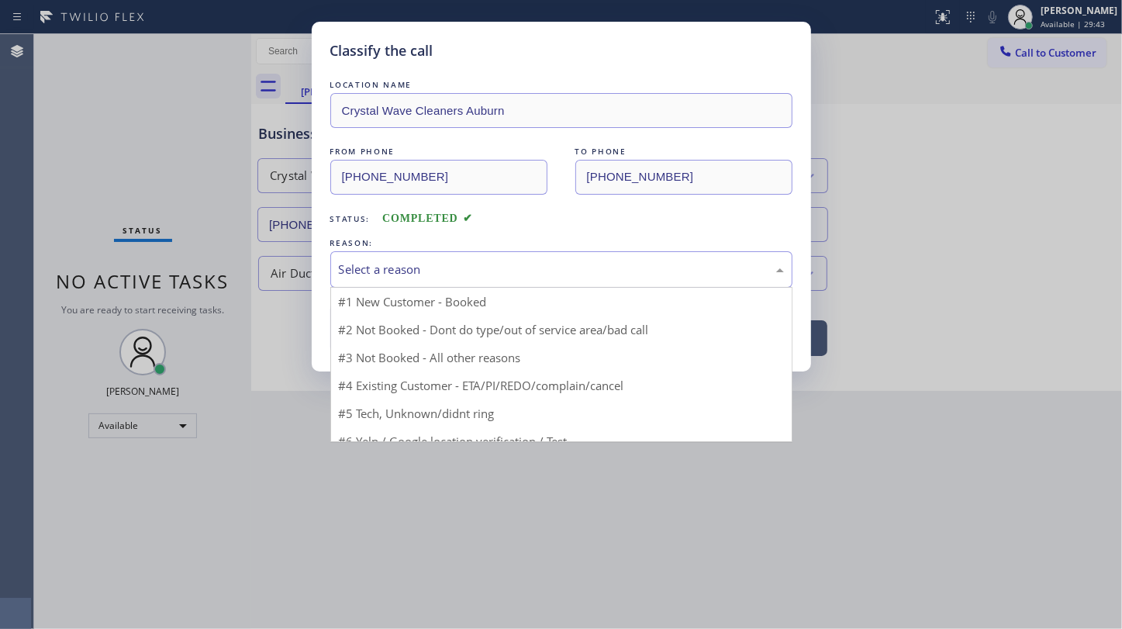
click at [421, 254] on div "Select a reason" at bounding box center [561, 269] width 462 height 36
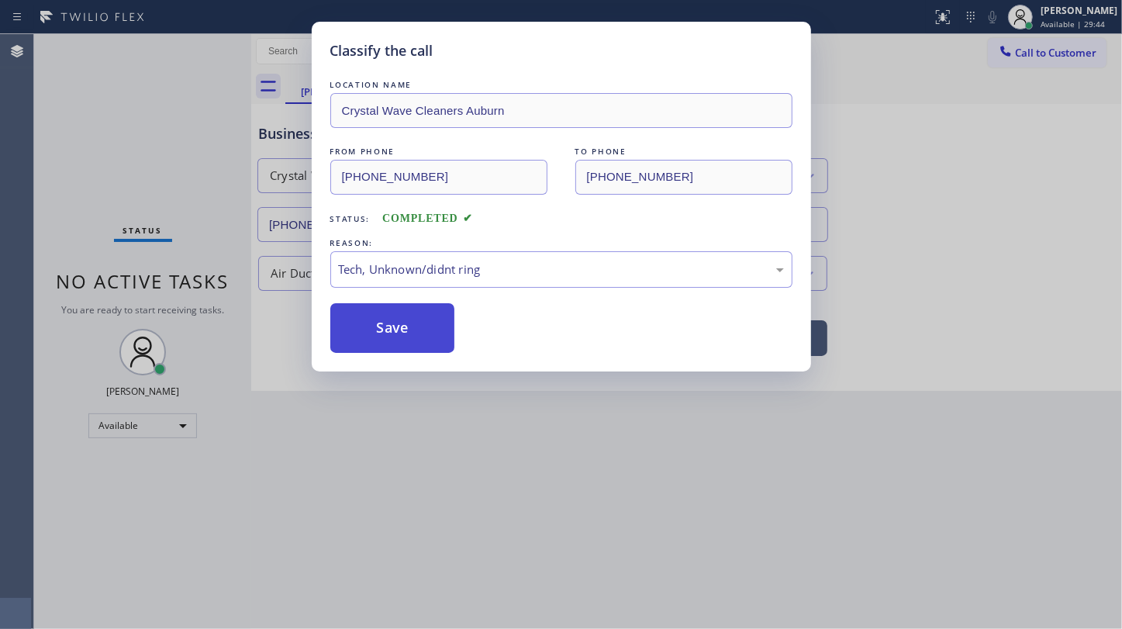
click at [438, 316] on button "Save" at bounding box center [392, 328] width 125 height 50
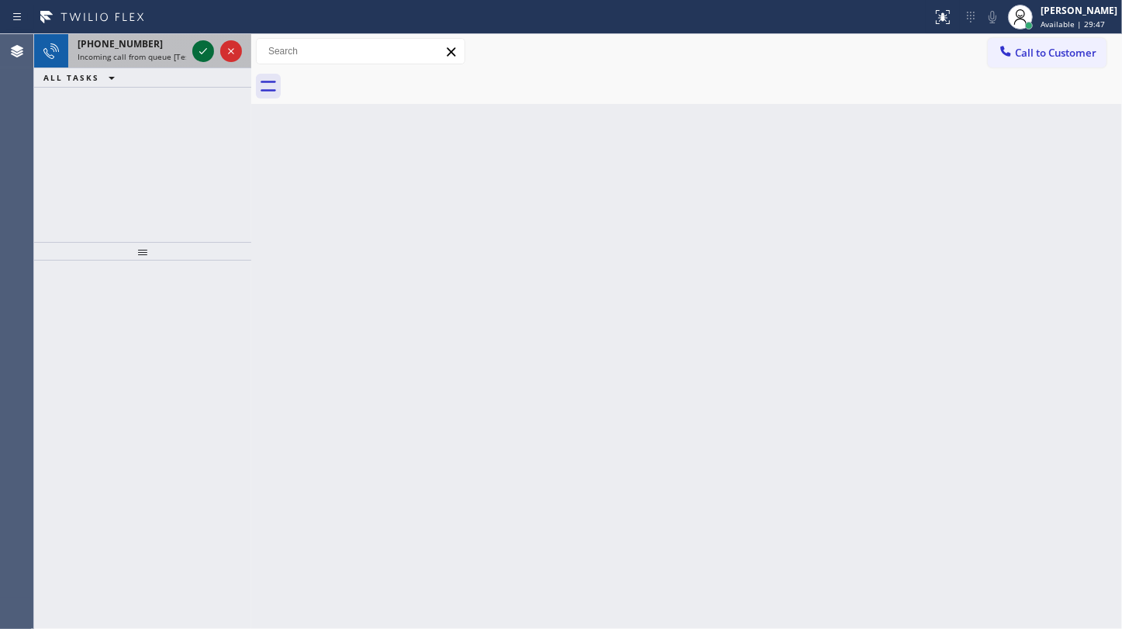
click at [206, 52] on icon at bounding box center [203, 51] width 19 height 19
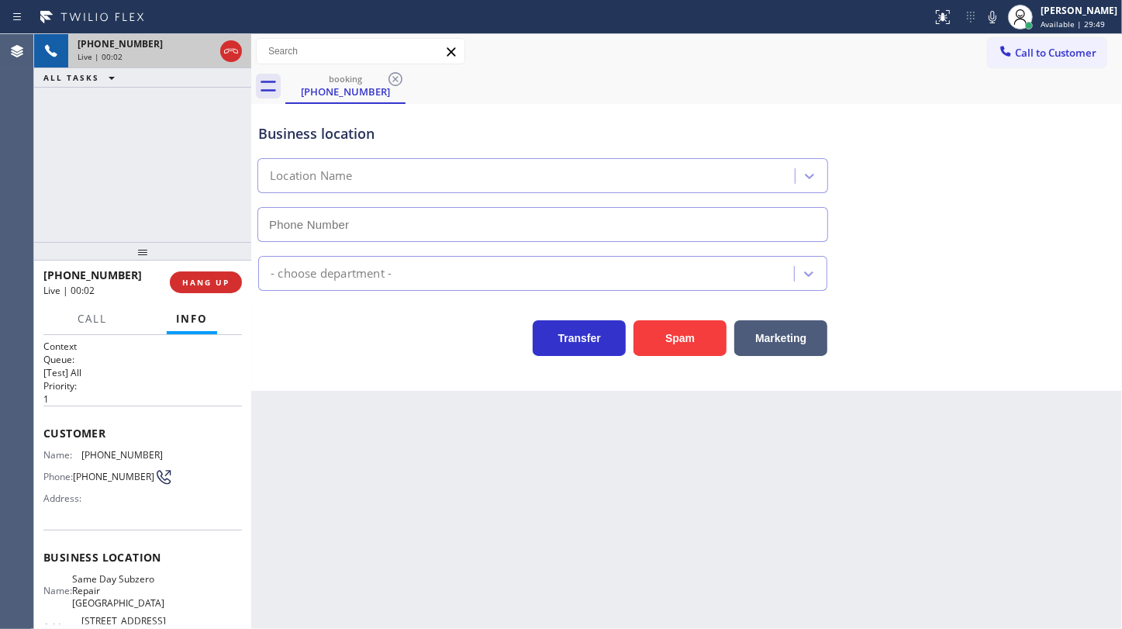
type input "(628) 244-8789"
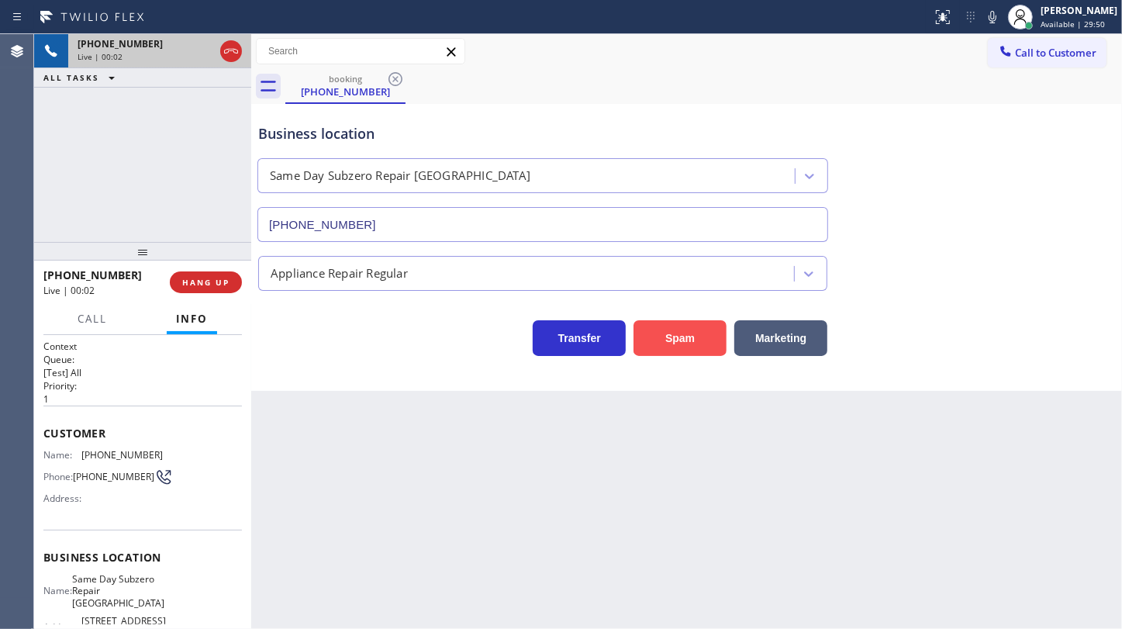
click at [659, 326] on button "Spam" at bounding box center [679, 338] width 93 height 36
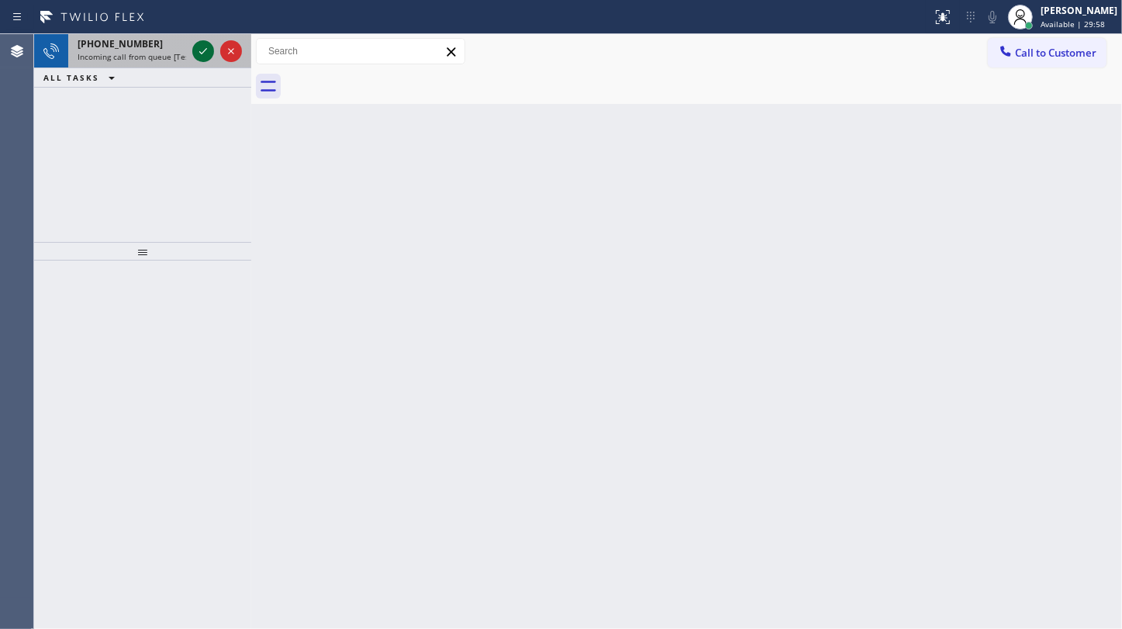
click at [212, 50] on icon at bounding box center [203, 51] width 19 height 19
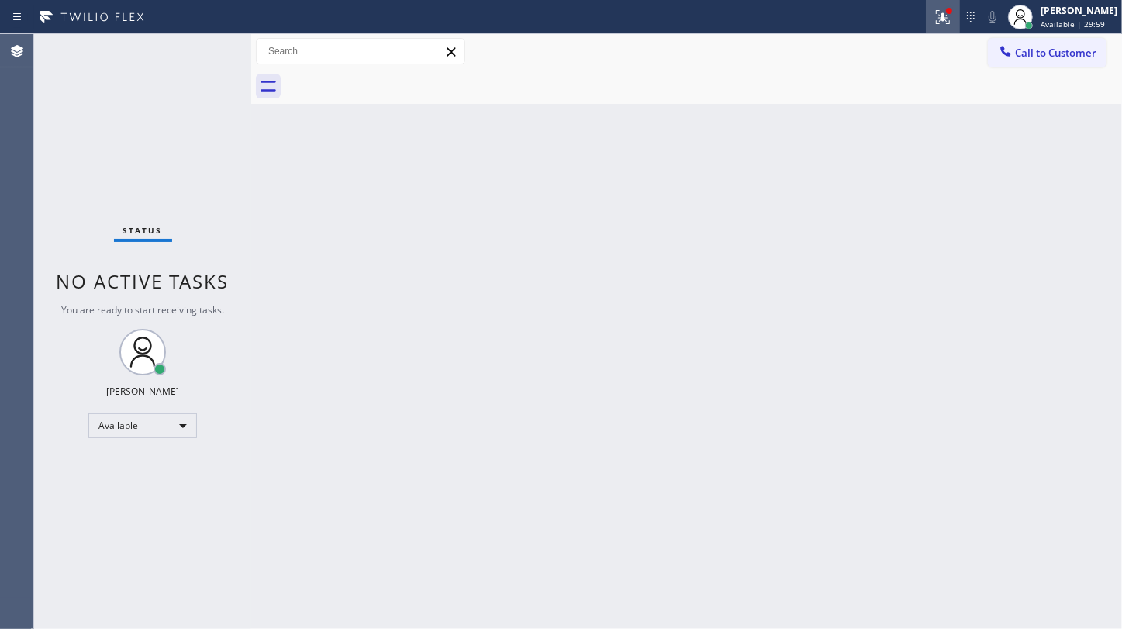
click at [943, 9] on icon at bounding box center [943, 17] width 19 height 19
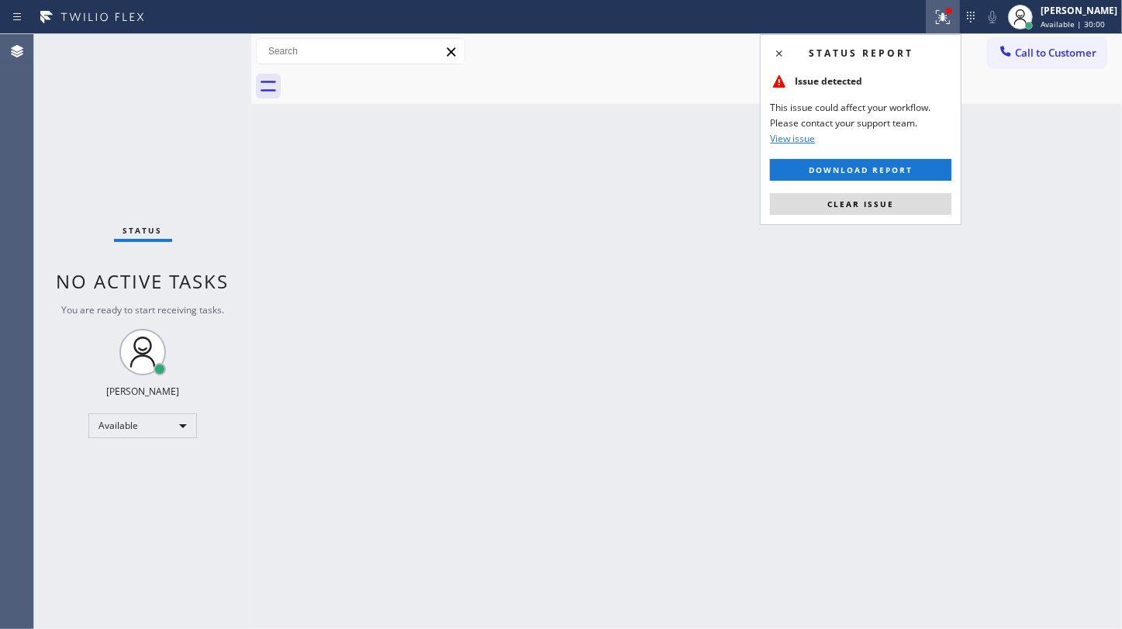
click at [920, 212] on button "Clear issue" at bounding box center [860, 204] width 181 height 22
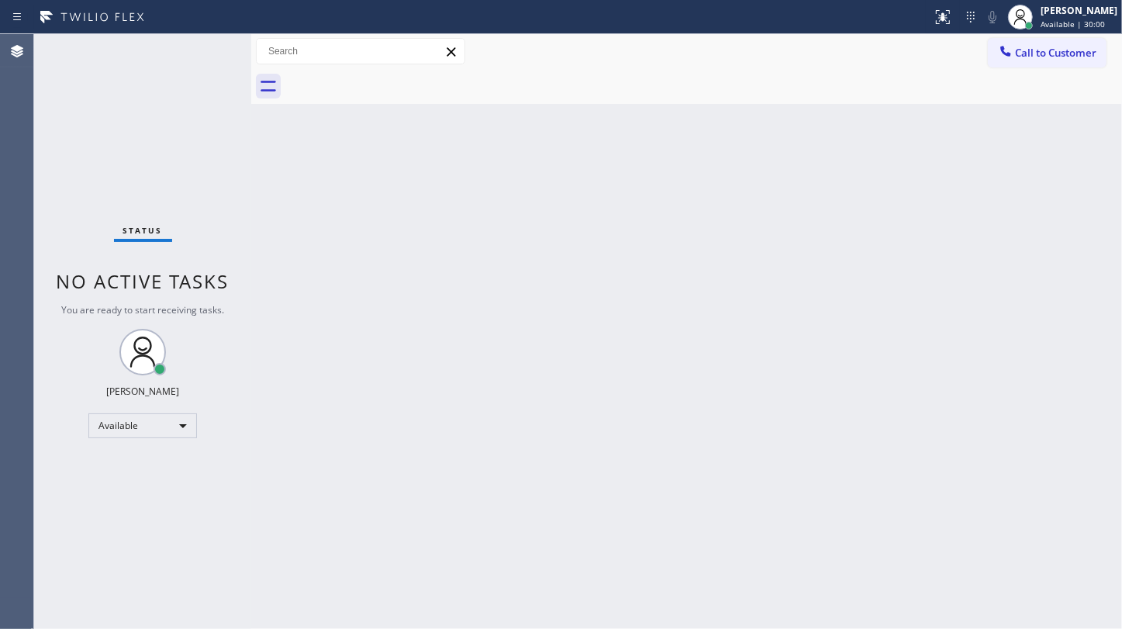
click at [920, 211] on div "Back to Dashboard Change Sender ID Customers Technicians Select a contact Outbo…" at bounding box center [686, 331] width 871 height 595
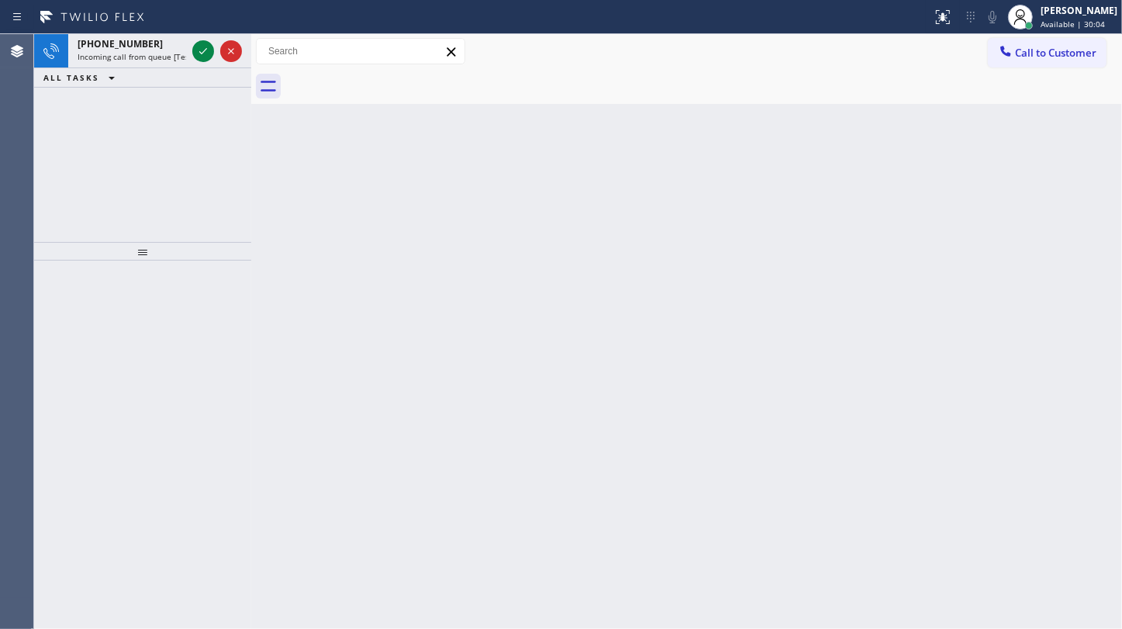
drag, startPoint x: 119, startPoint y: 106, endPoint x: 132, endPoint y: 100, distance: 13.9
click at [122, 106] on div "+13232415187 Incoming call from queue [Test] All ALL TASKS ALL TASKS ACTIVE TAS…" at bounding box center [142, 138] width 217 height 208
click at [206, 47] on icon at bounding box center [203, 51] width 19 height 19
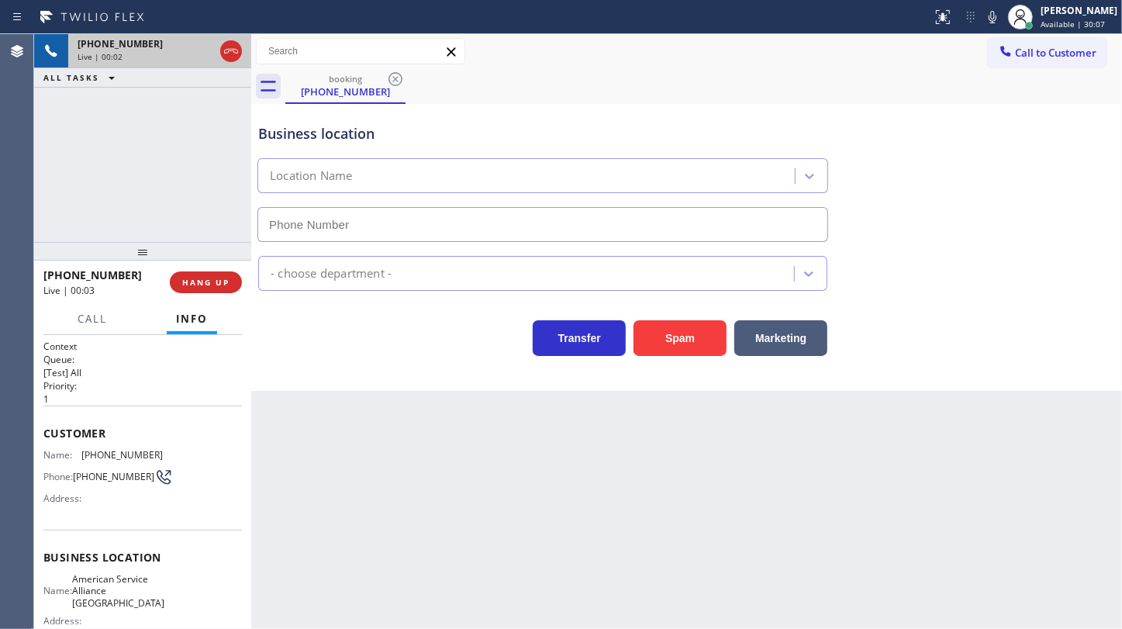
type input "(949) 326-2836"
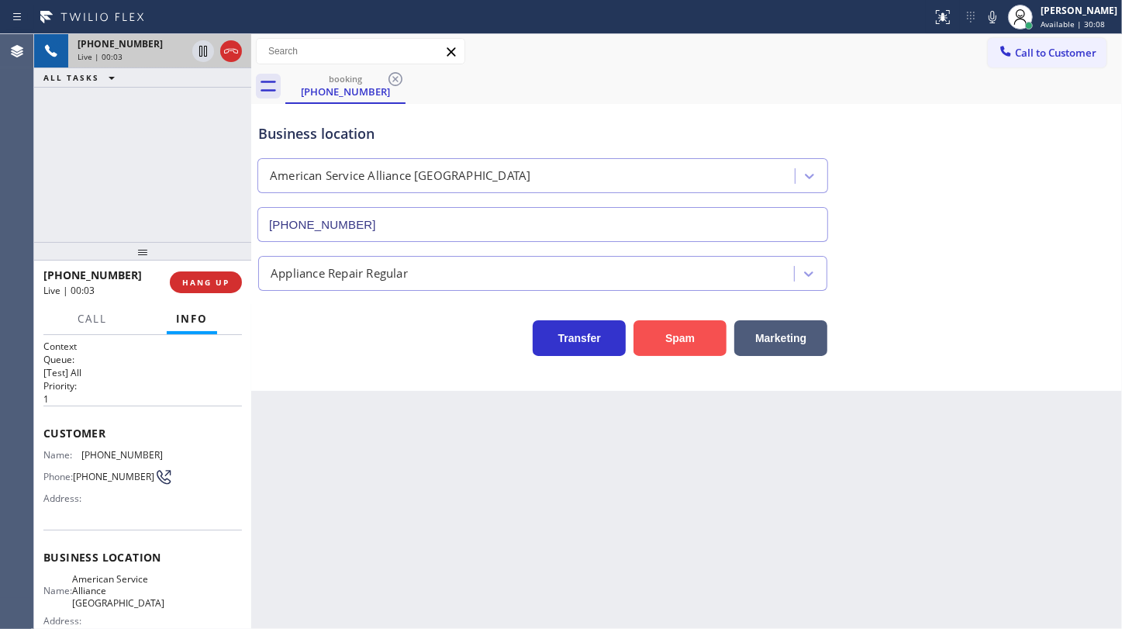
click at [659, 323] on button "Spam" at bounding box center [679, 338] width 93 height 36
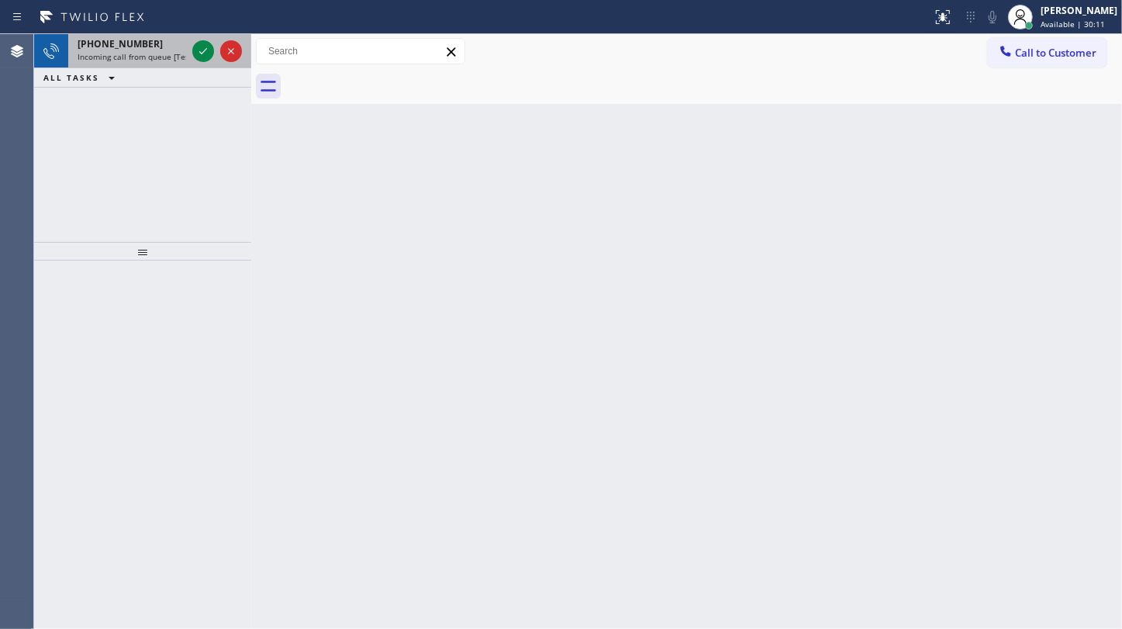
drag, startPoint x: 140, startPoint y: 128, endPoint x: 184, endPoint y: 64, distance: 77.0
click at [160, 102] on div "+18057456246 Incoming call from queue [Test] All ALL TASKS ALL TASKS ACTIVE TAS…" at bounding box center [142, 138] width 217 height 208
click at [194, 45] on icon at bounding box center [203, 51] width 19 height 19
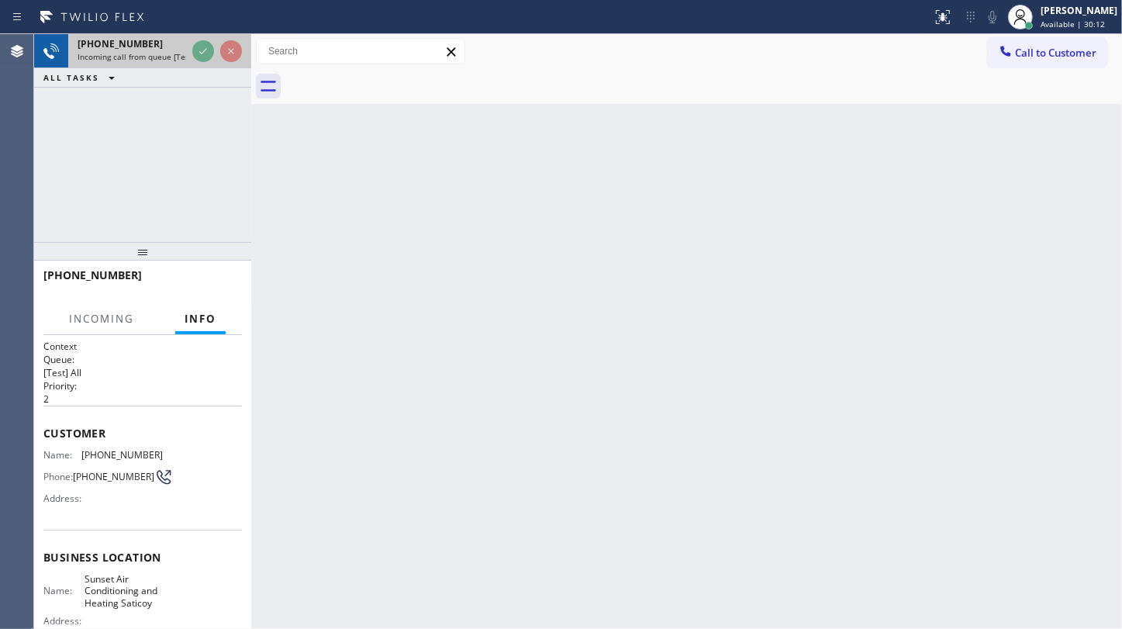
click at [205, 62] on div at bounding box center [217, 51] width 56 height 34
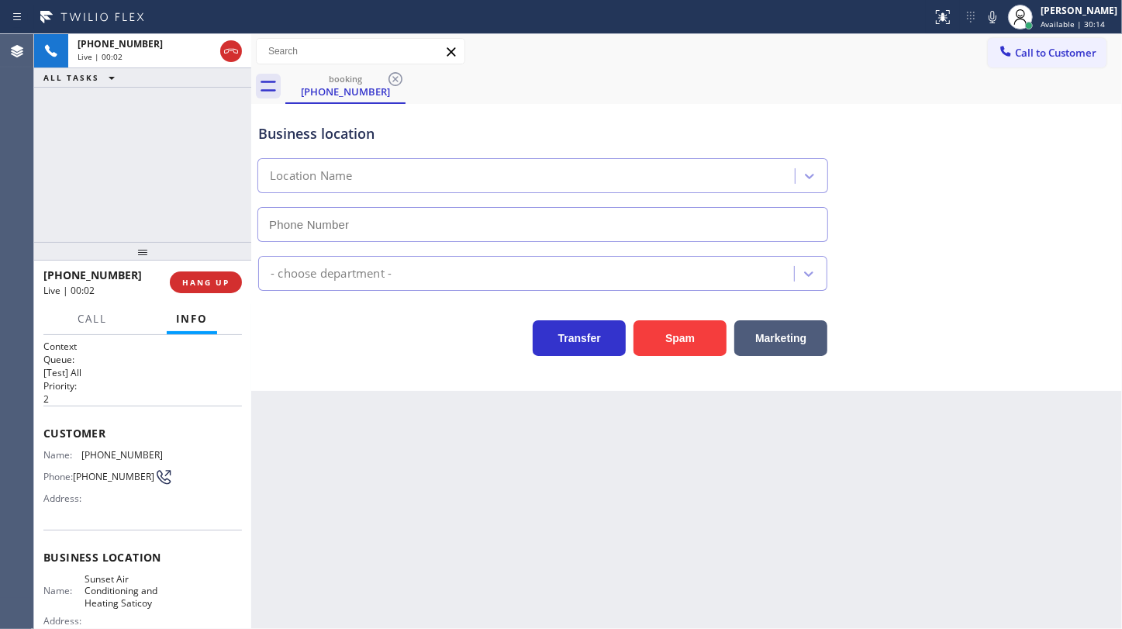
type input "(805) 659-8636"
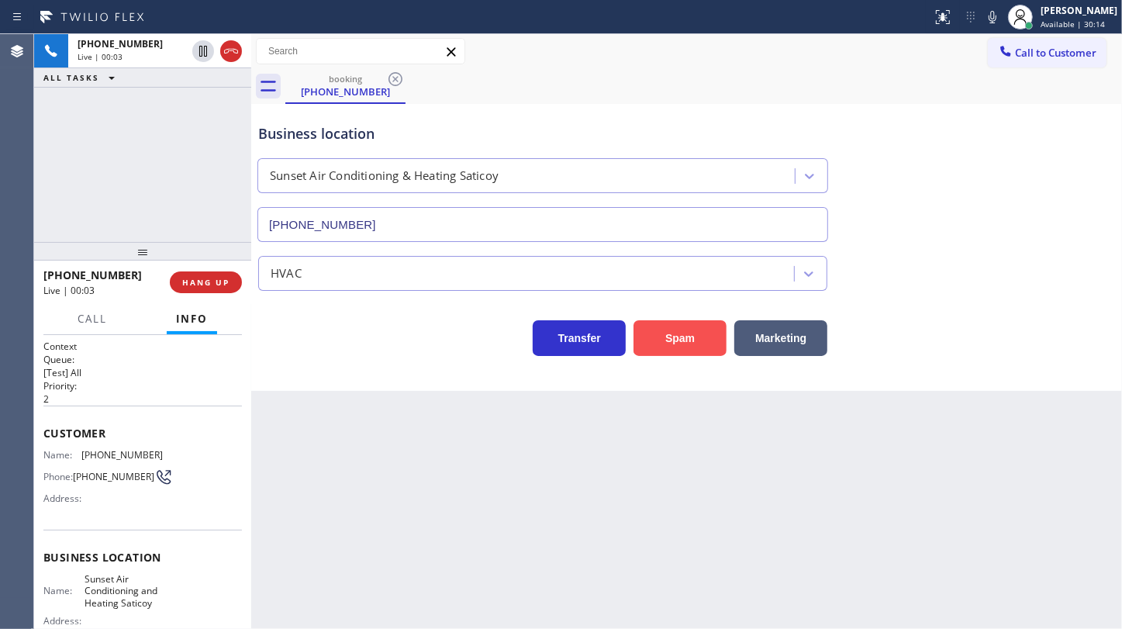
click at [651, 326] on button "Spam" at bounding box center [679, 338] width 93 height 36
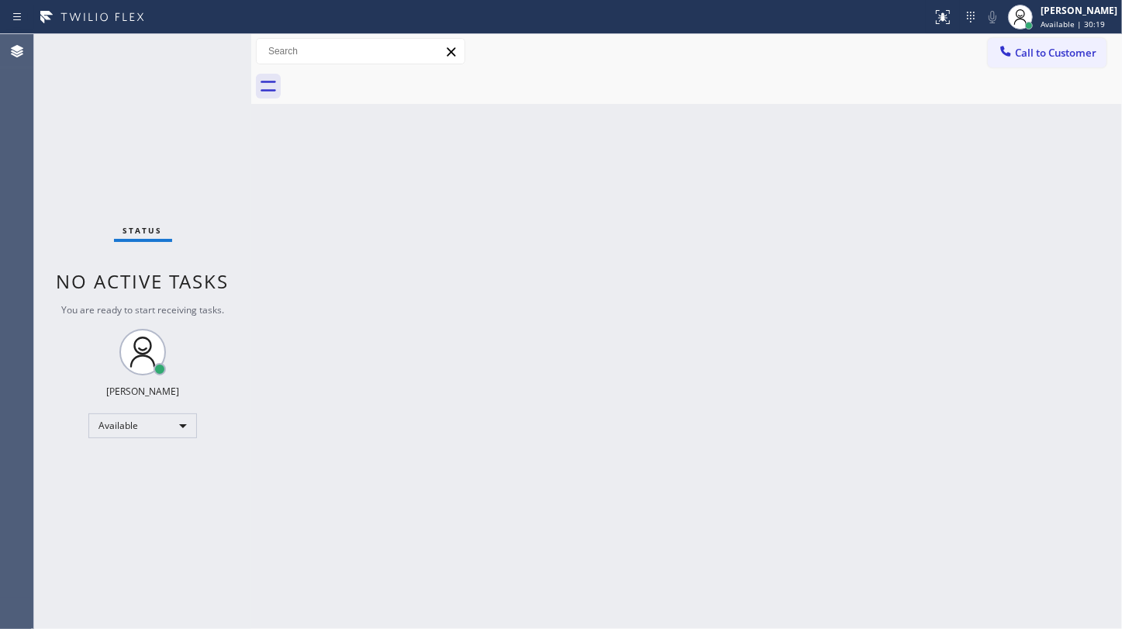
drag, startPoint x: 651, startPoint y: 233, endPoint x: 1113, endPoint y: 213, distance: 462.5
click at [674, 228] on div "Back to Dashboard Change Sender ID Customers Technicians Select a contact Outbo…" at bounding box center [686, 331] width 871 height 595
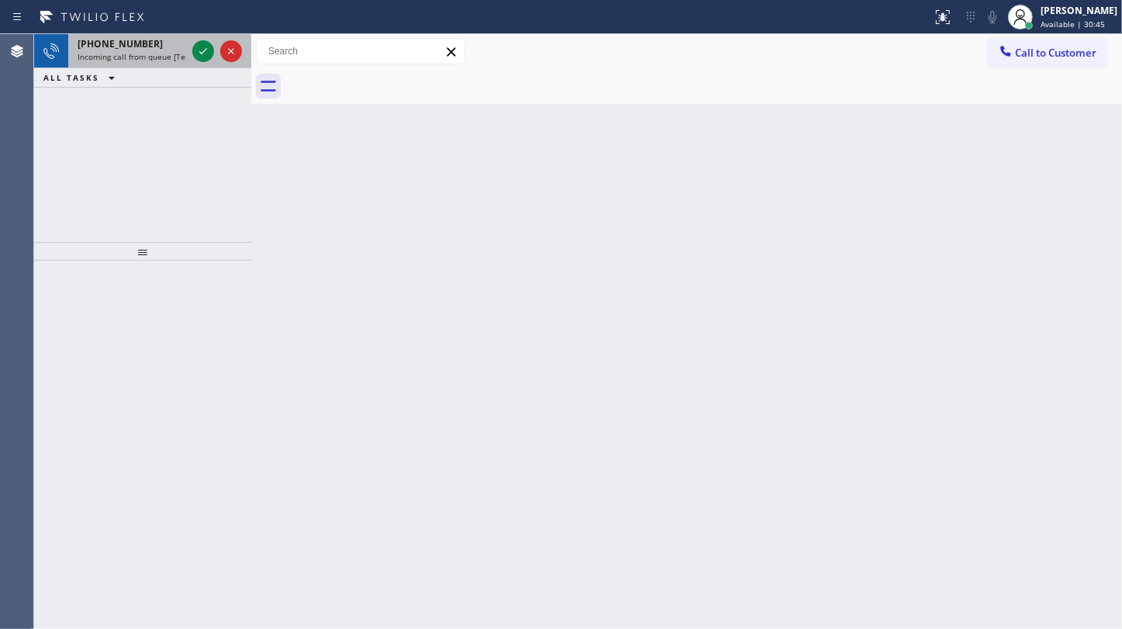
drag, startPoint x: 130, startPoint y: 129, endPoint x: 161, endPoint y: 66, distance: 70.0
click at [140, 115] on div "+16267824662 Incoming call from queue [Test] All ALL TASKS ALL TASKS ACTIVE TAS…" at bounding box center [142, 138] width 217 height 208
click at [200, 45] on icon at bounding box center [203, 51] width 19 height 19
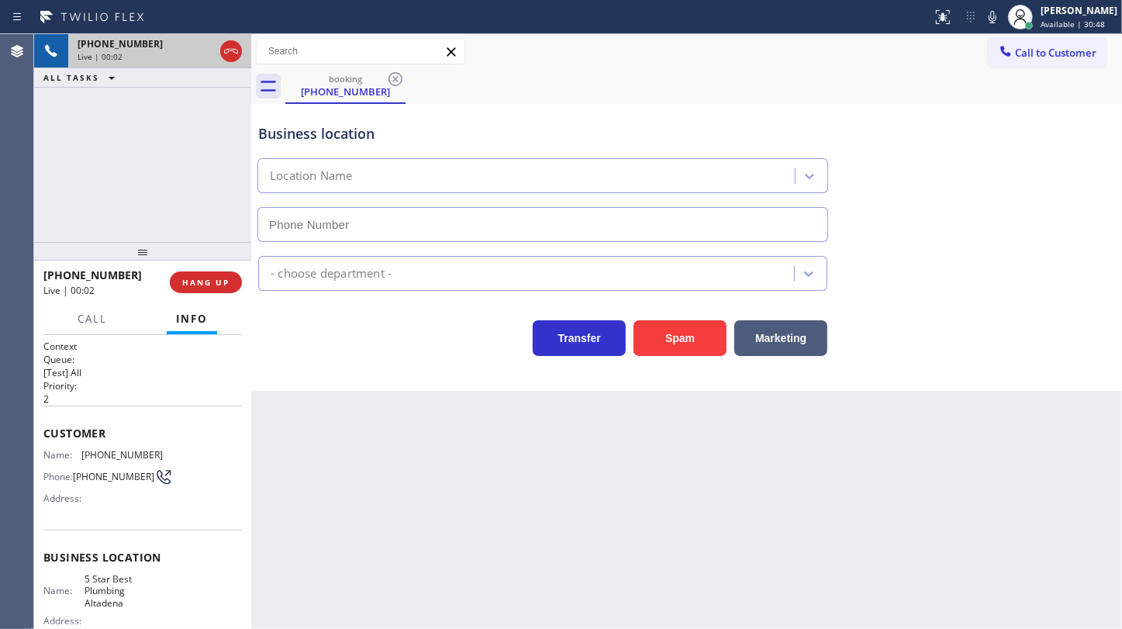
type input "(626) 600-3625"
click at [692, 336] on button "Spam" at bounding box center [679, 338] width 93 height 36
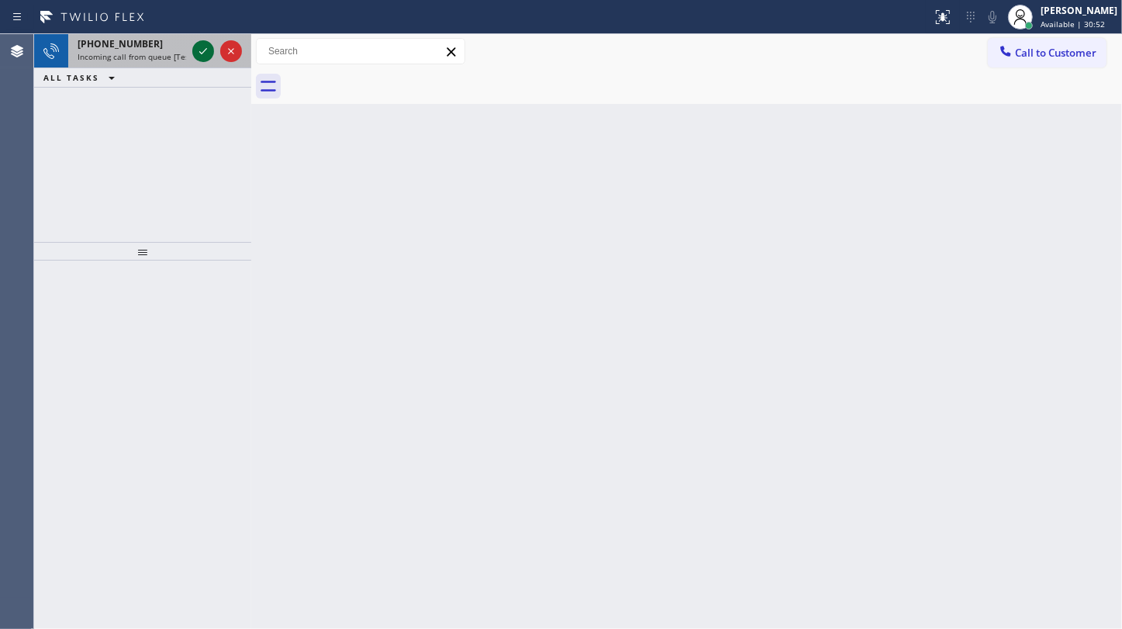
click at [209, 52] on icon at bounding box center [203, 51] width 19 height 19
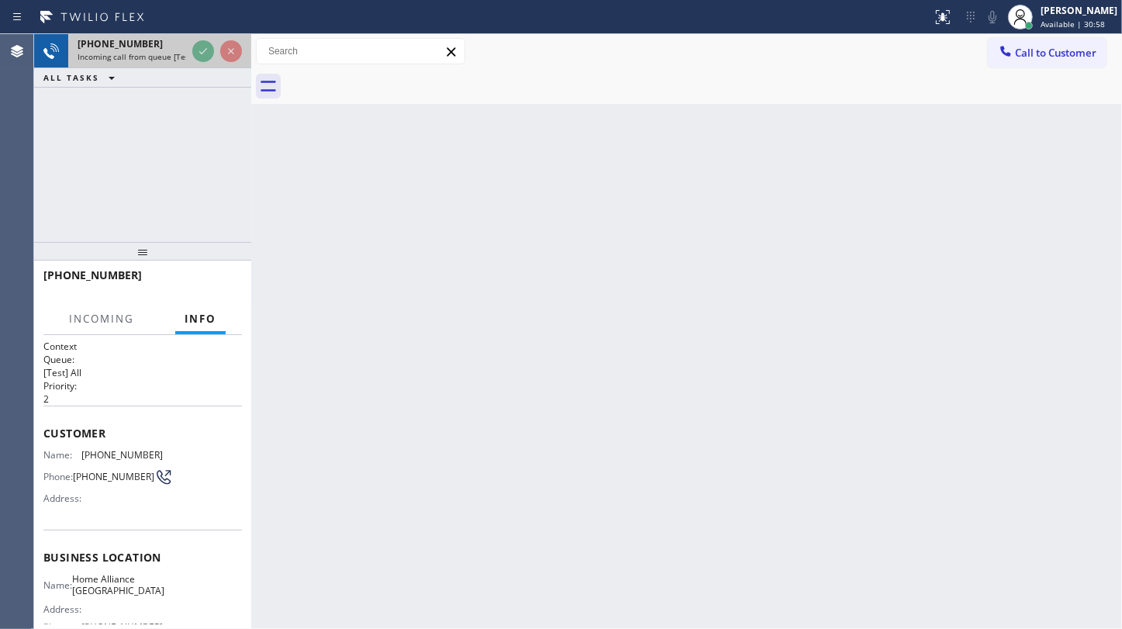
click at [181, 53] on span "Incoming call from queue [Test] All" at bounding box center [142, 56] width 129 height 11
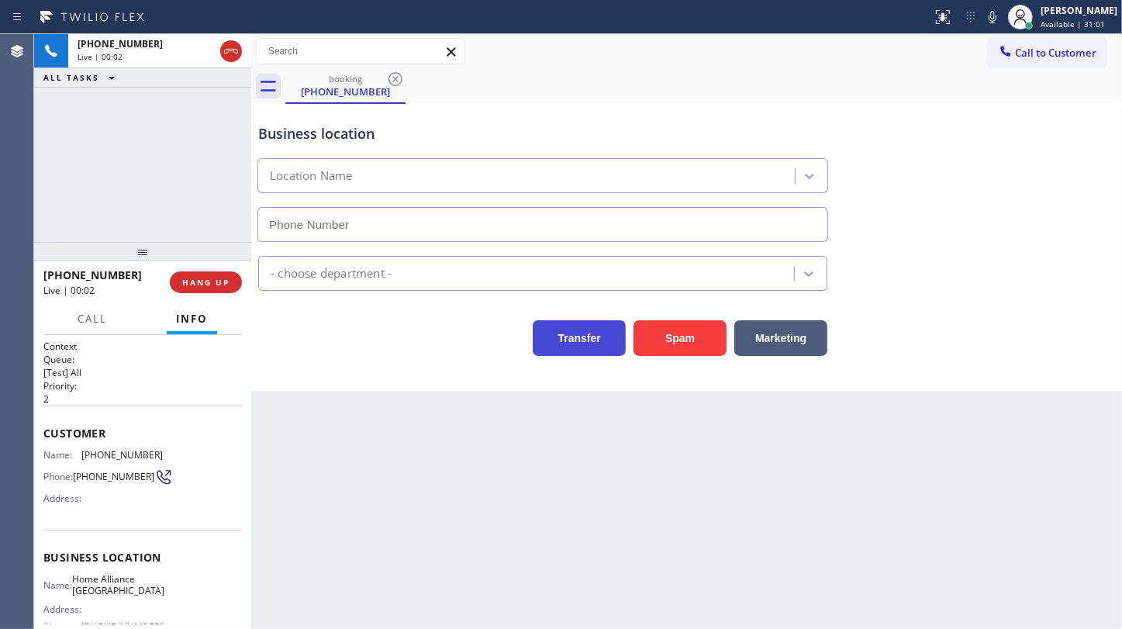
type input "(650) 735-8181"
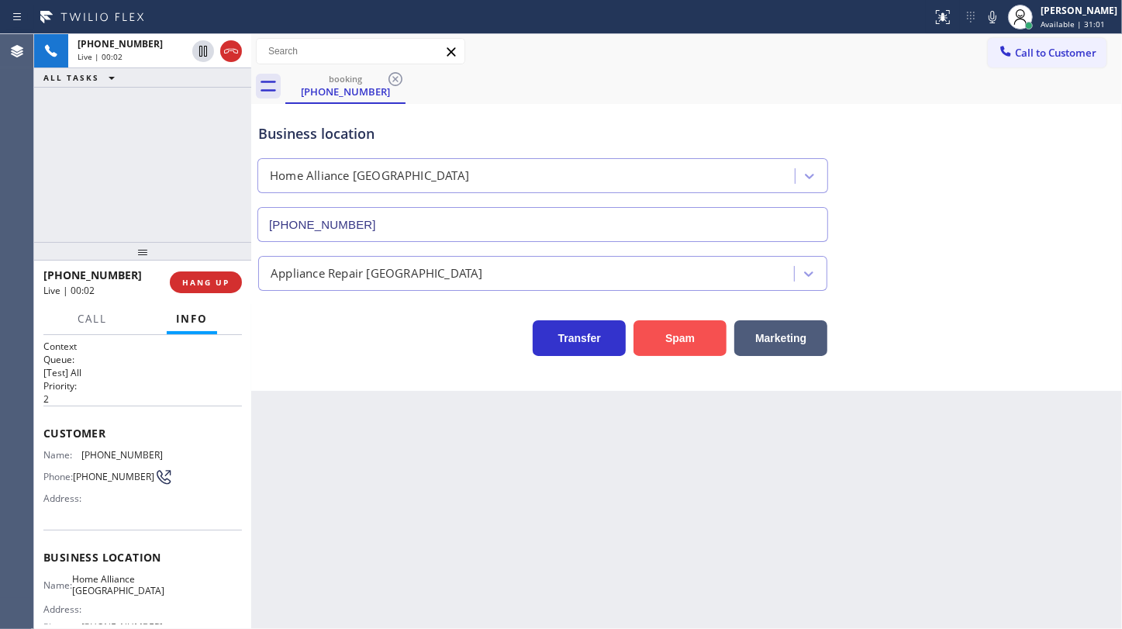
click at [675, 333] on button "Spam" at bounding box center [679, 338] width 93 height 36
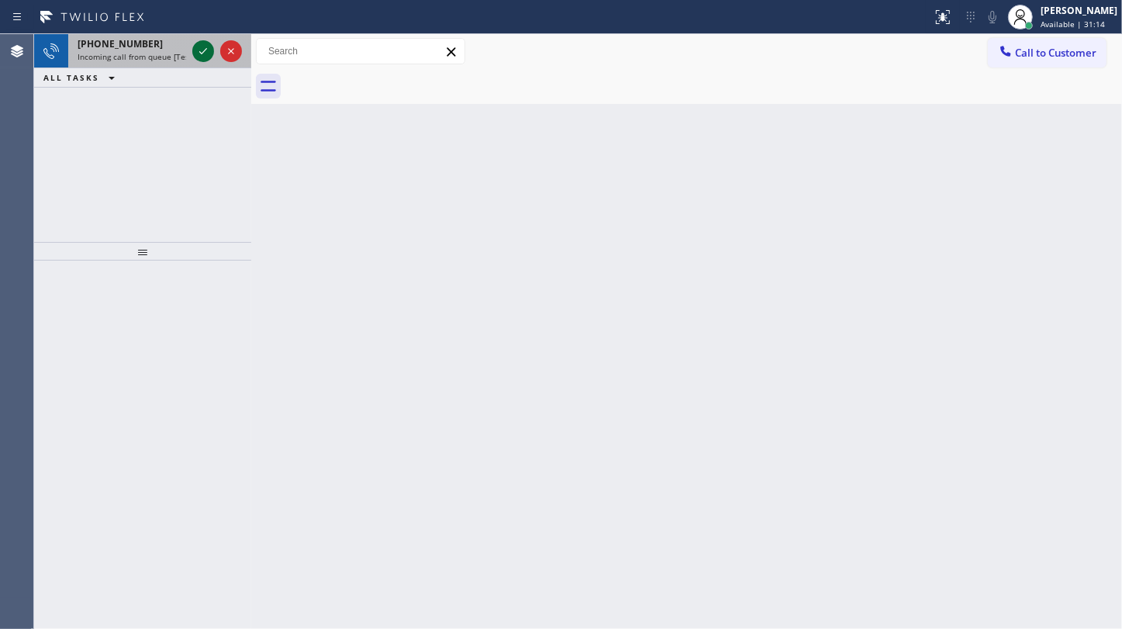
click at [198, 47] on icon at bounding box center [203, 51] width 19 height 19
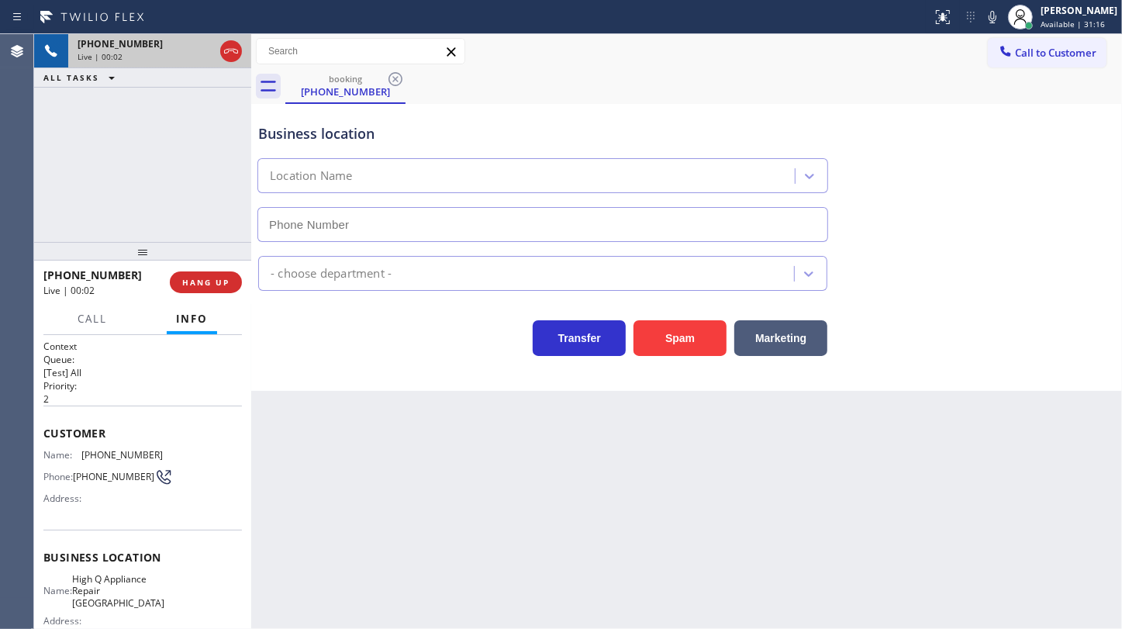
type input "(475) 263-3447"
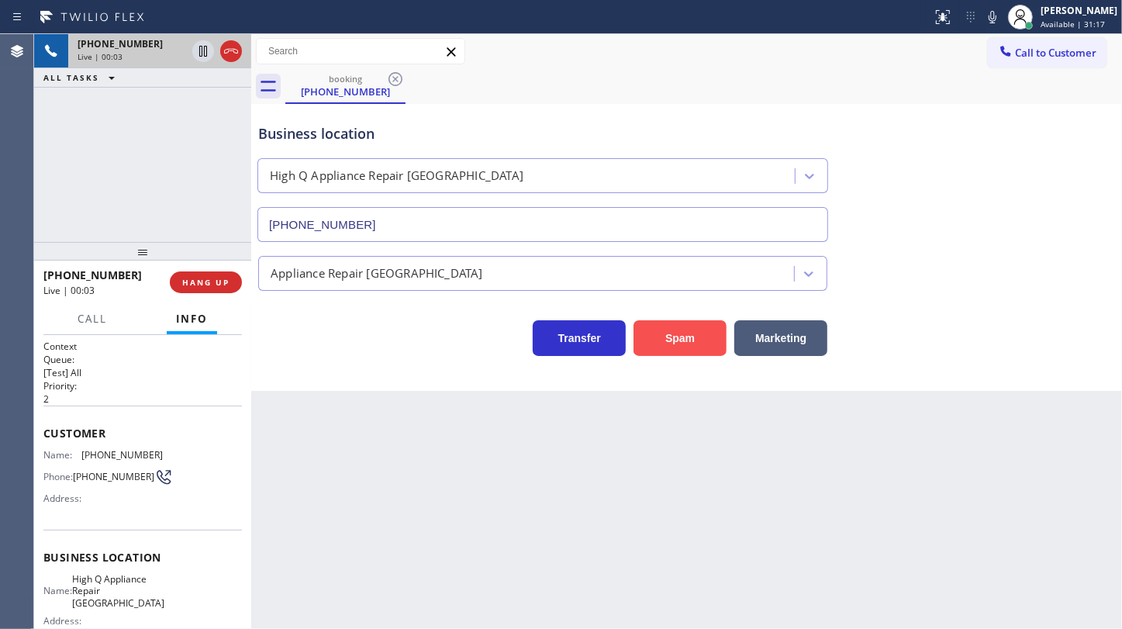
click at [688, 333] on button "Spam" at bounding box center [679, 338] width 93 height 36
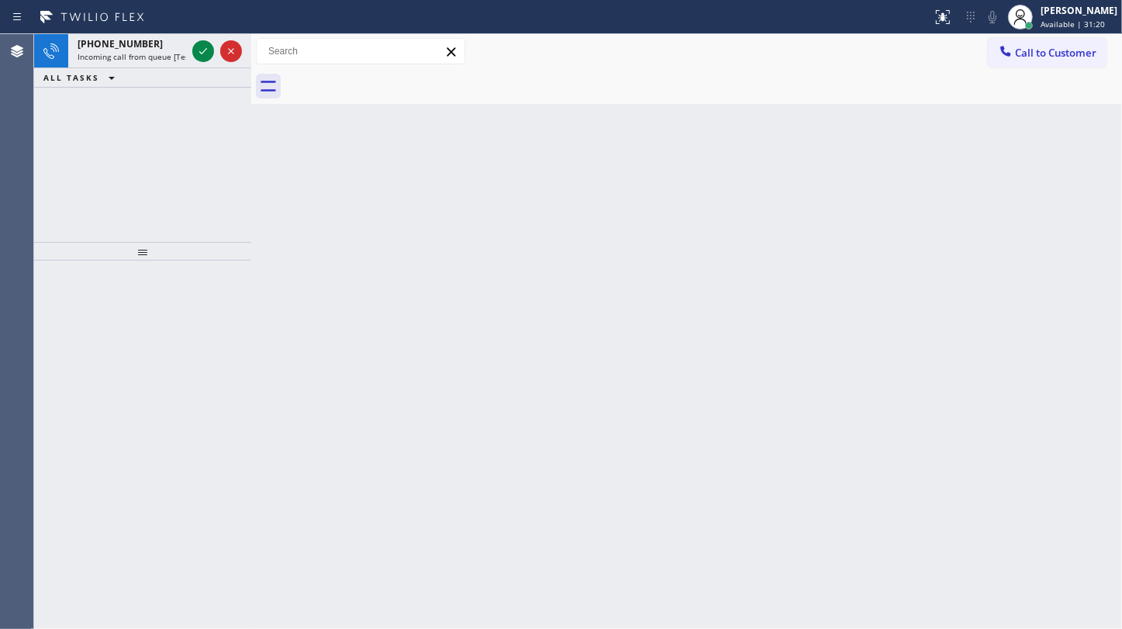
click at [202, 51] on icon at bounding box center [203, 51] width 19 height 19
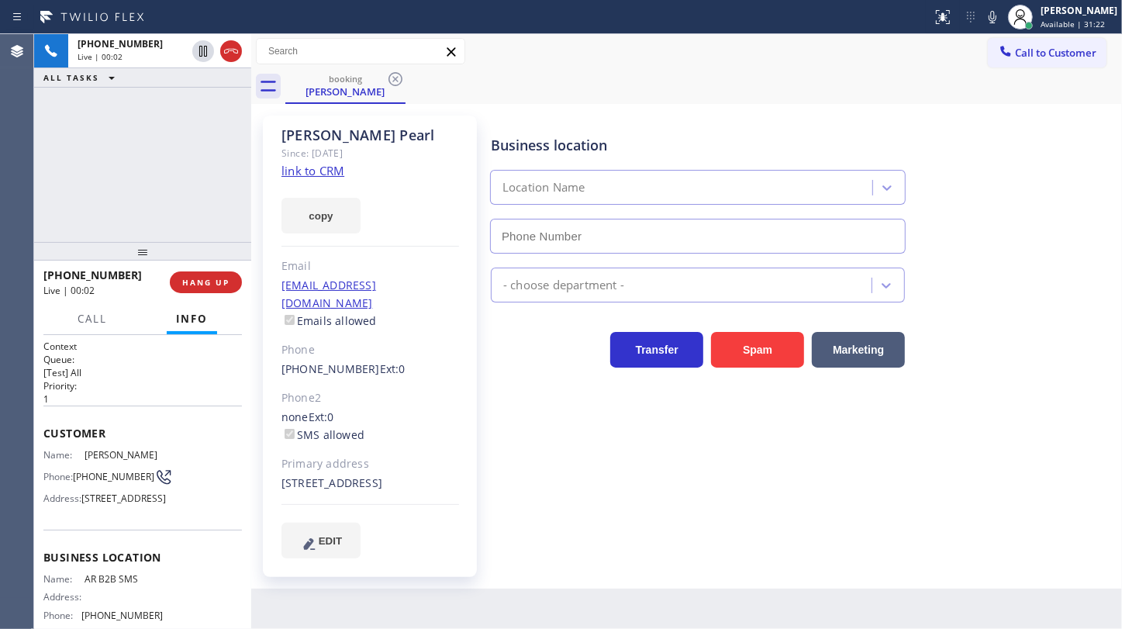
type input "(833) 692-2271"
click at [316, 169] on link "link to CRM" at bounding box center [312, 171] width 63 height 16
click at [192, 281] on span "HANG UP" at bounding box center [205, 282] width 47 height 11
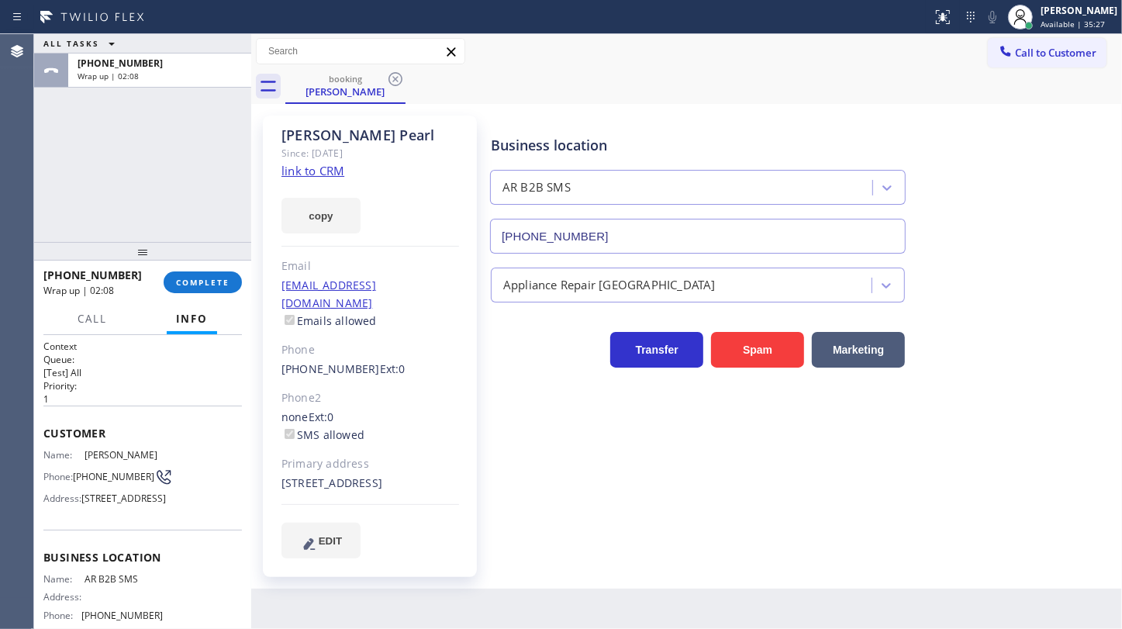
click at [189, 259] on div at bounding box center [142, 251] width 217 height 19
click at [193, 271] on button "COMPLETE" at bounding box center [203, 282] width 78 height 22
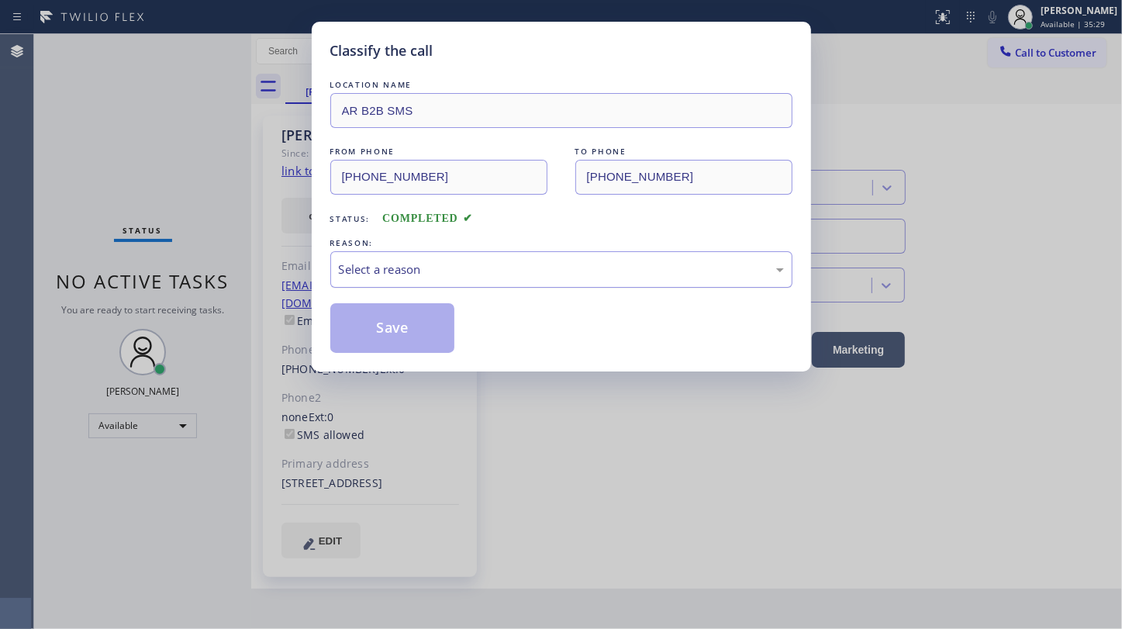
click at [364, 267] on div "Select a reason" at bounding box center [561, 270] width 445 height 18
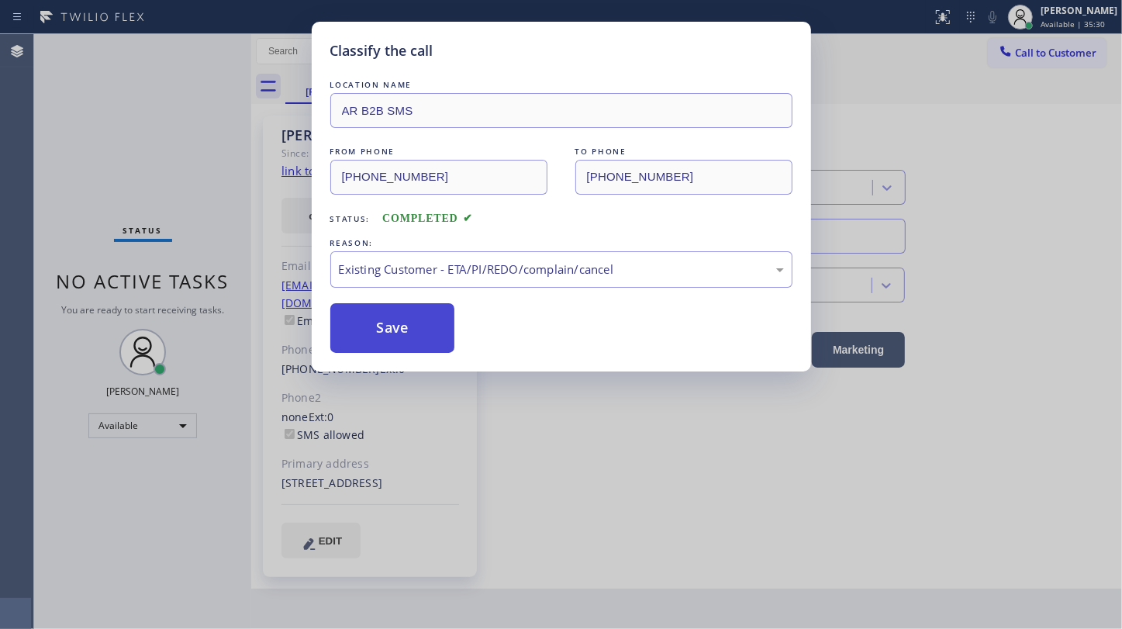
click at [378, 324] on button "Save" at bounding box center [392, 328] width 125 height 50
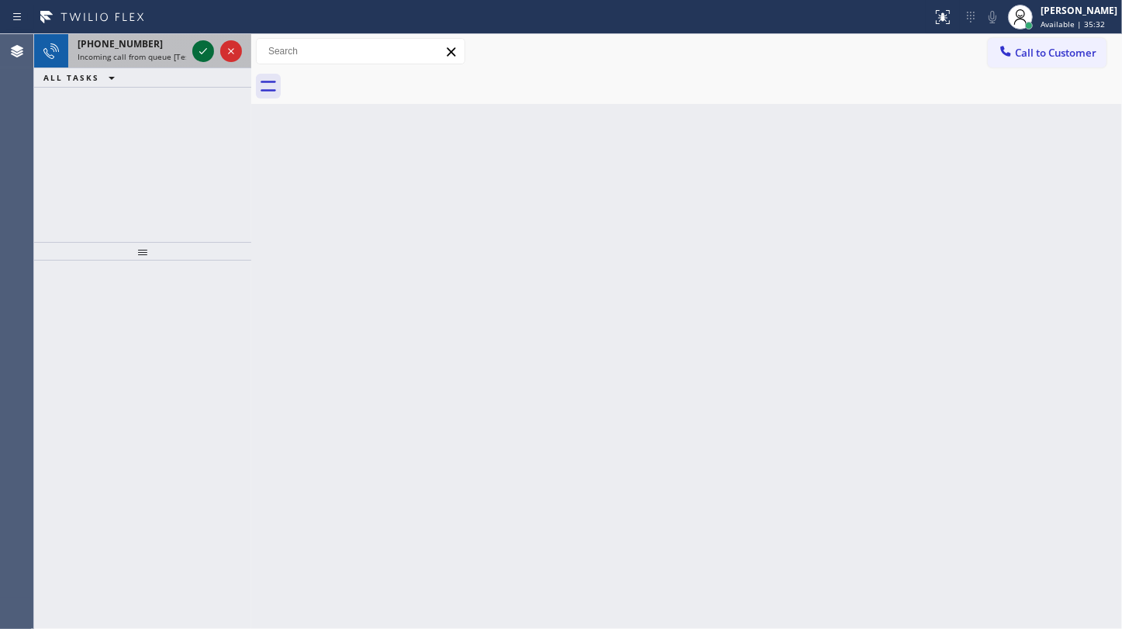
click at [206, 50] on icon at bounding box center [203, 51] width 19 height 19
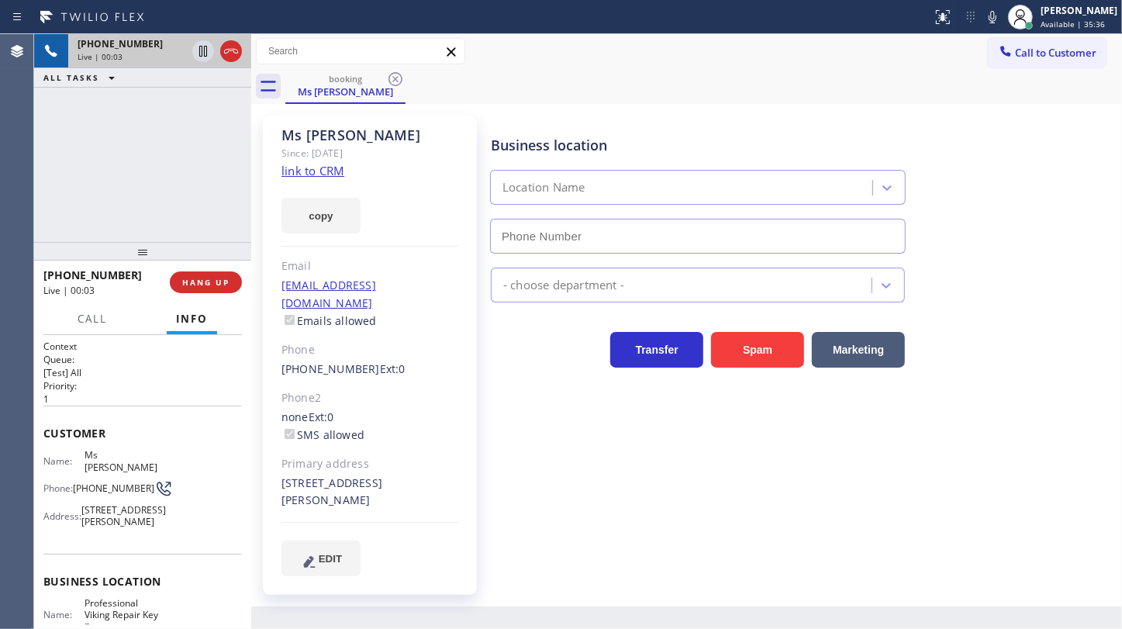
type input "(786) 590-0166"
click at [331, 176] on link "link to CRM" at bounding box center [312, 171] width 63 height 16
click at [290, 215] on button "copy" at bounding box center [320, 216] width 79 height 36
click at [85, 184] on div "+18134171120 Live | 00:34 ALL TASKS ALL TASKS ACTIVE TASKS TASKS IN WRAP UP" at bounding box center [142, 138] width 217 height 208
click at [71, 318] on button "Call" at bounding box center [92, 319] width 48 height 30
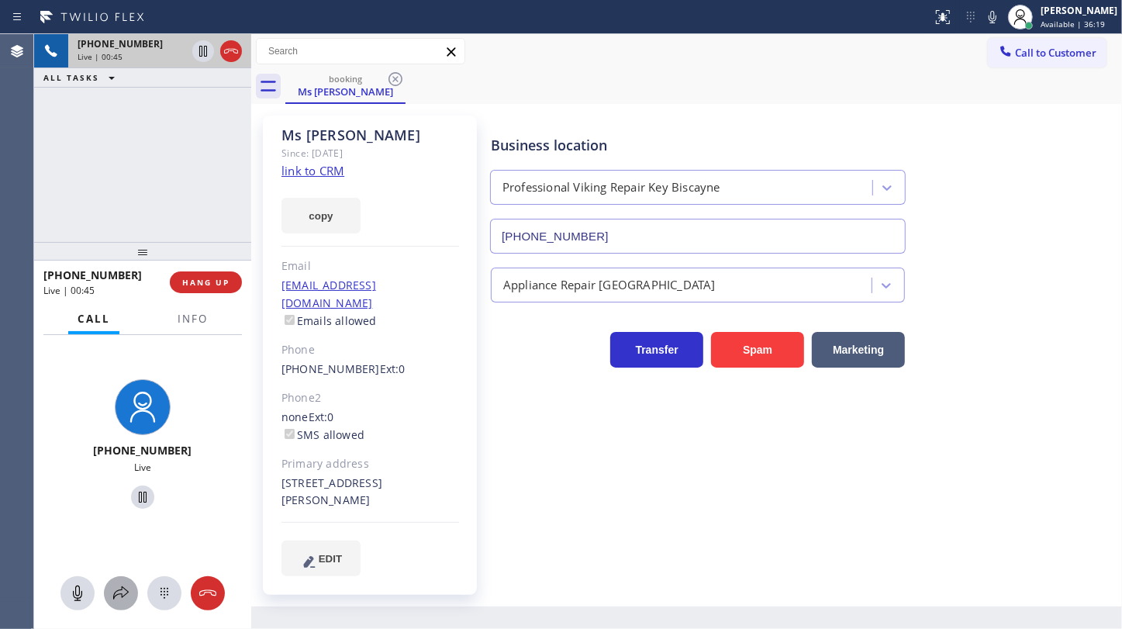
click at [119, 597] on icon at bounding box center [121, 593] width 19 height 19
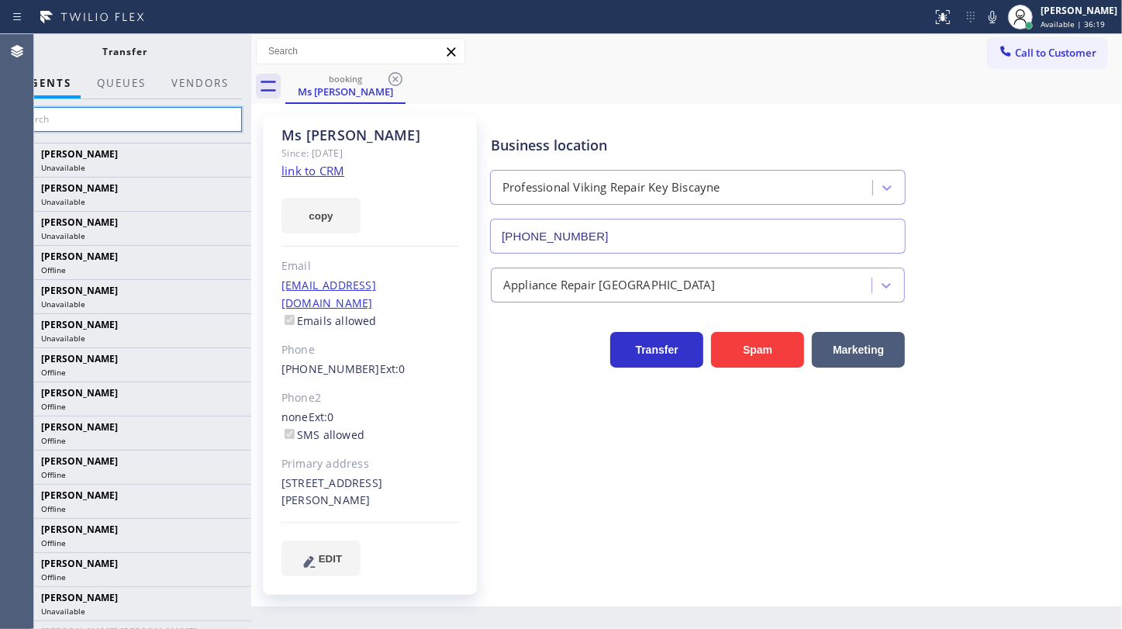
click at [124, 122] on input "text" at bounding box center [125, 119] width 233 height 25
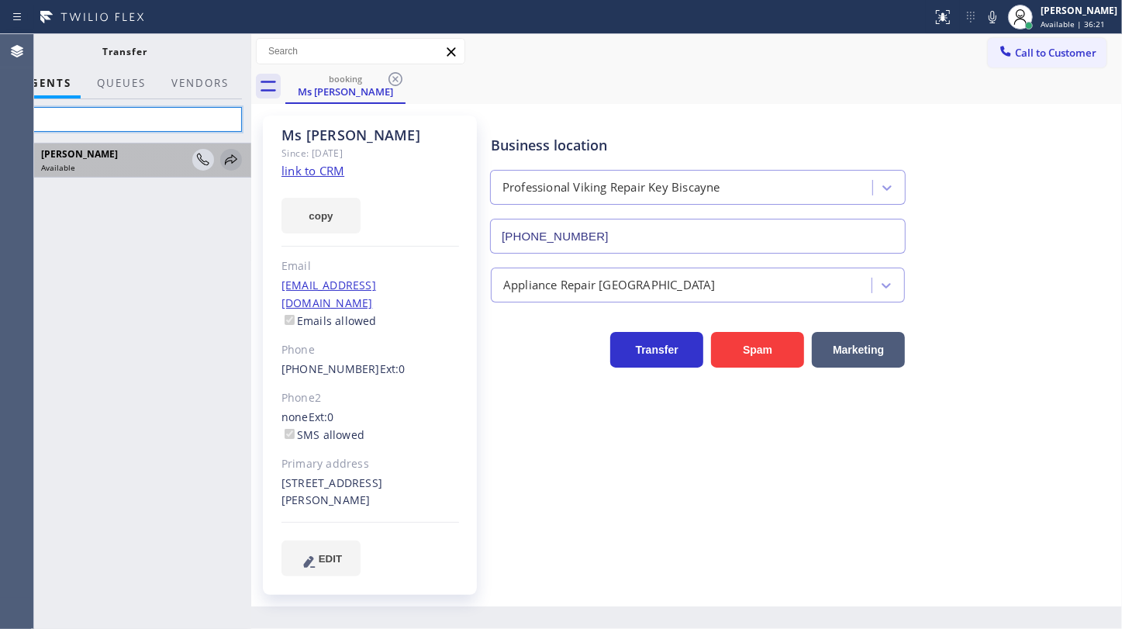
type input "feli"
click at [223, 163] on icon at bounding box center [231, 159] width 19 height 19
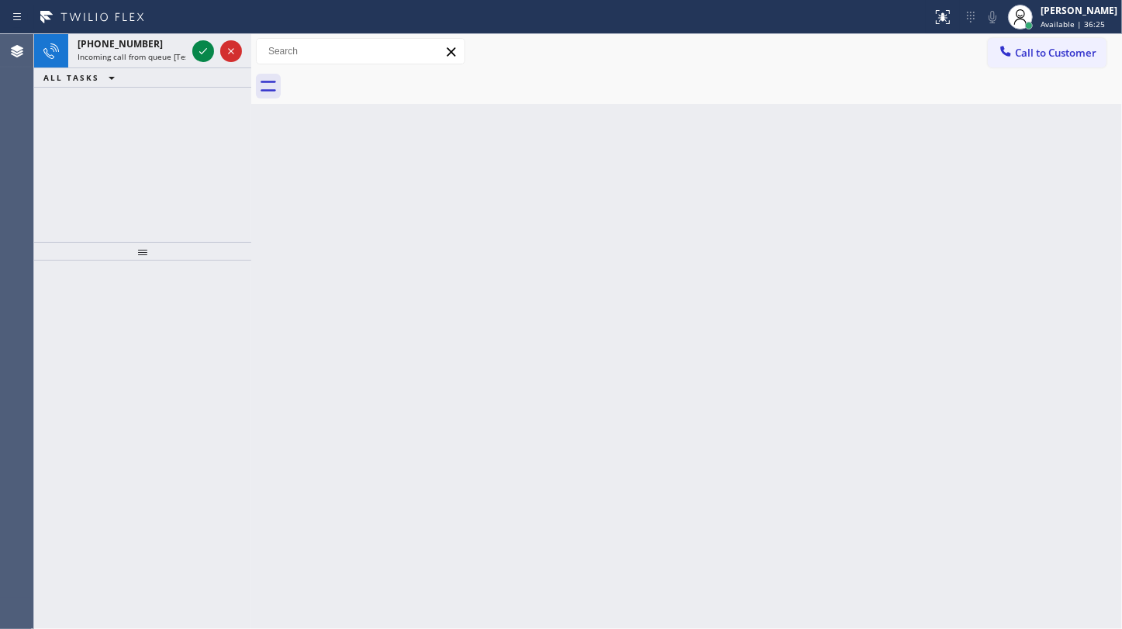
click at [163, 133] on div "+17816151611 Incoming call from queue [Test] All ALL TASKS ALL TASKS ACTIVE TAS…" at bounding box center [142, 138] width 217 height 208
click at [197, 50] on icon at bounding box center [203, 51] width 19 height 19
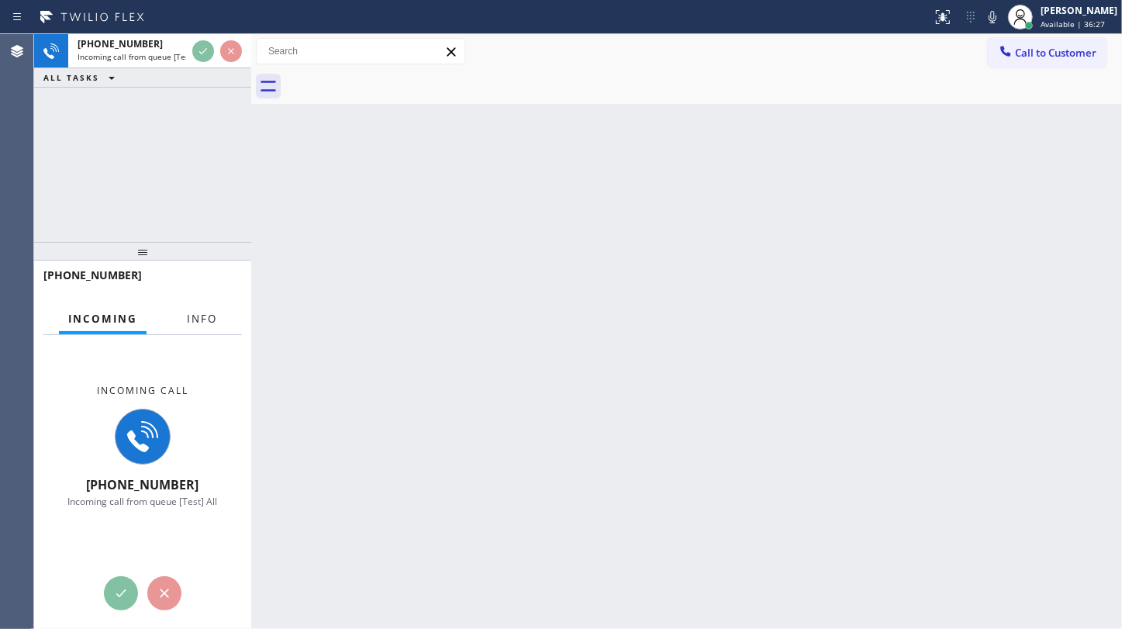
click at [211, 312] on span "Info" at bounding box center [202, 319] width 30 height 14
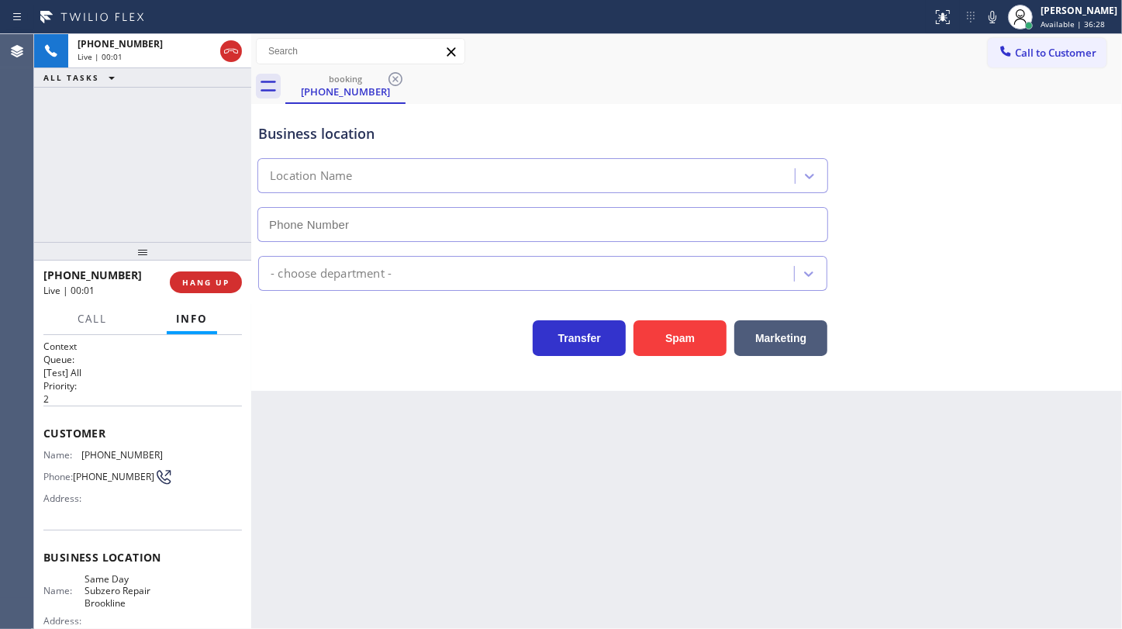
type input "(781) 265-2424"
click at [198, 279] on span "HANG UP" at bounding box center [205, 282] width 47 height 11
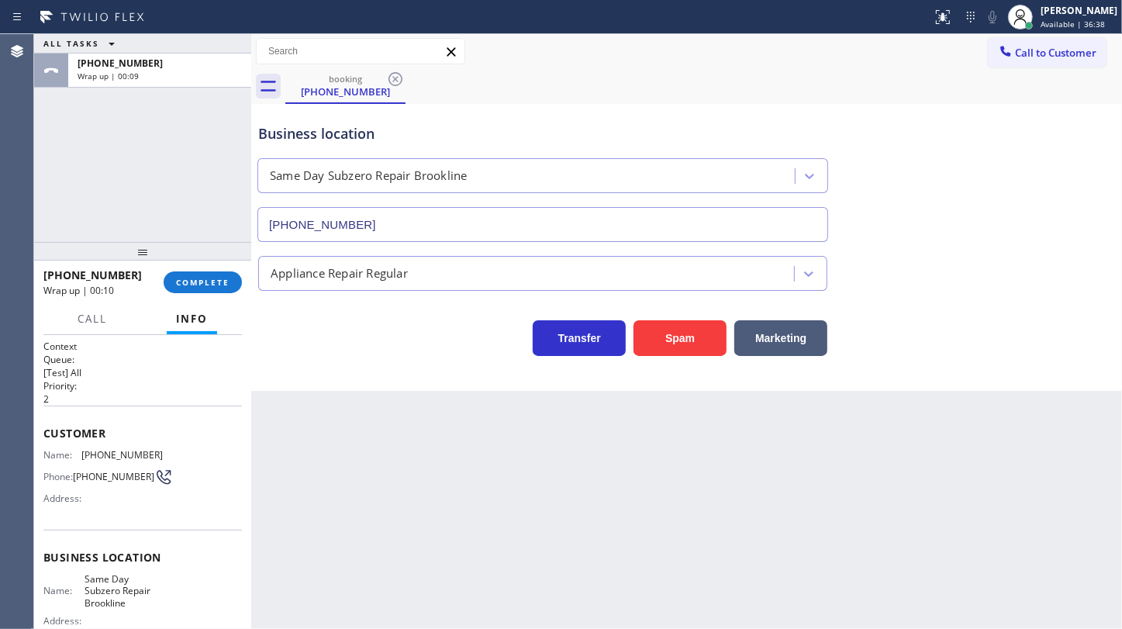
click at [159, 202] on div "ALL TASKS ALL TASKS ACTIVE TASKS TASKS IN WRAP UP +17816151611 Wrap up | 00:09" at bounding box center [142, 138] width 217 height 208
click at [243, 274] on div "+17816151611 Wrap up | 00:10 COMPLETE" at bounding box center [142, 282] width 217 height 43
click at [233, 279] on button "COMPLETE" at bounding box center [203, 282] width 78 height 22
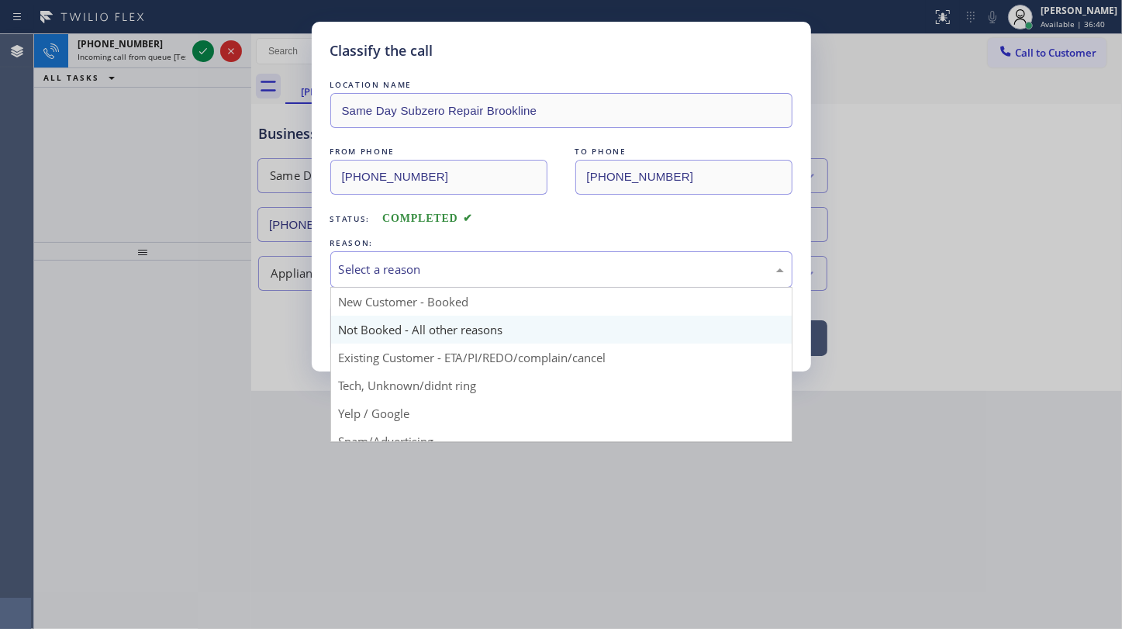
drag, startPoint x: 398, startPoint y: 268, endPoint x: 374, endPoint y: 319, distance: 56.5
click at [396, 271] on div "Select a reason" at bounding box center [561, 270] width 445 height 18
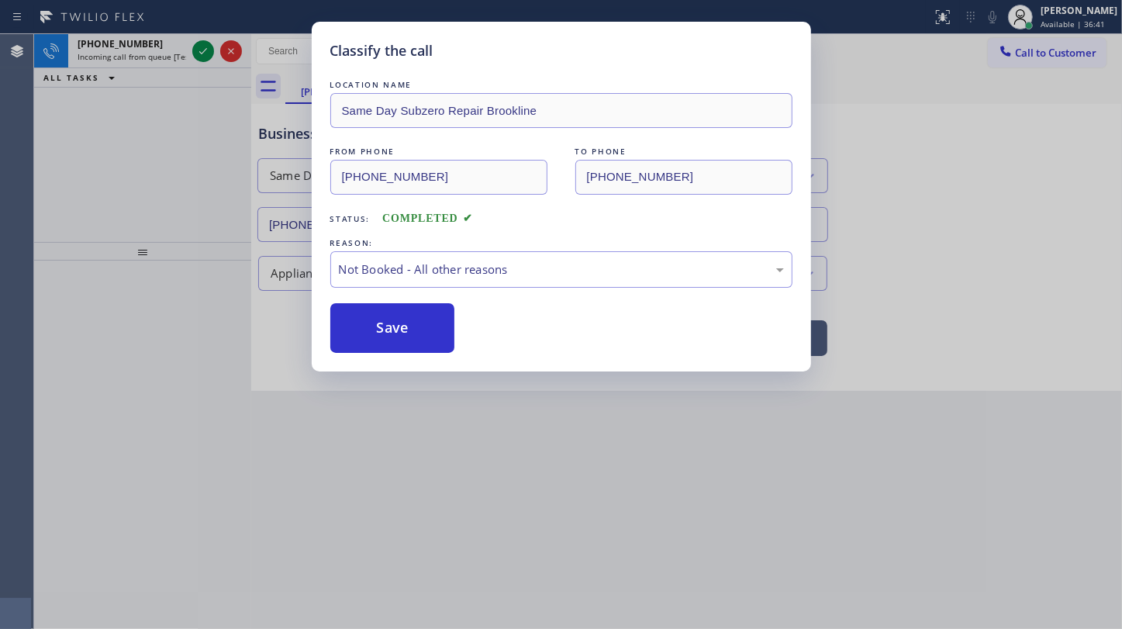
drag, startPoint x: 370, startPoint y: 329, endPoint x: 229, endPoint y: 143, distance: 232.9
click at [361, 317] on button "Save" at bounding box center [392, 328] width 125 height 50
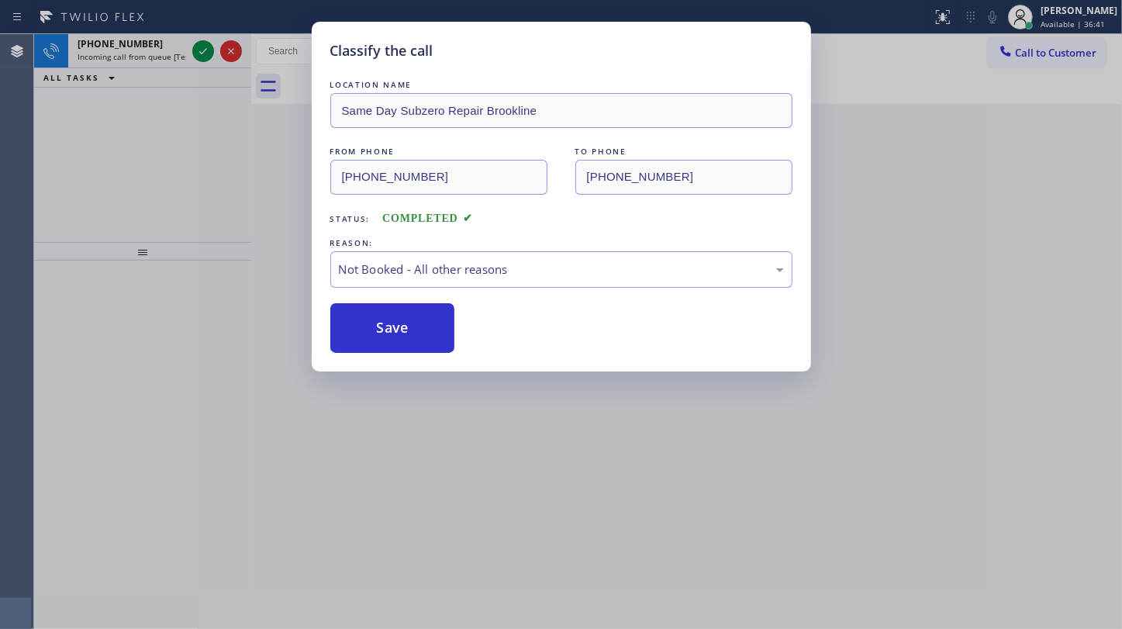
click at [198, 44] on div "Classify the call LOCATION NAME Same Day Subzero Repair Brookline FROM PHONE (7…" at bounding box center [561, 314] width 1122 height 629
click at [198, 45] on div "Classify the call LOCATION NAME Same Day Subzero Repair Brookline FROM PHONE (7…" at bounding box center [561, 314] width 1122 height 629
click at [202, 53] on icon at bounding box center [203, 51] width 8 height 6
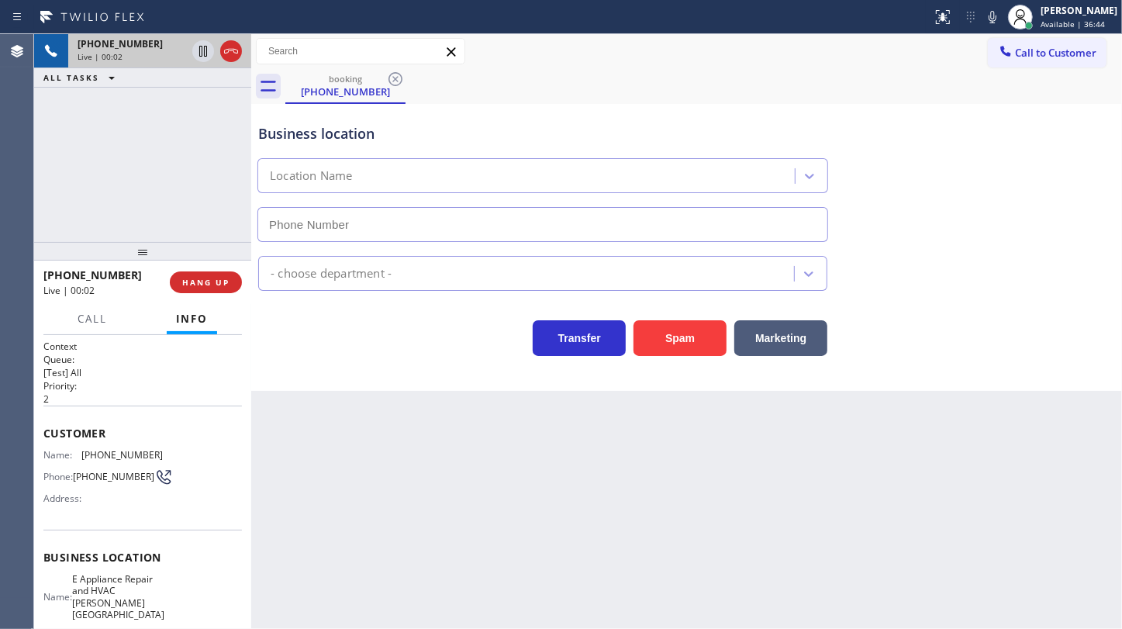
type input "(310) 361-3969"
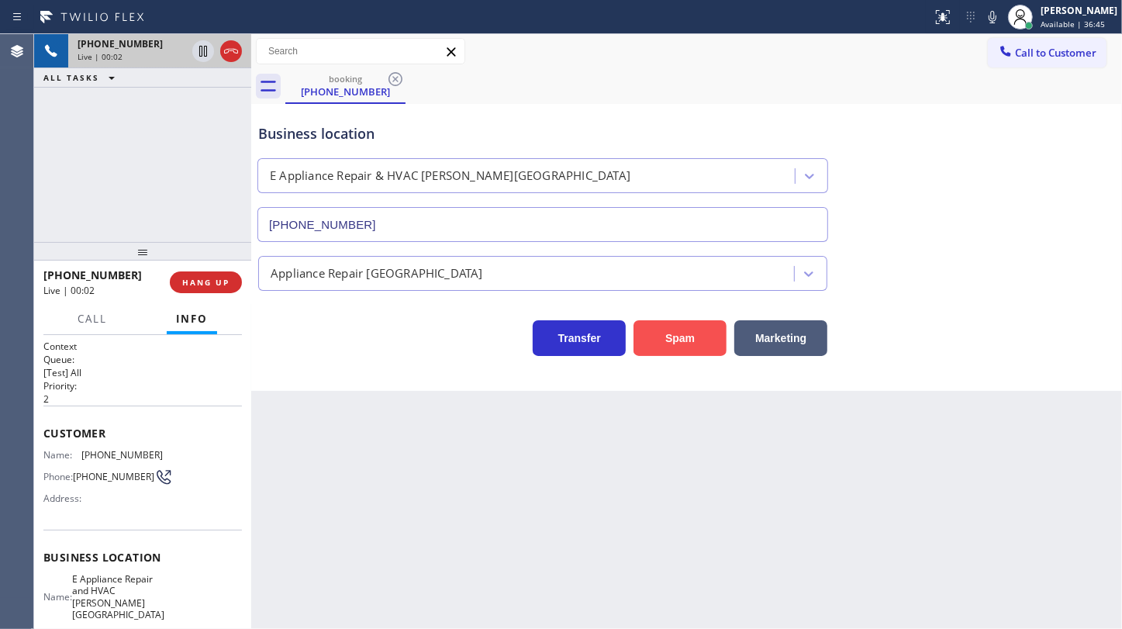
click at [647, 354] on button "Spam" at bounding box center [679, 338] width 93 height 36
click at [656, 339] on button "Spam" at bounding box center [679, 338] width 93 height 36
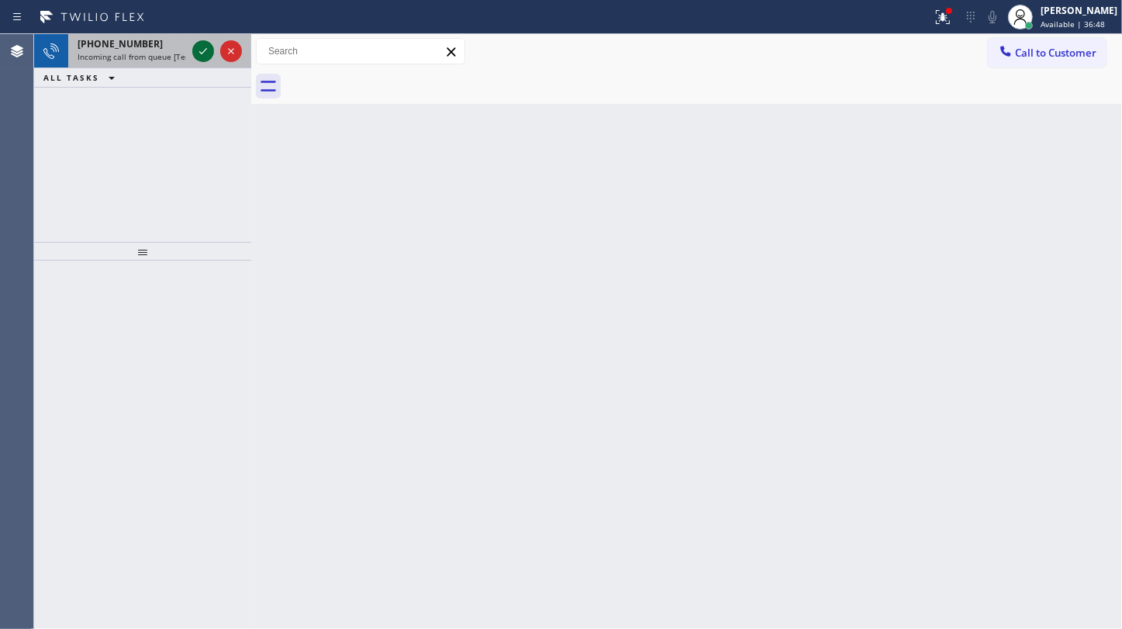
click at [202, 50] on icon at bounding box center [203, 51] width 19 height 19
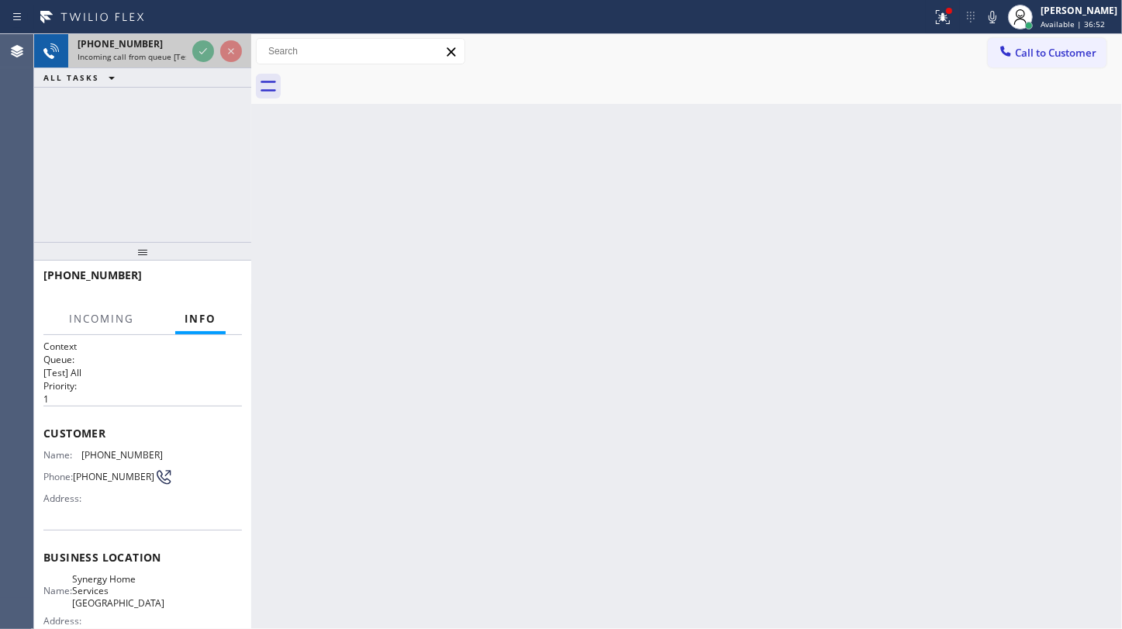
click at [221, 36] on div at bounding box center [217, 51] width 56 height 34
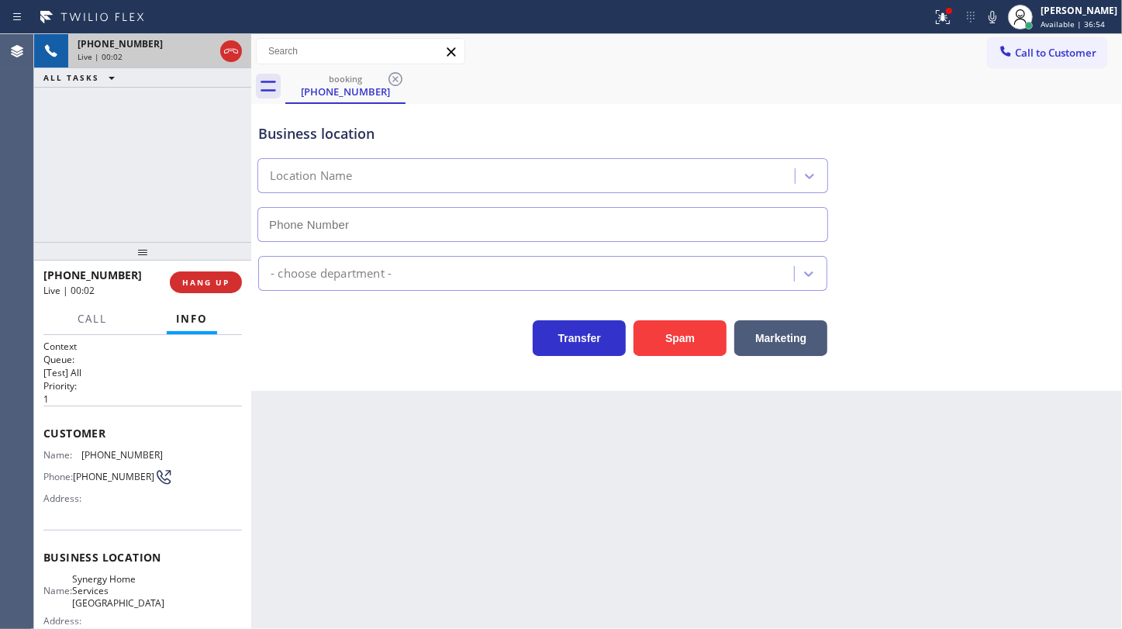
type input "(510) 737-7137"
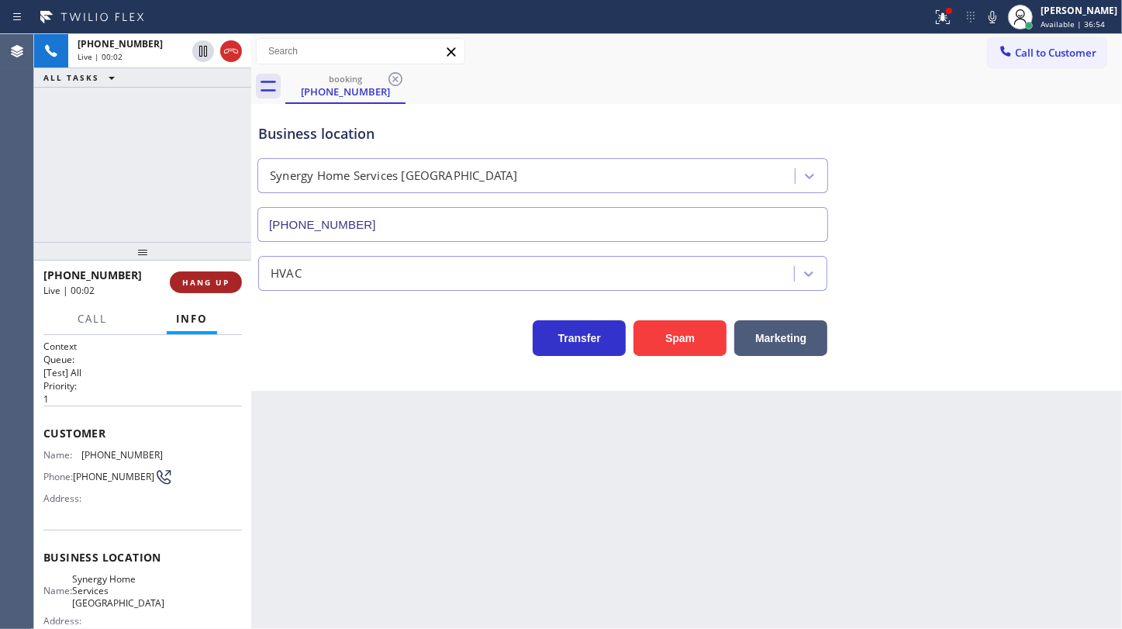
click at [204, 292] on button "HANG UP" at bounding box center [206, 282] width 72 height 22
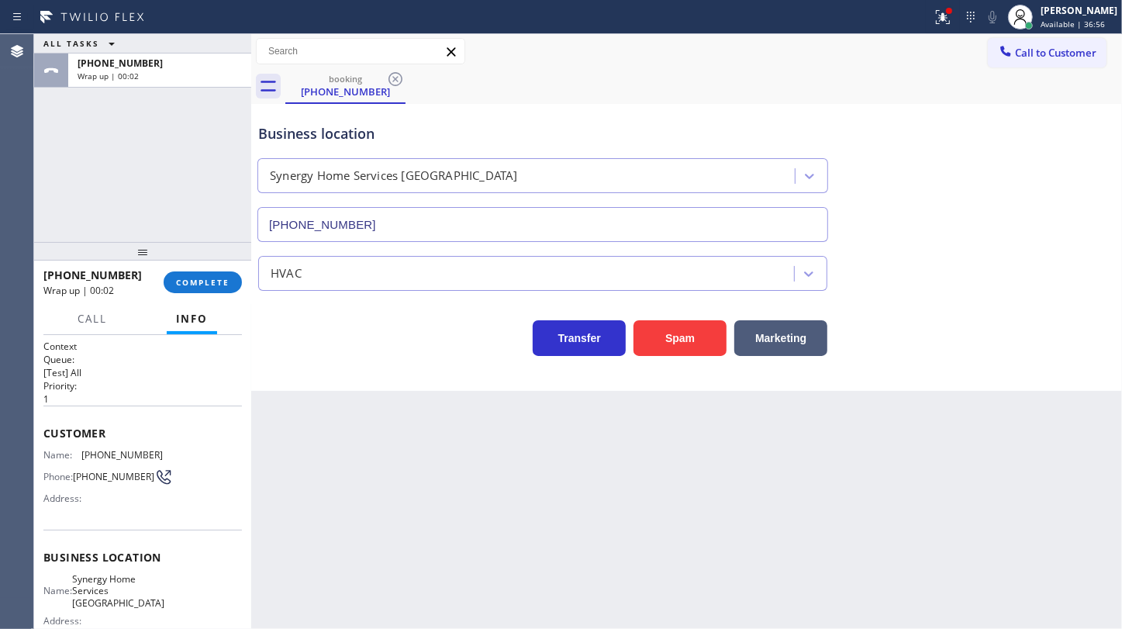
drag, startPoint x: 947, startPoint y: 19, endPoint x: 921, endPoint y: 163, distance: 146.6
click at [947, 19] on icon at bounding box center [943, 17] width 19 height 19
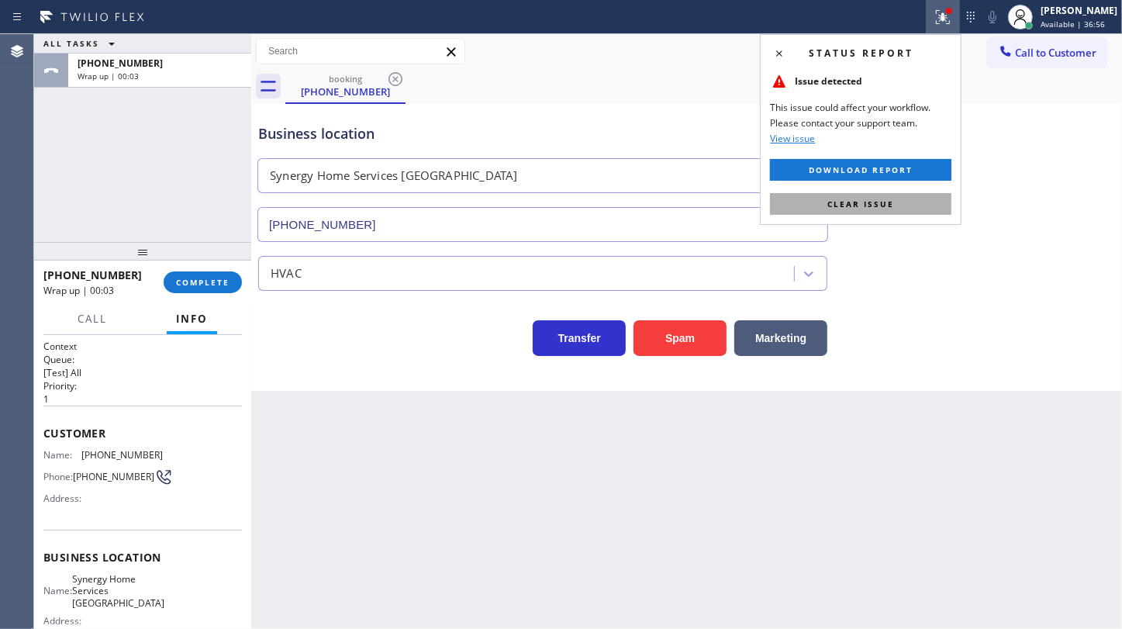
click at [899, 213] on button "Clear issue" at bounding box center [860, 204] width 181 height 22
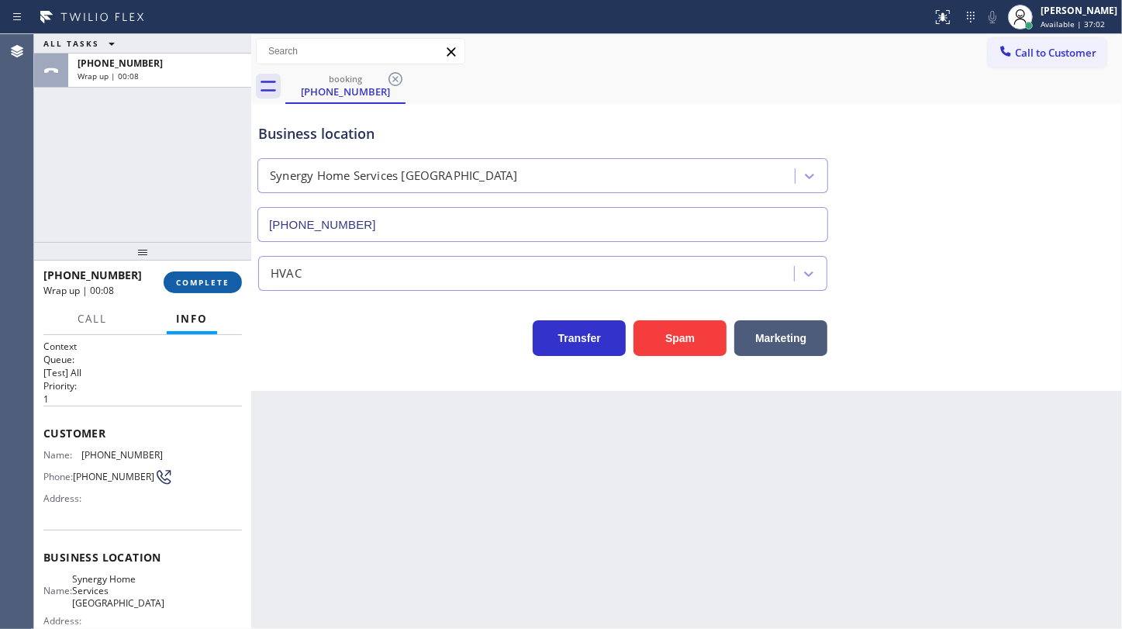
click at [178, 270] on div "+19092562877 Wrap up | 00:08 COMPLETE" at bounding box center [142, 282] width 198 height 40
click at [188, 275] on button "COMPLETE" at bounding box center [203, 282] width 78 height 22
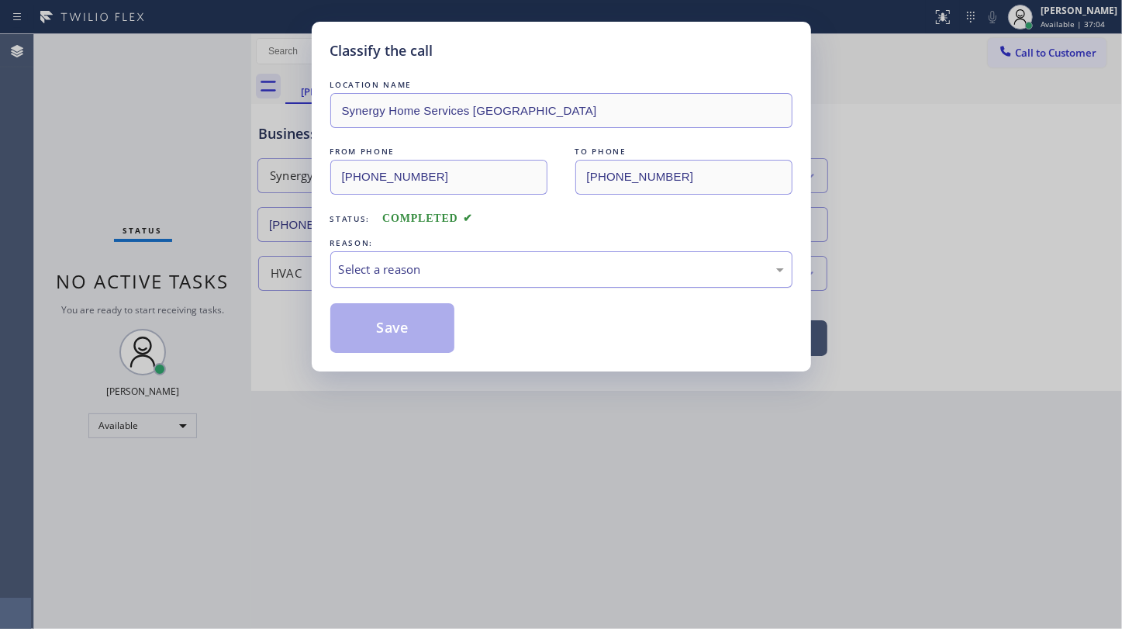
click at [543, 284] on div "Select a reason" at bounding box center [561, 269] width 462 height 36
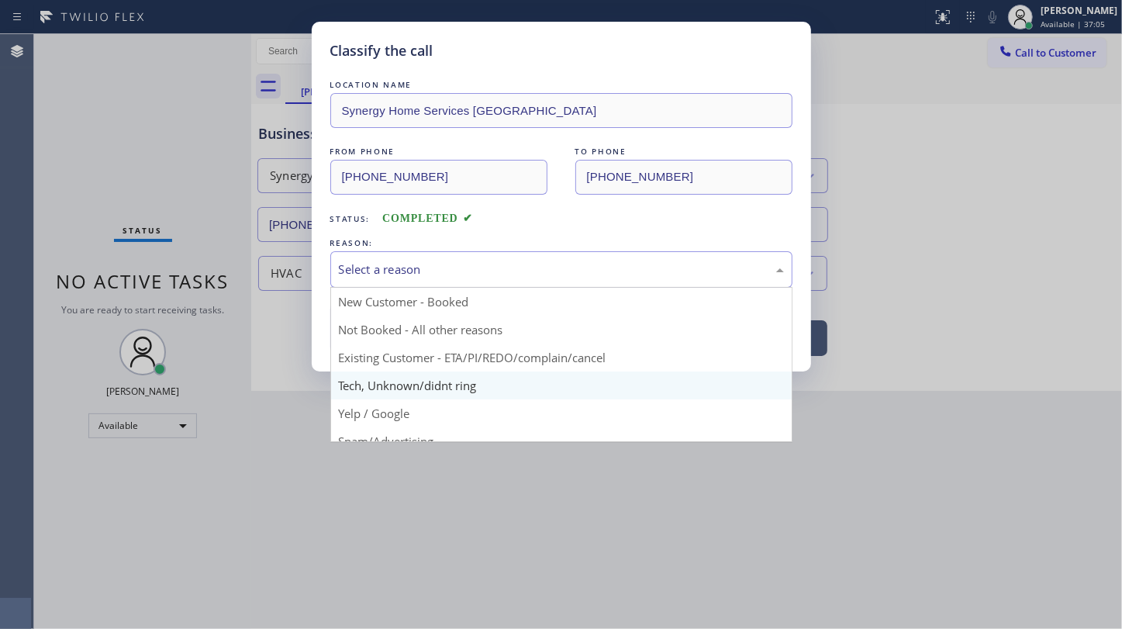
scroll to position [70, 0]
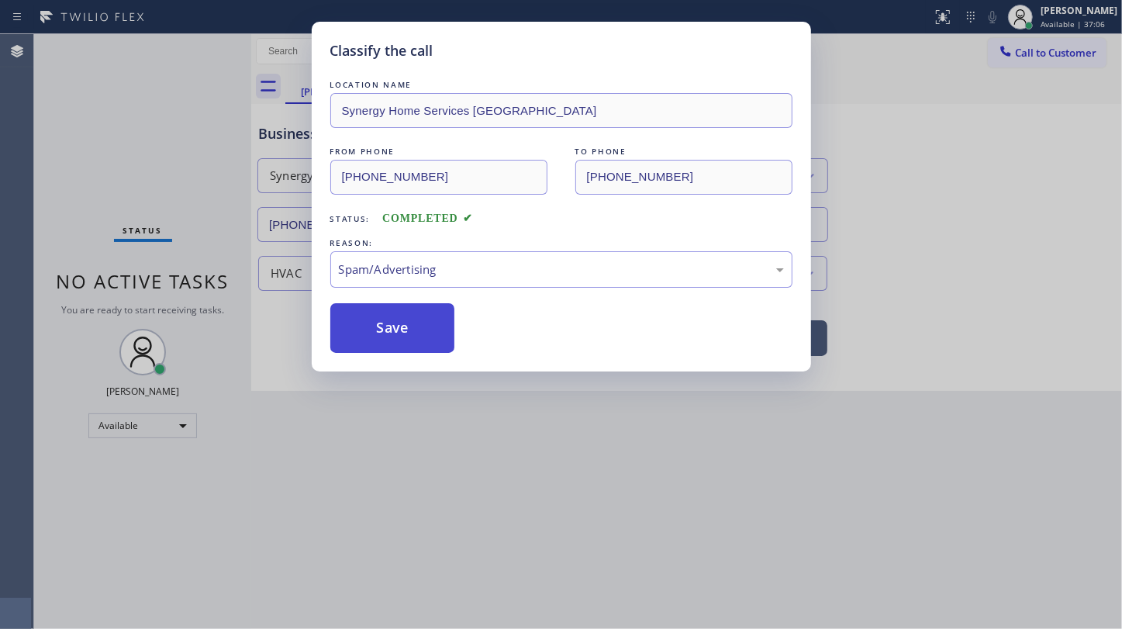
click at [424, 324] on button "Save" at bounding box center [392, 328] width 125 height 50
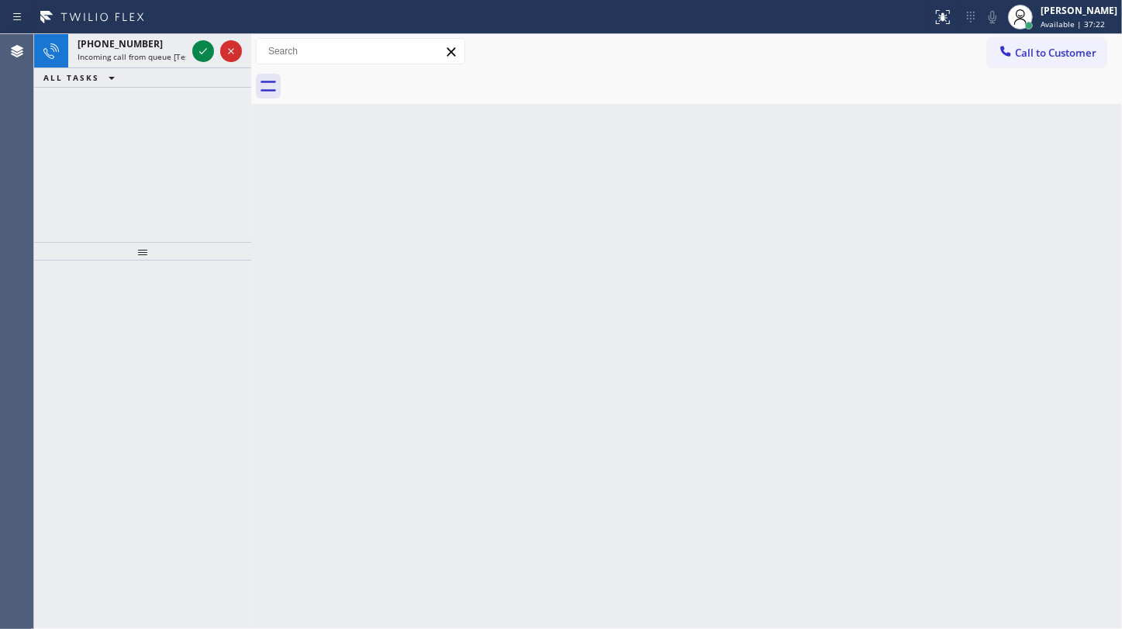
click at [128, 174] on div "+15623408684 Incoming call from queue [Test] All ALL TASKS ALL TASKS ACTIVE TAS…" at bounding box center [142, 138] width 217 height 208
click at [209, 53] on icon at bounding box center [203, 51] width 19 height 19
click at [198, 53] on icon at bounding box center [203, 51] width 19 height 19
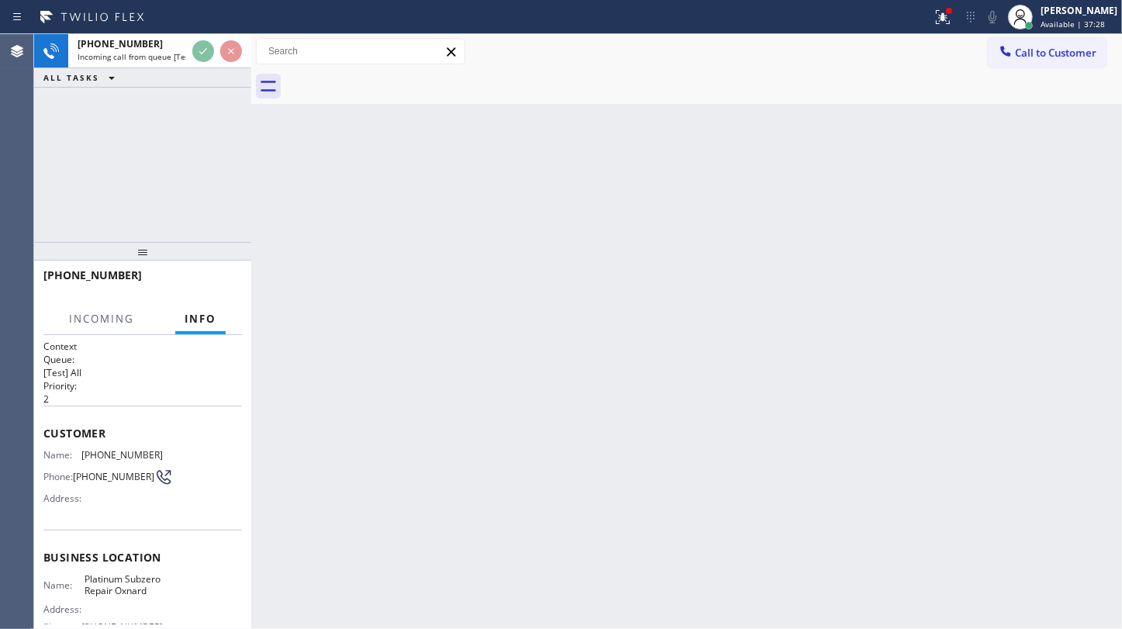
click at [197, 83] on div "+18055726428 Incoming call from queue [Test] All ALL TASKS ALL TASKS ACTIVE TAS…" at bounding box center [142, 60] width 217 height 53
click at [943, 22] on icon at bounding box center [943, 17] width 19 height 19
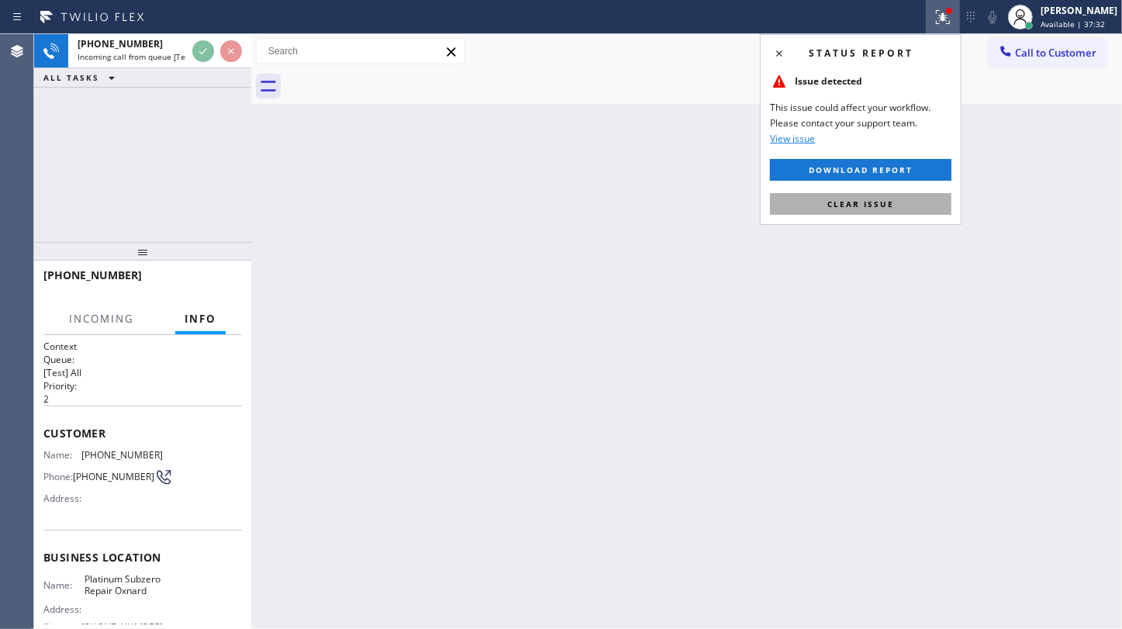
click at [892, 199] on span "Clear issue" at bounding box center [860, 203] width 67 height 11
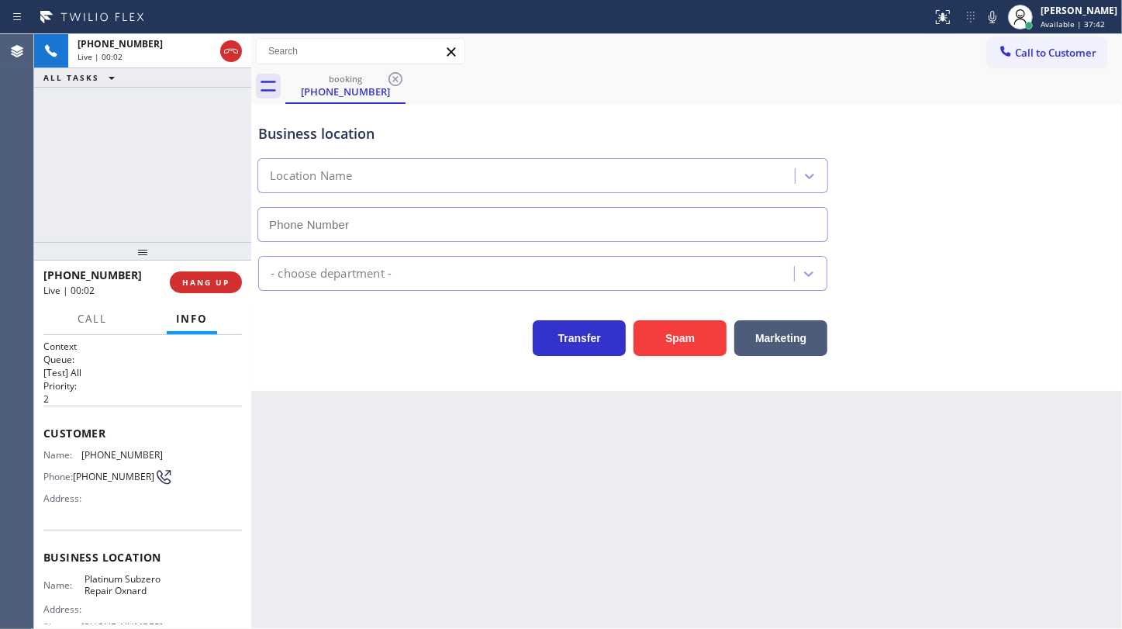
type input "(805) 600-3313"
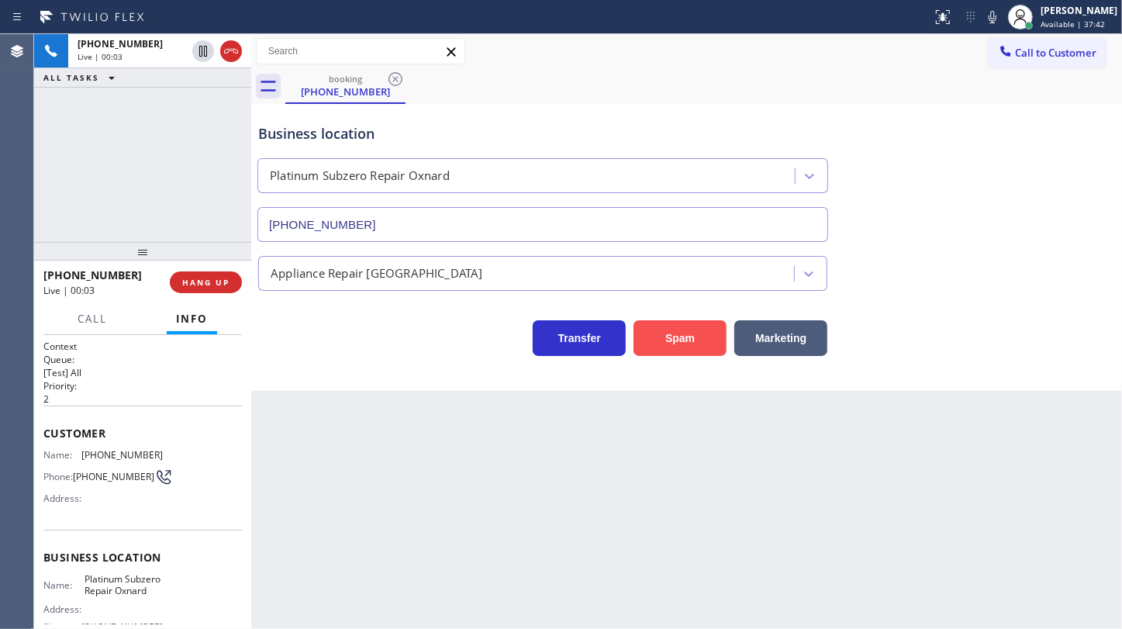
click at [675, 332] on button "Spam" at bounding box center [679, 338] width 93 height 36
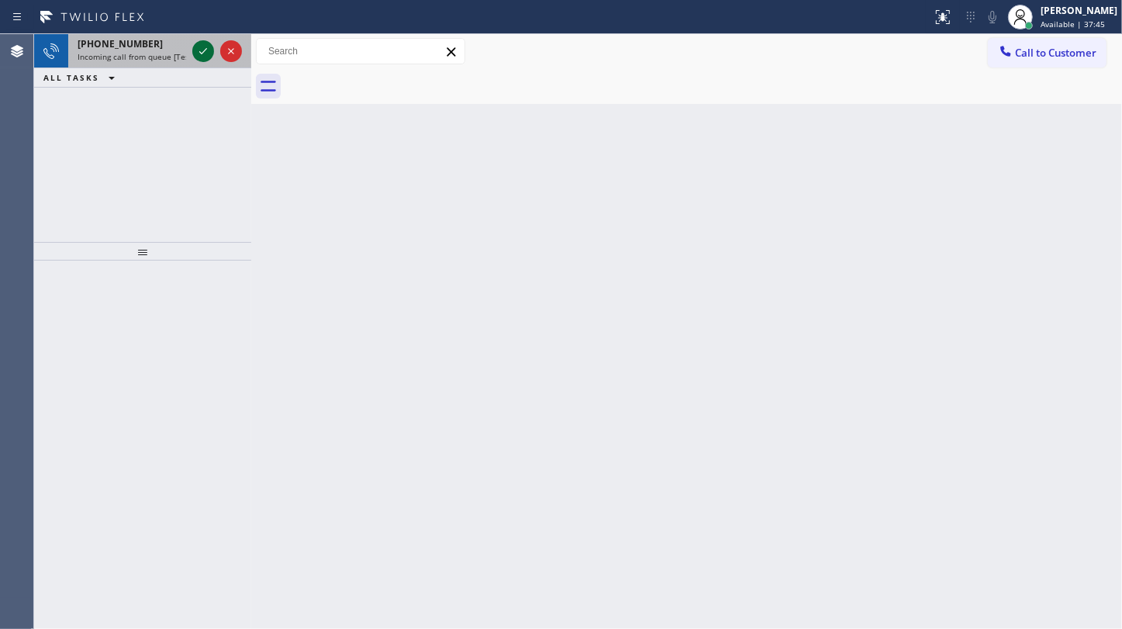
click at [202, 42] on icon at bounding box center [203, 51] width 19 height 19
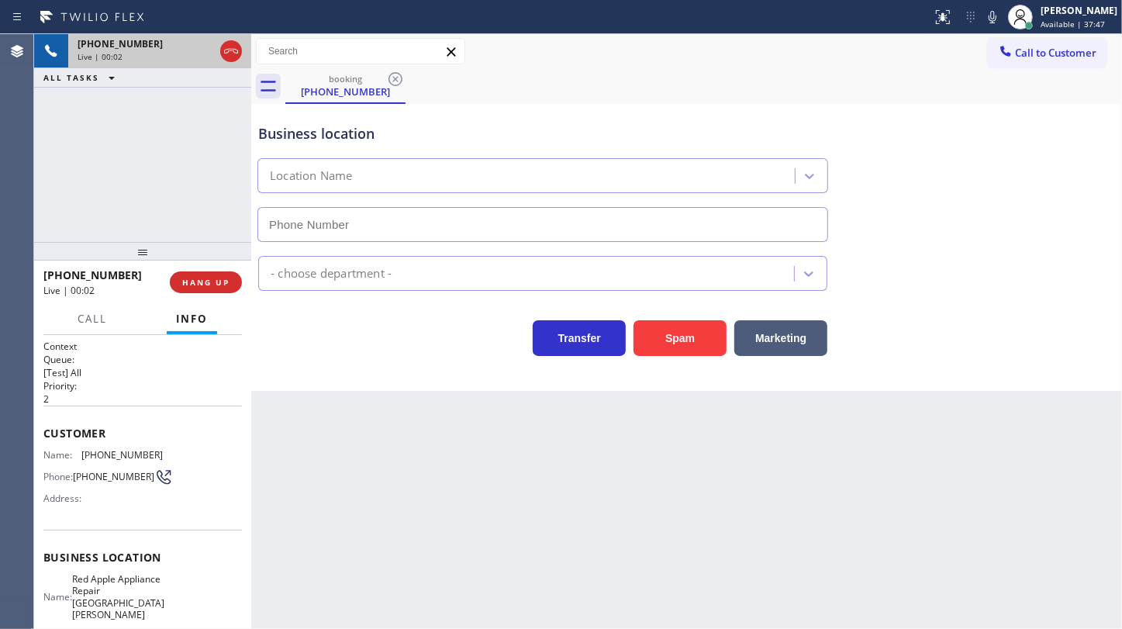
type input "(714) 699-9610"
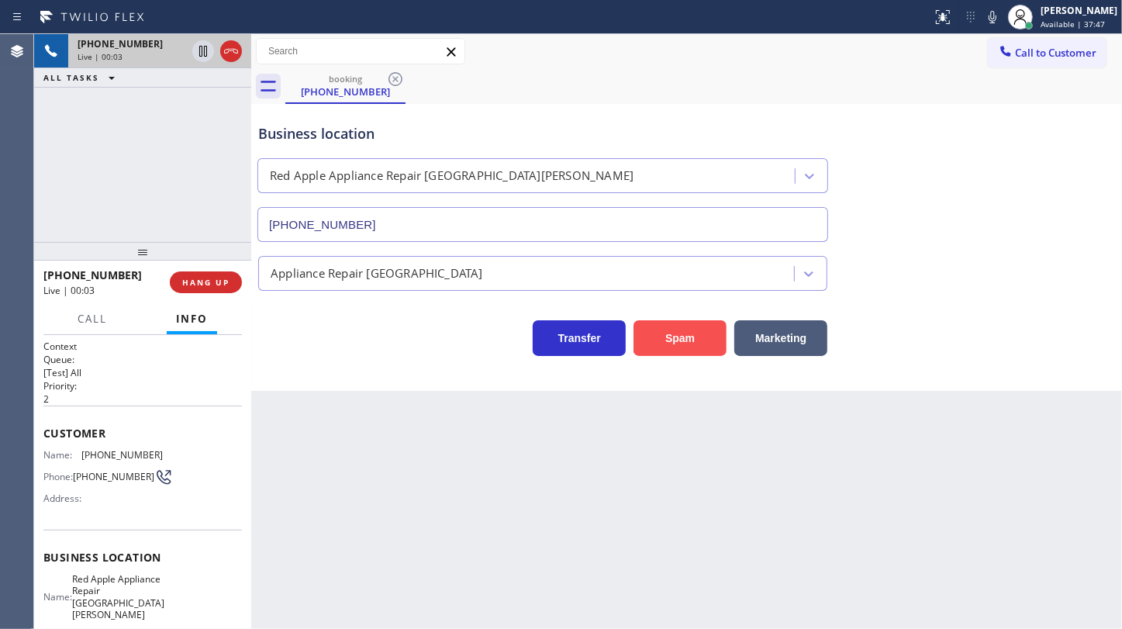
click at [660, 330] on button "Spam" at bounding box center [679, 338] width 93 height 36
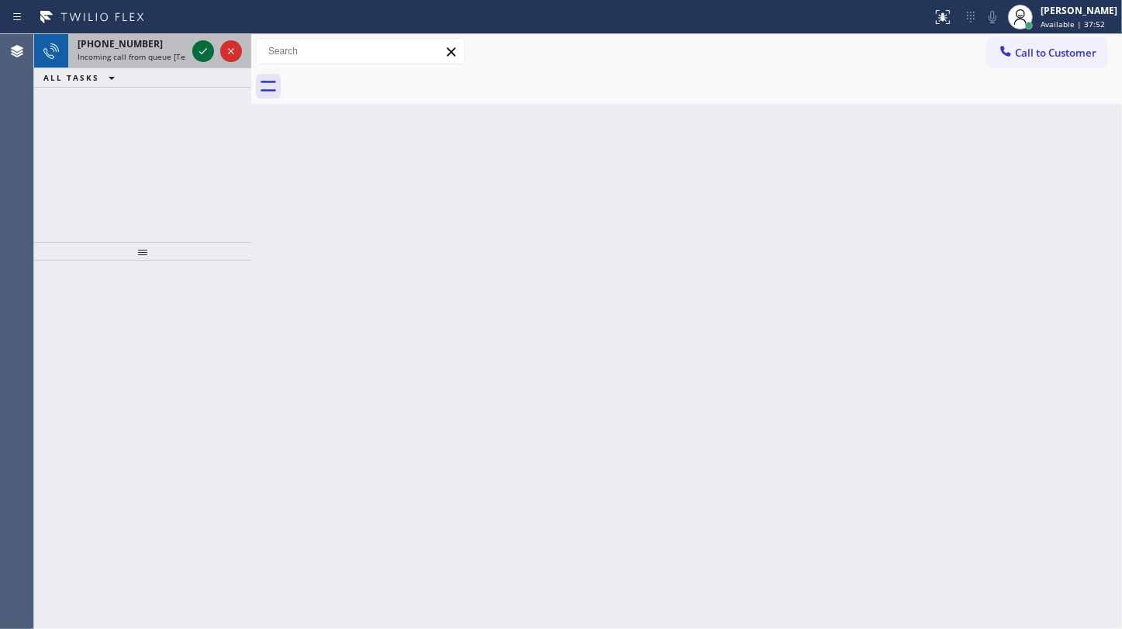
click at [202, 55] on icon at bounding box center [203, 51] width 19 height 19
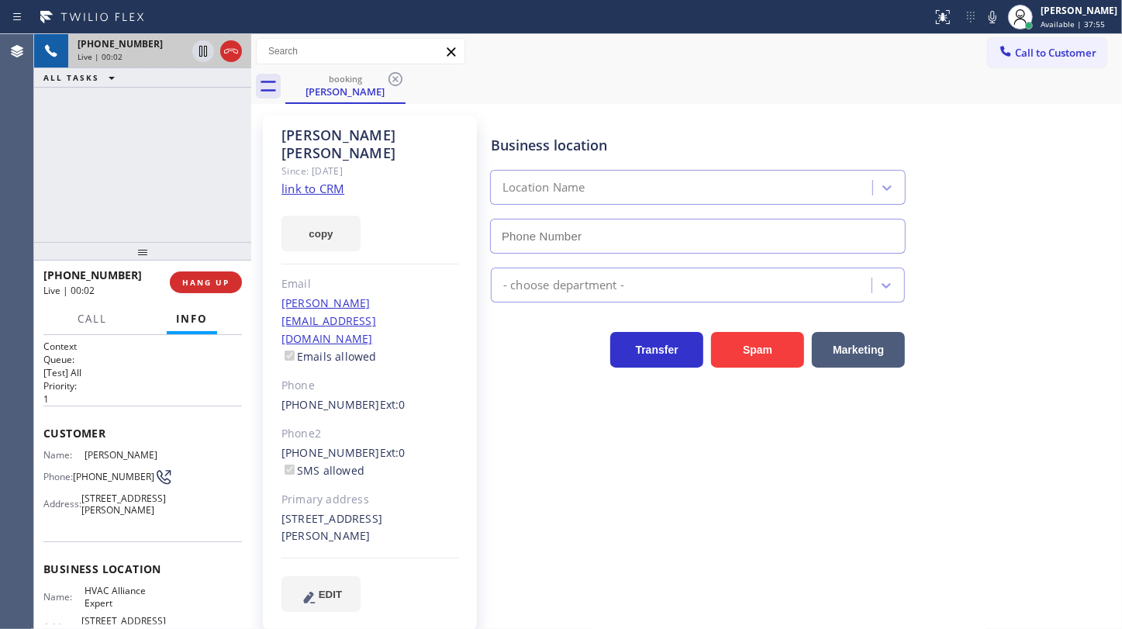
type input "(323) 991-9198"
click at [325, 181] on link "link to CRM" at bounding box center [312, 189] width 63 height 16
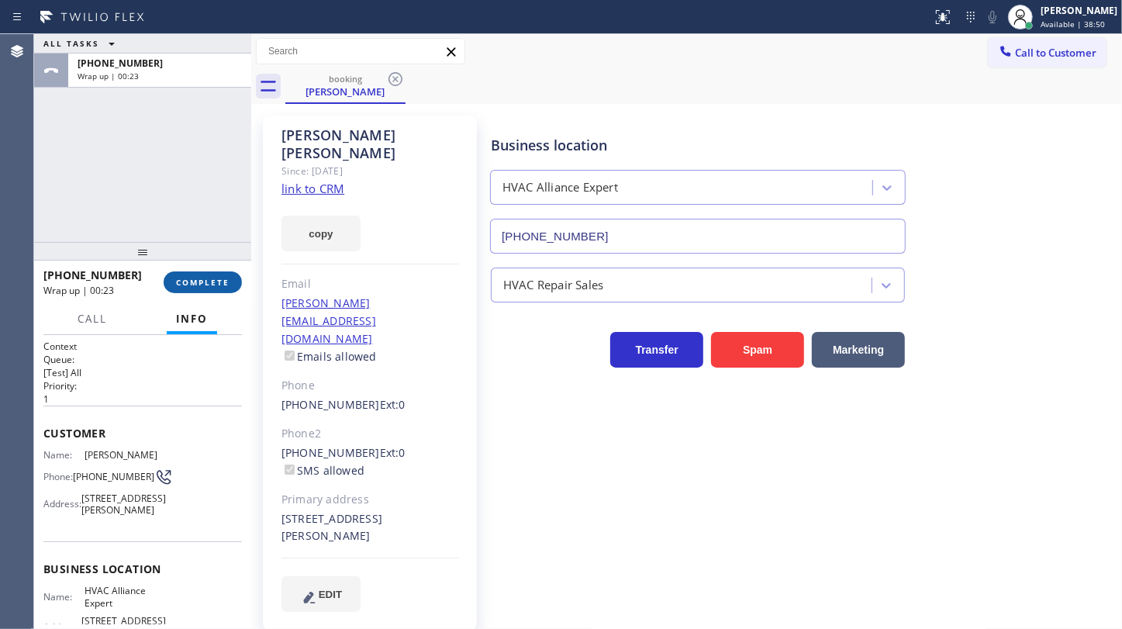
click at [213, 278] on span "COMPLETE" at bounding box center [202, 282] width 53 height 11
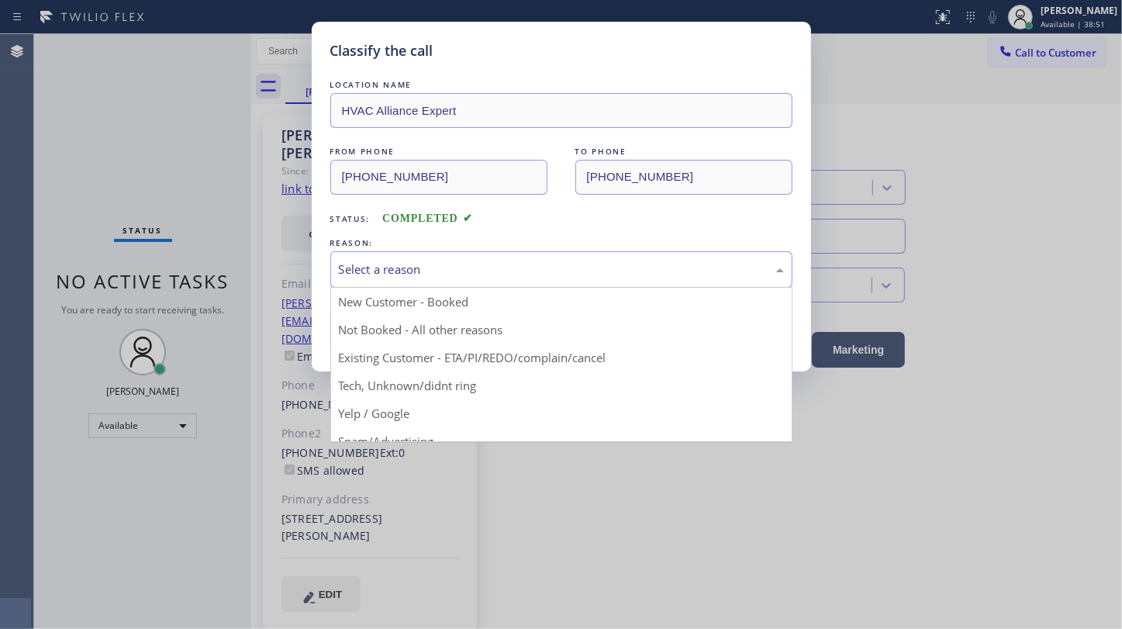
click at [512, 281] on div "Select a reason" at bounding box center [561, 269] width 462 height 36
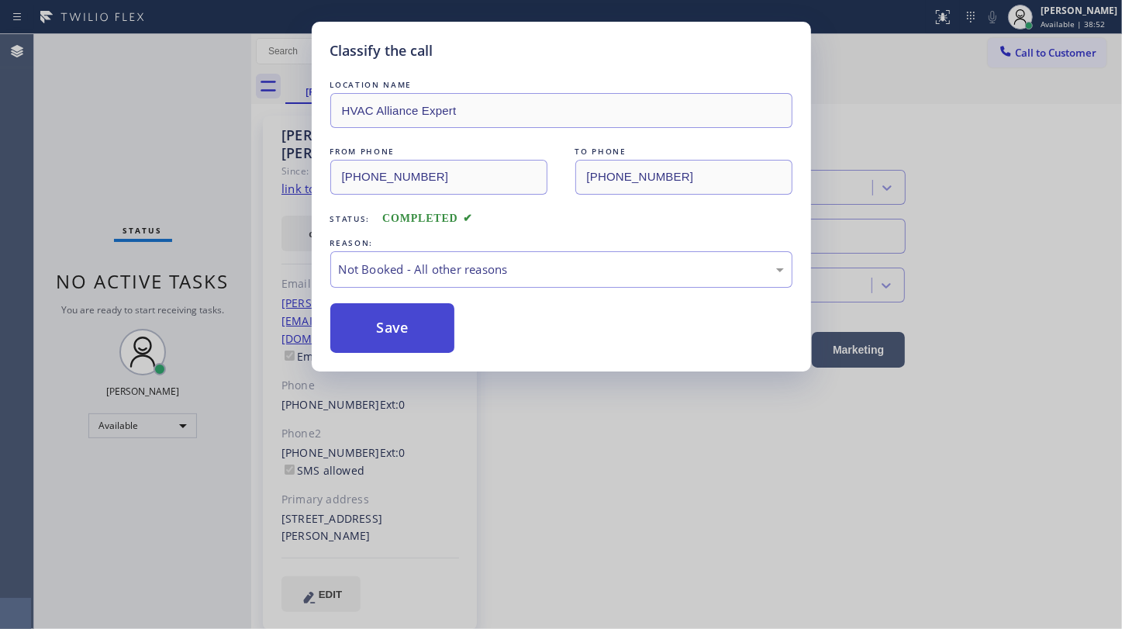
drag, startPoint x: 413, startPoint y: 328, endPoint x: 418, endPoint y: 320, distance: 9.0
click at [418, 320] on button "Save" at bounding box center [392, 328] width 125 height 50
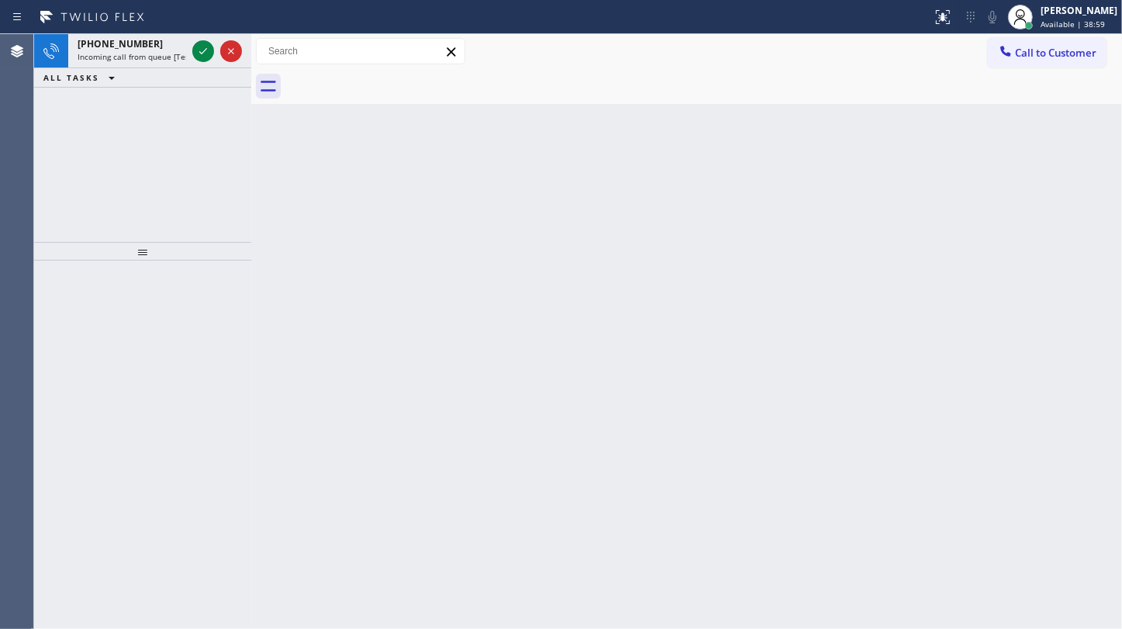
drag, startPoint x: 116, startPoint y: 138, endPoint x: 127, endPoint y: 109, distance: 30.7
click at [121, 123] on div "+12158925452 Incoming call from queue [Test] All ALL TASKS ALL TASKS ACTIVE TAS…" at bounding box center [142, 138] width 217 height 208
click at [198, 53] on icon at bounding box center [203, 51] width 19 height 19
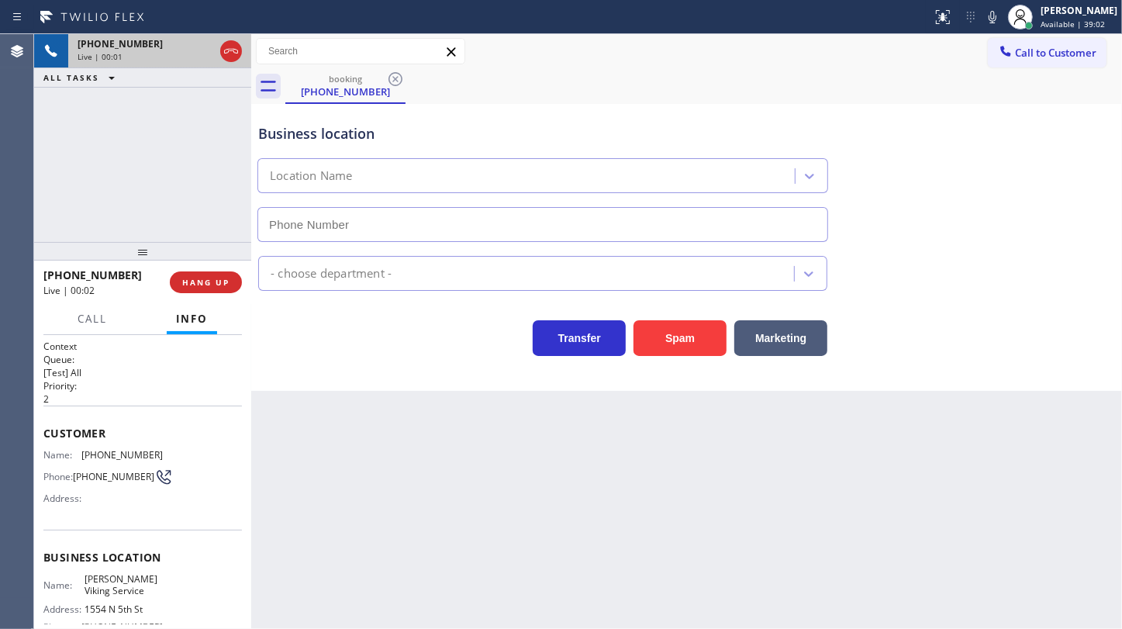
type input "(215) 876-2714"
drag, startPoint x: 167, startPoint y: 282, endPoint x: 210, endPoint y: 281, distance: 43.4
click at [172, 283] on div "+12158925452 Live | 00:08 HANG UP" at bounding box center [142, 282] width 198 height 40
click at [210, 281] on span "HANG UP" at bounding box center [205, 282] width 47 height 11
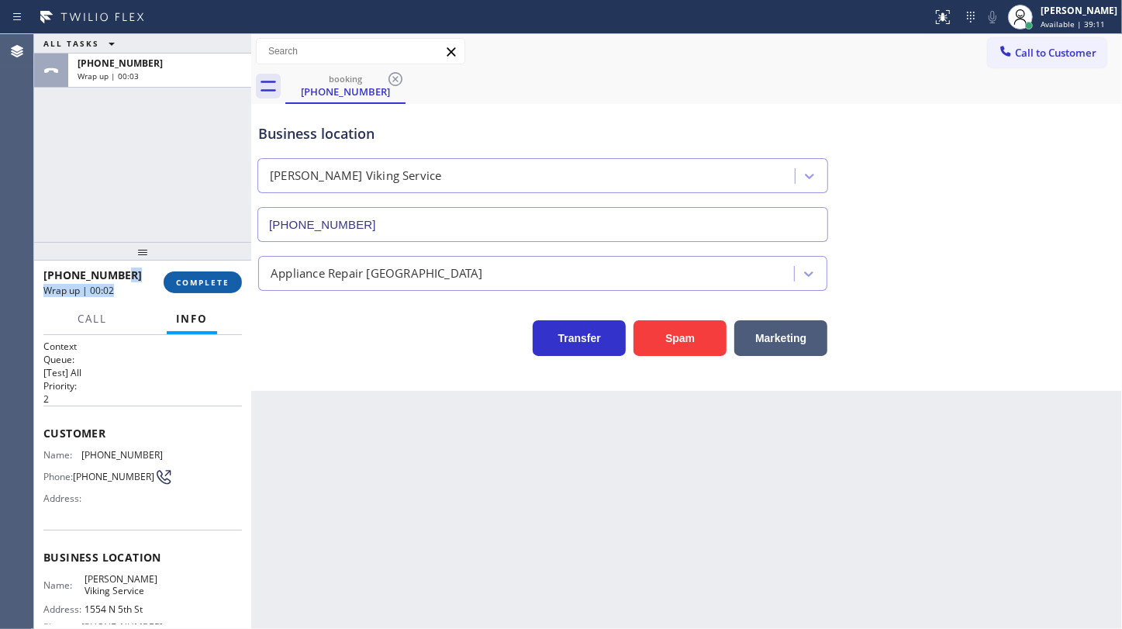
click at [210, 281] on span "COMPLETE" at bounding box center [202, 282] width 53 height 11
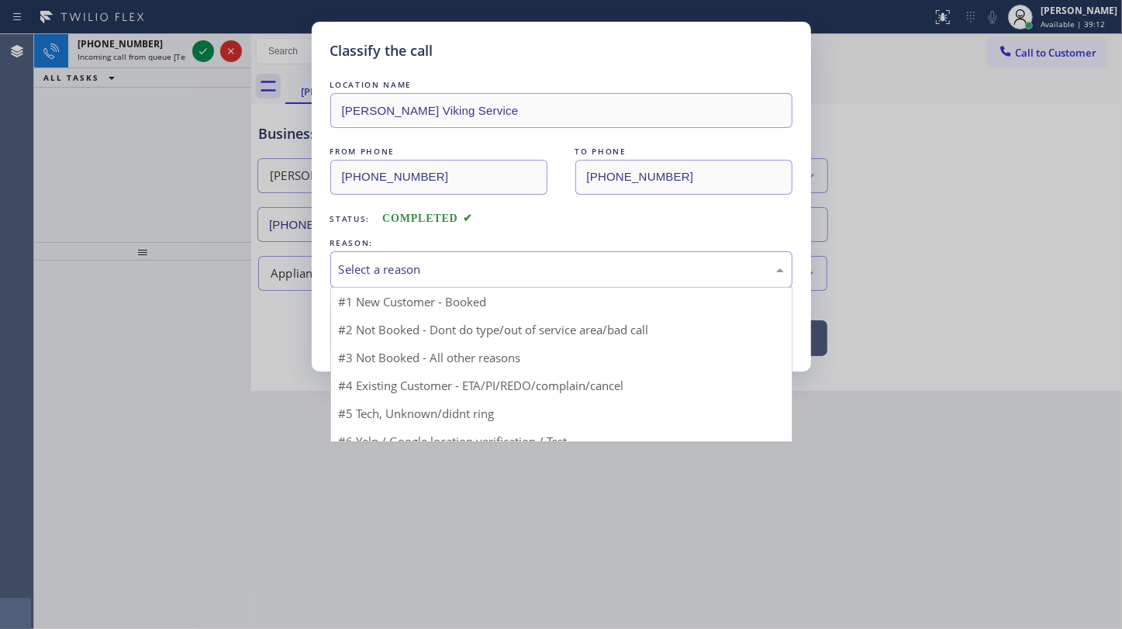
click at [365, 269] on div "Select a reason" at bounding box center [561, 270] width 445 height 18
drag, startPoint x: 385, startPoint y: 378, endPoint x: 385, endPoint y: 343, distance: 34.9
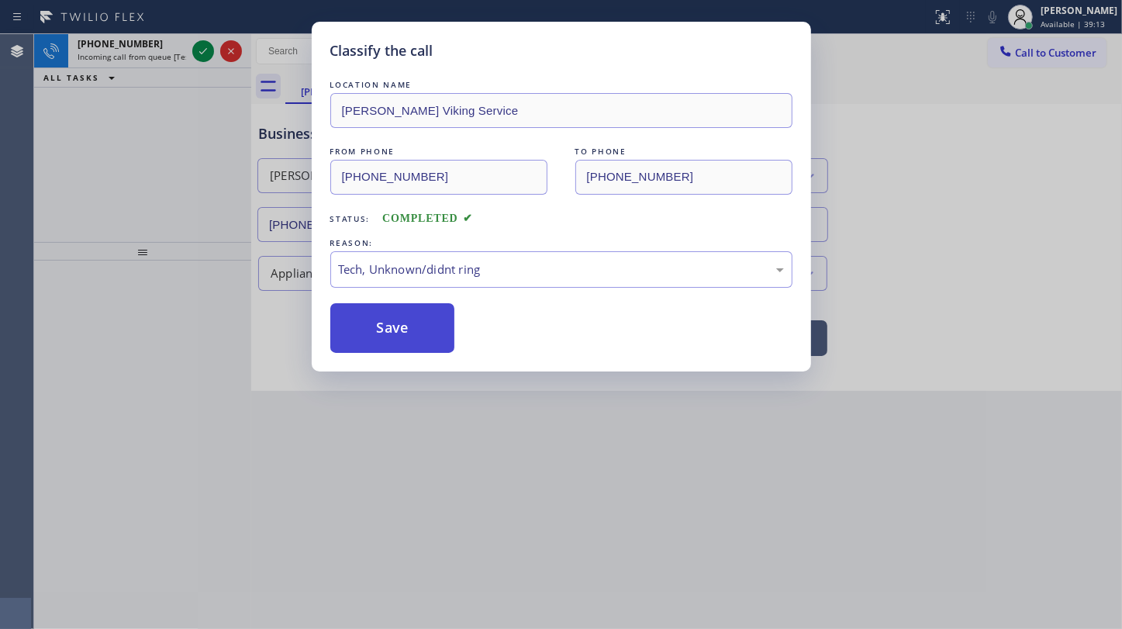
click at [386, 333] on button "Save" at bounding box center [392, 328] width 125 height 50
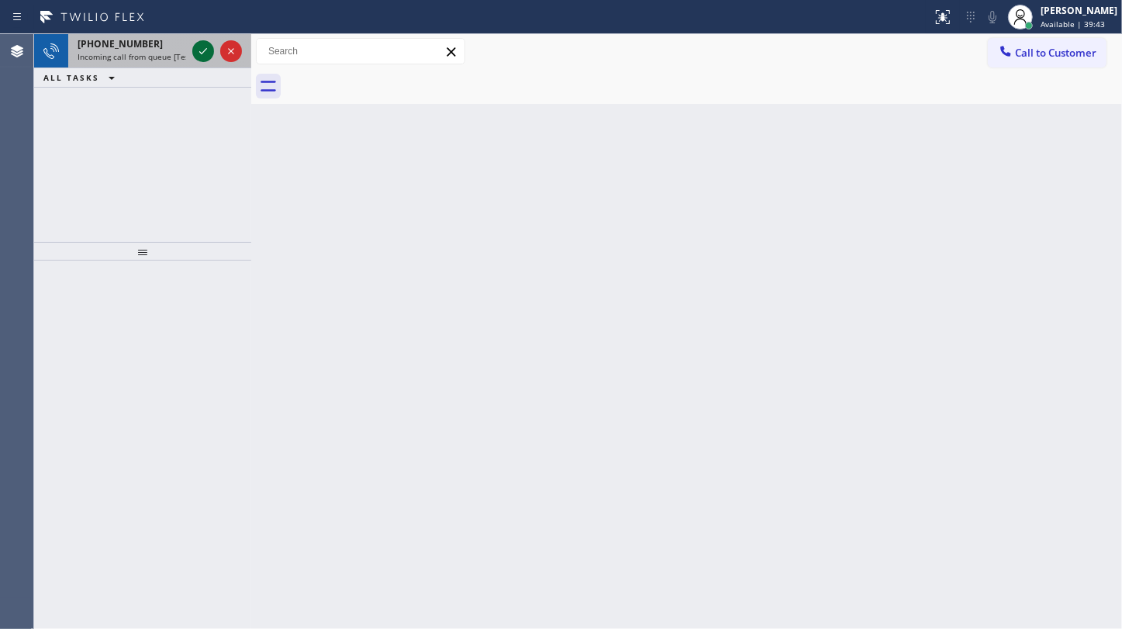
drag, startPoint x: 195, startPoint y: 60, endPoint x: 203, endPoint y: 54, distance: 9.9
click at [195, 60] on div at bounding box center [217, 51] width 56 height 34
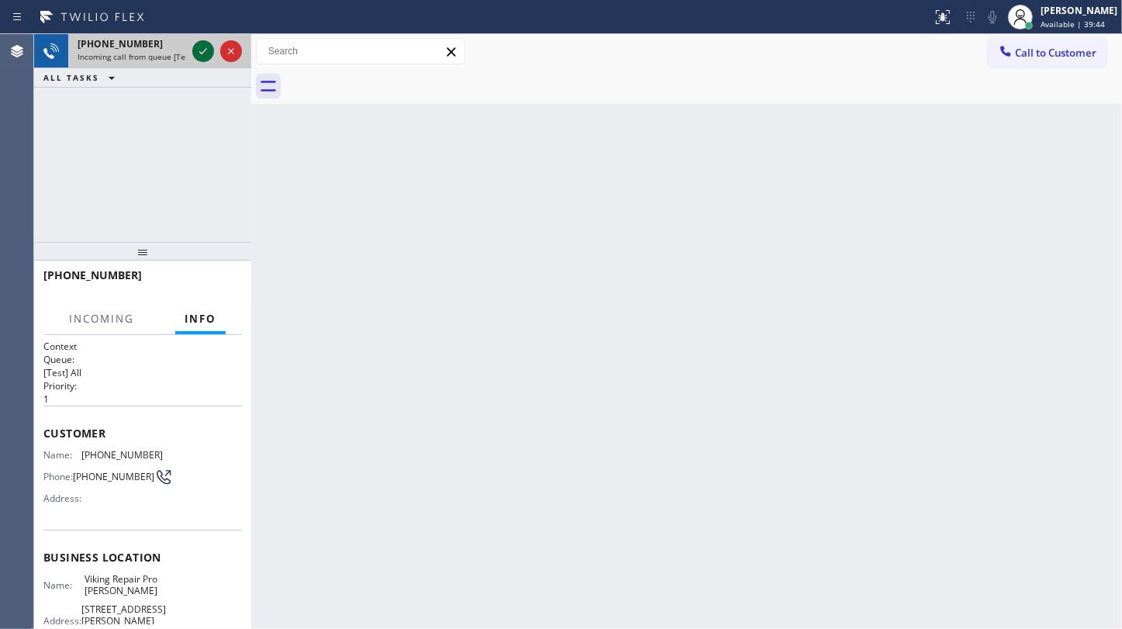
click at [204, 51] on icon at bounding box center [203, 51] width 8 height 6
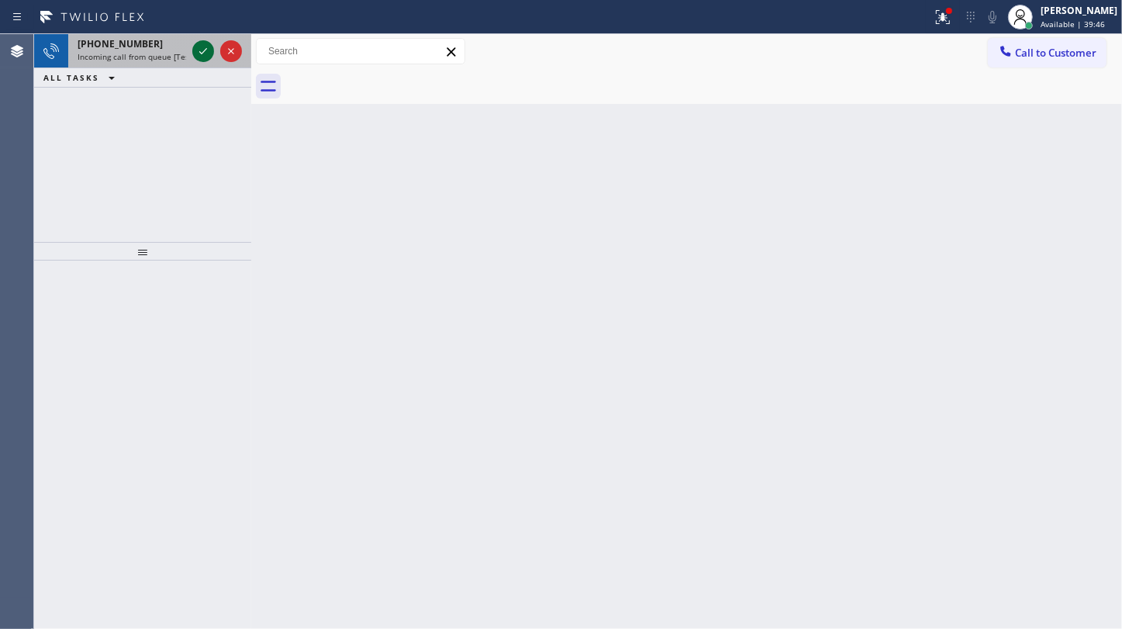
click at [204, 51] on icon at bounding box center [203, 51] width 8 height 6
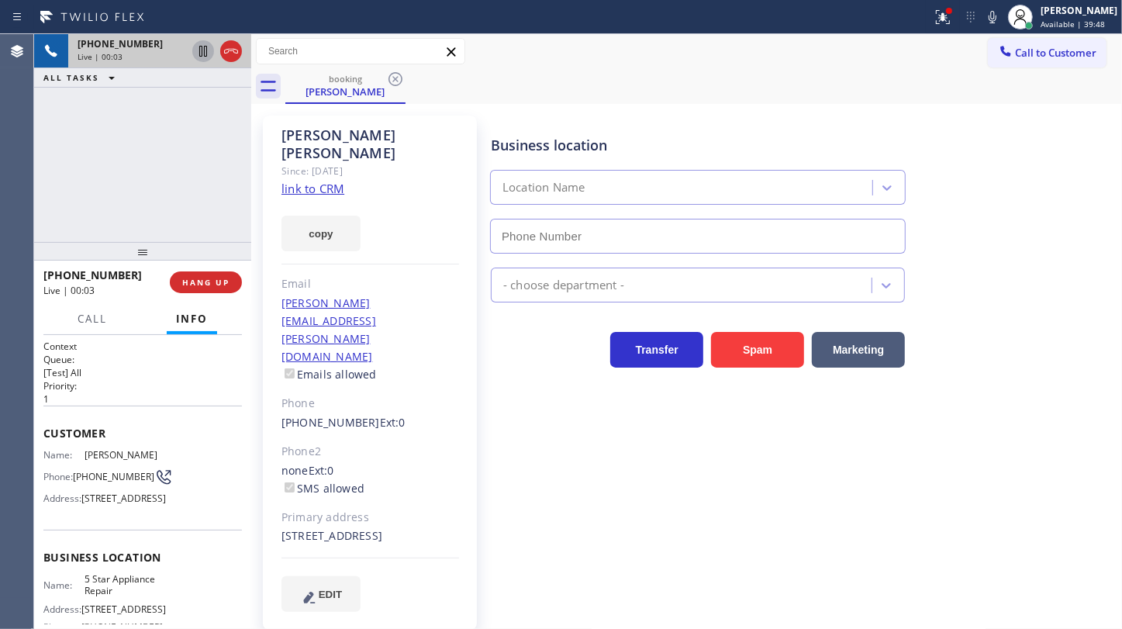
type input "[PHONE_NUMBER]"
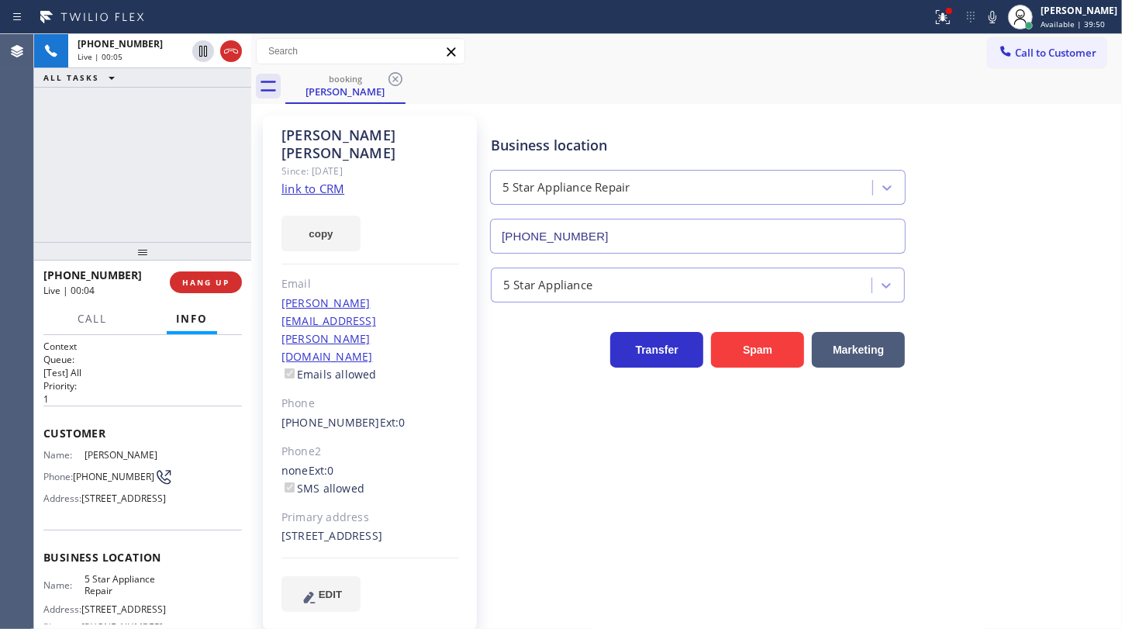
click at [326, 181] on link "link to CRM" at bounding box center [312, 189] width 63 height 16
click at [987, 17] on icon at bounding box center [992, 17] width 19 height 19
click at [198, 50] on icon at bounding box center [203, 51] width 19 height 19
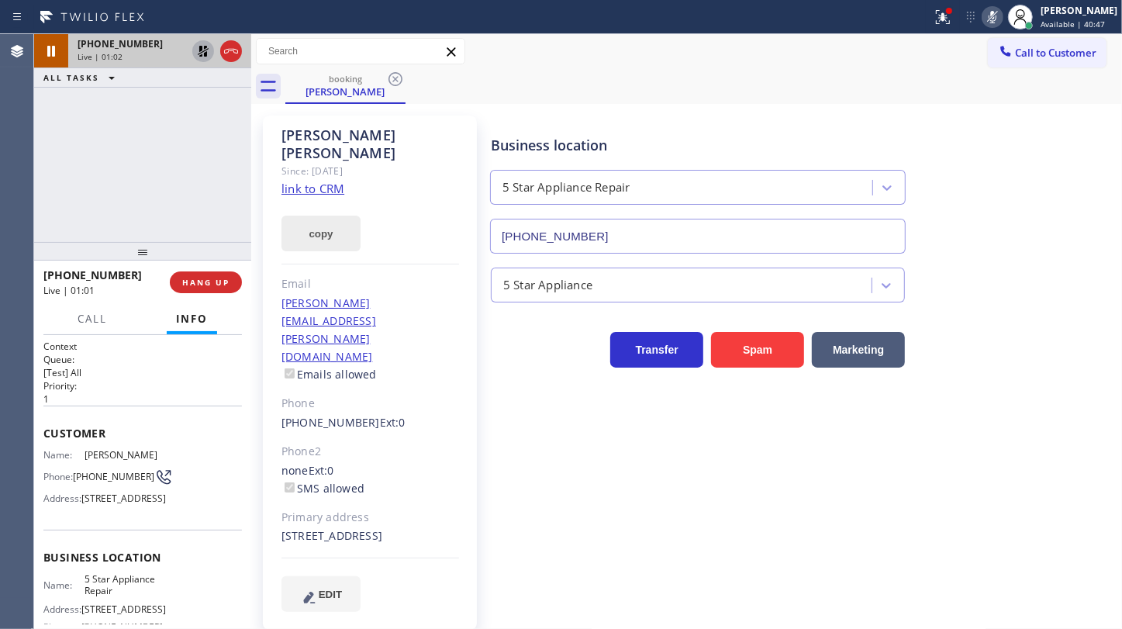
click at [305, 216] on button "copy" at bounding box center [320, 234] width 79 height 36
drag, startPoint x: 143, startPoint y: 178, endPoint x: 209, endPoint y: 22, distance: 169.2
click at [149, 169] on div "+18183241002 Live | 02:08 ALL TASKS ALL TASKS ACTIVE TASKS TASKS IN WRAP UP" at bounding box center [142, 138] width 217 height 208
click at [201, 51] on icon at bounding box center [203, 51] width 19 height 19
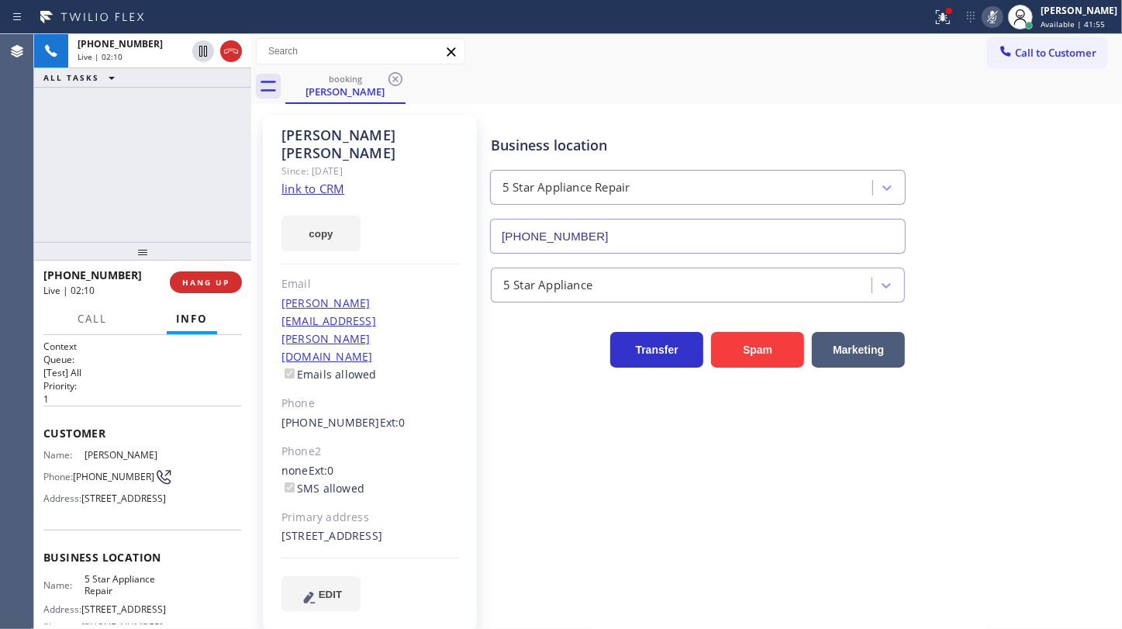
click at [991, 16] on icon at bounding box center [993, 17] width 8 height 12
click at [937, 22] on icon at bounding box center [943, 17] width 19 height 19
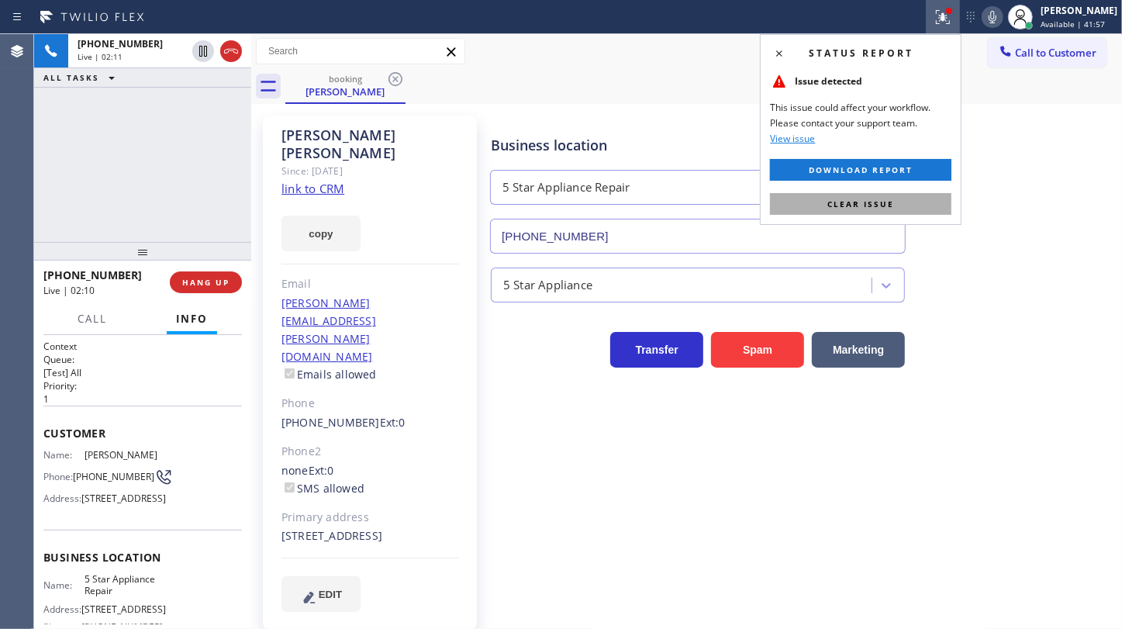
click at [899, 196] on button "Clear issue" at bounding box center [860, 204] width 181 height 22
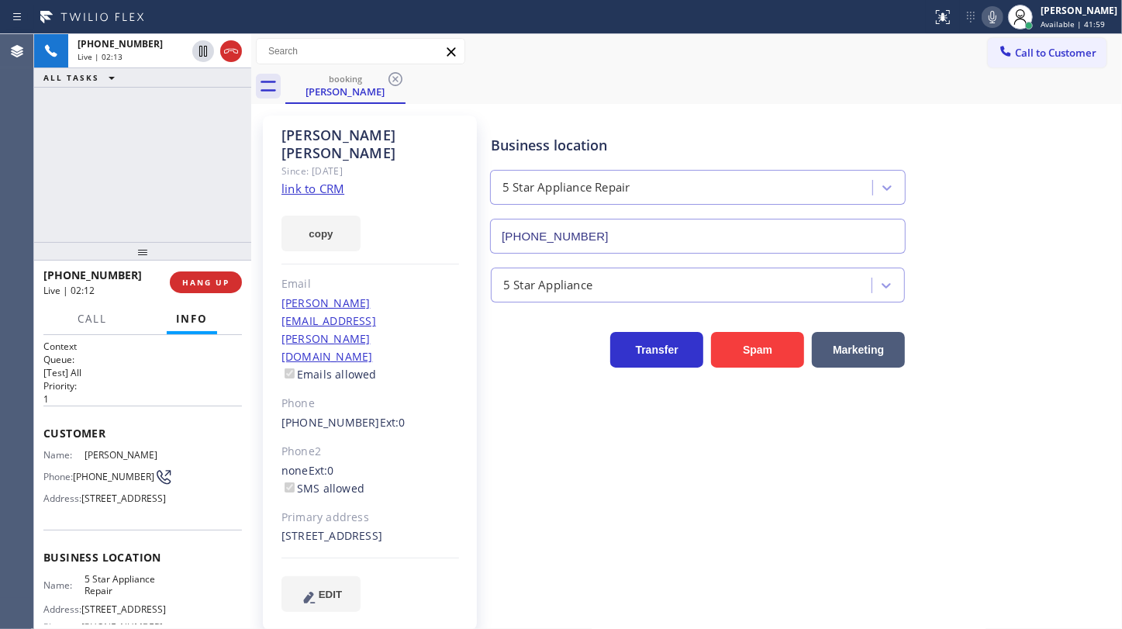
drag, startPoint x: 98, startPoint y: 118, endPoint x: 109, endPoint y: 26, distance: 92.9
click at [109, 87] on div "+18183241002 Live | 02:13 ALL TASKS ALL TASKS ACTIVE TASKS TASKS IN WRAP UP" at bounding box center [142, 138] width 217 height 208
click at [109, 189] on div "+18183241002 Live | 02:20 ALL TASKS ALL TASKS ACTIVE TASKS TASKS IN WRAP UP" at bounding box center [142, 138] width 217 height 208
click at [209, 276] on button "HANG UP" at bounding box center [206, 282] width 72 height 22
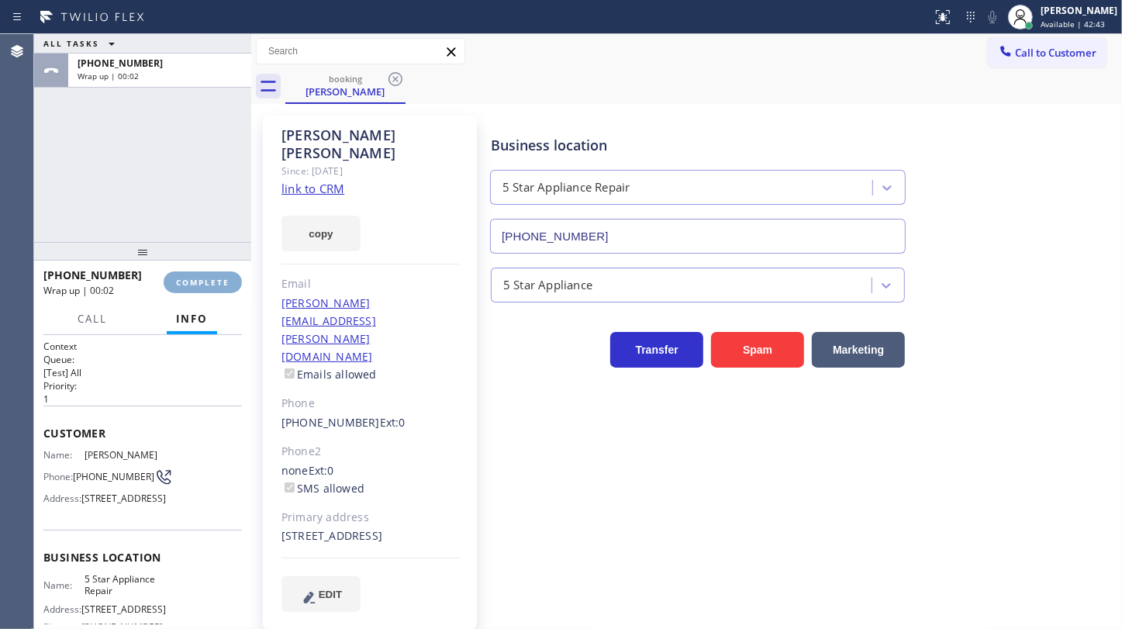
click at [209, 276] on button "COMPLETE" at bounding box center [203, 282] width 78 height 22
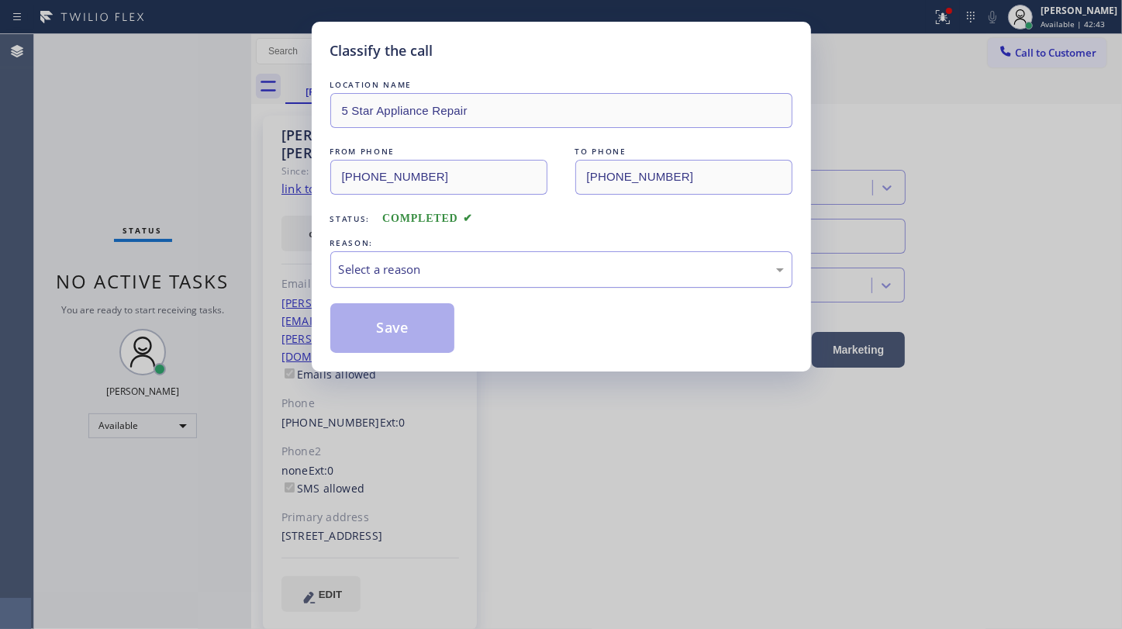
click at [369, 263] on div "Select a reason" at bounding box center [561, 270] width 445 height 18
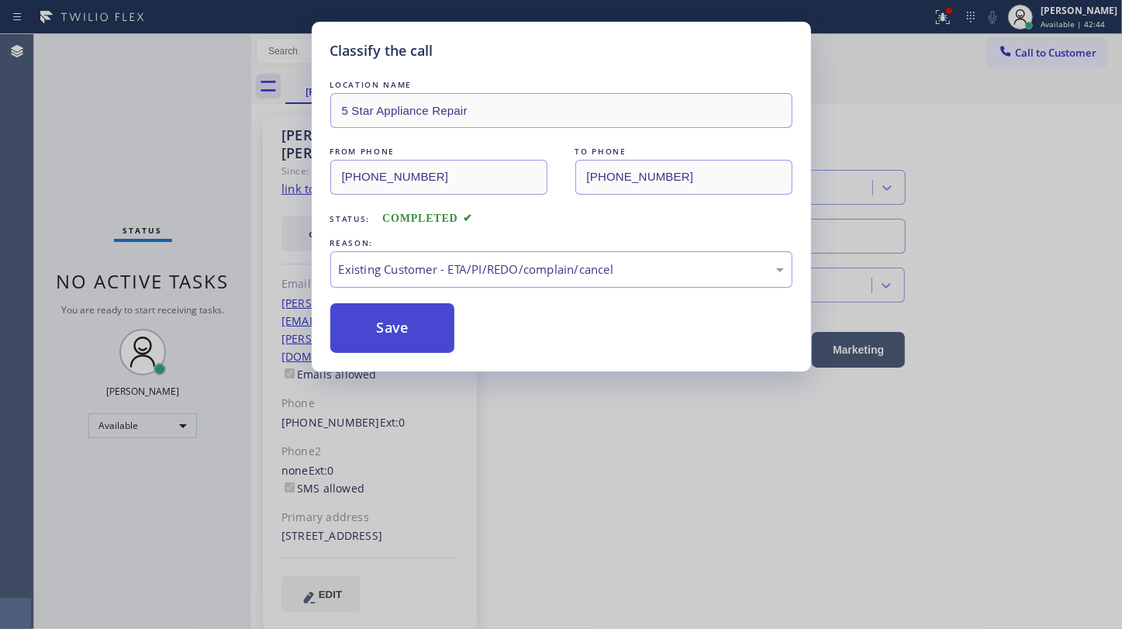
click at [368, 316] on button "Save" at bounding box center [392, 328] width 125 height 50
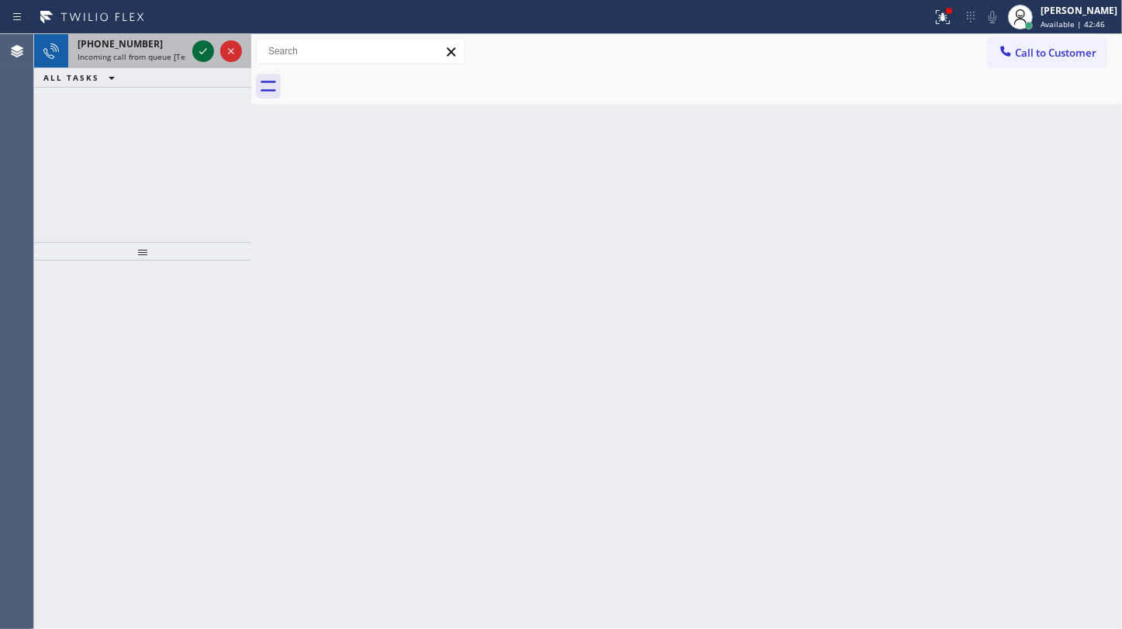
click at [207, 46] on icon at bounding box center [203, 51] width 19 height 19
click at [958, 16] on div at bounding box center [943, 17] width 34 height 19
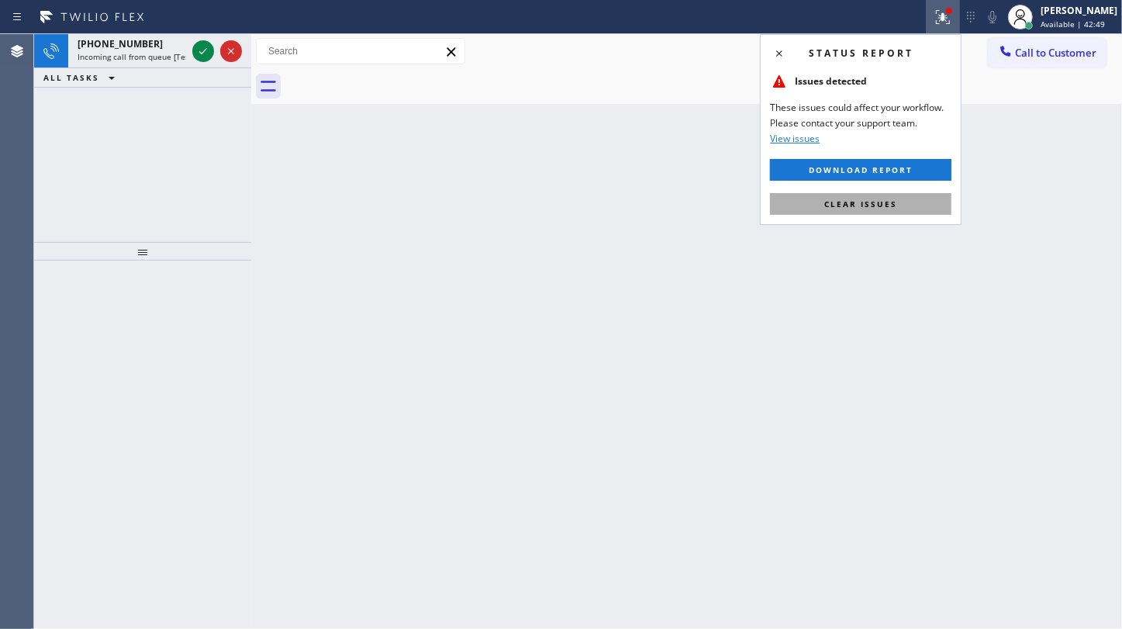
drag, startPoint x: 888, startPoint y: 196, endPoint x: 275, endPoint y: 47, distance: 630.3
click at [887, 196] on button "Clear issues" at bounding box center [860, 204] width 181 height 22
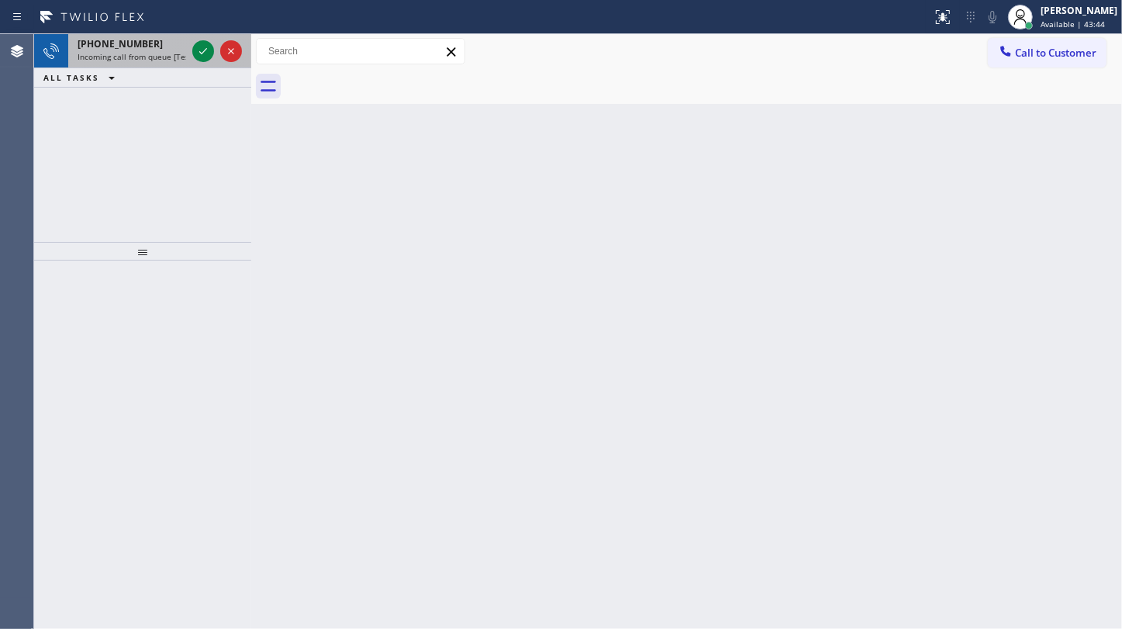
drag, startPoint x: 141, startPoint y: 102, endPoint x: 189, endPoint y: 55, distance: 66.9
click at [143, 98] on div "+18056569241 Incoming call from queue [Test] All ALL TASKS ALL TASKS ACTIVE TAS…" at bounding box center [142, 138] width 217 height 208
click at [202, 47] on icon at bounding box center [203, 51] width 19 height 19
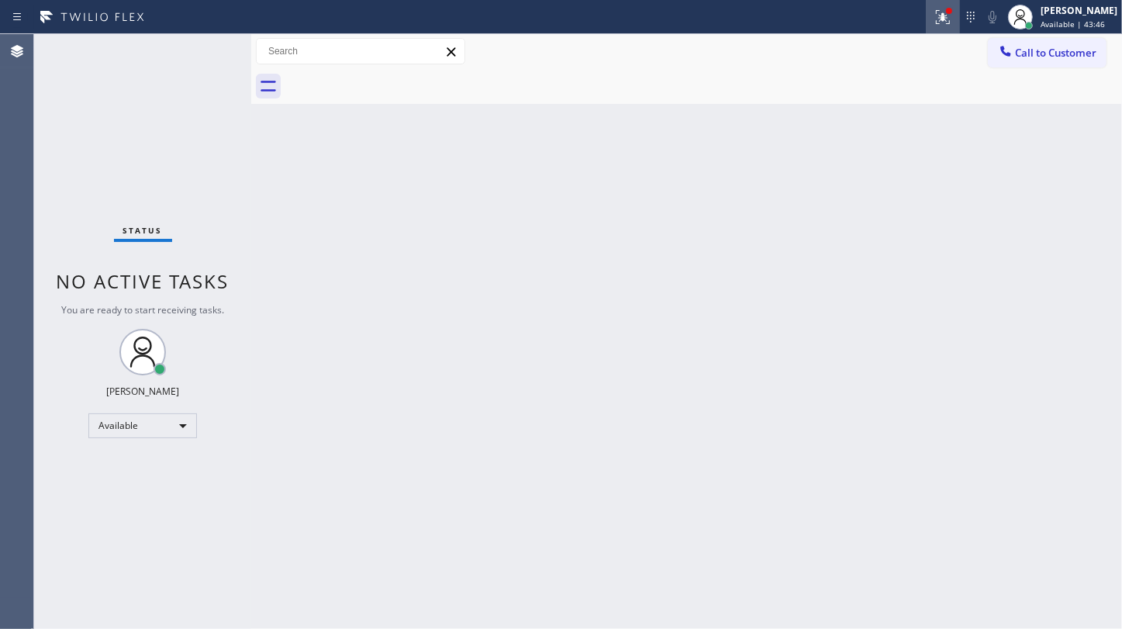
click at [942, 17] on icon at bounding box center [942, 14] width 9 height 5
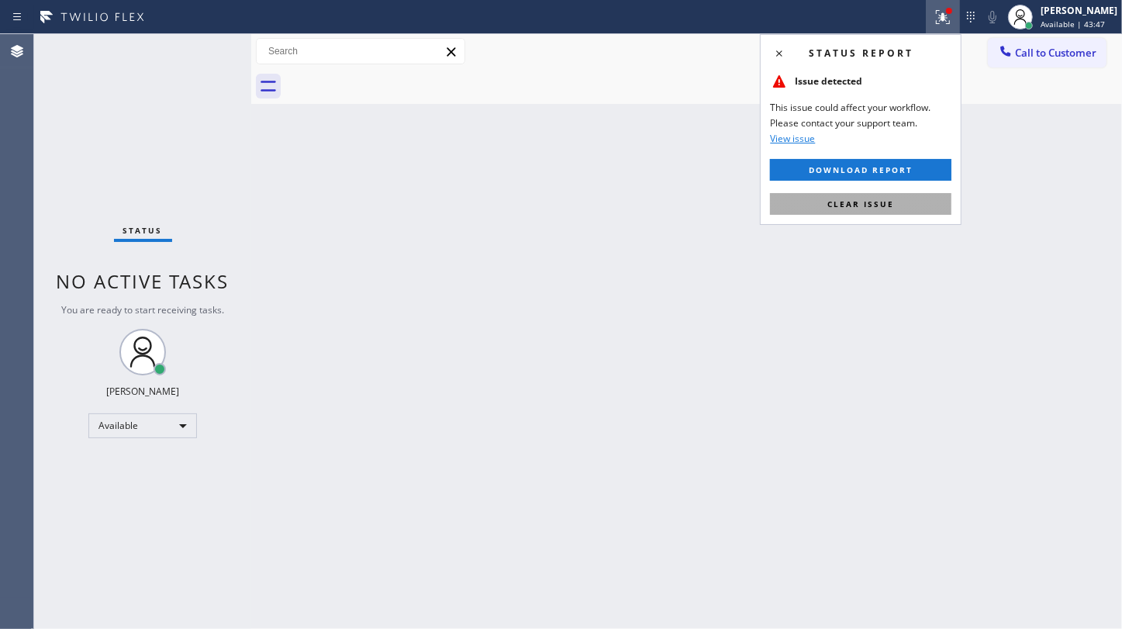
click at [899, 193] on button "Clear issue" at bounding box center [860, 204] width 181 height 22
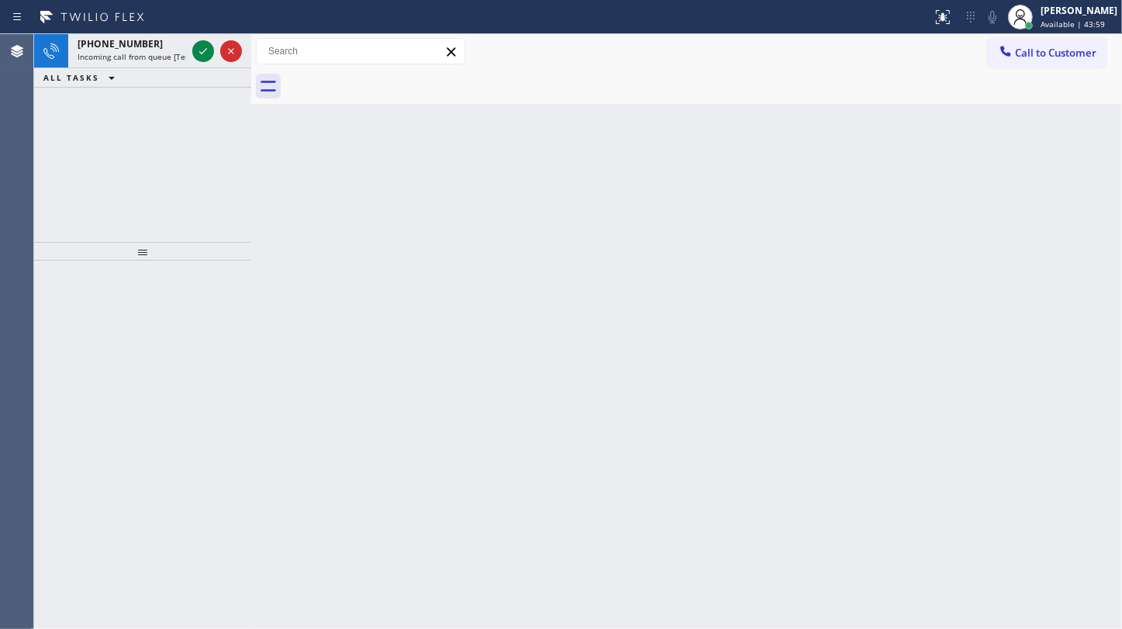
drag, startPoint x: 62, startPoint y: 154, endPoint x: 105, endPoint y: 97, distance: 71.3
click at [65, 147] on div "+12134453364 Incoming call from queue [Test] All ALL TASKS ALL TASKS ACTIVE TAS…" at bounding box center [142, 138] width 217 height 208
click at [198, 48] on icon at bounding box center [203, 51] width 19 height 19
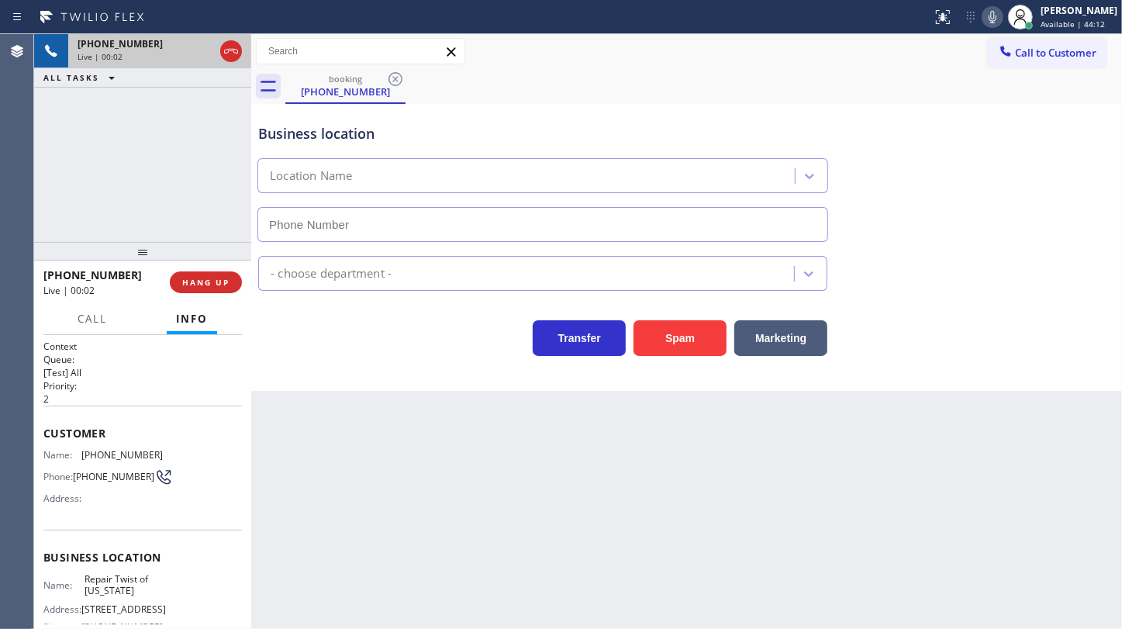
type input "[PHONE_NUMBER]"
click at [198, 282] on span "HANG UP" at bounding box center [205, 282] width 47 height 11
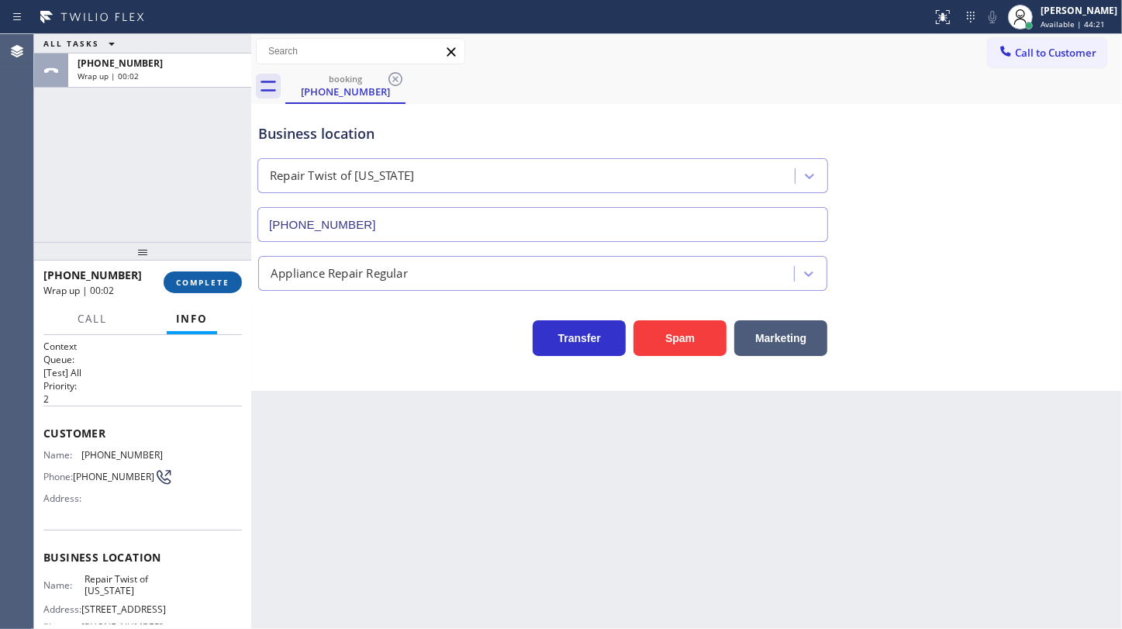
click at [229, 281] on button "COMPLETE" at bounding box center [203, 282] width 78 height 22
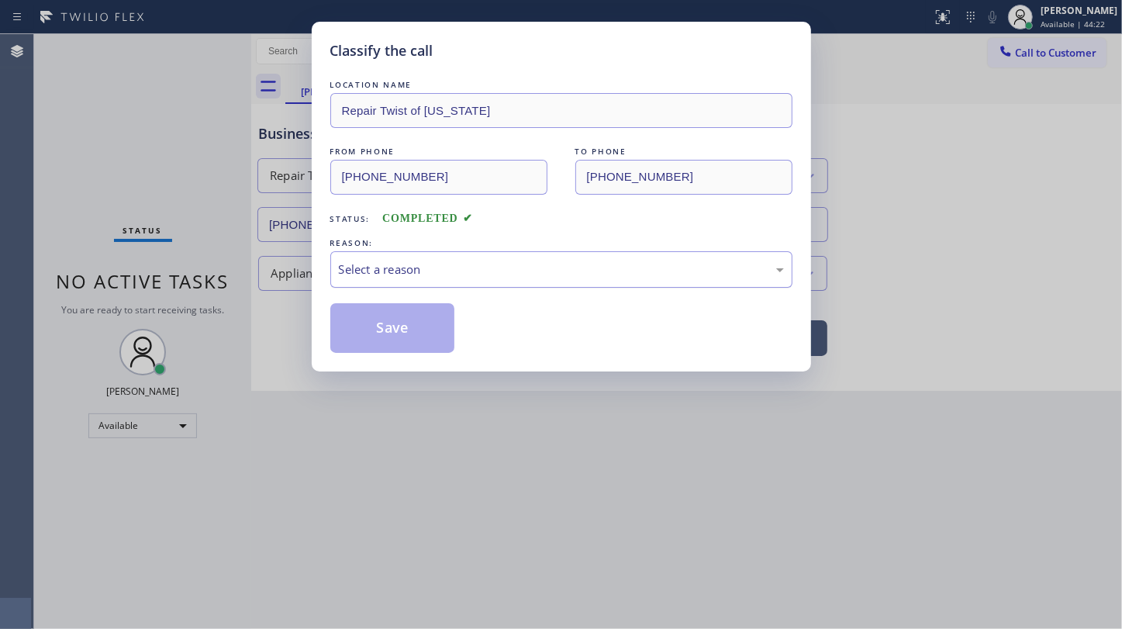
click at [384, 263] on div "Select a reason" at bounding box center [561, 270] width 445 height 18
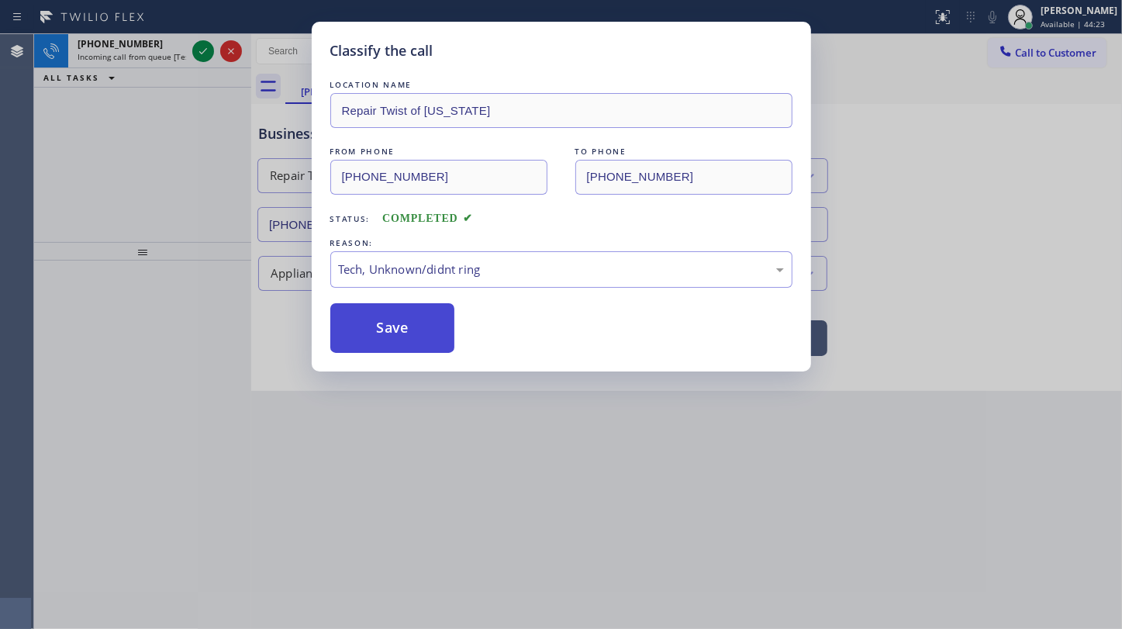
click at [395, 326] on button "Save" at bounding box center [392, 328] width 125 height 50
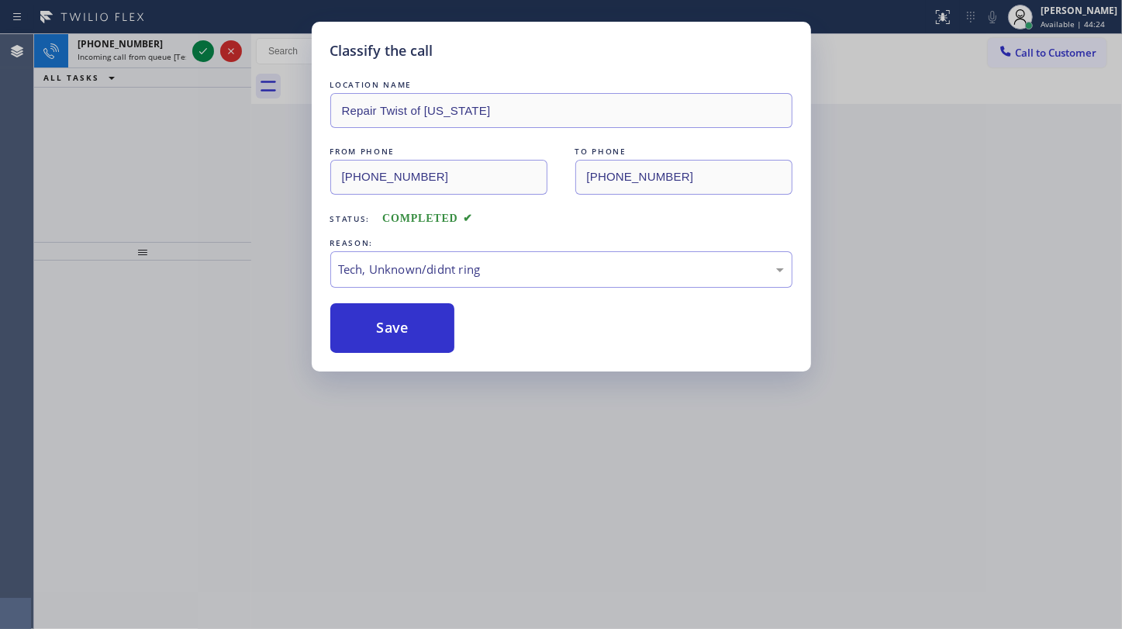
click at [207, 46] on div "Classify the call LOCATION NAME Repair Twist of New York FROM PHONE (347) 299-8…" at bounding box center [561, 314] width 1122 height 629
click at [207, 46] on div "Classify the call LOCATION NAME KitchenAid Appliance Professionals New Hyde Par…" at bounding box center [578, 331] width 1088 height 595
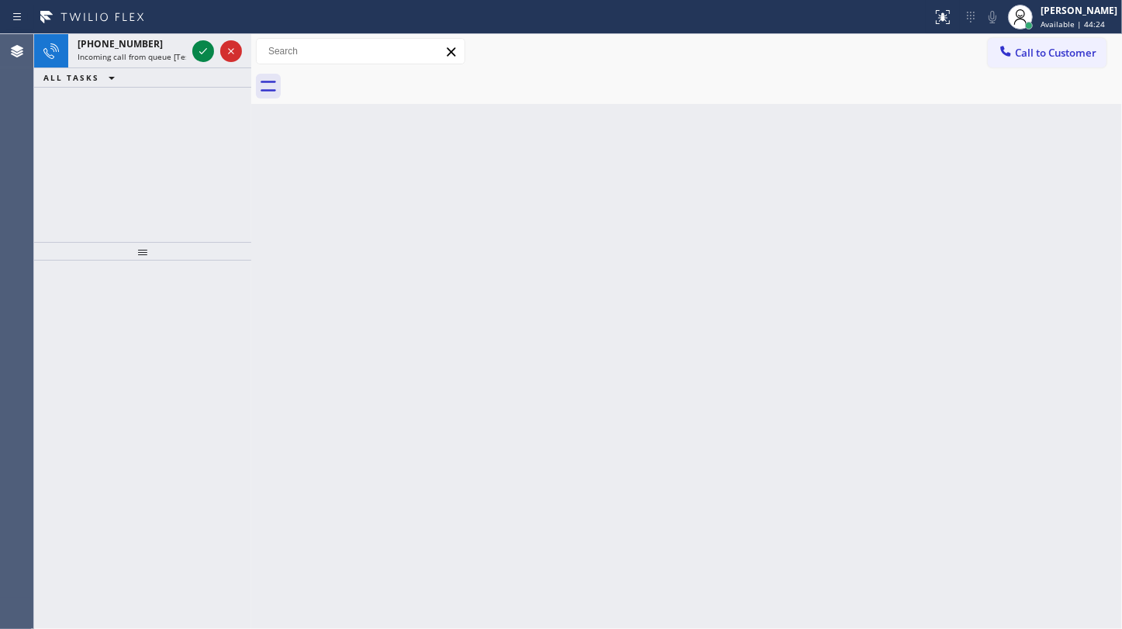
click at [207, 46] on icon at bounding box center [203, 51] width 19 height 19
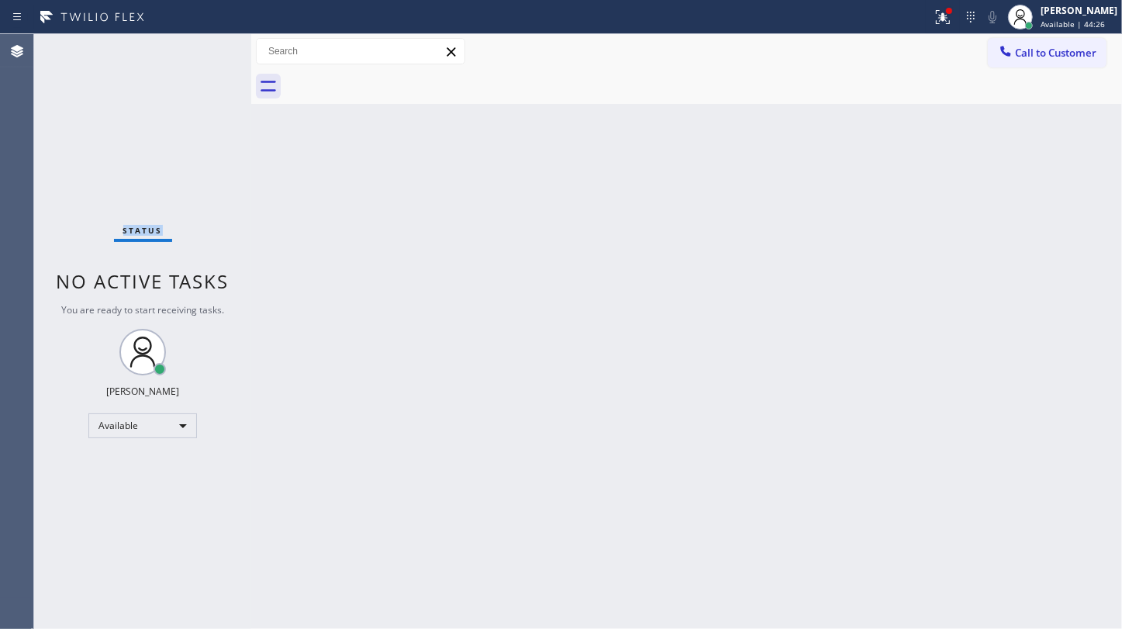
click at [207, 46] on div "Status No active tasks You are ready to start receiving tasks. JENIZA ALCAYDE A…" at bounding box center [142, 331] width 217 height 595
click at [936, 10] on icon at bounding box center [943, 17] width 19 height 19
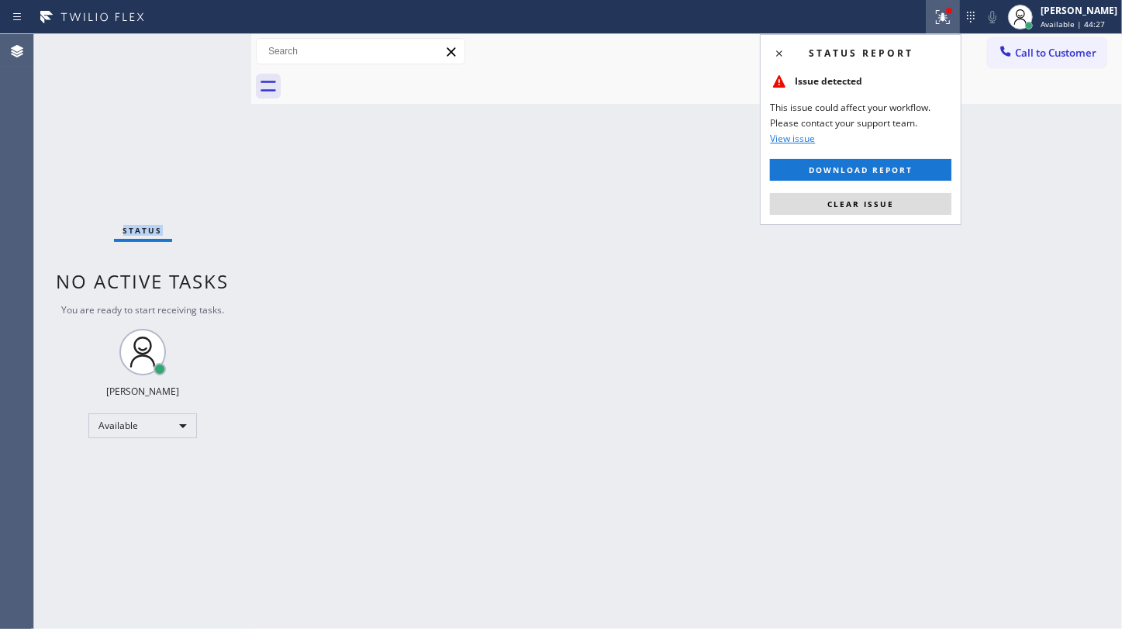
drag, startPoint x: 907, startPoint y: 201, endPoint x: 882, endPoint y: 202, distance: 24.8
click at [896, 202] on button "Clear issue" at bounding box center [860, 204] width 181 height 22
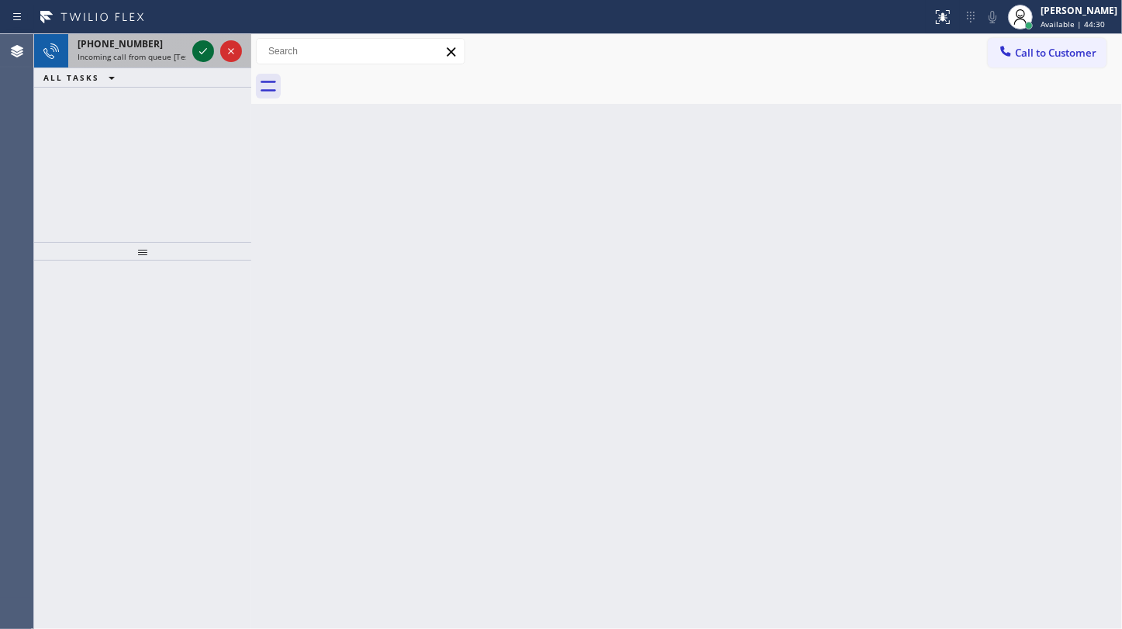
click at [209, 50] on icon at bounding box center [203, 51] width 19 height 19
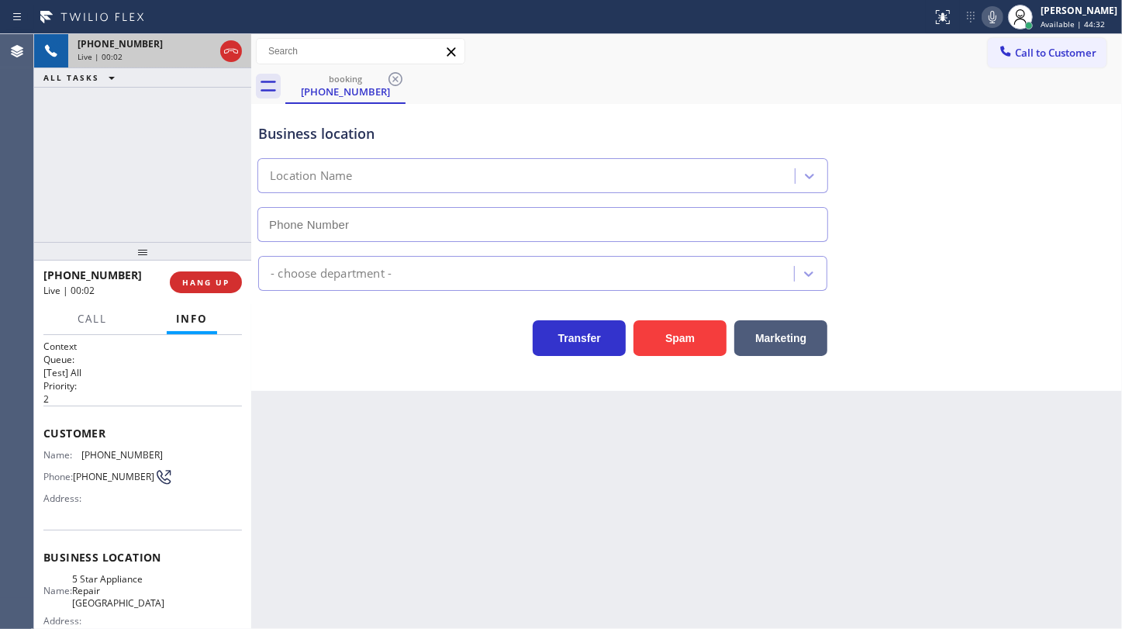
type input "(714) 844-7838"
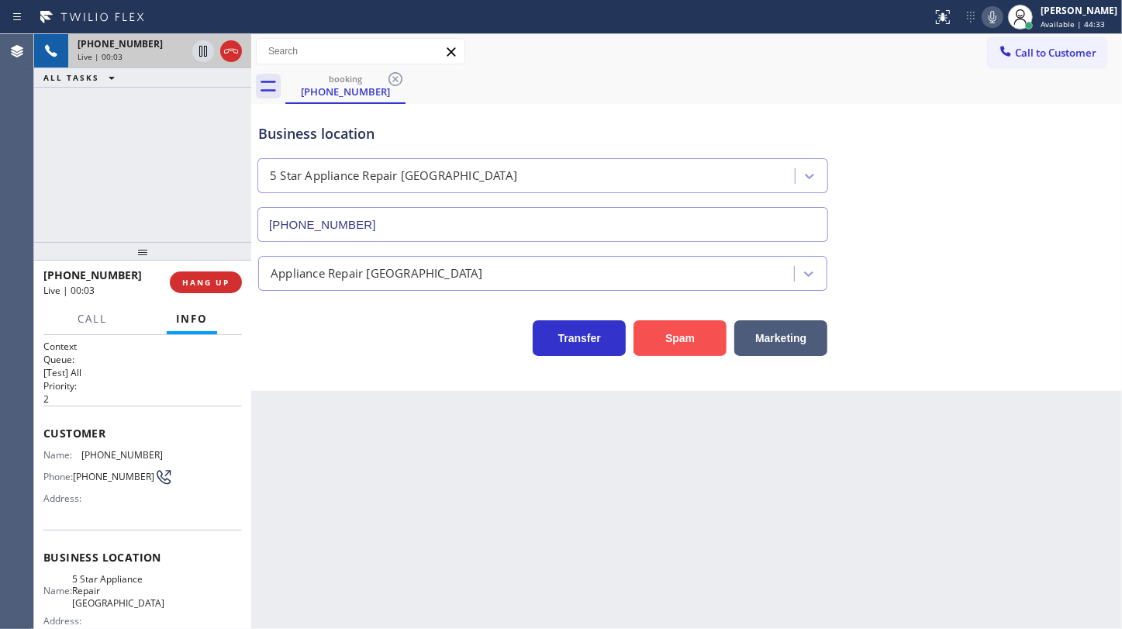
click at [667, 325] on button "Spam" at bounding box center [679, 338] width 93 height 36
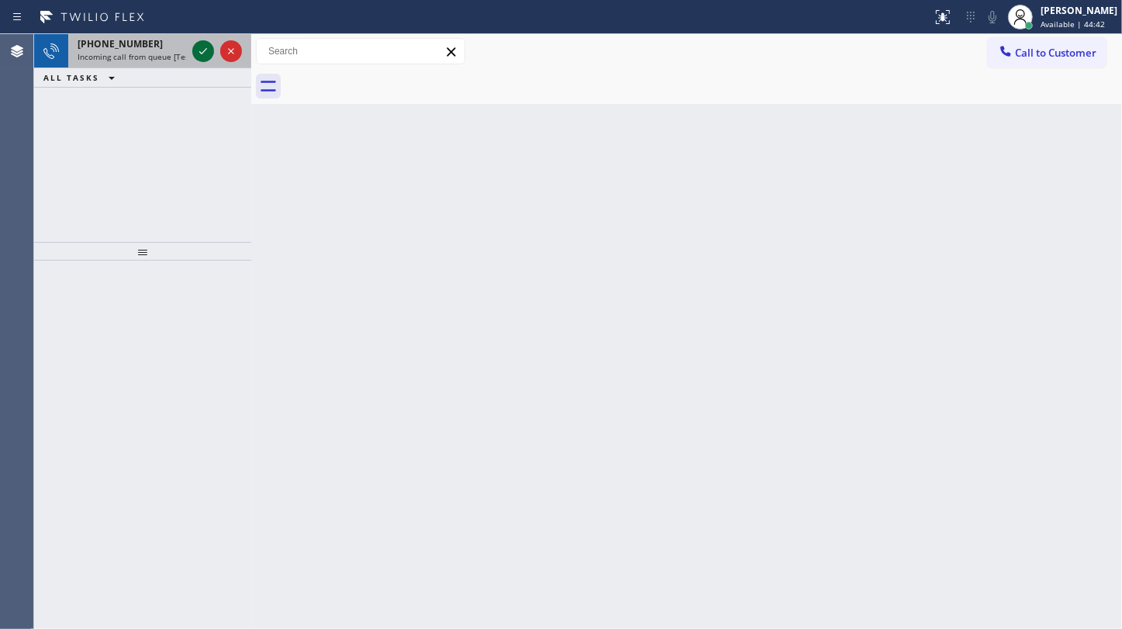
click at [196, 43] on icon at bounding box center [203, 51] width 19 height 19
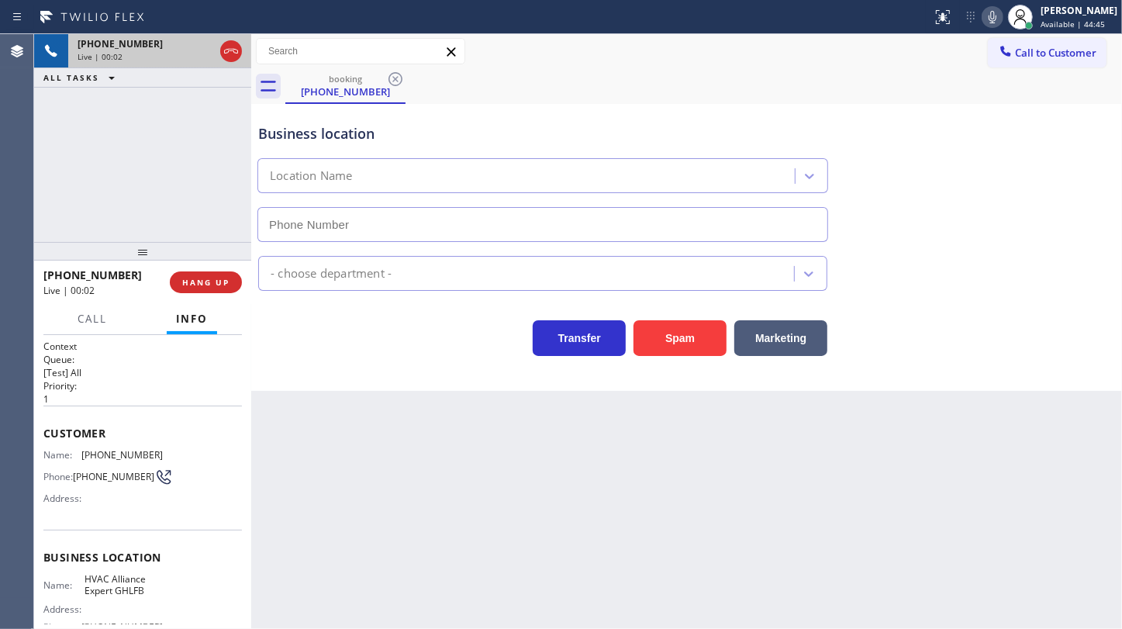
type input "(213) 722-3204"
click at [86, 453] on span "(818) 825-7134" at bounding box center [121, 455] width 81 height 12
drag, startPoint x: 86, startPoint y: 453, endPoint x: 150, endPoint y: 454, distance: 64.4
click at [150, 454] on span "(818) 825-7134" at bounding box center [121, 455] width 81 height 12
copy span "818) 825-7134"
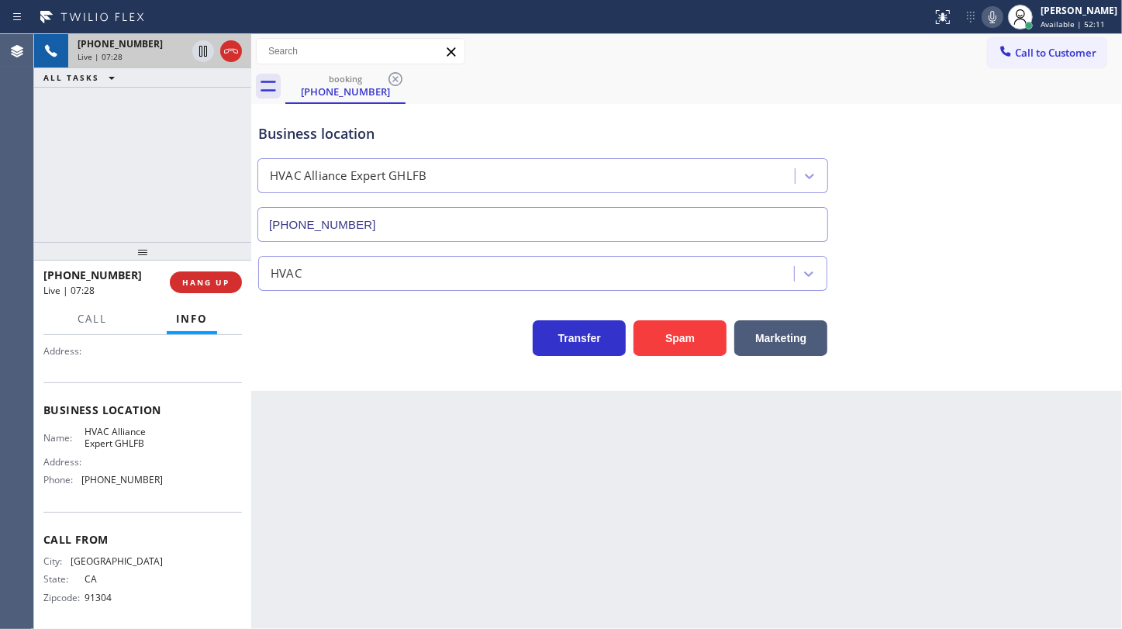
scroll to position [155, 0]
drag, startPoint x: 81, startPoint y: 473, endPoint x: 152, endPoint y: 474, distance: 70.6
click at [152, 474] on div "Phone: (213) 722-3204" at bounding box center [102, 475] width 119 height 12
copy div "(213) 722-3204"
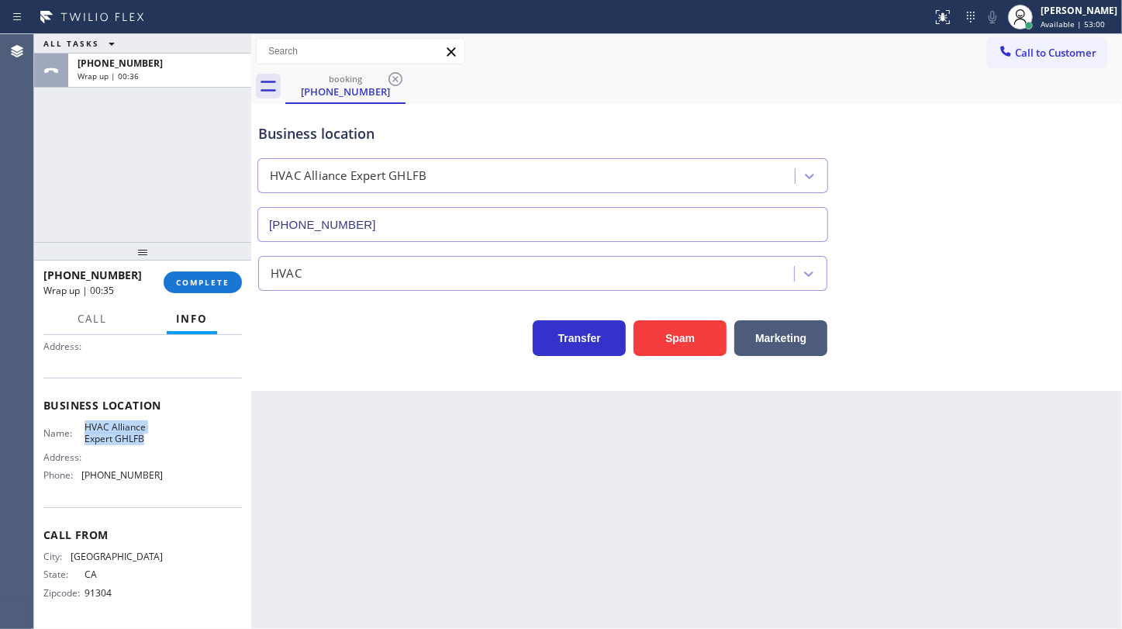
drag, startPoint x: 82, startPoint y: 428, endPoint x: 166, endPoint y: 446, distance: 85.6
click at [166, 446] on div "Name: HVAC Alliance Expert GHLFB Address: Phone: (213) 722-3204" at bounding box center [142, 454] width 198 height 67
copy div "HVAC Alliance Expert GHLFB"
click at [1041, 16] on div "[PERSON_NAME]" at bounding box center [1078, 10] width 77 height 13
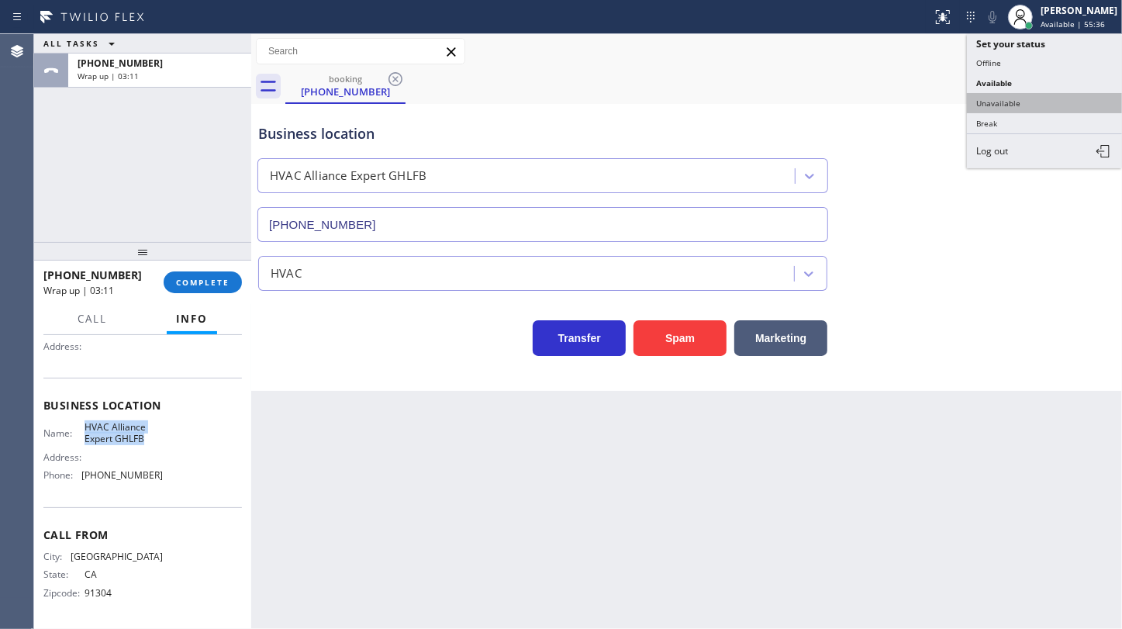
click at [1010, 101] on button "Unavailable" at bounding box center [1044, 103] width 155 height 20
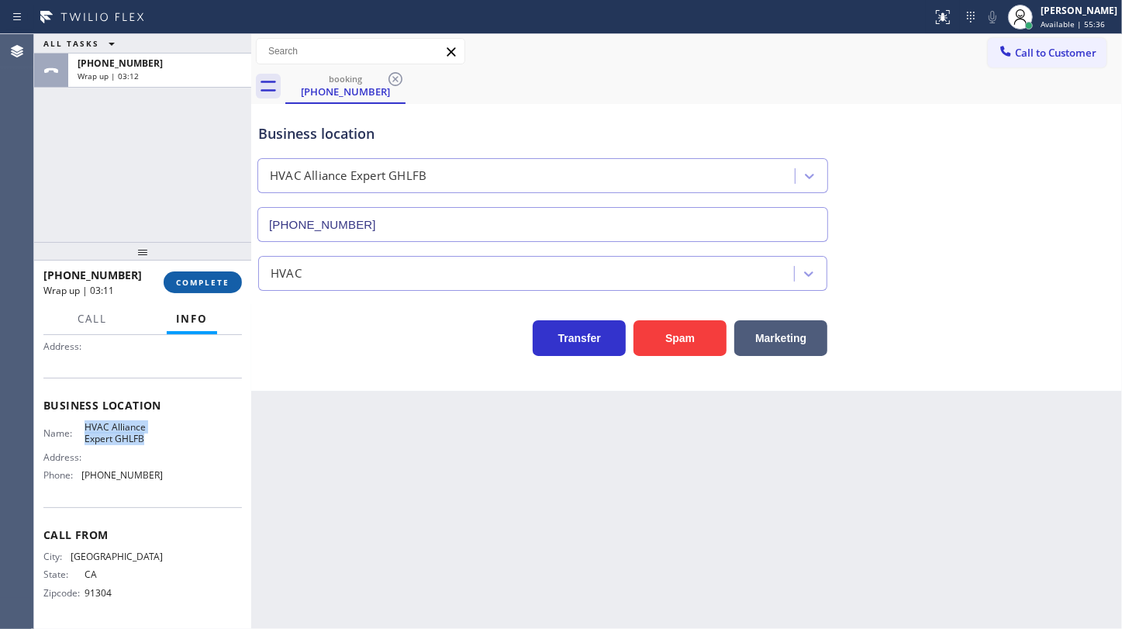
click at [208, 278] on span "COMPLETE" at bounding box center [202, 282] width 53 height 11
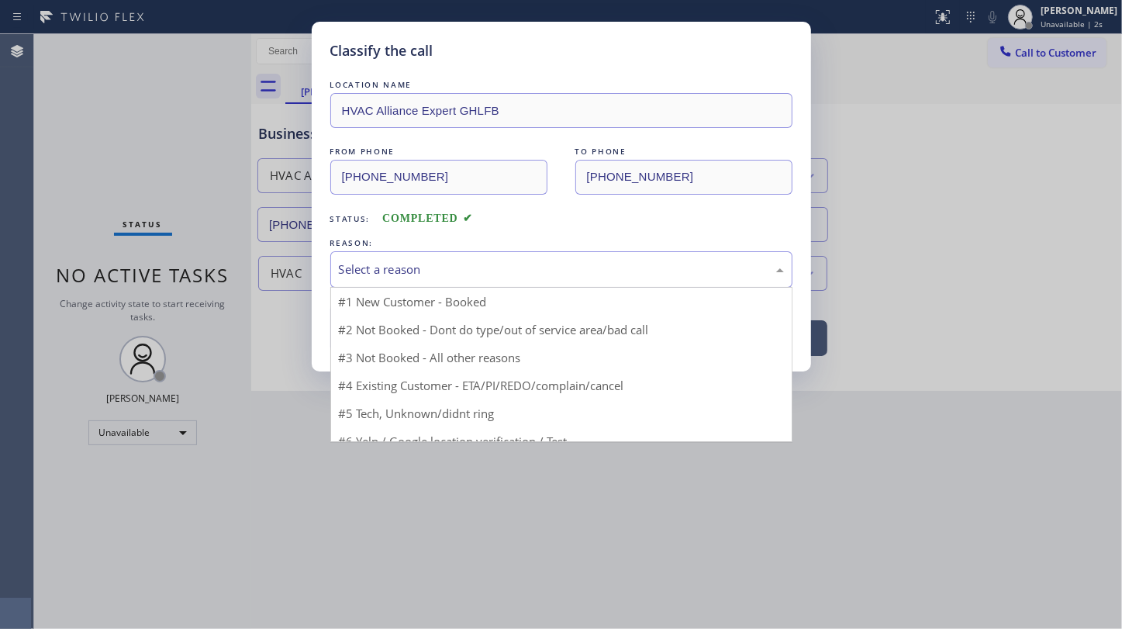
click at [362, 269] on div "Select a reason" at bounding box center [561, 270] width 445 height 18
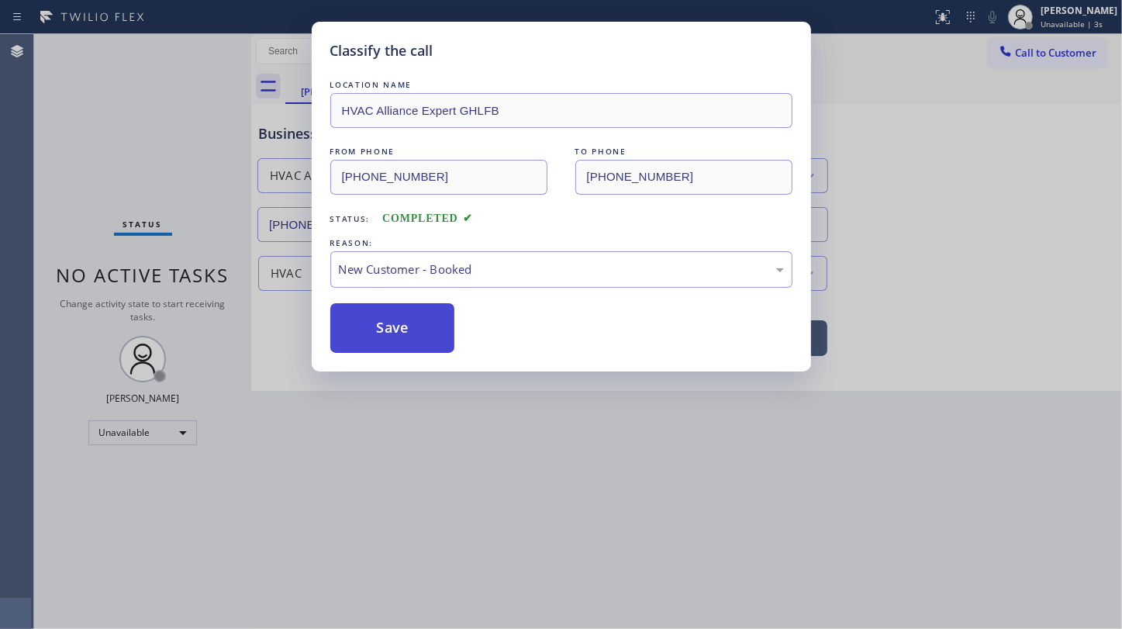
click at [367, 307] on button "Save" at bounding box center [392, 328] width 125 height 50
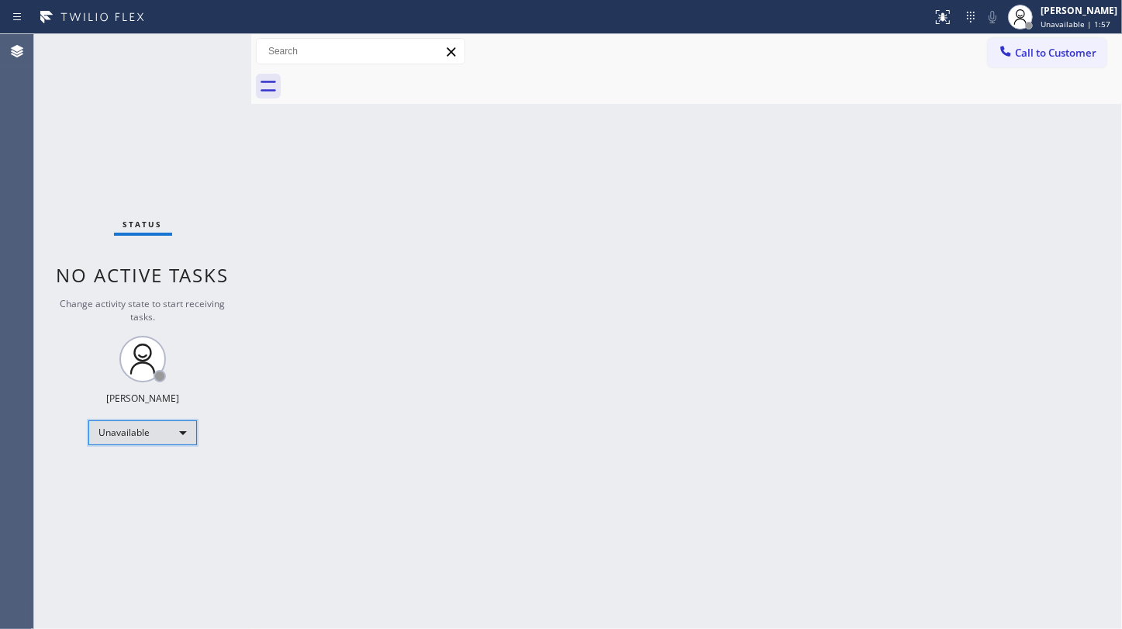
click at [109, 425] on div "Unavailable" at bounding box center [142, 432] width 109 height 25
click at [118, 466] on li "Available" at bounding box center [141, 472] width 105 height 19
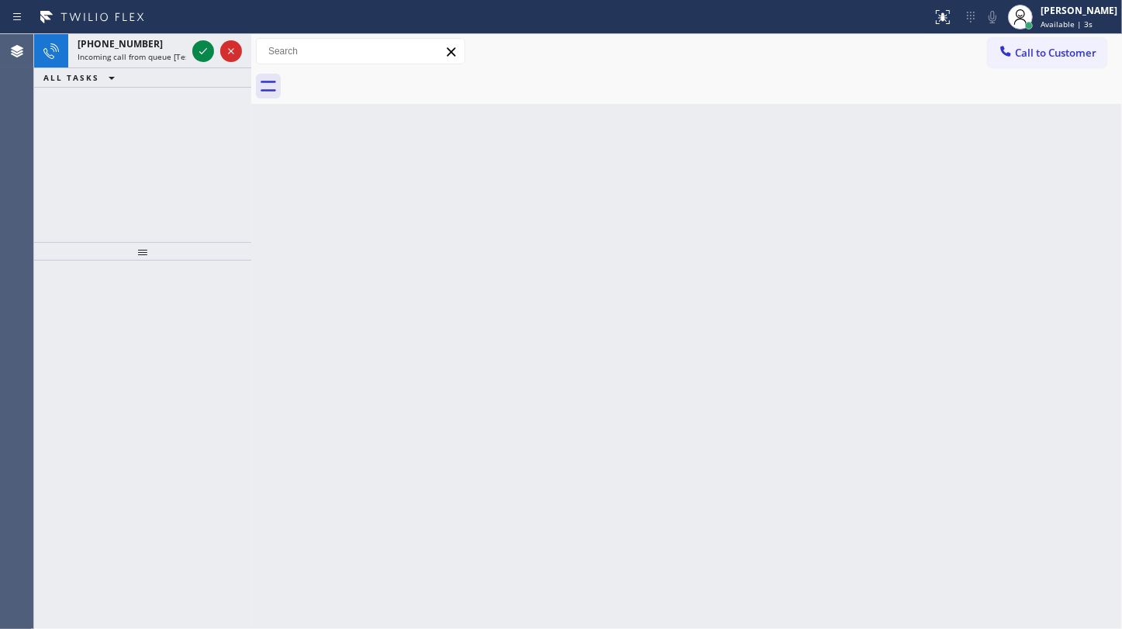
drag, startPoint x: 106, startPoint y: 123, endPoint x: 147, endPoint y: 91, distance: 51.3
click at [114, 116] on div "+14695290965 Incoming call from queue [Test] All ALL TASKS ALL TASKS ACTIVE TAS…" at bounding box center [142, 138] width 217 height 208
drag, startPoint x: 158, startPoint y: 140, endPoint x: 182, endPoint y: 78, distance: 67.2
click at [158, 140] on div "+14255048779 Incoming call from queue [Test] All ALL TASKS ALL TASKS ACTIVE TAS…" at bounding box center [142, 138] width 217 height 208
click at [197, 55] on icon at bounding box center [203, 51] width 19 height 19
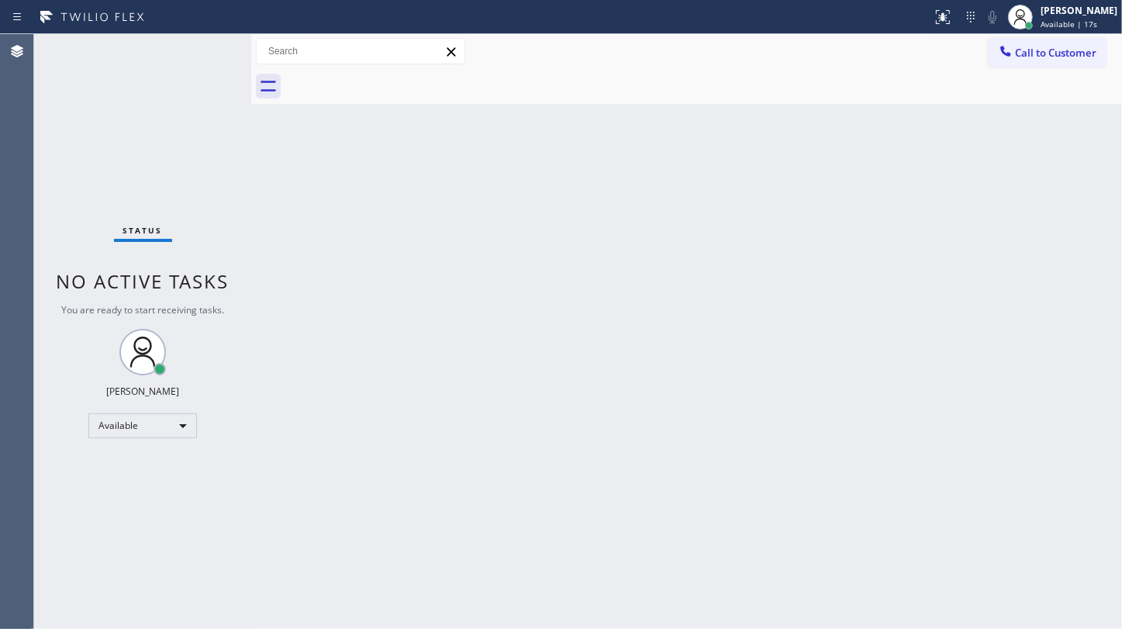
click at [198, 55] on div "Status No active tasks You are ready to start receiving tasks. JENIZA ALCAYDE A…" at bounding box center [142, 331] width 217 height 595
click at [946, 26] on button at bounding box center [943, 17] width 34 height 34
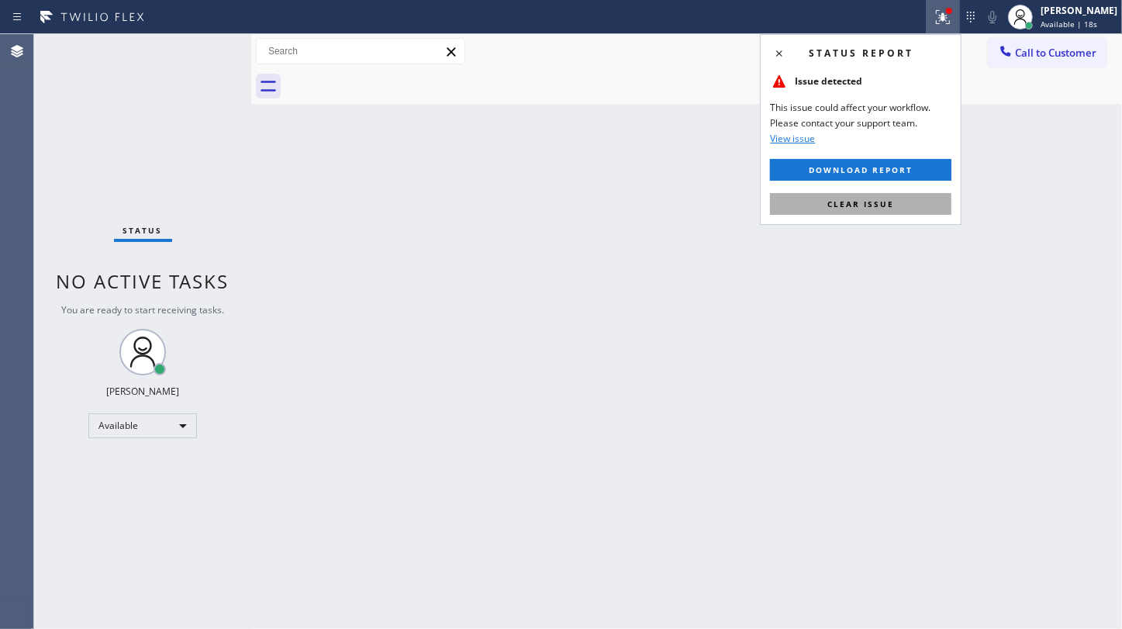
click at [907, 209] on button "Clear issue" at bounding box center [860, 204] width 181 height 22
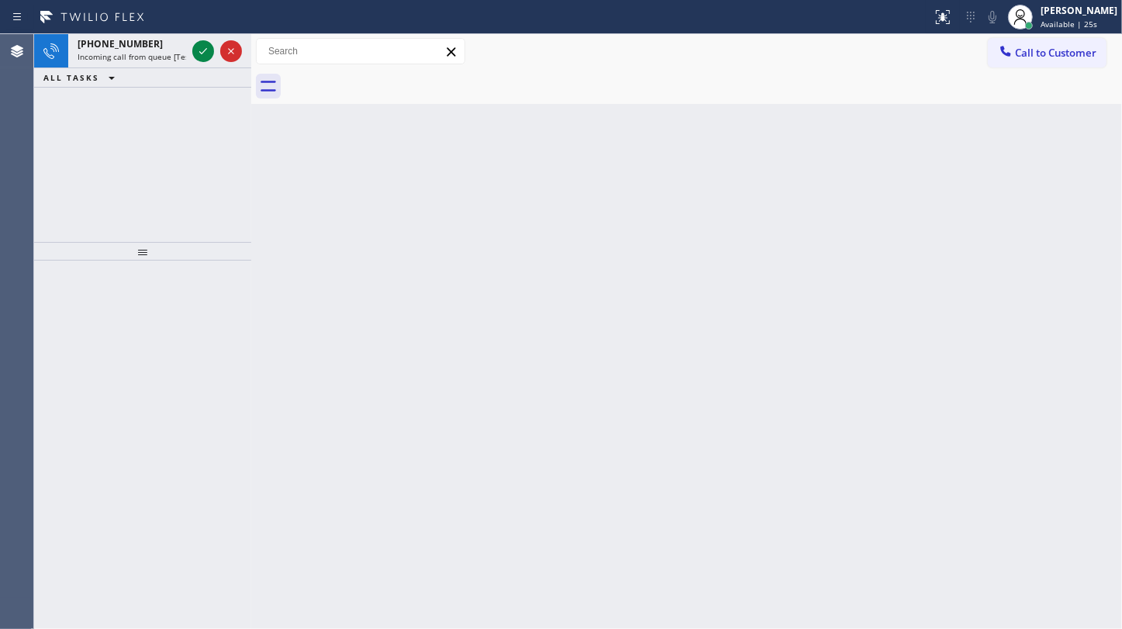
click at [57, 101] on div "+13232282596 Incoming call from queue [Test] All ALL TASKS ALL TASKS ACTIVE TAS…" at bounding box center [142, 138] width 217 height 208
drag, startPoint x: 102, startPoint y: 112, endPoint x: 147, endPoint y: 86, distance: 51.7
click at [114, 104] on div "+17192433257 Incoming call from queue [Test] All ALL TASKS ALL TASKS ACTIVE TAS…" at bounding box center [142, 138] width 217 height 208
click at [202, 50] on icon at bounding box center [203, 51] width 19 height 19
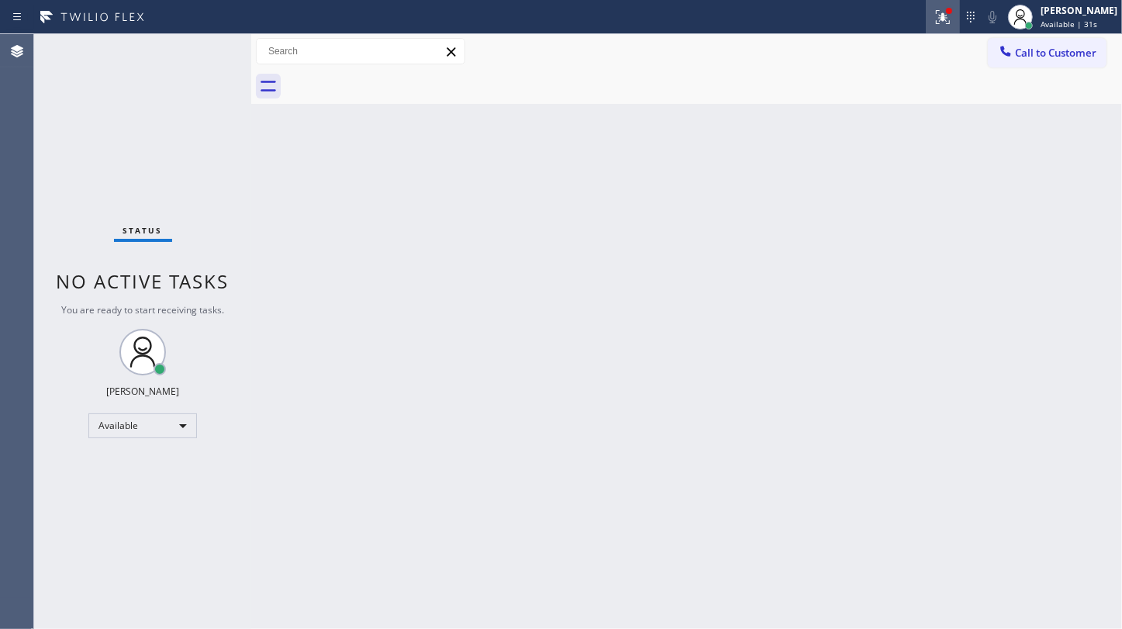
click at [946, 16] on icon at bounding box center [943, 17] width 14 height 14
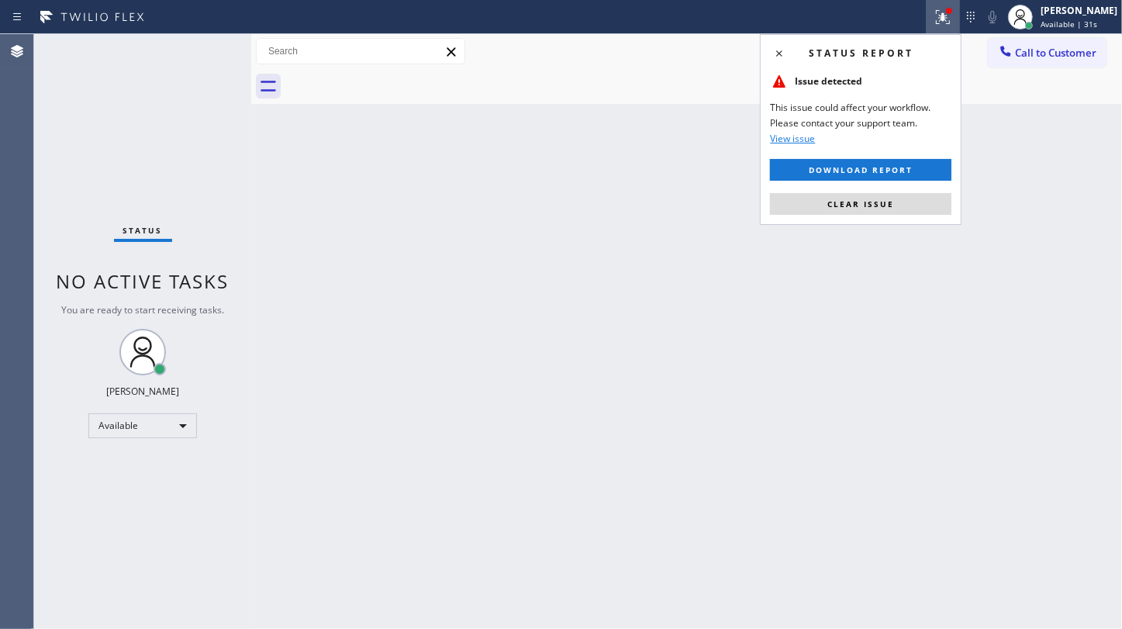
click at [861, 203] on span "Clear issue" at bounding box center [860, 203] width 67 height 11
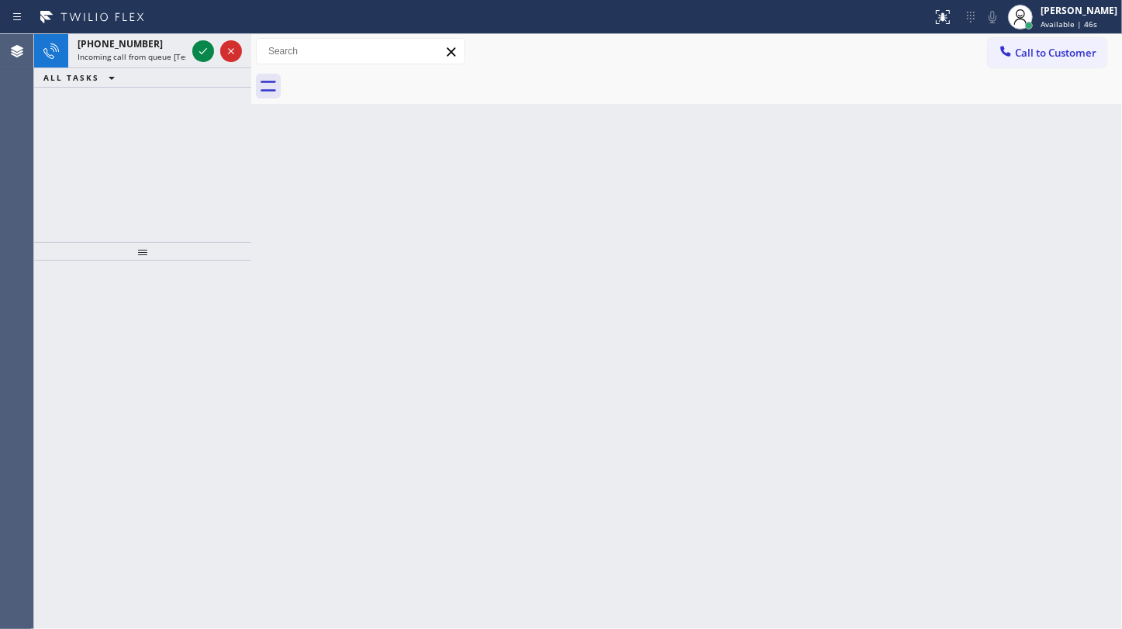
click at [62, 155] on div "+19375326881 Incoming call from queue [Test] All ALL TASKS ALL TASKS ACTIVE TAS…" at bounding box center [142, 138] width 217 height 208
click at [216, 22] on div at bounding box center [466, 17] width 920 height 25
click at [193, 53] on div at bounding box center [203, 51] width 22 height 19
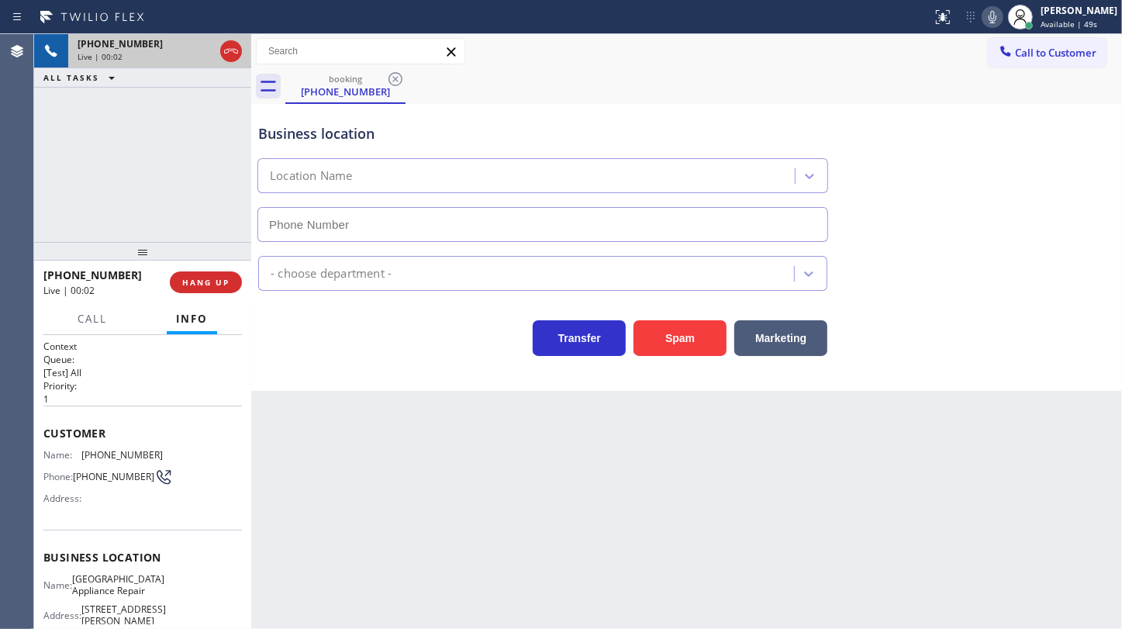
type input "(773) 830-4668"
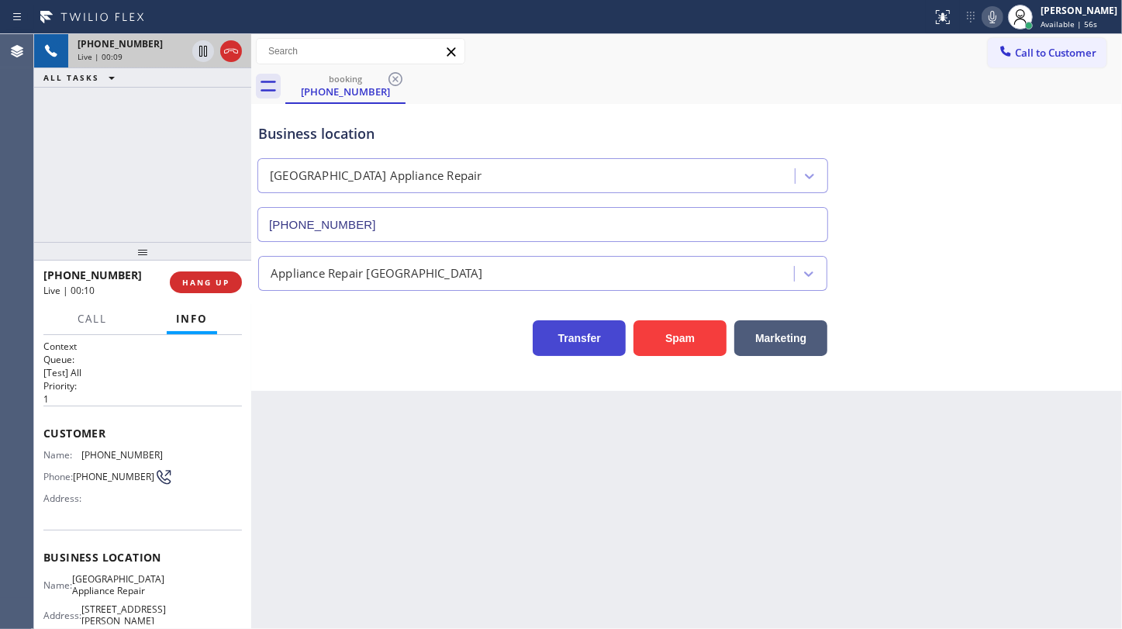
click at [621, 324] on button "Transfer" at bounding box center [579, 338] width 93 height 36
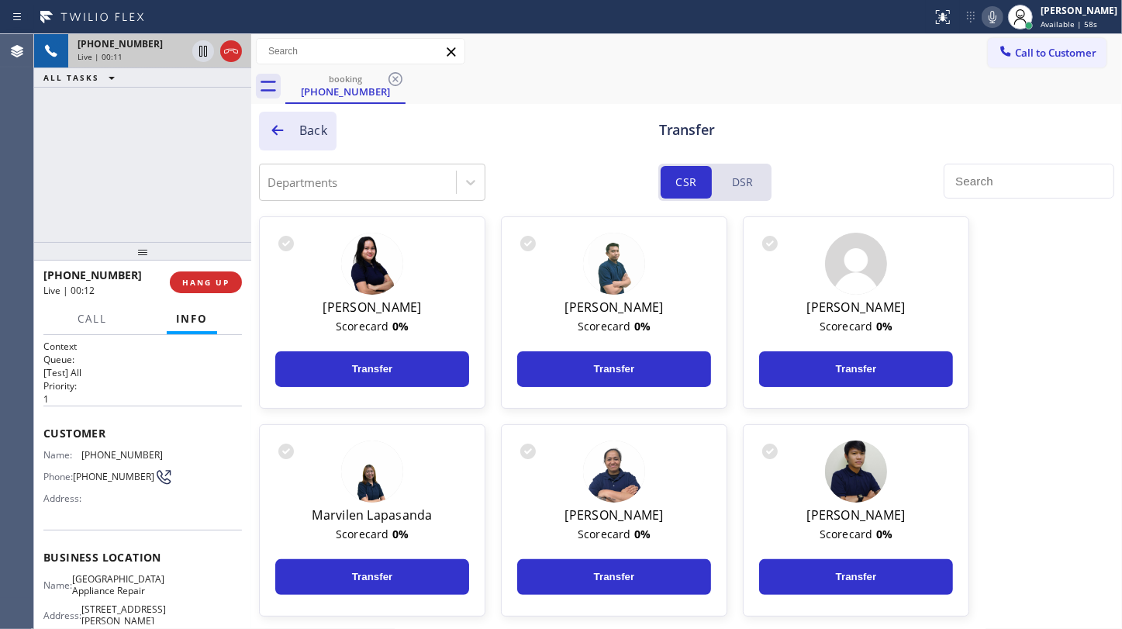
click at [270, 133] on icon at bounding box center [278, 131] width 16 height 16
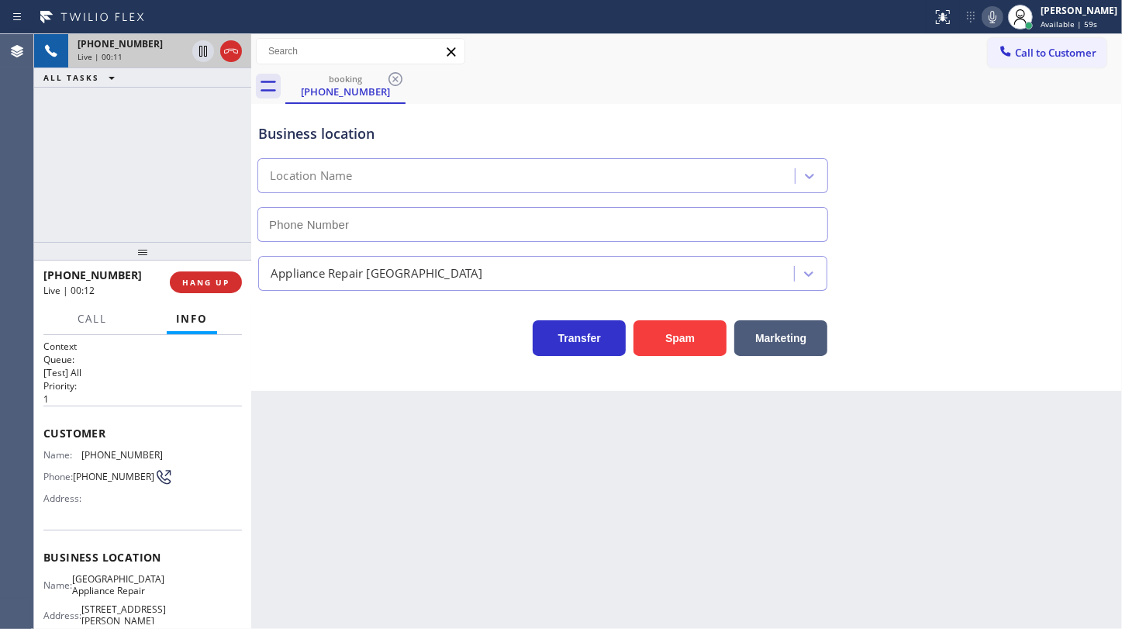
type input "(773) 830-4668"
click at [174, 236] on div "+19375326881 Live | 00:12 ALL TASKS ALL TASKS ACTIVE TASKS TASKS IN WRAP UP" at bounding box center [142, 138] width 217 height 208
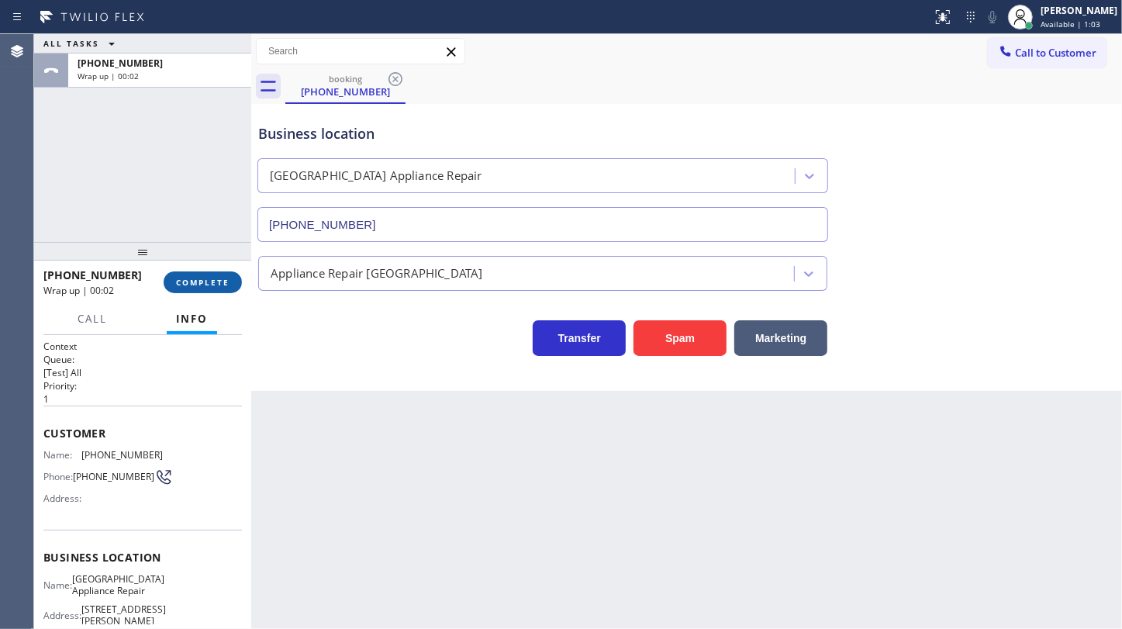
click at [232, 285] on button "COMPLETE" at bounding box center [203, 282] width 78 height 22
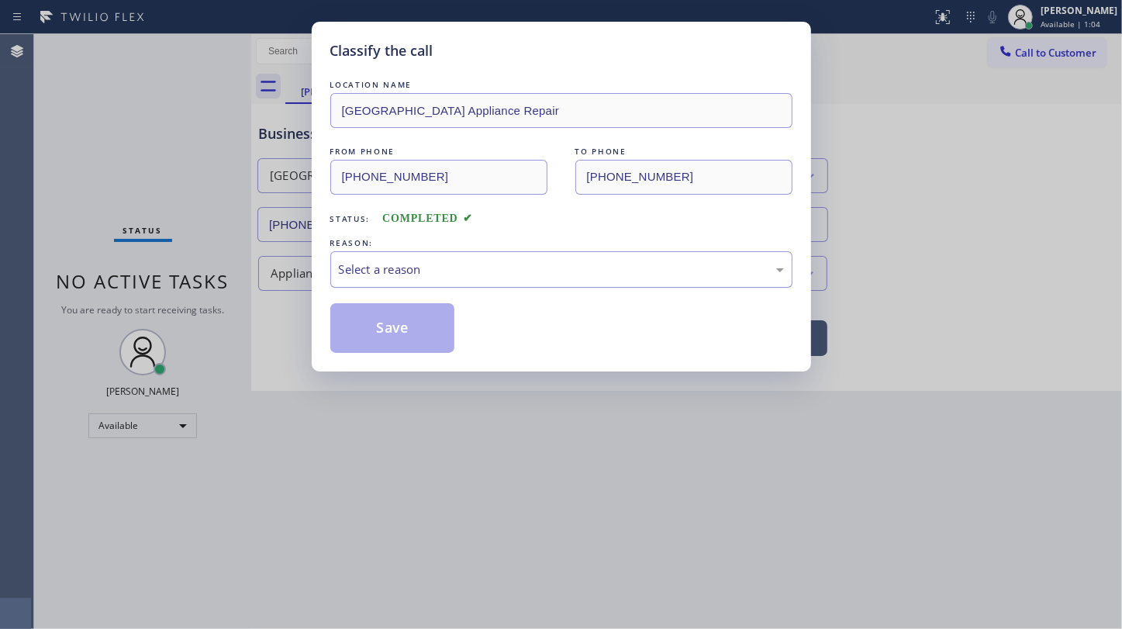
click at [402, 278] on div "Select a reason" at bounding box center [561, 269] width 462 height 36
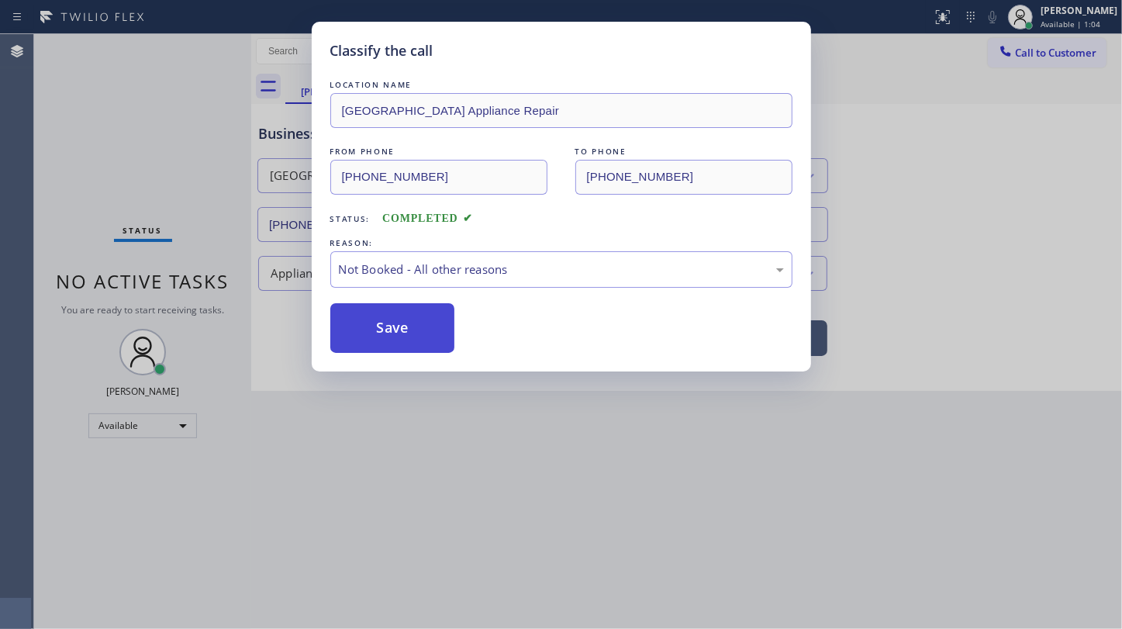
click at [398, 333] on button "Save" at bounding box center [392, 328] width 125 height 50
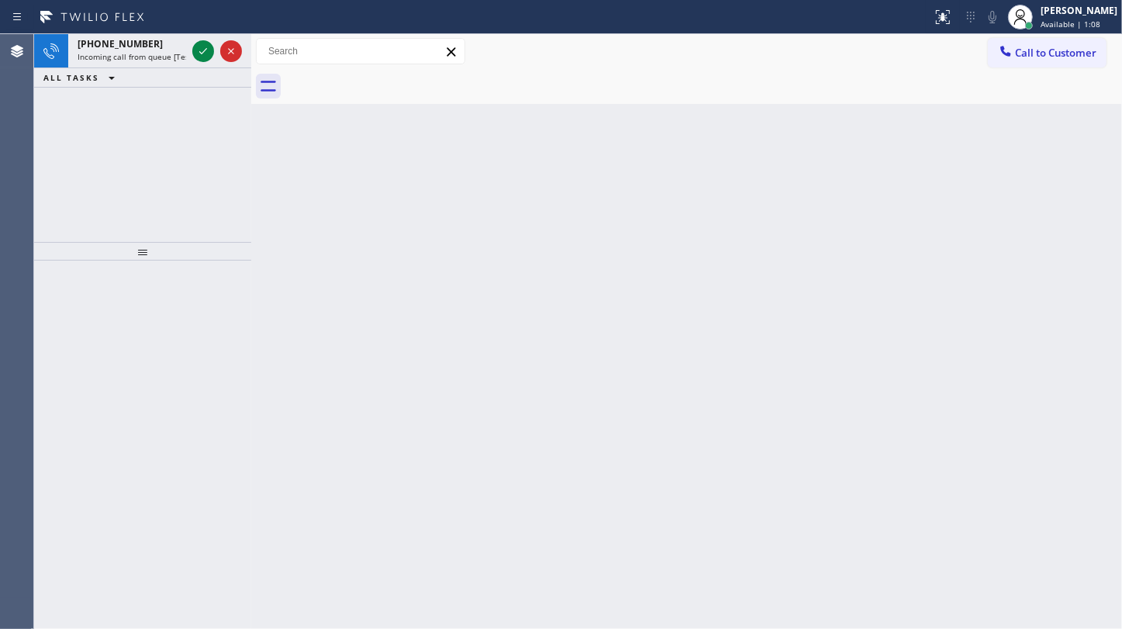
click at [101, 136] on div "+19375326881 Incoming call from queue [Test] All ALL TASKS ALL TASKS ACTIVE TAS…" at bounding box center [142, 138] width 217 height 208
click at [194, 47] on icon at bounding box center [203, 51] width 19 height 19
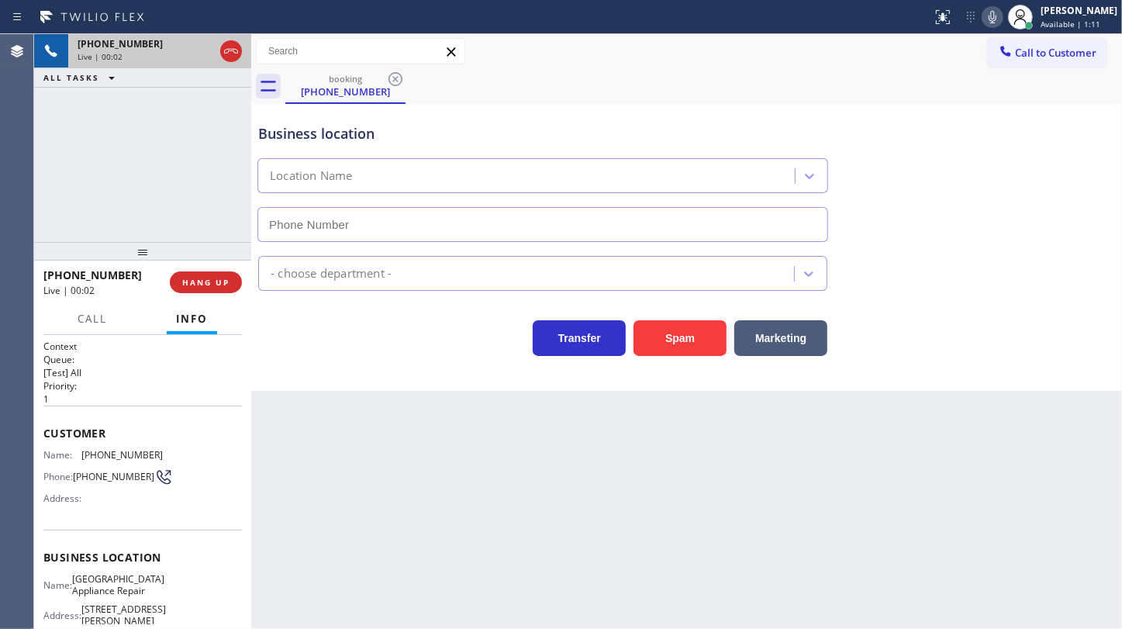
type input "(773) 830-4668"
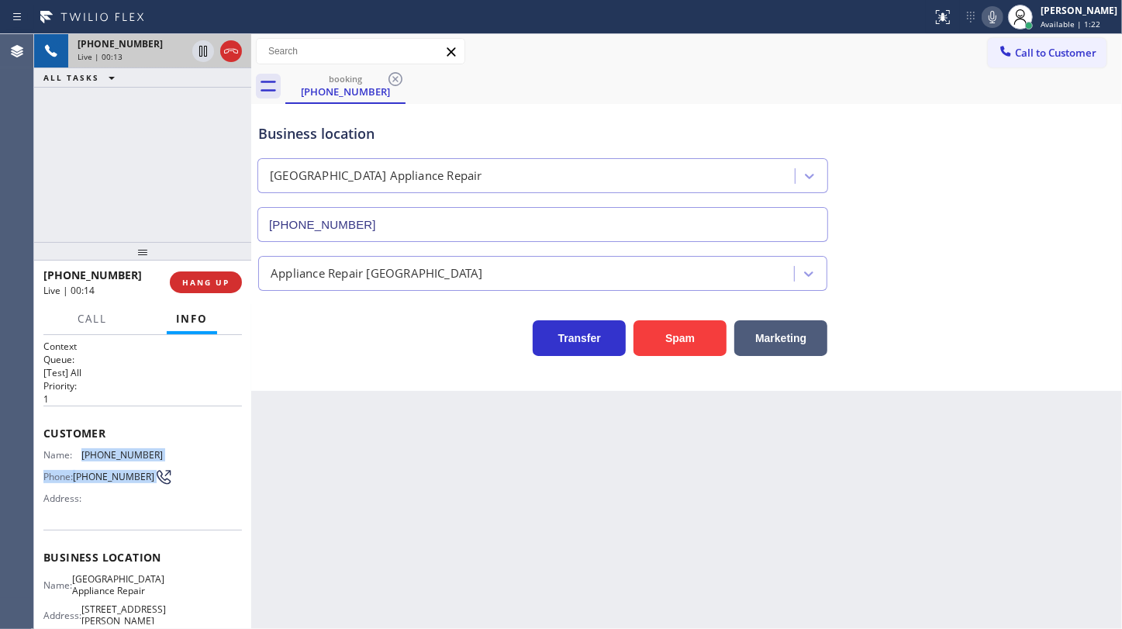
drag, startPoint x: 78, startPoint y: 451, endPoint x: 185, endPoint y: 465, distance: 107.9
click at [185, 465] on div "Name: (937) 532-6881 Phone: (937) 532-6881 Address:" at bounding box center [142, 479] width 198 height 61
click at [134, 430] on span "Customer" at bounding box center [142, 433] width 198 height 15
drag, startPoint x: 91, startPoint y: 452, endPoint x: 188, endPoint y: 445, distance: 96.4
click at [188, 445] on div "Customer Name: (937) 532-6881 Phone: (937) 532-6881 Address:" at bounding box center [142, 468] width 198 height 124
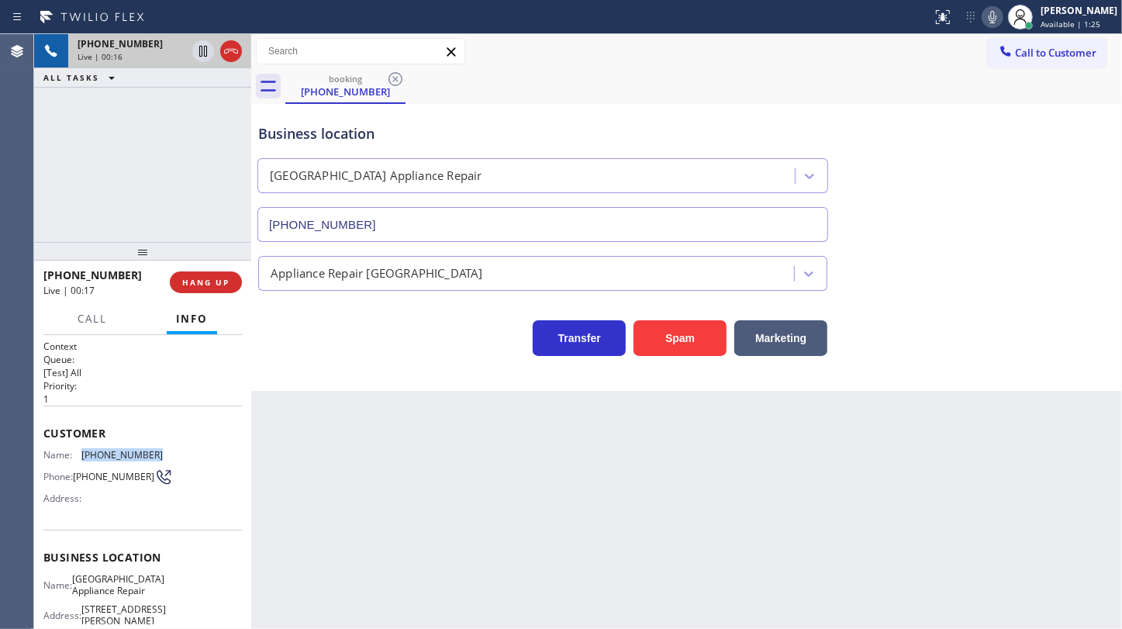
drag, startPoint x: 77, startPoint y: 450, endPoint x: 169, endPoint y: 450, distance: 92.3
click at [169, 450] on div "Name: (937) 532-6881 Phone: (937) 532-6881 Address:" at bounding box center [142, 479] width 198 height 61
copy div "(937) 532-6881"
click at [157, 177] on div "+19375326881 Live | 02:18 ALL TASKS ALL TASKS ACTIVE TASKS TASKS IN WRAP UP" at bounding box center [142, 138] width 217 height 208
click at [993, 11] on icon at bounding box center [993, 17] width 8 height 12
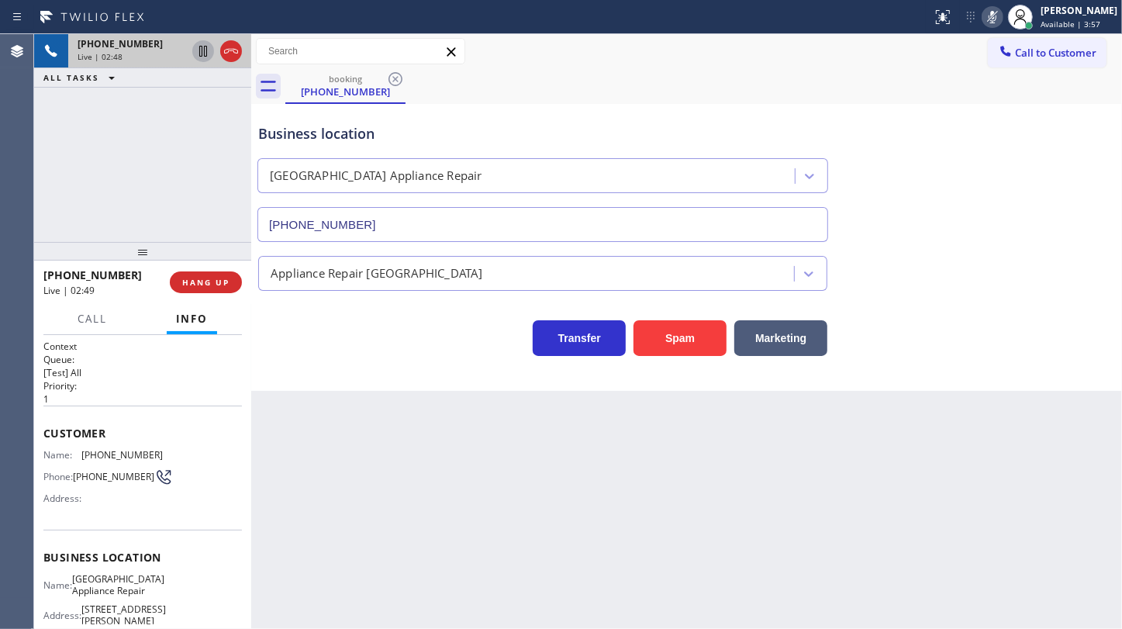
click at [202, 50] on icon at bounding box center [203, 51] width 19 height 19
click at [94, 100] on div "+19375326881 Live | 06:03 ALL TASKS ALL TASKS ACTIVE TASKS TASKS IN WRAP UP" at bounding box center [142, 138] width 217 height 208
click at [196, 50] on icon at bounding box center [203, 51] width 19 height 19
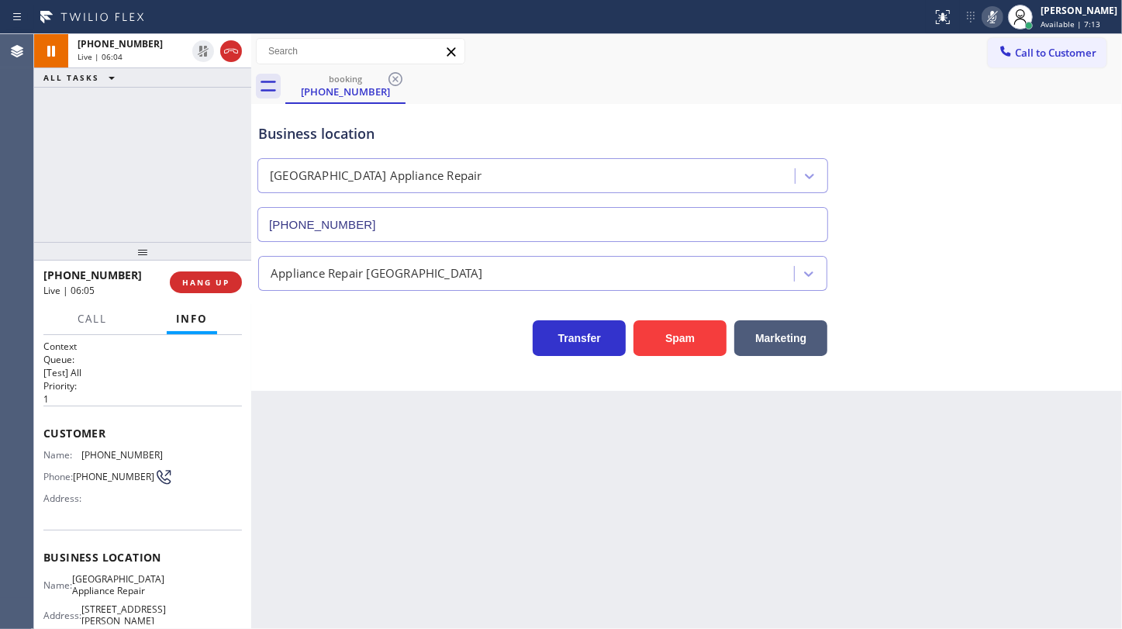
click at [992, 19] on icon at bounding box center [992, 17] width 19 height 19
drag, startPoint x: 114, startPoint y: 130, endPoint x: 81, endPoint y: 12, distance: 123.2
click at [113, 124] on div "+19375326881 Live | 06:10 ALL TASKS ALL TASKS ACTIVE TASKS TASKS IN WRAP UP" at bounding box center [142, 138] width 217 height 208
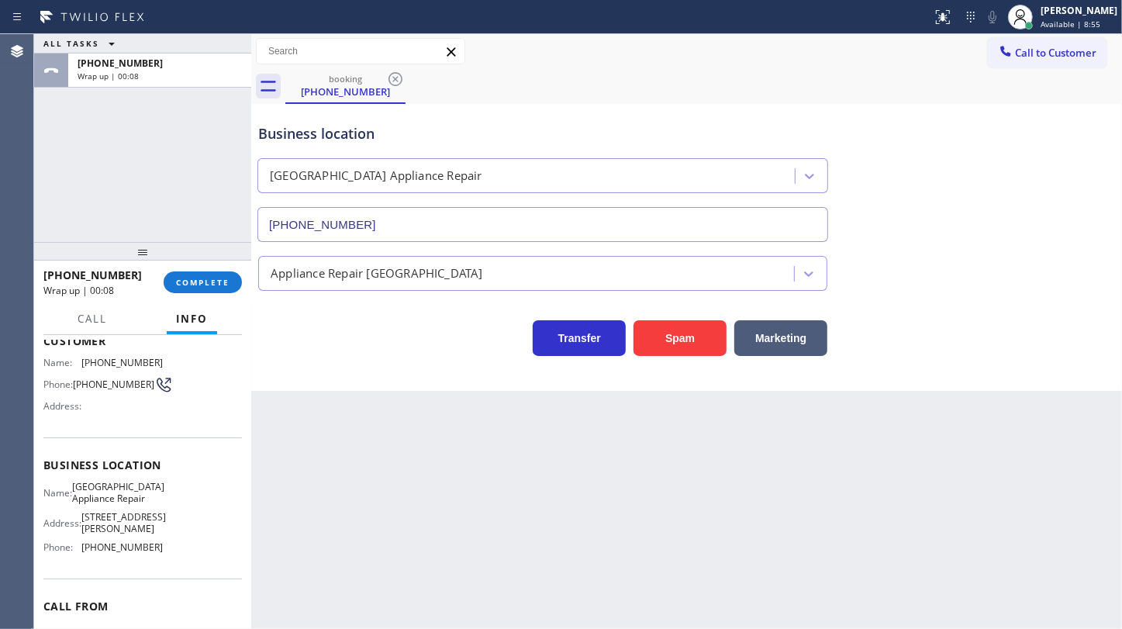
scroll to position [167, 0]
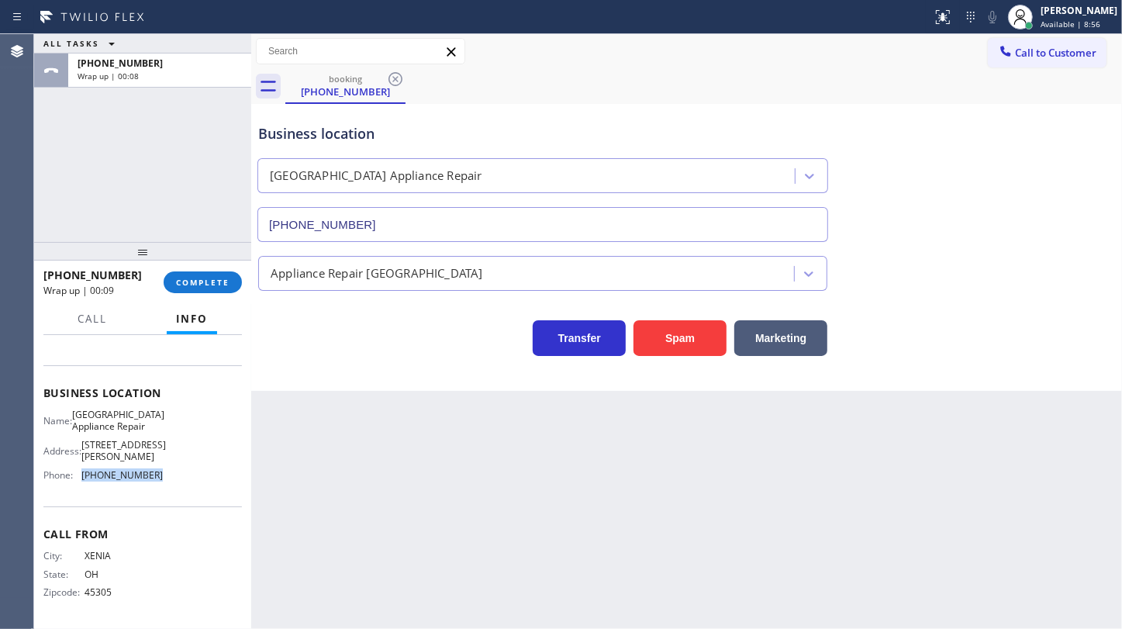
drag, startPoint x: 78, startPoint y: 474, endPoint x: 181, endPoint y: 481, distance: 103.4
click at [181, 481] on div "Name: Calumet Heights Appliance Repair Address: 9019 S Paxton Ave Phone: (773) …" at bounding box center [142, 448] width 198 height 78
copy div "(773) 830-4668"
click at [1040, 20] on div "JENIZA ALCAYDE Available | 10:02" at bounding box center [1079, 16] width 85 height 27
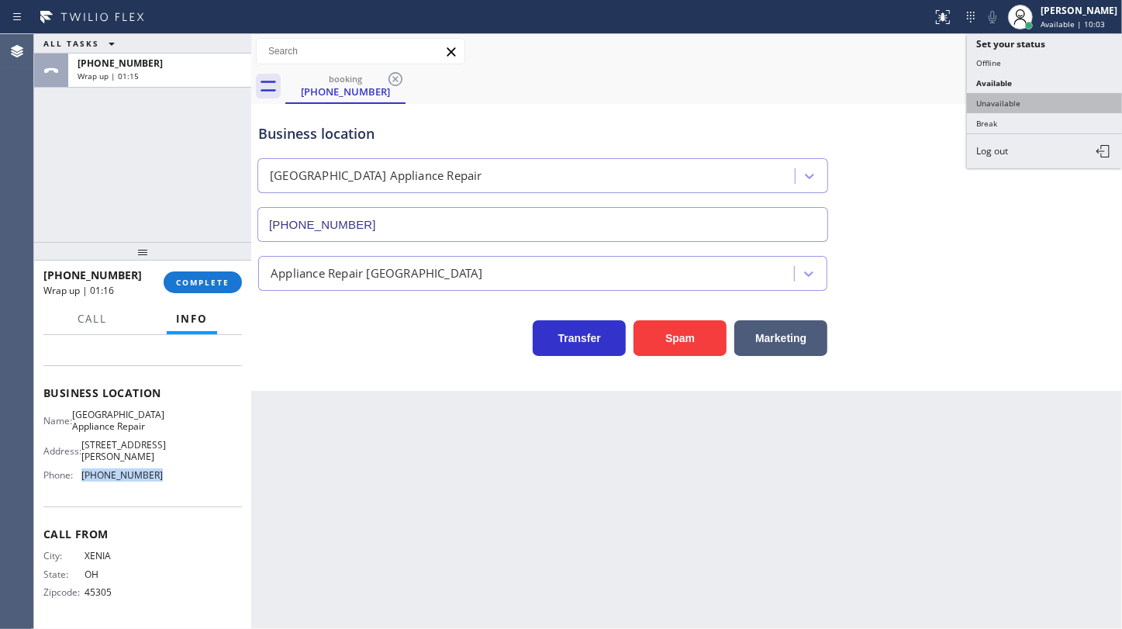
click at [1019, 101] on button "Unavailable" at bounding box center [1044, 103] width 155 height 20
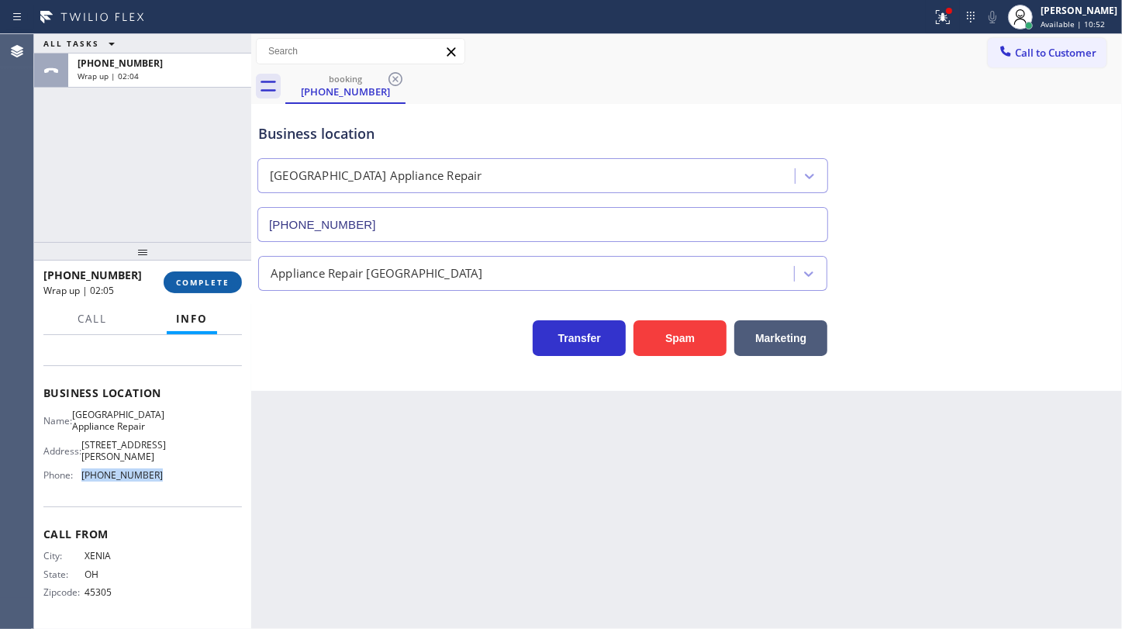
click at [188, 280] on span "COMPLETE" at bounding box center [202, 282] width 53 height 11
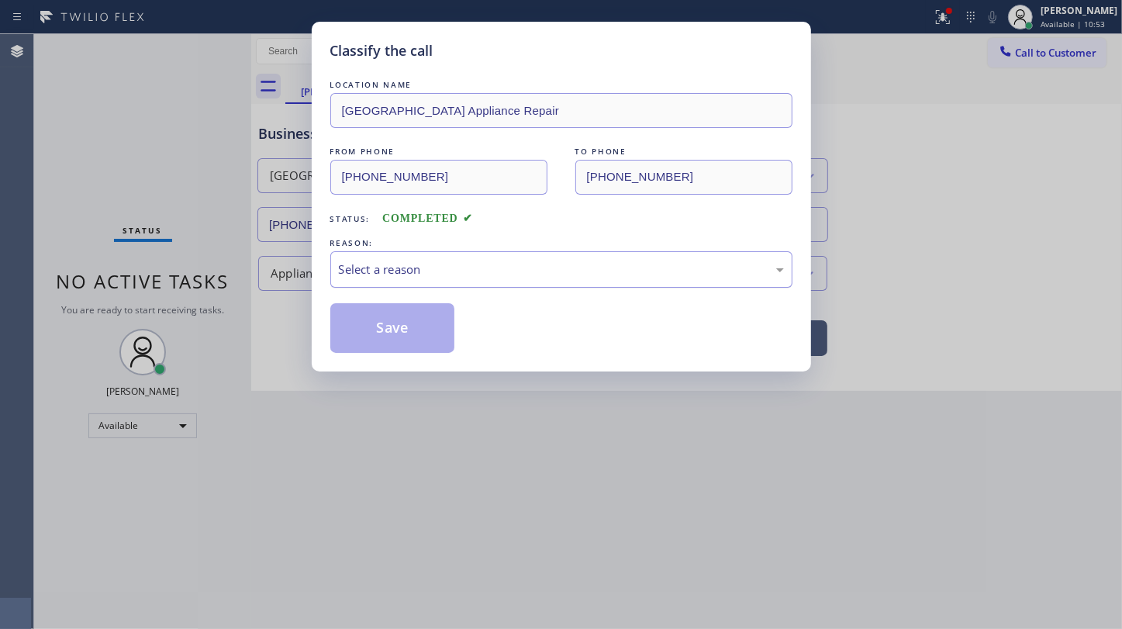
click at [386, 266] on div "Select a reason" at bounding box center [561, 270] width 445 height 18
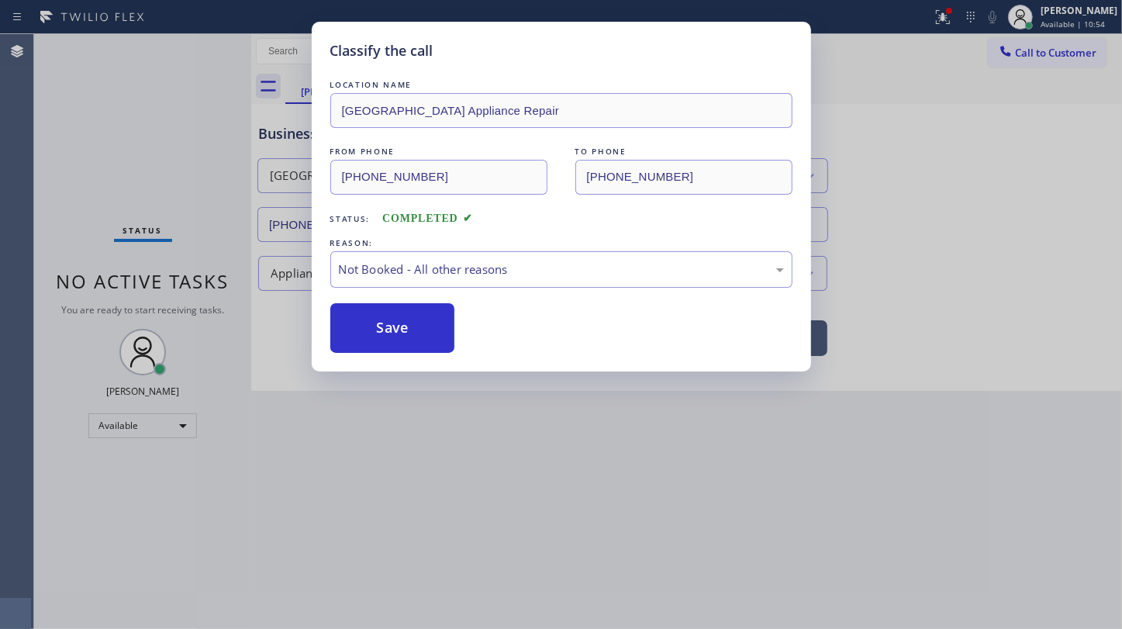
click at [404, 323] on button "Save" at bounding box center [392, 328] width 125 height 50
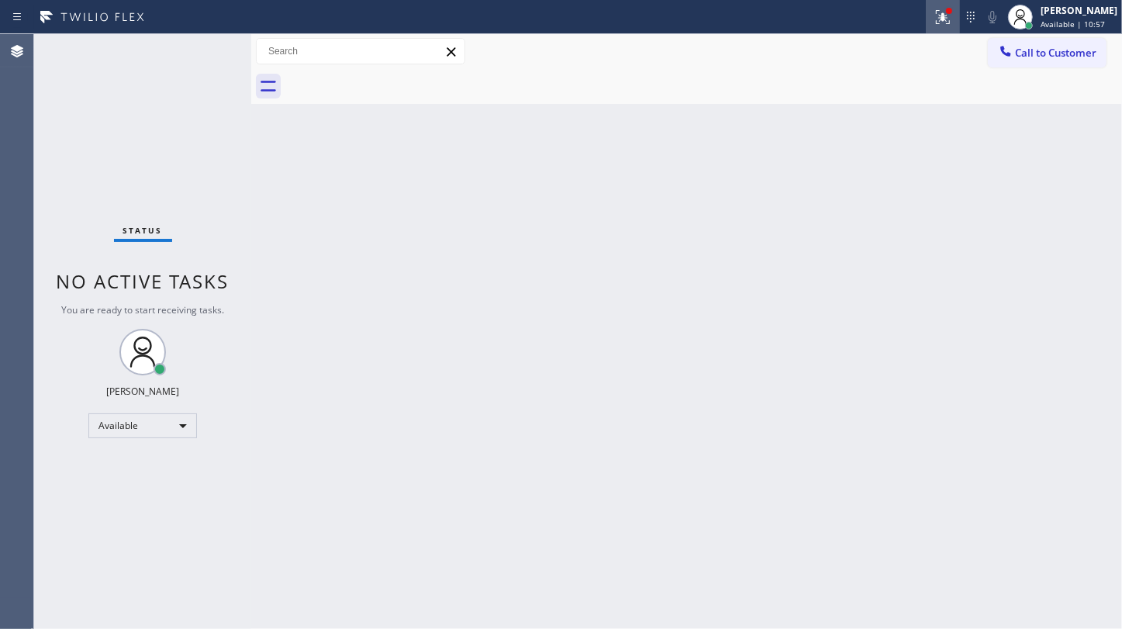
click at [947, 15] on icon at bounding box center [943, 17] width 14 height 14
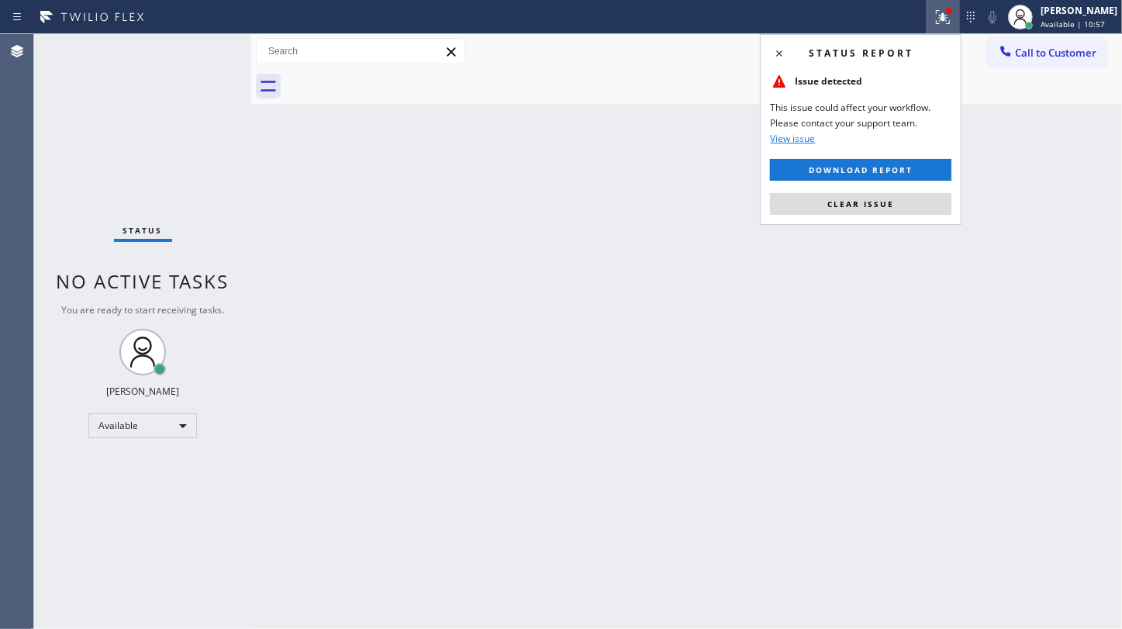
click at [927, 188] on div "Status report Issue detected This issue could affect your workflow. Please cont…" at bounding box center [861, 129] width 202 height 191
click at [927, 198] on button "Clear issue" at bounding box center [860, 204] width 181 height 22
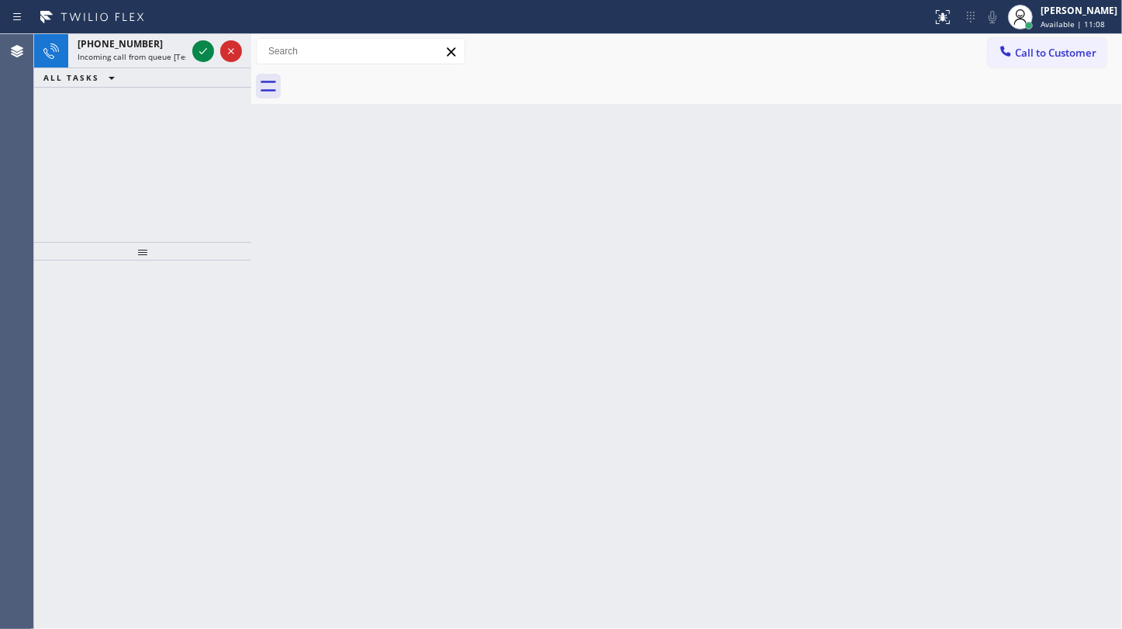
click at [154, 83] on div "ALL TASKS ALL TASKS ACTIVE TASKS TASKS IN WRAP UP" at bounding box center [142, 77] width 217 height 19
drag, startPoint x: 192, startPoint y: 40, endPoint x: 205, endPoint y: 46, distance: 14.3
click at [201, 44] on div at bounding box center [217, 51] width 56 height 34
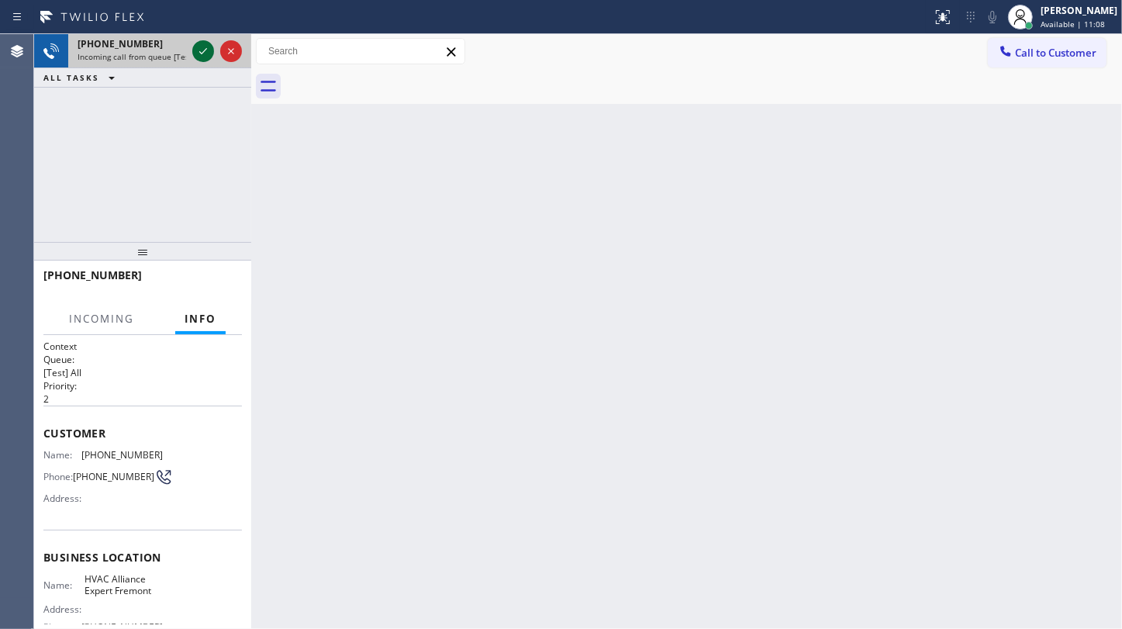
click at [205, 46] on icon at bounding box center [203, 51] width 19 height 19
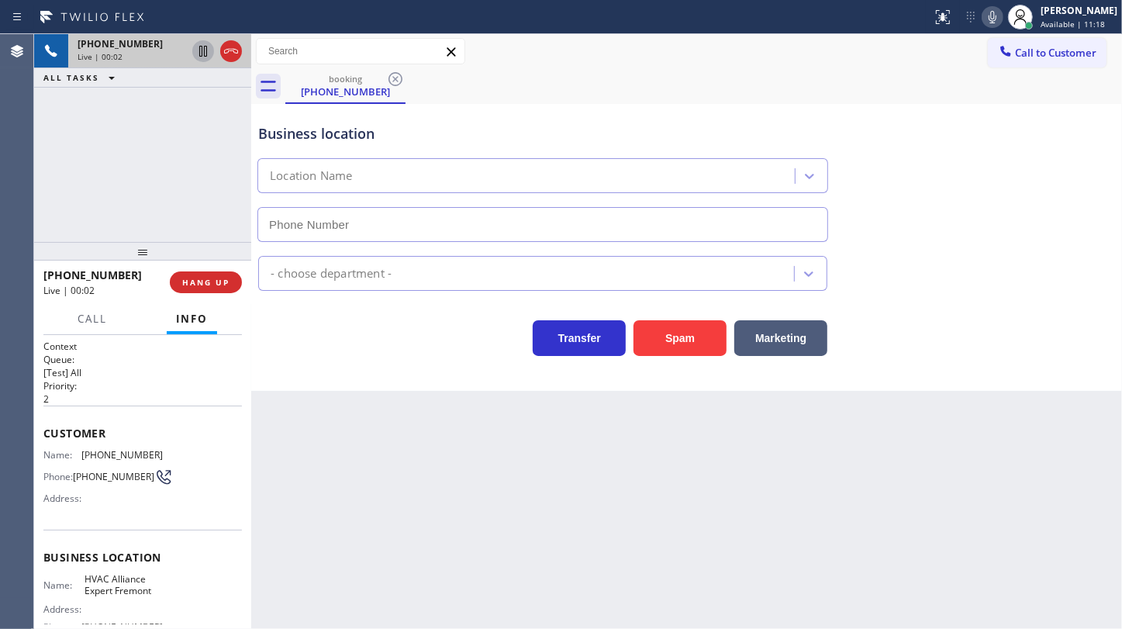
type input "(510) 854-7484"
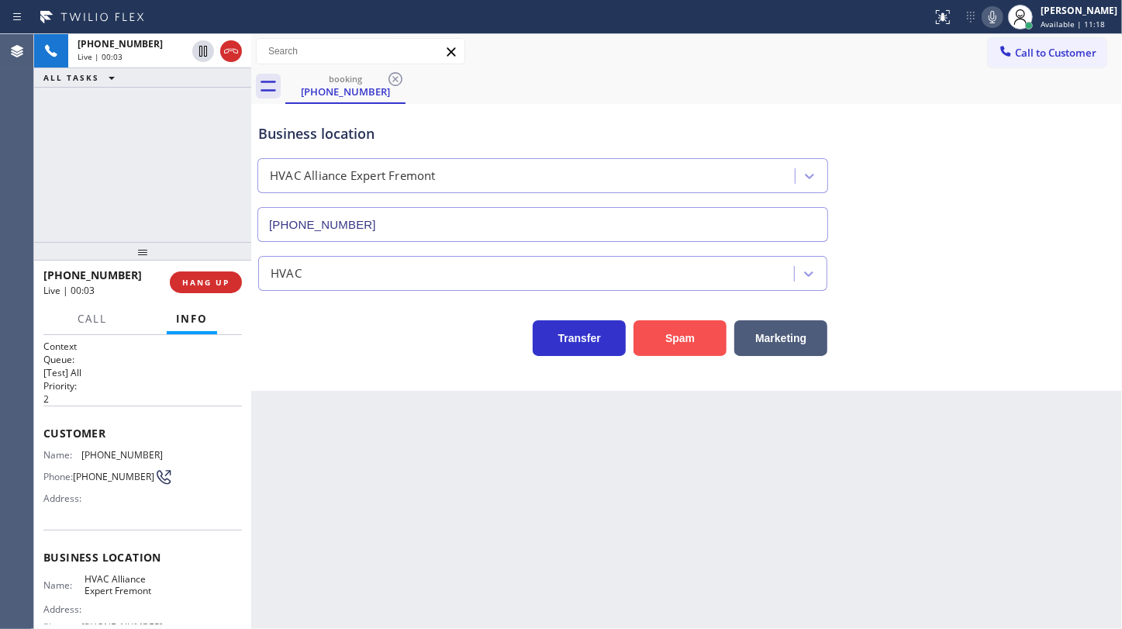
click at [664, 322] on button "Spam" at bounding box center [679, 338] width 93 height 36
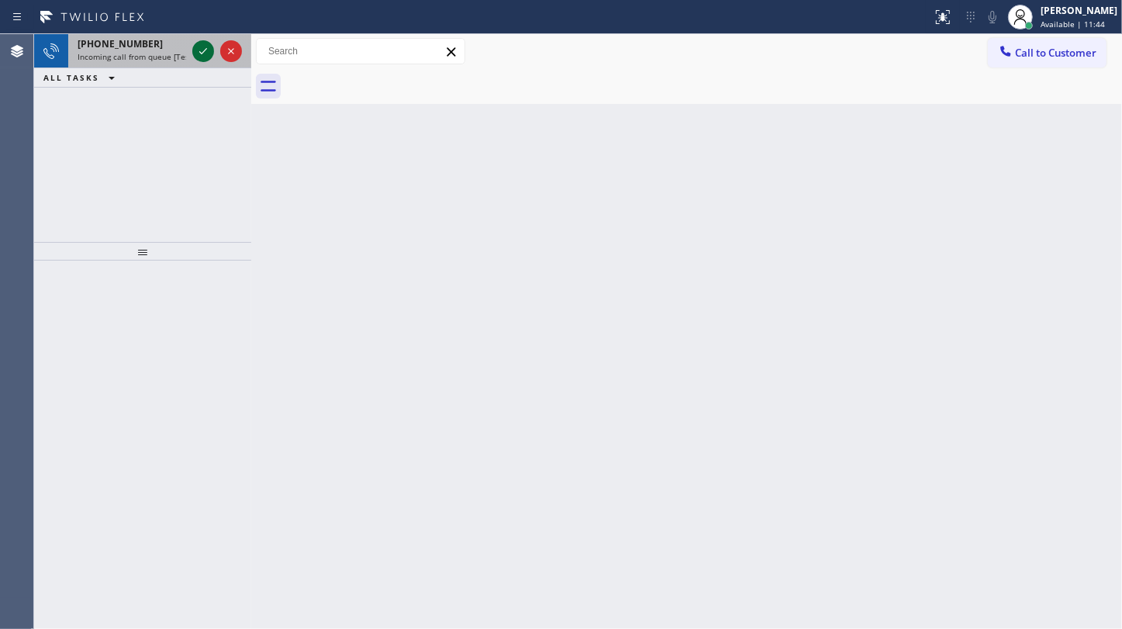
click at [200, 53] on icon at bounding box center [203, 51] width 8 height 6
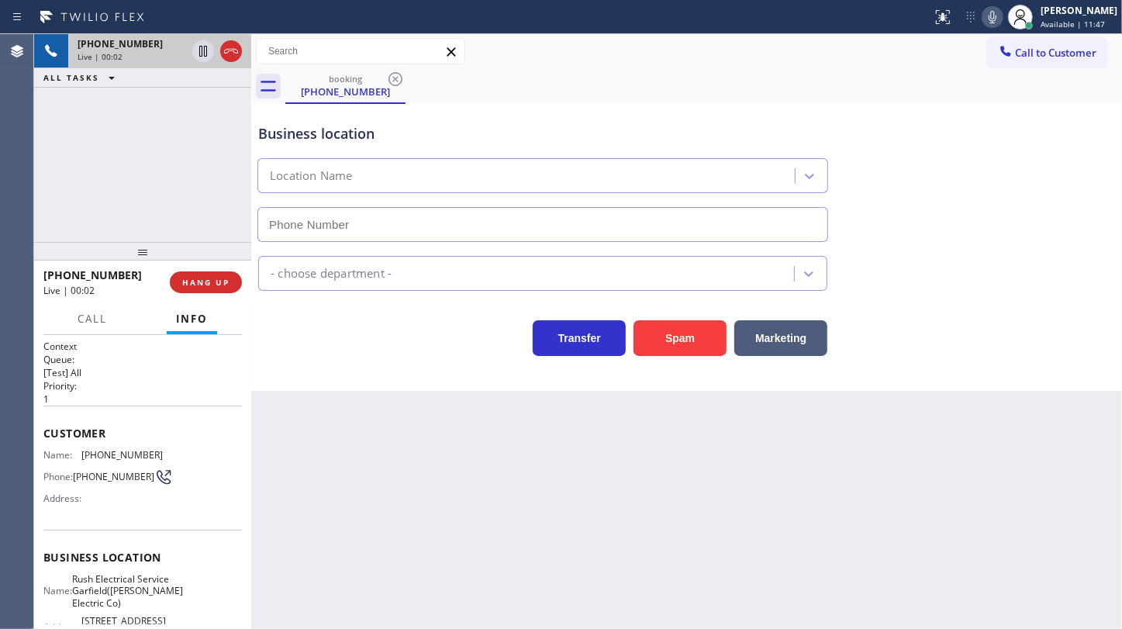
type input "(973) 963-2856"
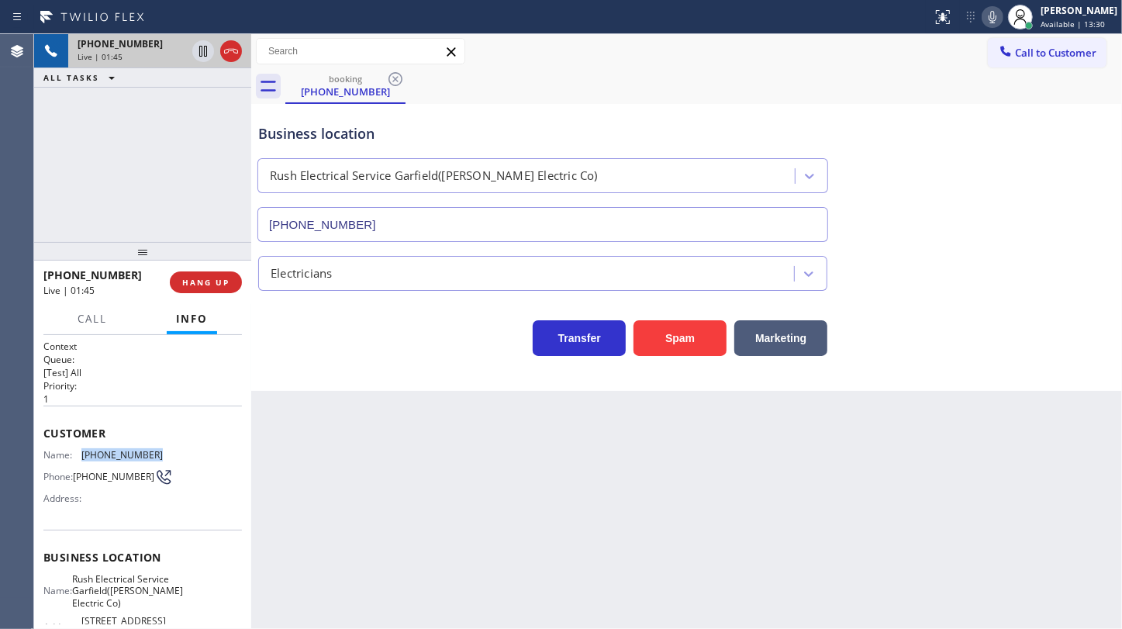
drag, startPoint x: 78, startPoint y: 453, endPoint x: 170, endPoint y: 456, distance: 91.5
click at [170, 456] on div "Name: (908) 507-6570 Phone: (908) 507-6570 Address:" at bounding box center [142, 479] width 198 height 61
copy div "(908) 507-6570"
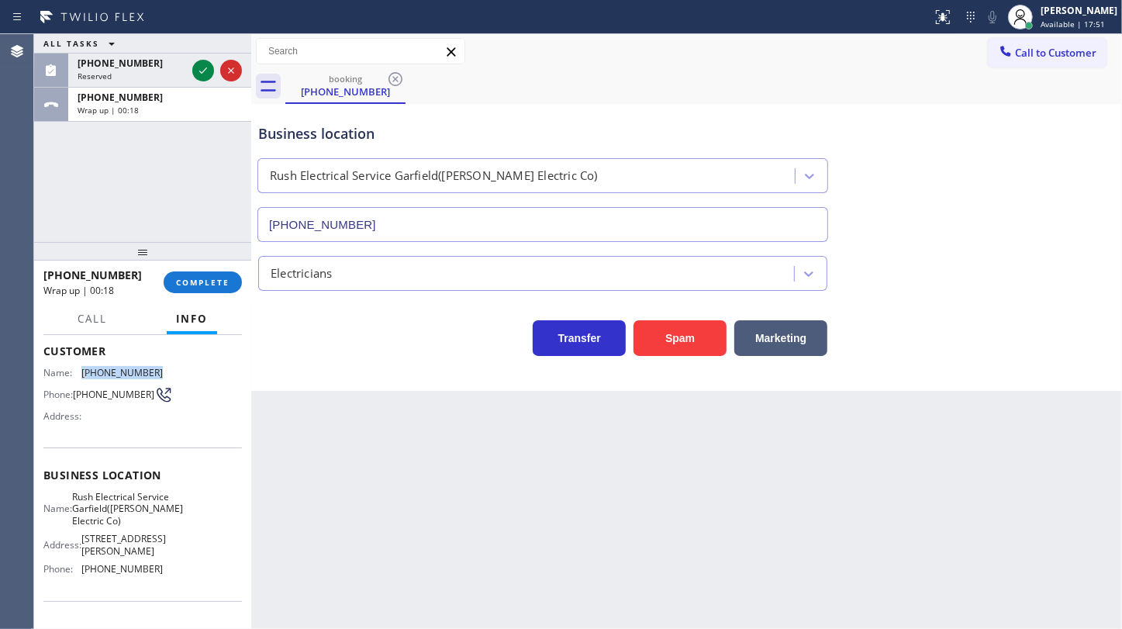
scroll to position [211, 0]
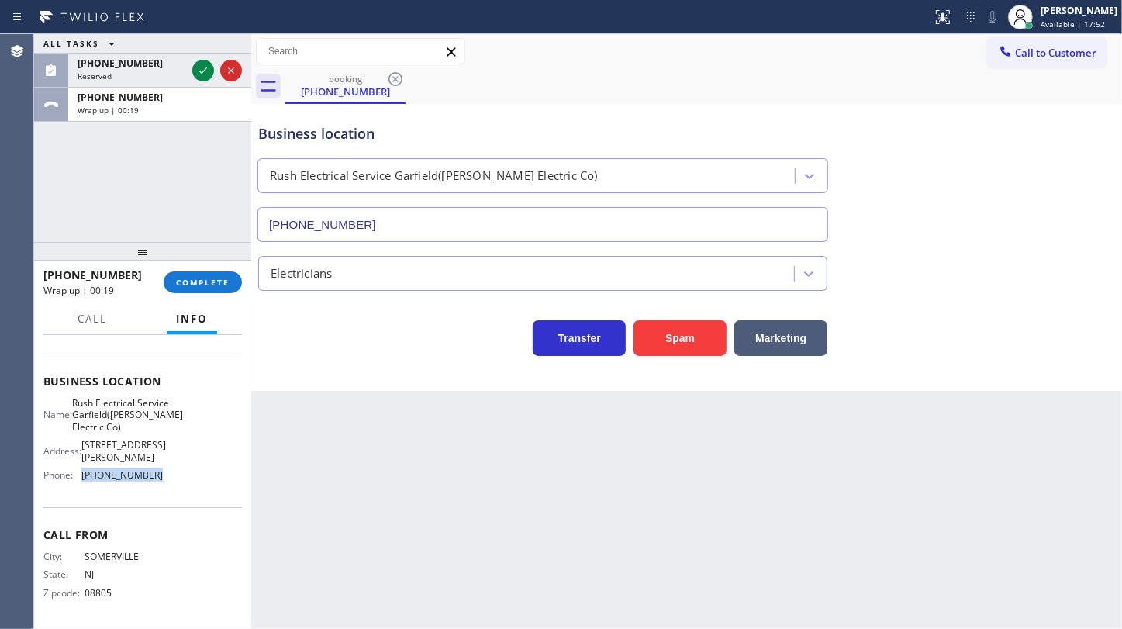
drag, startPoint x: 83, startPoint y: 481, endPoint x: 160, endPoint y: 475, distance: 77.8
click at [160, 475] on div "Name: Rush Electrical Service Garfield(A C Ranieri Electric Co) Address: 108 Je…" at bounding box center [142, 442] width 198 height 91
copy span "(973) 963-2856"
click at [205, 62] on icon at bounding box center [203, 70] width 19 height 19
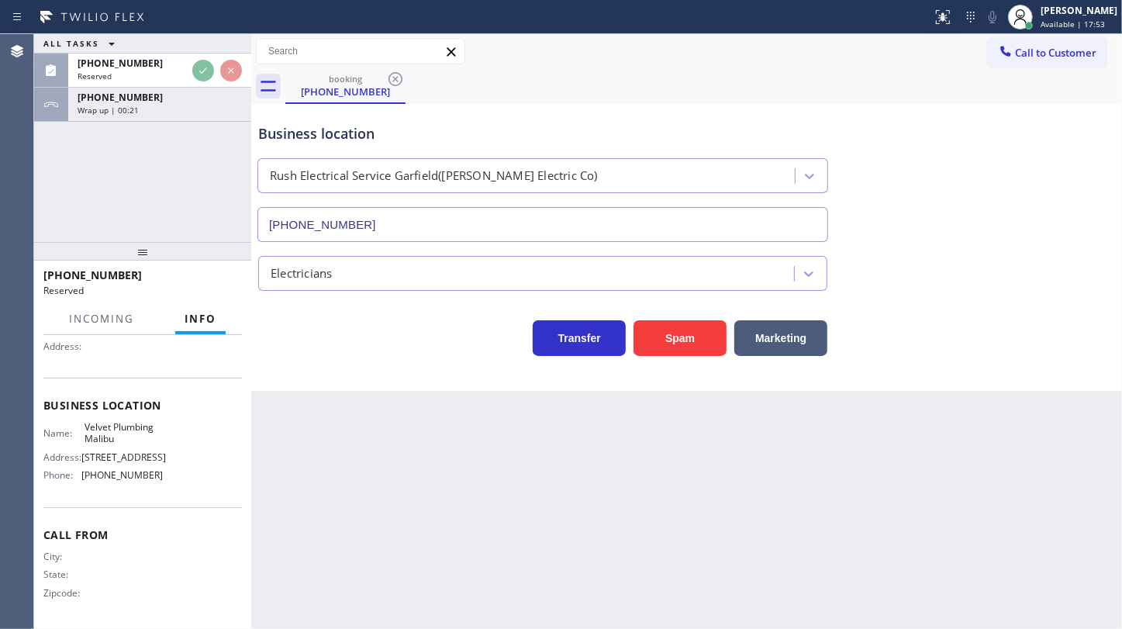
scroll to position [204, 0]
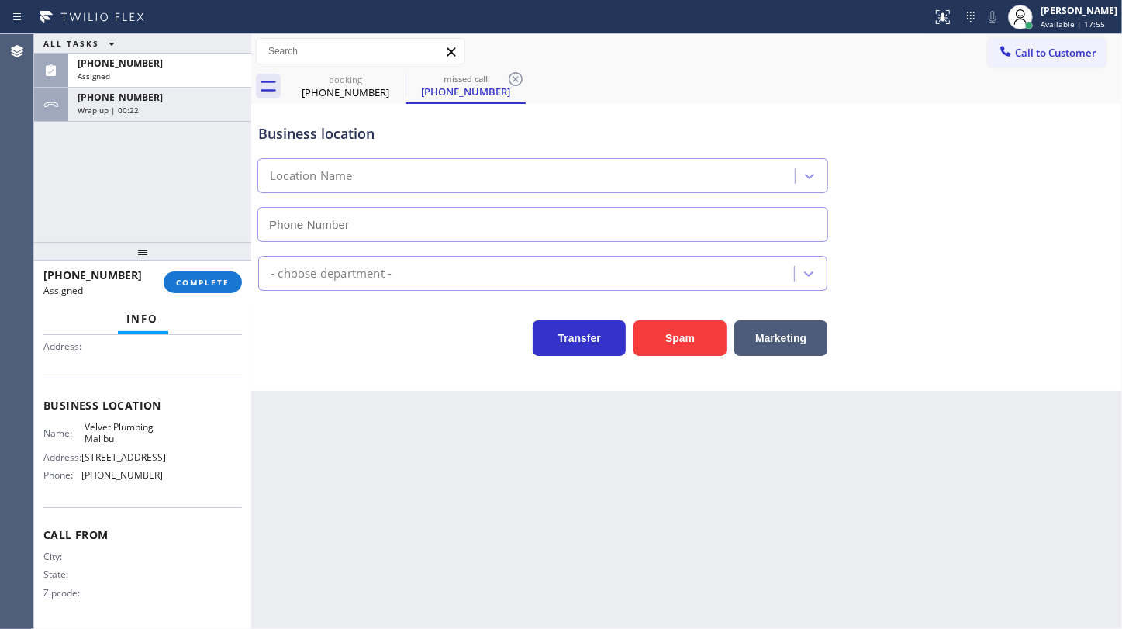
type input "(310) 388-3916"
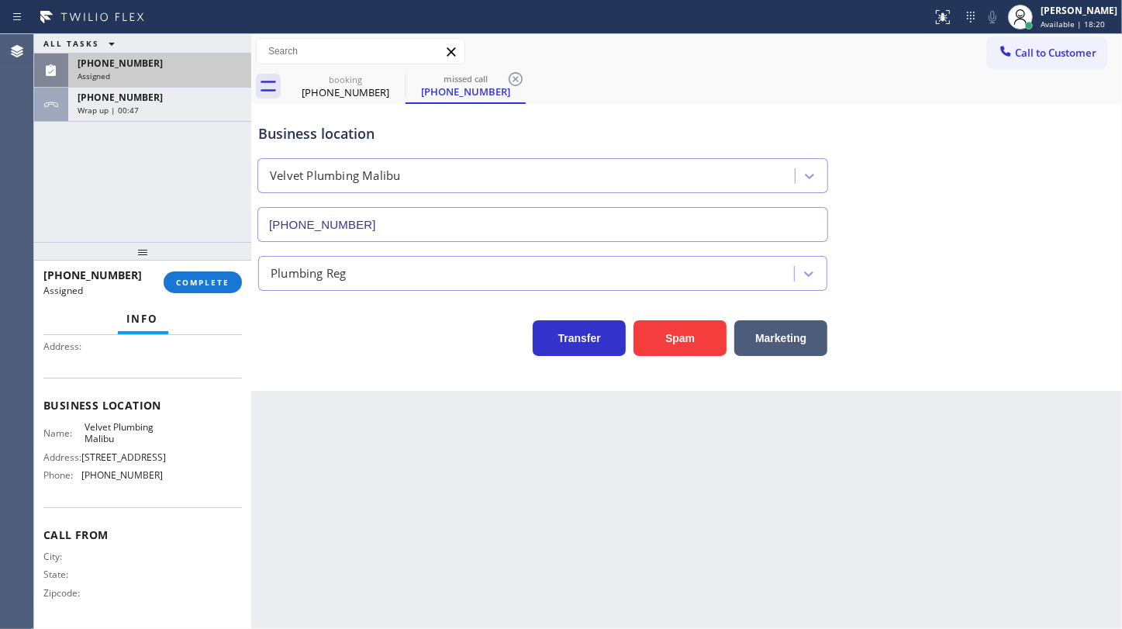
click at [109, 67] on span "(771) 244-4514" at bounding box center [120, 63] width 85 height 13
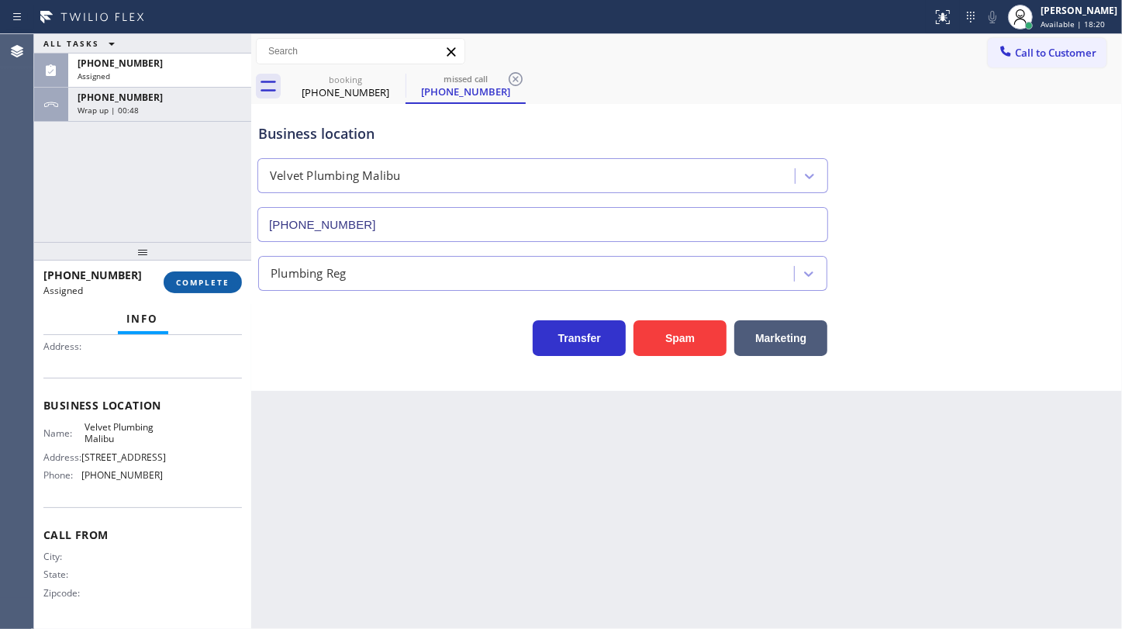
click at [202, 281] on span "COMPLETE" at bounding box center [202, 282] width 53 height 11
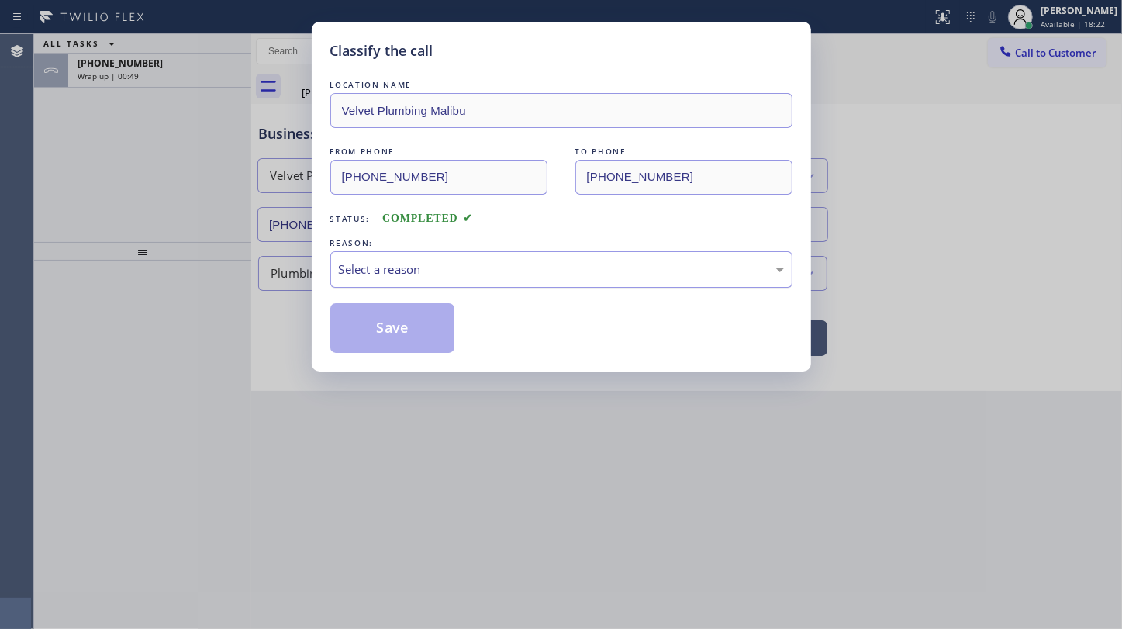
click at [373, 274] on div "Select a reason" at bounding box center [561, 270] width 445 height 18
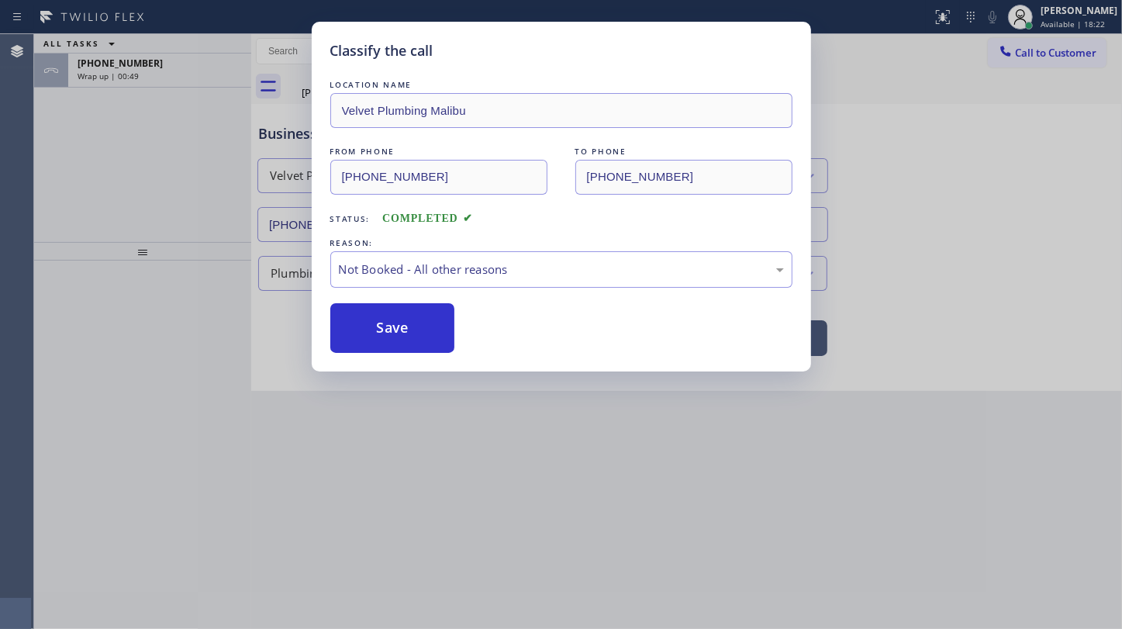
click at [368, 317] on button "Save" at bounding box center [392, 328] width 125 height 50
click at [104, 71] on div "Classify the call LOCATION NAME KitchenAid Appliance Professionals New Hyde Par…" at bounding box center [578, 331] width 1088 height 595
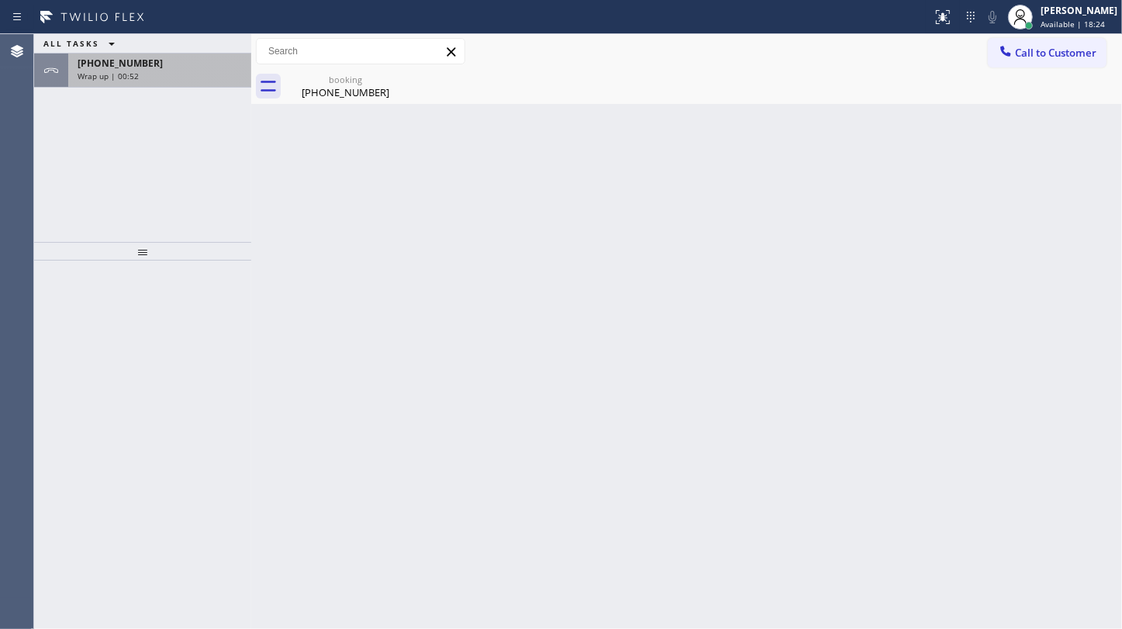
click at [164, 64] on div "+19085076570" at bounding box center [160, 63] width 164 height 13
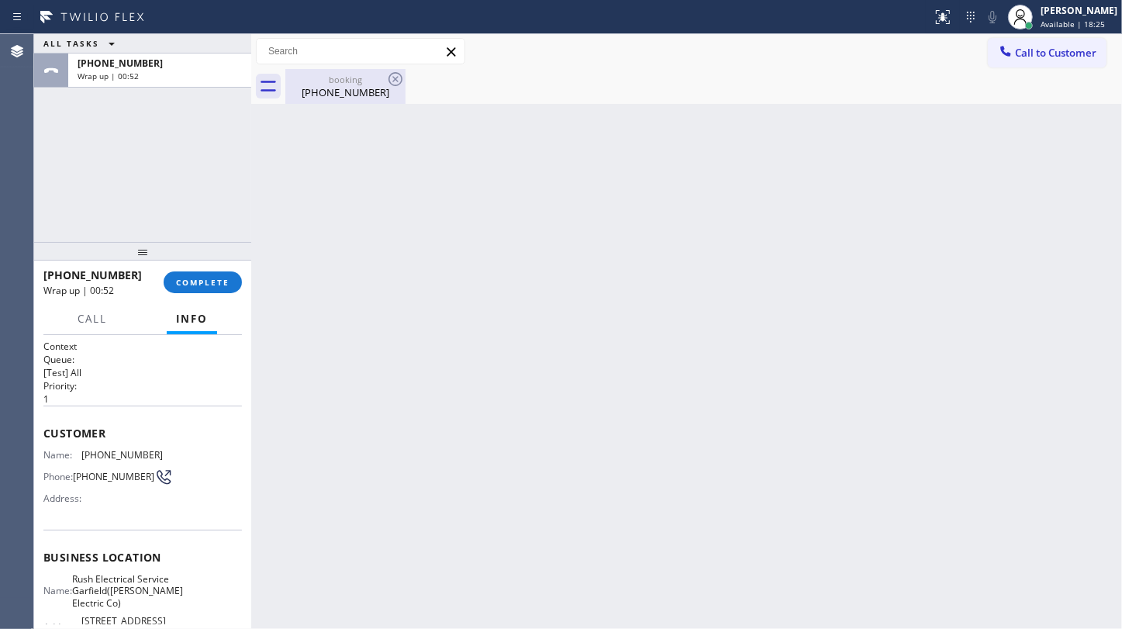
click at [338, 83] on div "booking" at bounding box center [345, 80] width 117 height 12
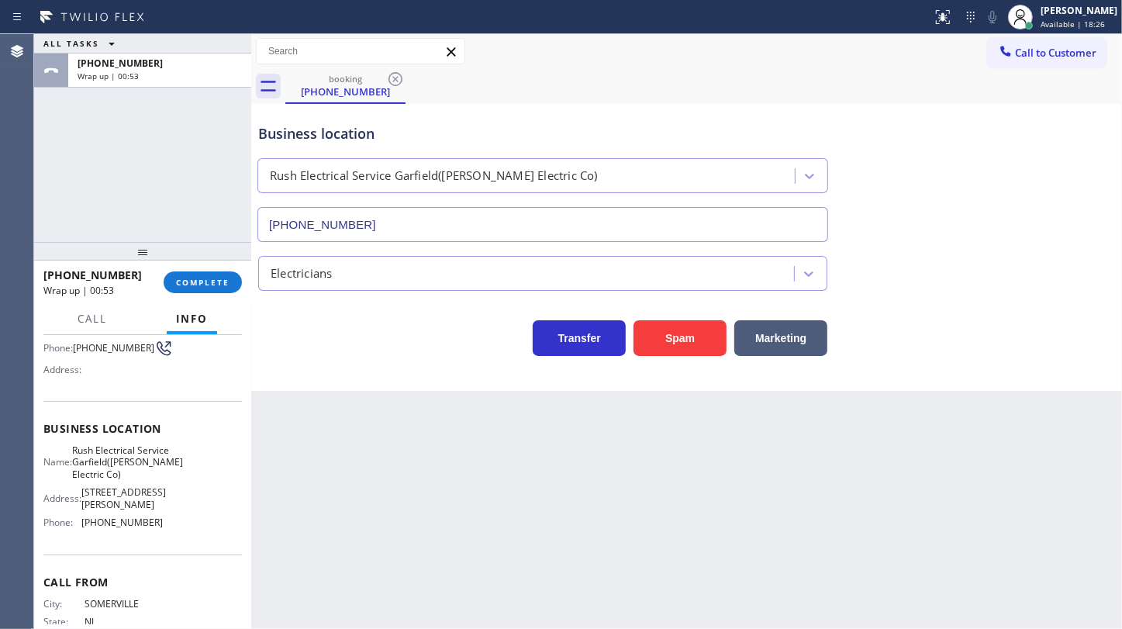
scroll to position [140, 0]
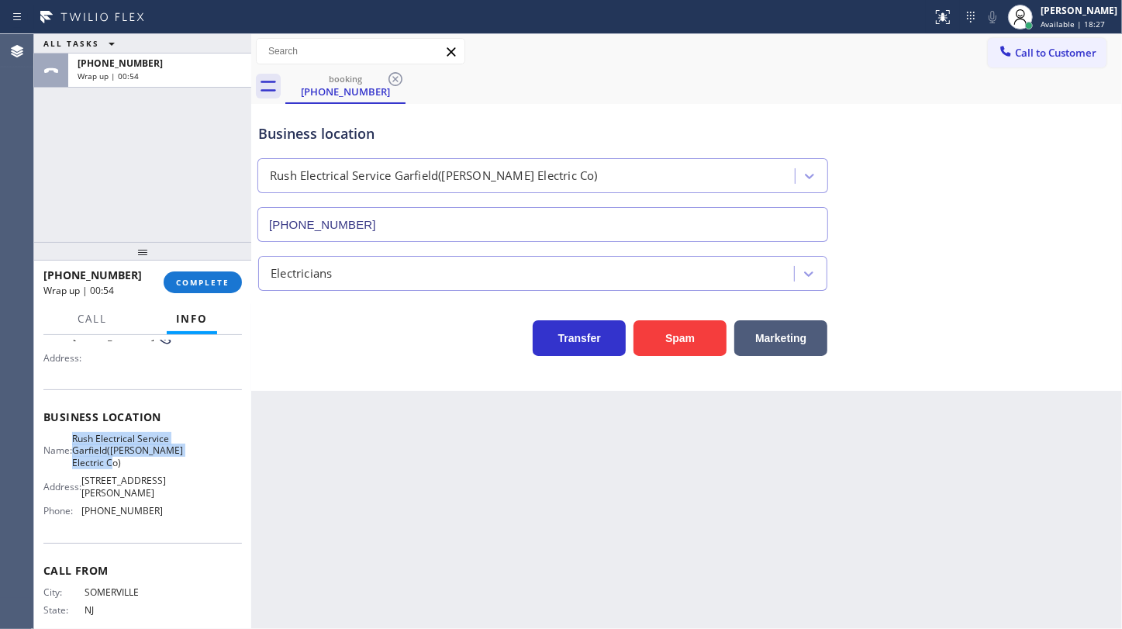
drag, startPoint x: 81, startPoint y: 447, endPoint x: 116, endPoint y: 492, distance: 56.8
click at [116, 468] on div "Name: Rush Electrical Service Garfield(A C Ranieri Electric Co)" at bounding box center [102, 451] width 119 height 36
copy span "Rush Electrical Service Garfield(A C Ranieri Electric Co)"
click at [181, 287] on span "COMPLETE" at bounding box center [202, 282] width 53 height 11
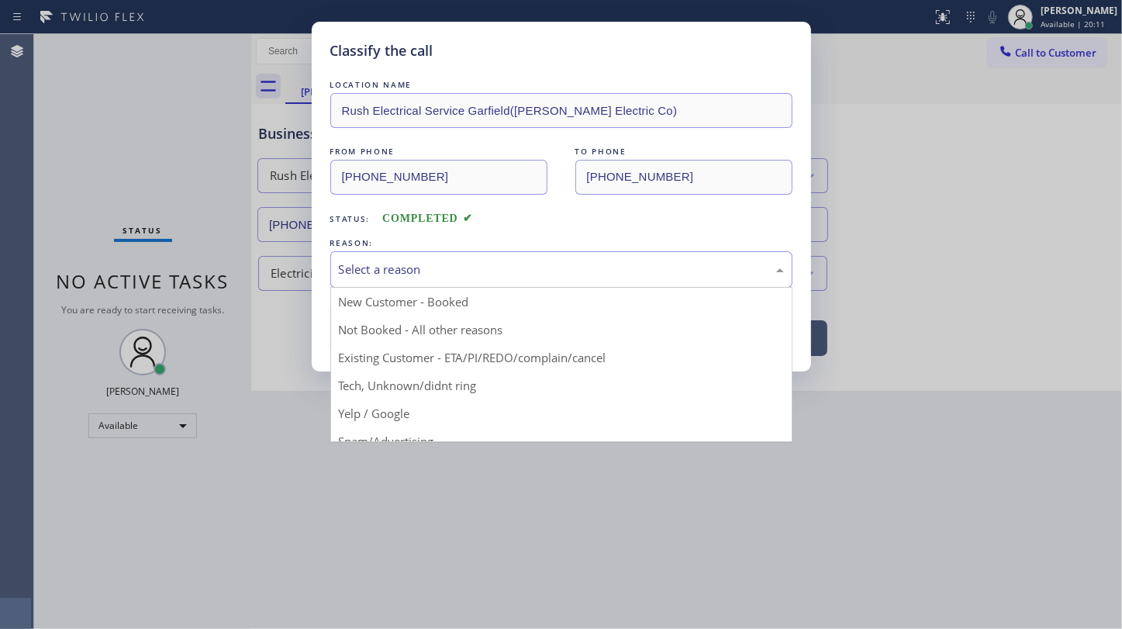
click at [423, 269] on div "Select a reason" at bounding box center [561, 270] width 445 height 18
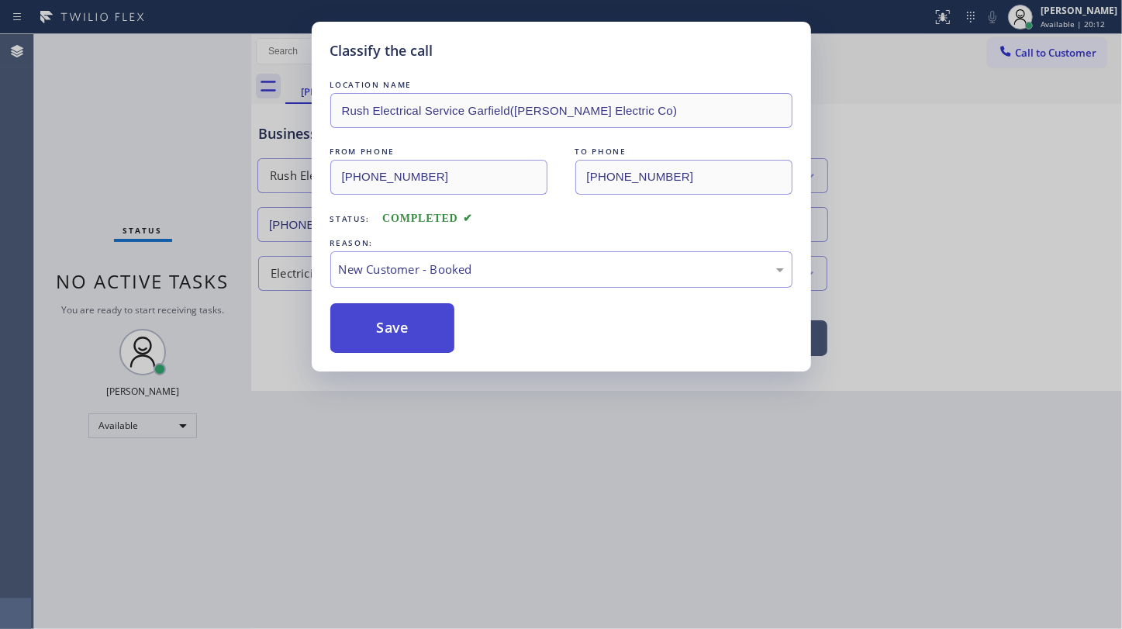
click at [411, 321] on button "Save" at bounding box center [392, 328] width 125 height 50
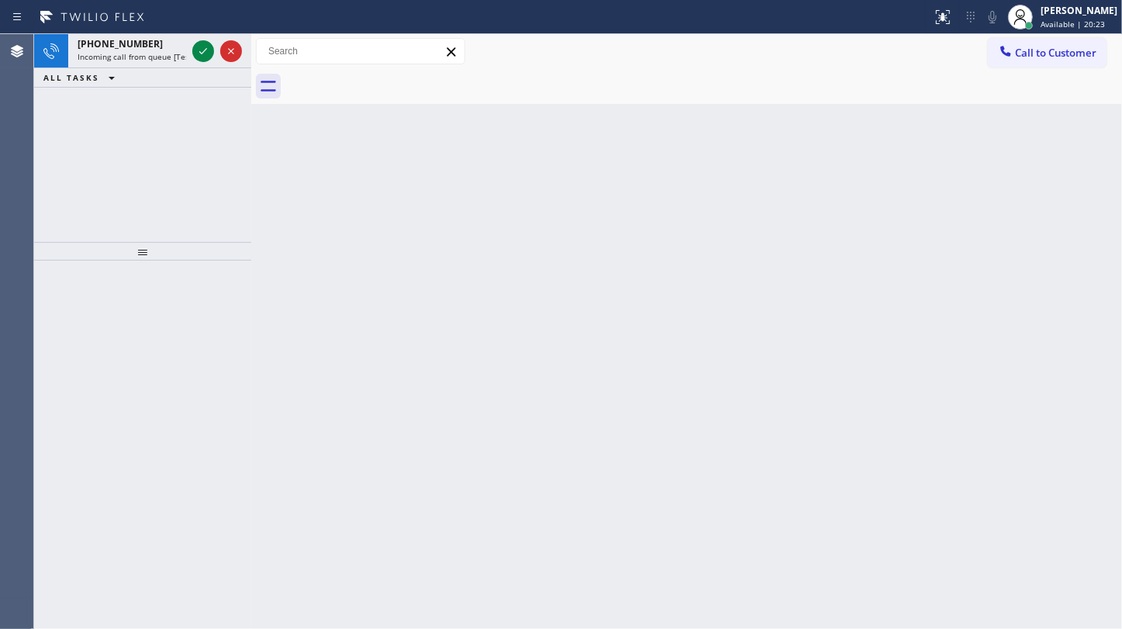
drag, startPoint x: 61, startPoint y: 138, endPoint x: 114, endPoint y: 106, distance: 61.6
click at [61, 138] on div "+12092164528 Incoming call from queue [Test] All ALL TASKS ALL TASKS ACTIVE TAS…" at bounding box center [142, 138] width 217 height 208
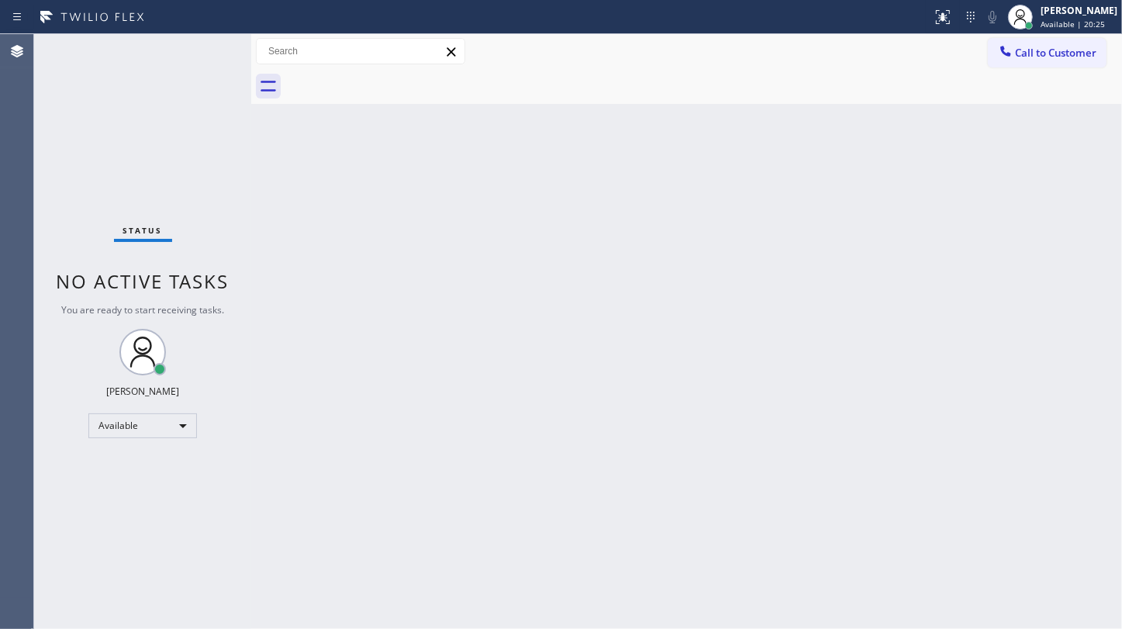
click at [209, 51] on div "Status No active tasks You are ready to start receiving tasks. JENIZA ALCAYDE A…" at bounding box center [142, 331] width 217 height 595
click at [110, 74] on div "Status No active tasks You are ready to start receiving tasks. JENIZA ALCAYDE A…" at bounding box center [142, 331] width 217 height 595
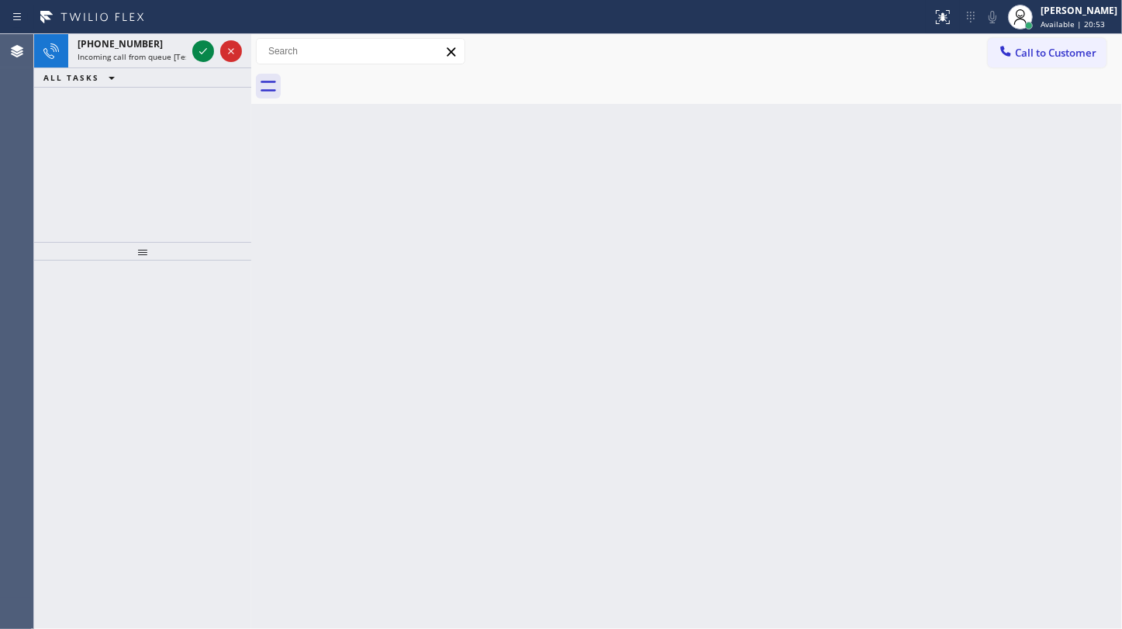
click at [143, 147] on div "+14084643276 Incoming call from queue [Test] All ALL TASKS ALL TASKS ACTIVE TAS…" at bounding box center [142, 138] width 217 height 208
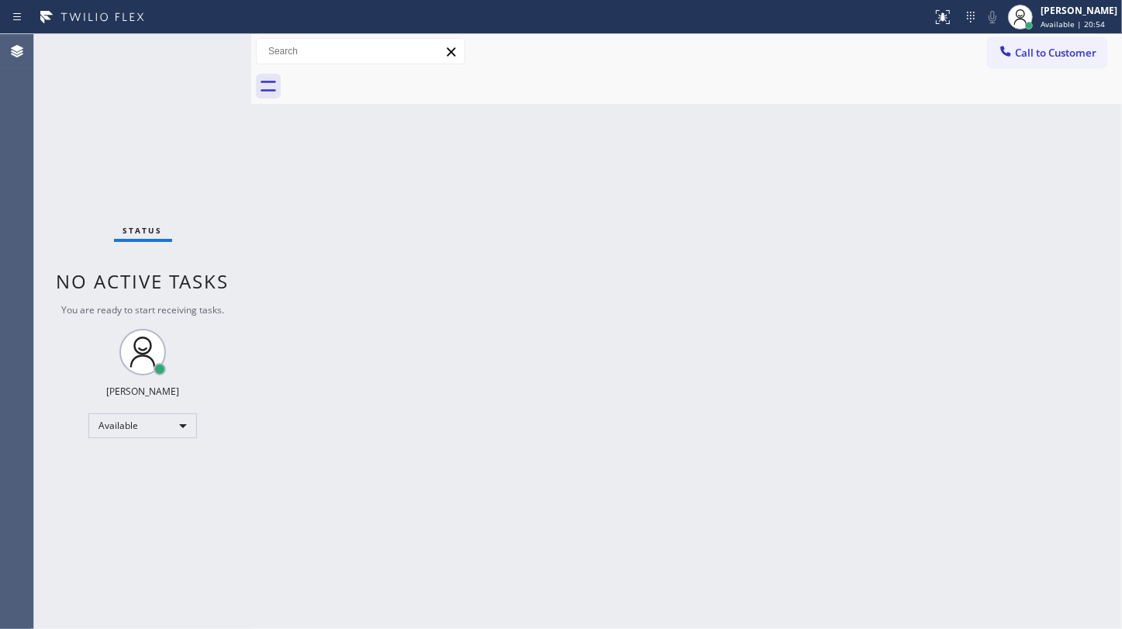
click at [198, 55] on div "Status No active tasks You are ready to start receiving tasks. JENIZA ALCAYDE A…" at bounding box center [142, 331] width 217 height 595
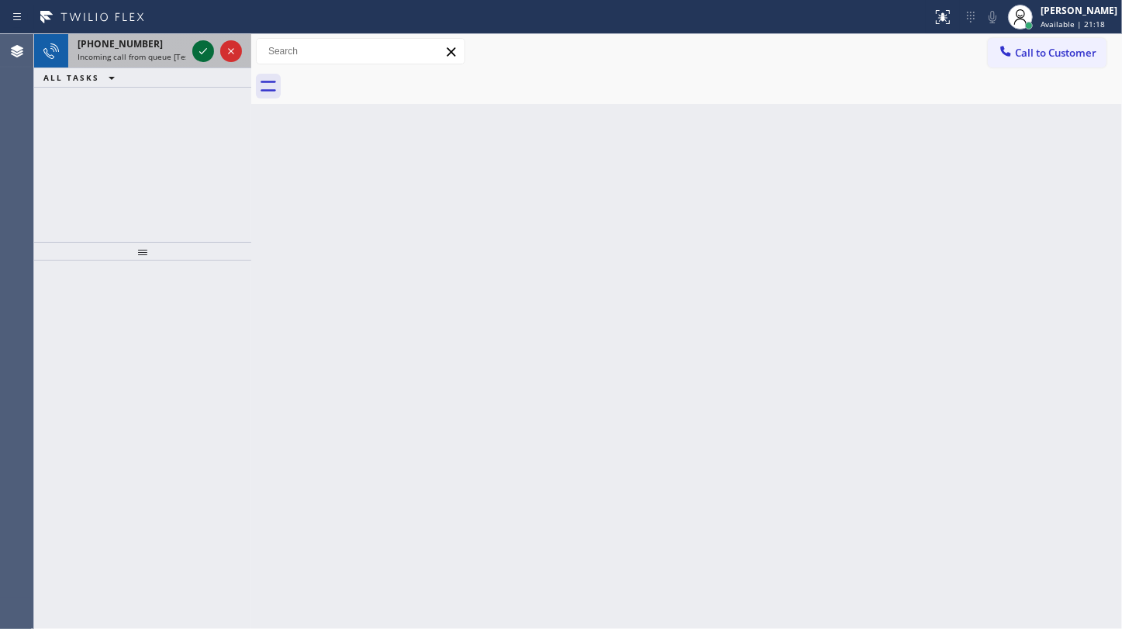
click at [200, 50] on icon at bounding box center [203, 51] width 19 height 19
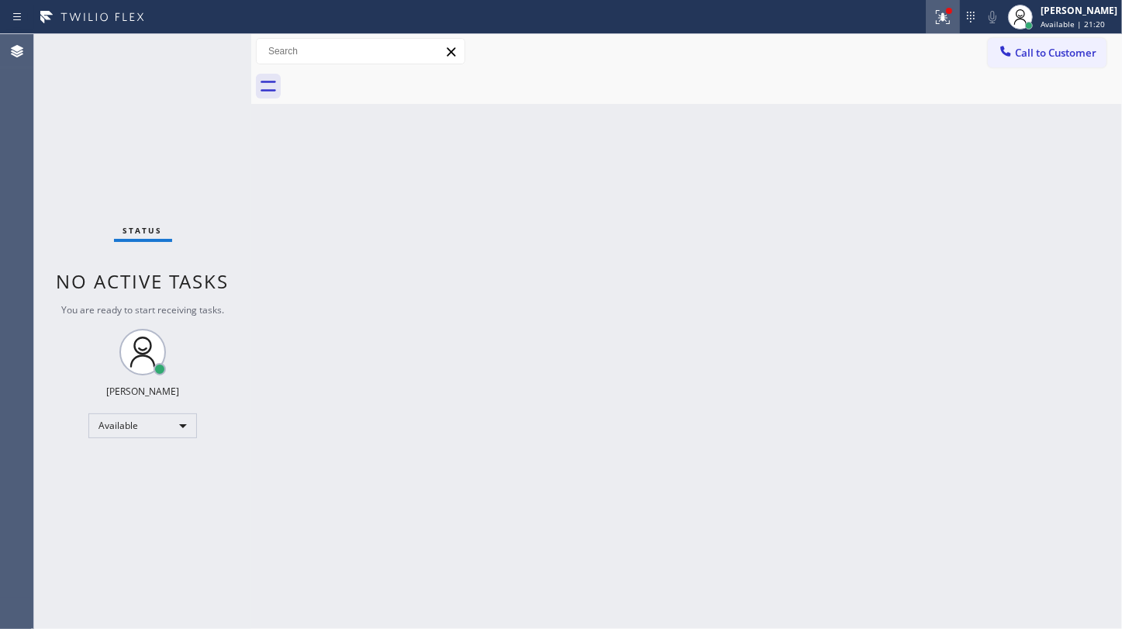
click at [940, 23] on icon at bounding box center [943, 17] width 19 height 19
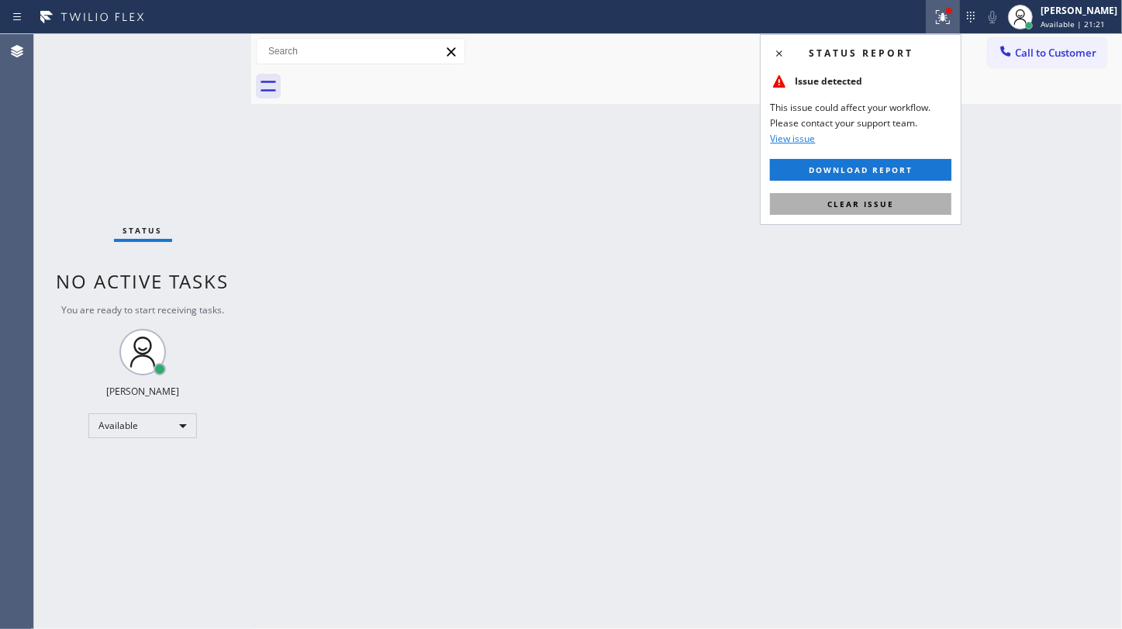
click at [899, 202] on button "Clear issue" at bounding box center [860, 204] width 181 height 22
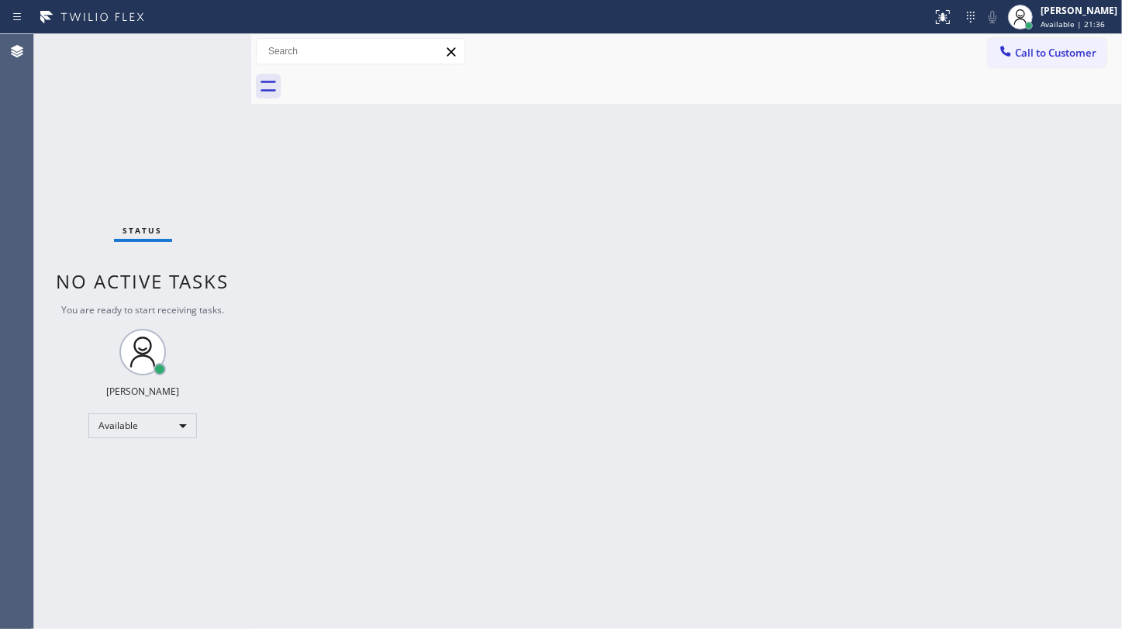
click at [134, 55] on div "Status No active tasks You are ready to start receiving tasks. JENIZA ALCAYDE A…" at bounding box center [142, 331] width 217 height 595
click at [125, 66] on div "Status No active tasks You are ready to start receiving tasks. JENIZA ALCAYDE A…" at bounding box center [142, 331] width 217 height 595
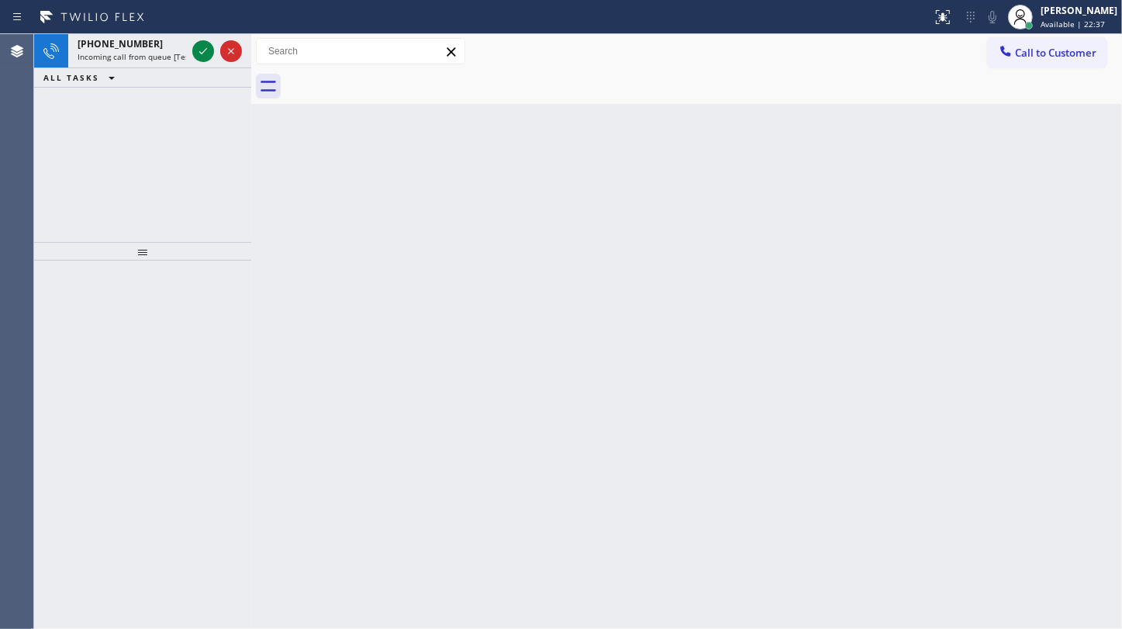
click at [113, 165] on div "+14802037663 Incoming call from queue [Test] All ALL TASKS ALL TASKS ACTIVE TAS…" at bounding box center [142, 138] width 217 height 208
click at [194, 47] on icon at bounding box center [203, 51] width 19 height 19
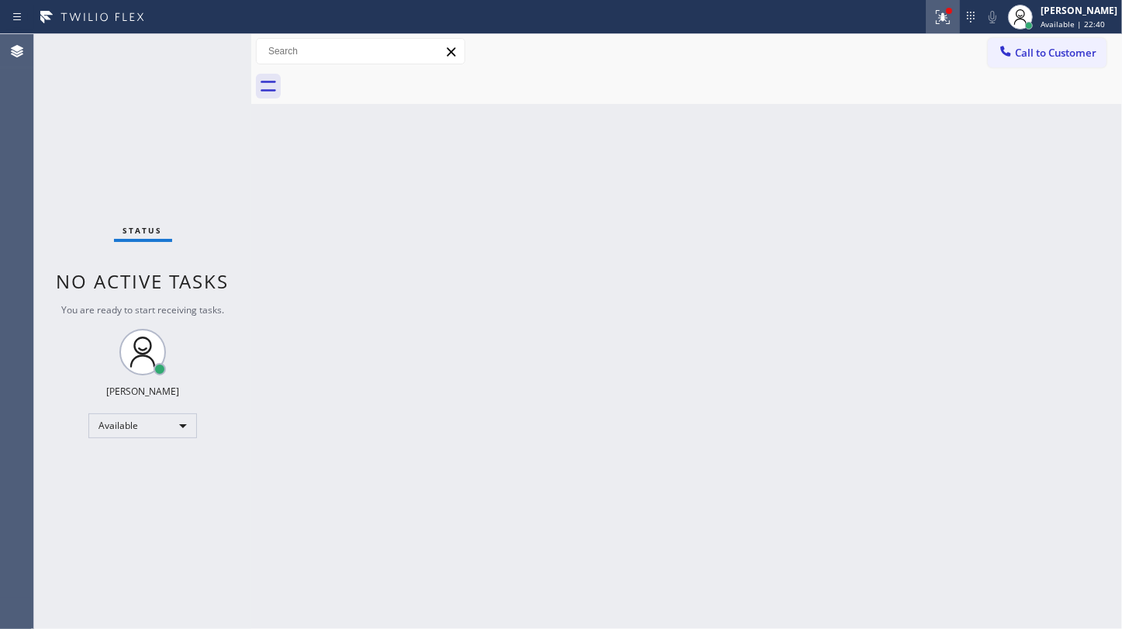
click at [938, 19] on icon at bounding box center [943, 17] width 19 height 19
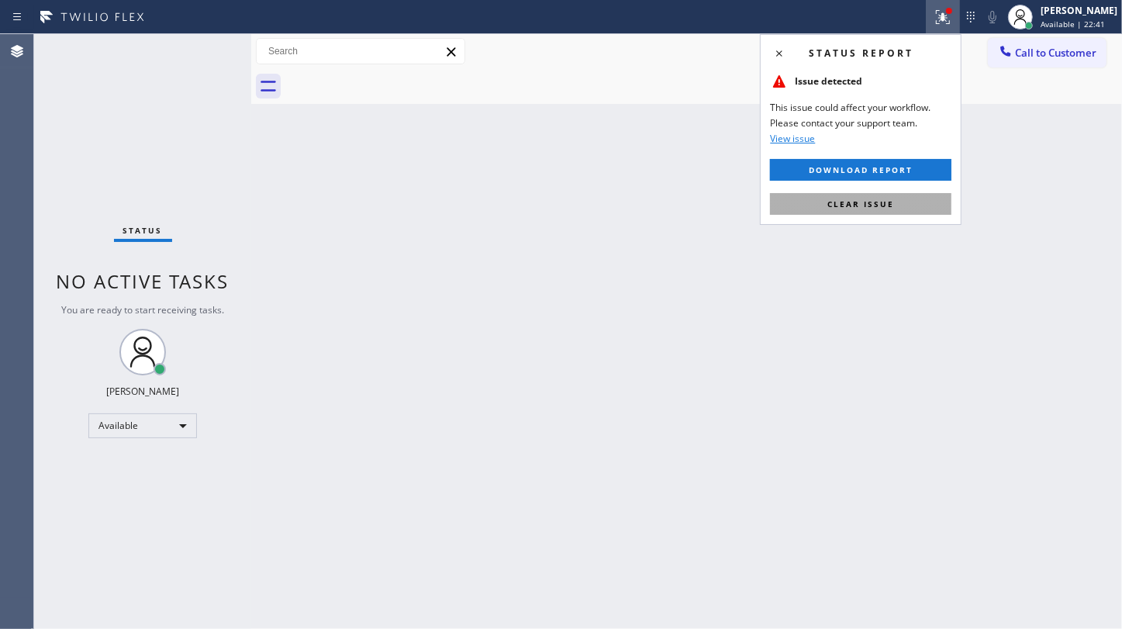
click at [884, 193] on button "Clear issue" at bounding box center [860, 204] width 181 height 22
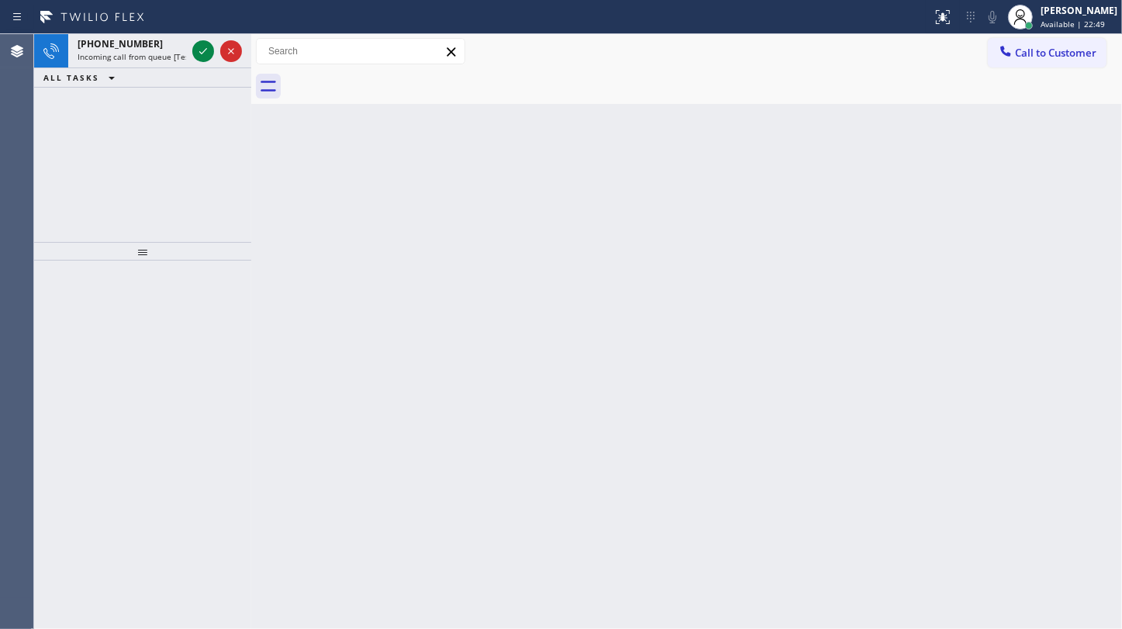
drag, startPoint x: 103, startPoint y: 113, endPoint x: 124, endPoint y: 71, distance: 46.8
click at [112, 95] on div "+14085324812 Incoming call from queue [Test] All ALL TASKS ALL TASKS ACTIVE TAS…" at bounding box center [142, 138] width 217 height 208
click at [202, 50] on icon at bounding box center [203, 51] width 19 height 19
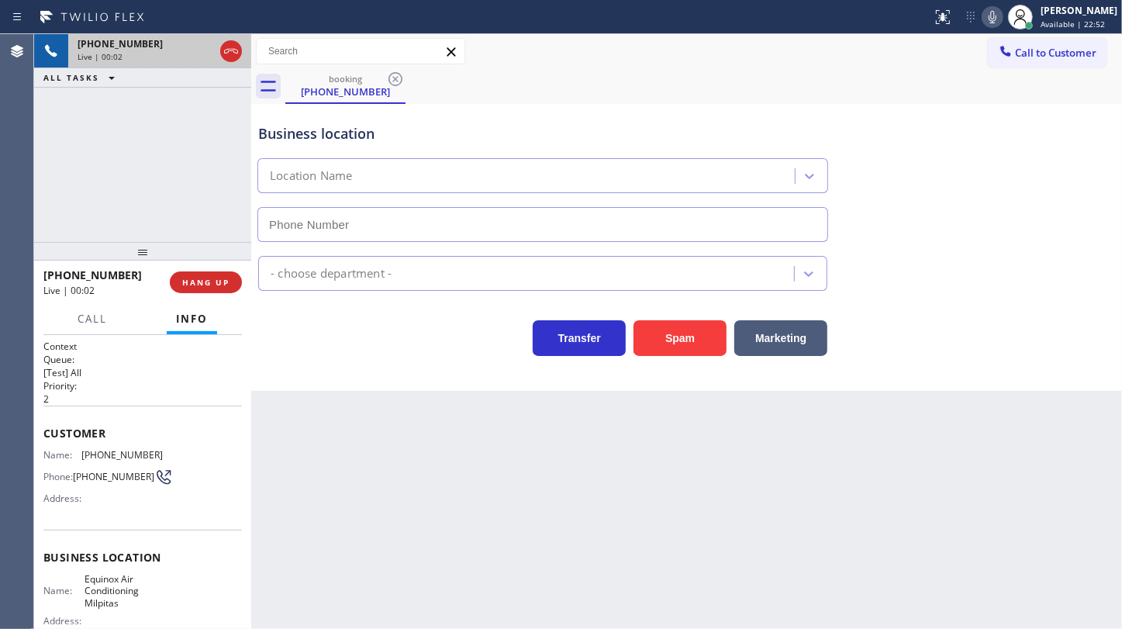
type input "(408) 762-4744"
click at [659, 347] on button "Spam" at bounding box center [679, 338] width 93 height 36
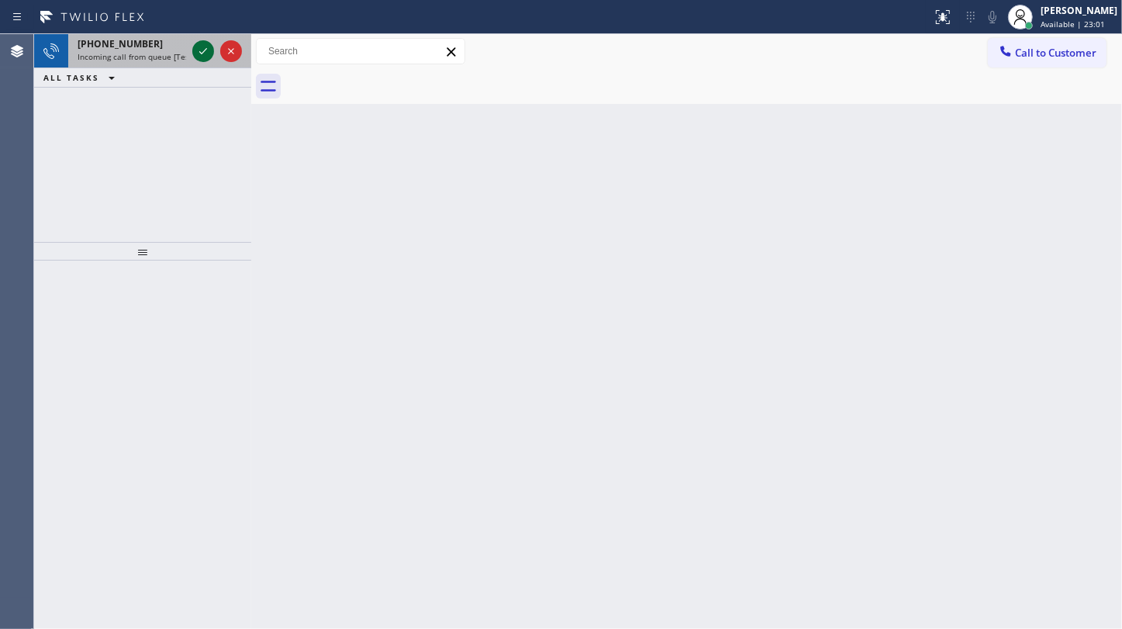
click at [209, 48] on icon at bounding box center [203, 51] width 19 height 19
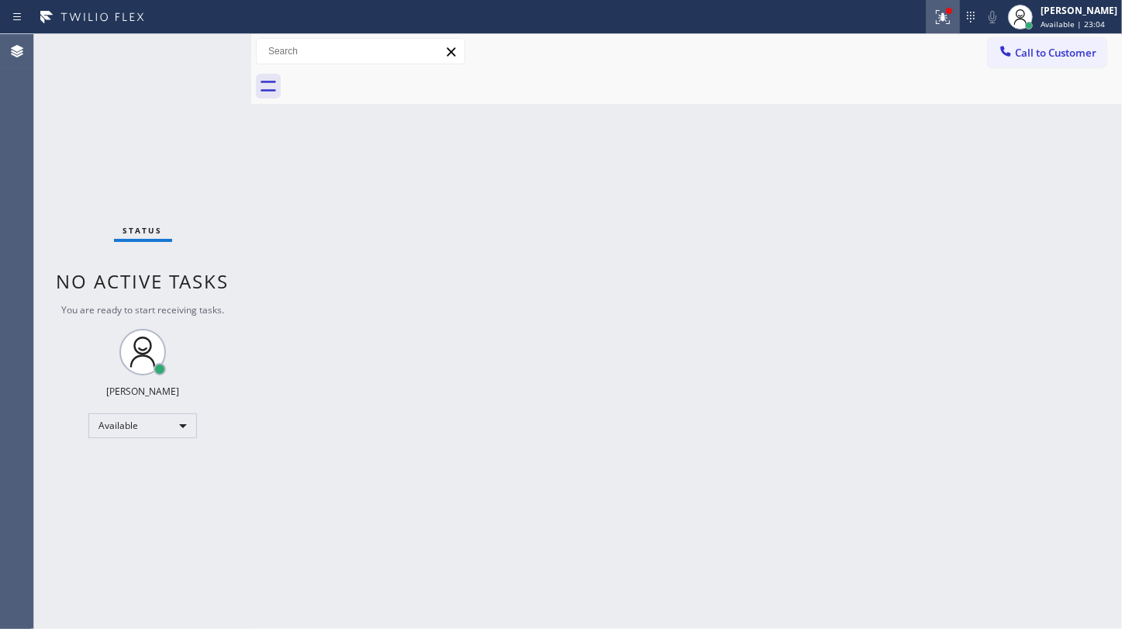
click at [937, 26] on button at bounding box center [943, 17] width 34 height 34
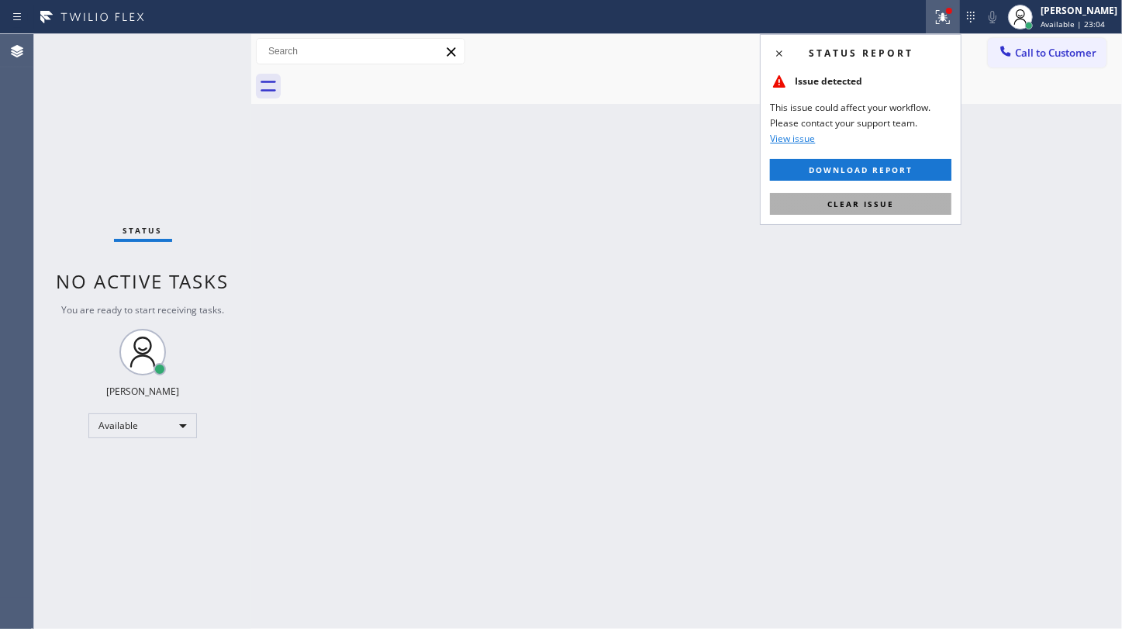
click at [900, 201] on button "Clear issue" at bounding box center [860, 204] width 181 height 22
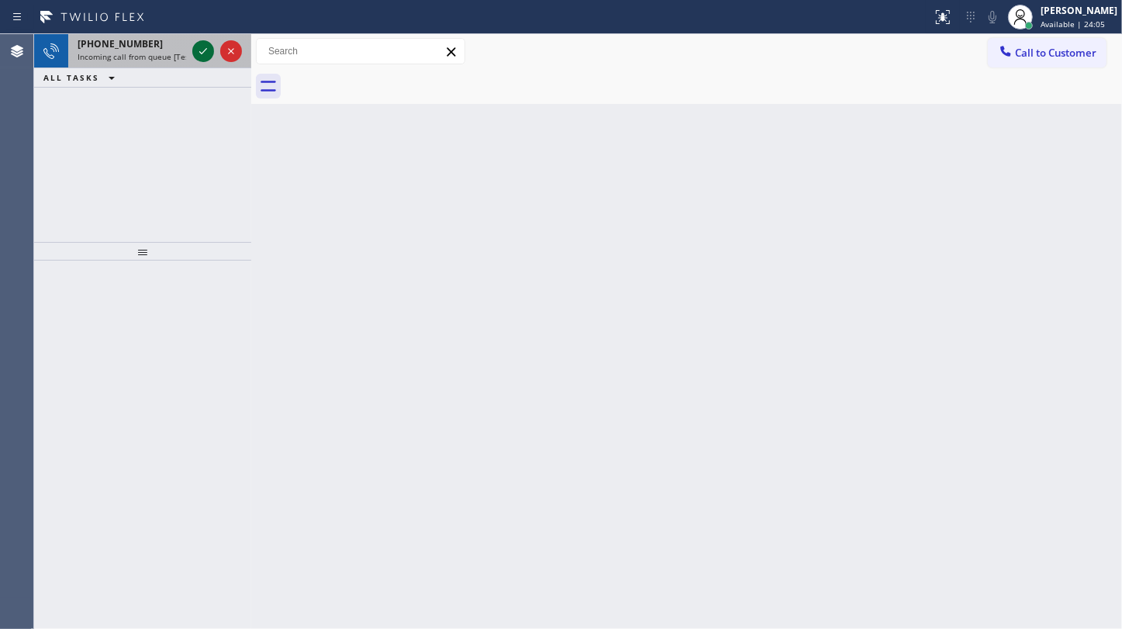
click at [195, 52] on icon at bounding box center [203, 51] width 19 height 19
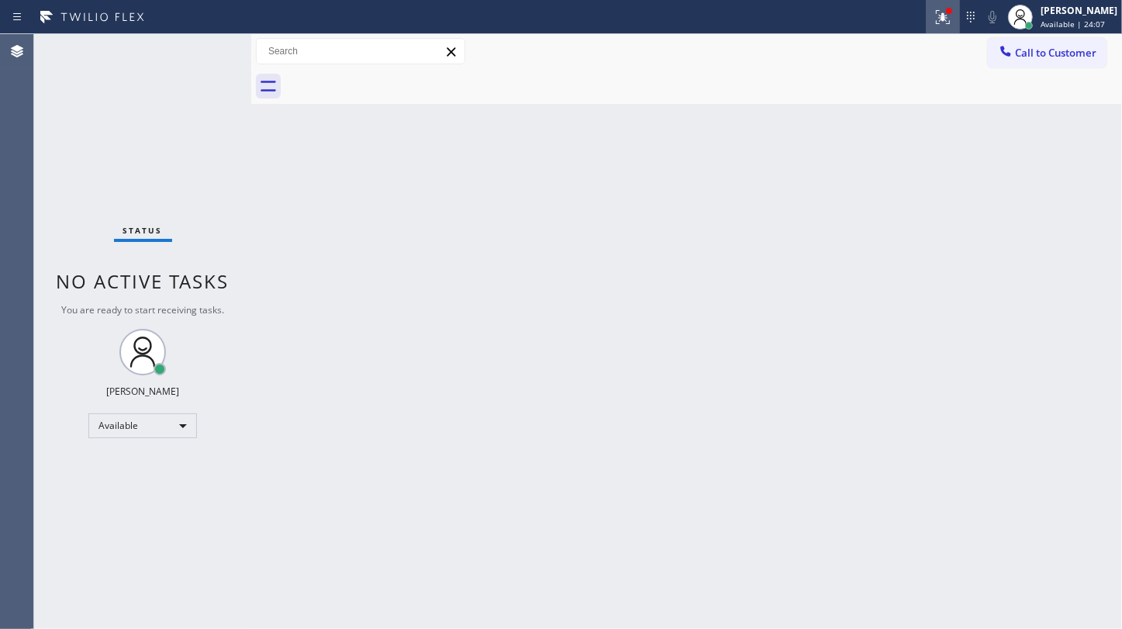
click at [941, 33] on button at bounding box center [943, 17] width 34 height 34
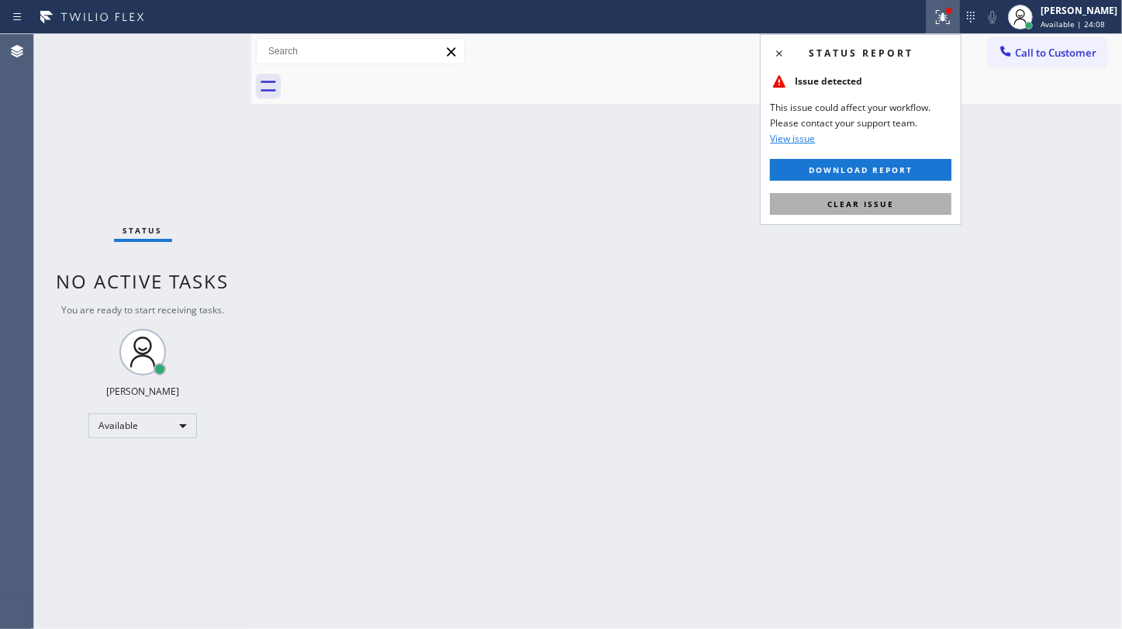
click at [902, 196] on button "Clear issue" at bounding box center [860, 204] width 181 height 22
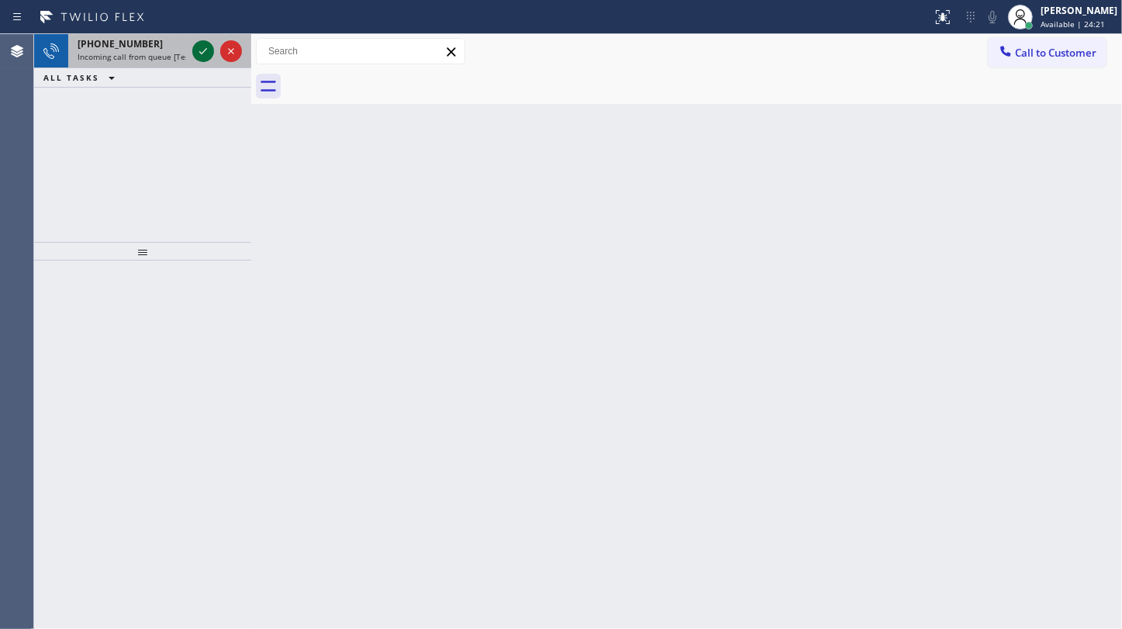
click at [209, 50] on icon at bounding box center [203, 51] width 19 height 19
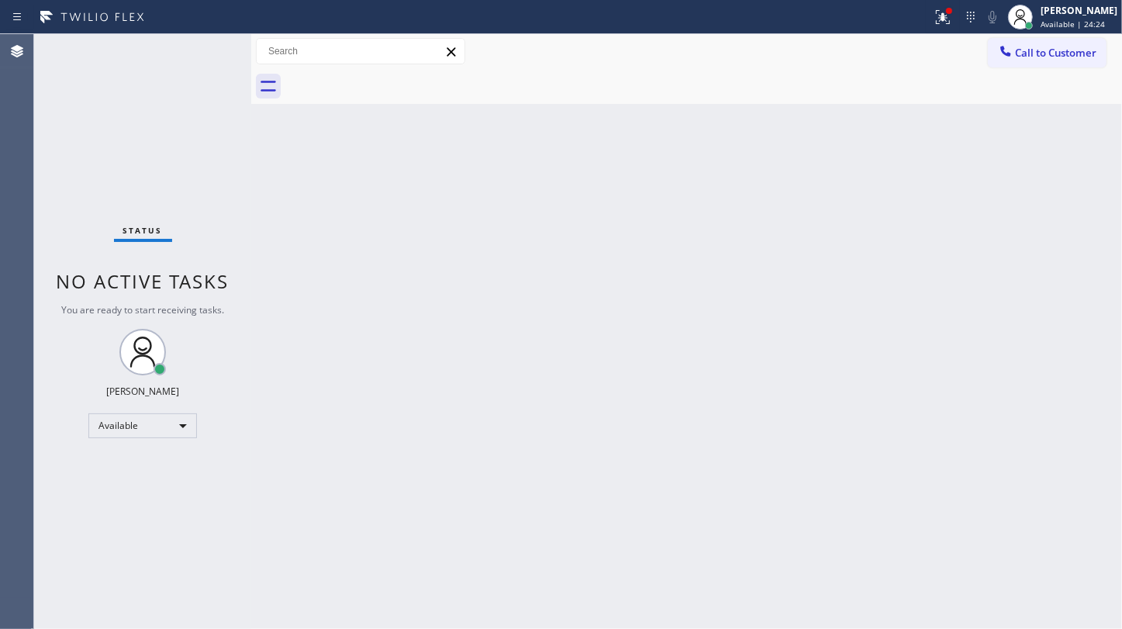
click at [934, 34] on div "Call to Customer Outbound call Location Subzero Repair Professionals Your calle…" at bounding box center [686, 51] width 871 height 35
click at [937, 23] on icon at bounding box center [943, 17] width 19 height 19
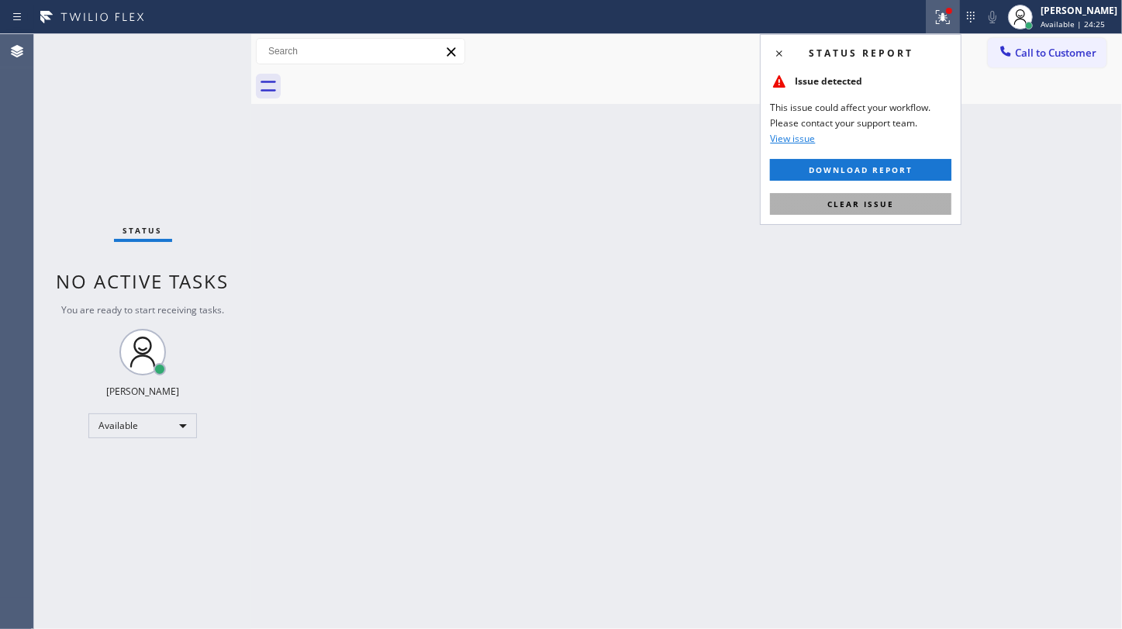
click at [924, 202] on button "Clear issue" at bounding box center [860, 204] width 181 height 22
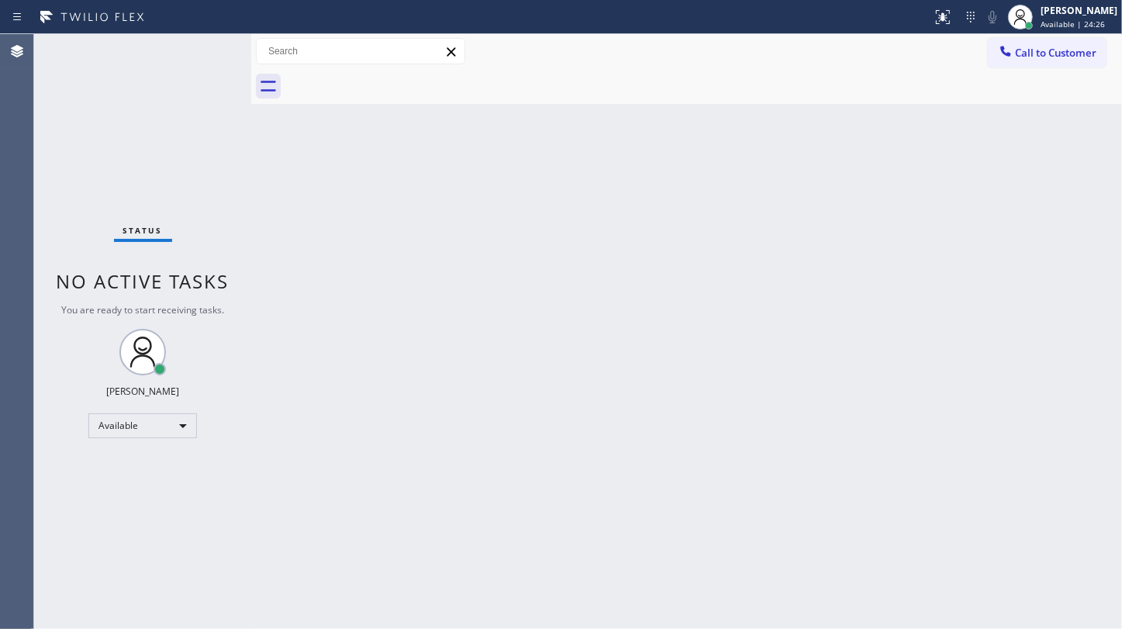
click at [61, 116] on div "Status No active tasks You are ready to start receiving tasks. JENIZA ALCAYDE A…" at bounding box center [142, 331] width 217 height 595
click at [85, 153] on div "Status No active tasks You are ready to start receiving tasks. JENIZA ALCAYDE A…" at bounding box center [142, 331] width 217 height 595
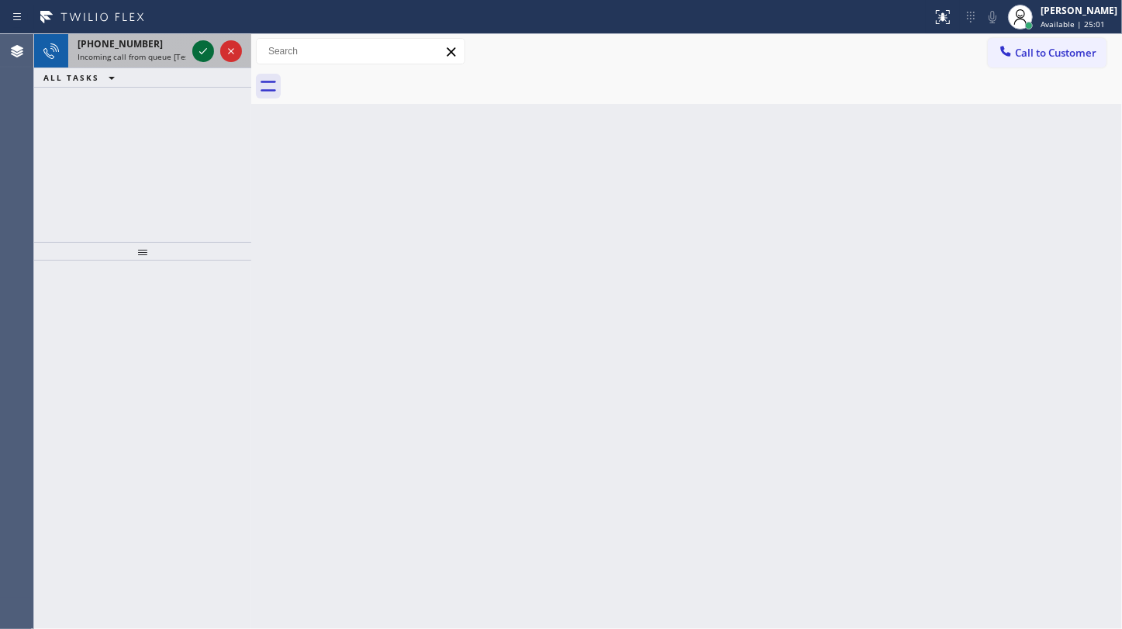
click at [202, 49] on icon at bounding box center [203, 51] width 19 height 19
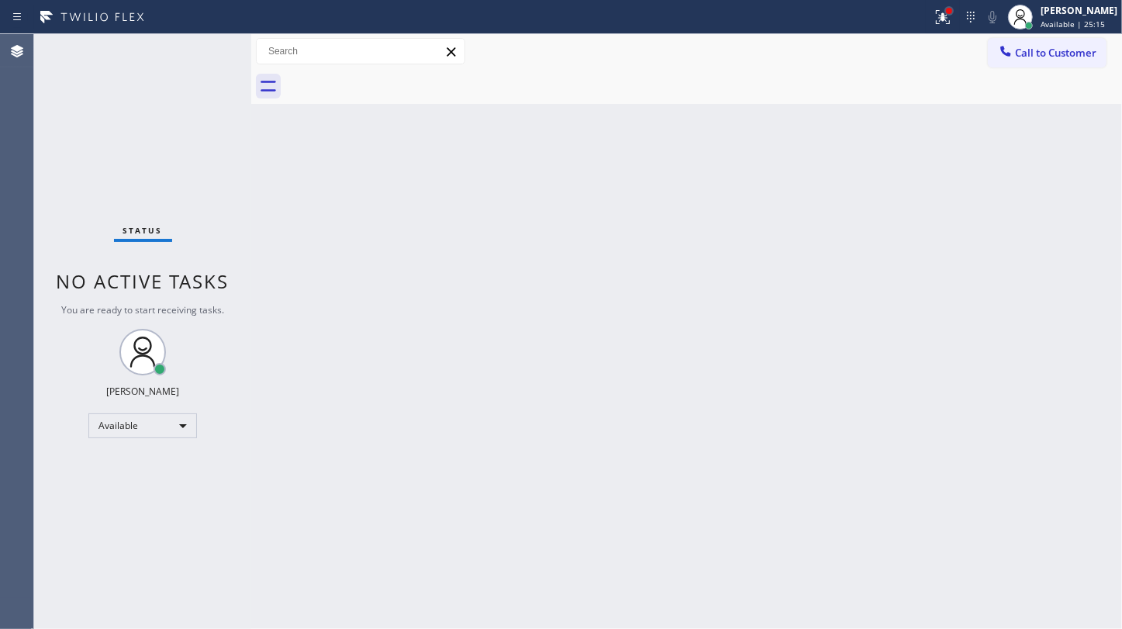
click at [951, 12] on div at bounding box center [949, 11] width 6 height 6
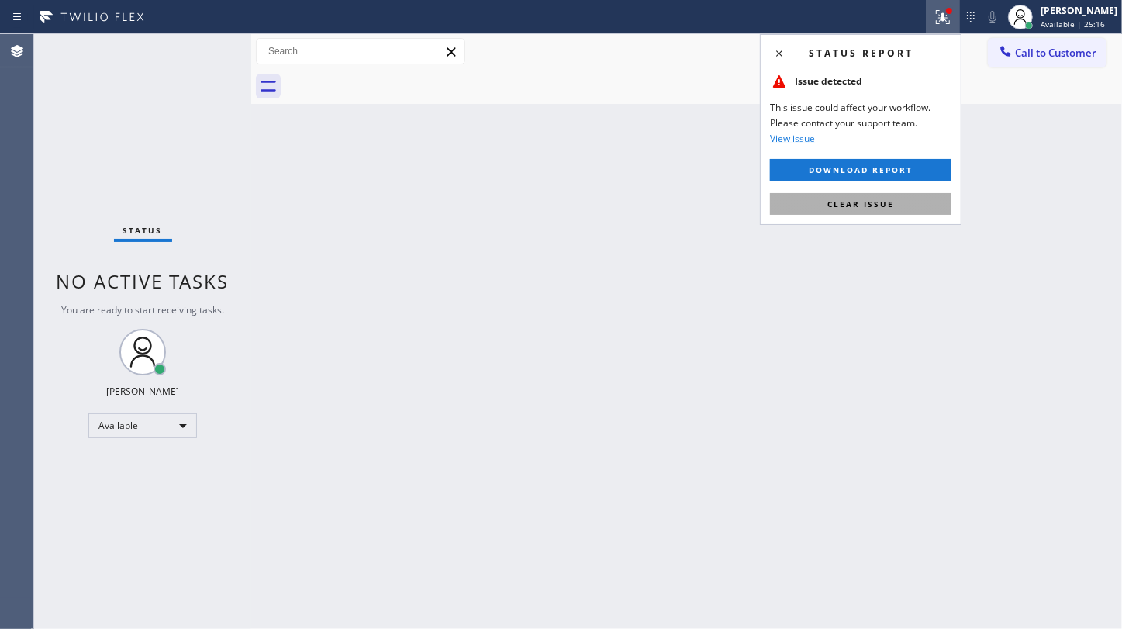
click at [901, 200] on button "Clear issue" at bounding box center [860, 204] width 181 height 22
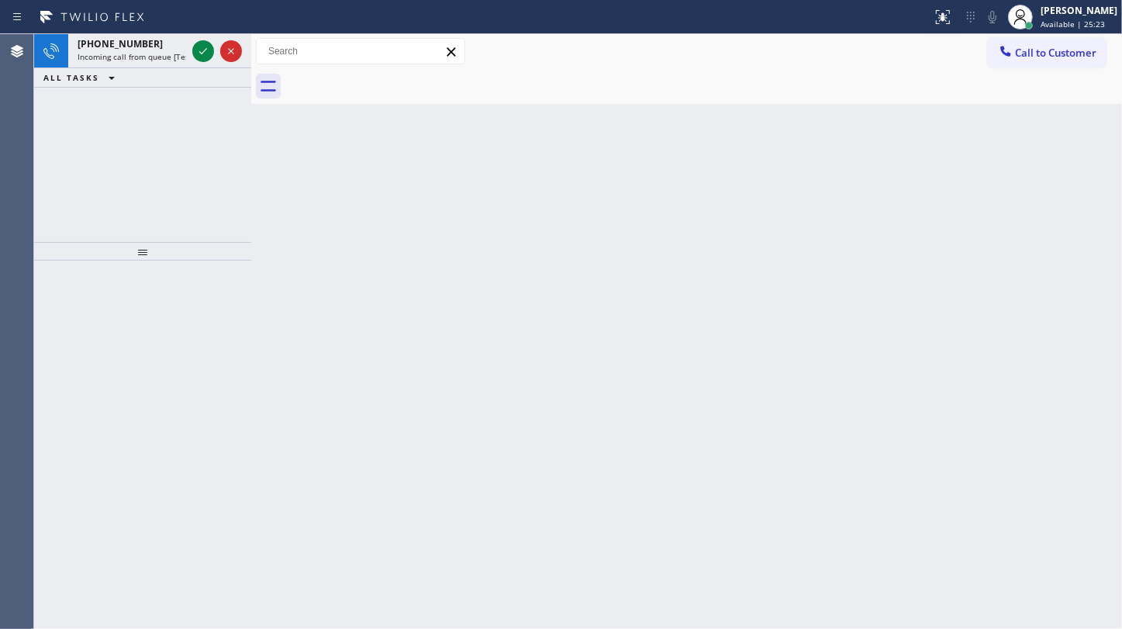
click at [81, 160] on div "+14434722114 Incoming call from queue [Test] All ALL TASKS ALL TASKS ACTIVE TAS…" at bounding box center [142, 138] width 217 height 208
click at [206, 42] on icon at bounding box center [203, 51] width 19 height 19
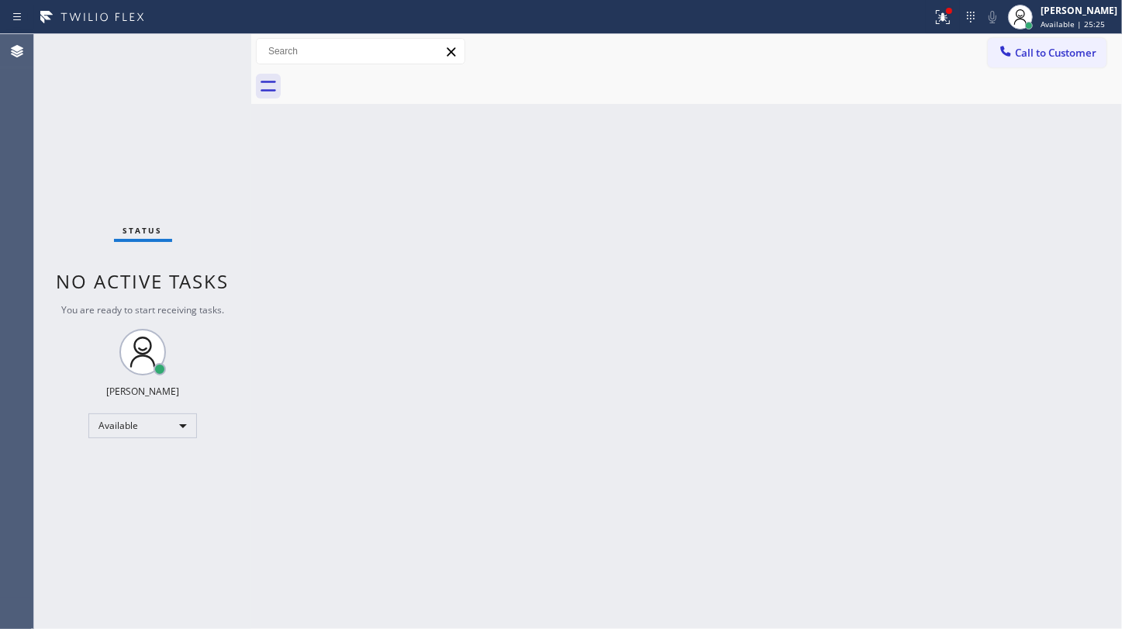
click at [202, 53] on div "Status No active tasks You are ready to start receiving tasks. JENIZA ALCAYDE A…" at bounding box center [142, 331] width 217 height 595
click at [954, 19] on div at bounding box center [943, 17] width 34 height 19
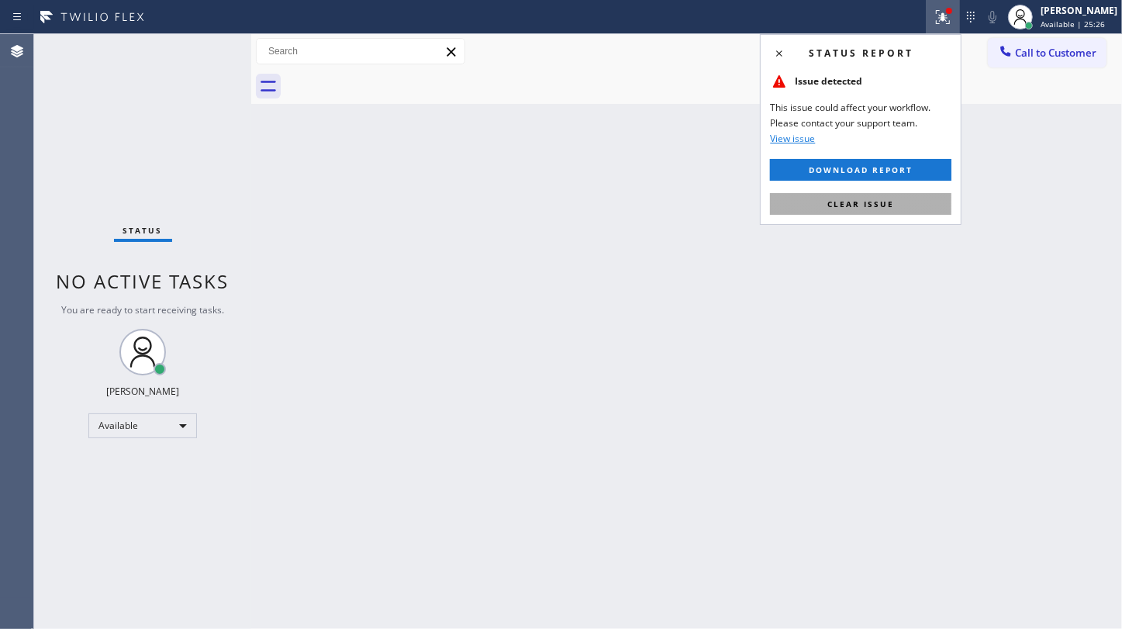
click at [918, 203] on button "Clear issue" at bounding box center [860, 204] width 181 height 22
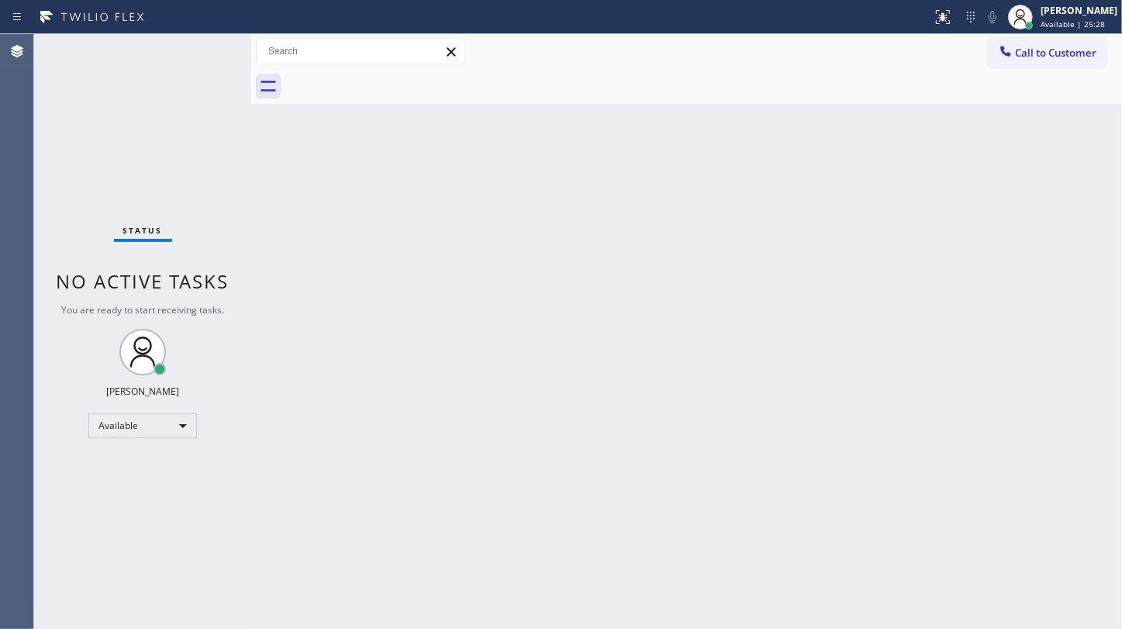
click at [144, 56] on div "Status No active tasks You are ready to start receiving tasks. JENIZA ALCAYDE A…" at bounding box center [142, 331] width 217 height 595
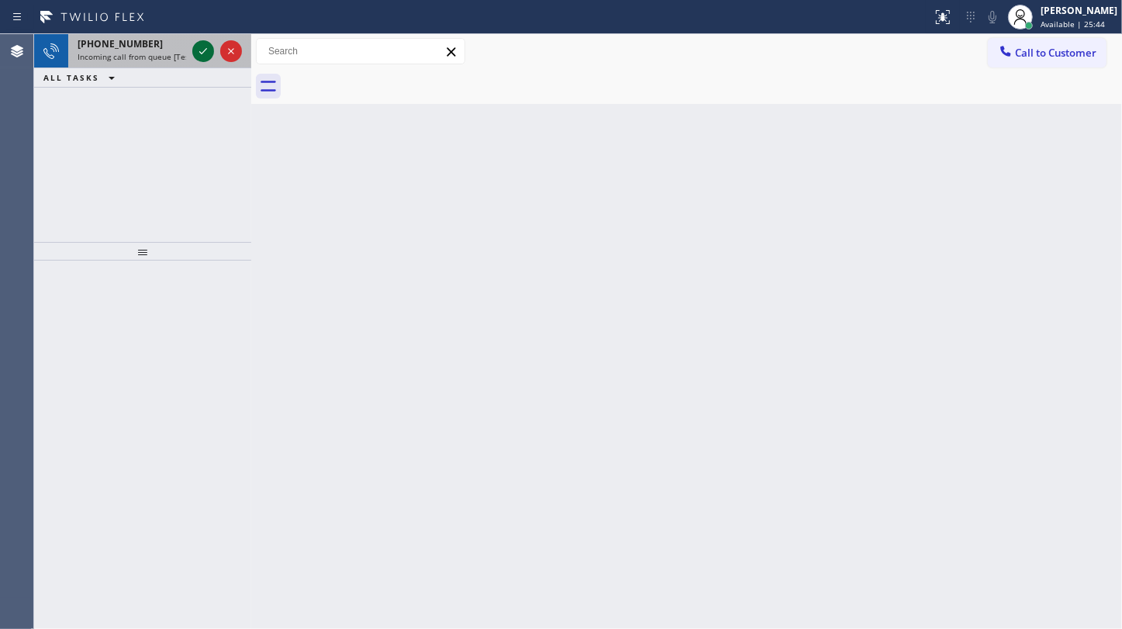
click at [200, 56] on icon at bounding box center [203, 51] width 19 height 19
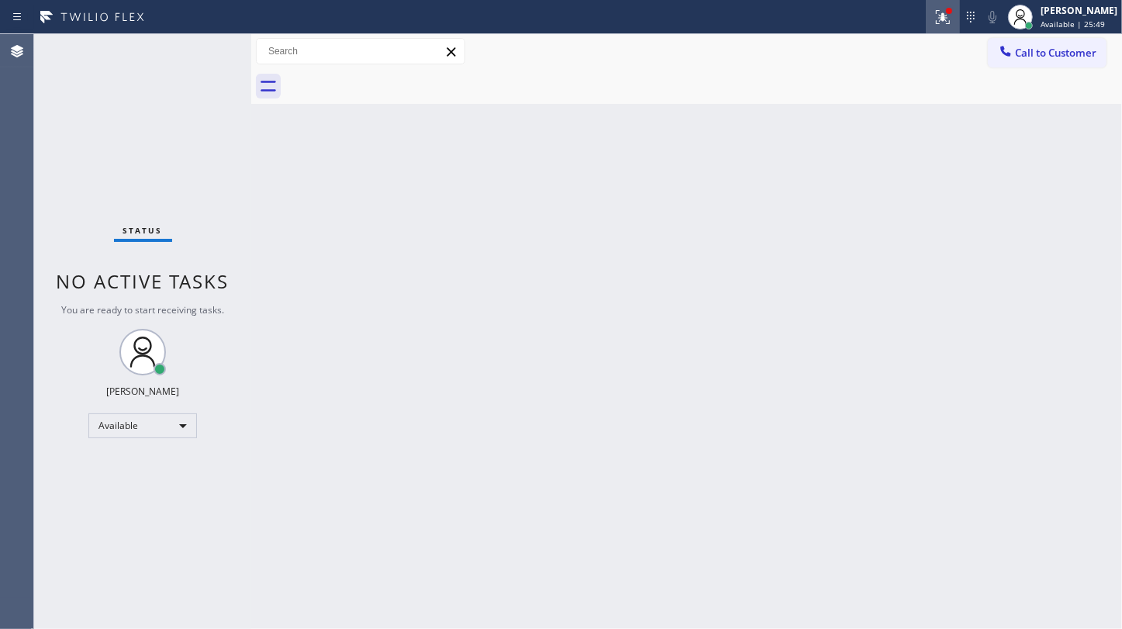
click at [941, 12] on icon at bounding box center [943, 17] width 19 height 19
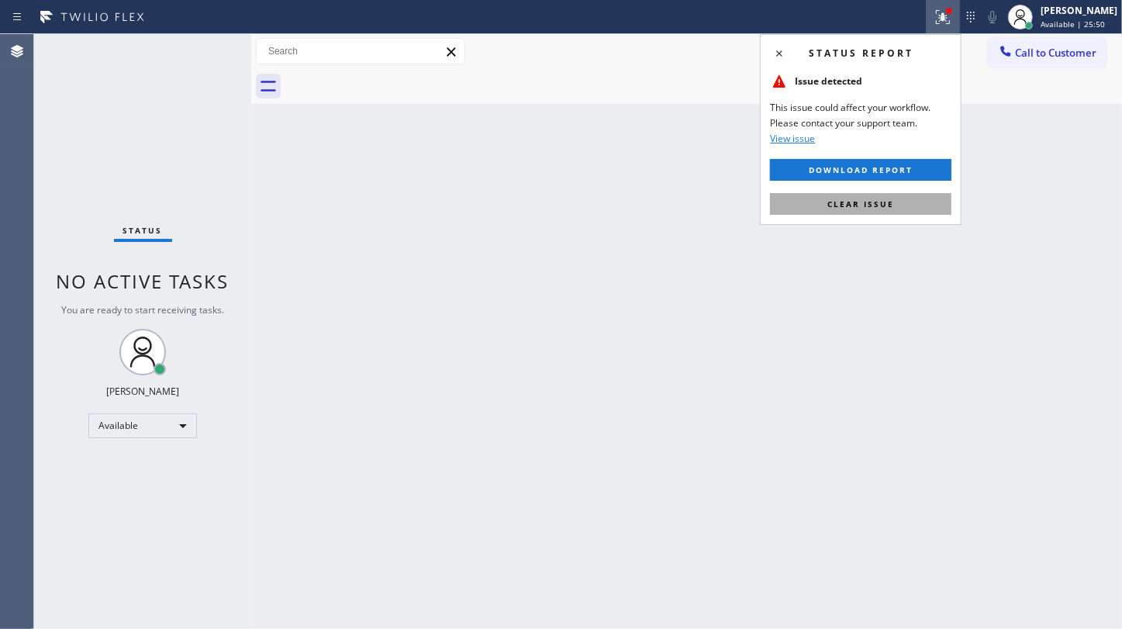
click at [913, 205] on button "Clear issue" at bounding box center [860, 204] width 181 height 22
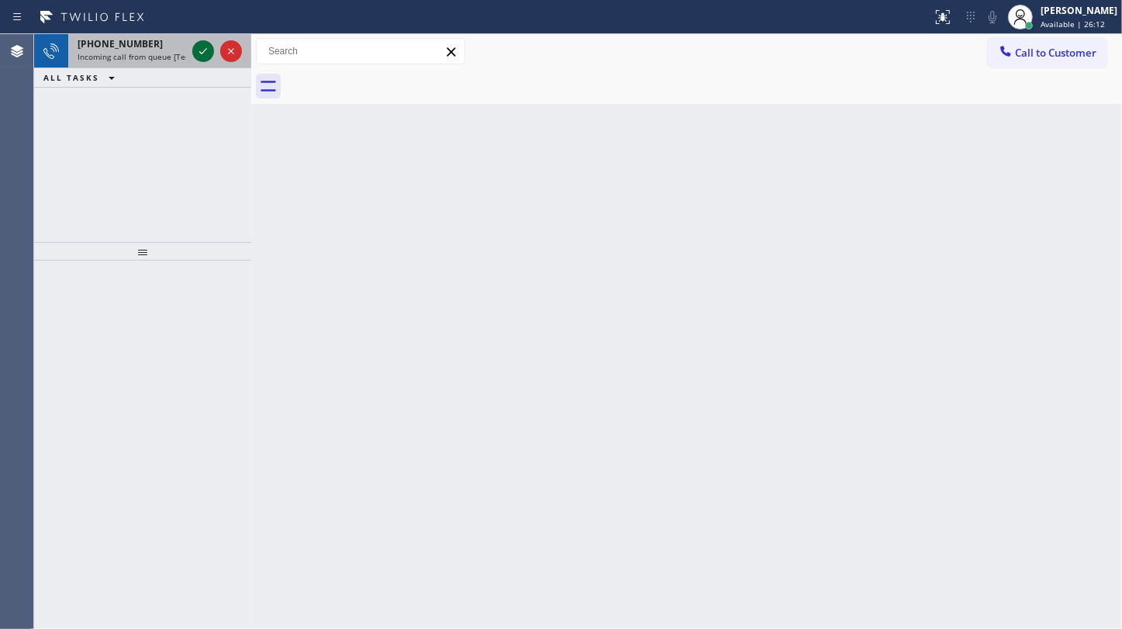
click at [202, 56] on icon at bounding box center [203, 51] width 19 height 19
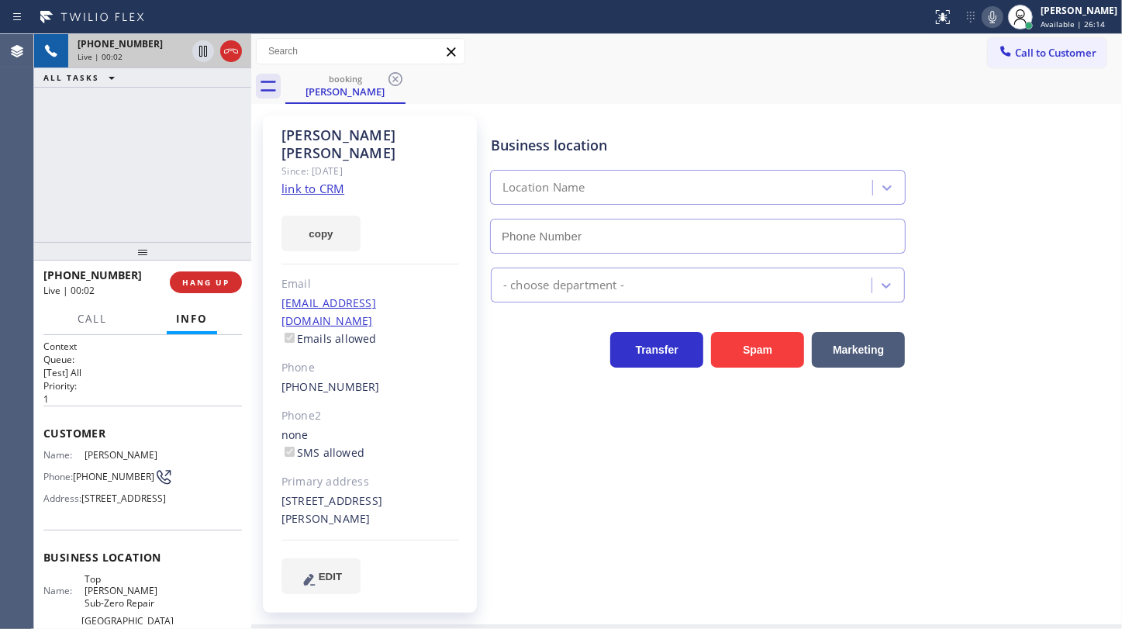
type input "(714) 970-4558"
click at [291, 181] on link "link to CRM" at bounding box center [312, 189] width 63 height 16
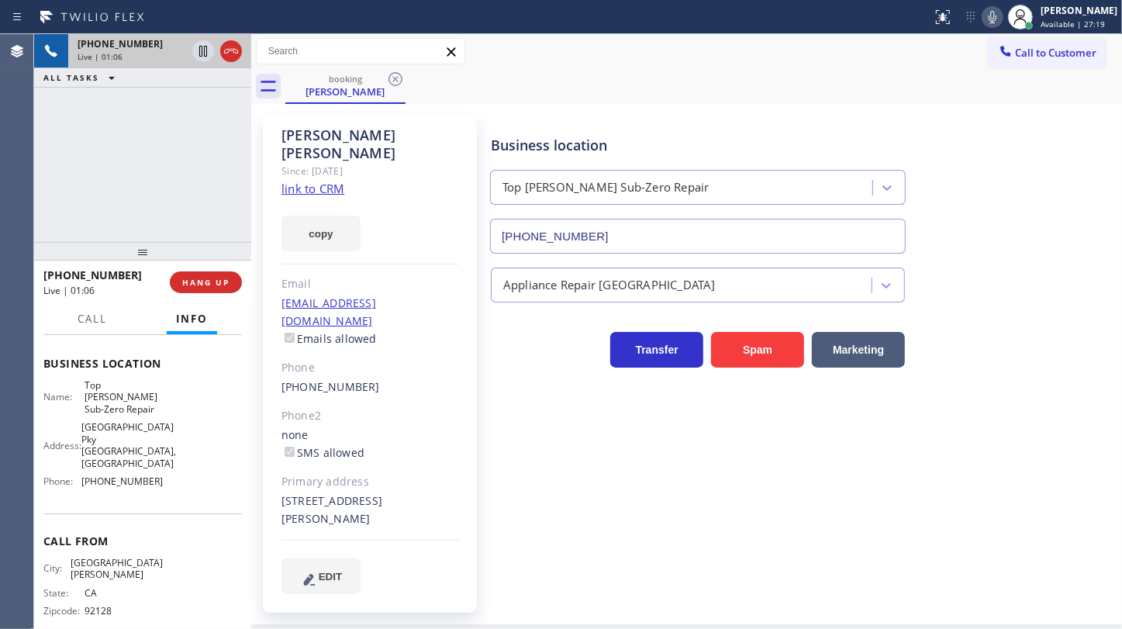
scroll to position [211, 0]
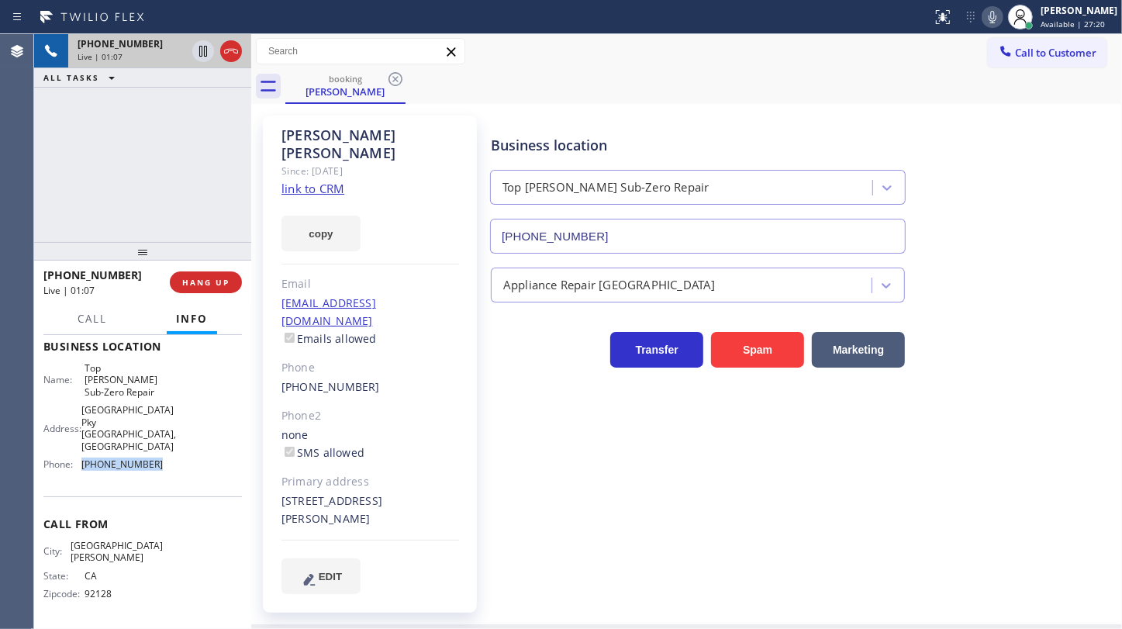
drag, startPoint x: 77, startPoint y: 475, endPoint x: 168, endPoint y: 492, distance: 92.9
click at [168, 492] on div "Business location Name: Top Yorba Linda Sub-Zero Repair Address: 22901 Savi Ran…" at bounding box center [142, 408] width 198 height 178
copy div "(714) 970-4558"
drag, startPoint x: 83, startPoint y: 395, endPoint x: 175, endPoint y: 401, distance: 92.5
click at [175, 401] on div "Name: Top Yorba Linda Sub-Zero Repair Address: 22901 Savi Ranch Pky Yorba Linda…" at bounding box center [142, 419] width 198 height 115
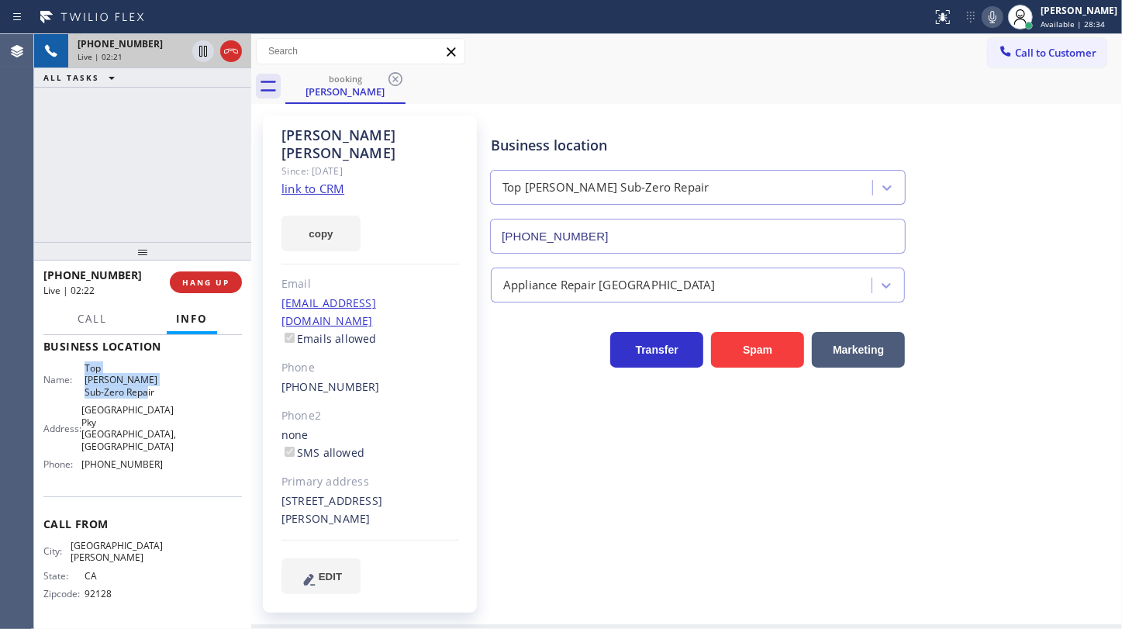
copy span "Top Yorba Linda Sub-Zero Repair"
click at [692, 537] on div "Business location Top Yorba Linda Sub-Zero Repair (714) 970-4558 Appliance Repa…" at bounding box center [803, 354] width 630 height 470
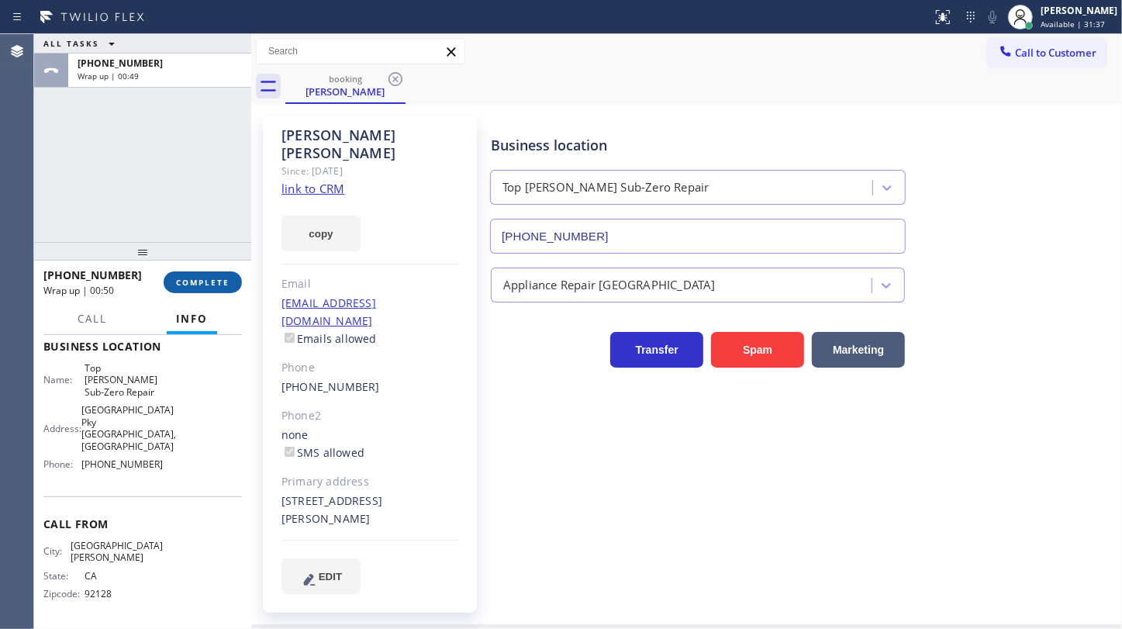
click at [202, 281] on span "COMPLETE" at bounding box center [202, 282] width 53 height 11
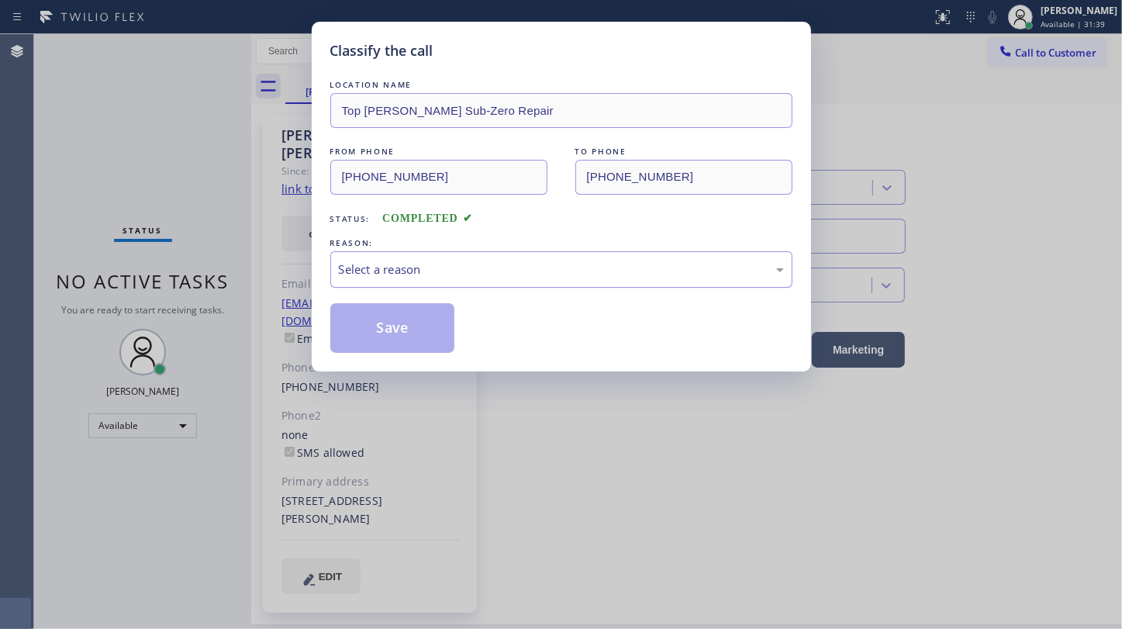
click at [374, 272] on div "Select a reason" at bounding box center [561, 270] width 445 height 18
click at [367, 312] on button "Save" at bounding box center [392, 328] width 125 height 50
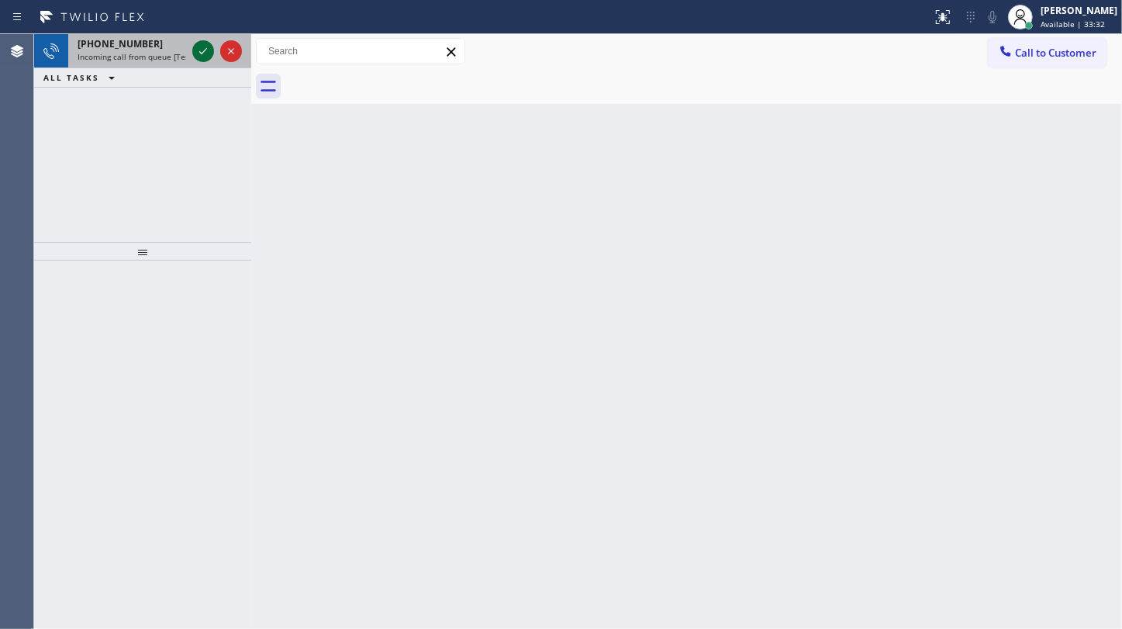
click at [195, 53] on icon at bounding box center [203, 51] width 19 height 19
click at [205, 57] on icon at bounding box center [203, 51] width 19 height 19
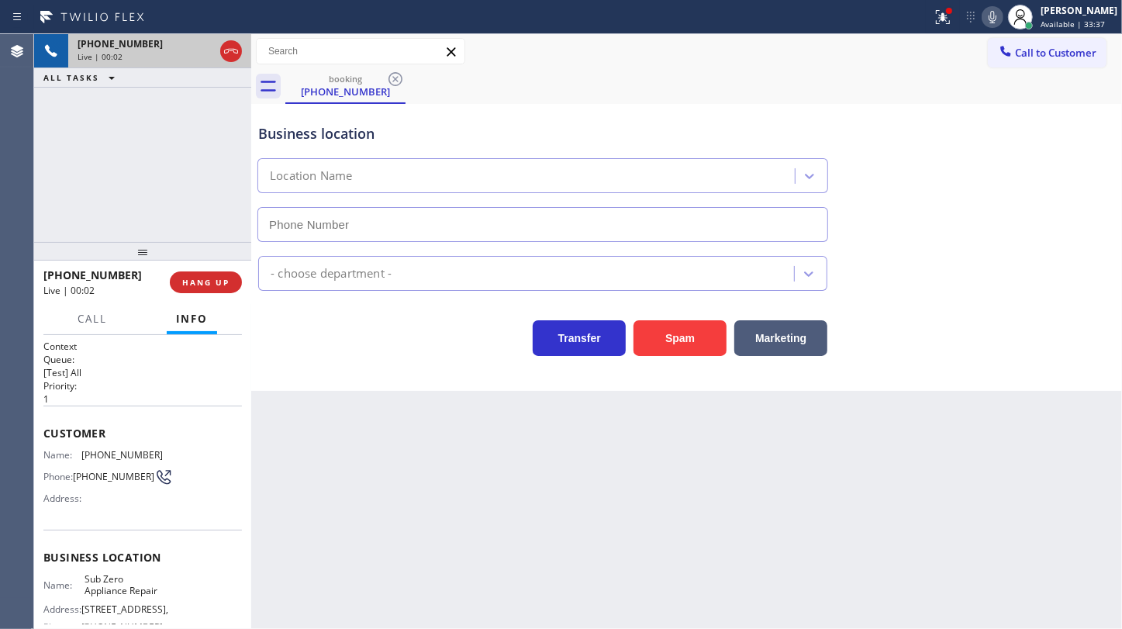
type input "(855) 340-1313"
drag, startPoint x: 85, startPoint y: 447, endPoint x: 171, endPoint y: 455, distance: 87.3
click at [171, 455] on div "Name: (425) 698-8588 Phone: (425) 698-8588 Address:" at bounding box center [142, 479] width 198 height 61
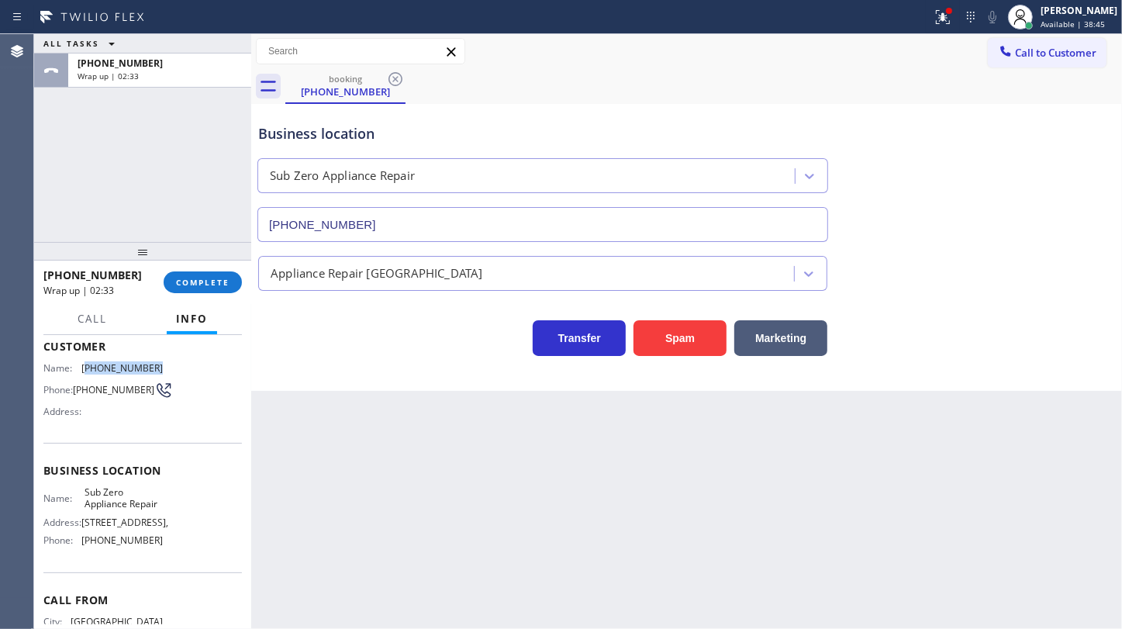
scroll to position [167, 0]
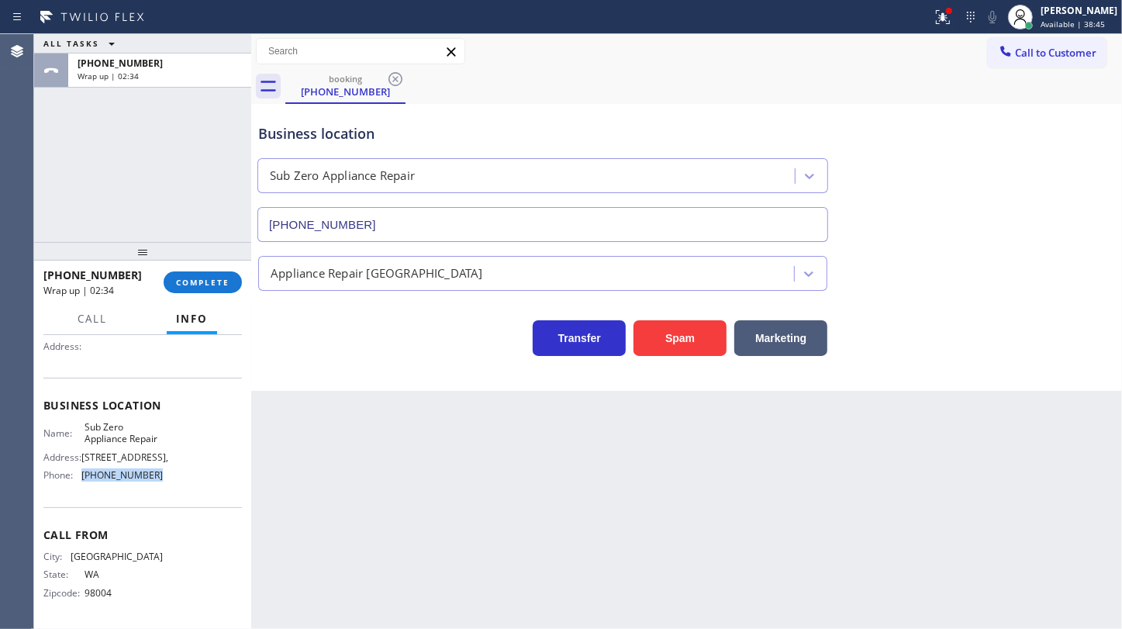
drag, startPoint x: 109, startPoint y: 474, endPoint x: 205, endPoint y: 471, distance: 96.2
click at [206, 472] on div "Name: Sub Zero Appliance Repair Address: 8939 Woodman Ave, Arleta, Phone: (855)…" at bounding box center [142, 454] width 198 height 67
click at [191, 276] on button "COMPLETE" at bounding box center [203, 282] width 78 height 22
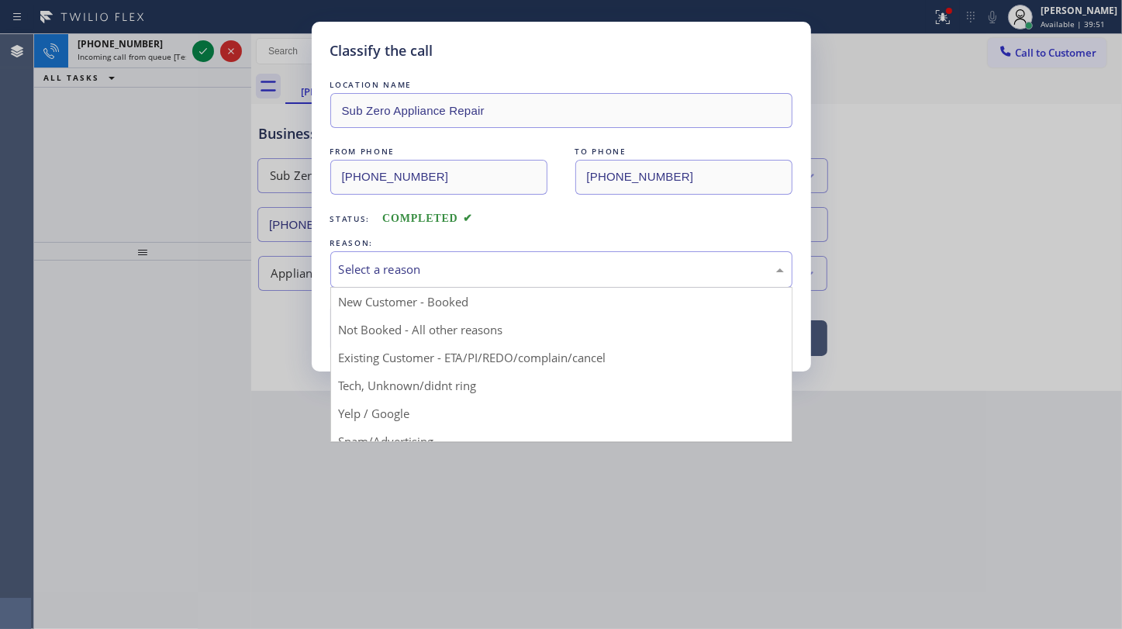
click at [386, 278] on div "Select a reason" at bounding box center [561, 269] width 462 height 36
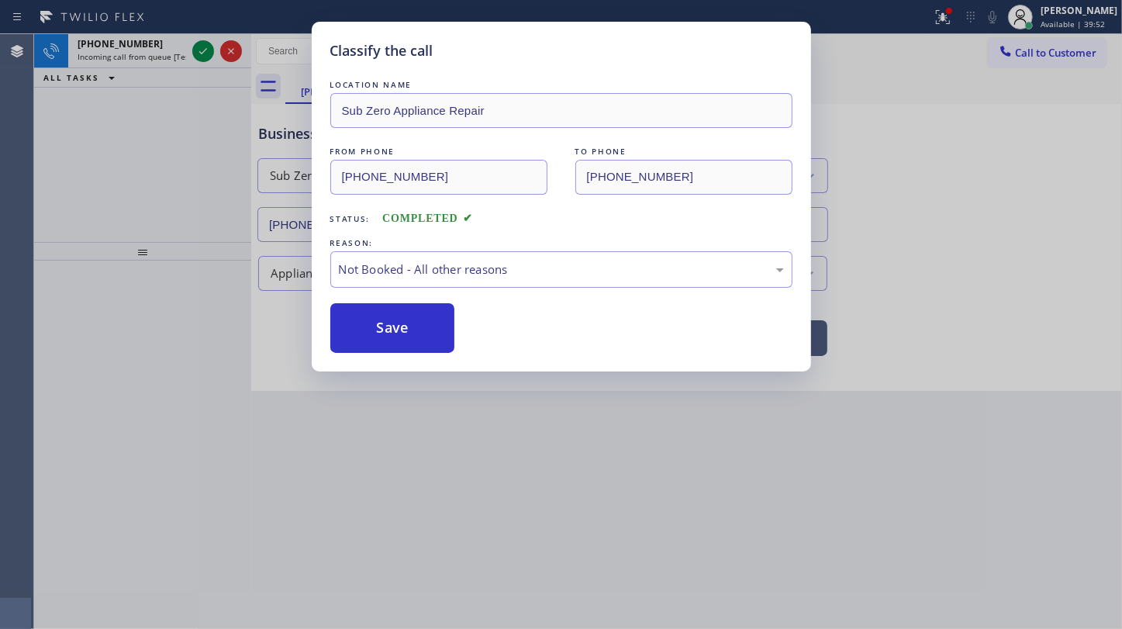
click at [370, 333] on button "Save" at bounding box center [392, 328] width 125 height 50
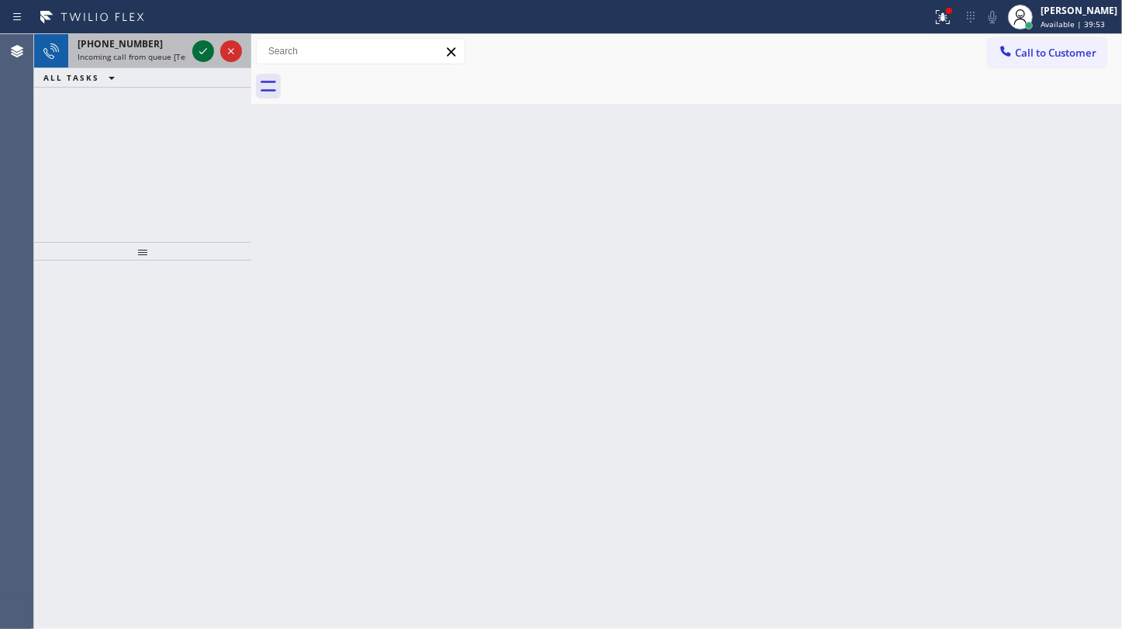
click at [206, 47] on icon at bounding box center [203, 51] width 19 height 19
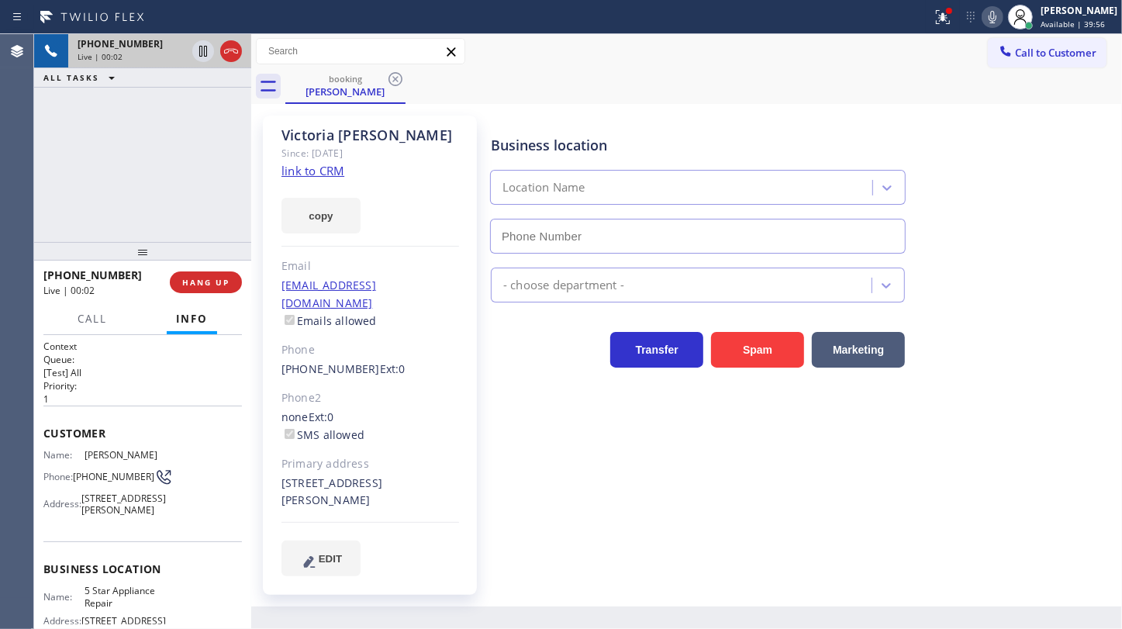
type input "[PHONE_NUMBER]"
click at [952, 16] on icon at bounding box center [943, 17] width 19 height 19
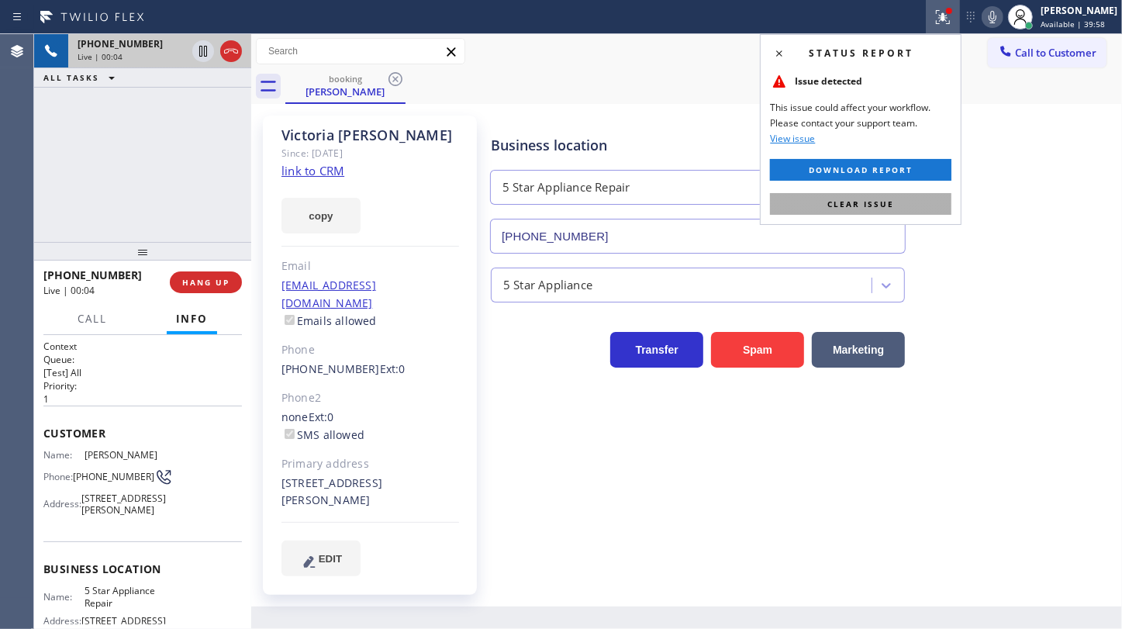
click at [924, 204] on button "Clear issue" at bounding box center [860, 204] width 181 height 22
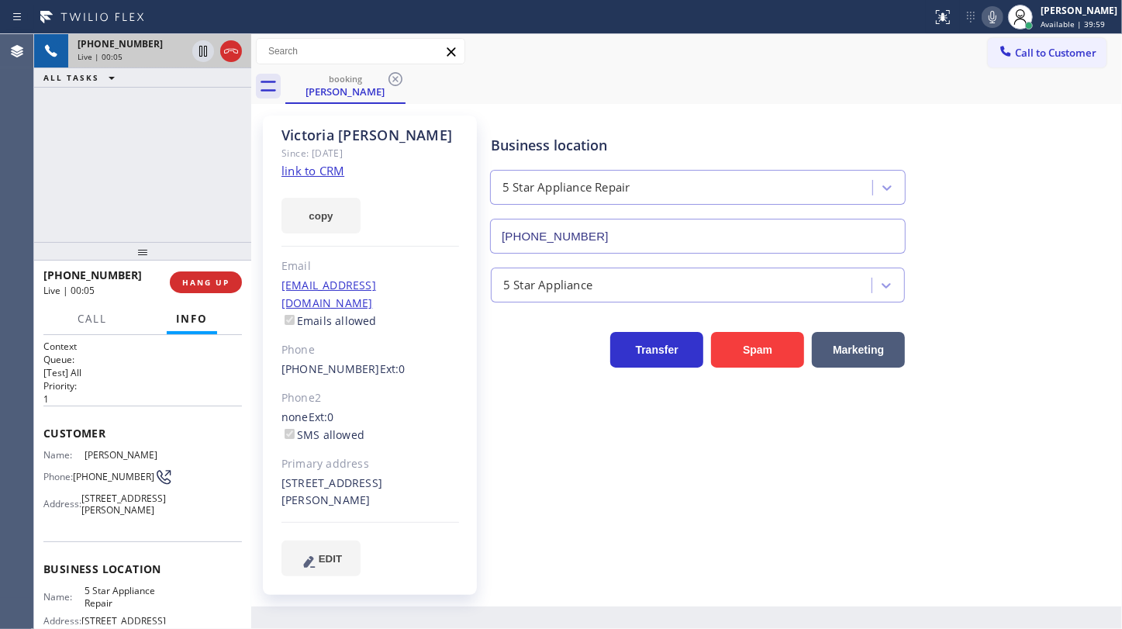
click at [320, 178] on link "link to CRM" at bounding box center [312, 171] width 63 height 16
click at [201, 52] on icon at bounding box center [203, 51] width 19 height 19
click at [991, 12] on icon at bounding box center [992, 17] width 19 height 19
click at [205, 50] on icon at bounding box center [203, 51] width 19 height 19
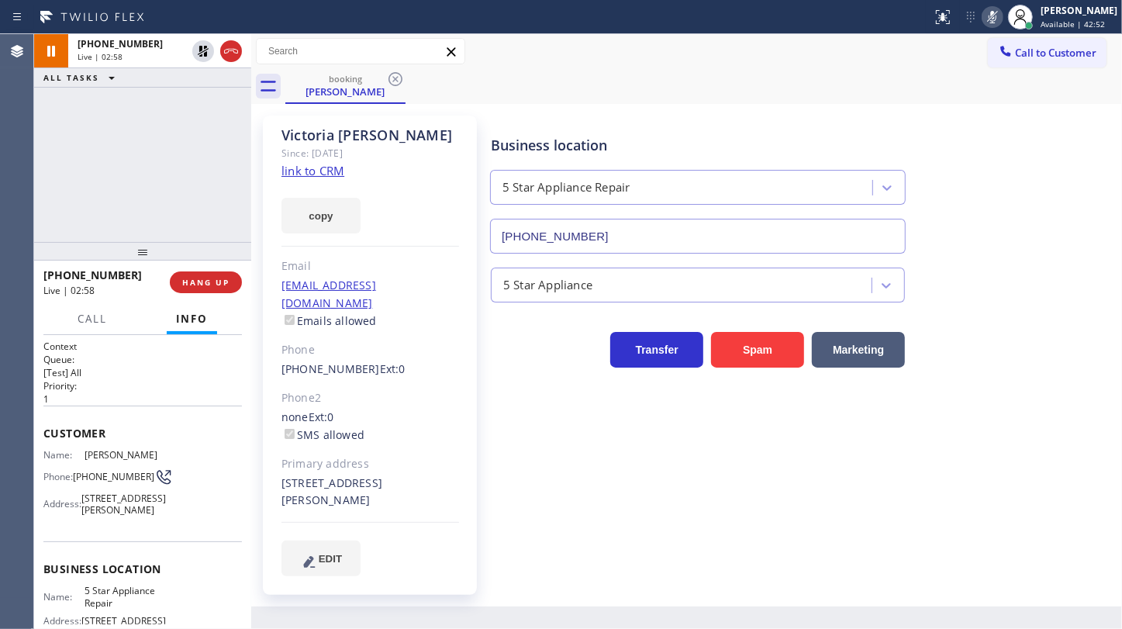
click at [987, 19] on icon at bounding box center [992, 17] width 19 height 19
click at [200, 280] on span "HANG UP" at bounding box center [205, 282] width 47 height 11
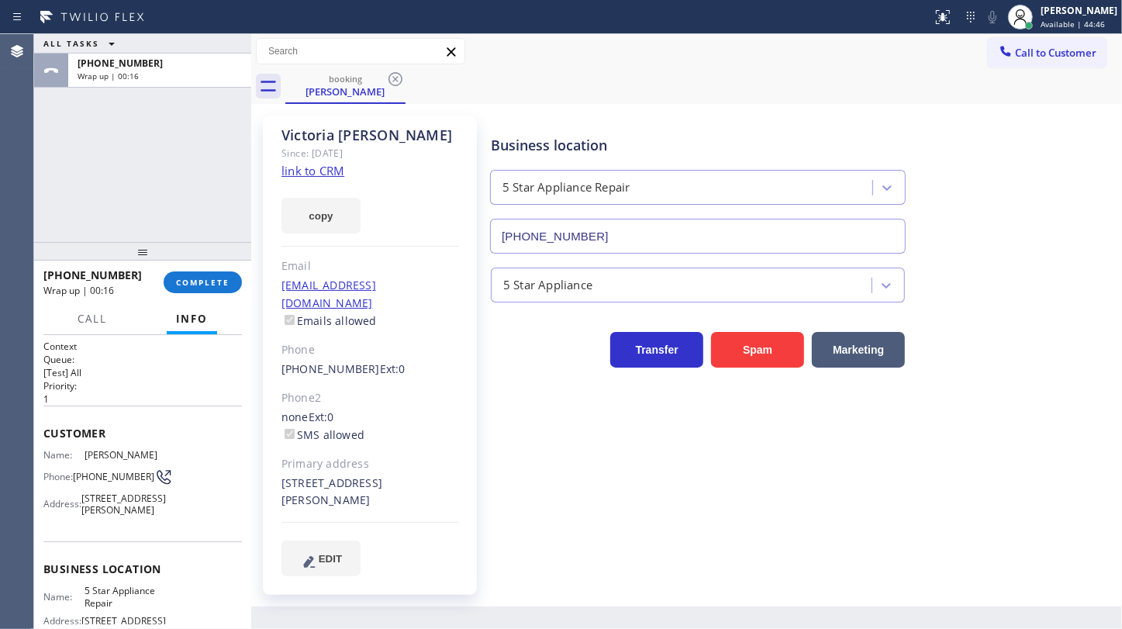
drag, startPoint x: 74, startPoint y: 161, endPoint x: 90, endPoint y: 112, distance: 52.2
click at [87, 124] on div "ALL TASKS ALL TASKS ACTIVE TASKS TASKS IN WRAP UP +14407083676 Wrap up | 00:16" at bounding box center [142, 138] width 217 height 208
click at [193, 274] on button "COMPLETE" at bounding box center [203, 282] width 78 height 22
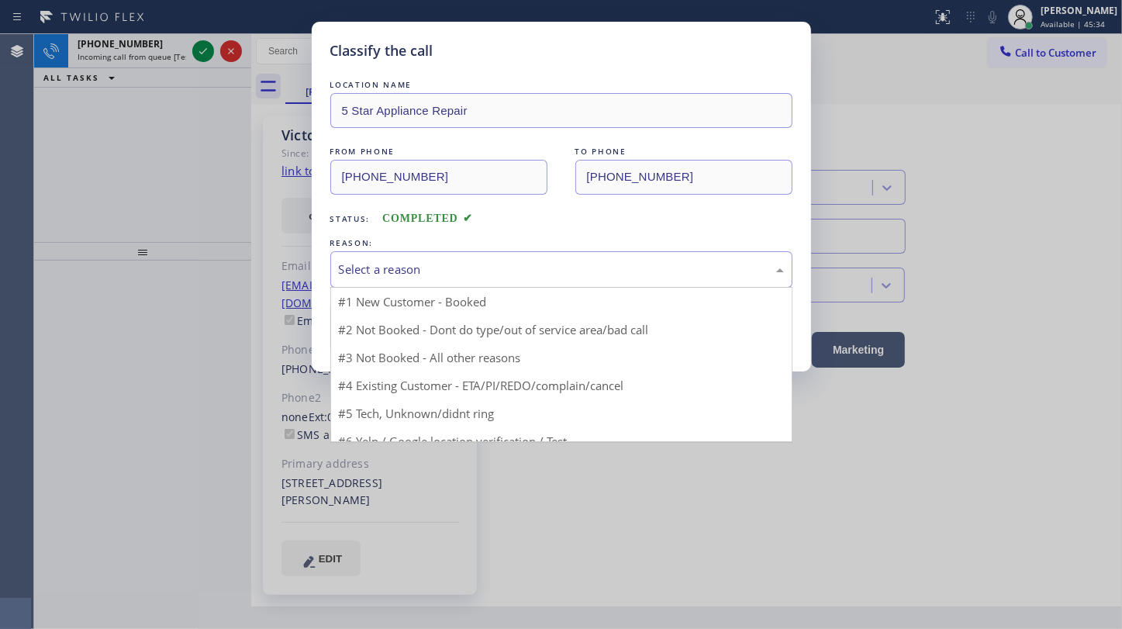
click at [398, 274] on div "Select a reason" at bounding box center [561, 270] width 445 height 18
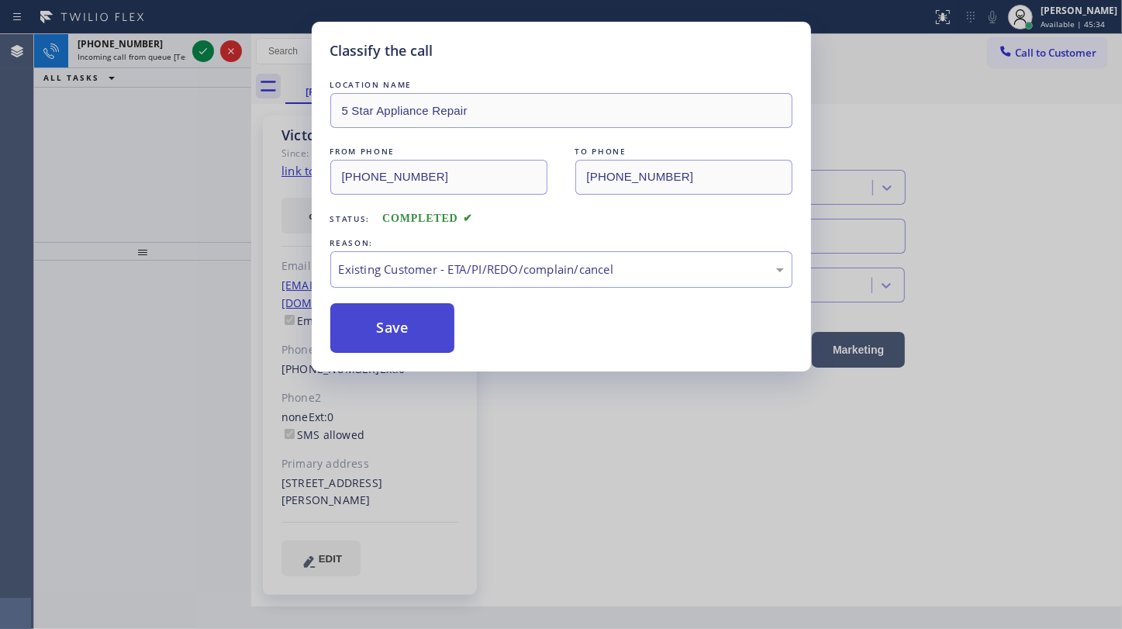
click at [370, 314] on button "Save" at bounding box center [392, 328] width 125 height 50
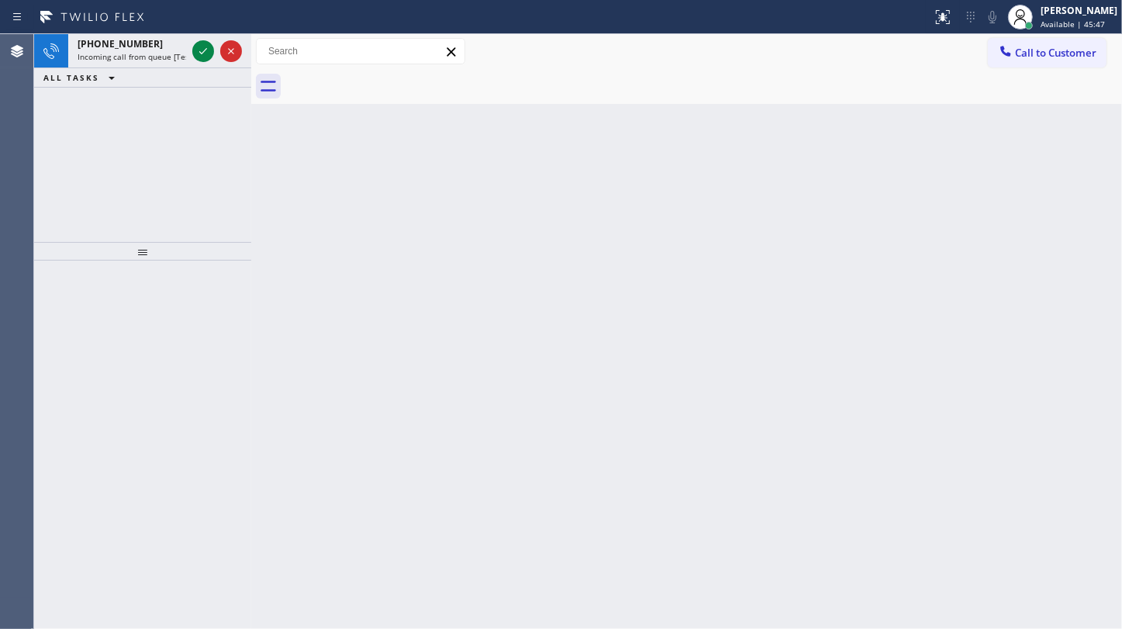
click at [123, 208] on div "+13104722416 Incoming call from queue [Test] All ALL TASKS ALL TASKS ACTIVE TAS…" at bounding box center [142, 138] width 217 height 208
click at [200, 46] on icon at bounding box center [203, 51] width 19 height 19
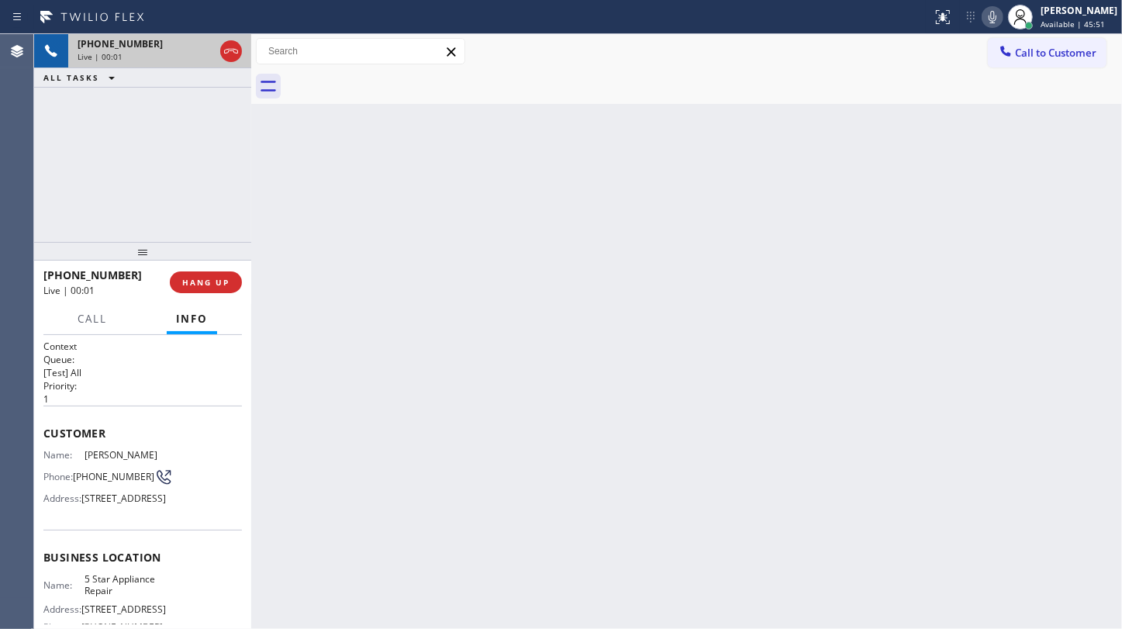
click at [442, 488] on div "Back to Dashboard Change Sender ID Customers Technicians Select a contact Outbo…" at bounding box center [686, 331] width 871 height 595
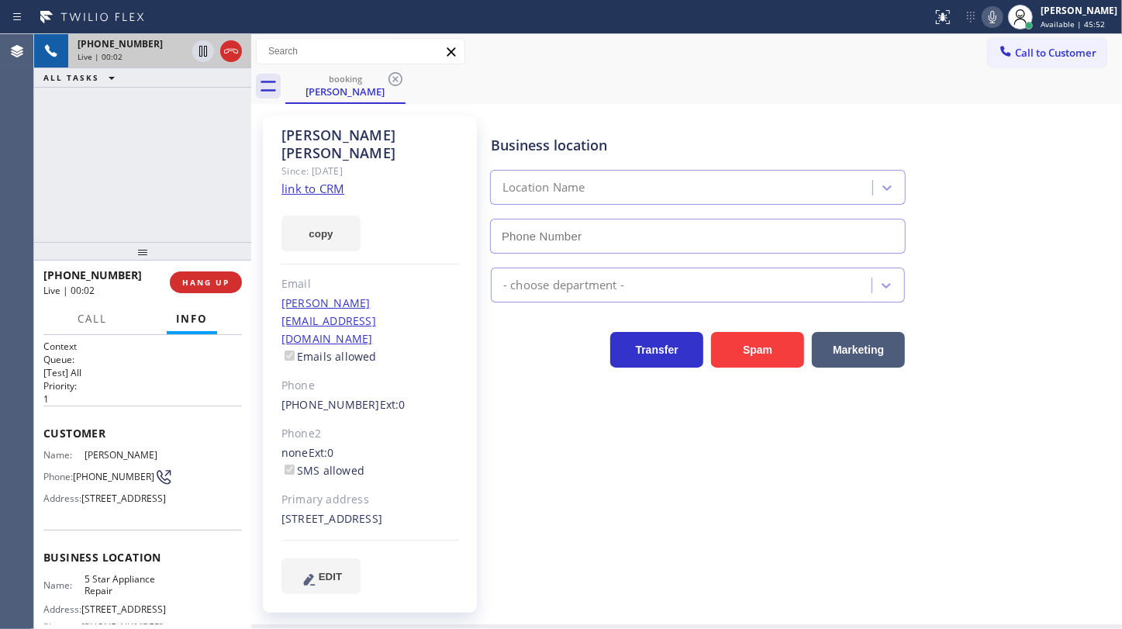
type input "[PHONE_NUMBER]"
click at [280, 175] on div "Steven Dubowsky Since: 20 may 2020 link to CRM copy Email dubowsky@mit.edu Emai…" at bounding box center [370, 364] width 214 height 497
click at [333, 181] on link "link to CRM" at bounding box center [312, 189] width 63 height 16
click at [201, 54] on icon at bounding box center [203, 51] width 19 height 19
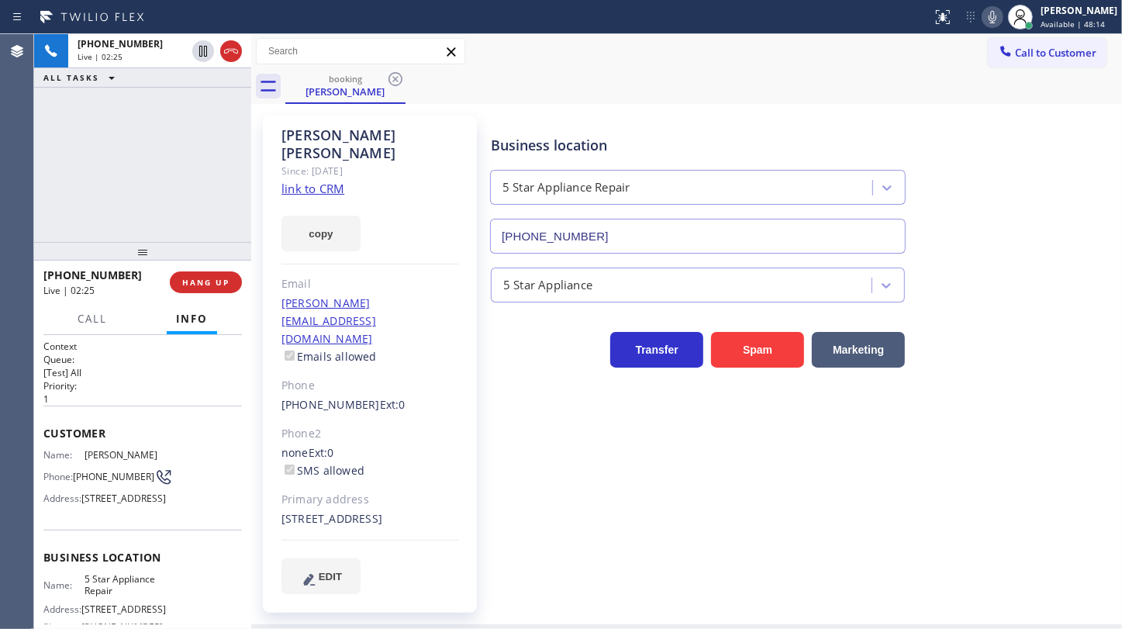
drag, startPoint x: 992, startPoint y: 20, endPoint x: 1022, endPoint y: 99, distance: 84.4
click at [991, 24] on icon at bounding box center [992, 17] width 19 height 19
click at [52, 219] on div "+13104722416 Live | 02:34 ALL TASKS ALL TASKS ACTIVE TASKS TASKS IN WRAP UP" at bounding box center [142, 138] width 217 height 208
click at [282, 216] on button "copy" at bounding box center [320, 234] width 79 height 36
click at [151, 209] on div "+13104722416 Live | 03:46 ALL TASKS ALL TASKS ACTIVE TASKS TASKS IN WRAP UP" at bounding box center [142, 138] width 217 height 208
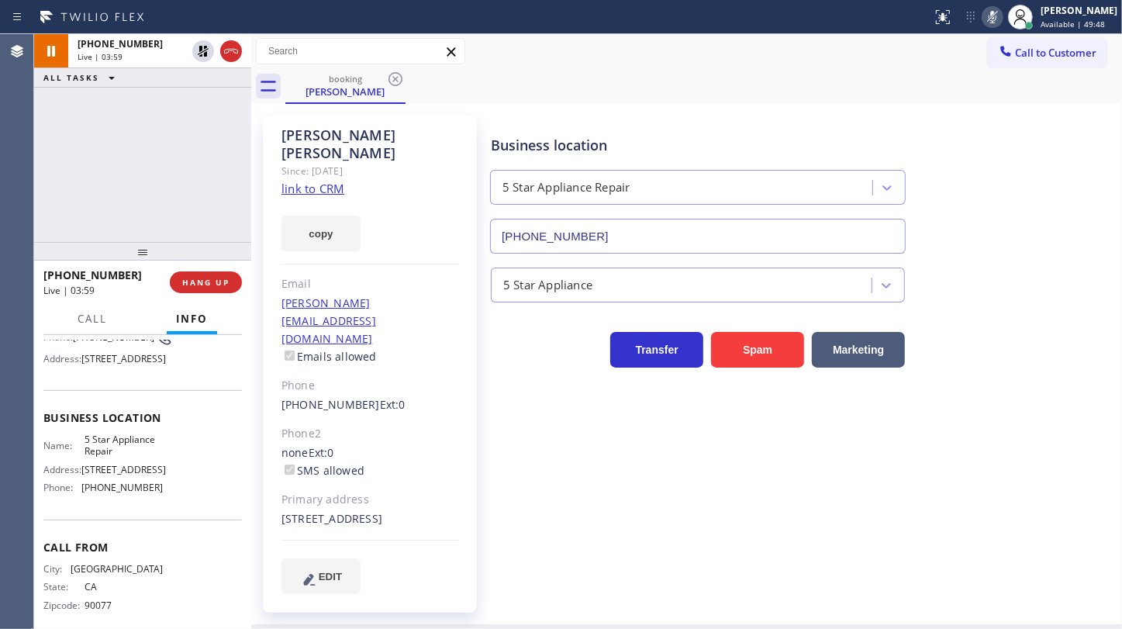
scroll to position [140, 0]
drag, startPoint x: 81, startPoint y: 534, endPoint x: 171, endPoint y: 536, distance: 90.7
click at [171, 499] on div "Name: 5 Star Appliance Repair Address: 510 Foothill Rd Phone: (855) 731-4952" at bounding box center [142, 466] width 198 height 67
drag, startPoint x: 78, startPoint y: 486, endPoint x: 120, endPoint y: 503, distance: 45.9
click at [120, 457] on div "Name: 5 Star Appliance Repair" at bounding box center [102, 445] width 119 height 24
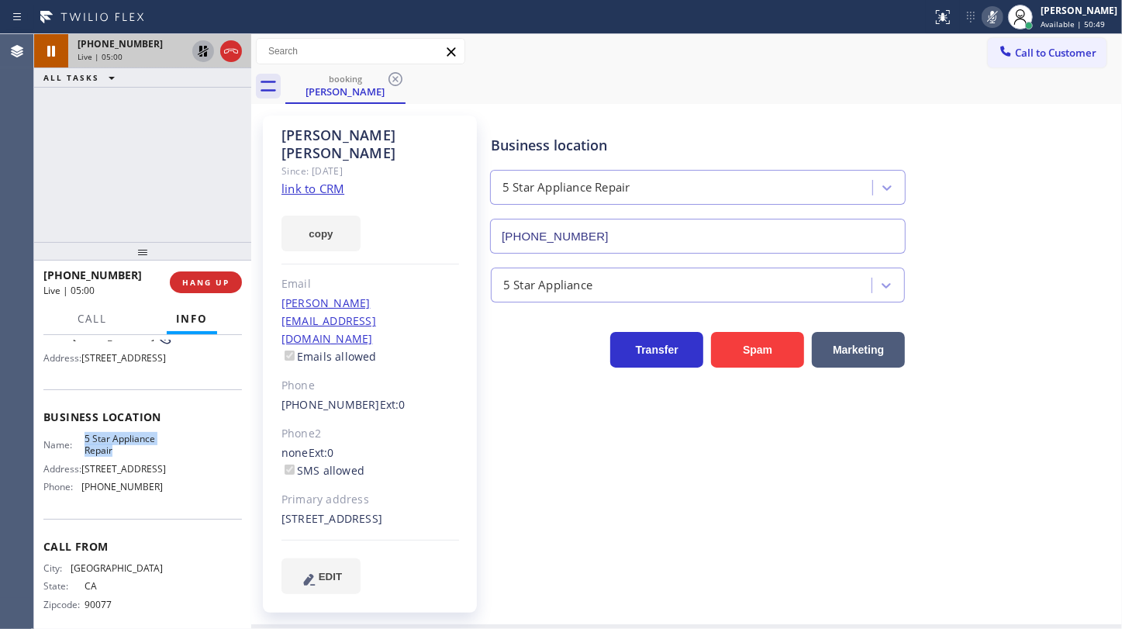
click at [204, 49] on icon at bounding box center [203, 51] width 19 height 19
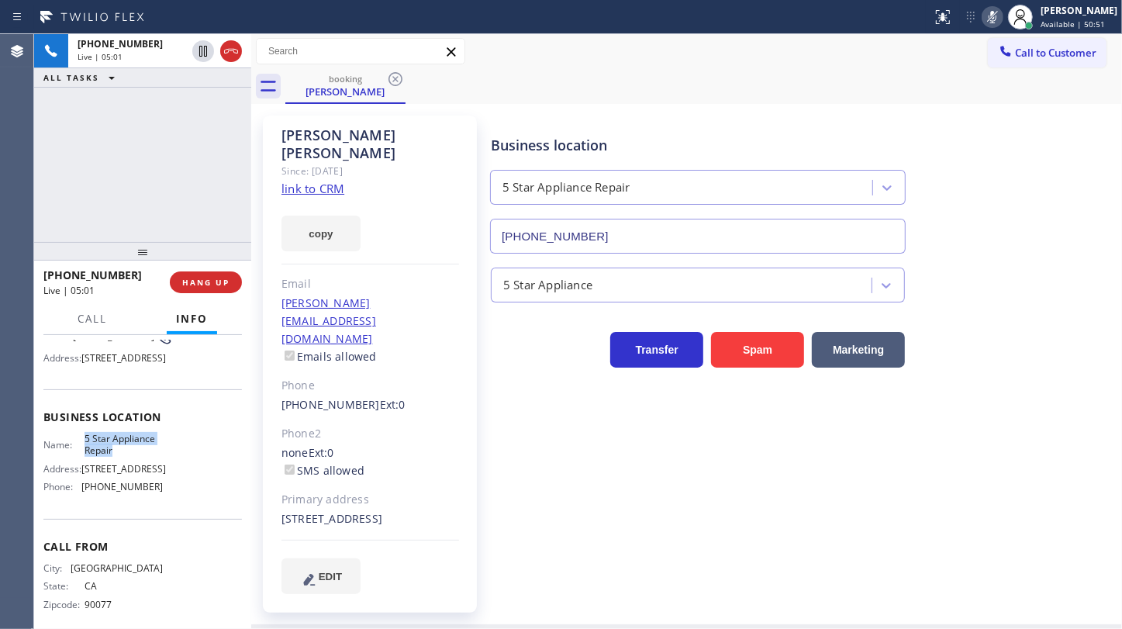
click at [989, 15] on icon at bounding box center [992, 17] width 19 height 19
click at [94, 143] on div "+13104722416 Live | 05:18 ALL TASKS ALL TASKS ACTIVE TASKS TASKS IN WRAP UP" at bounding box center [142, 138] width 217 height 208
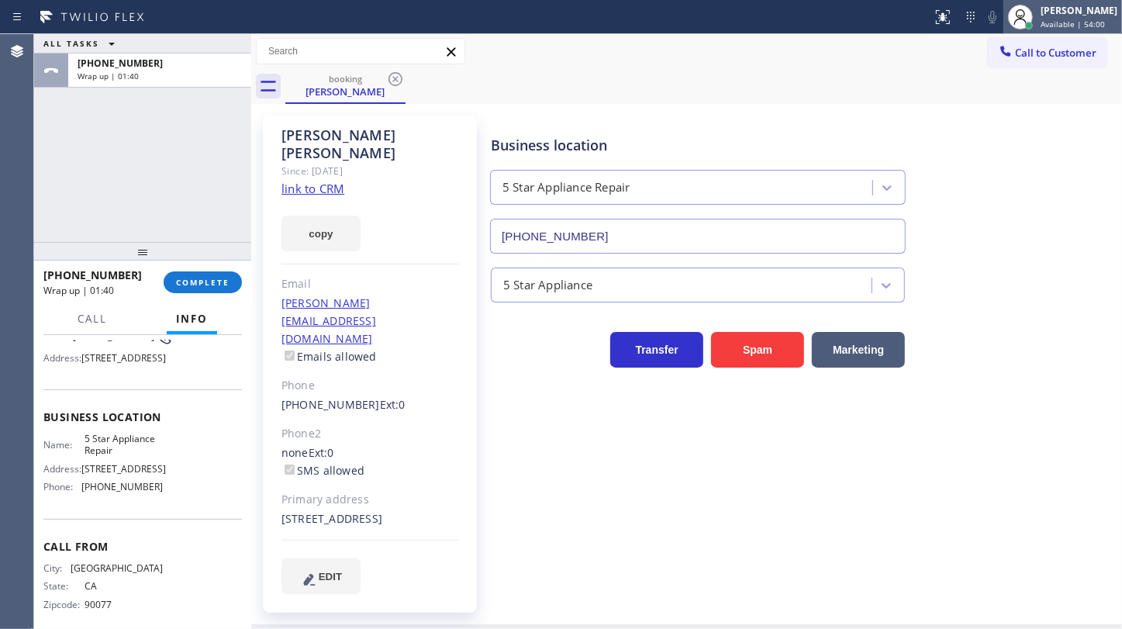
click at [1039, 12] on div "JENIZA ALCAYDE Available | 54:00" at bounding box center [1079, 16] width 85 height 27
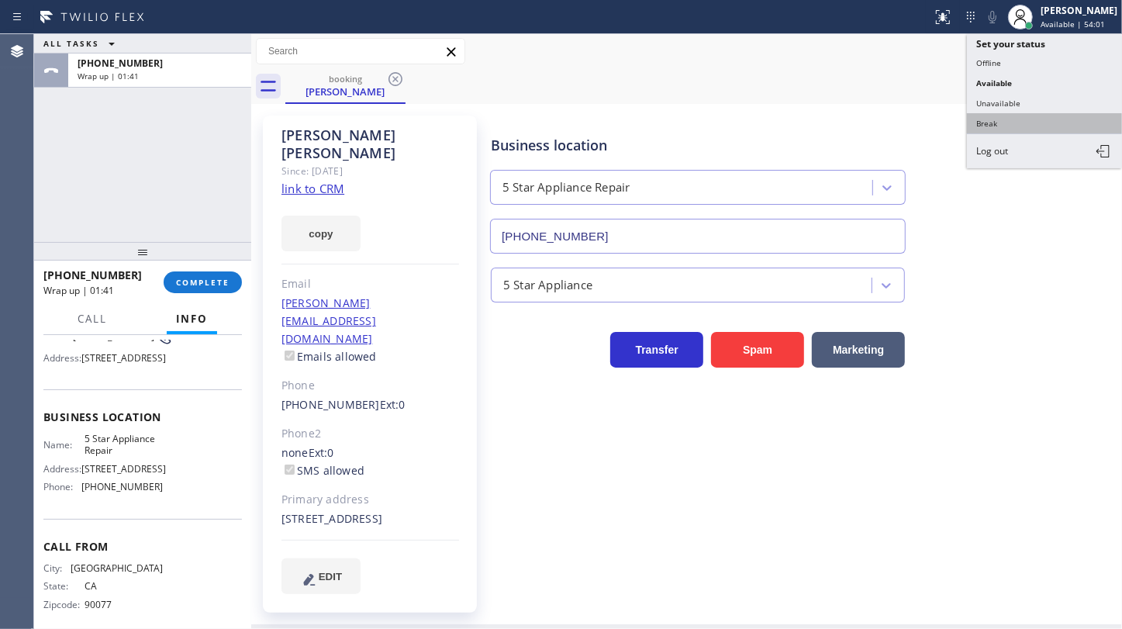
click at [992, 114] on button "Break" at bounding box center [1044, 123] width 155 height 20
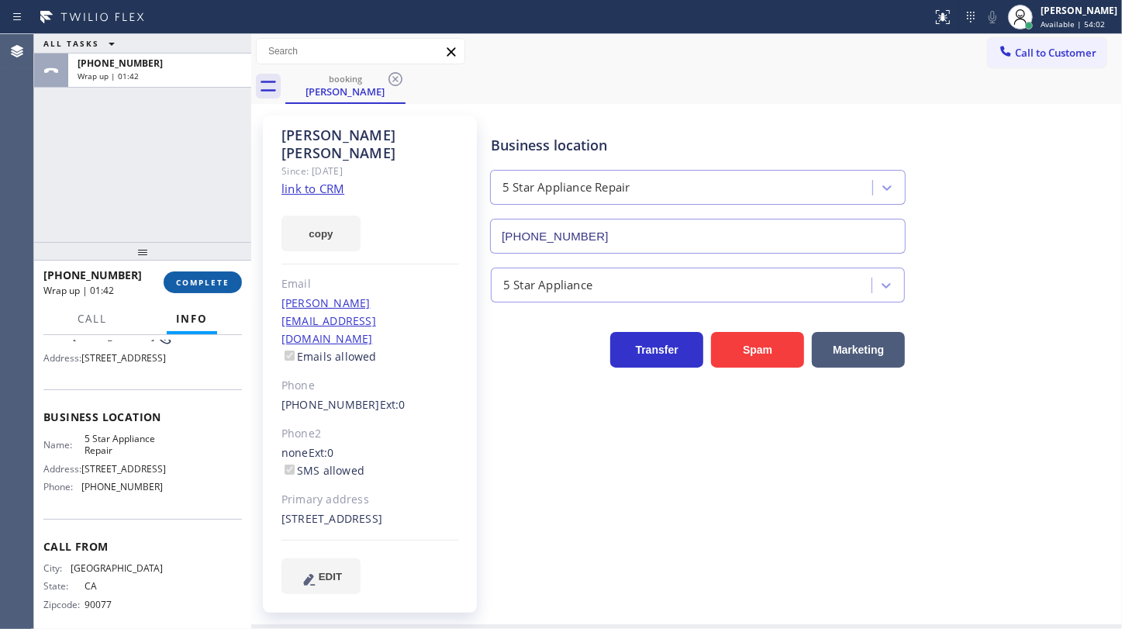
click at [214, 284] on span "COMPLETE" at bounding box center [202, 282] width 53 height 11
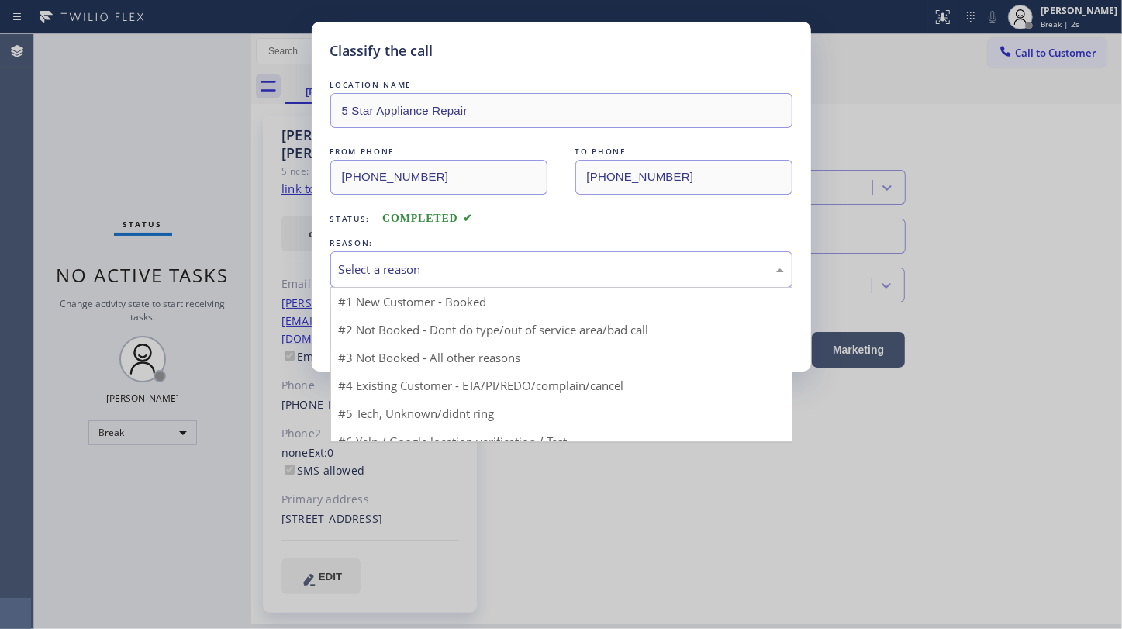
click at [381, 261] on div "Select a reason" at bounding box center [561, 270] width 445 height 18
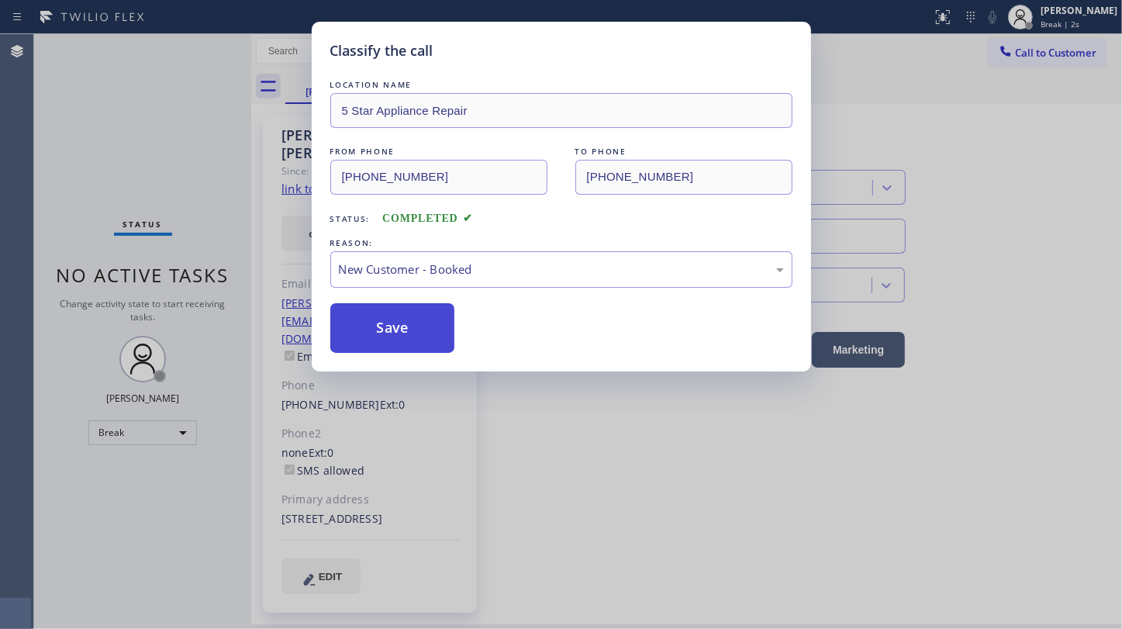
click at [367, 321] on button "Save" at bounding box center [392, 328] width 125 height 50
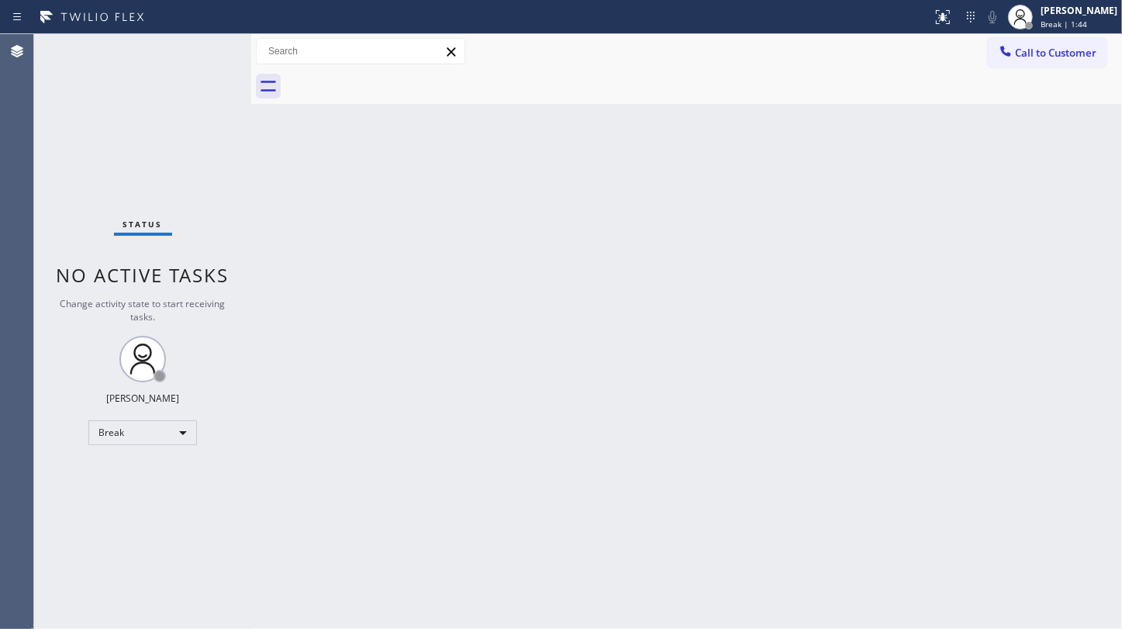
click at [89, 131] on div "Status No active tasks Change activity state to start receiving tasks. JENIZA A…" at bounding box center [142, 331] width 217 height 595
click at [111, 169] on div "Status No active tasks Change activity state to start receiving tasks. JENIZA A…" at bounding box center [142, 331] width 217 height 595
click at [101, 144] on div "Status No active tasks Change activity state to start receiving tasks. JENIZA A…" at bounding box center [142, 331] width 217 height 595
